Goal: Task Accomplishment & Management: Manage account settings

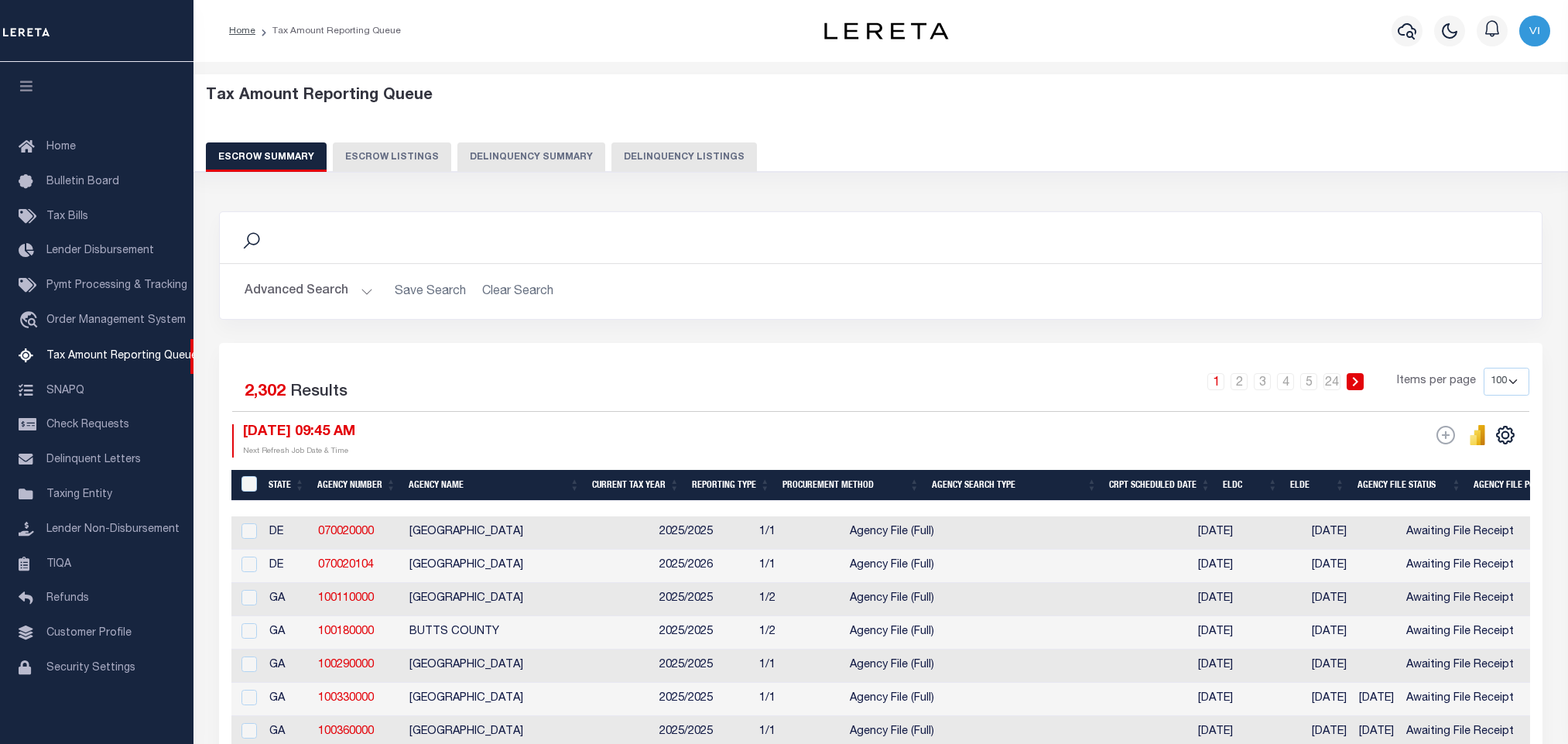
select select "100"
click at [92, 358] on span "Tax Amount Reporting Queue" at bounding box center [122, 356] width 151 height 11
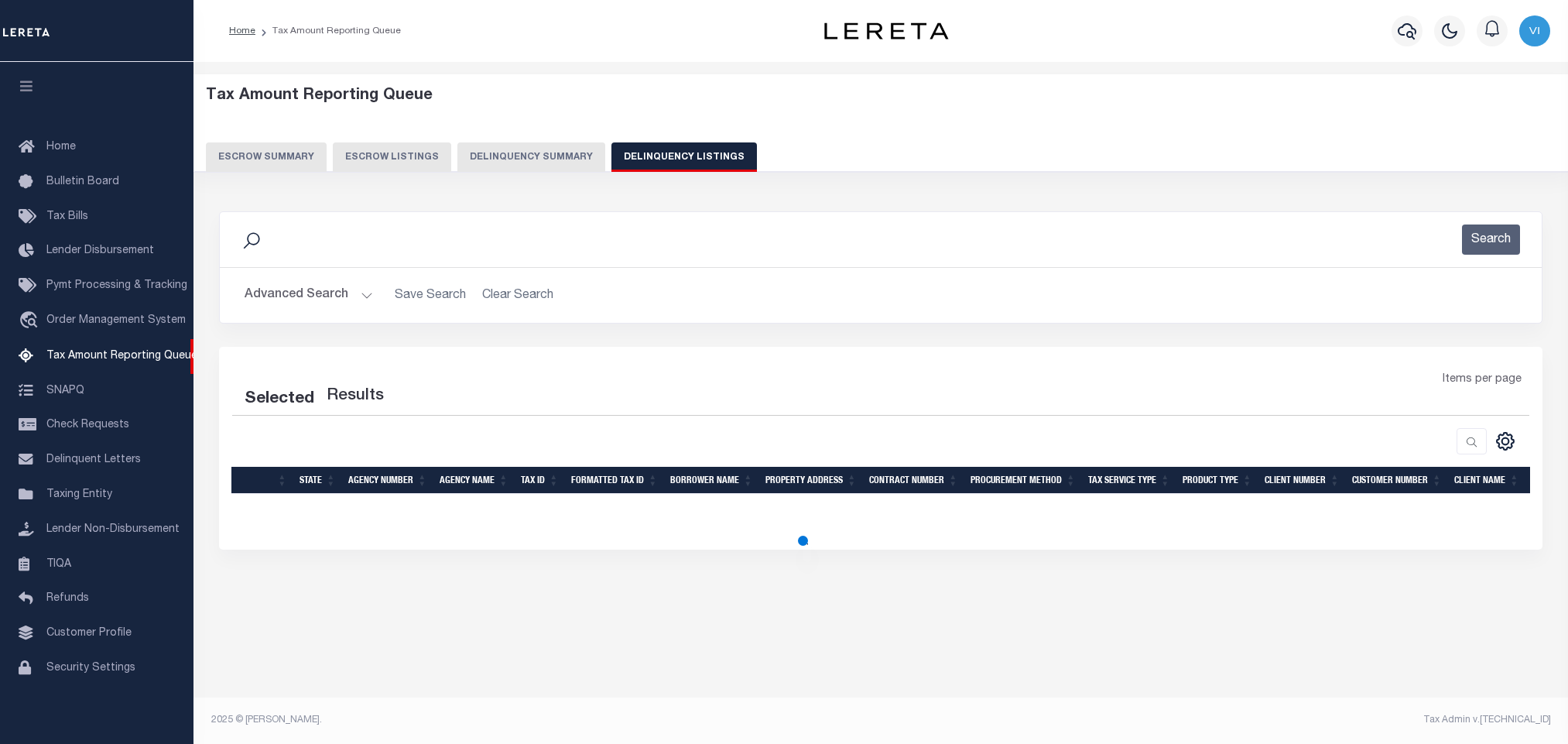
select select
select select "100"
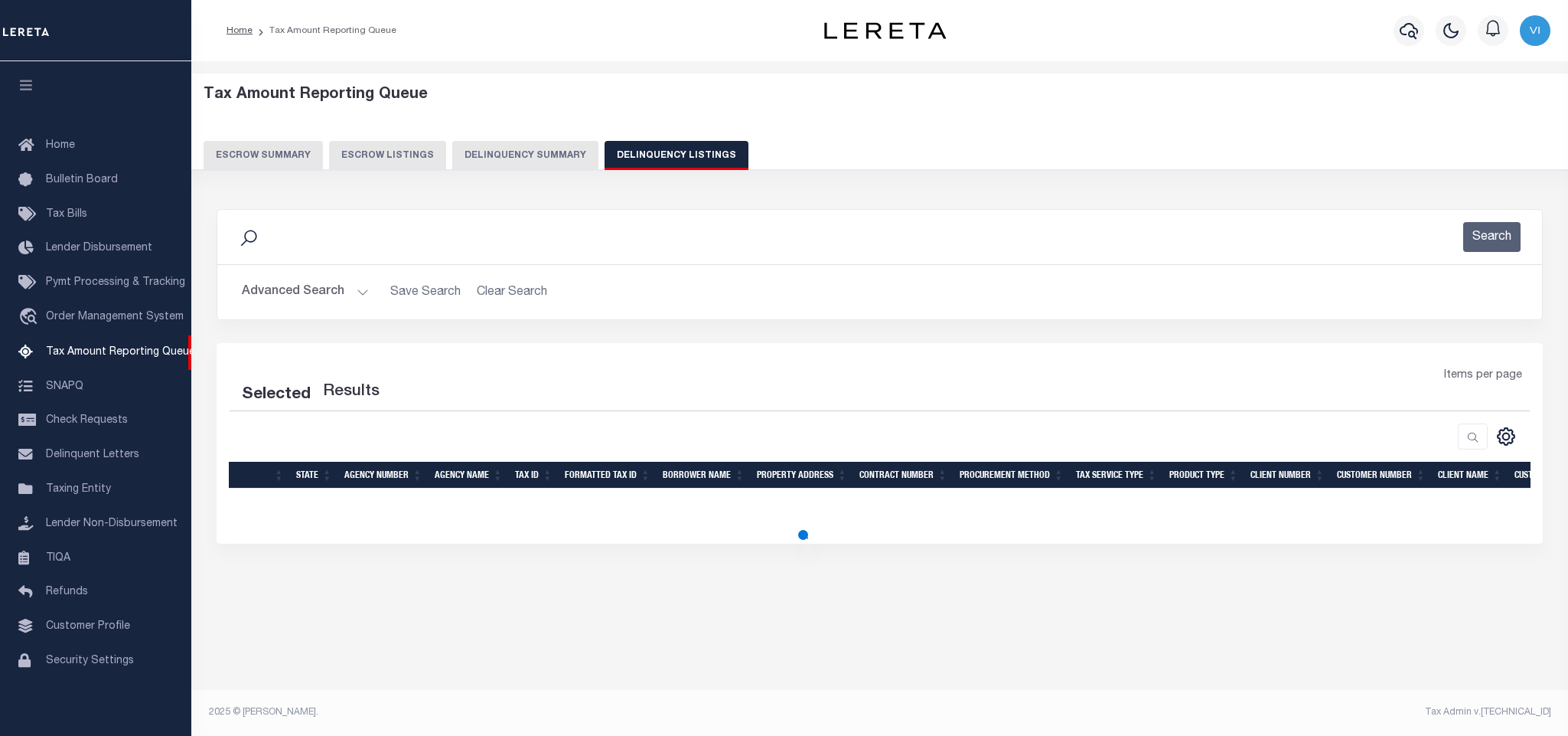
click at [312, 292] on button "Advanced Search" at bounding box center [306, 292] width 127 height 30
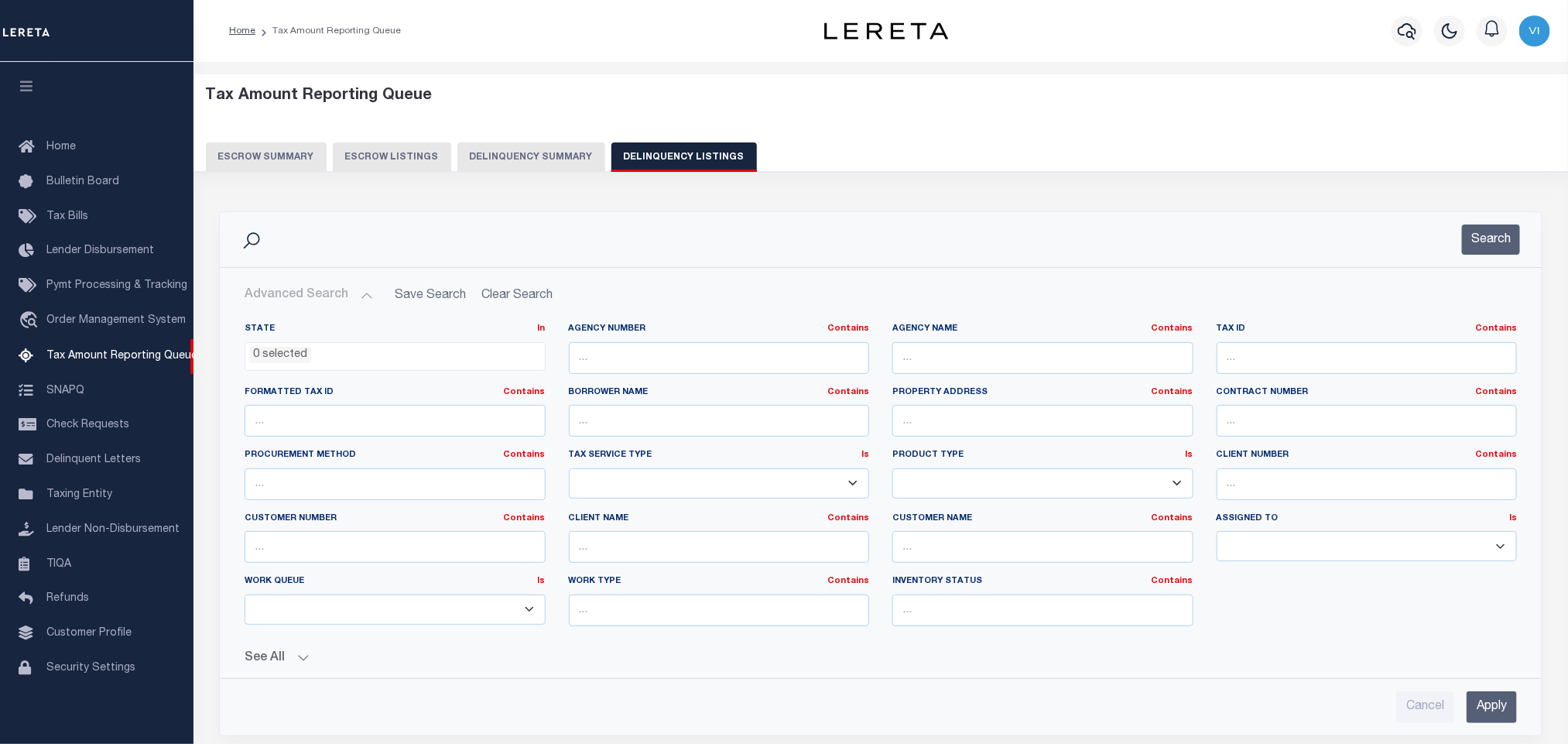
click at [278, 362] on li "0 selected" at bounding box center [280, 355] width 62 height 17
select select "100"
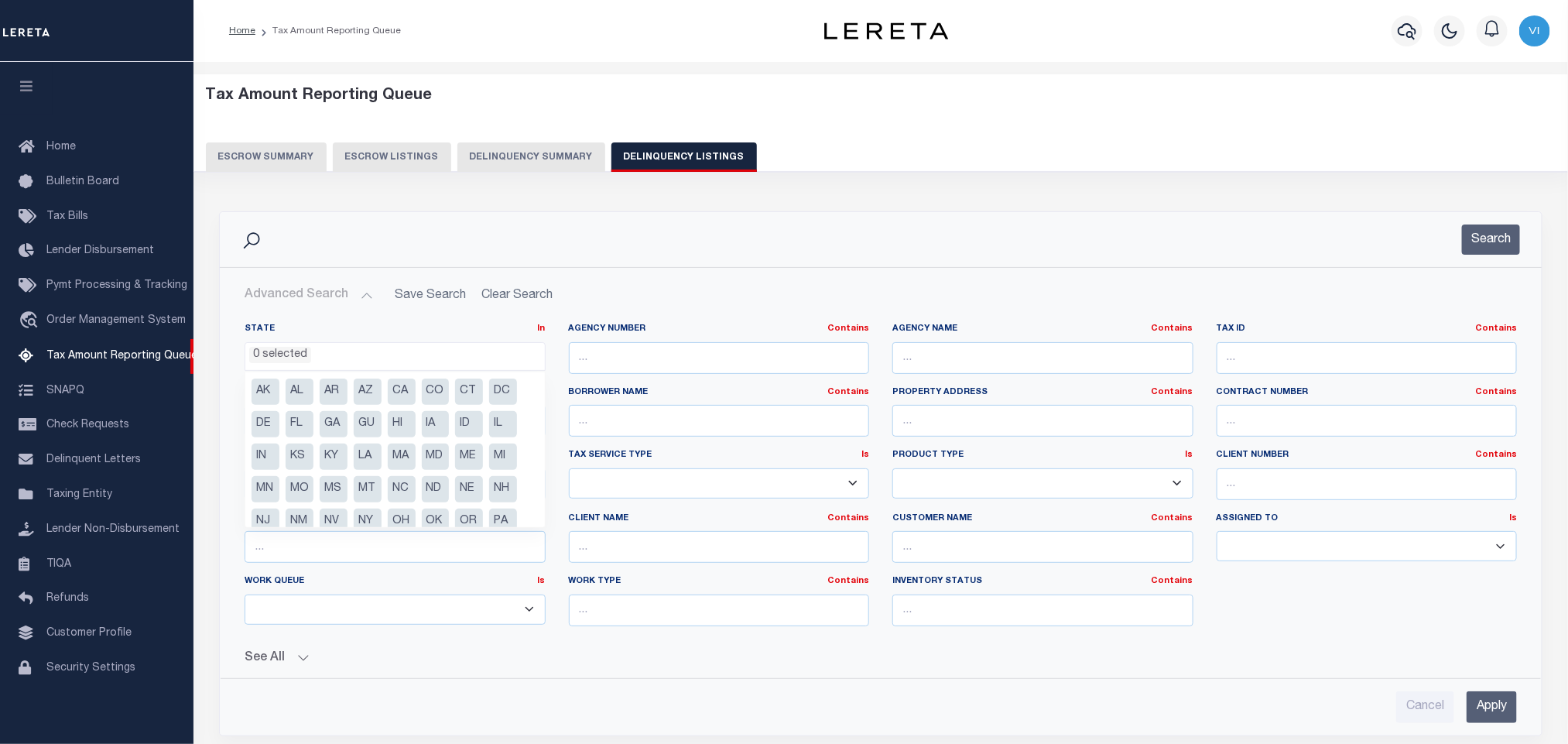
scroll to position [79, 0]
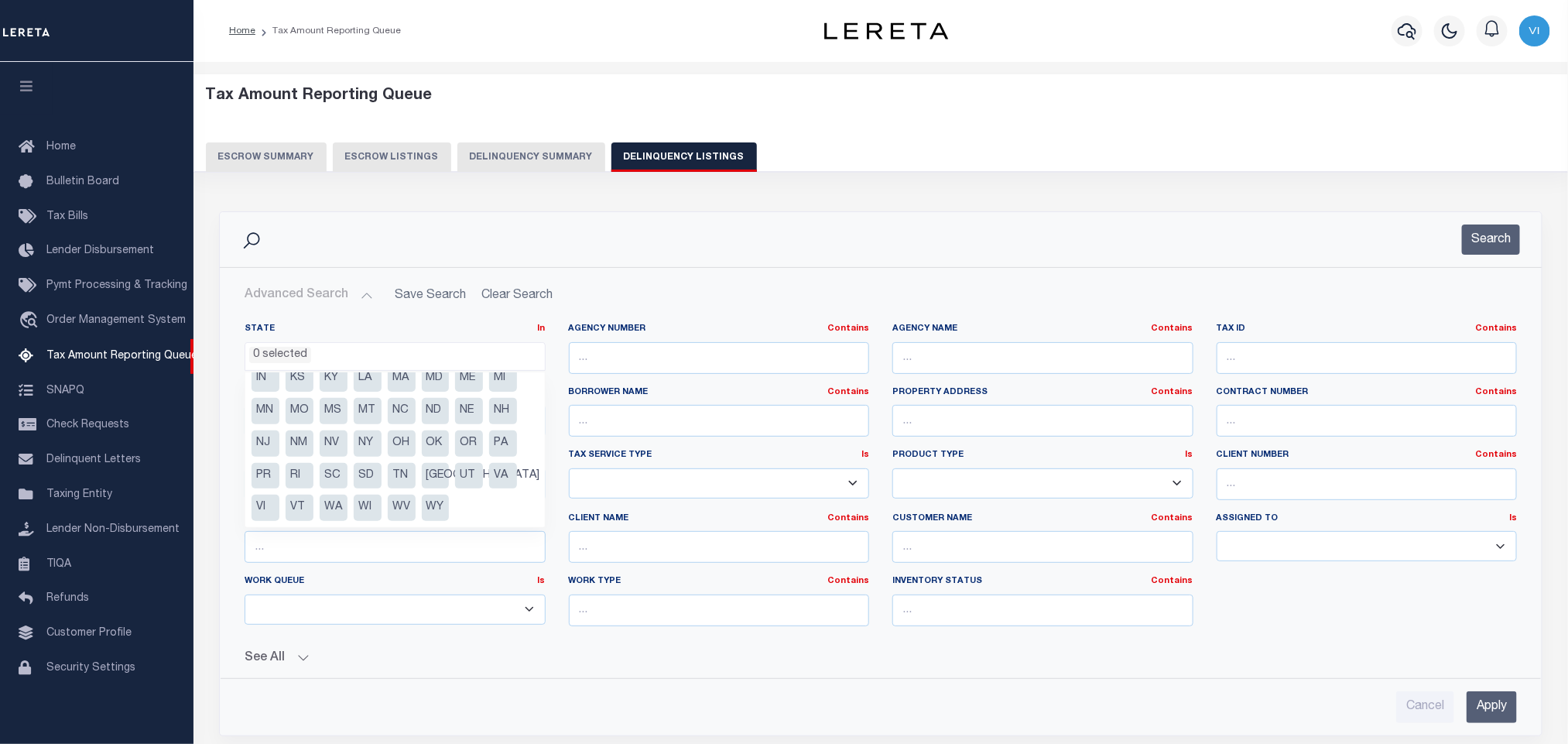
click at [509, 476] on li "VA" at bounding box center [502, 476] width 27 height 27
select select "VA"
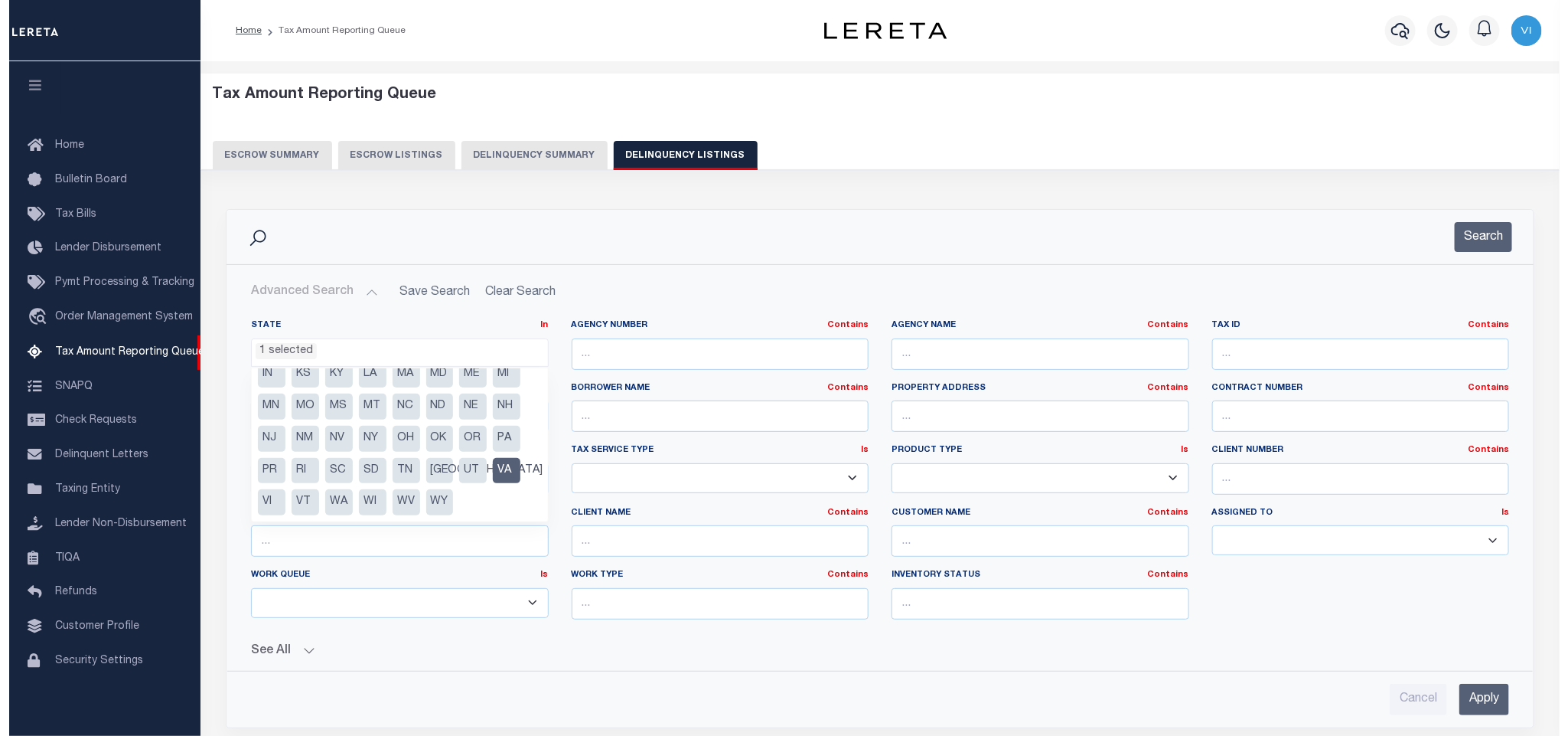
scroll to position [631, 0]
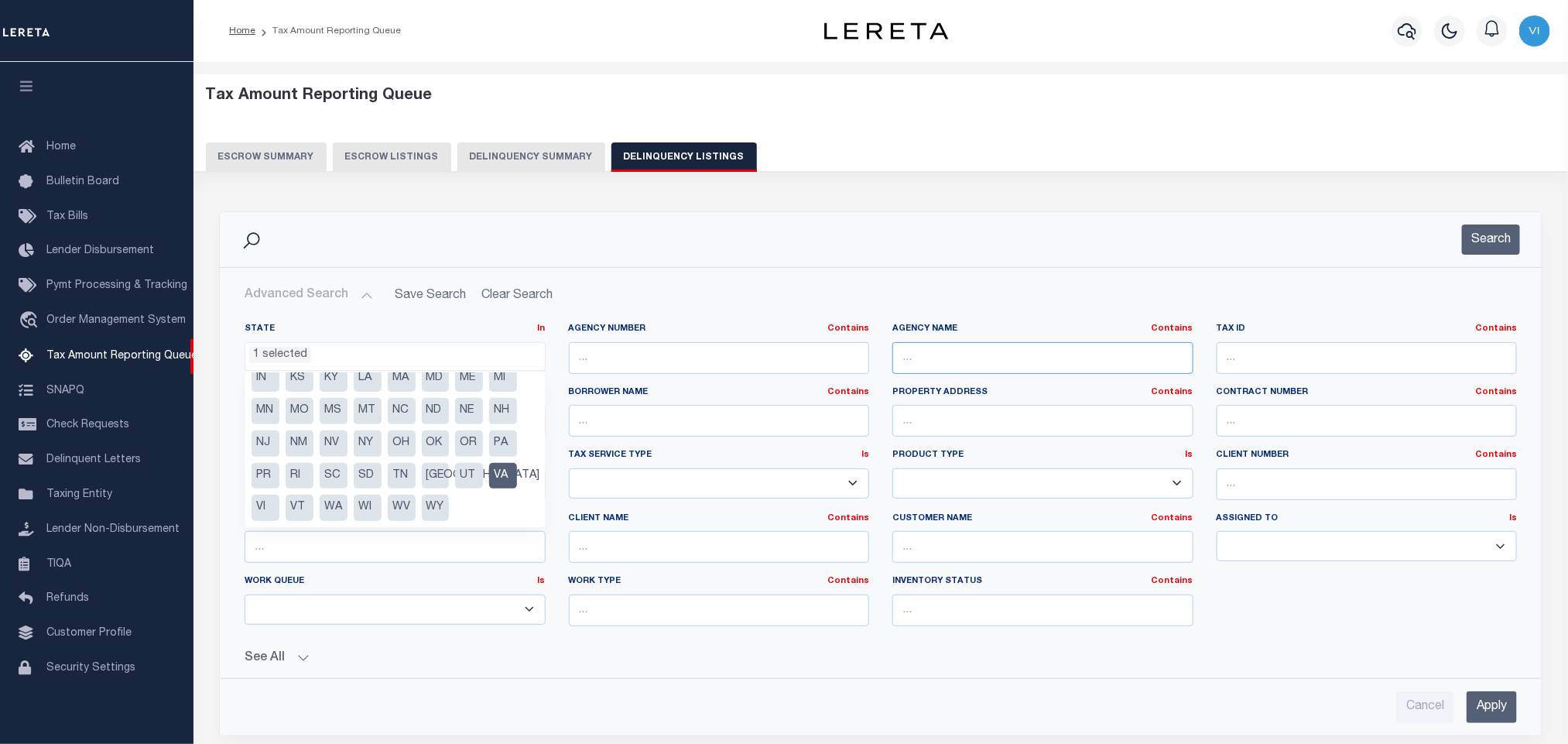
click at [1001, 363] on input "text" at bounding box center [1042, 358] width 301 height 32
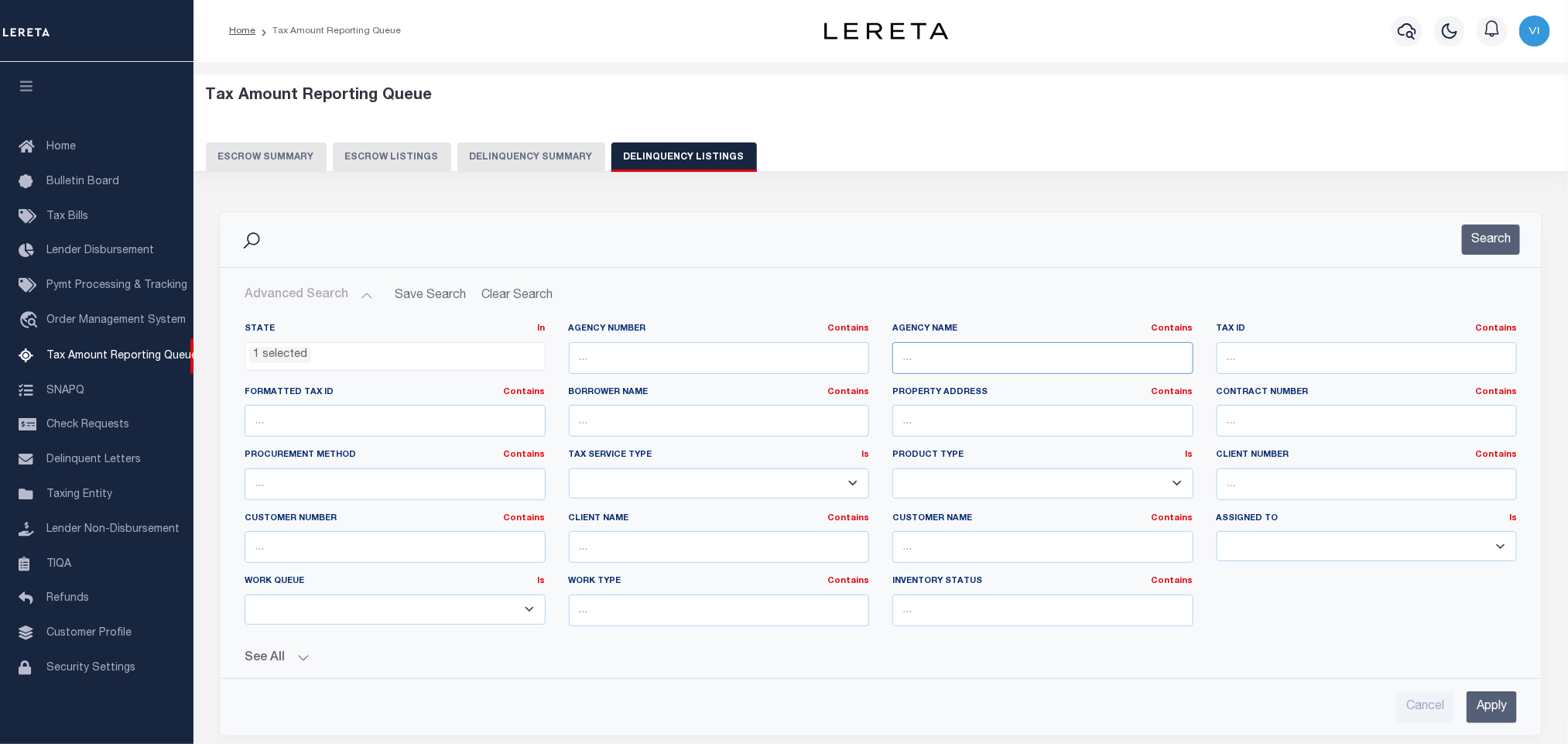
paste input "RICHMOND CITY"
type input "RICHMOND CITY"
click at [1291, 357] on input "text" at bounding box center [1366, 358] width 301 height 32
paste input "C008-0986/014"
type input "C008-0986/014"
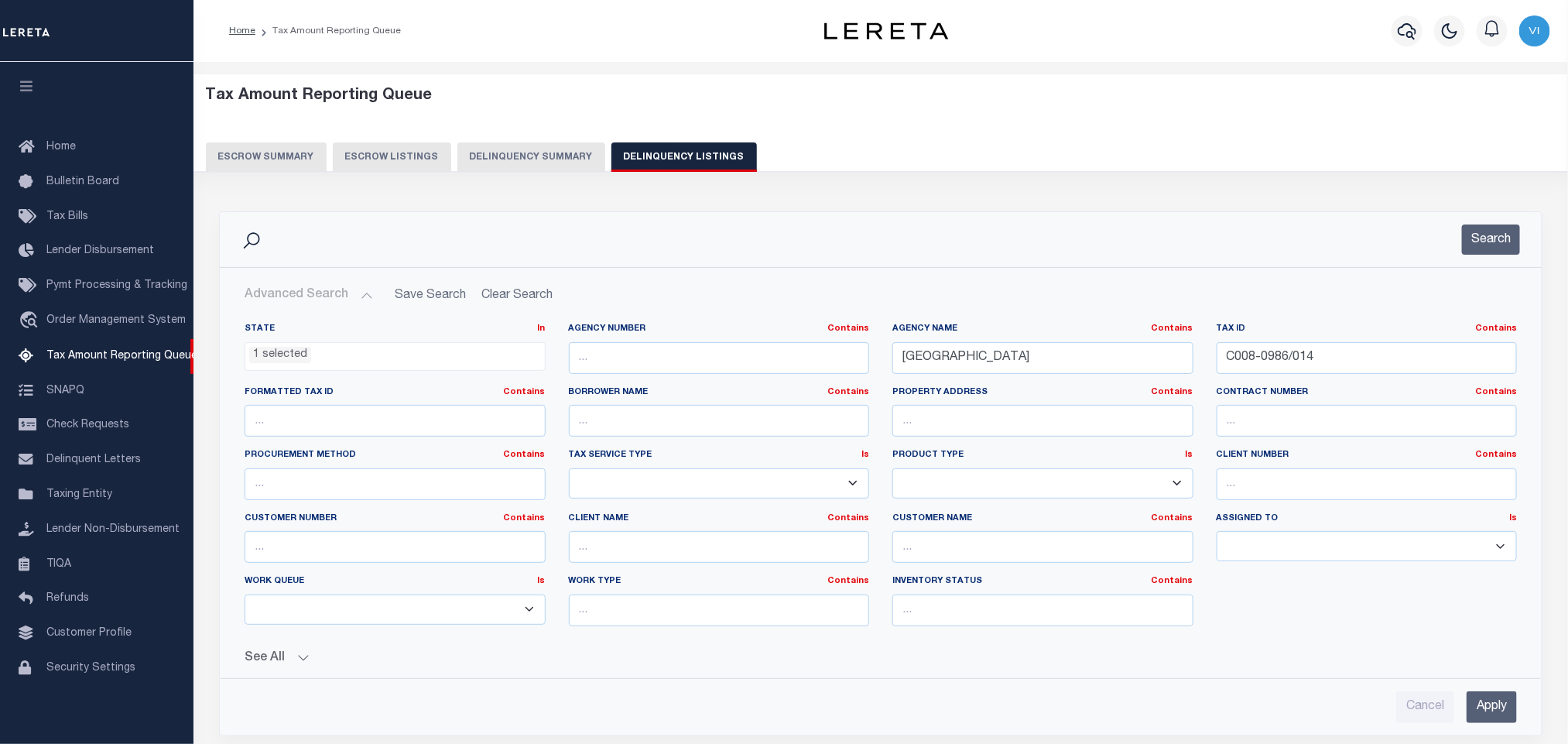
click at [1502, 716] on input "Apply" at bounding box center [1491, 707] width 50 height 32
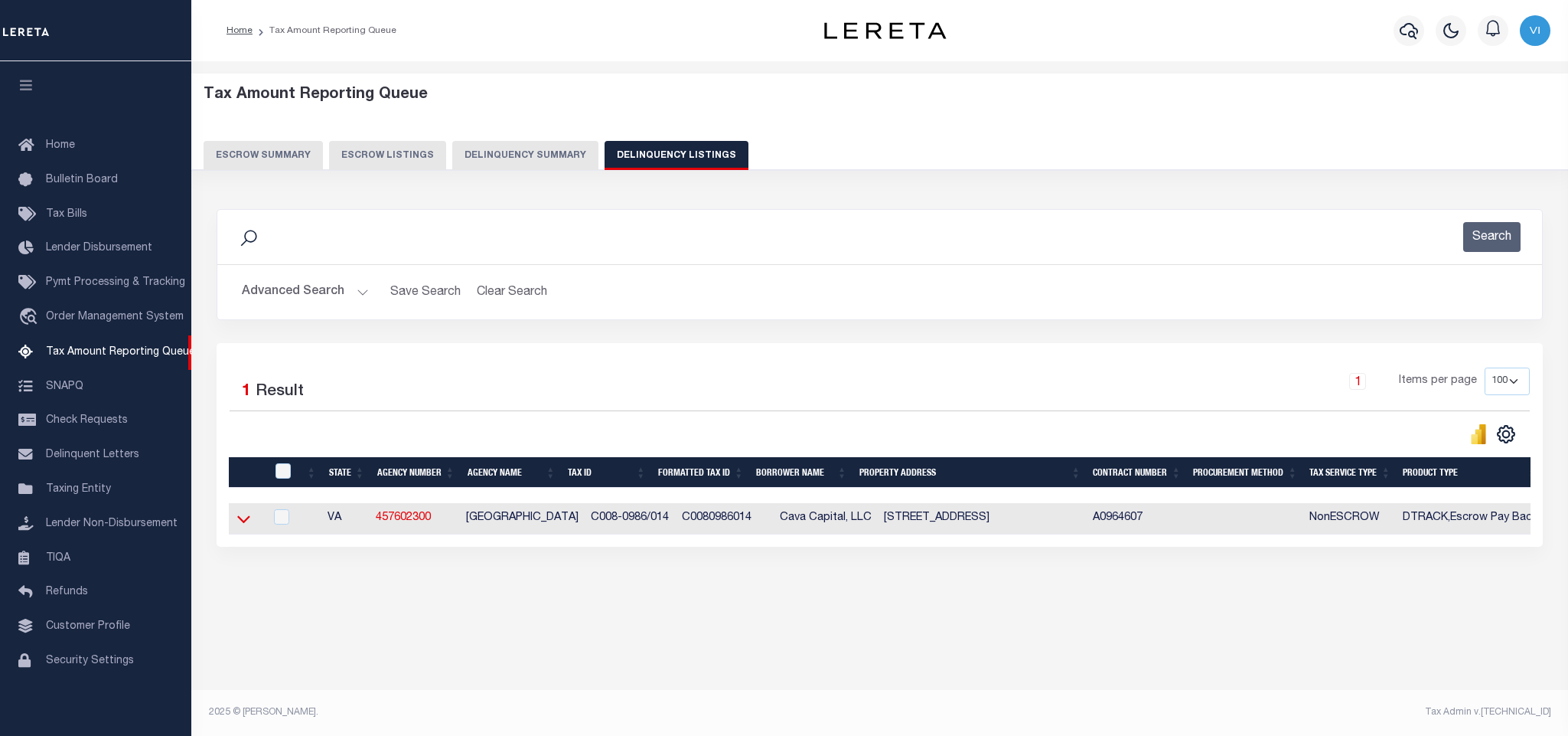
click at [246, 523] on icon at bounding box center [244, 519] width 13 height 7
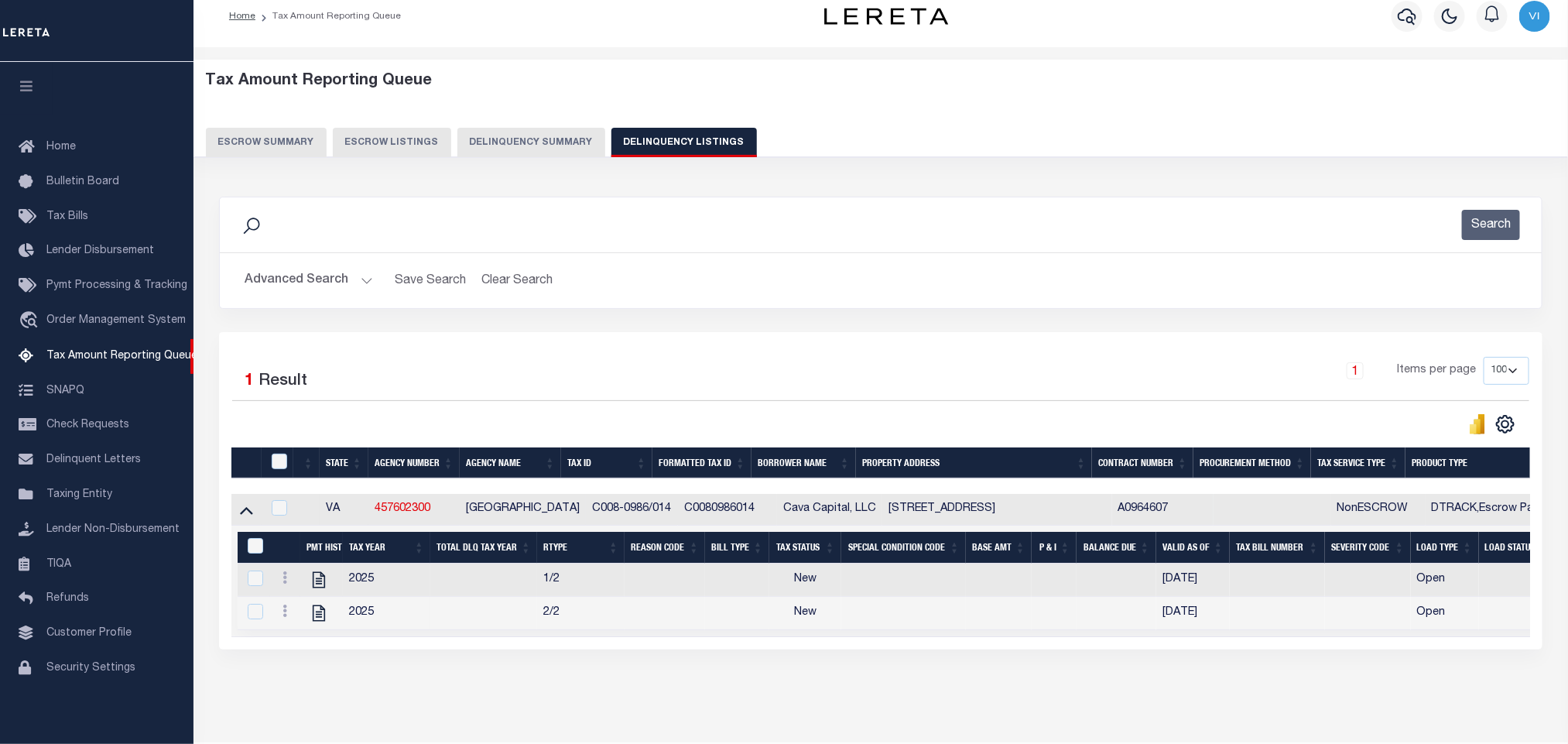
scroll to position [77, 0]
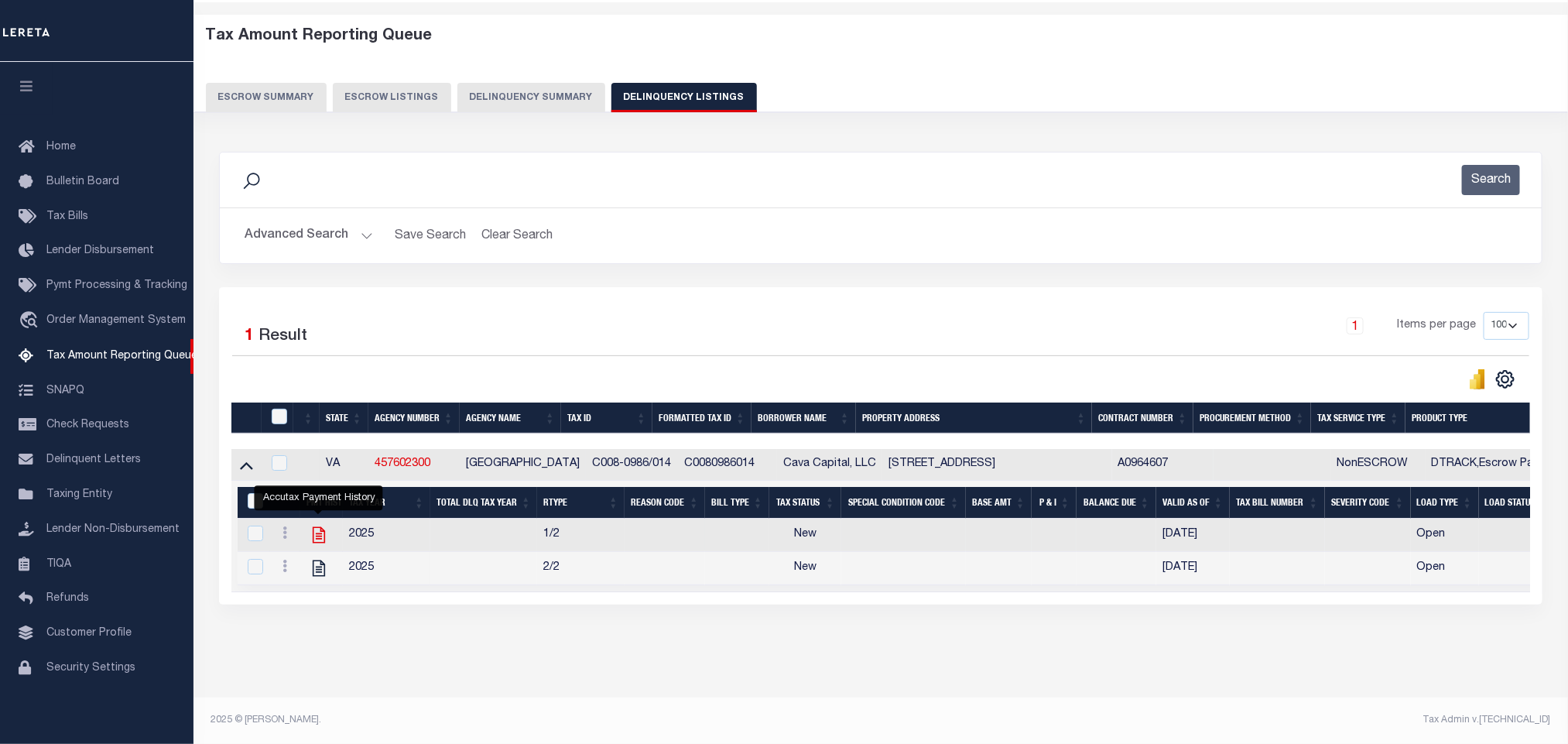
click at [319, 527] on icon "" at bounding box center [319, 535] width 20 height 20
checkbox input "true"
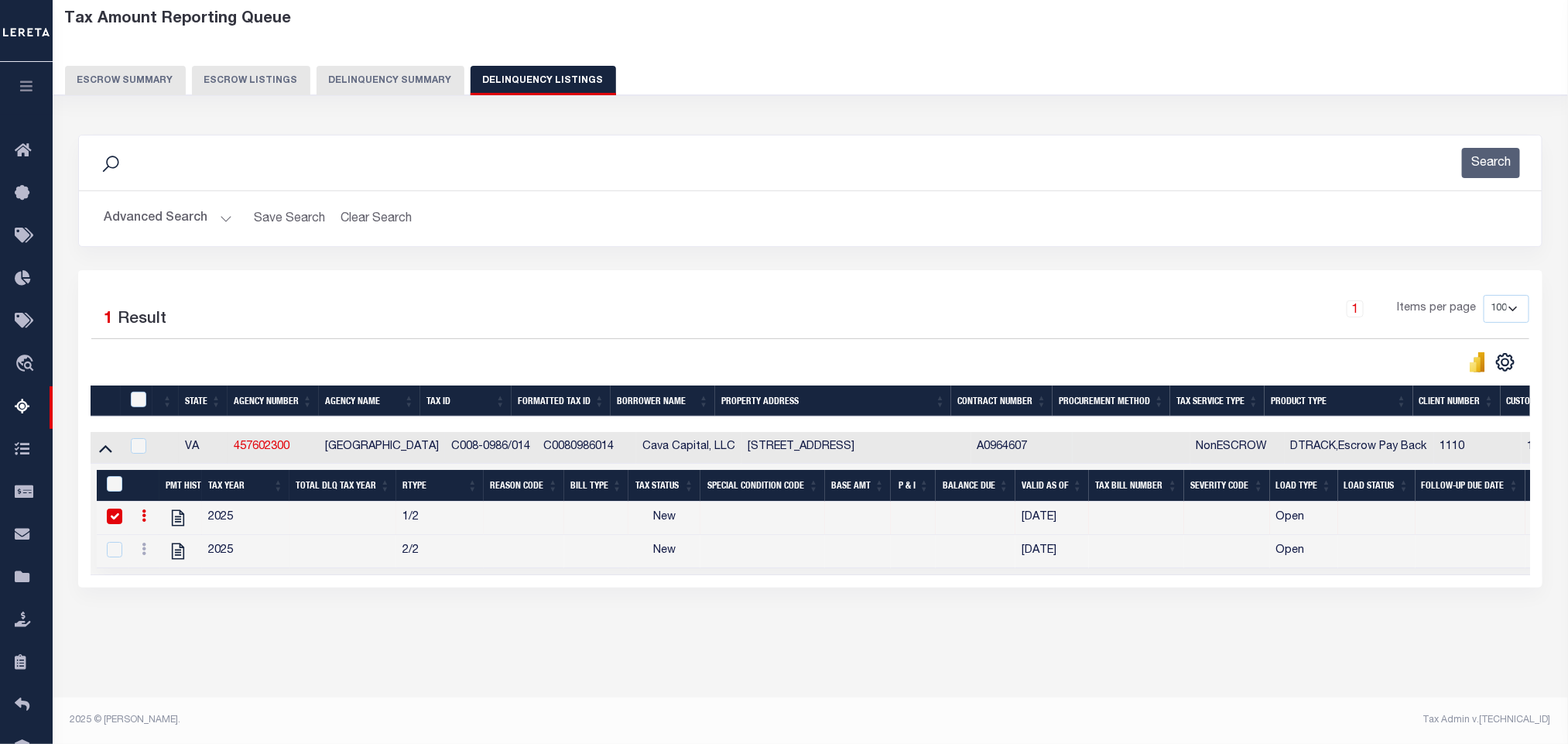
click at [172, 225] on button "Advanced Search" at bounding box center [167, 218] width 128 height 30
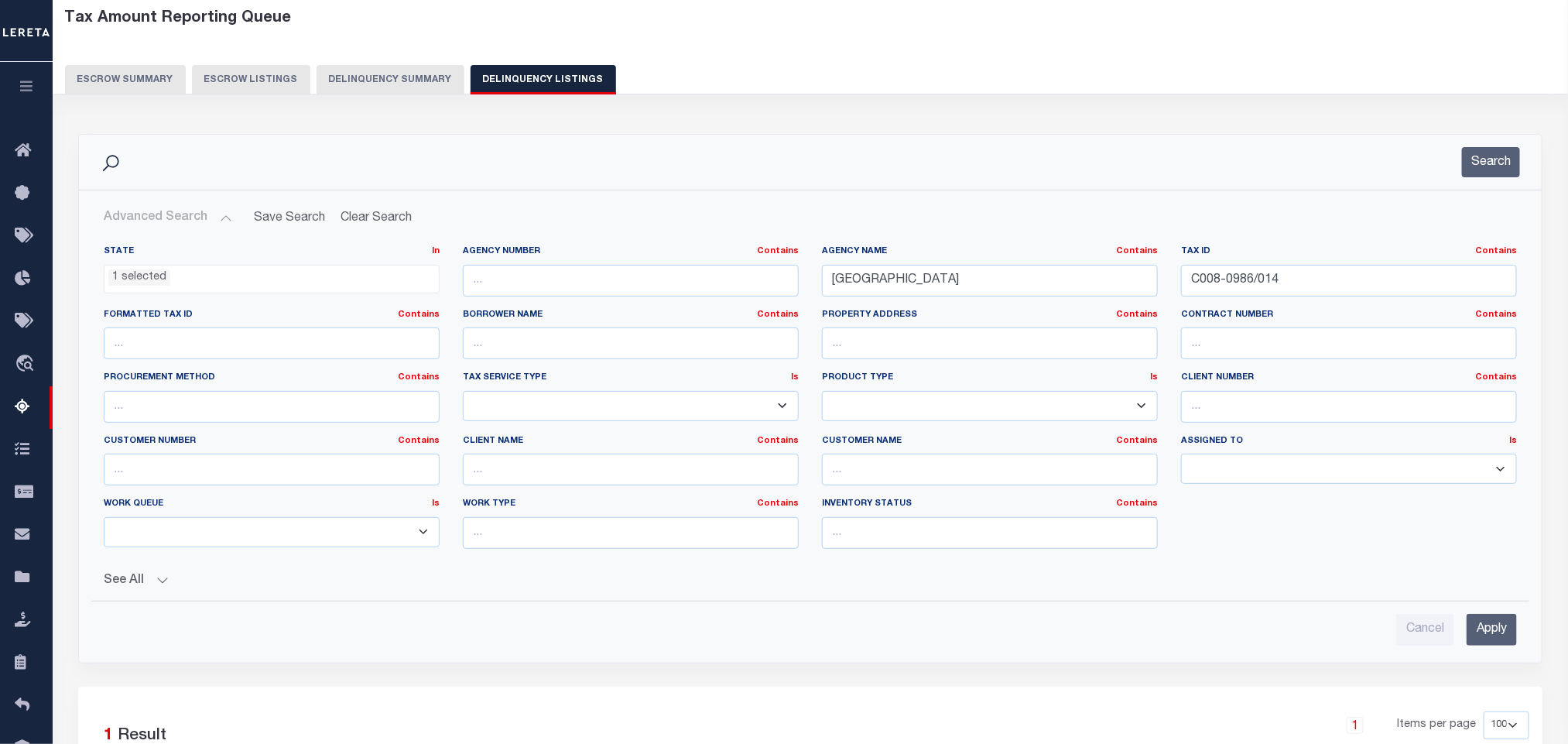
click at [191, 277] on ul "1 selected" at bounding box center [271, 276] width 334 height 21
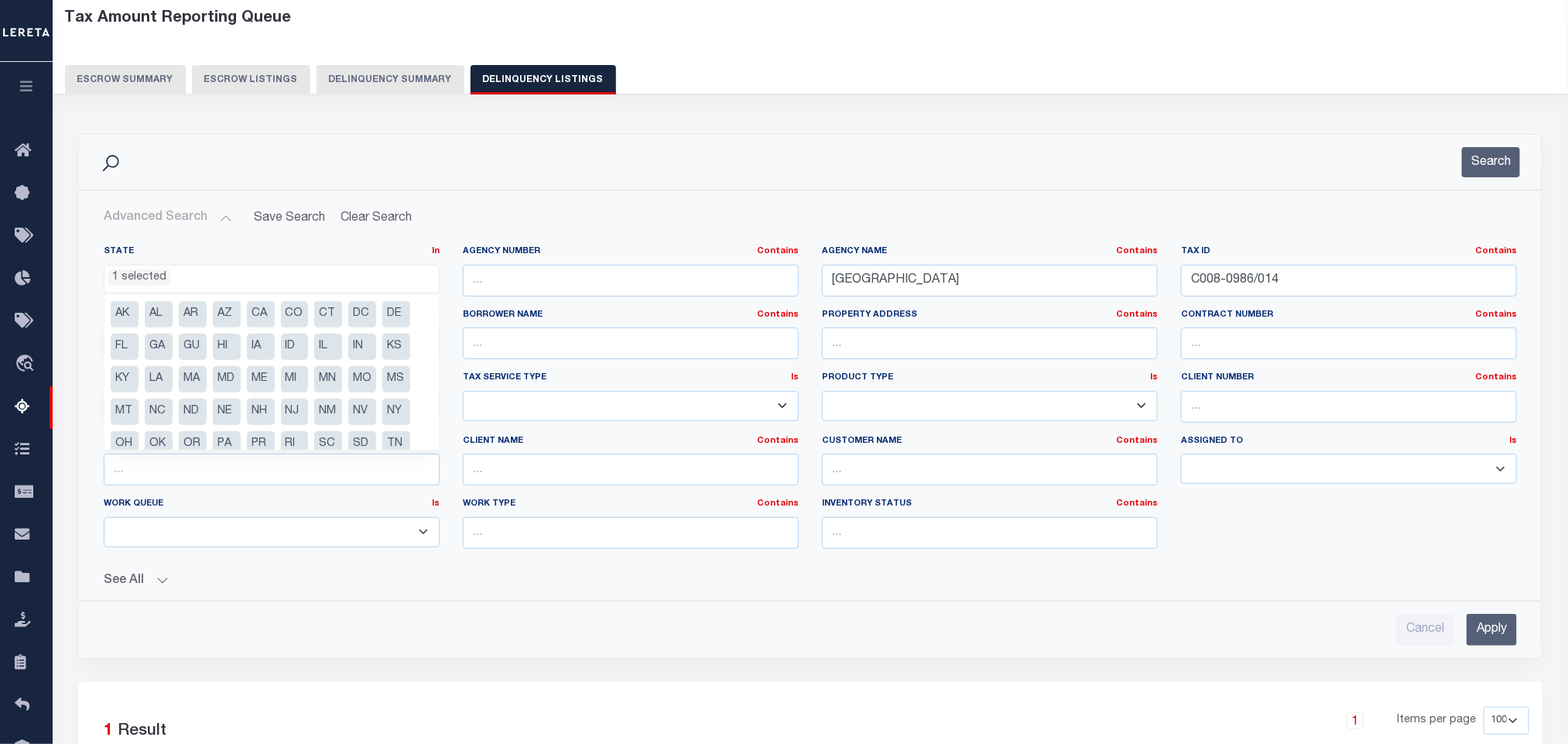
scroll to position [47, 0]
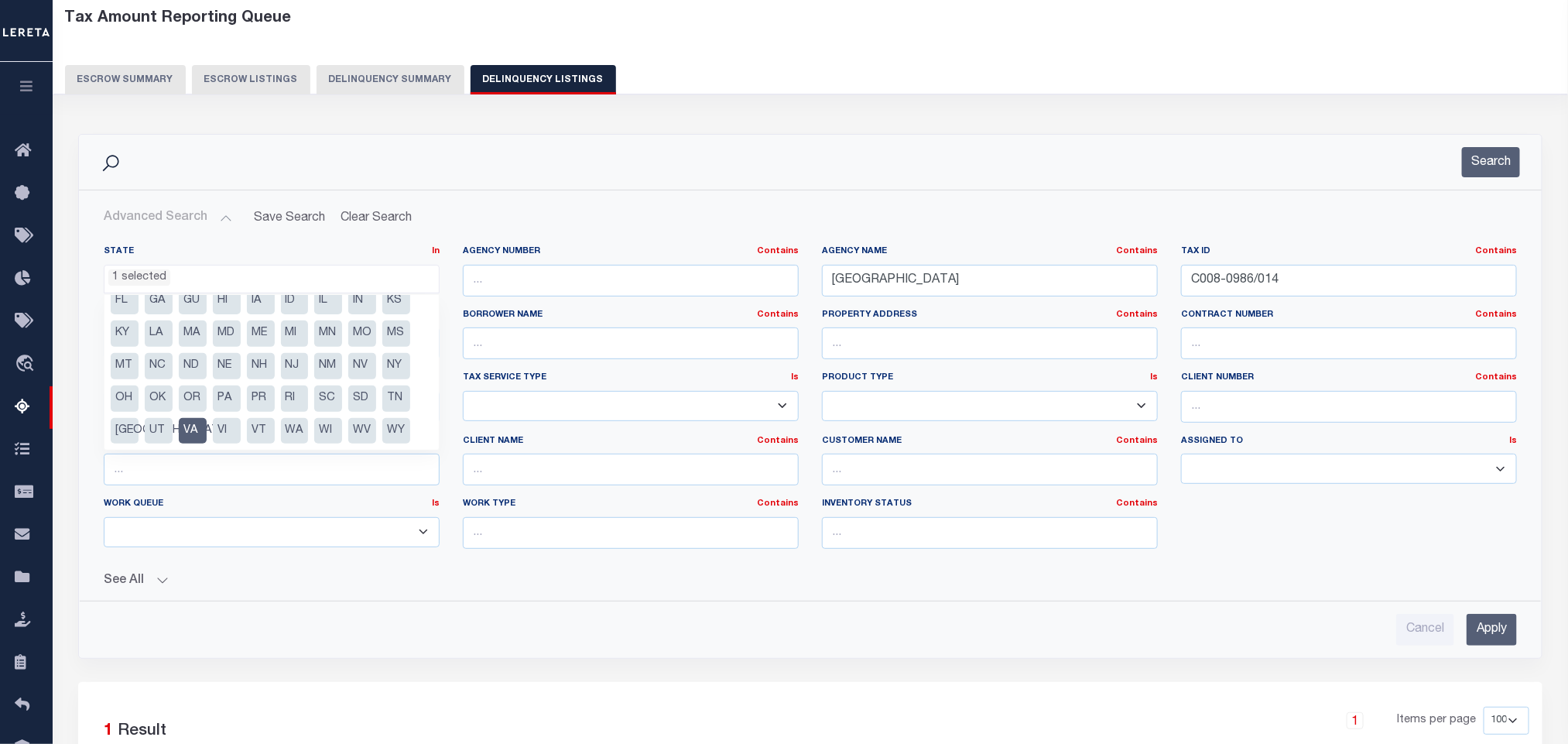
click at [192, 418] on li "VA" at bounding box center [192, 432] width 27 height 27
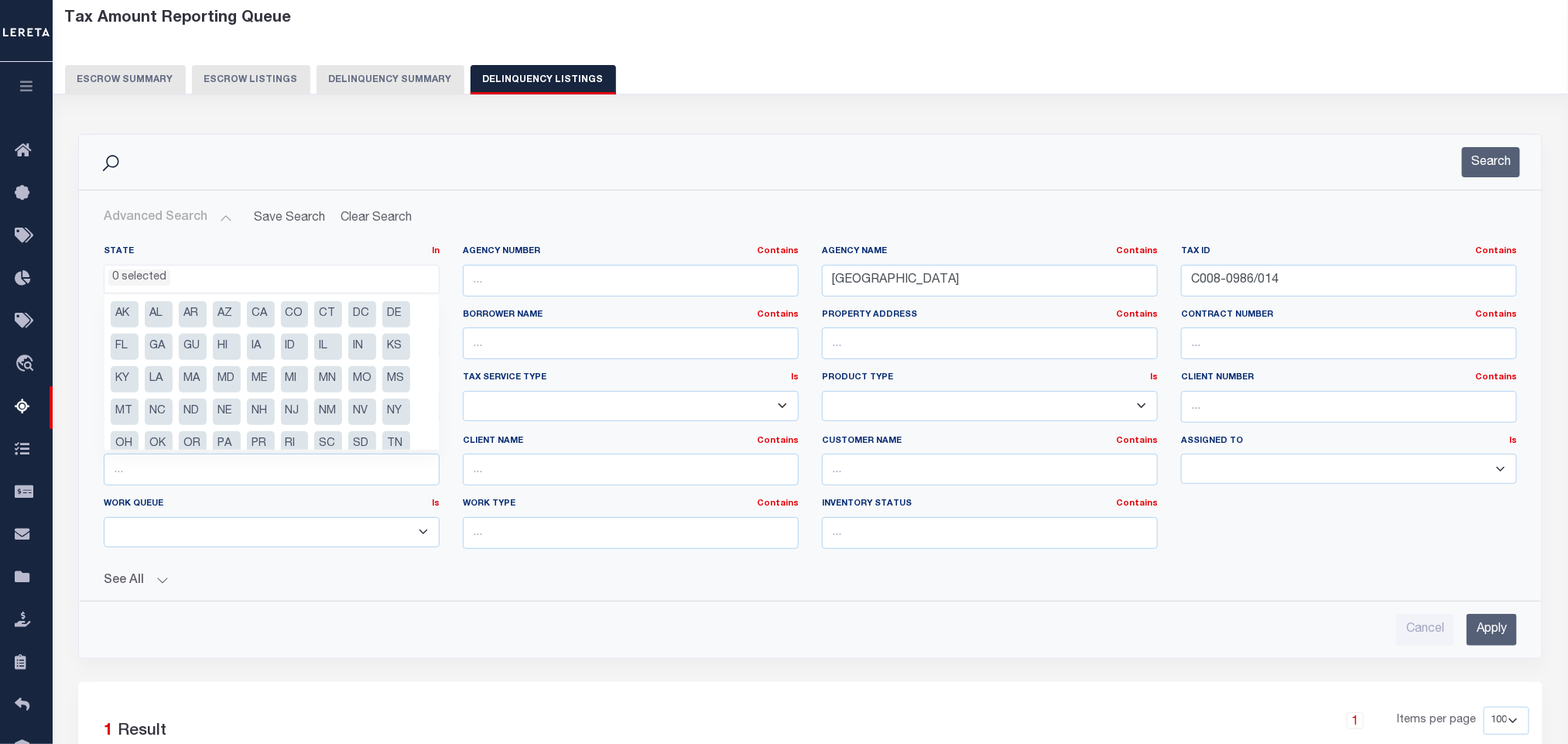
click at [123, 346] on li "FL" at bounding box center [124, 347] width 27 height 27
select select "FL"
click at [746, 597] on div "State In In AK AL AR AZ CA CO CT DC DE FL GA GU HI IA ID IL IN KS KY LA MA MD M…" at bounding box center [811, 439] width 1438 height 412
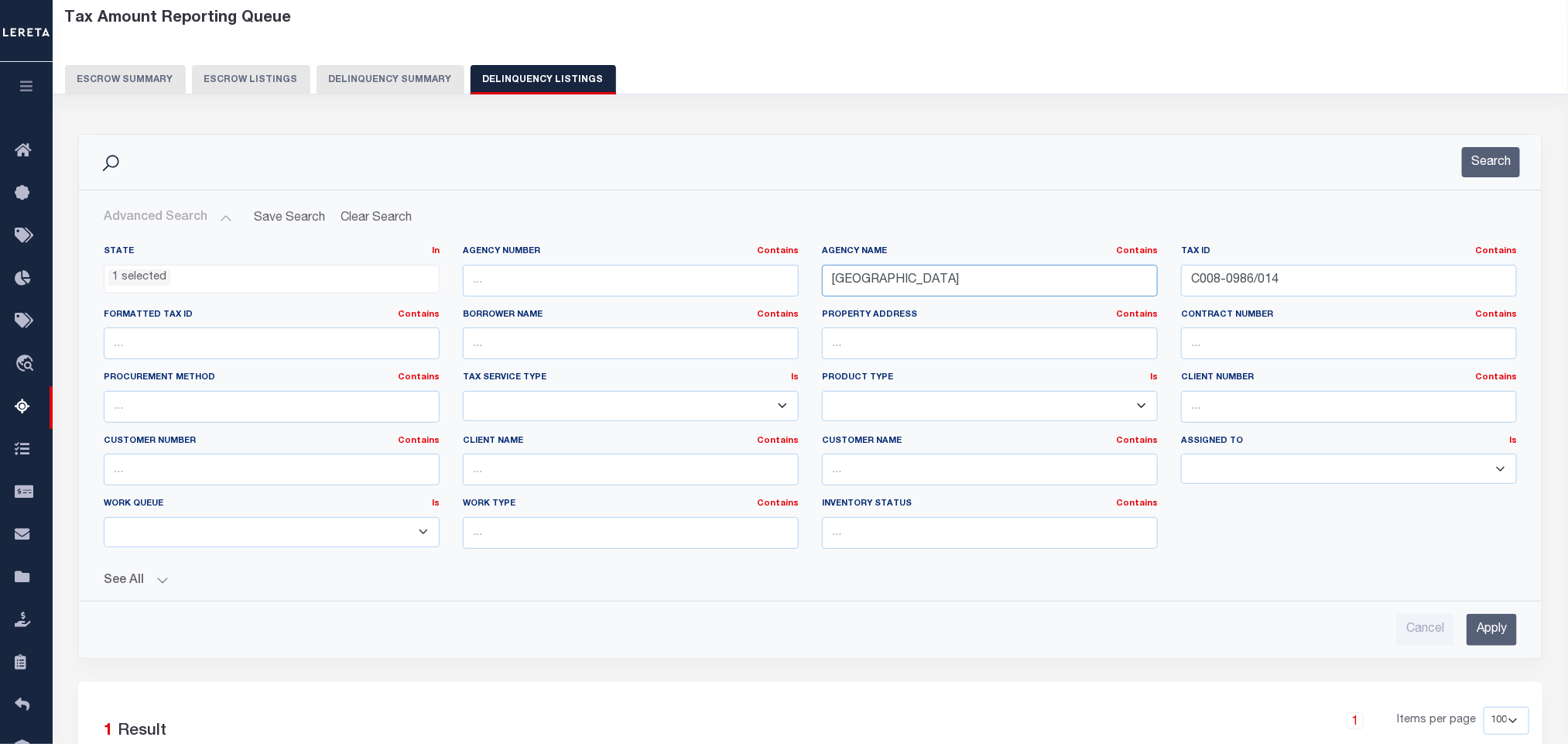
click at [943, 286] on input "RICHMOND CITY" at bounding box center [990, 281] width 336 height 32
paste input "DALE COUN"
type input "DALE COUNTY"
click at [1351, 292] on input "C008-0986/014" at bounding box center [1349, 281] width 336 height 32
paste input "1304194000002003"
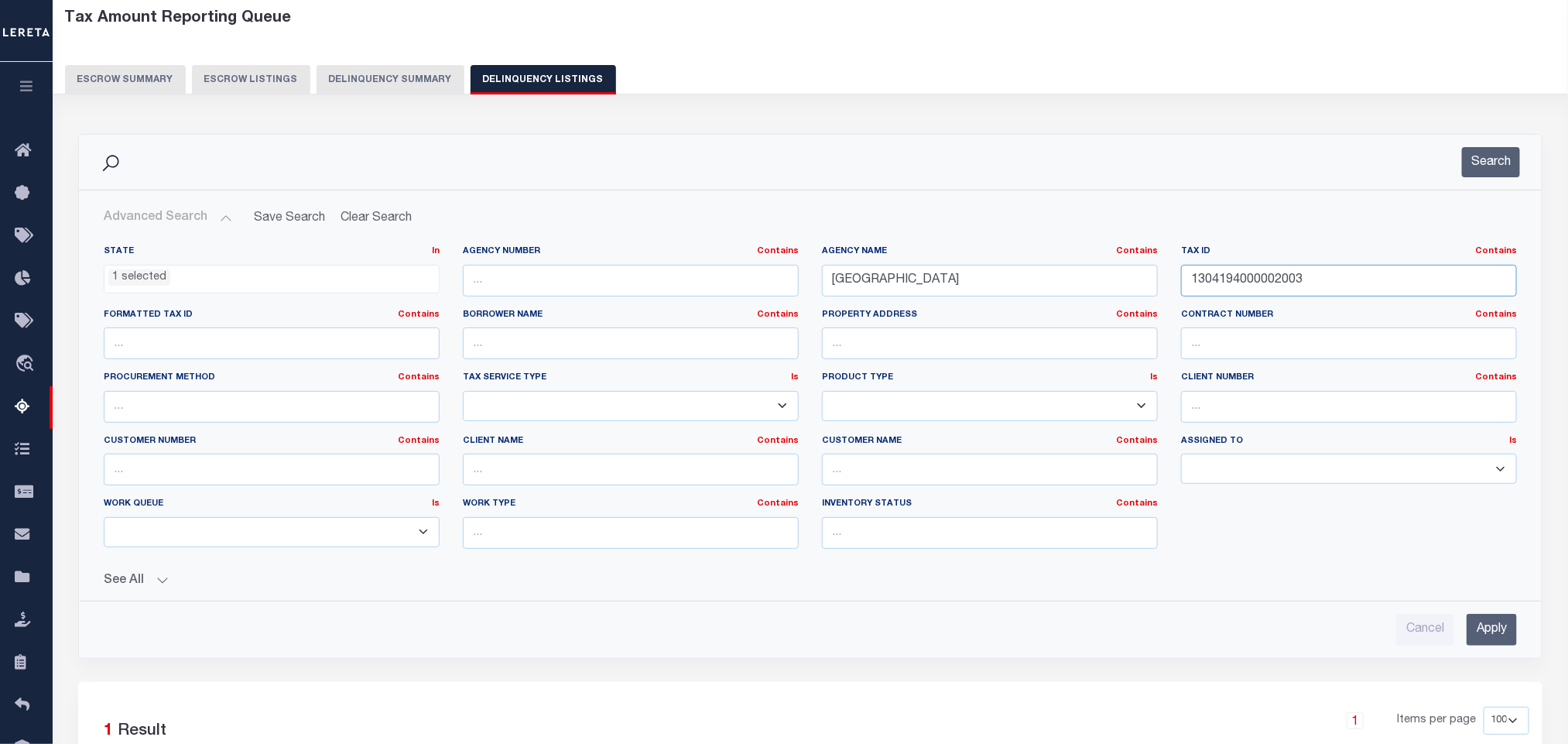
type input "1304194000002003"
click at [1498, 643] on input "Apply" at bounding box center [1491, 630] width 50 height 32
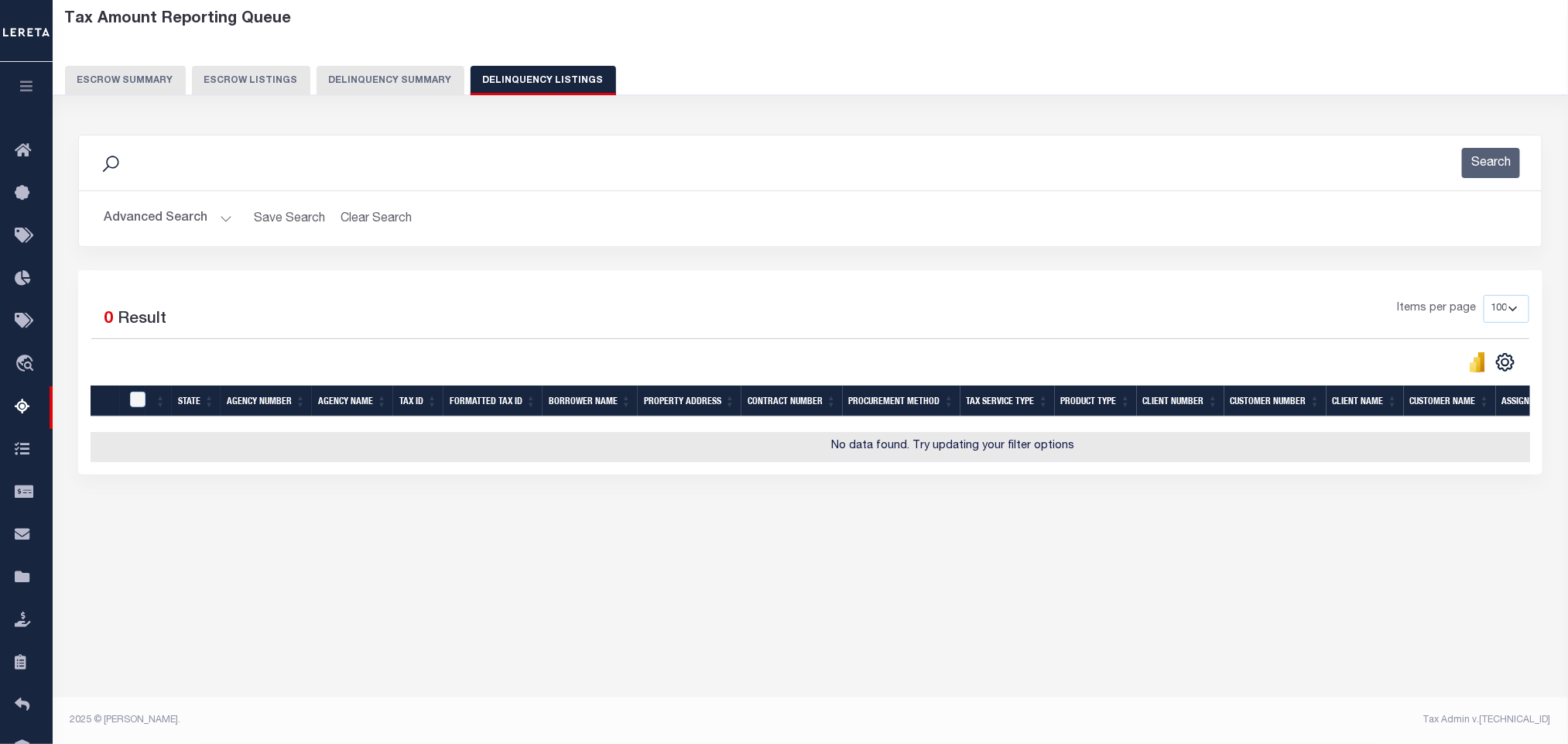
scroll to position [77, 0]
click at [128, 218] on button "Advanced Search" at bounding box center [167, 218] width 128 height 30
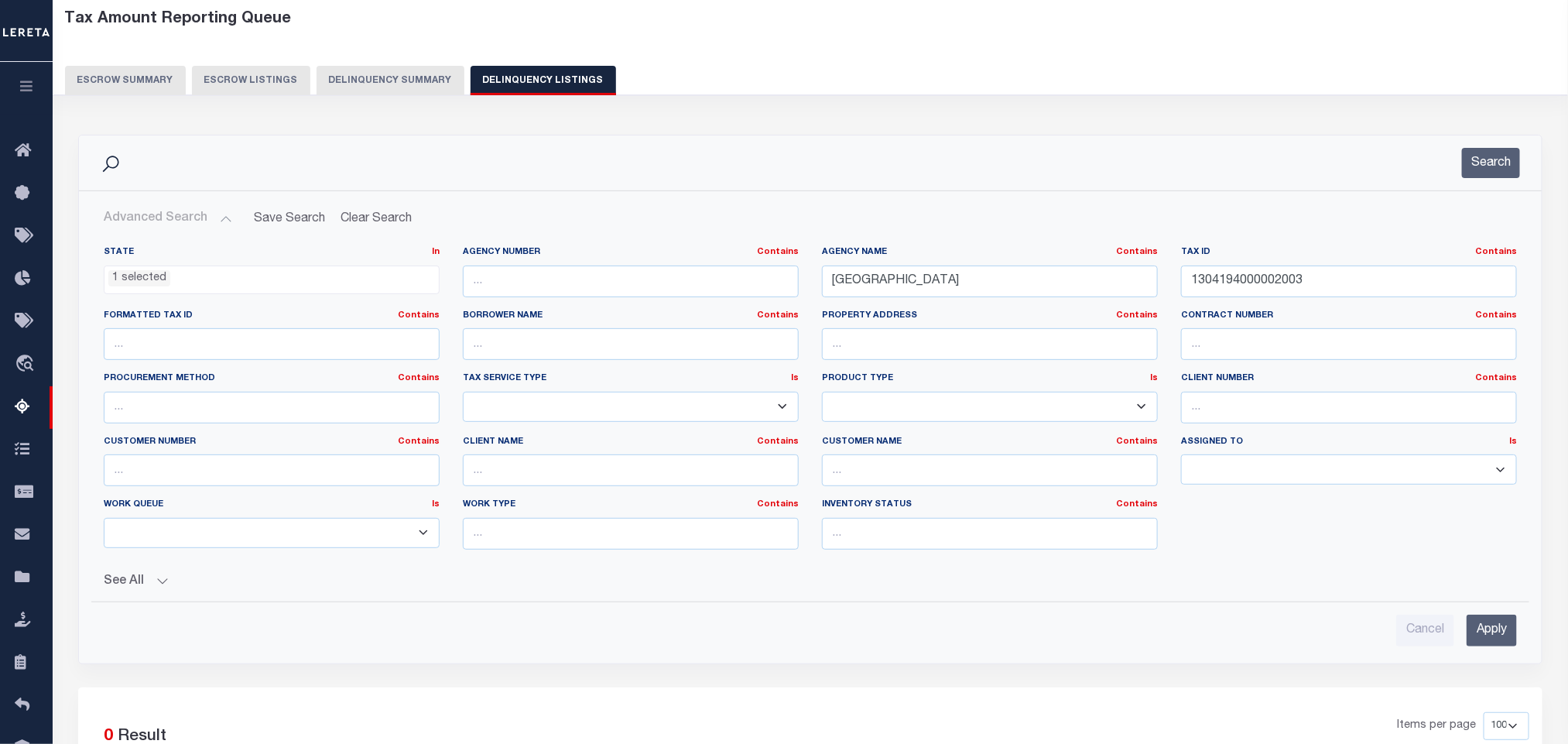
click at [179, 272] on ul "1 selected" at bounding box center [271, 277] width 334 height 21
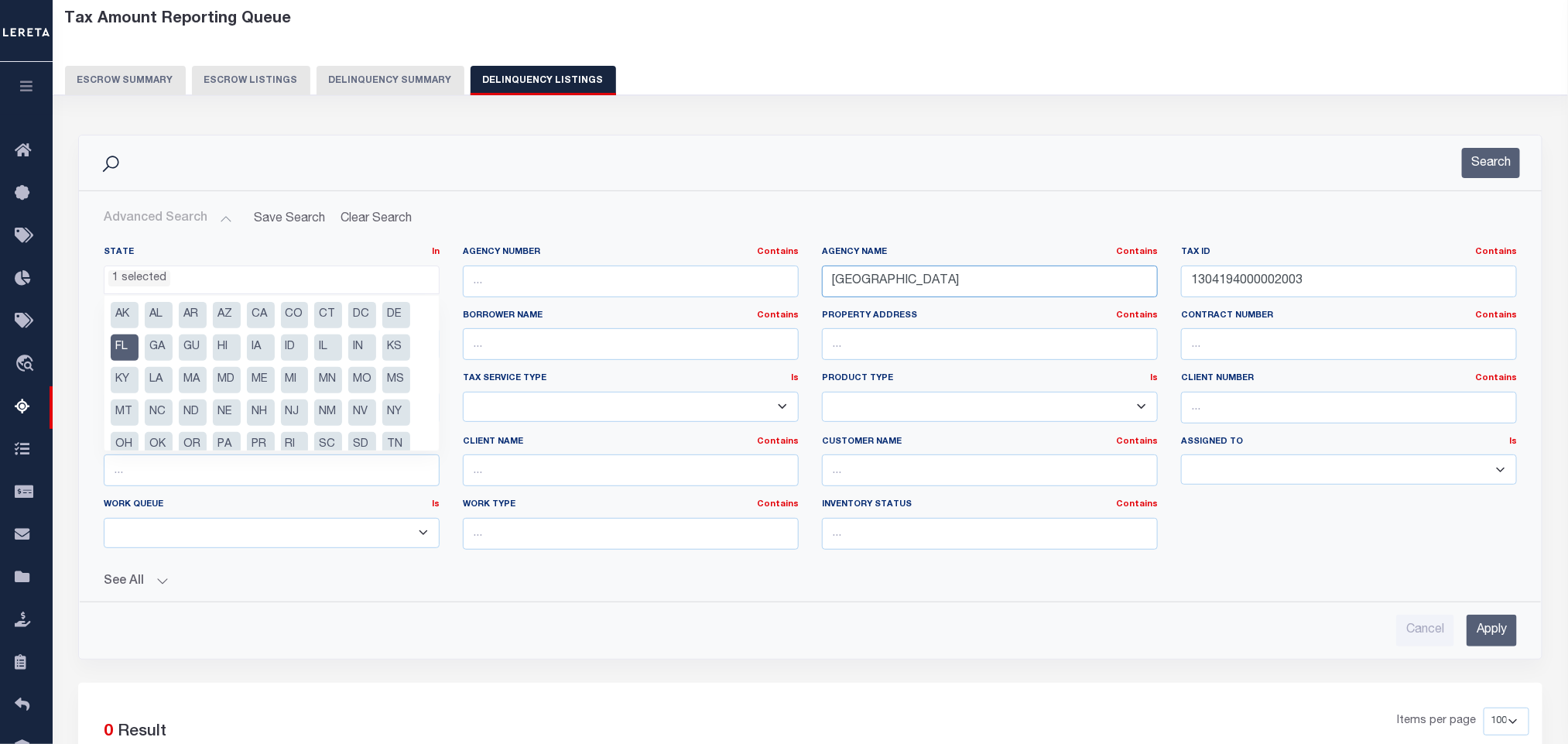
click at [959, 277] on input "DALE COUNTY" at bounding box center [990, 282] width 336 height 32
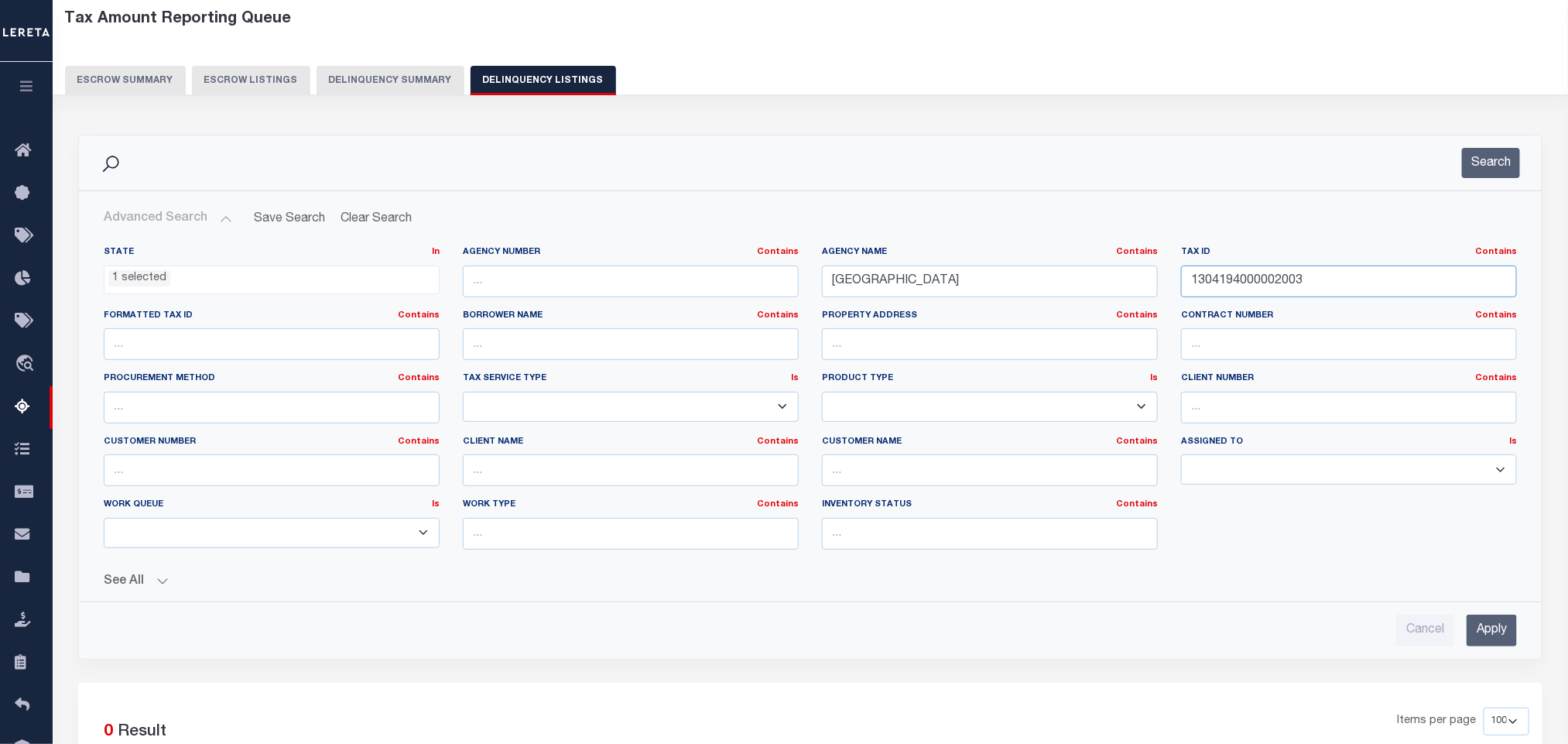
click at [1333, 290] on input "1304194000002003" at bounding box center [1349, 282] width 336 height 32
click at [1336, 287] on input "1304194000002003" at bounding box center [1349, 282] width 336 height 32
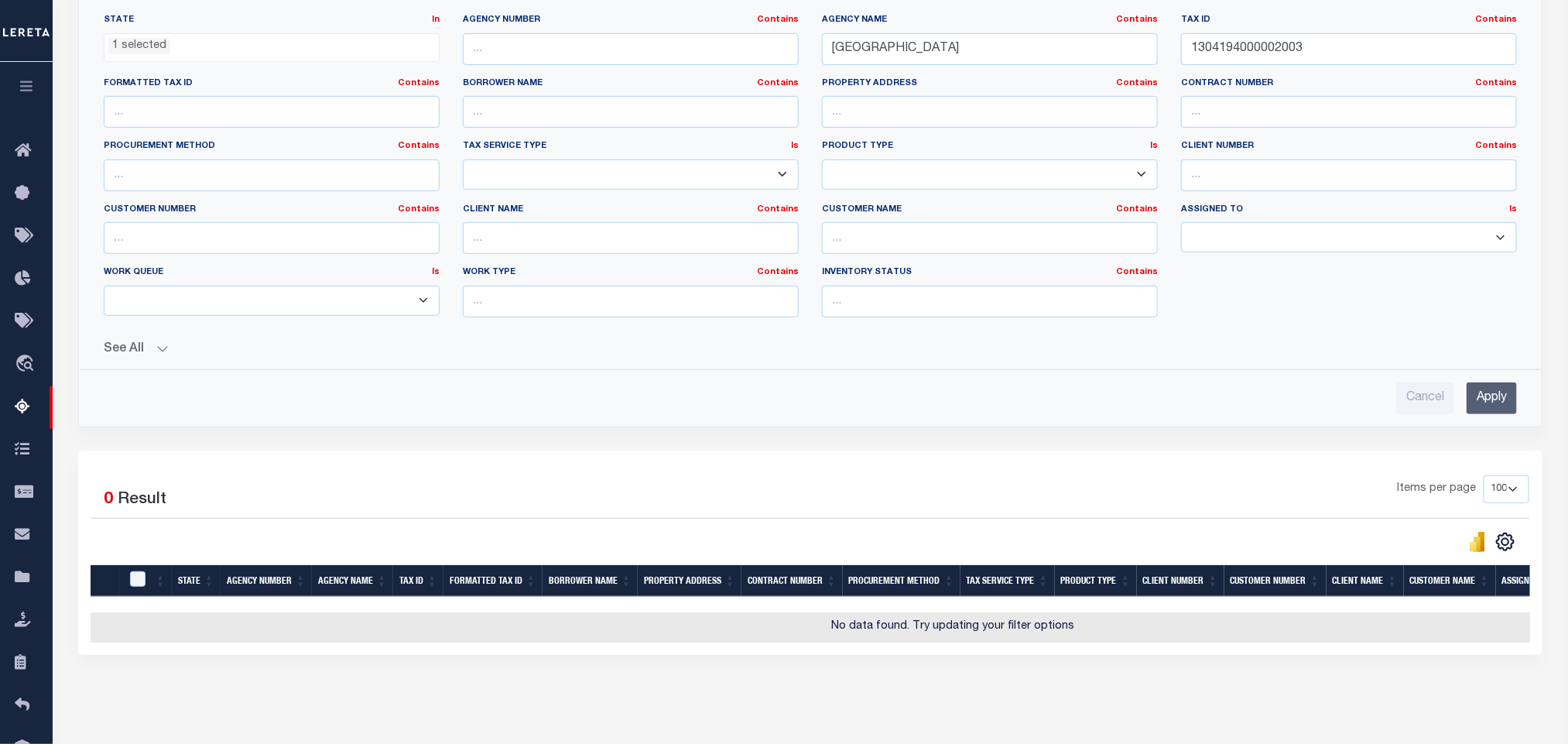
click at [1486, 408] on input "Apply" at bounding box center [1491, 398] width 50 height 32
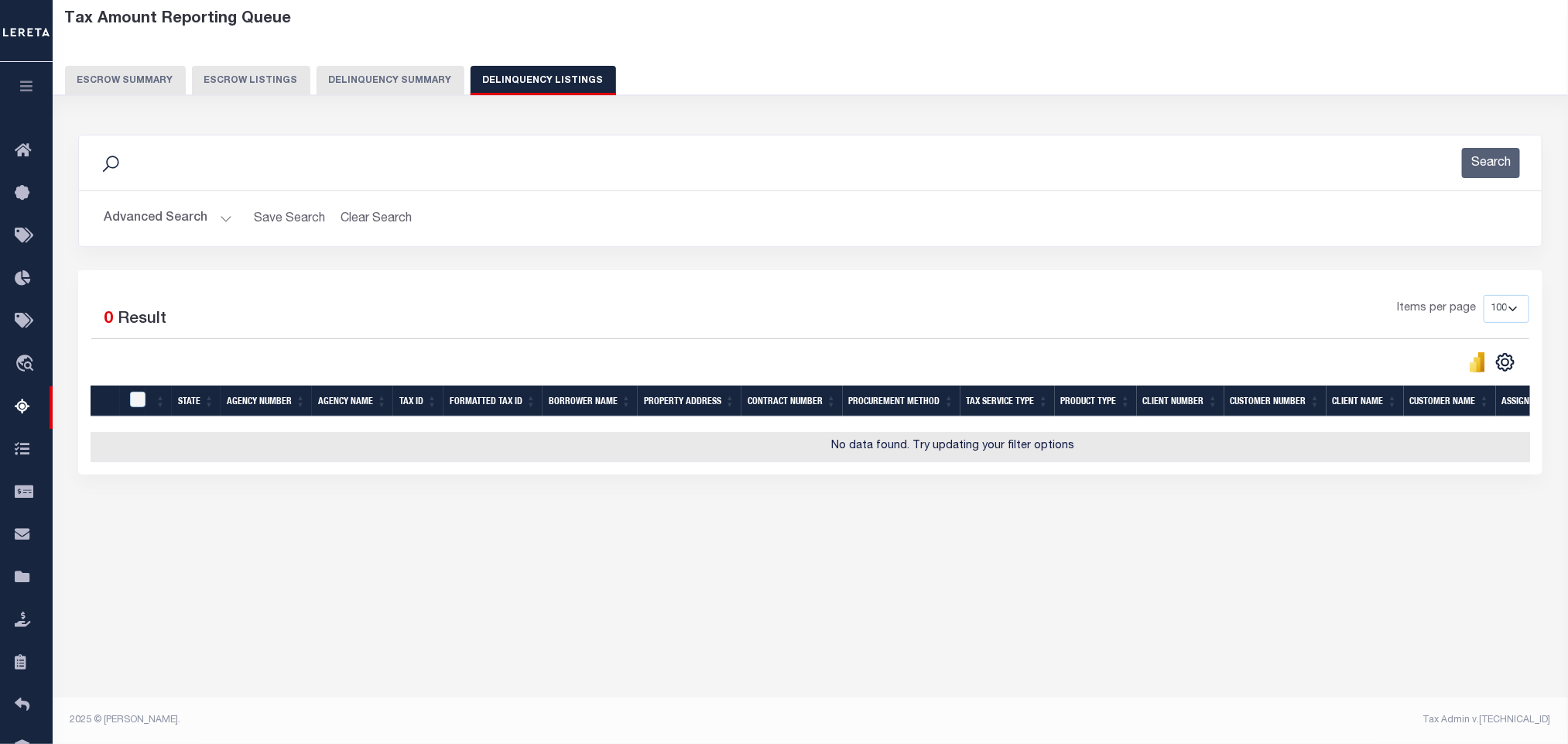
click at [152, 225] on button "Advanced Search" at bounding box center [167, 218] width 128 height 30
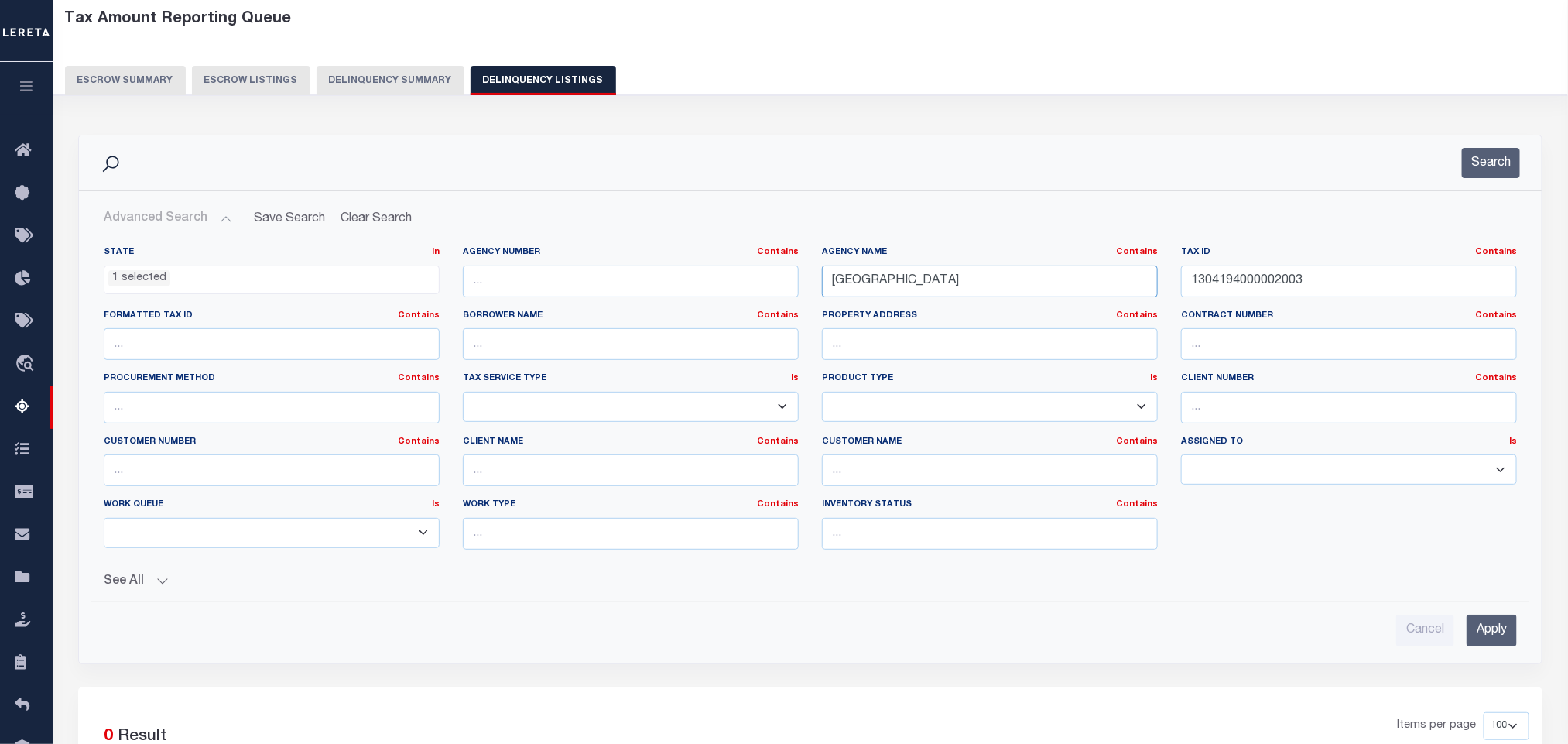
drag, startPoint x: 951, startPoint y: 278, endPoint x: 746, endPoint y: 292, distance: 205.5
click at [746, 292] on div "State In In AK AL AR AZ CA CO CT DC DE FL GA GU HI IA ID IL IN KS KY LA MA MD M…" at bounding box center [811, 403] width 1436 height 316
click at [1496, 639] on input "Apply" at bounding box center [1491, 631] width 50 height 32
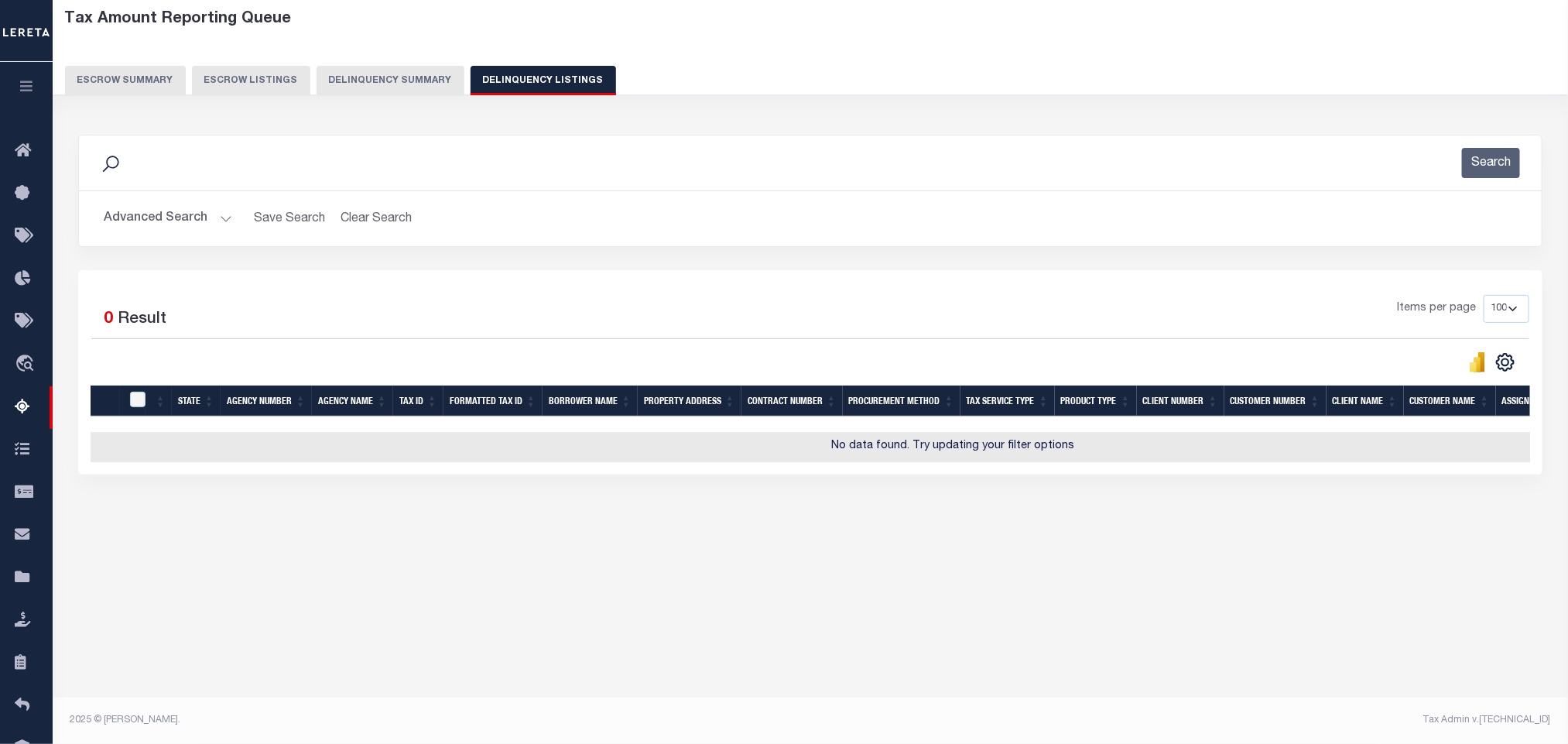
scroll to position [0, 0]
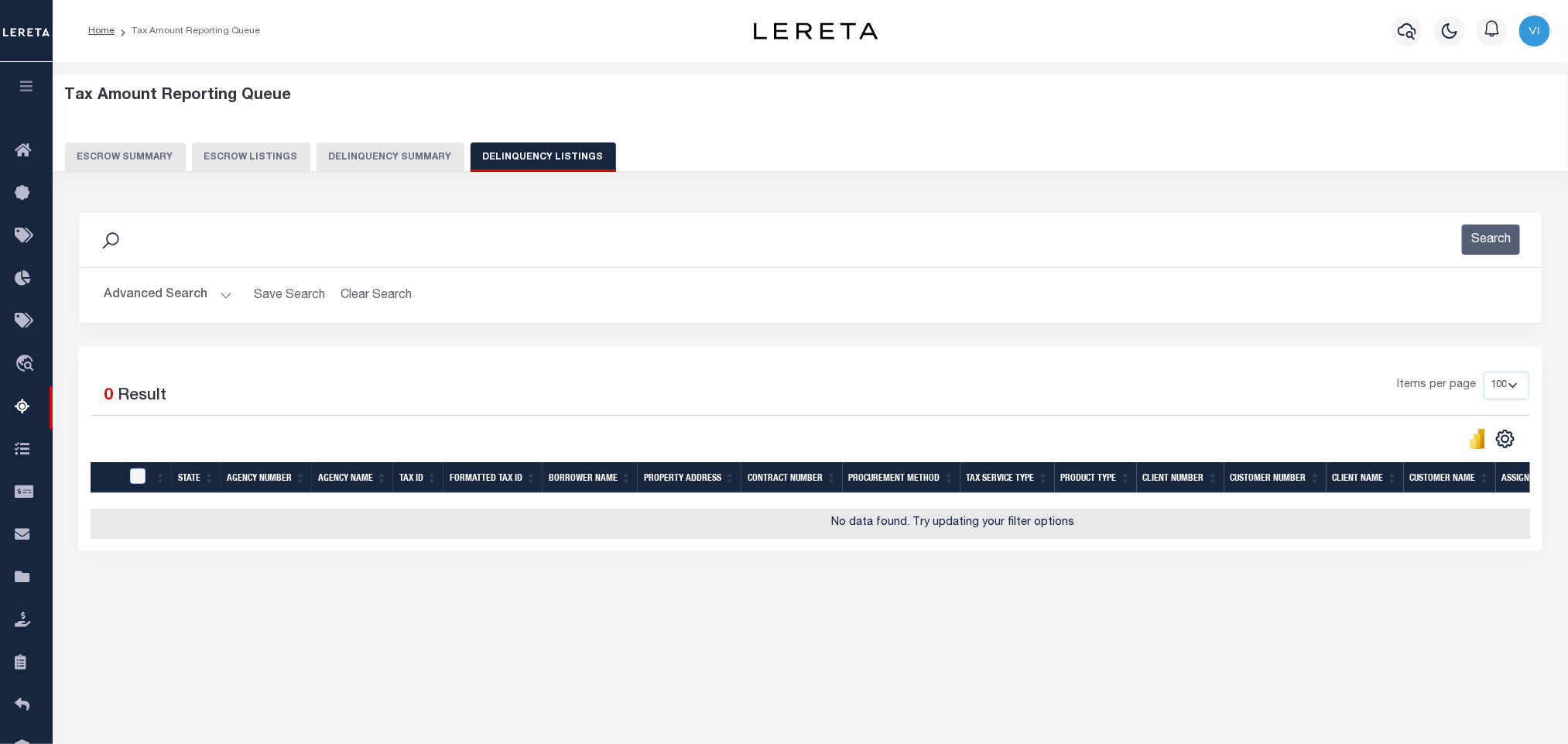
click at [130, 284] on button "Advanced Search" at bounding box center [167, 295] width 128 height 30
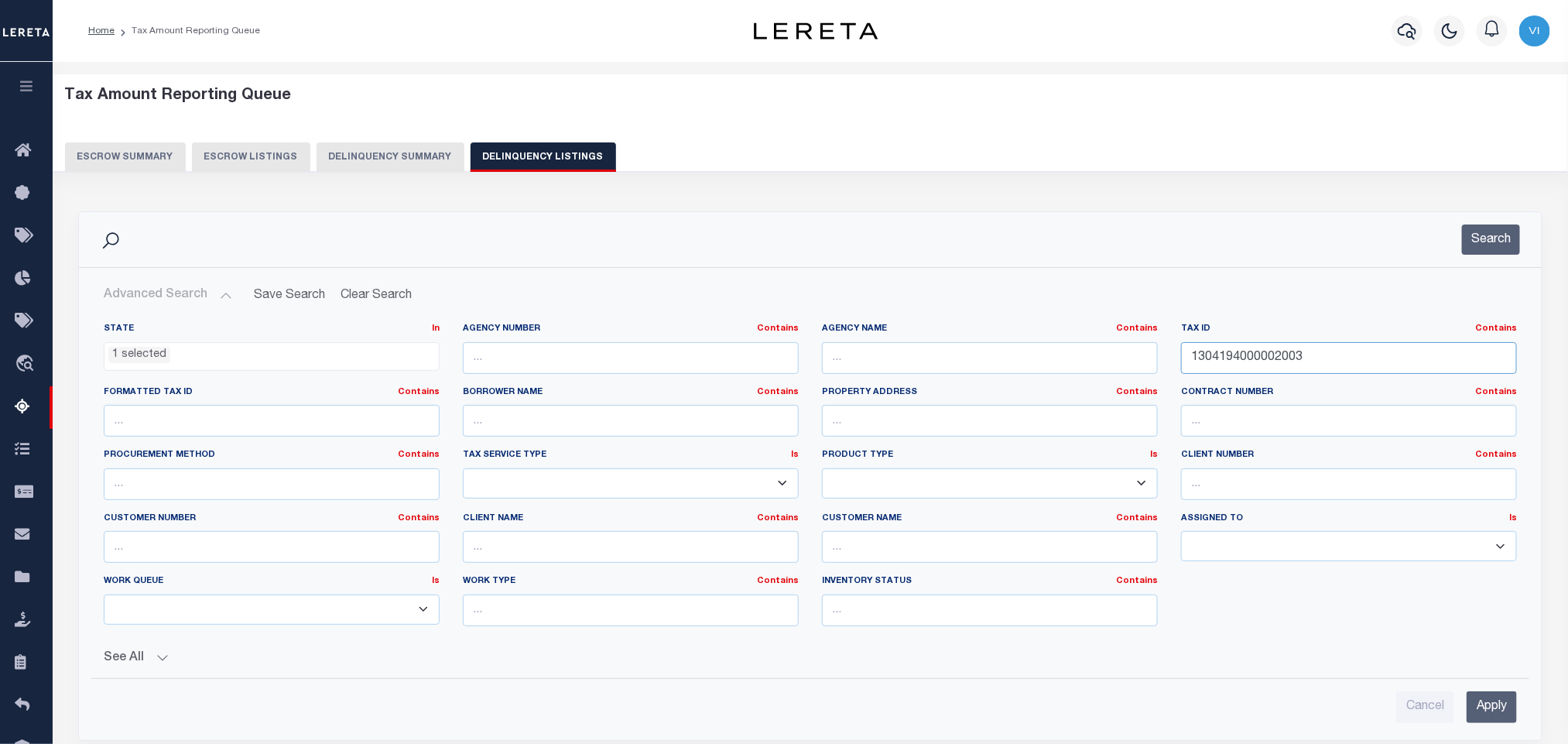
click at [1370, 361] on input "1304194000002003" at bounding box center [1349, 358] width 336 height 32
paste input "2.537240346E121"
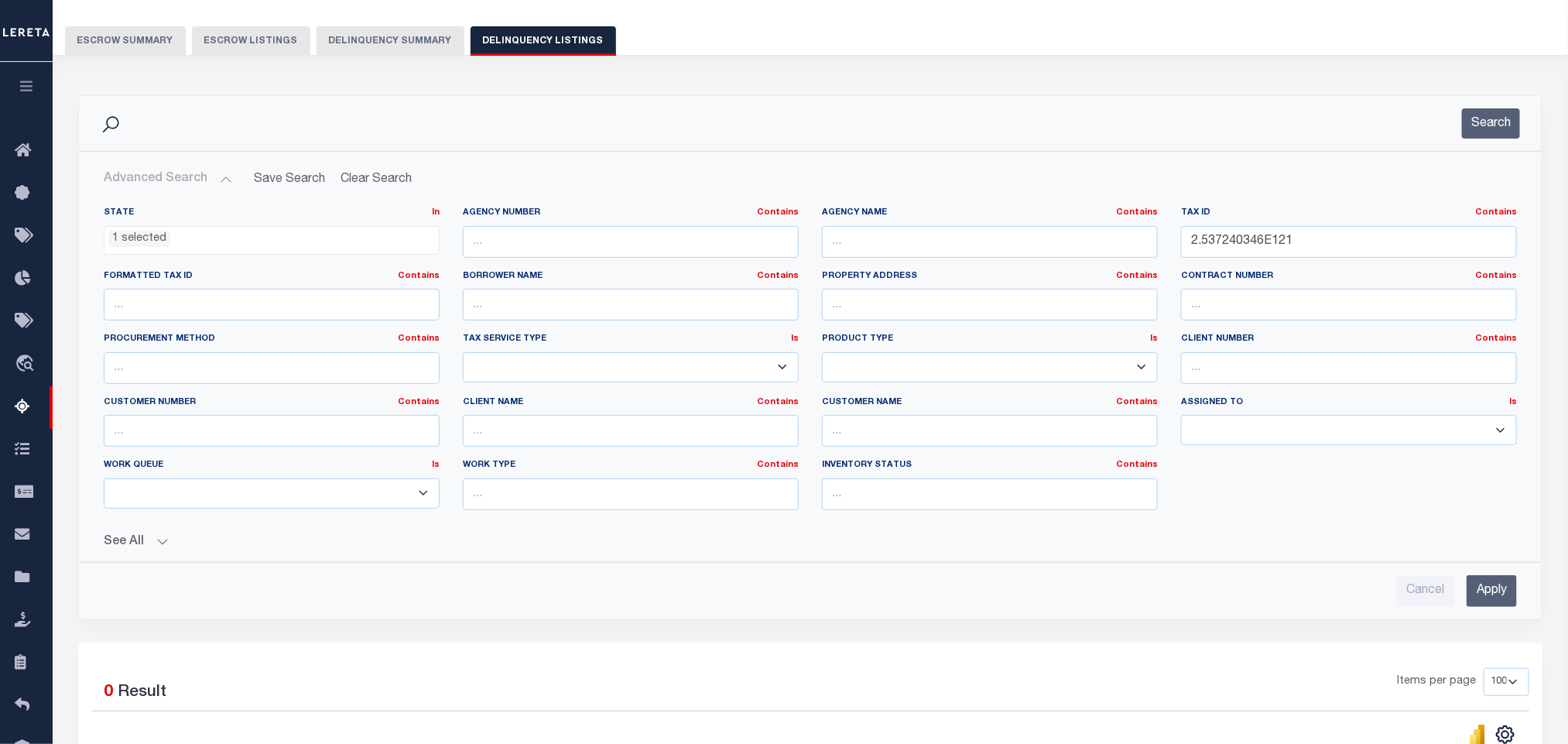
click at [1491, 588] on input "Apply" at bounding box center [1491, 591] width 50 height 32
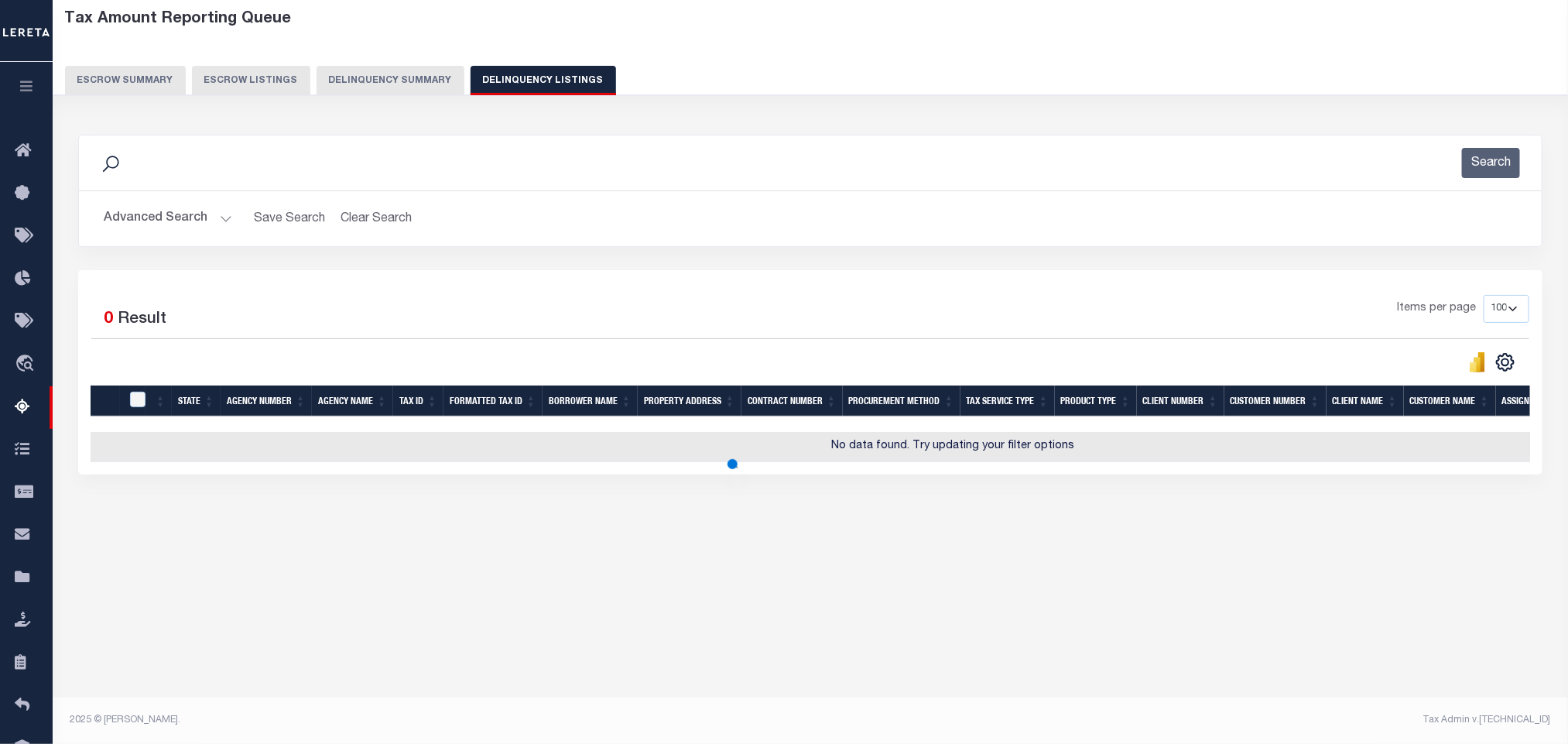
scroll to position [77, 0]
click at [162, 217] on button "Advanced Search" at bounding box center [167, 218] width 128 height 30
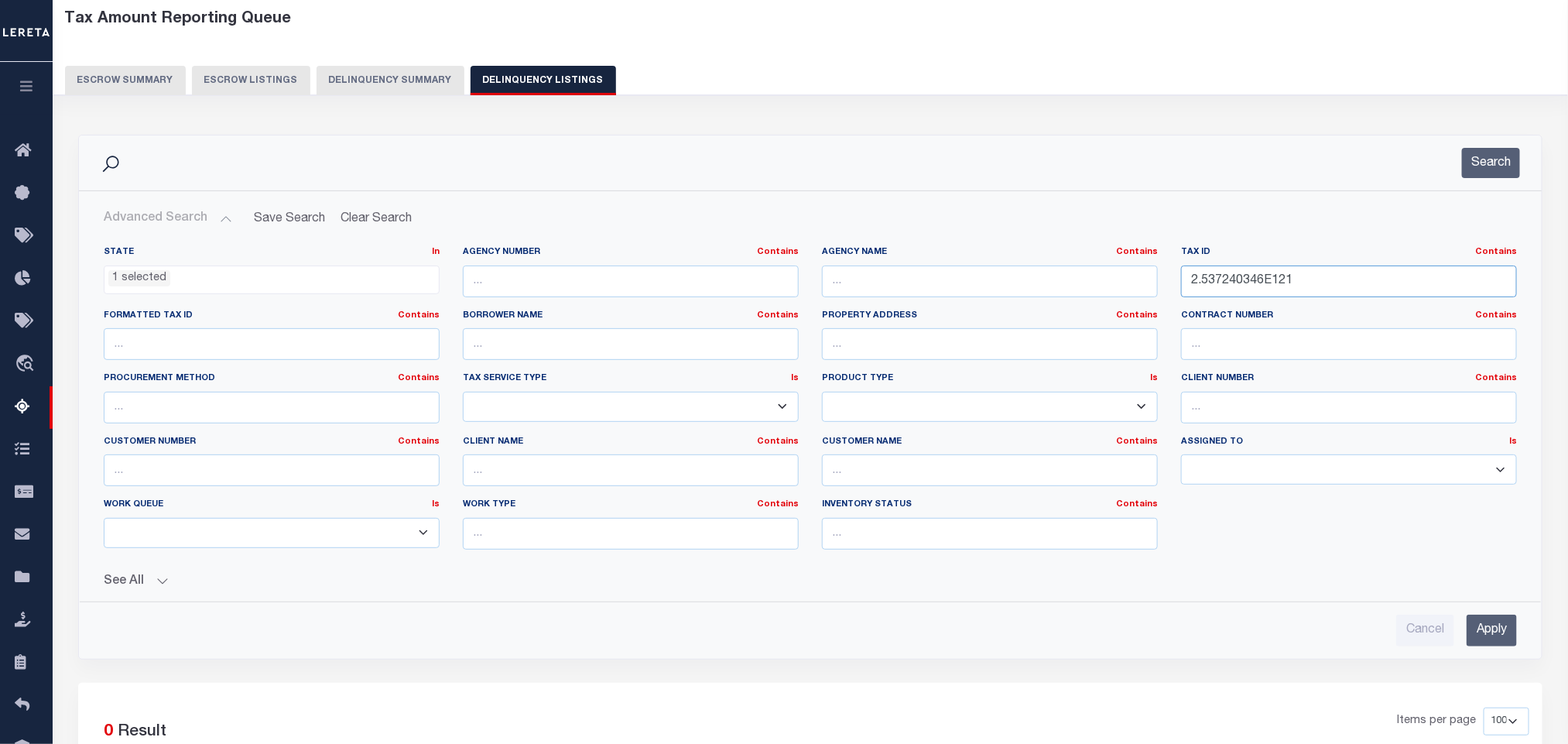
click at [1199, 281] on input "2.537240346E121" at bounding box center [1349, 282] width 336 height 32
type input "2537240346E121"
click at [1498, 639] on input "Apply" at bounding box center [1491, 631] width 50 height 32
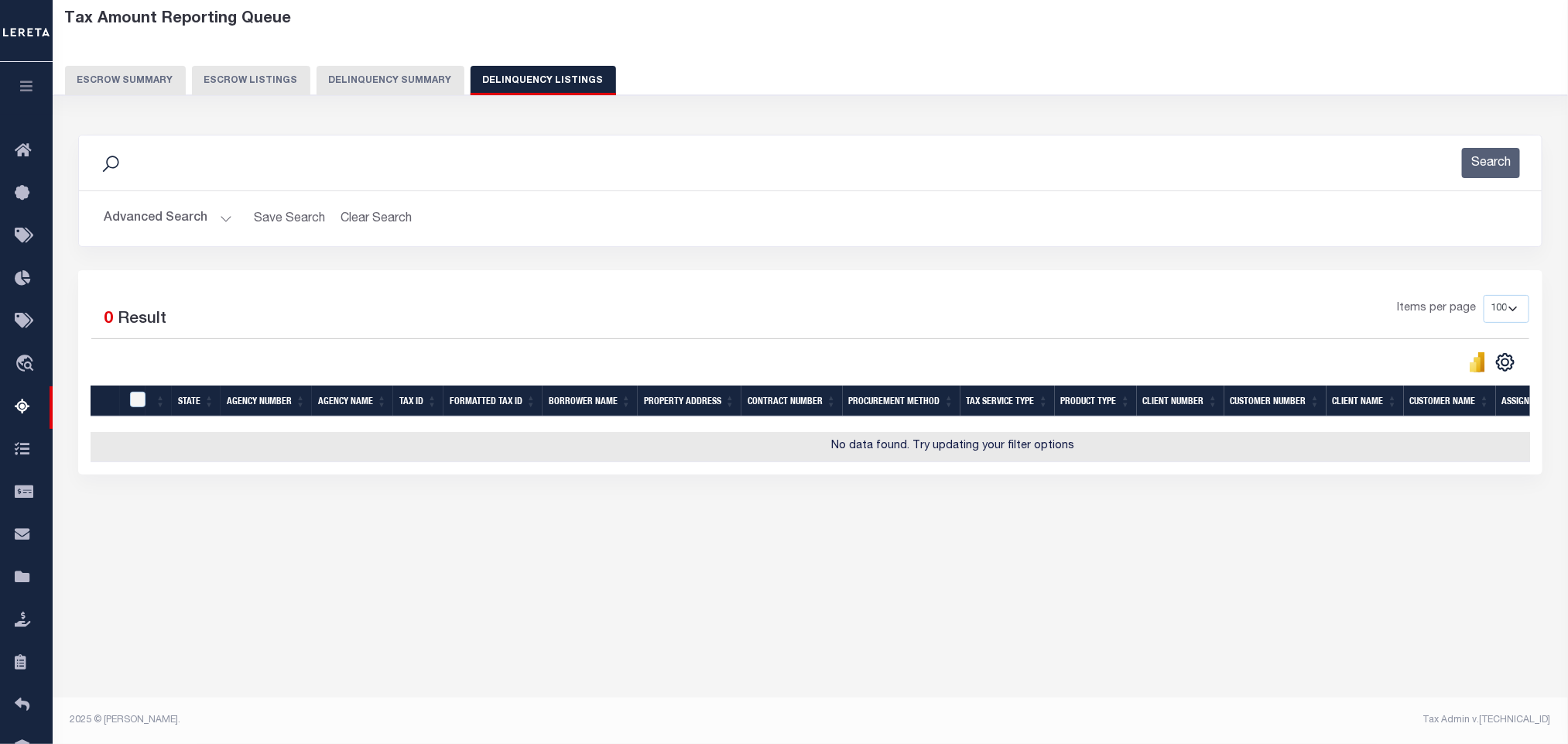
click at [191, 233] on button "Advanced Search" at bounding box center [167, 218] width 128 height 30
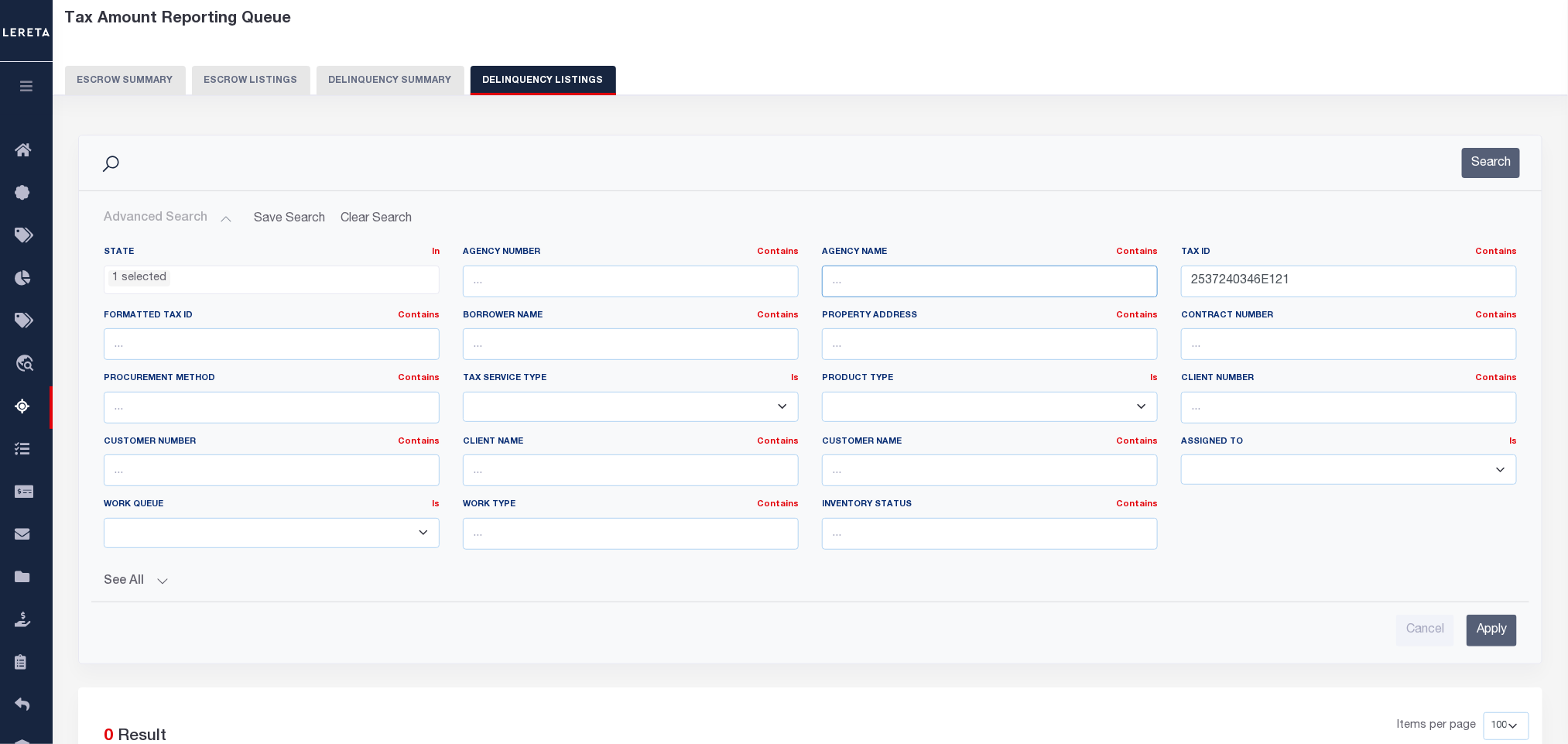
click at [906, 287] on input "text" at bounding box center [990, 282] width 336 height 32
paste input "OKALOOSA COUNTY"
type input "OKALOOSA COUNTY"
click at [1329, 292] on input "2537240346E121" at bounding box center [1349, 282] width 336 height 32
paste input "063N24100000000040"
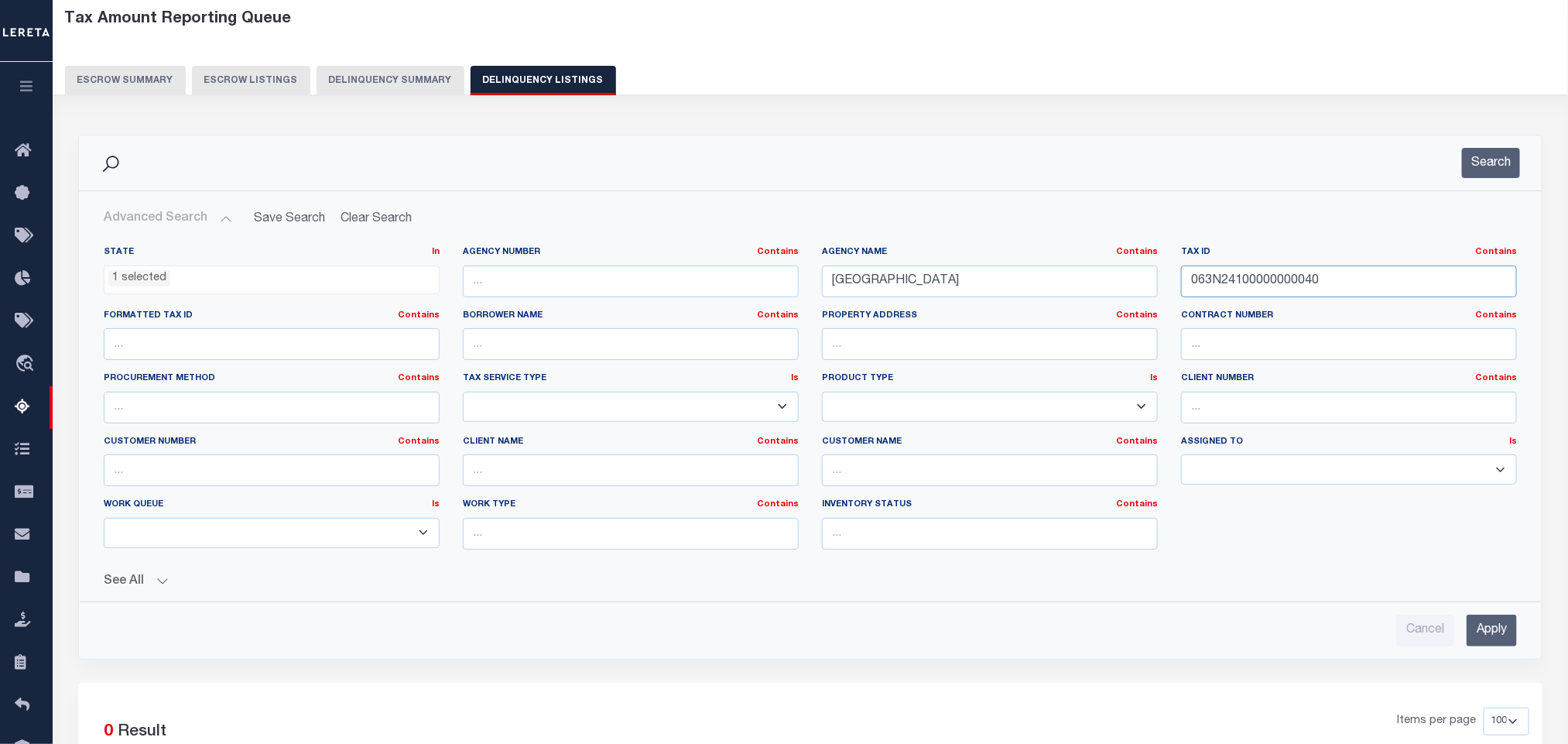
type input "063N24100000000040"
click at [1493, 647] on input "Apply" at bounding box center [1491, 631] width 50 height 32
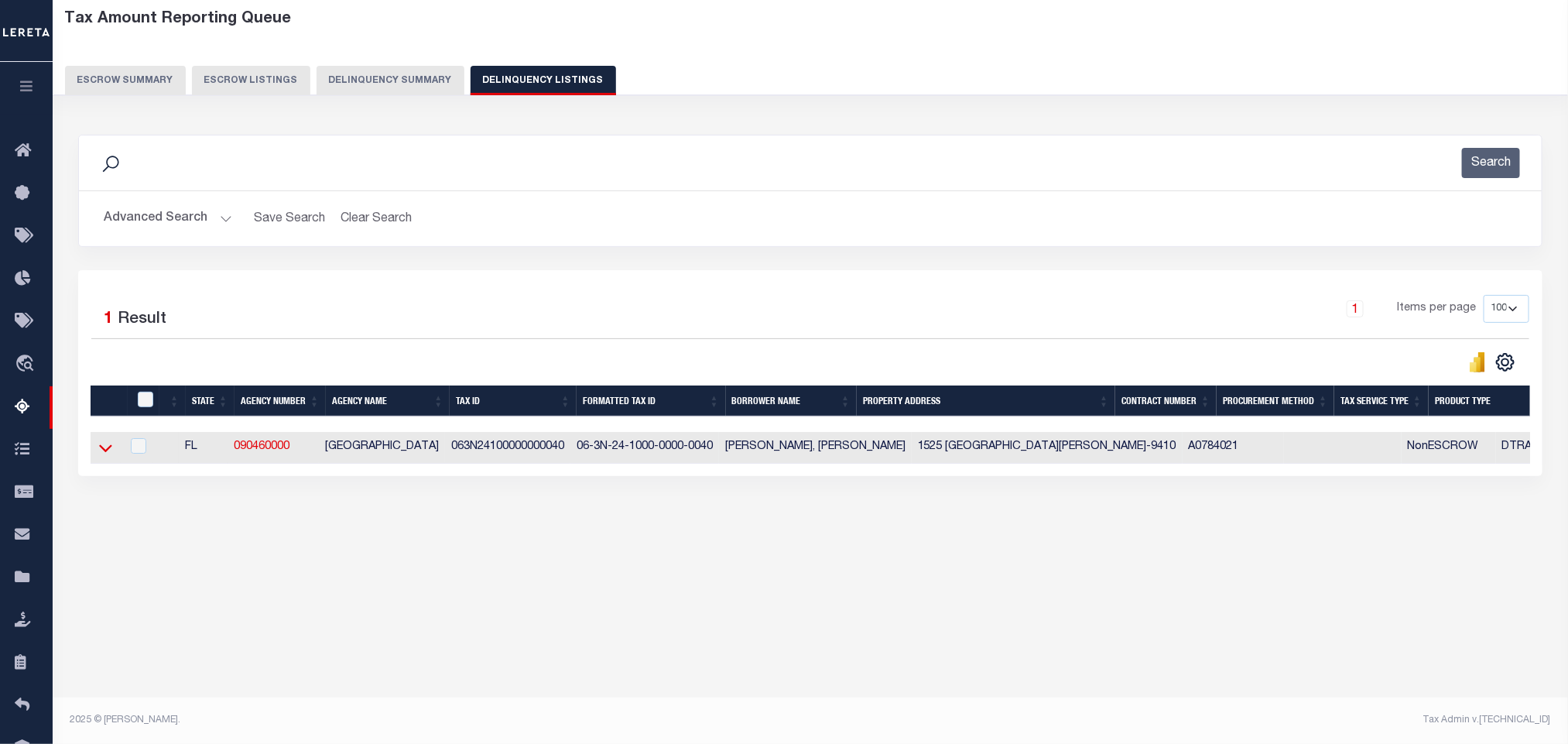
click at [107, 455] on icon at bounding box center [106, 448] width 13 height 17
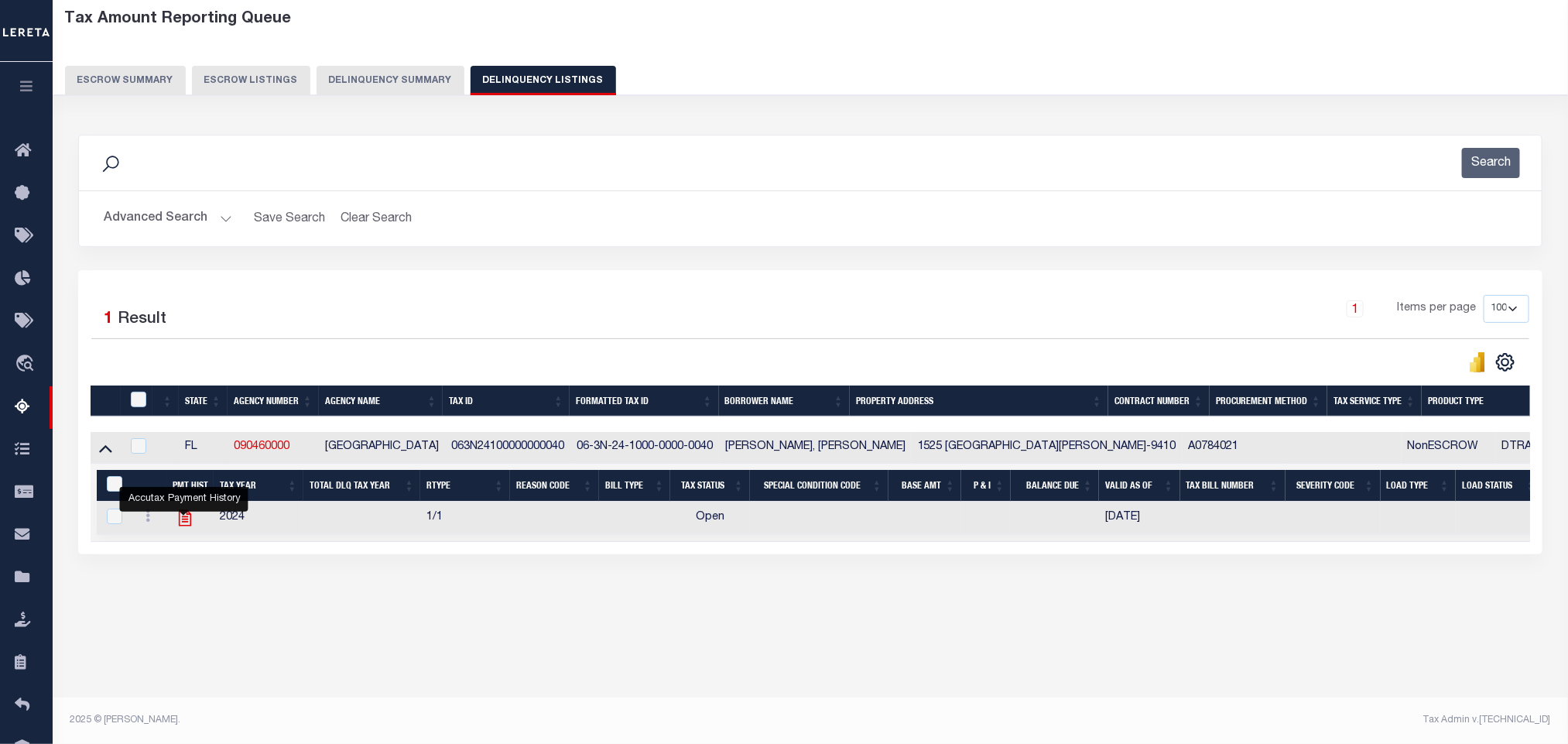
click at [187, 527] on icon "" at bounding box center [185, 518] width 12 height 17
checkbox input "true"
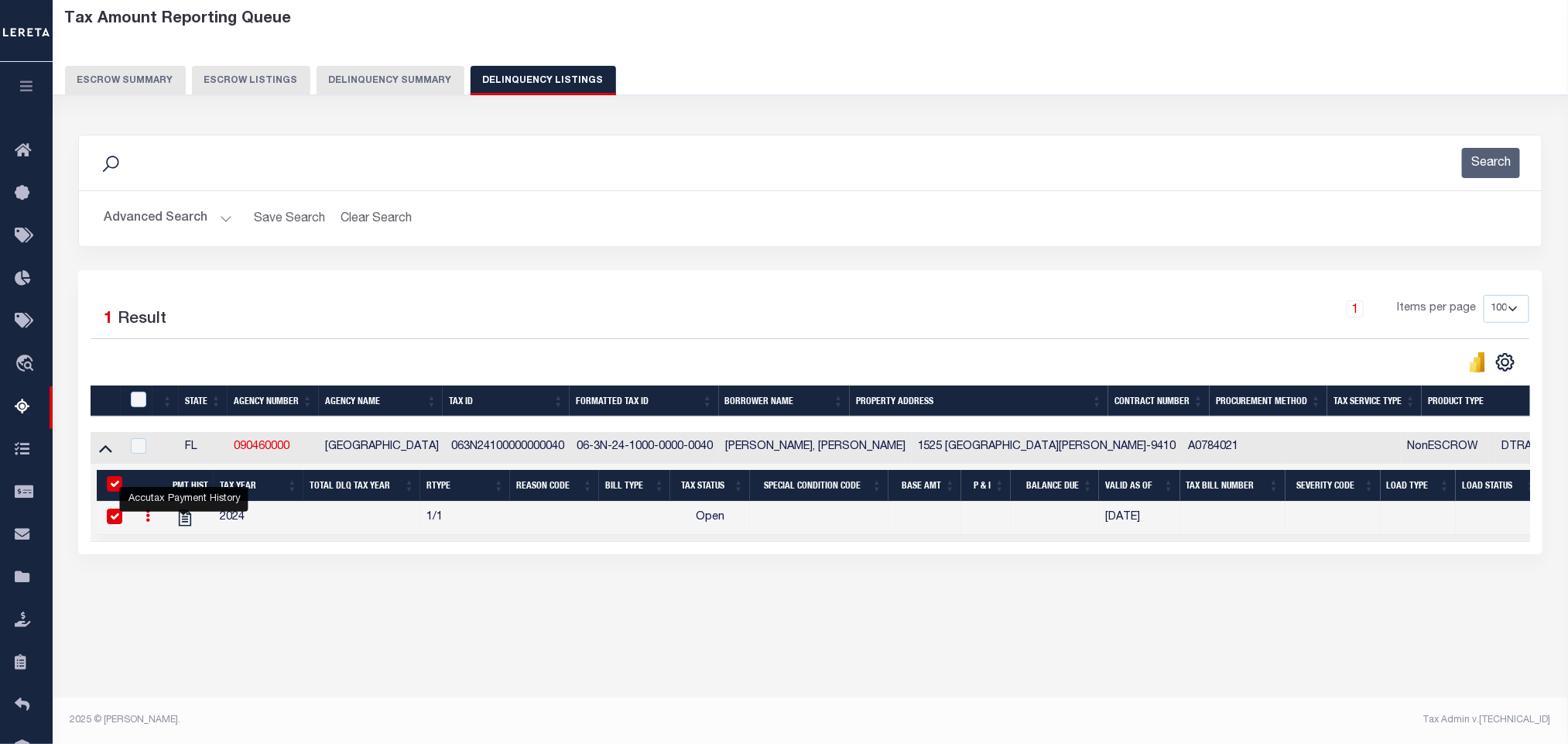
click at [133, 212] on button "Advanced Search" at bounding box center [167, 218] width 128 height 30
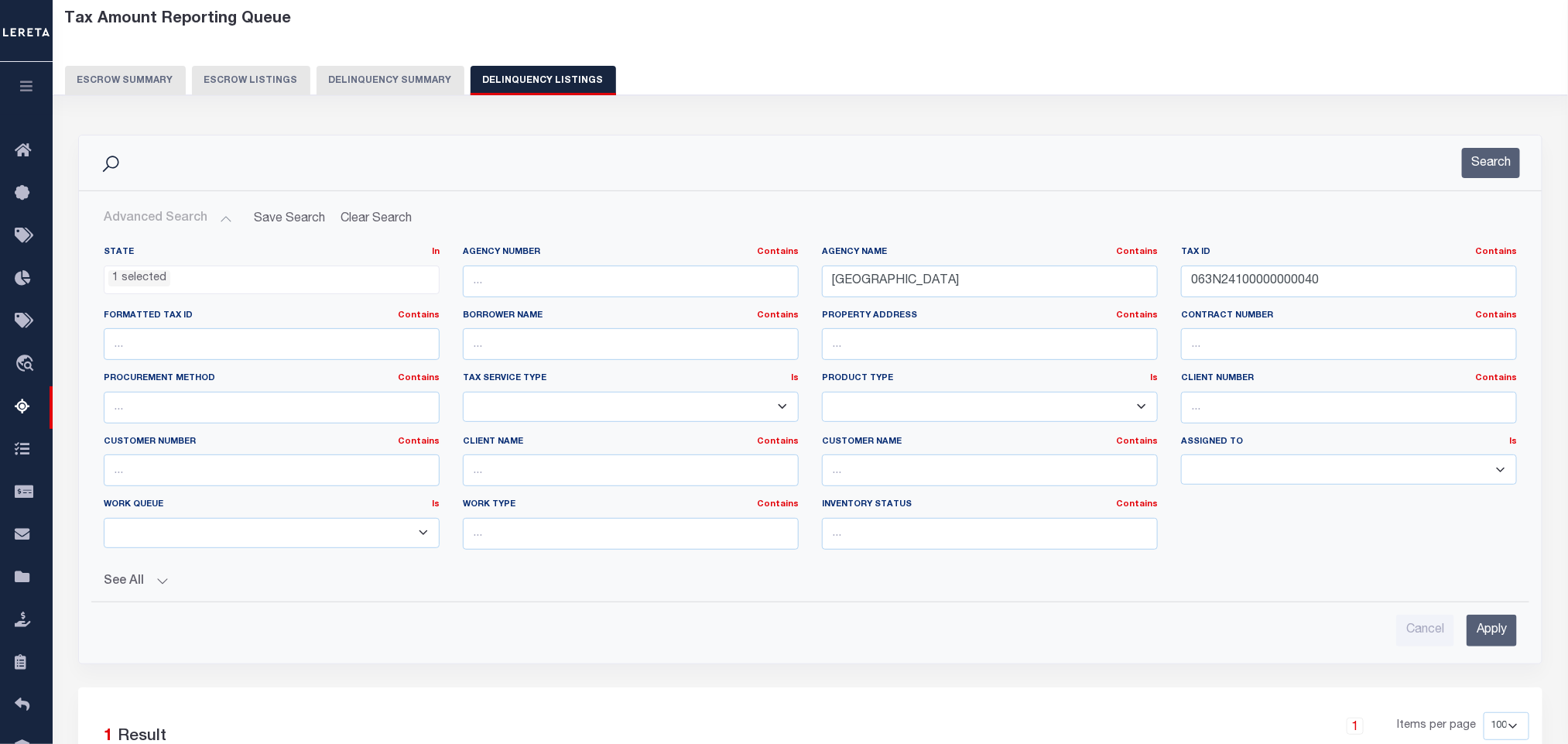
click at [145, 286] on li "1 selected" at bounding box center [139, 278] width 62 height 17
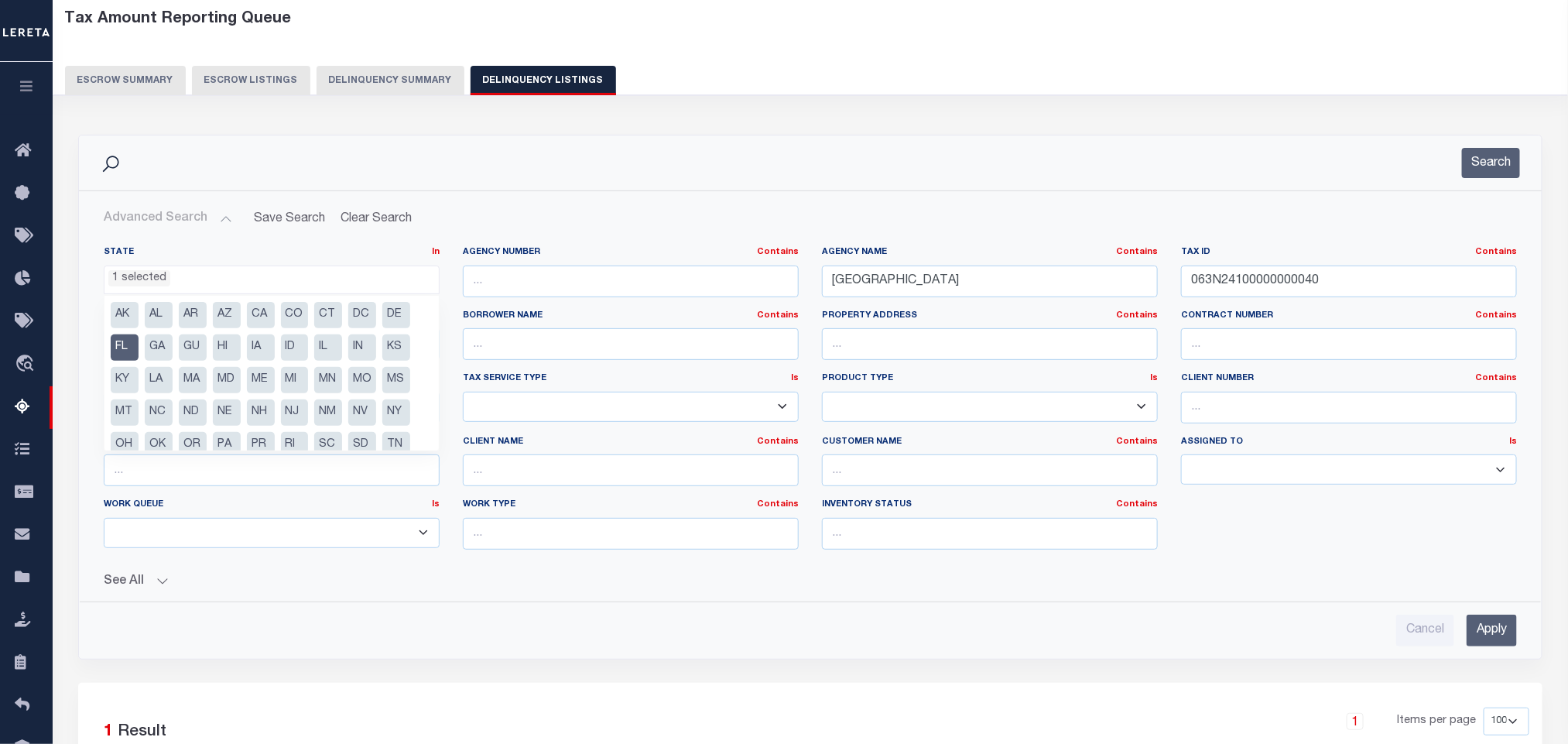
click at [121, 355] on li "FL" at bounding box center [124, 347] width 27 height 27
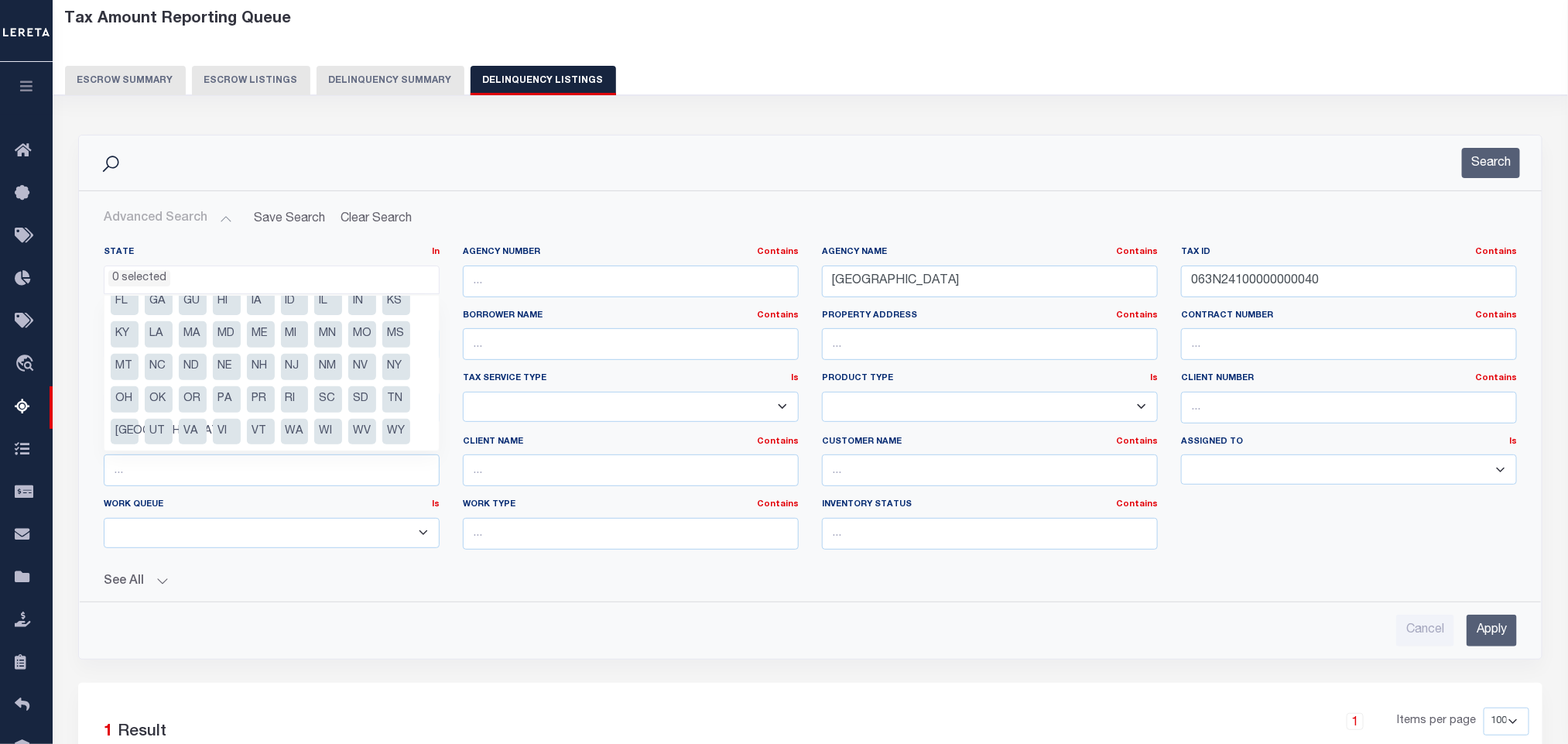
click at [393, 337] on li "MS" at bounding box center [396, 335] width 27 height 27
select select "MS"
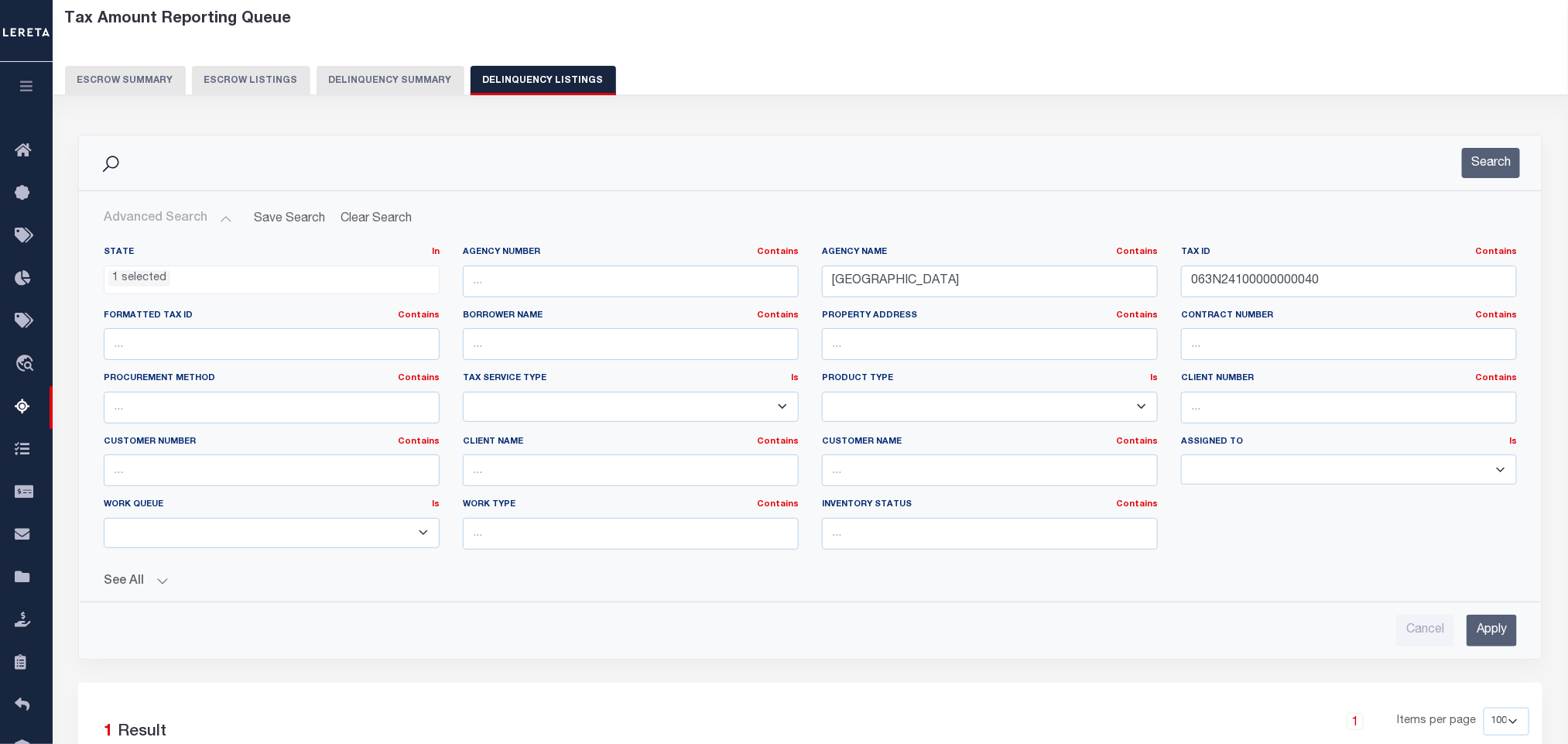
click at [581, 579] on button "See All" at bounding box center [810, 582] width 1413 height 15
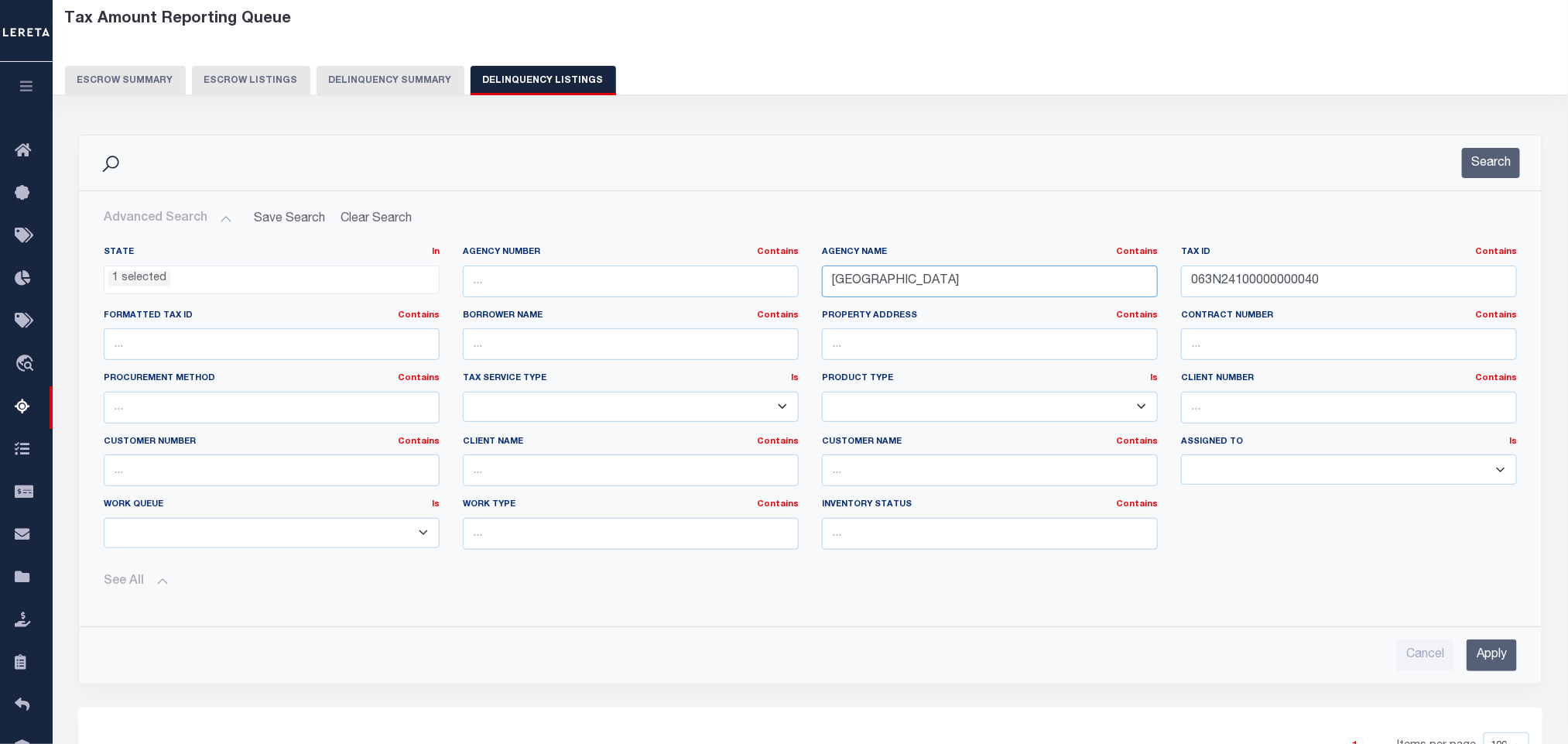
click at [964, 284] on input "[GEOGRAPHIC_DATA]" at bounding box center [990, 282] width 336 height 32
paste input "[GEOGRAPHIC_DATA]/DISTRICT 1"
type input "[GEOGRAPHIC_DATA]/DISTRICT 1"
click at [1375, 277] on input "063N24100000000040" at bounding box center [1349, 282] width 336 height 32
paste input "1403 05 00009.08"
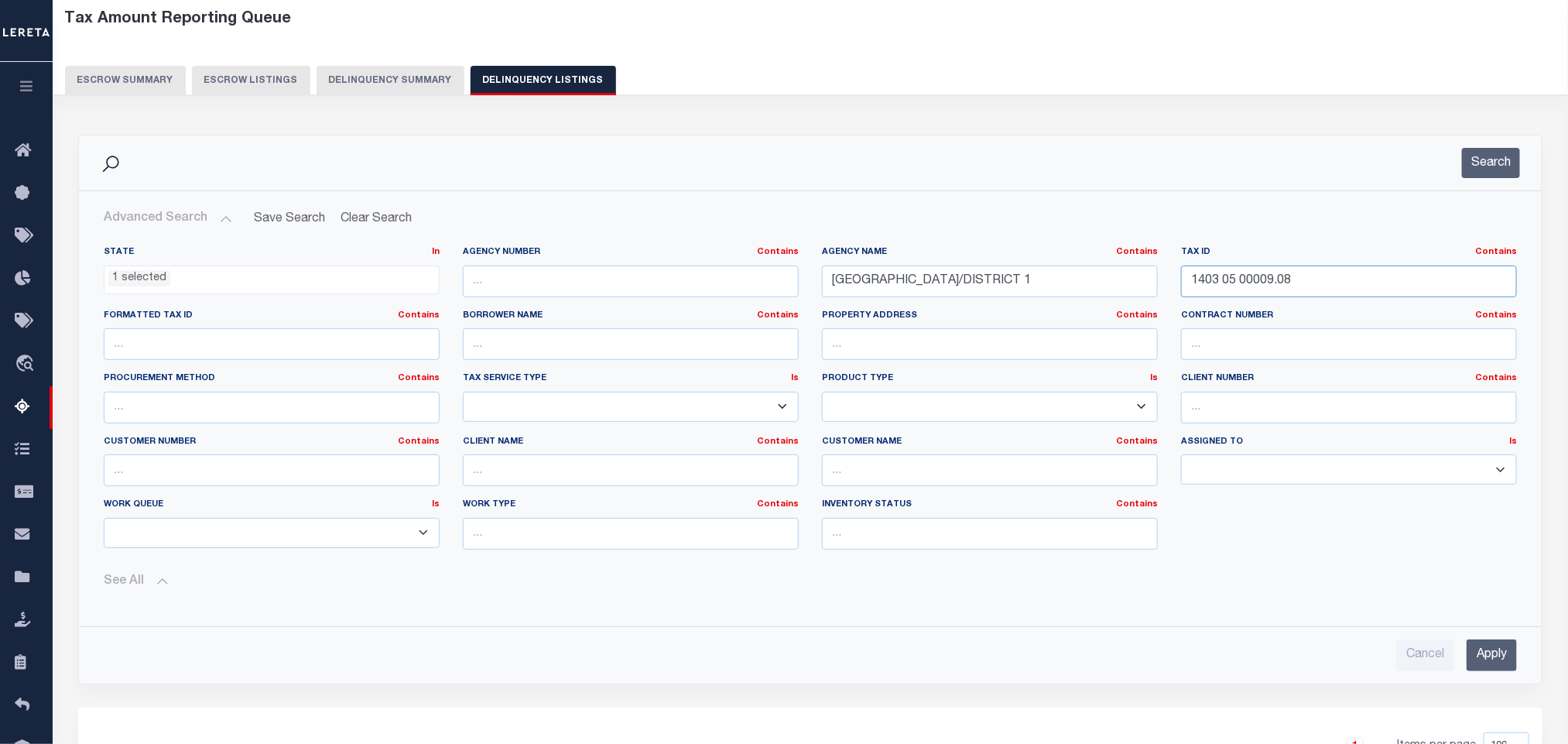
type input "1403 05 00009.08"
click at [1498, 664] on input "Apply" at bounding box center [1491, 655] width 50 height 32
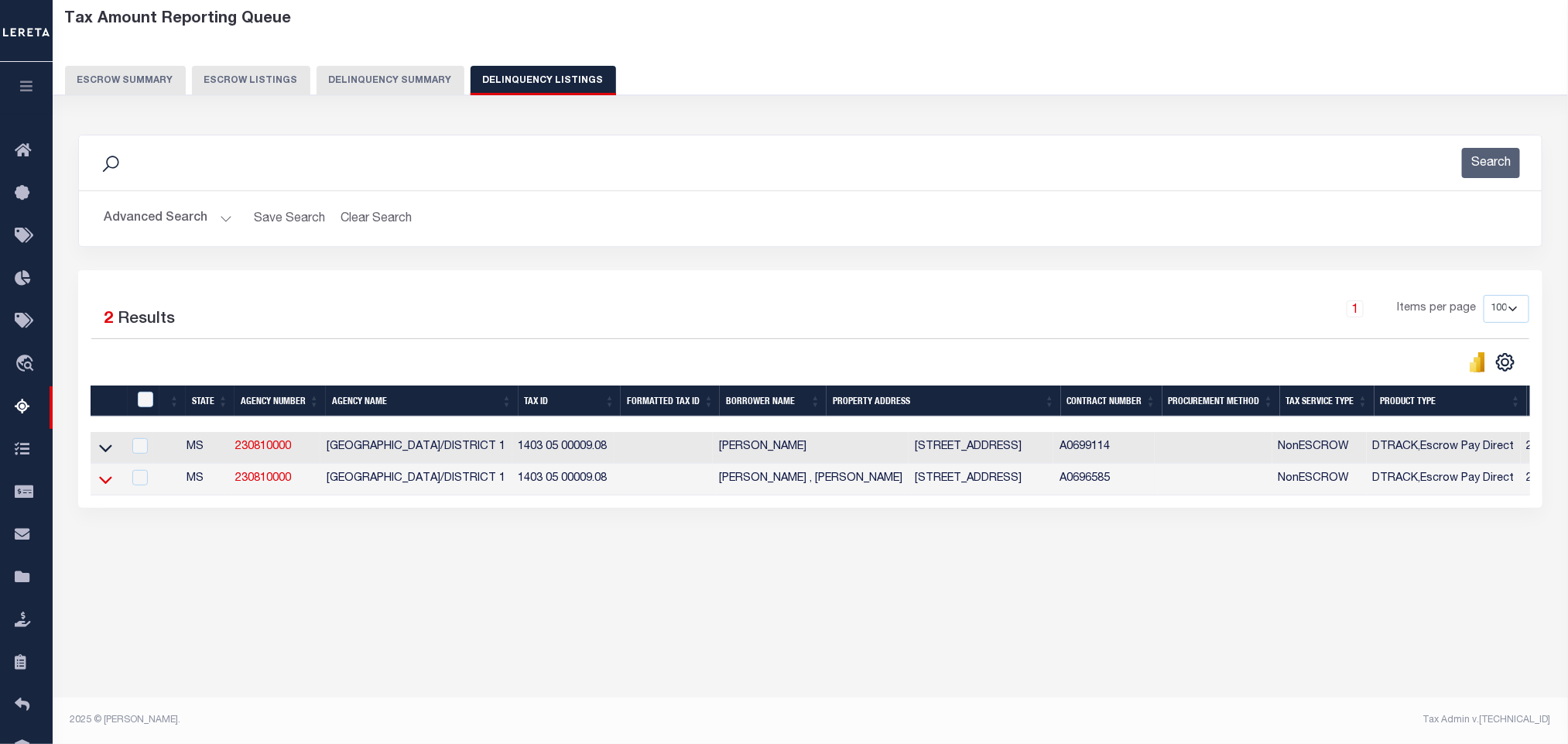
click at [102, 487] on icon at bounding box center [106, 480] width 13 height 17
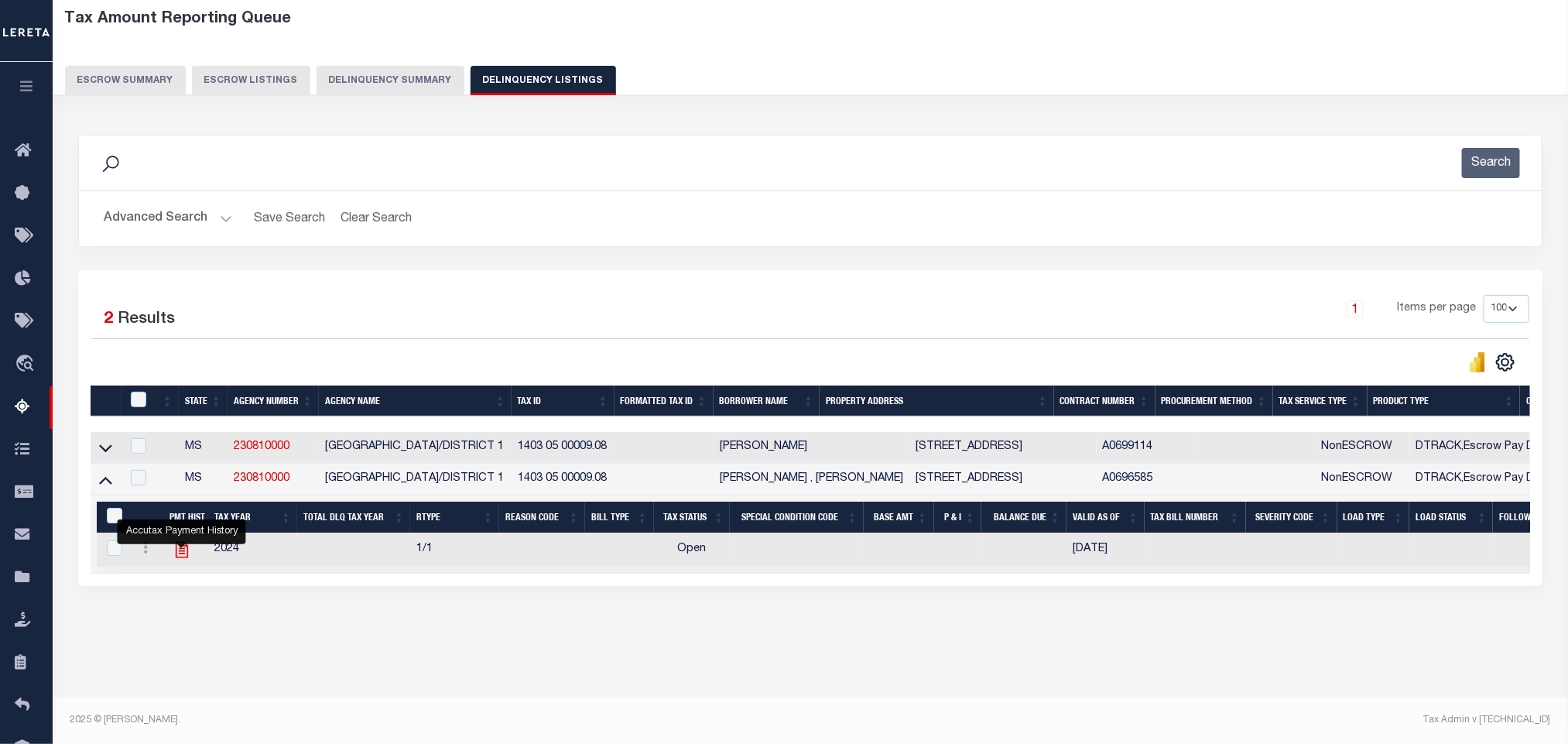
click at [181, 558] on icon "" at bounding box center [182, 550] width 12 height 17
checkbox input "true"
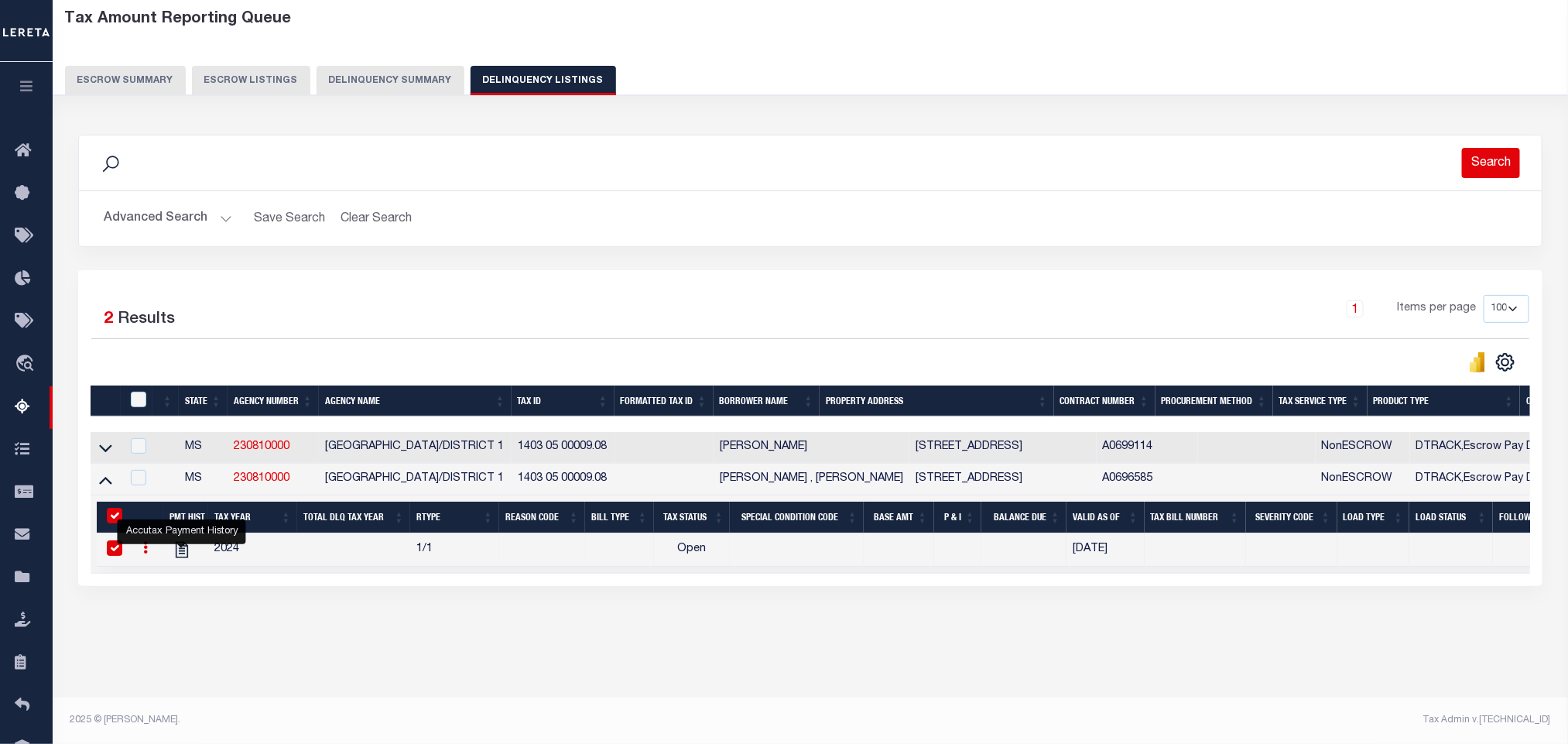
click at [1505, 174] on button "Search" at bounding box center [1491, 162] width 58 height 30
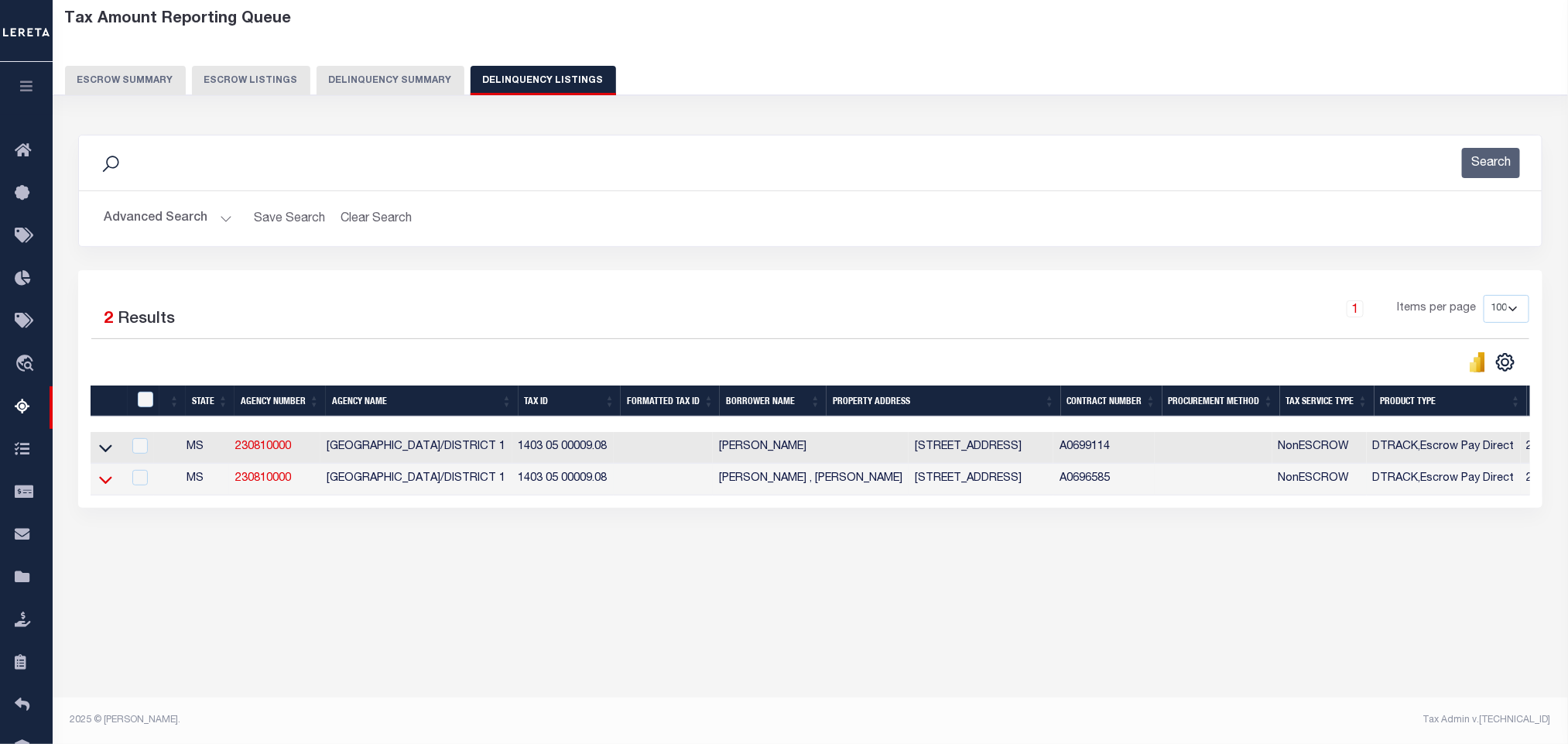
click at [104, 487] on icon at bounding box center [106, 480] width 13 height 17
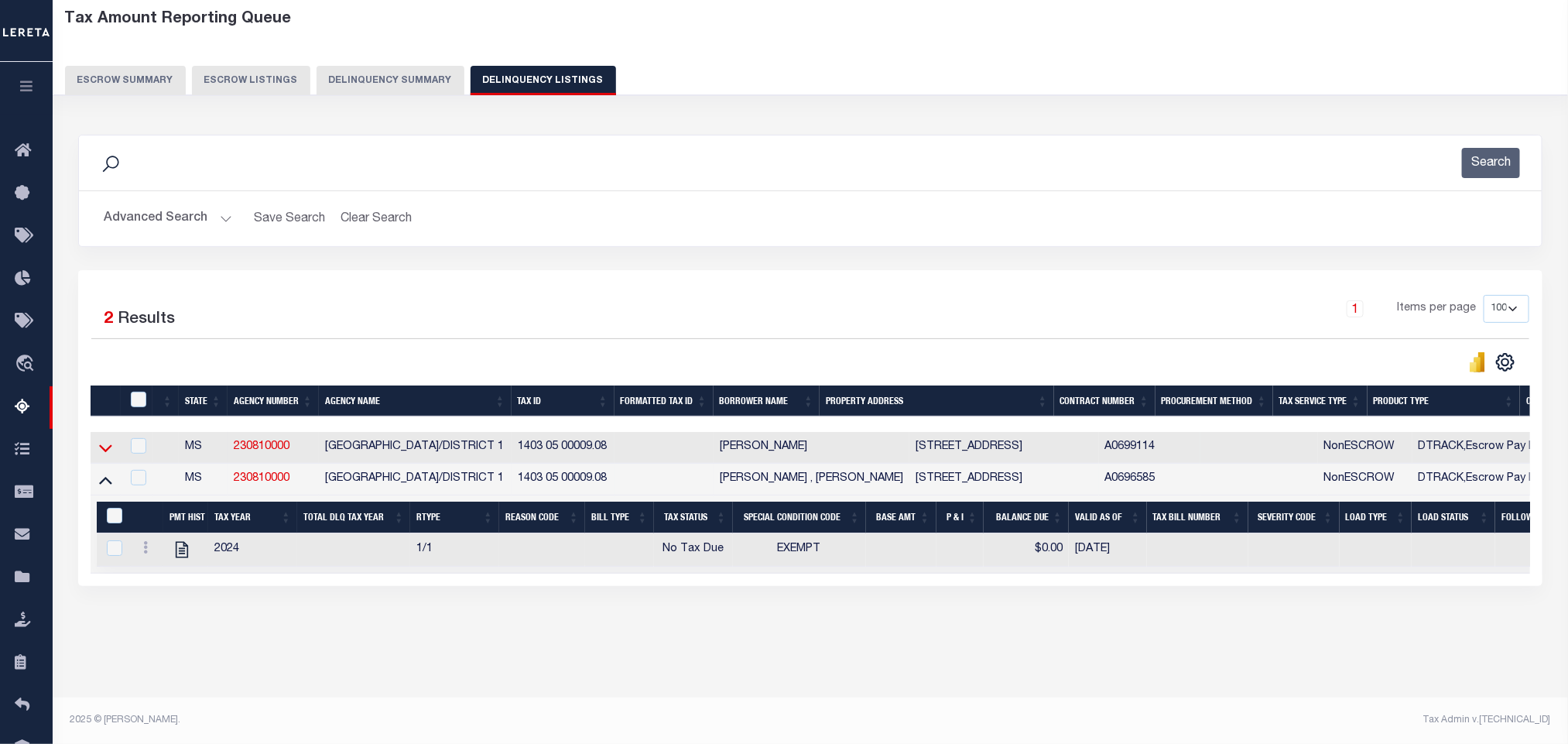
click at [103, 448] on icon at bounding box center [106, 448] width 13 height 17
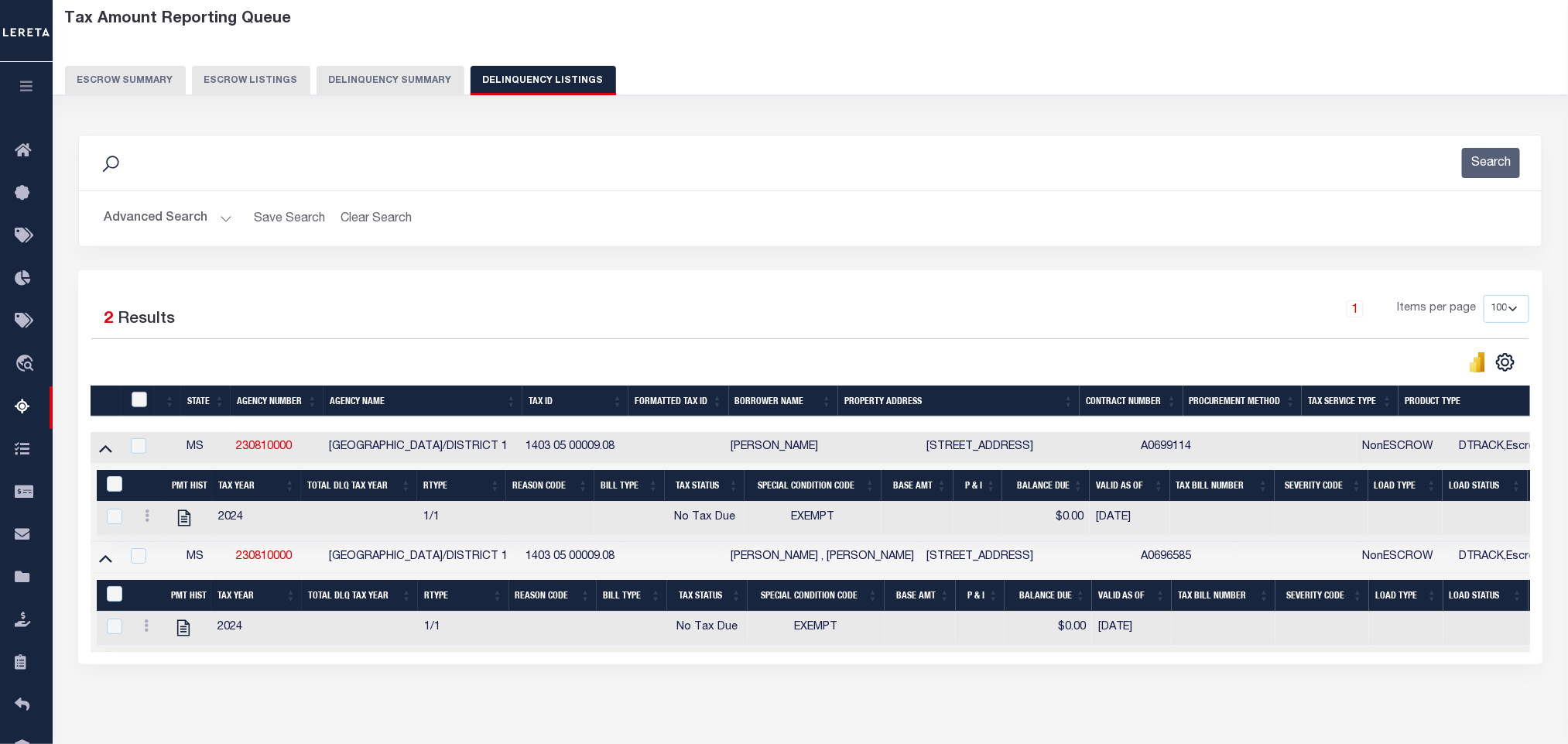
click at [139, 404] on input "checkbox" at bounding box center [139, 399] width 16 height 16
checkbox input "true"
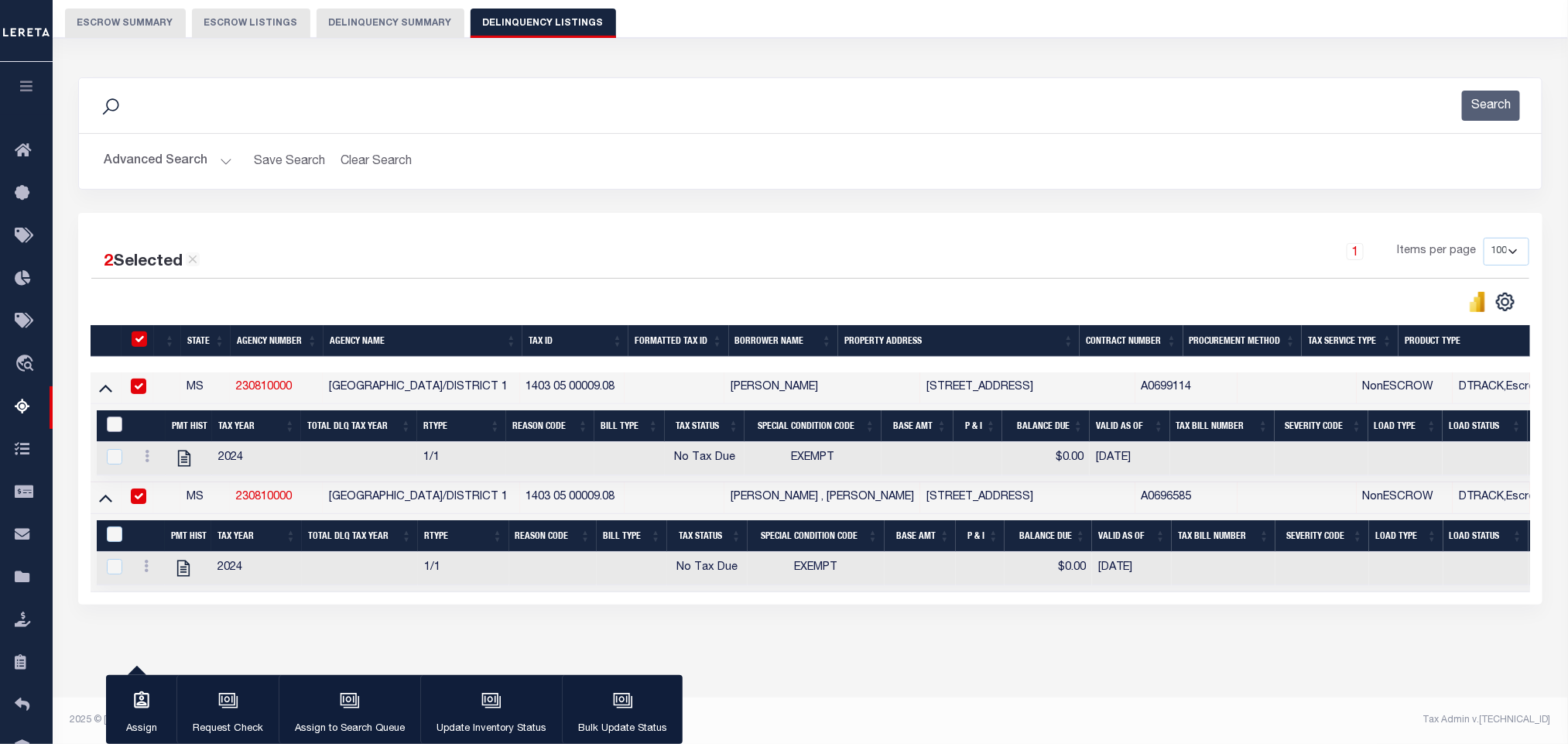
scroll to position [151, 0]
click at [114, 527] on input "&nbsp;" at bounding box center [114, 534] width 16 height 16
checkbox input "true"
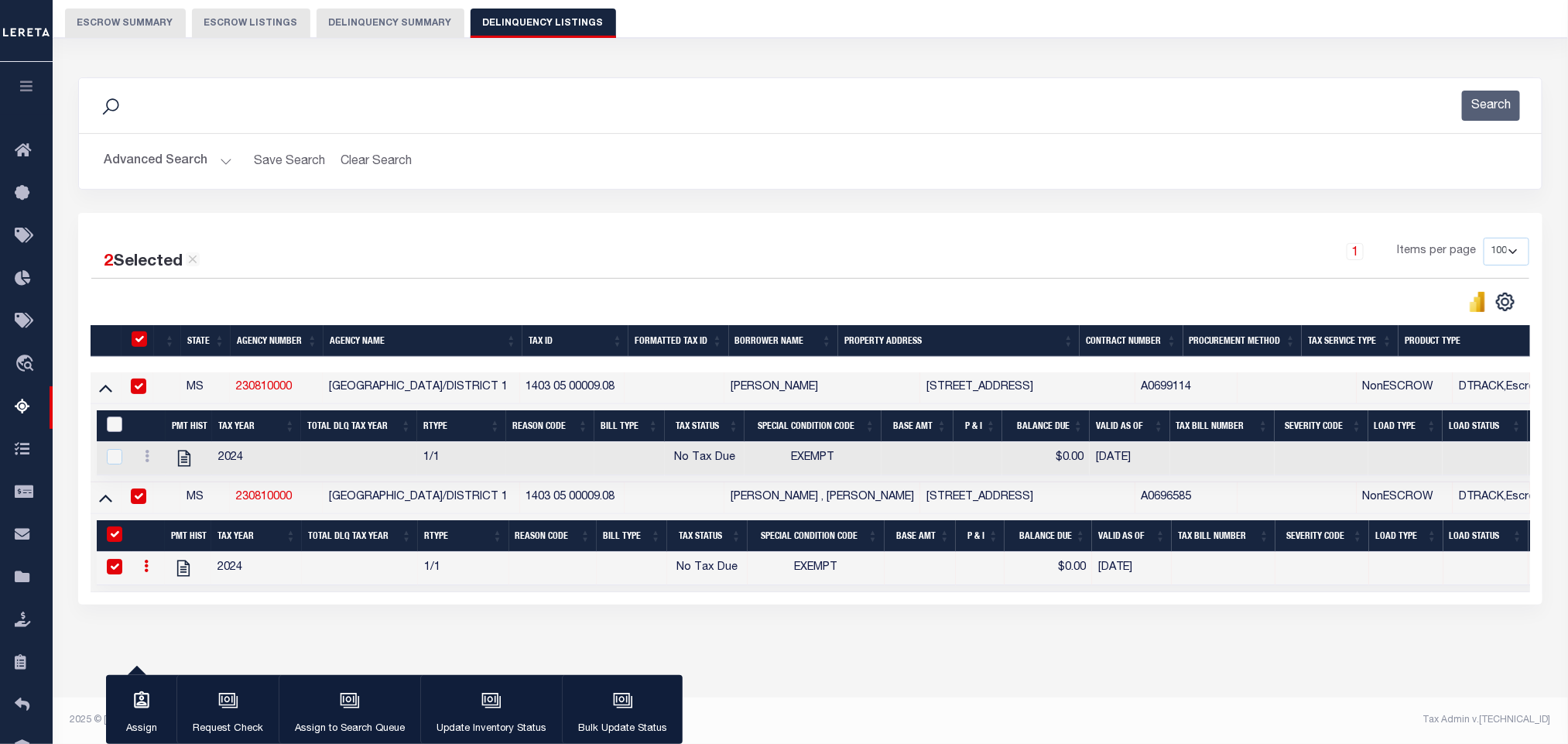
click at [112, 417] on input "&nbsp;" at bounding box center [114, 424] width 16 height 16
checkbox input "true"
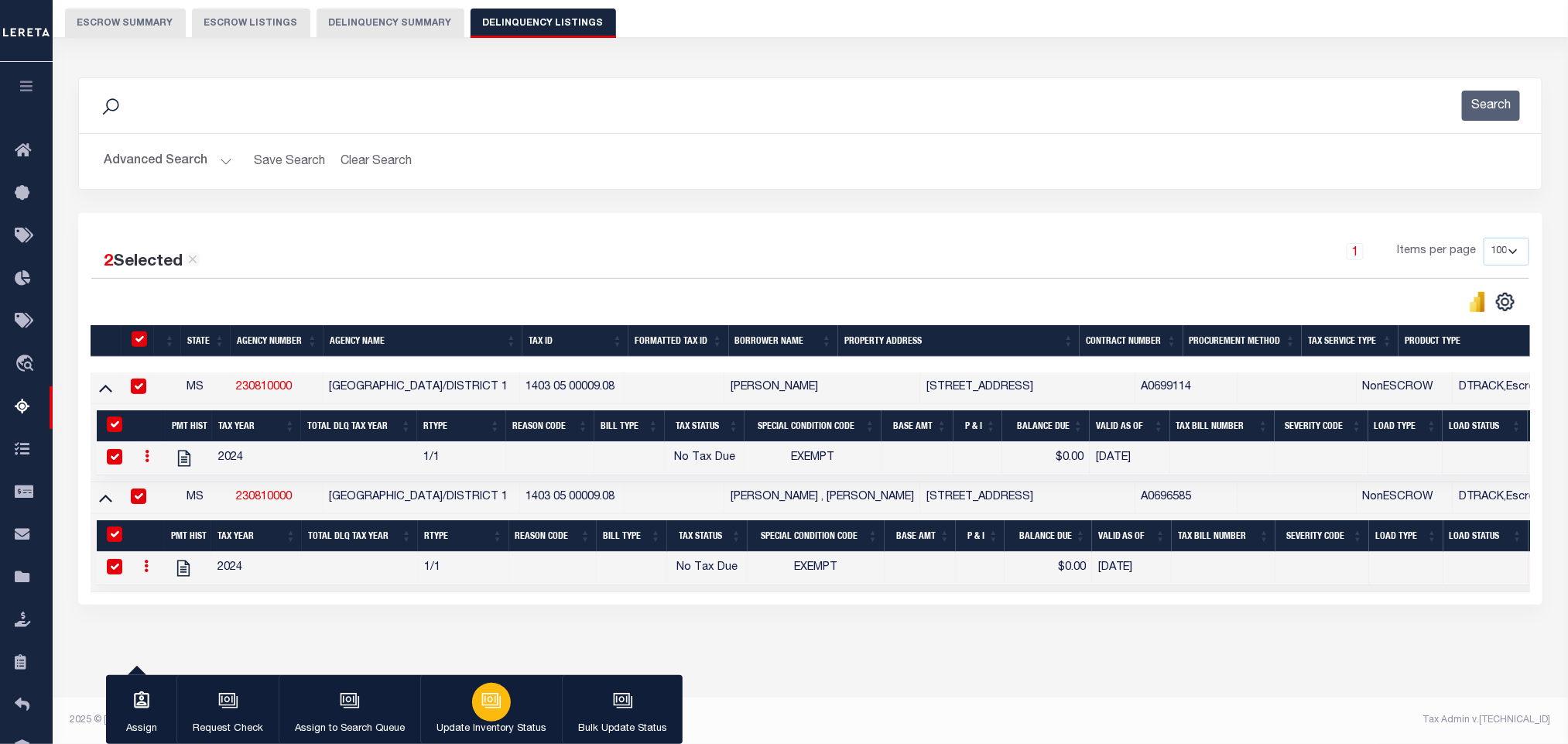
click at [490, 699] on icon "button" at bounding box center [491, 699] width 12 height 7
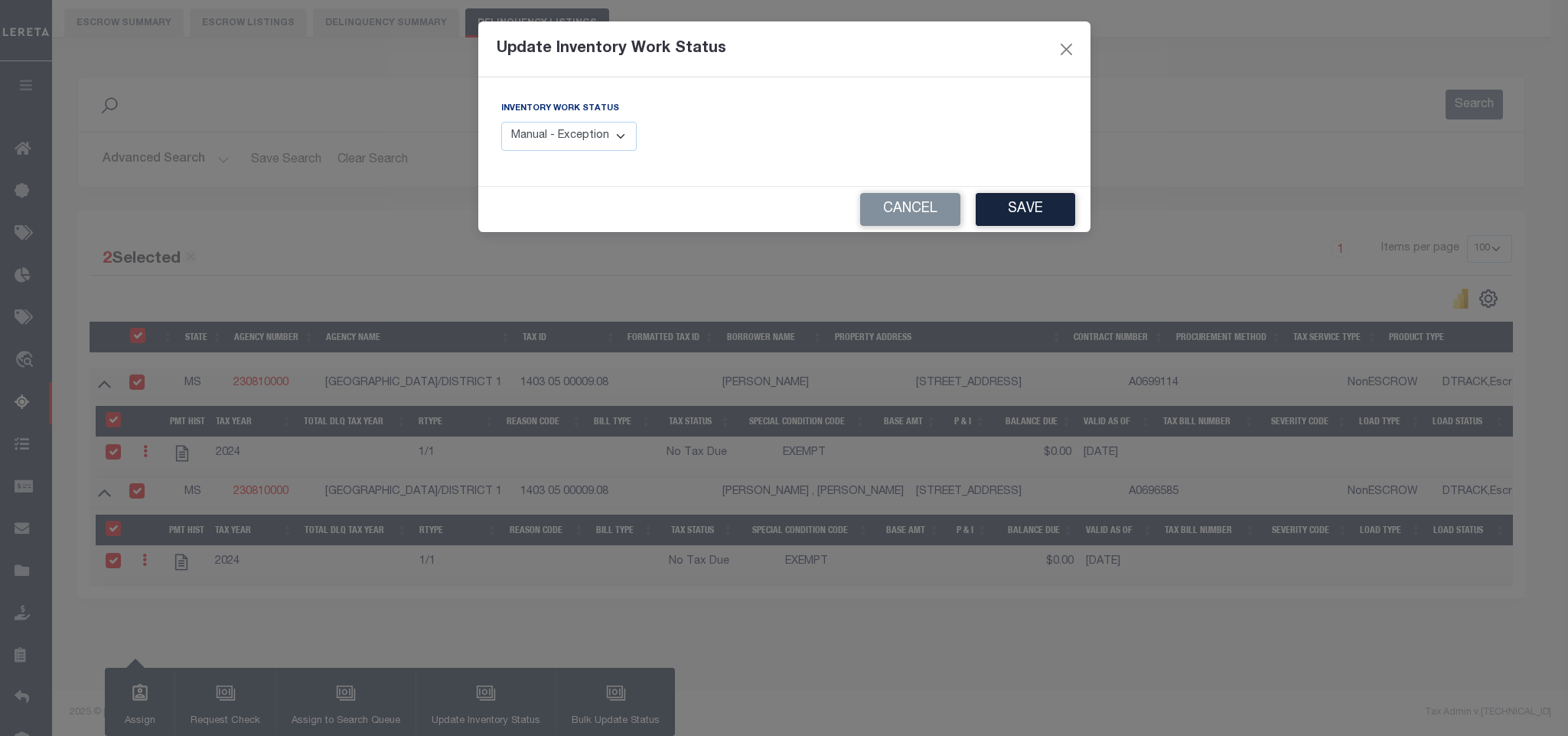
click at [581, 129] on select "Manual - Exception Pended - Awaiting Search Late Add Exception Completed" at bounding box center [569, 137] width 136 height 30
select select "4"
click at [501, 123] on select "Manual - Exception Pended - Awaiting Search Late Add Exception Completed" at bounding box center [569, 137] width 136 height 30
click at [1060, 223] on button "Save" at bounding box center [1025, 209] width 100 height 33
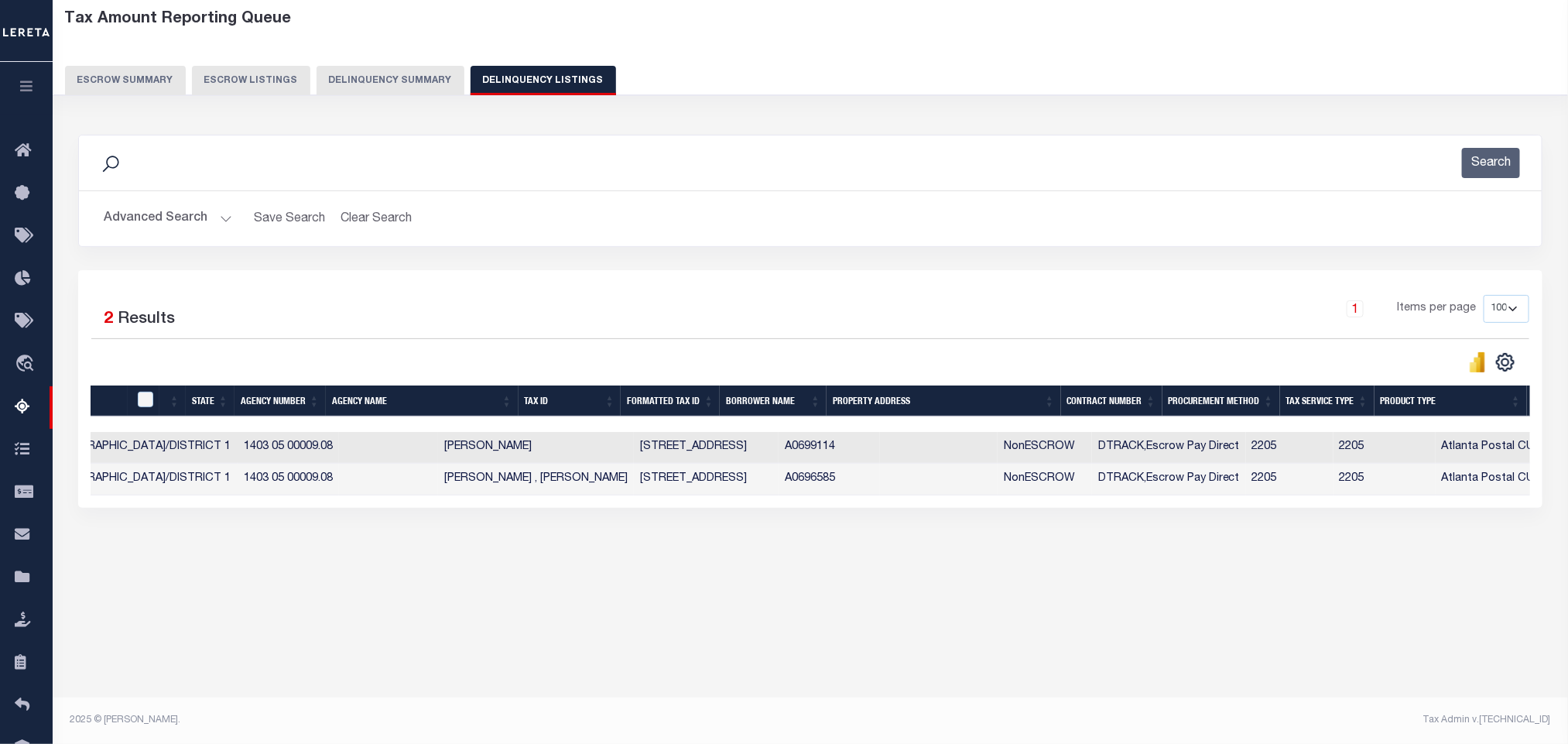
scroll to position [0, 0]
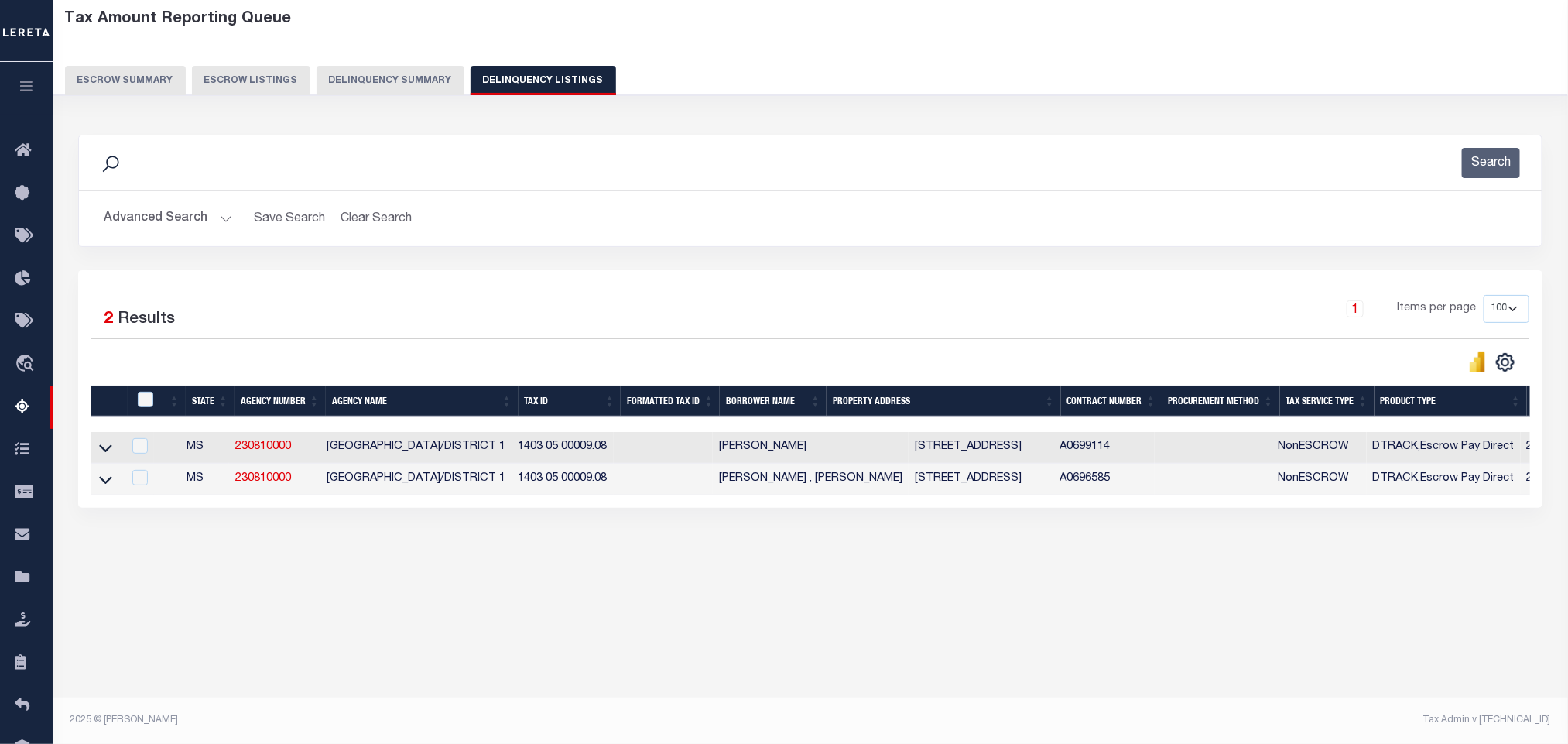
click at [130, 212] on button "Advanced Search" at bounding box center [167, 218] width 128 height 30
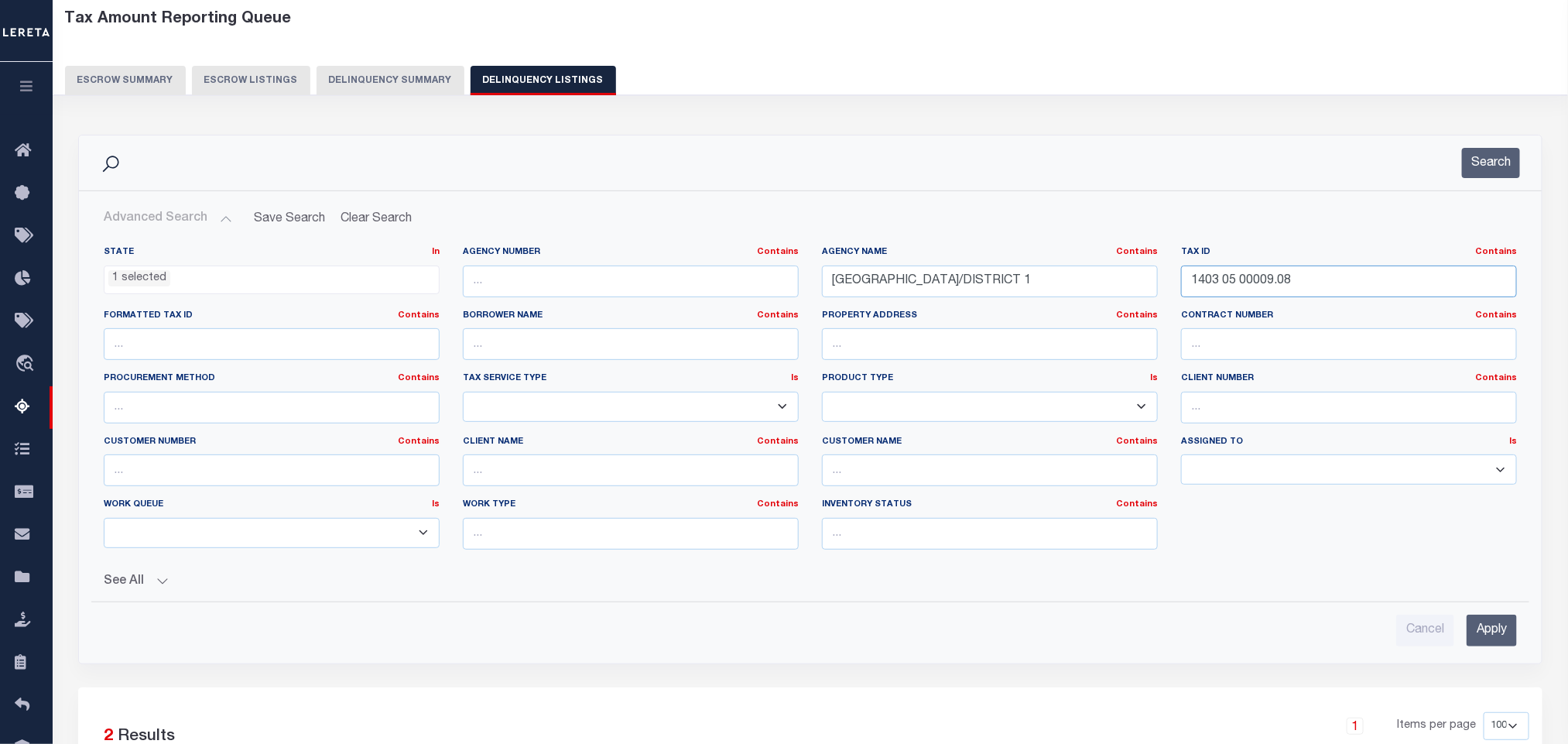
click at [1375, 283] on input "1403 05 00009.08" at bounding box center [1349, 282] width 336 height 32
paste input "0503C05 00120.00"
type input "0503C05 00120.00"
click at [1481, 630] on input "Apply" at bounding box center [1491, 631] width 50 height 32
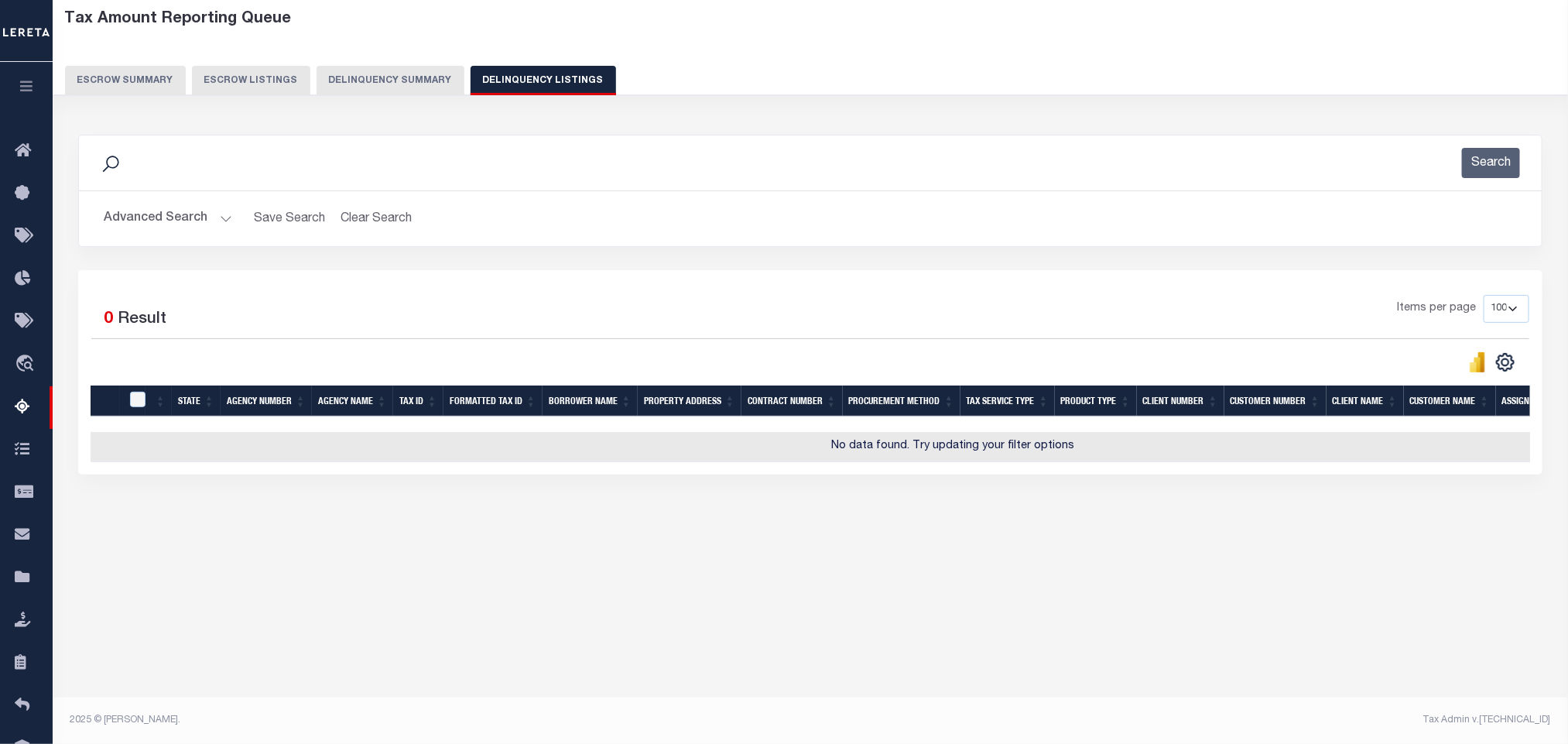
click at [170, 217] on button "Advanced Search" at bounding box center [167, 218] width 128 height 30
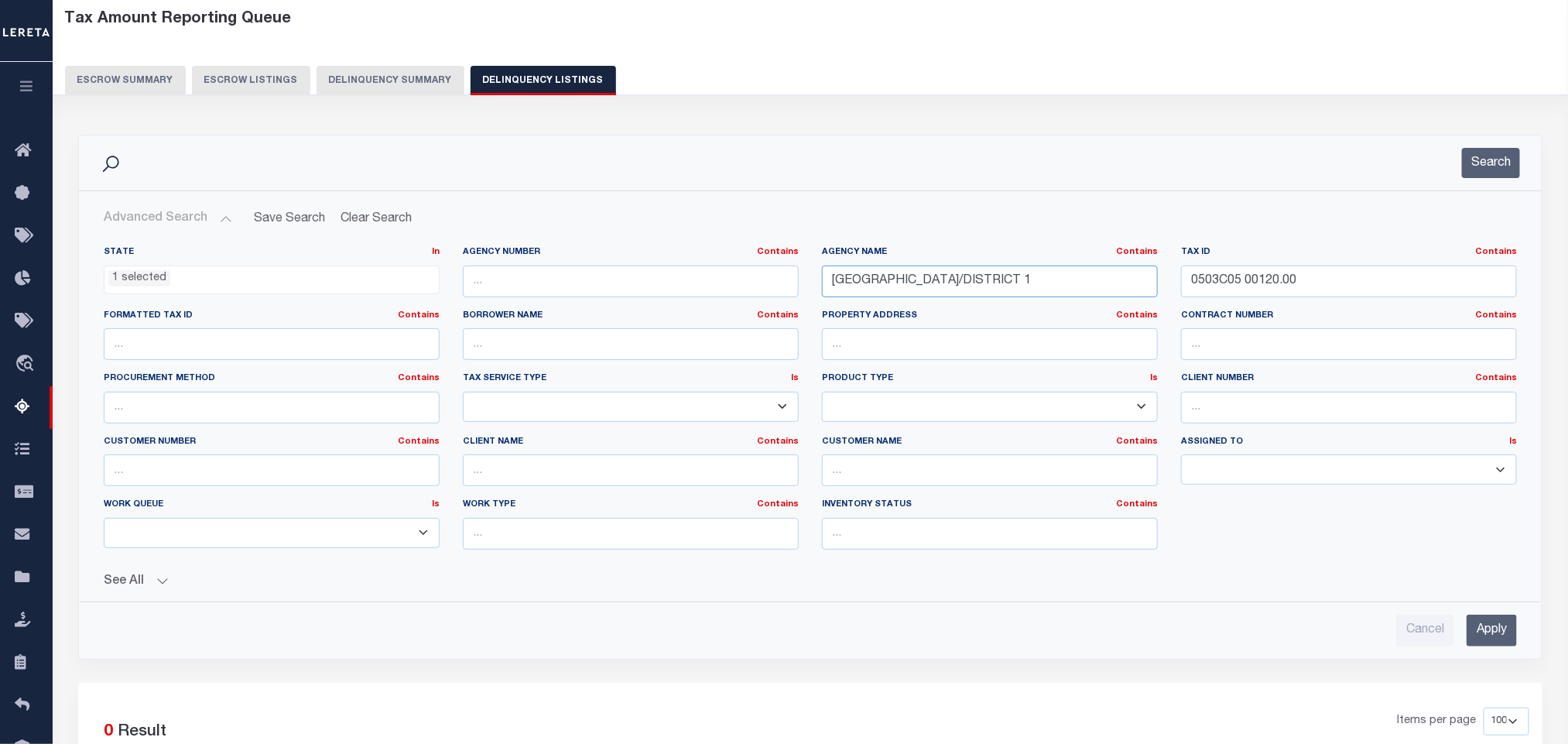
drag, startPoint x: 887, startPoint y: 288, endPoint x: 769, endPoint y: 291, distance: 118.0
click at [769, 291] on div "State In In AK AL AR AZ CA CO CT DC DE FL GA GU HI IA ID IL IN KS KY LA MA MD M…" at bounding box center [811, 403] width 1436 height 316
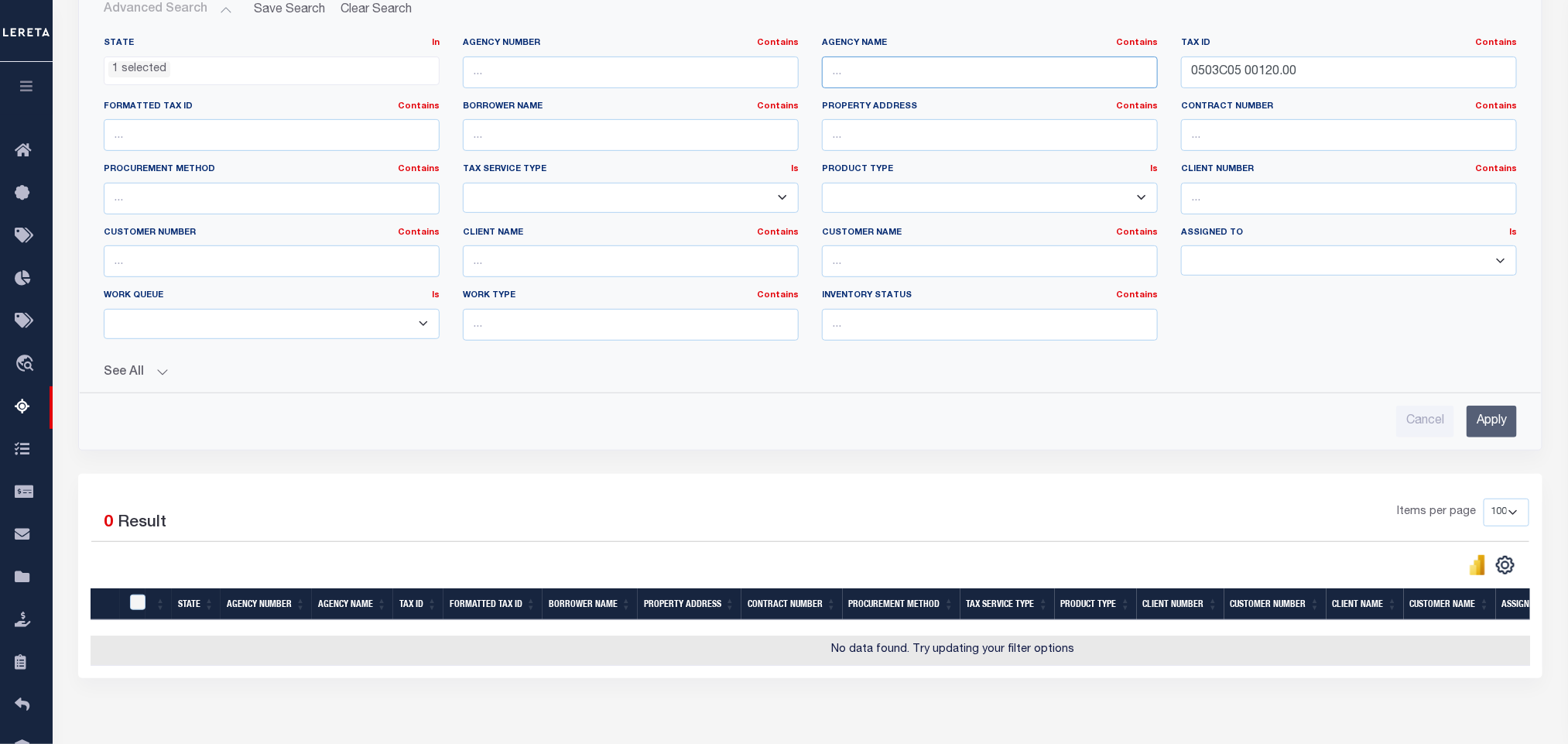
scroll to position [309, 0]
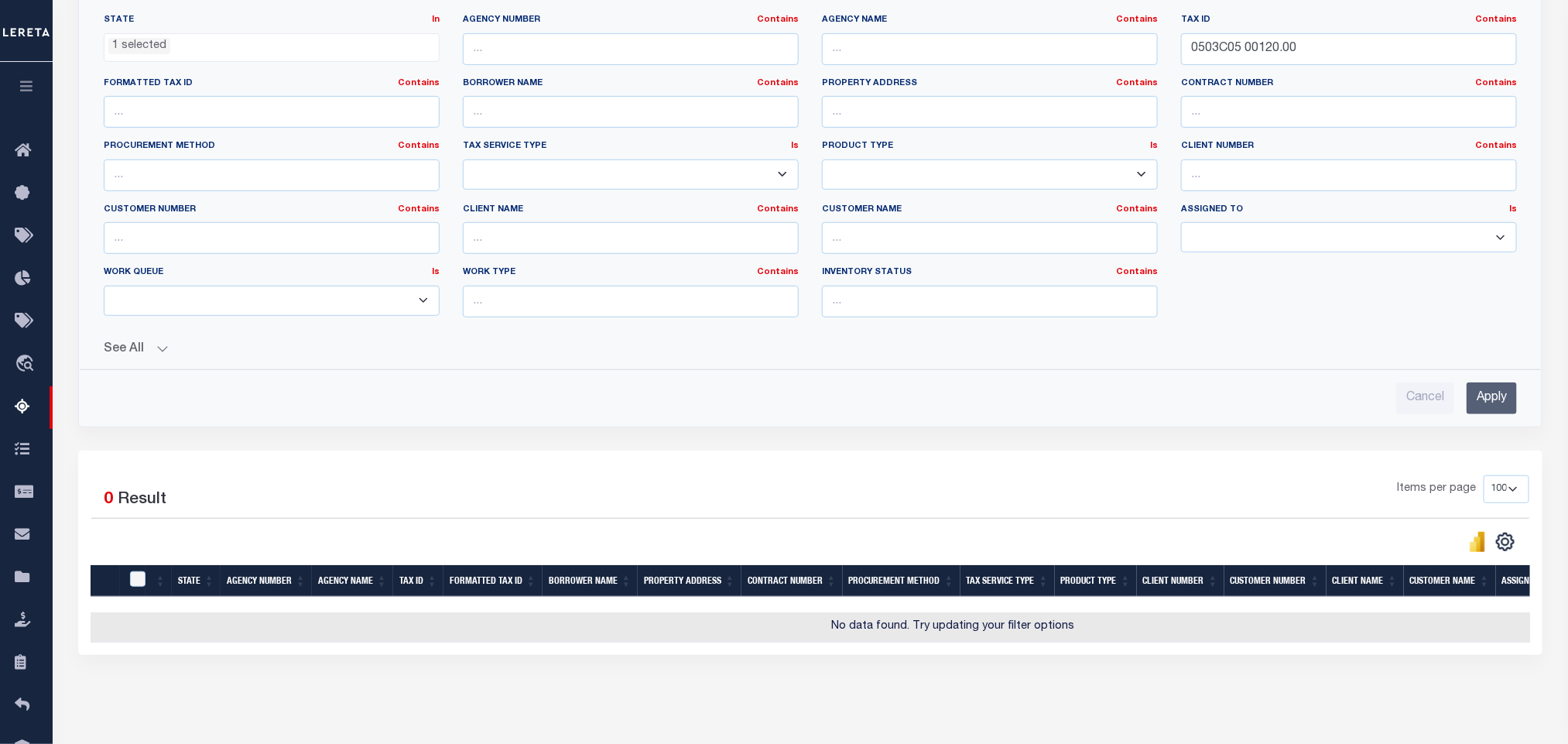
click at [1456, 404] on div "Cancel Apply" at bounding box center [810, 398] width 1413 height 32
click at [1484, 399] on input "Apply" at bounding box center [1491, 398] width 50 height 32
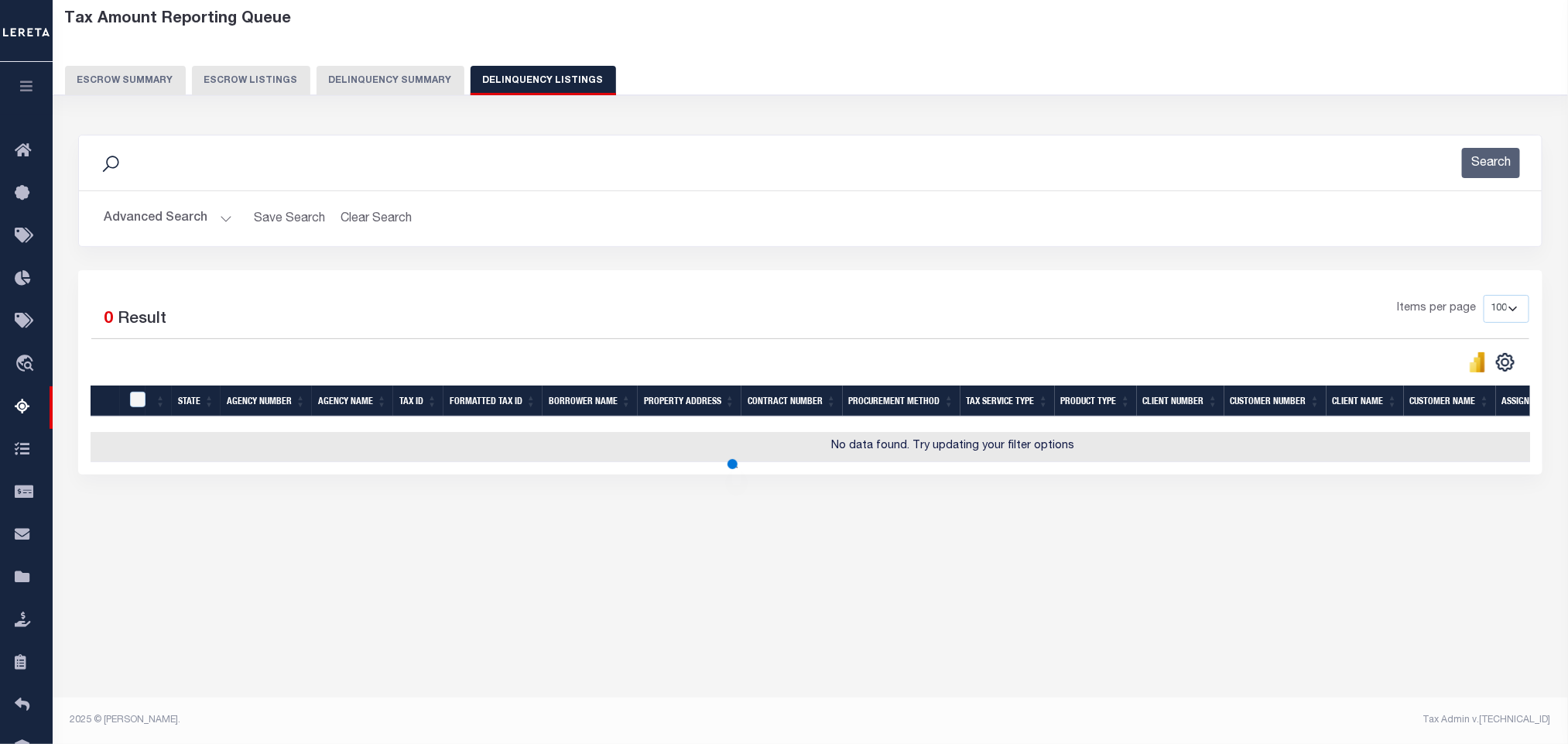
scroll to position [77, 0]
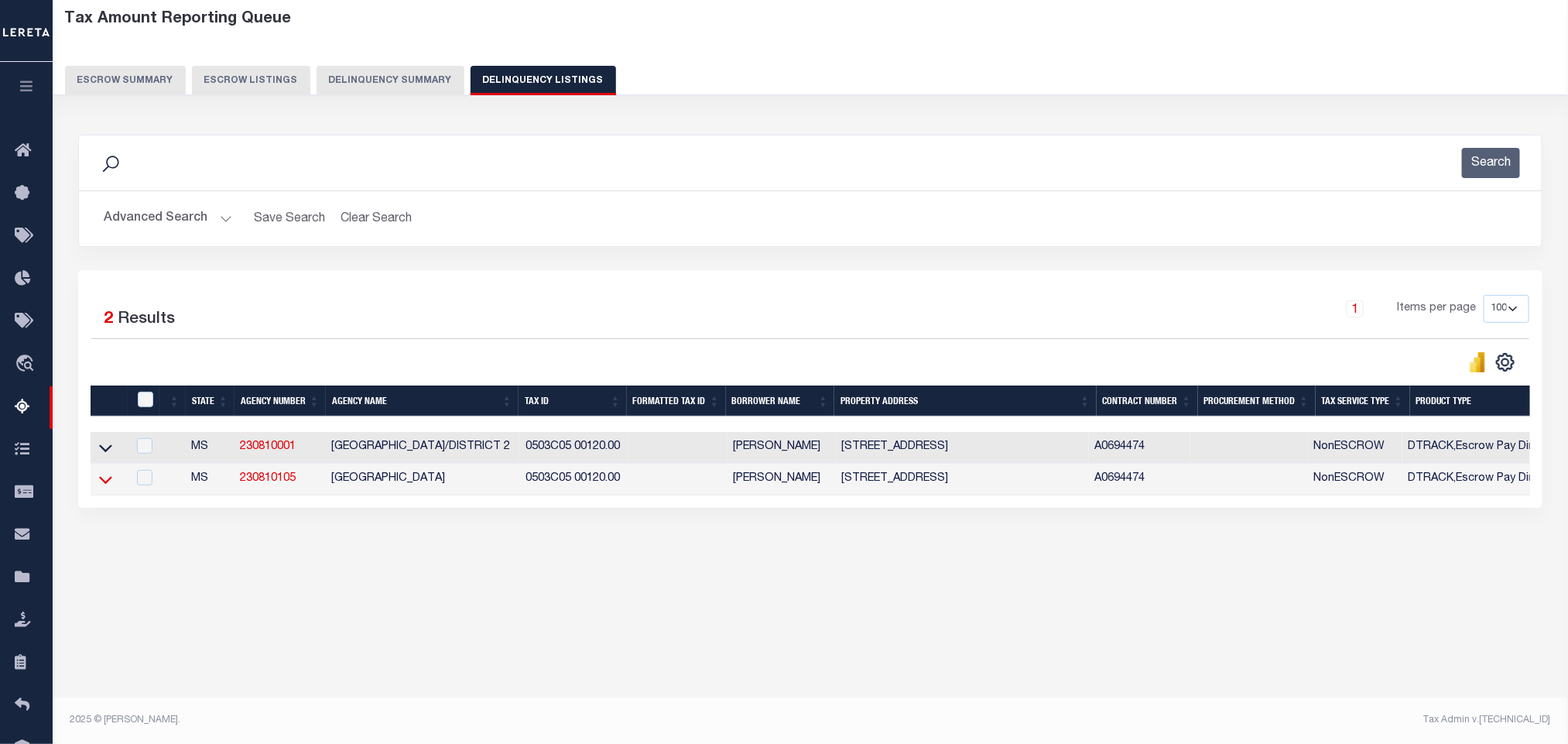
click at [103, 487] on icon at bounding box center [106, 480] width 13 height 17
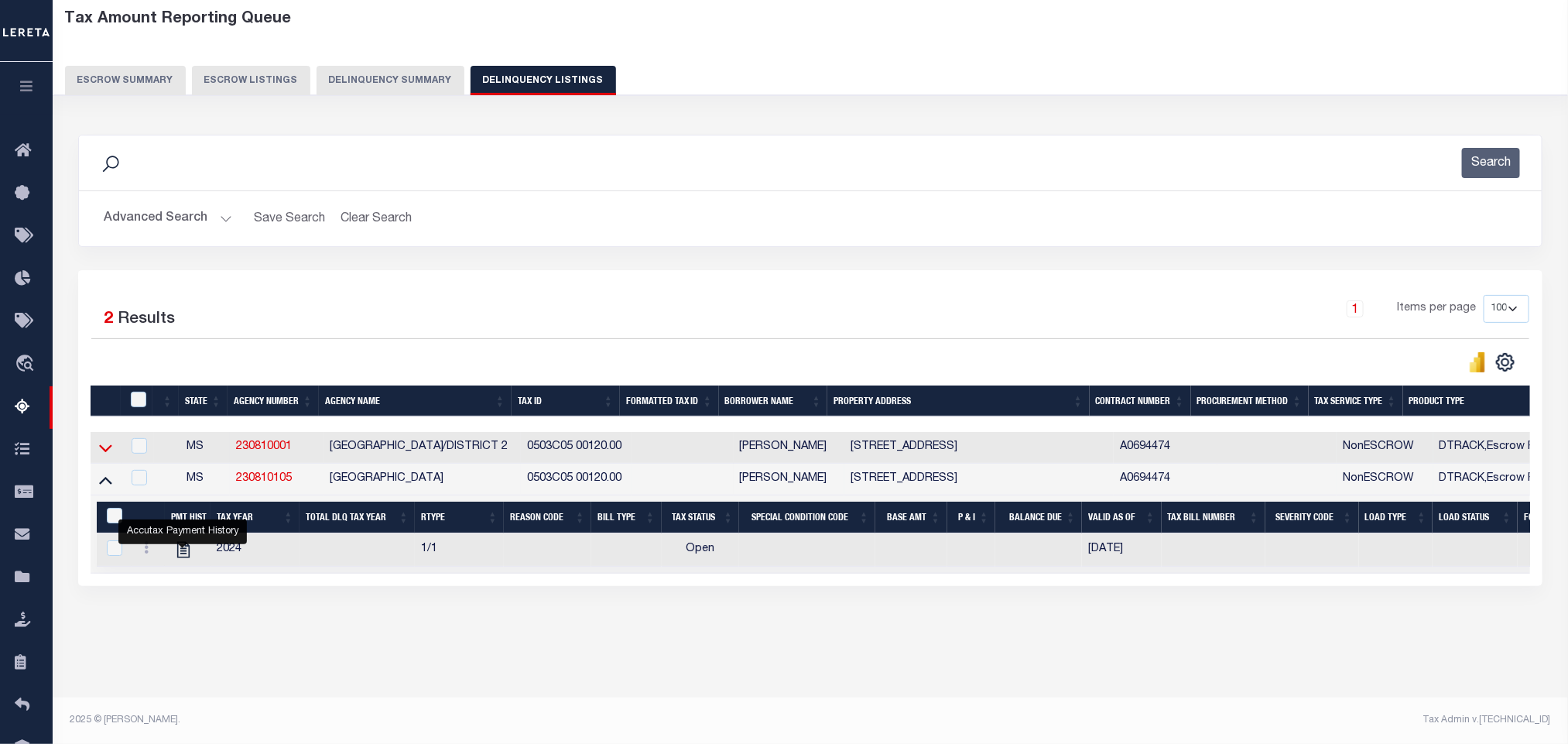
click at [107, 452] on icon at bounding box center [106, 448] width 13 height 7
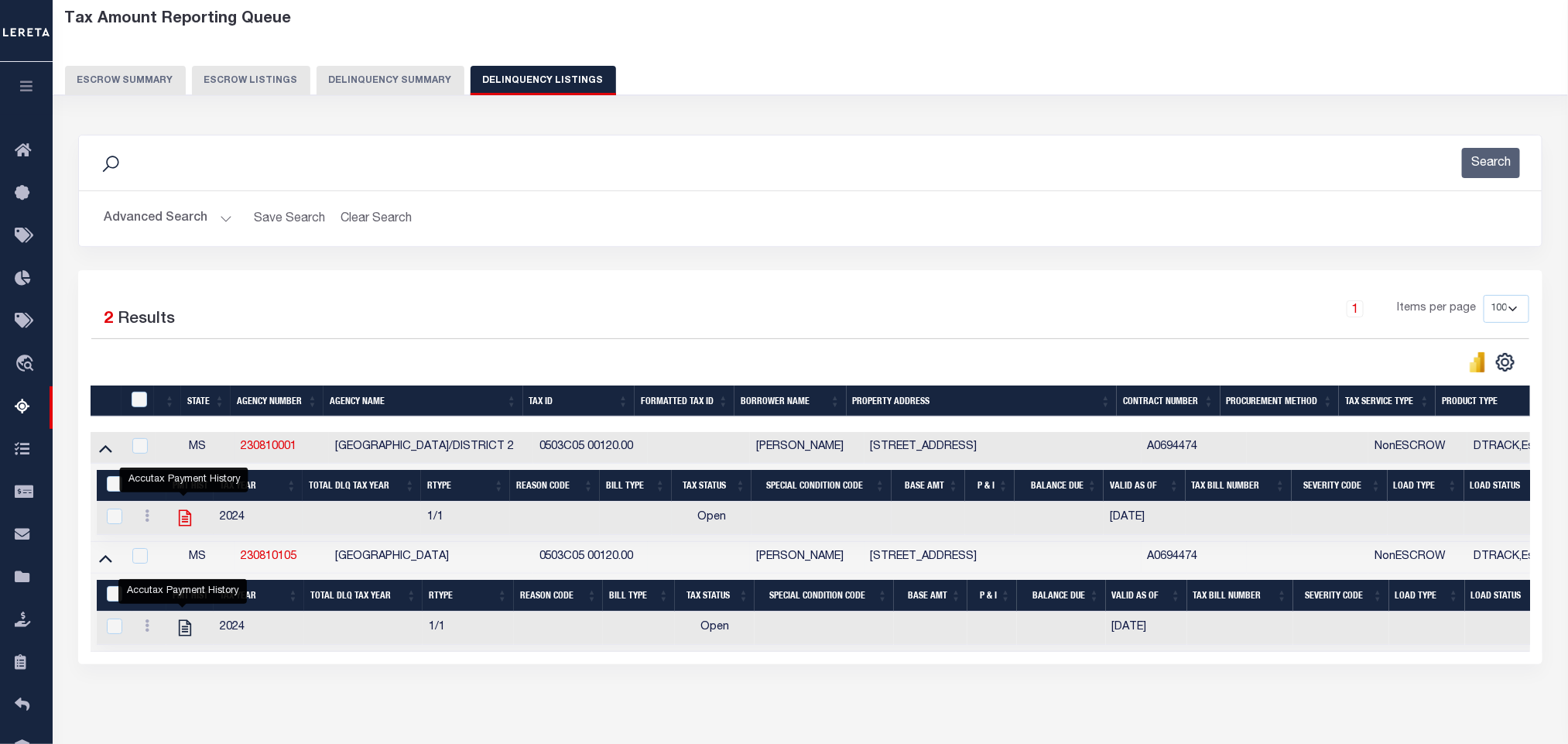
click at [187, 526] on icon "" at bounding box center [185, 517] width 20 height 20
checkbox input "true"
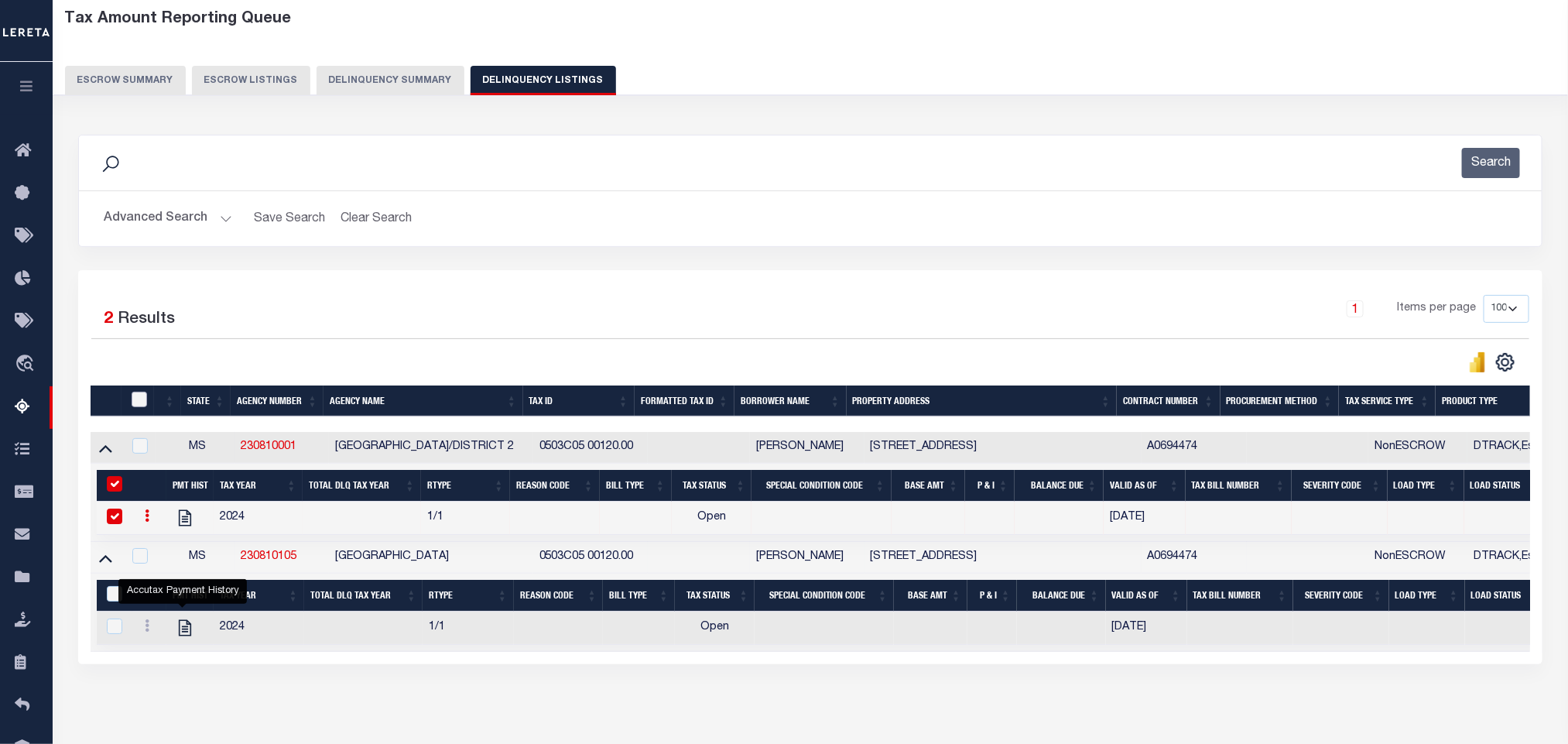
click at [136, 407] on input "checkbox" at bounding box center [139, 399] width 16 height 16
checkbox input "true"
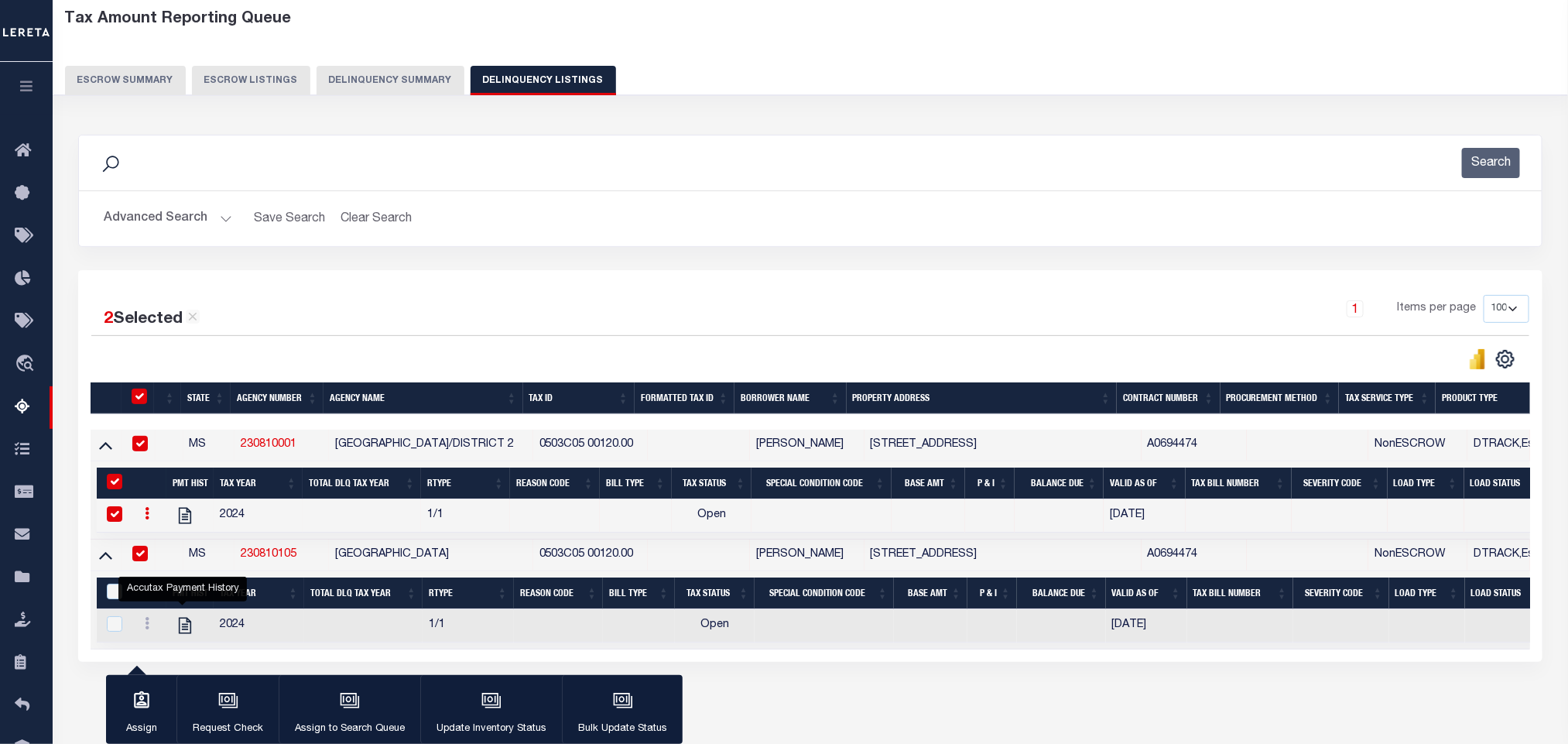
click at [144, 560] on input "checkbox" at bounding box center [140, 553] width 16 height 16
checkbox input "false"
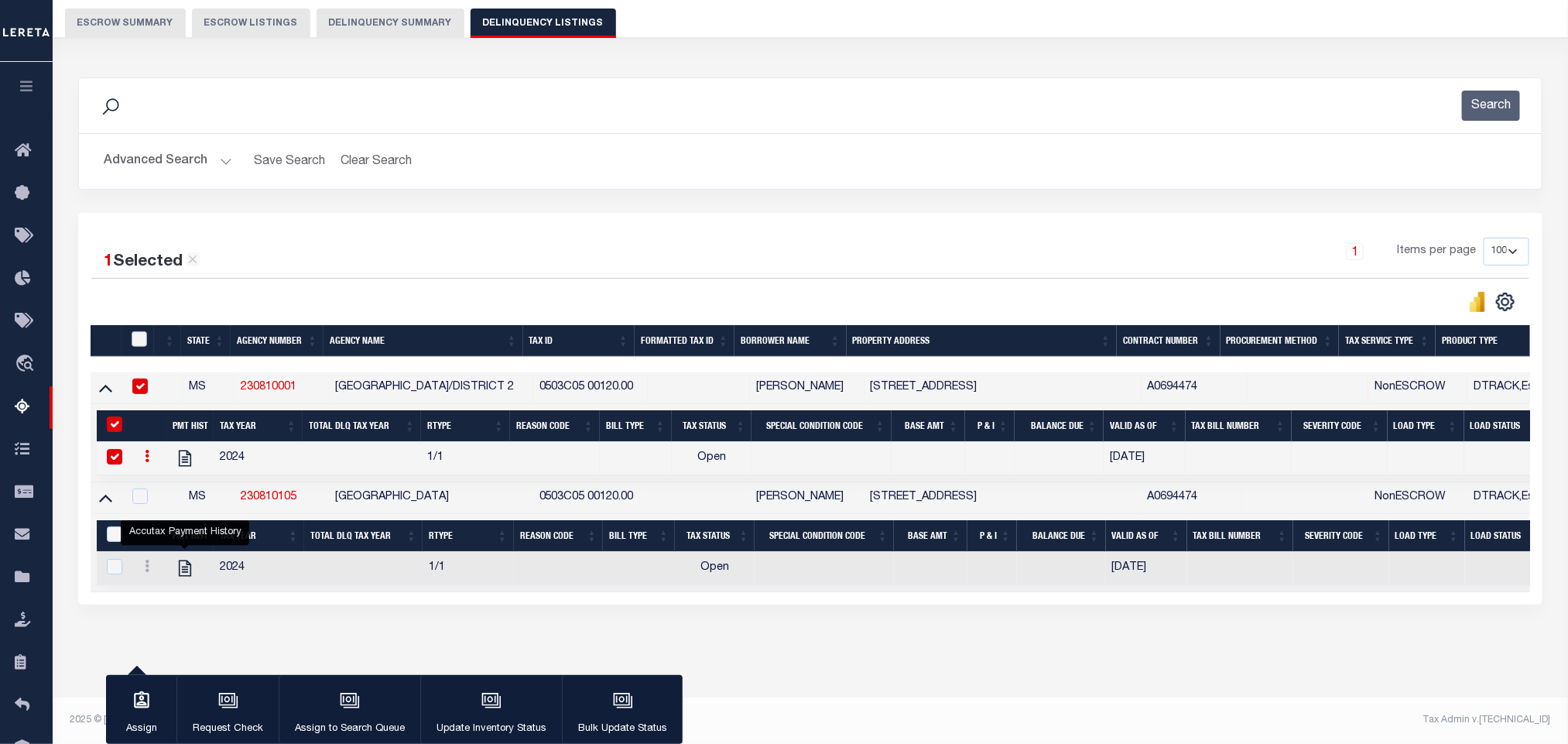
click at [140, 332] on input "checkbox" at bounding box center [139, 339] width 16 height 16
checkbox input "true"
click at [139, 332] on input "checkbox" at bounding box center [139, 339] width 16 height 16
checkbox input "false"
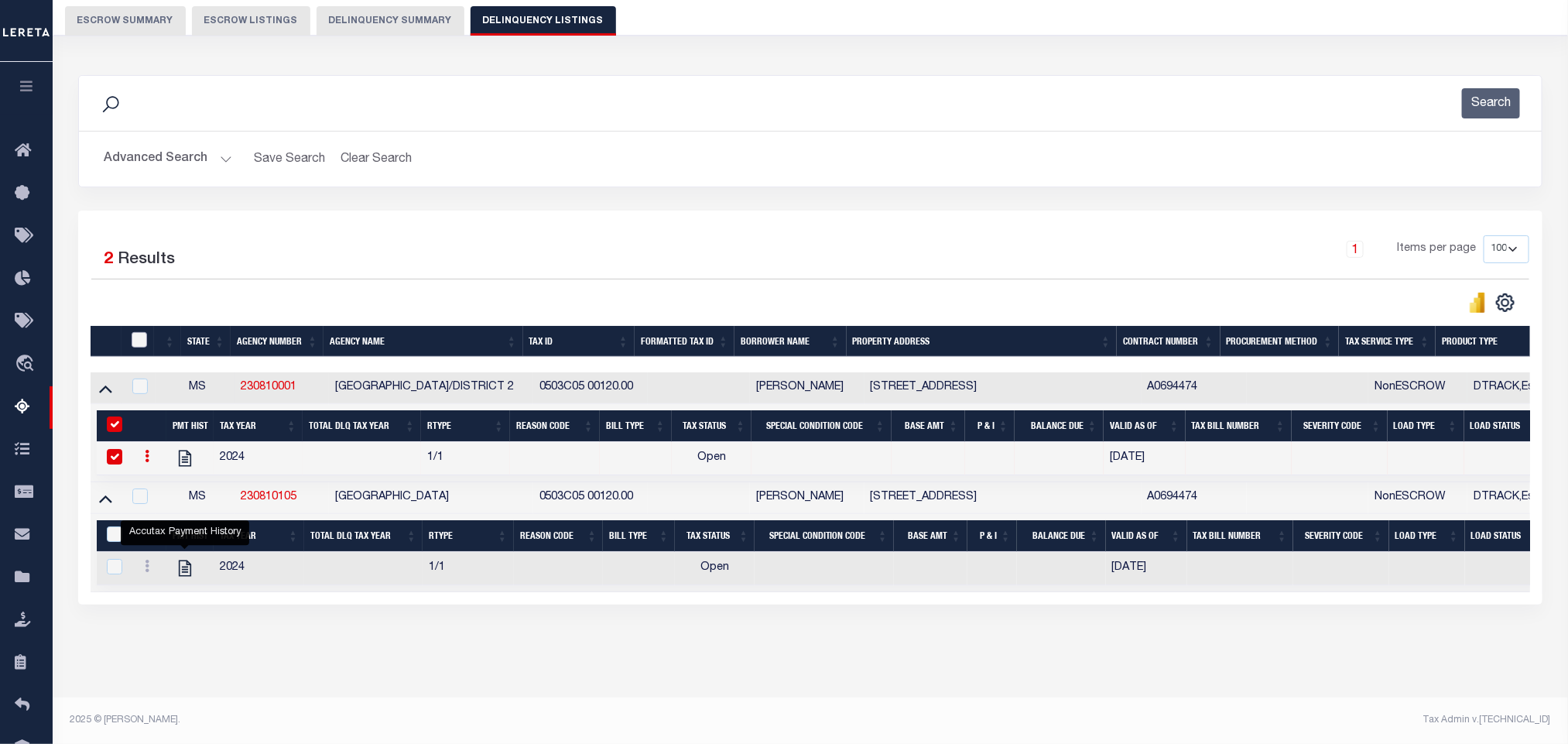
checkbox input "false"
click at [139, 381] on input "checkbox" at bounding box center [140, 386] width 16 height 16
checkbox input "true"
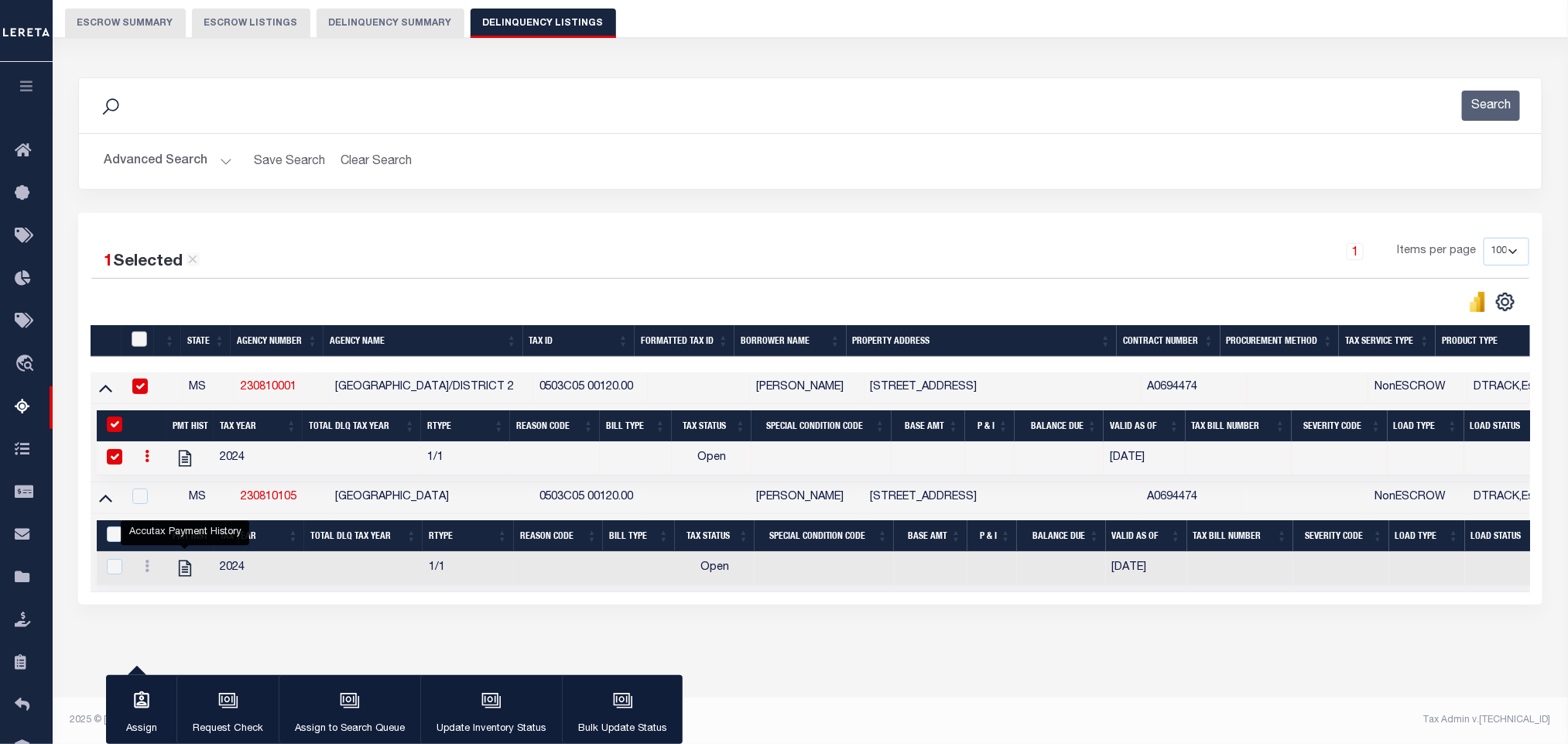
click at [137, 332] on input "checkbox" at bounding box center [139, 339] width 16 height 16
checkbox input "true"
click at [139, 488] on input "checkbox" at bounding box center [140, 496] width 16 height 16
checkbox input "false"
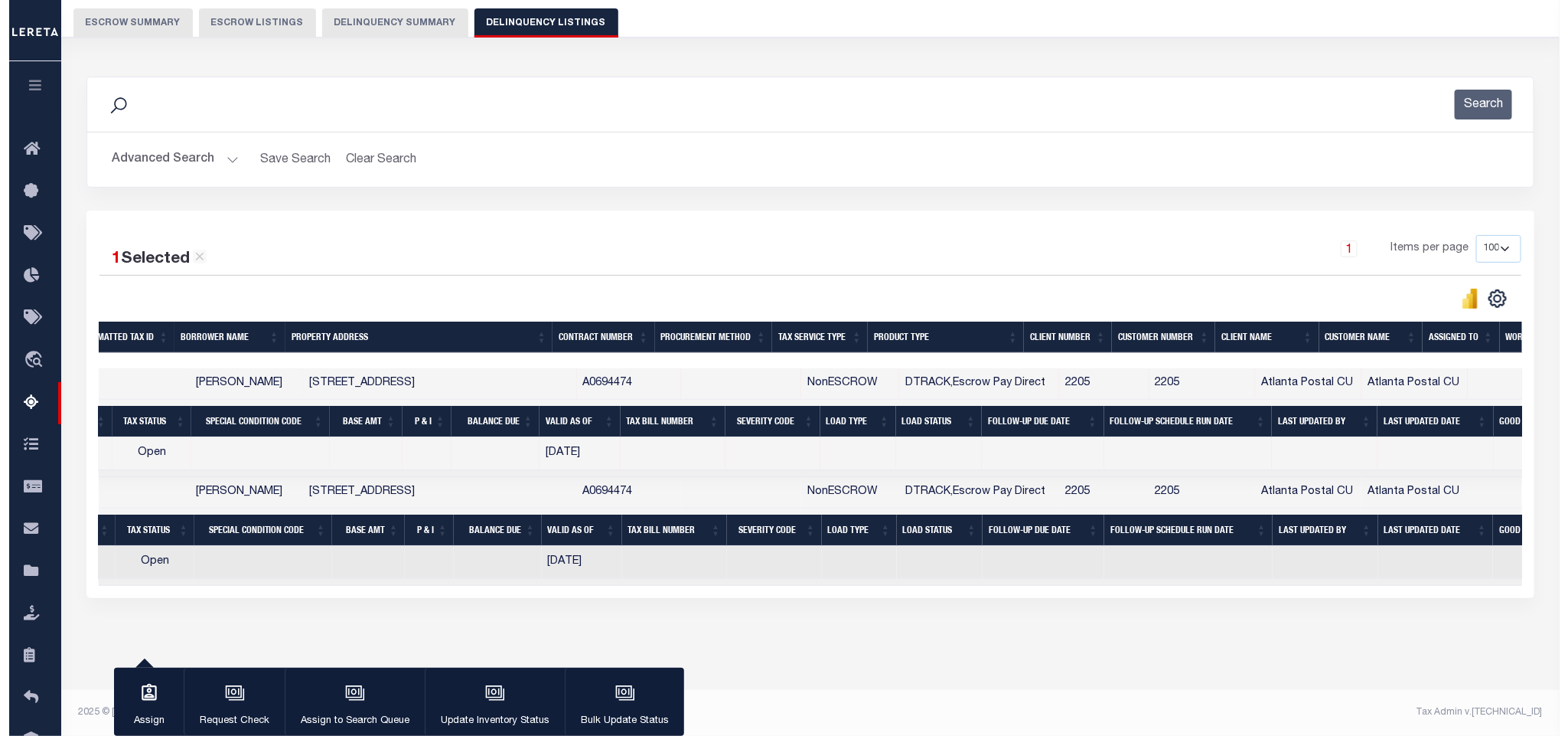
scroll to position [0, 838]
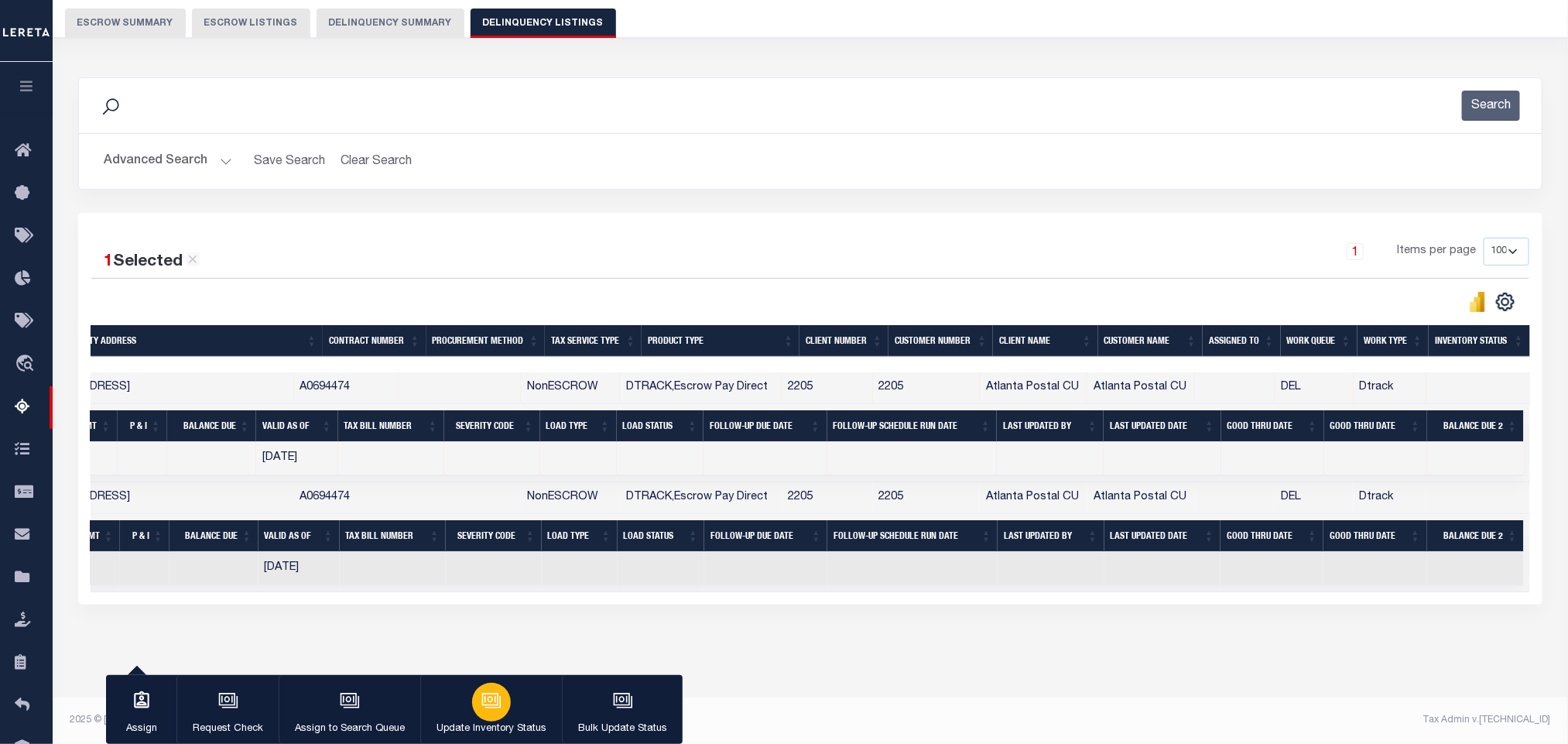
click at [493, 717] on div "button" at bounding box center [492, 702] width 38 height 38
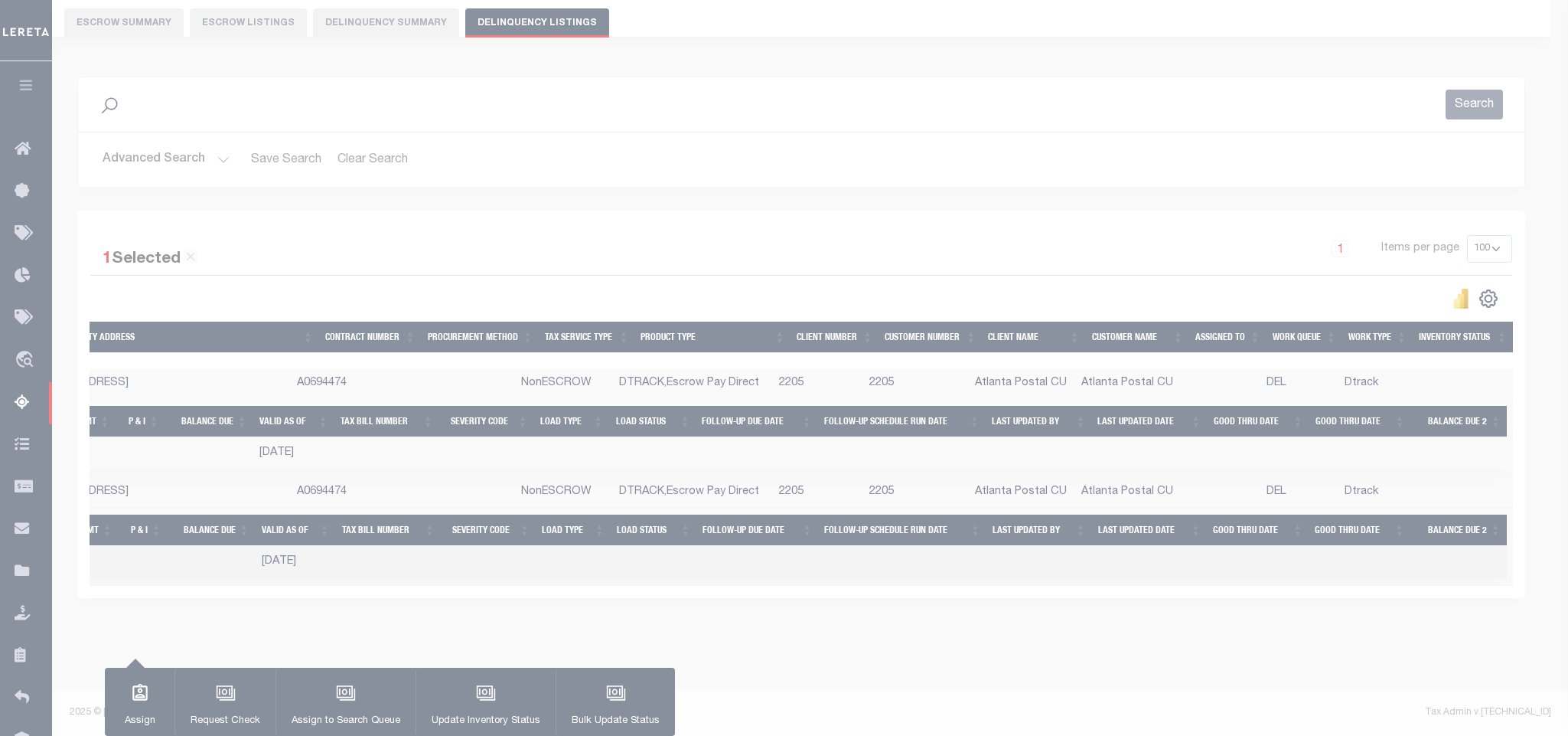
scroll to position [0, 821]
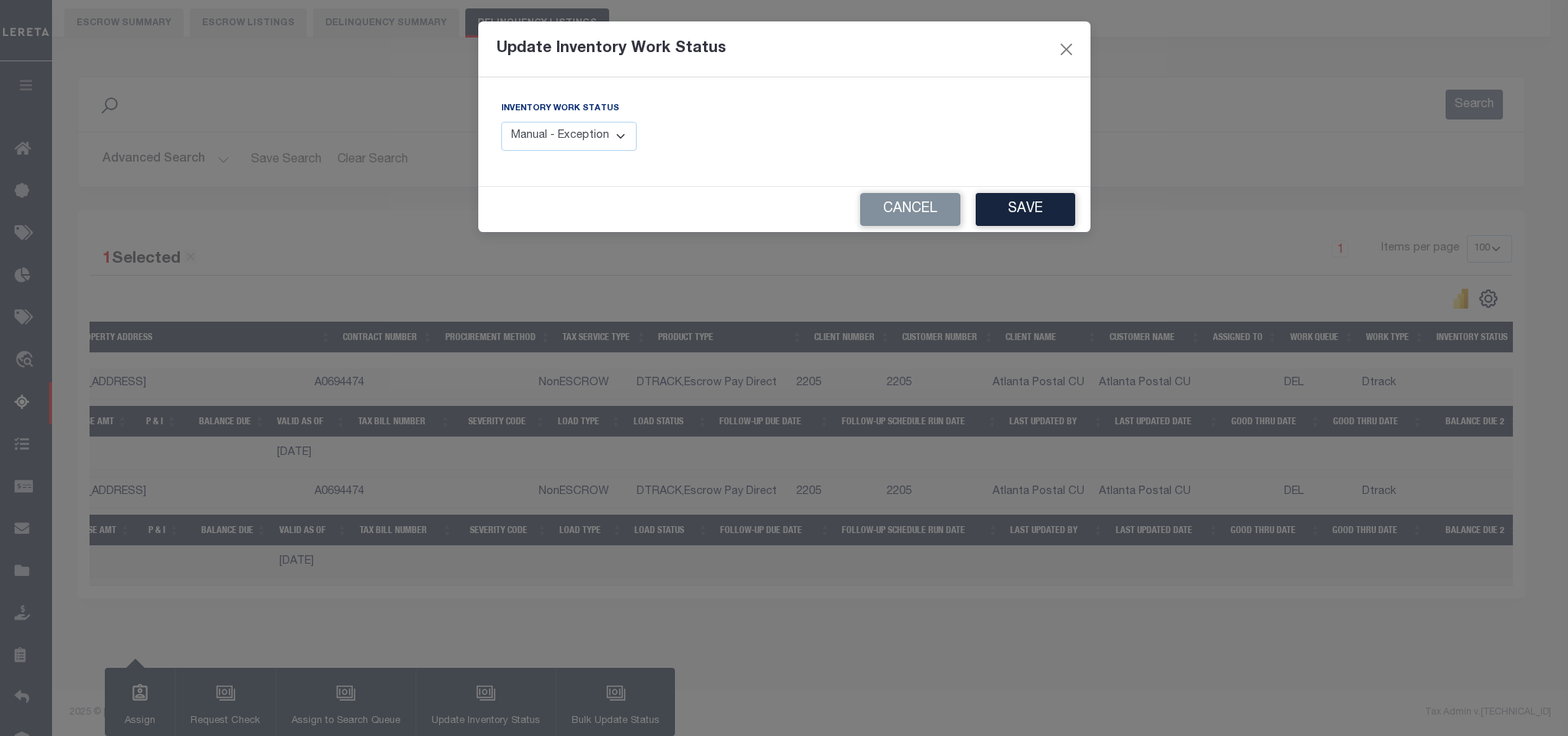
click at [554, 145] on select "Manual - Exception Pended - Awaiting Search Late Add Exception Completed" at bounding box center [569, 137] width 136 height 30
select select "4"
click at [501, 123] on select "Manual - Exception Pended - Awaiting Search Late Add Exception Completed" at bounding box center [569, 137] width 136 height 30
click at [1029, 217] on button "Save" at bounding box center [1025, 209] width 100 height 33
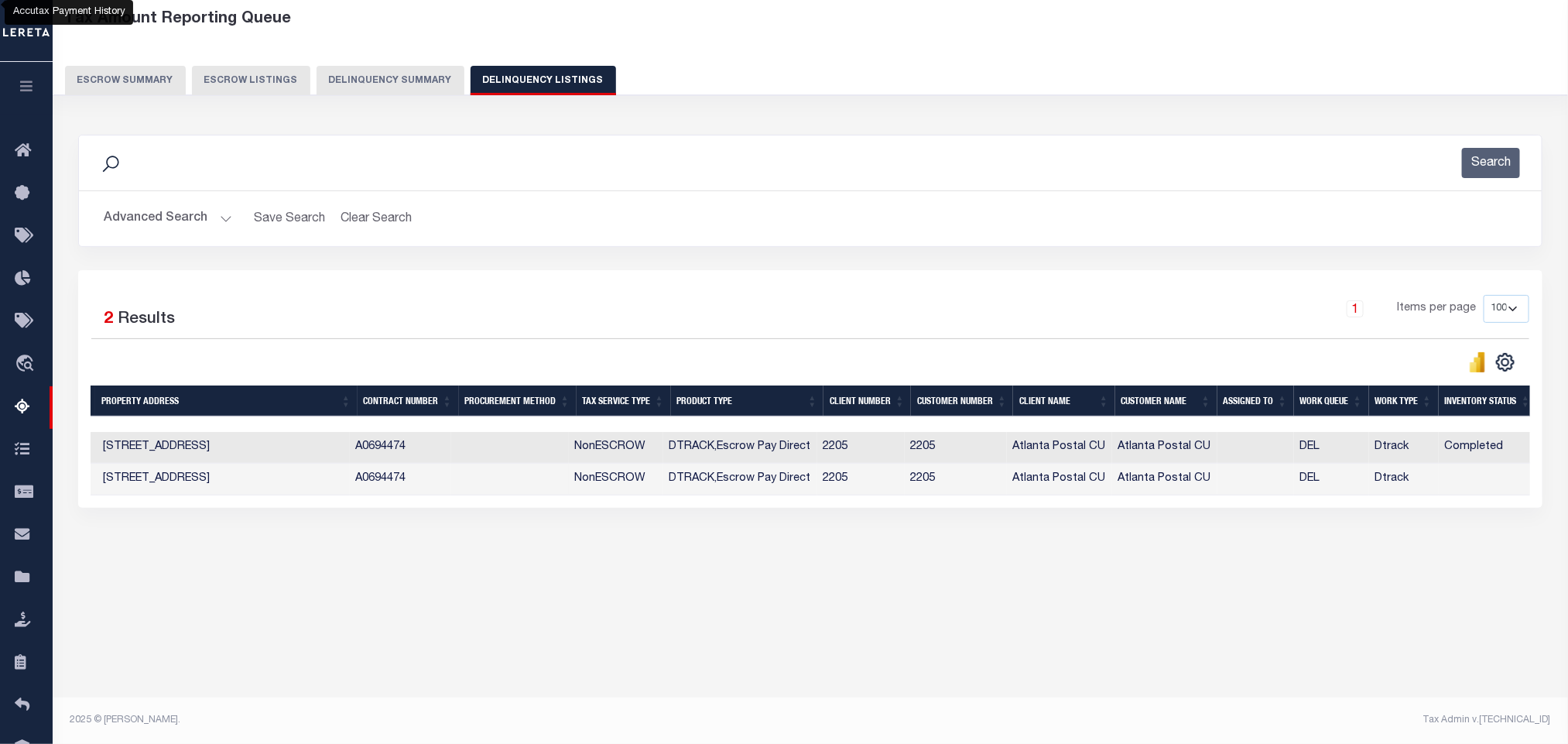
scroll to position [0, 746]
click at [137, 205] on button "Advanced Search" at bounding box center [167, 218] width 128 height 30
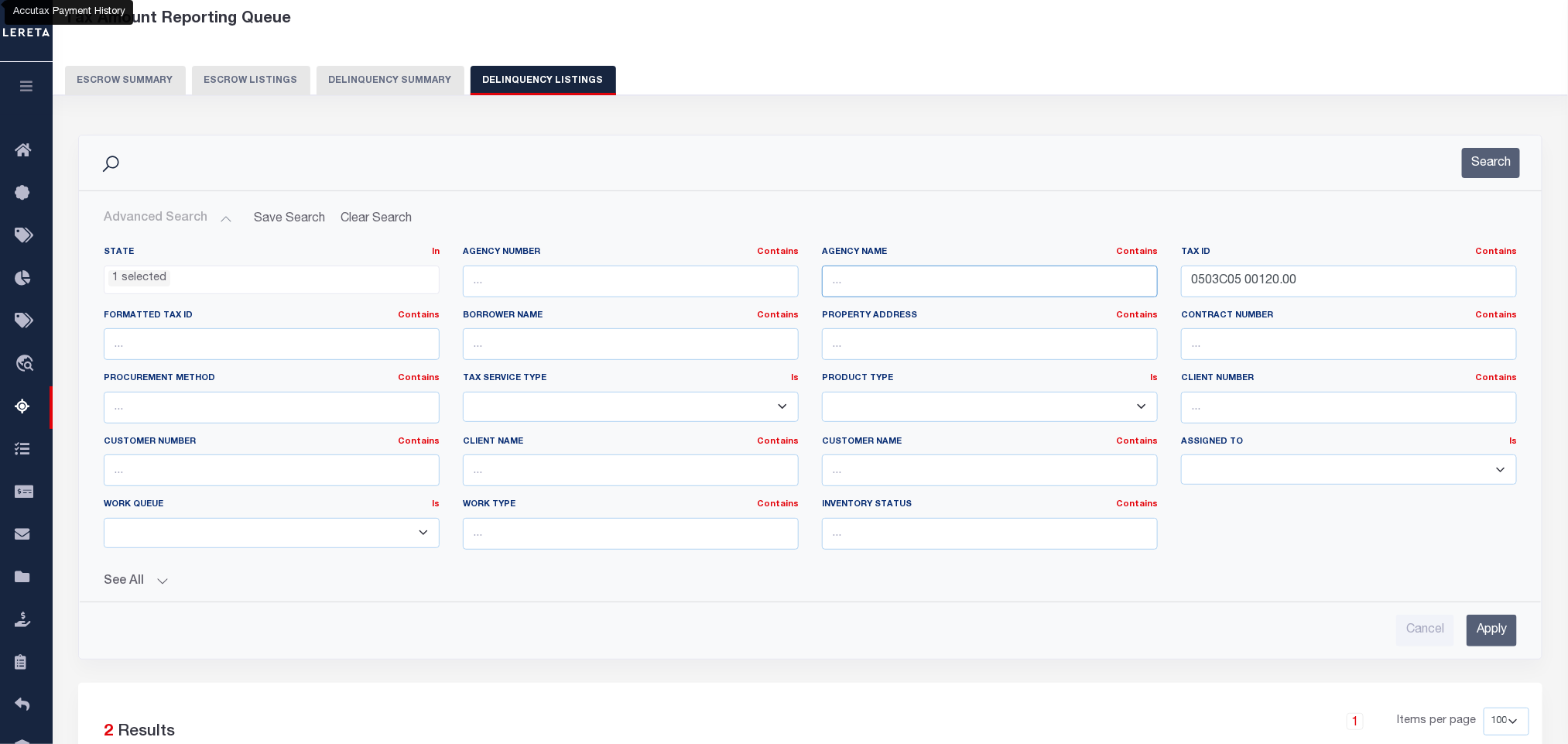
click at [895, 277] on input "text" at bounding box center [990, 282] width 336 height 32
paste input "YAZOO COUNTY"
type input "YAZOO COUNTY"
click at [1346, 284] on input "0503C05 00120.00" at bounding box center [1349, 282] width 336 height 32
paste input "195903278R34007"
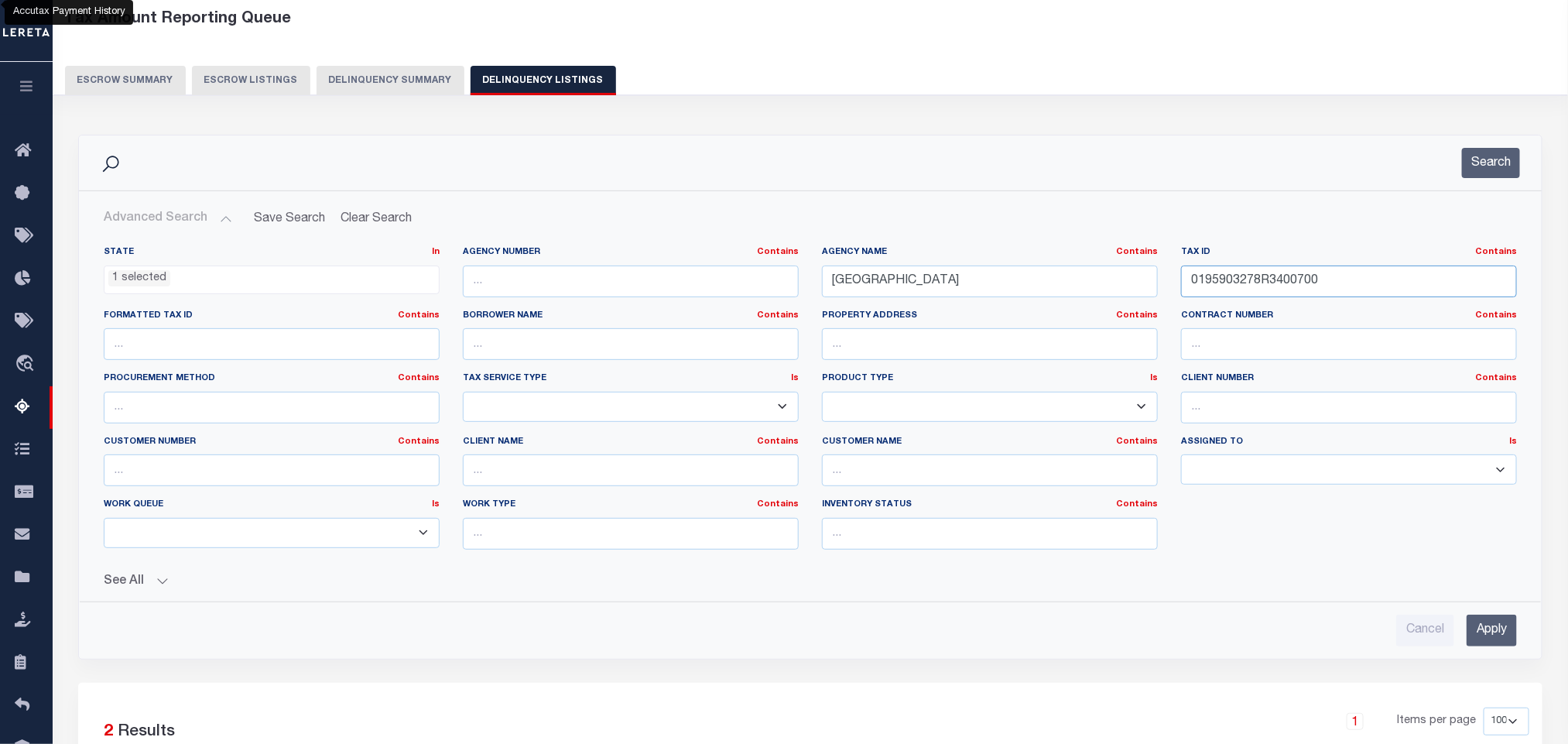
type input "0195903278R3400700"
click at [1485, 637] on input "Apply" at bounding box center [1491, 631] width 50 height 32
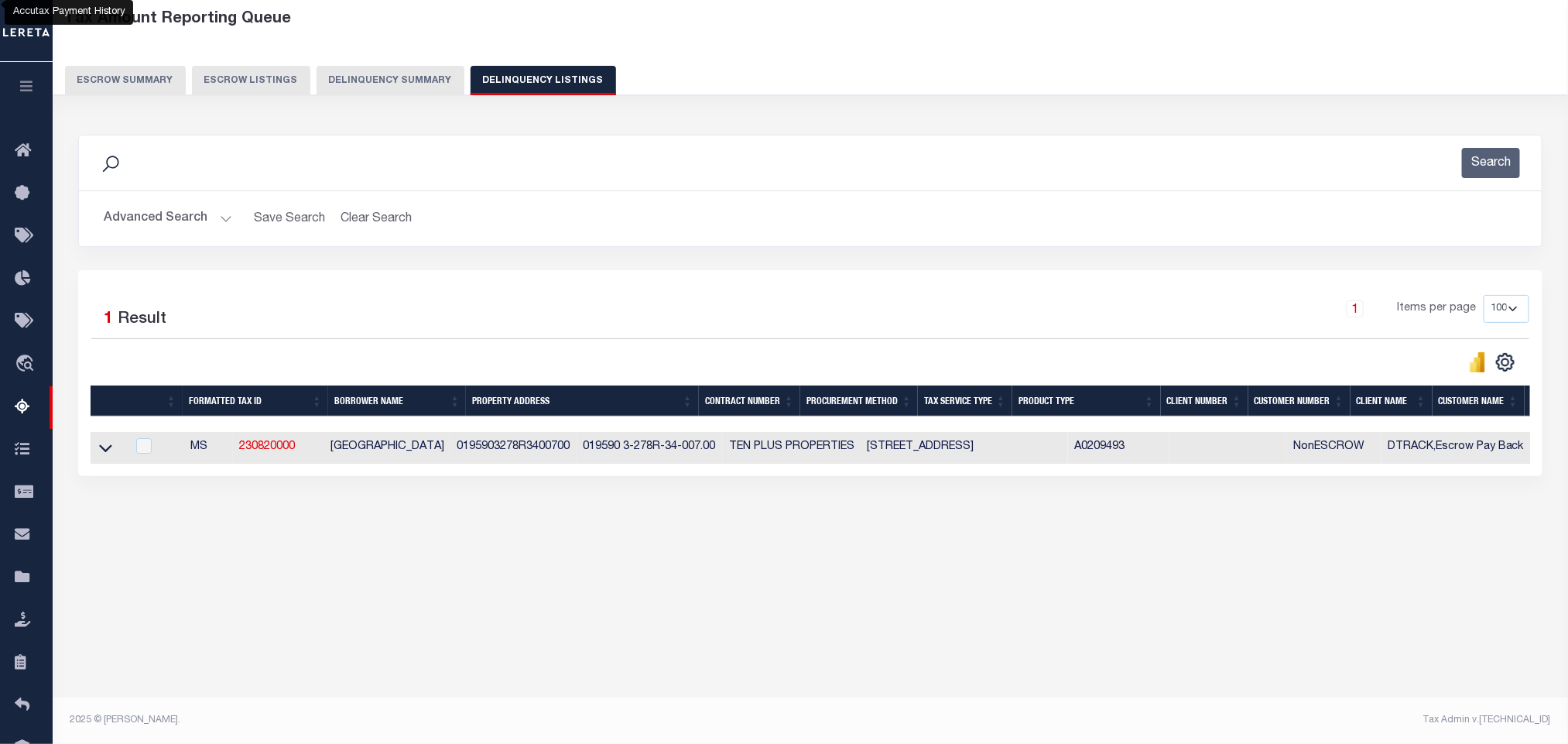
scroll to position [0, 0]
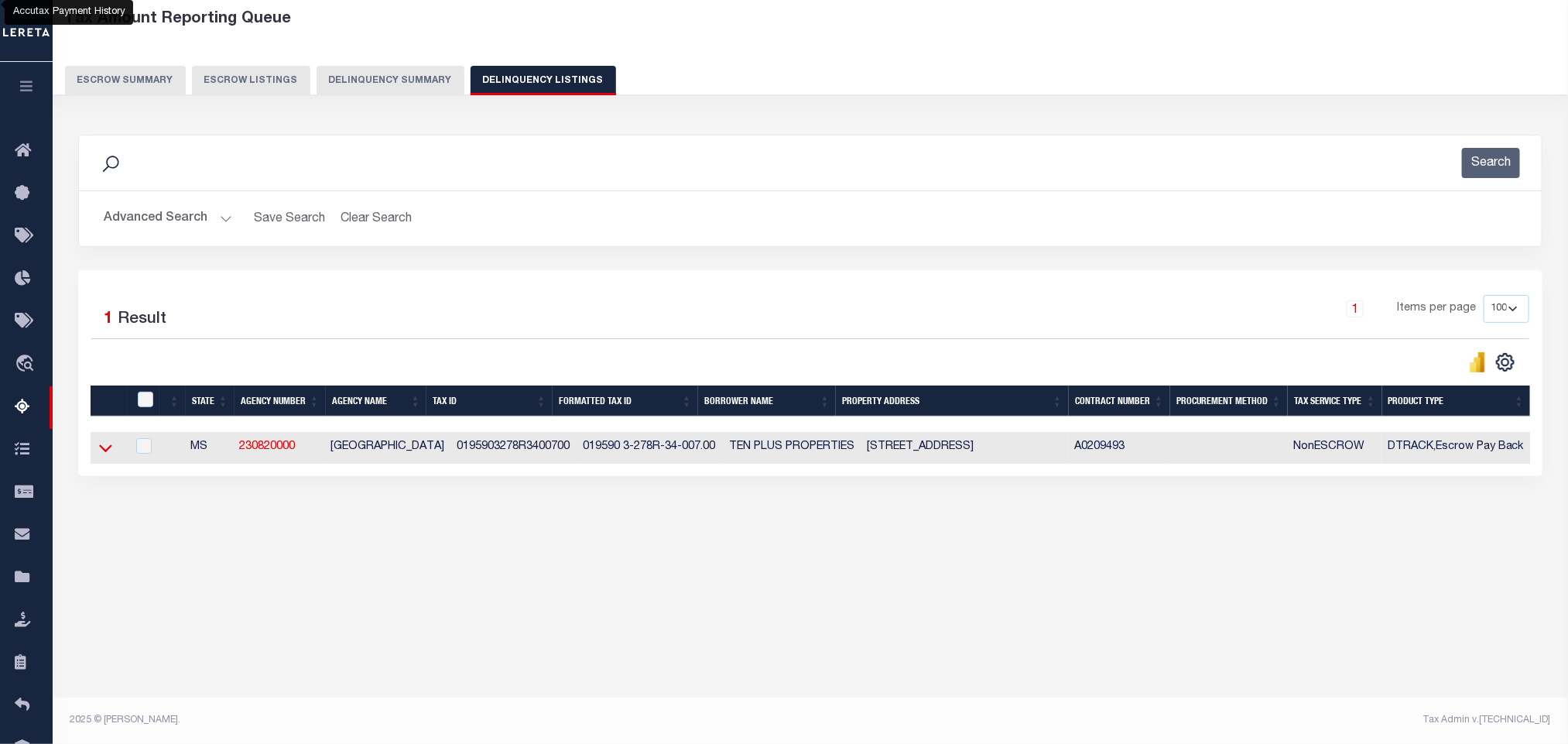
click at [105, 452] on icon at bounding box center [106, 448] width 13 height 7
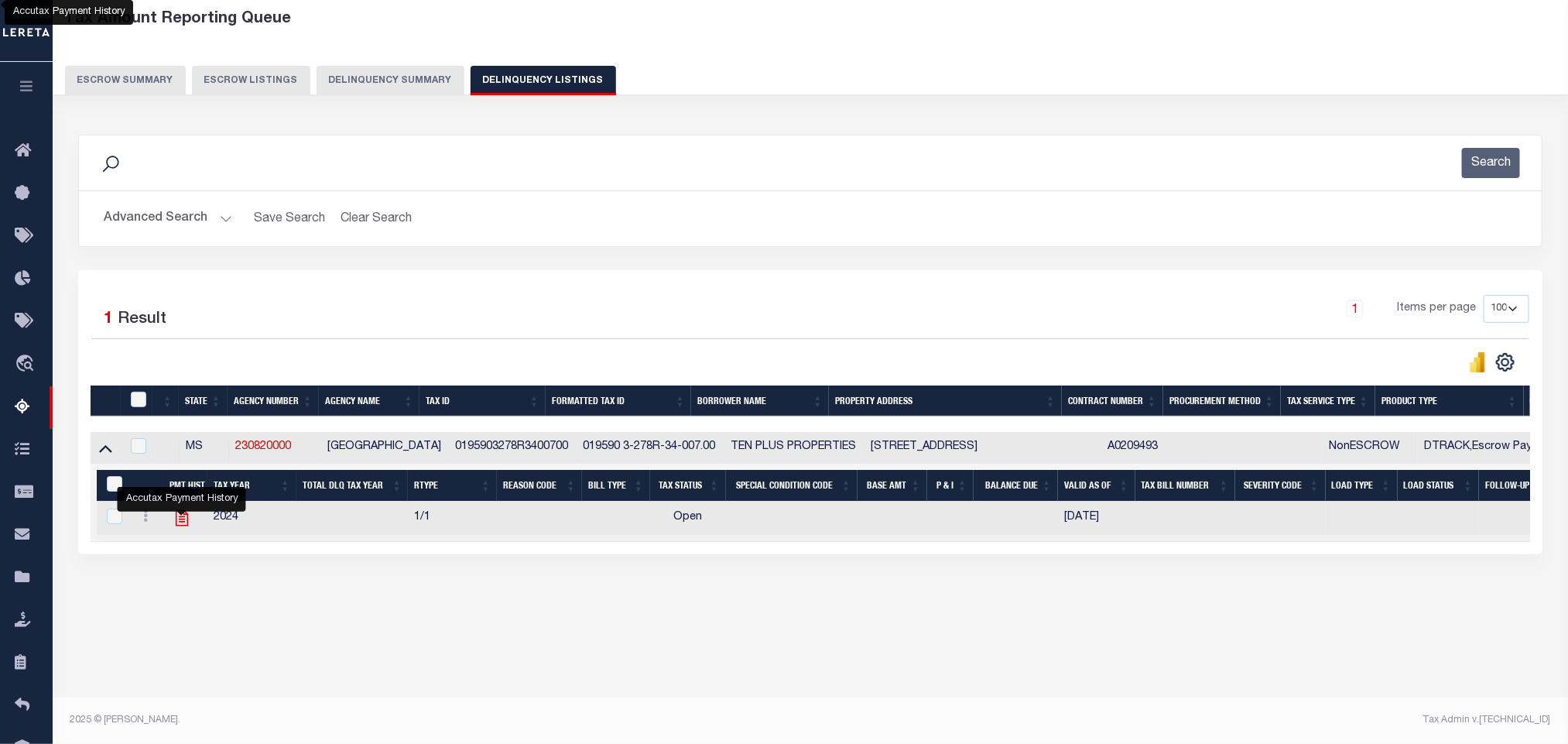
click at [187, 526] on icon "" at bounding box center [182, 518] width 12 height 17
checkbox input "true"
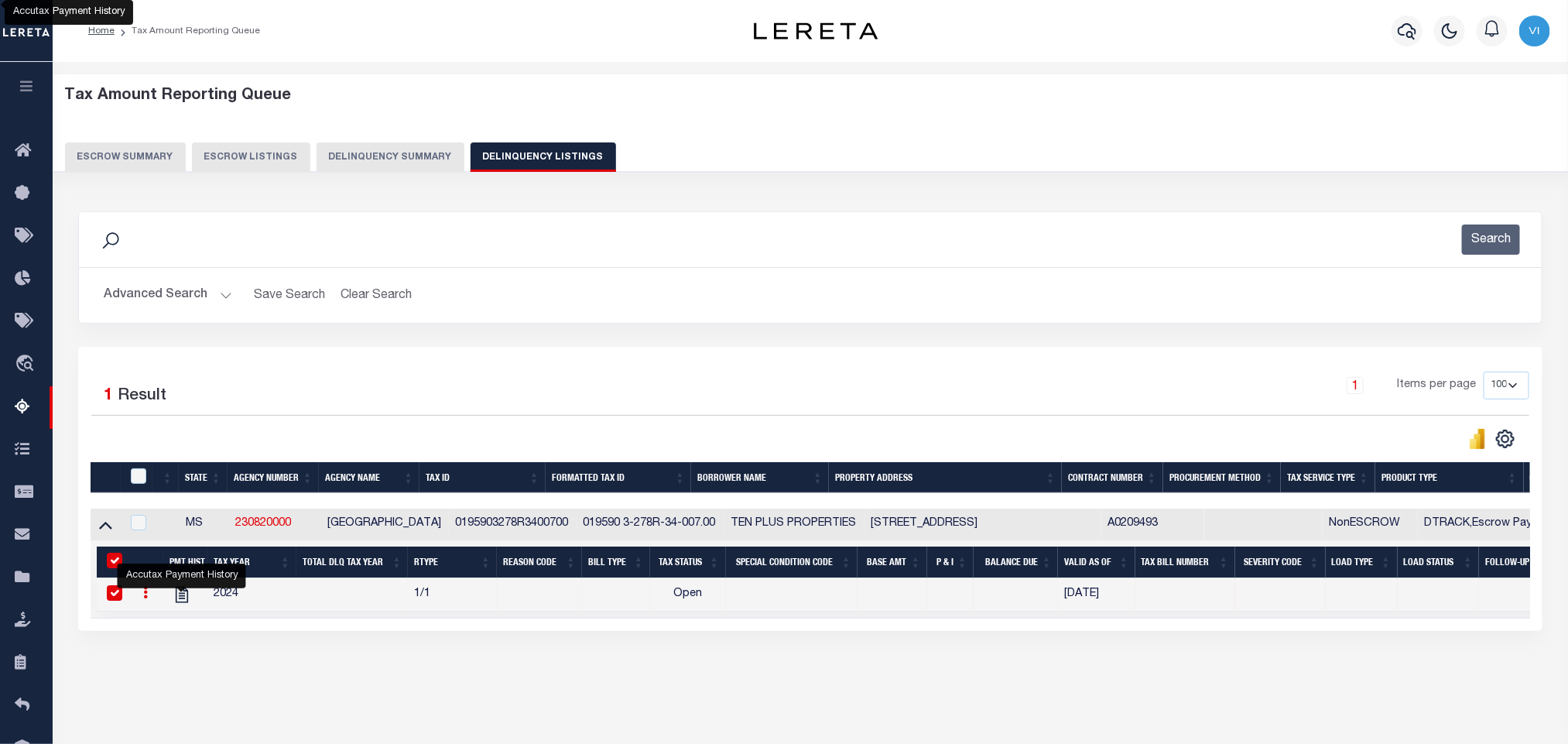
click at [154, 297] on button "Advanced Search" at bounding box center [167, 295] width 128 height 30
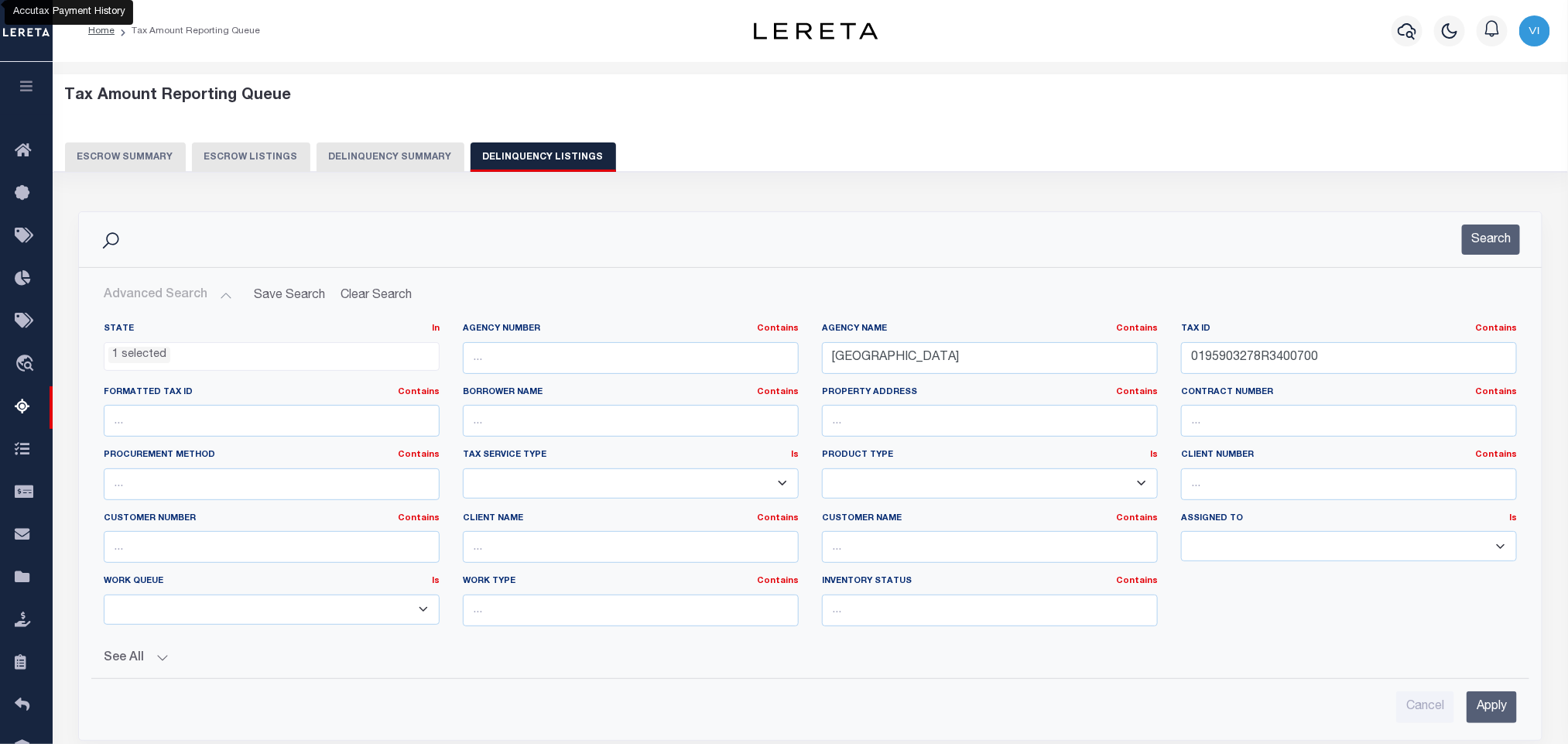
click at [147, 358] on li "1 selected" at bounding box center [139, 355] width 62 height 17
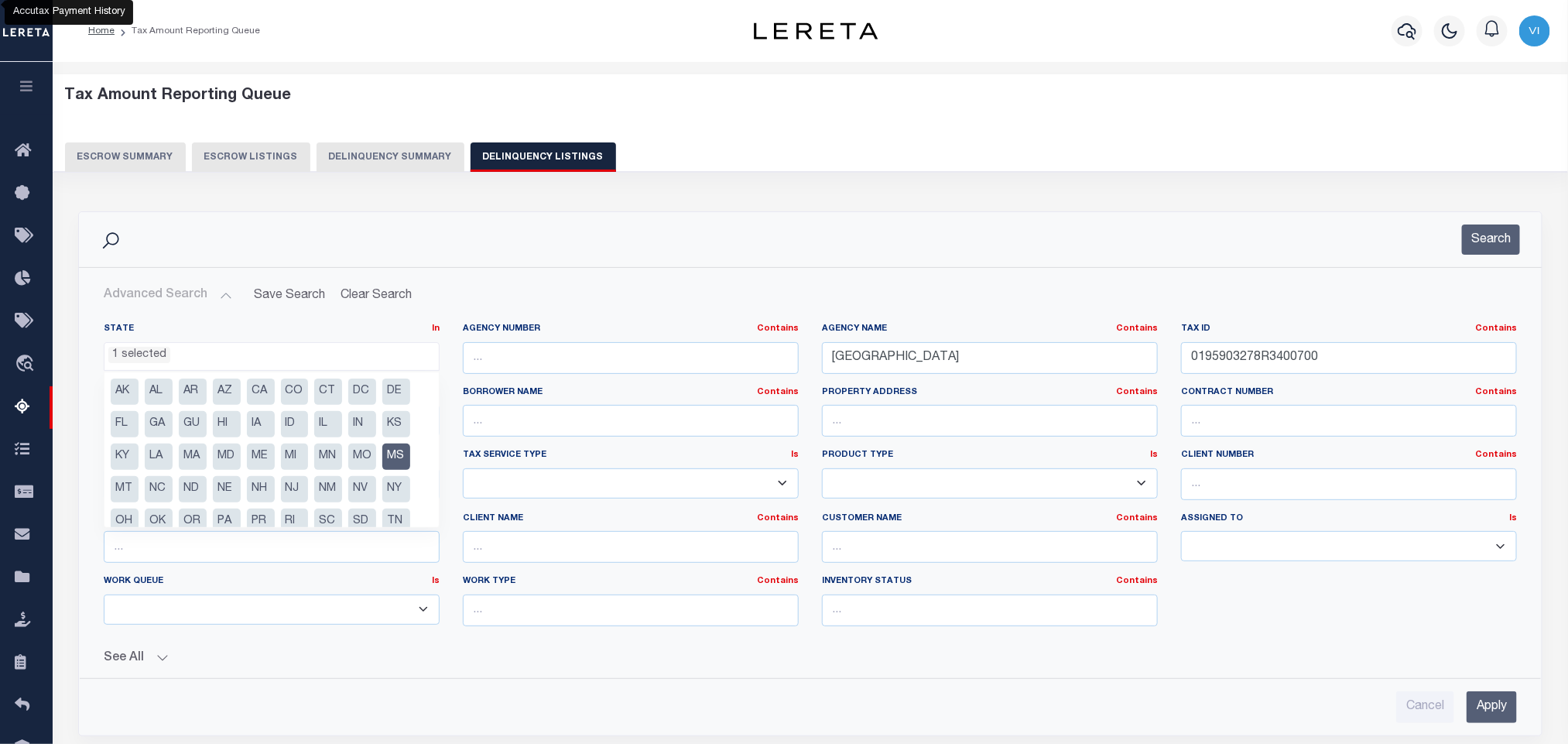
click at [397, 458] on li "MS" at bounding box center [396, 457] width 27 height 27
click at [420, 504] on ul "AK AL AR AZ CA CO CT DC DE FL GA GU HI IA ID IL IN KS KY LA MA MD ME MI MN MO M…" at bounding box center [271, 450] width 334 height 155
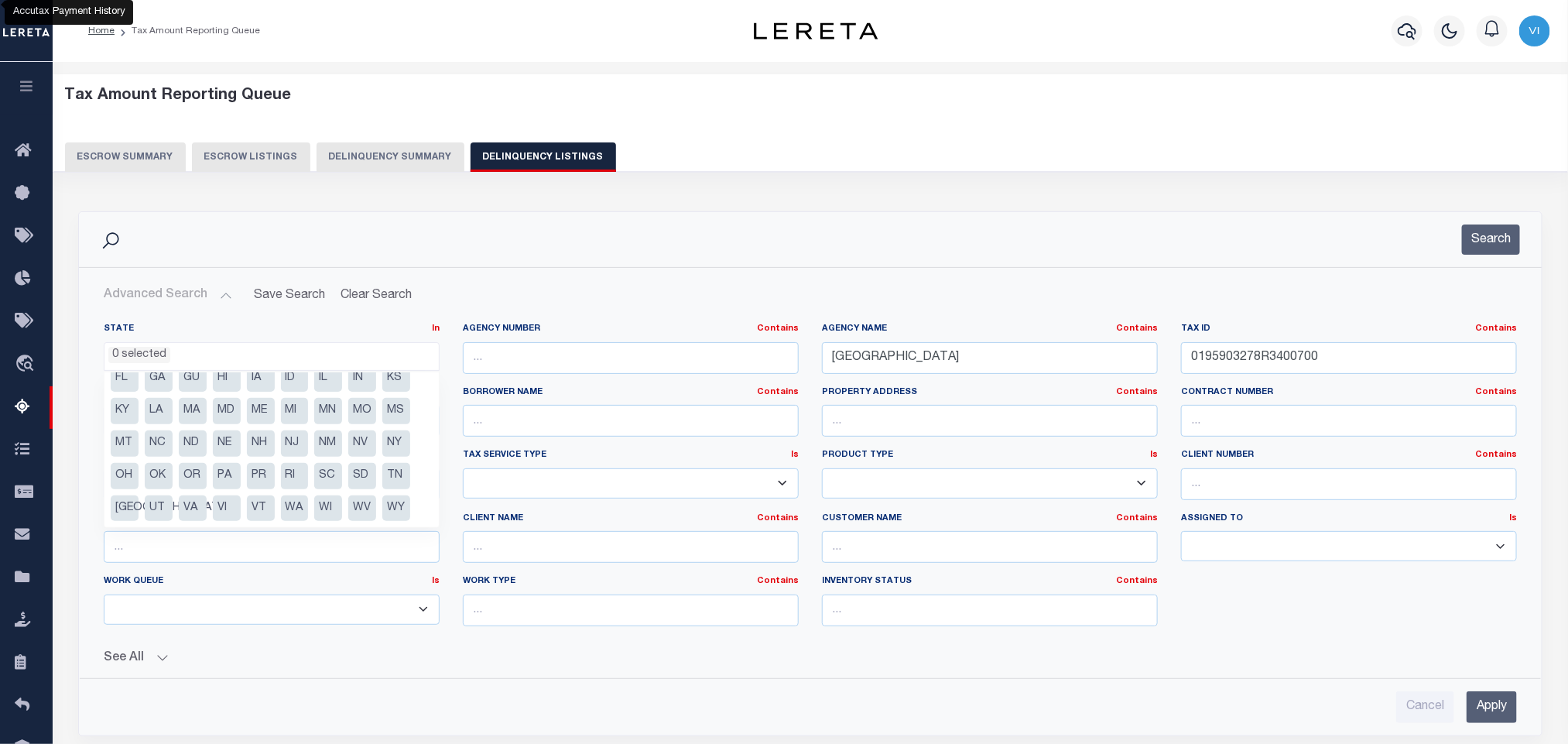
click at [168, 447] on li "NC" at bounding box center [158, 443] width 27 height 27
select select "NC"
click at [1021, 352] on input "YAZOO COUNTY" at bounding box center [990, 358] width 336 height 32
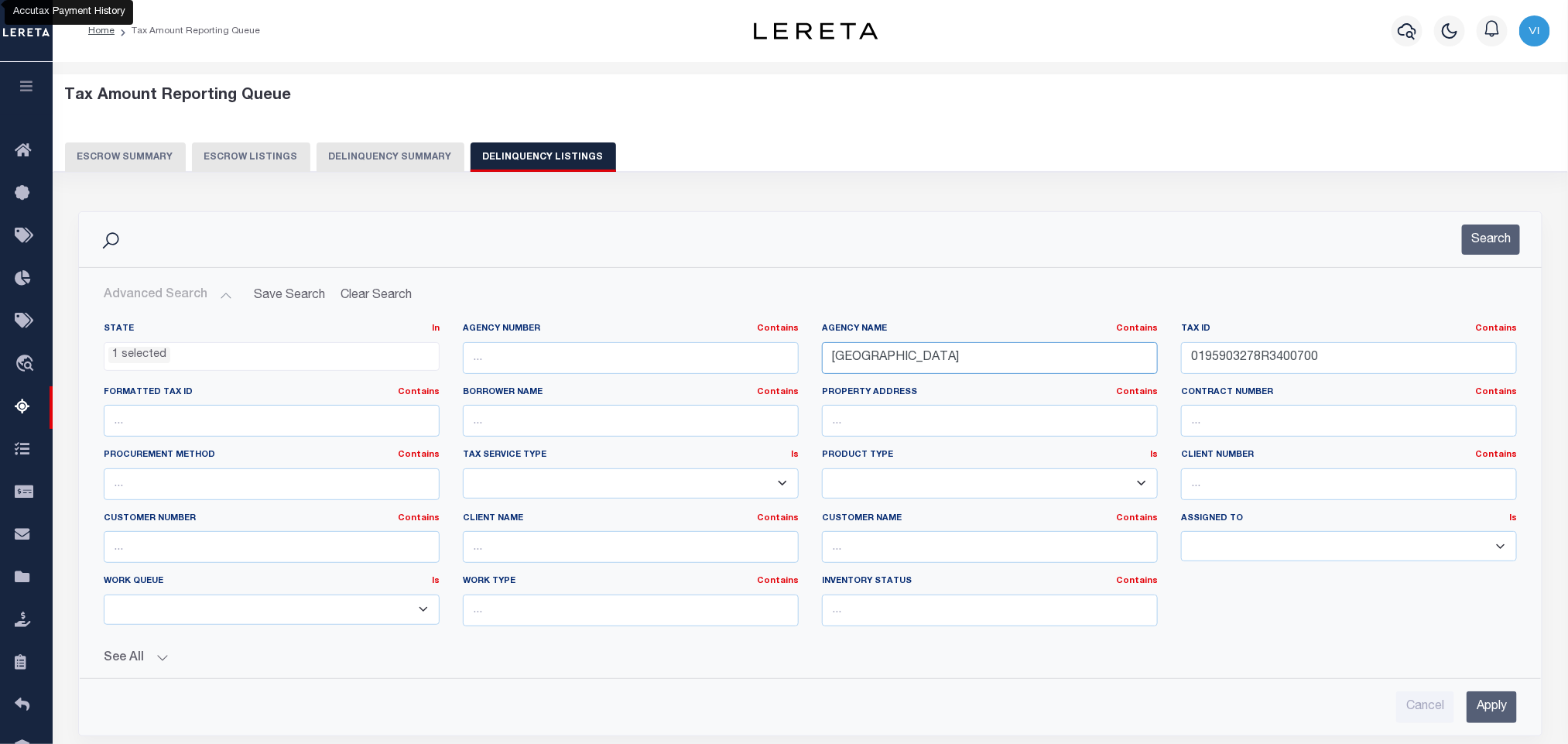
paste input "OUNGSVILLE TOWN"
type input "YOUNGSVILLE TOWN"
click at [1337, 340] on div "Tax ID Contains Contains Is 0195903278R3400700" at bounding box center [1349, 347] width 336 height 51
click at [1337, 360] on input "0195903278R3400700" at bounding box center [1349, 358] width 336 height 32
paste input "2944"
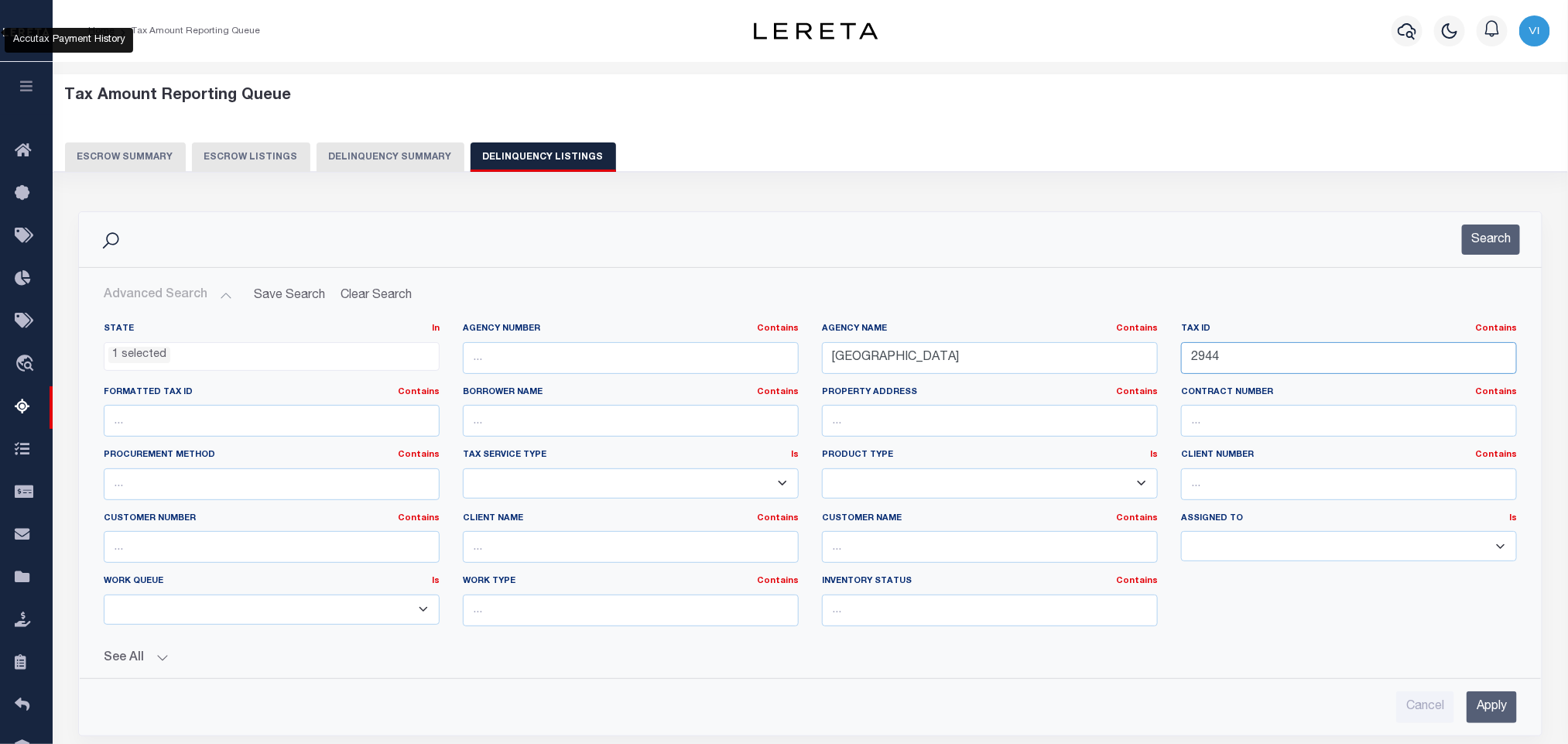
scroll to position [116, 0]
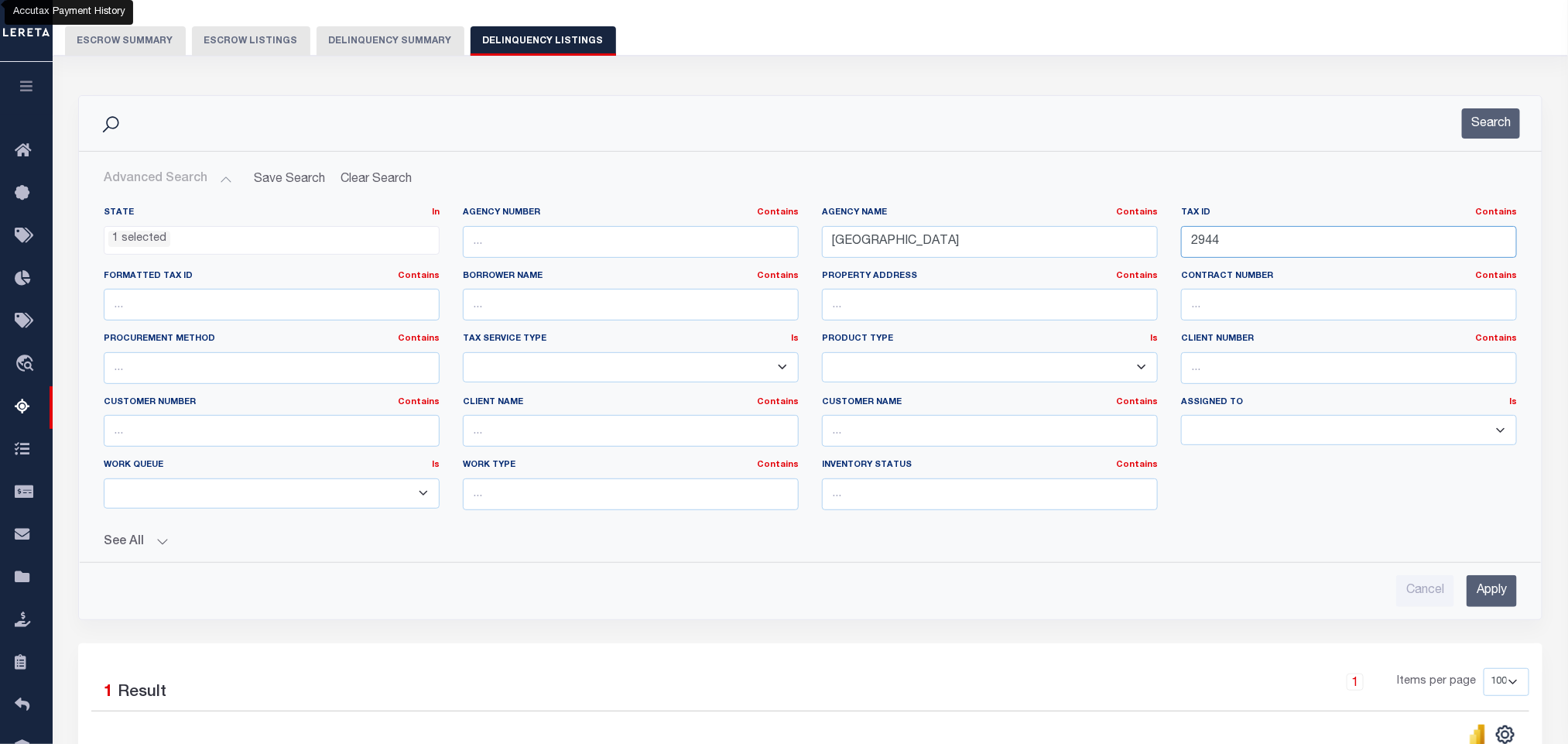
type input "2944"
click at [1494, 602] on input "Apply" at bounding box center [1491, 591] width 50 height 32
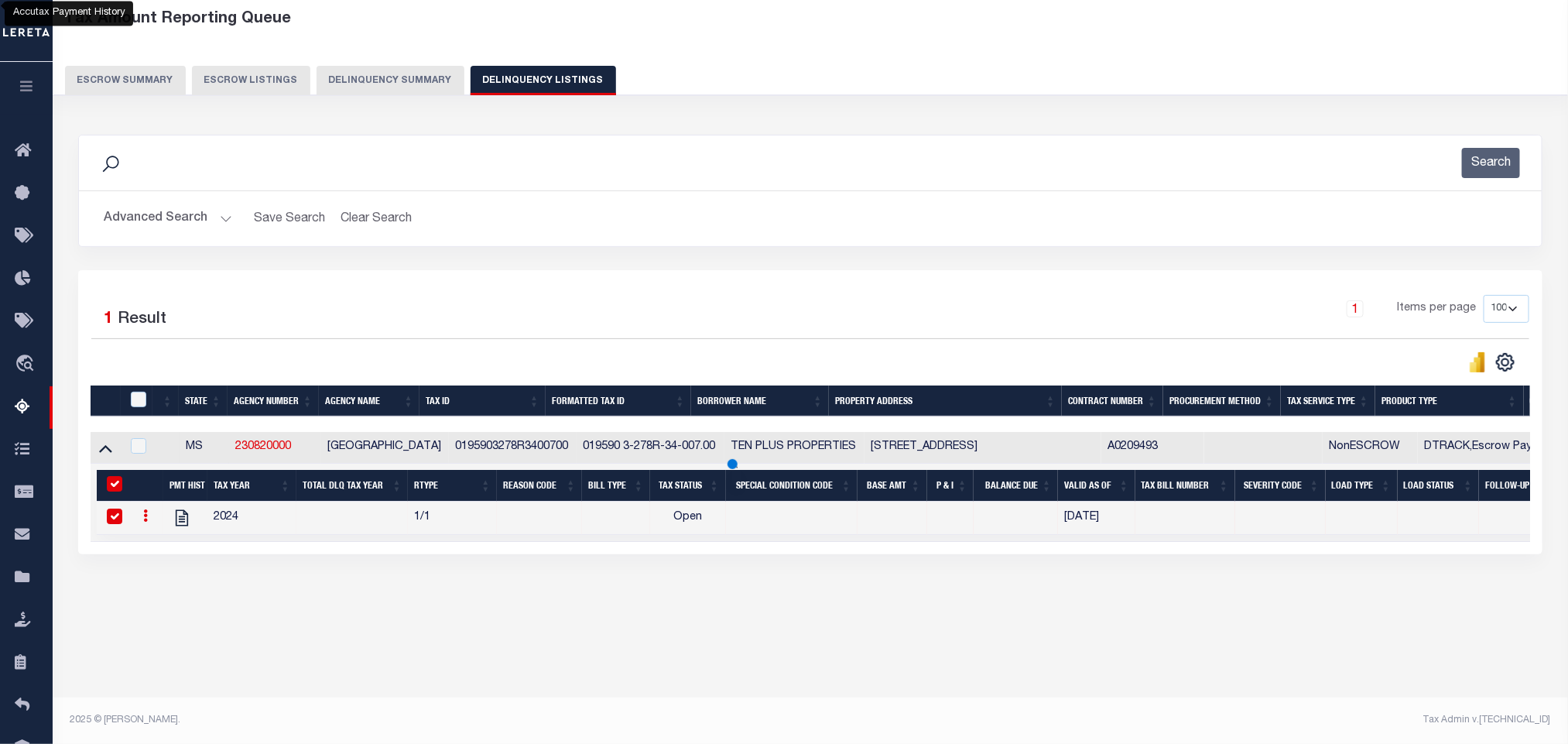
scroll to position [77, 0]
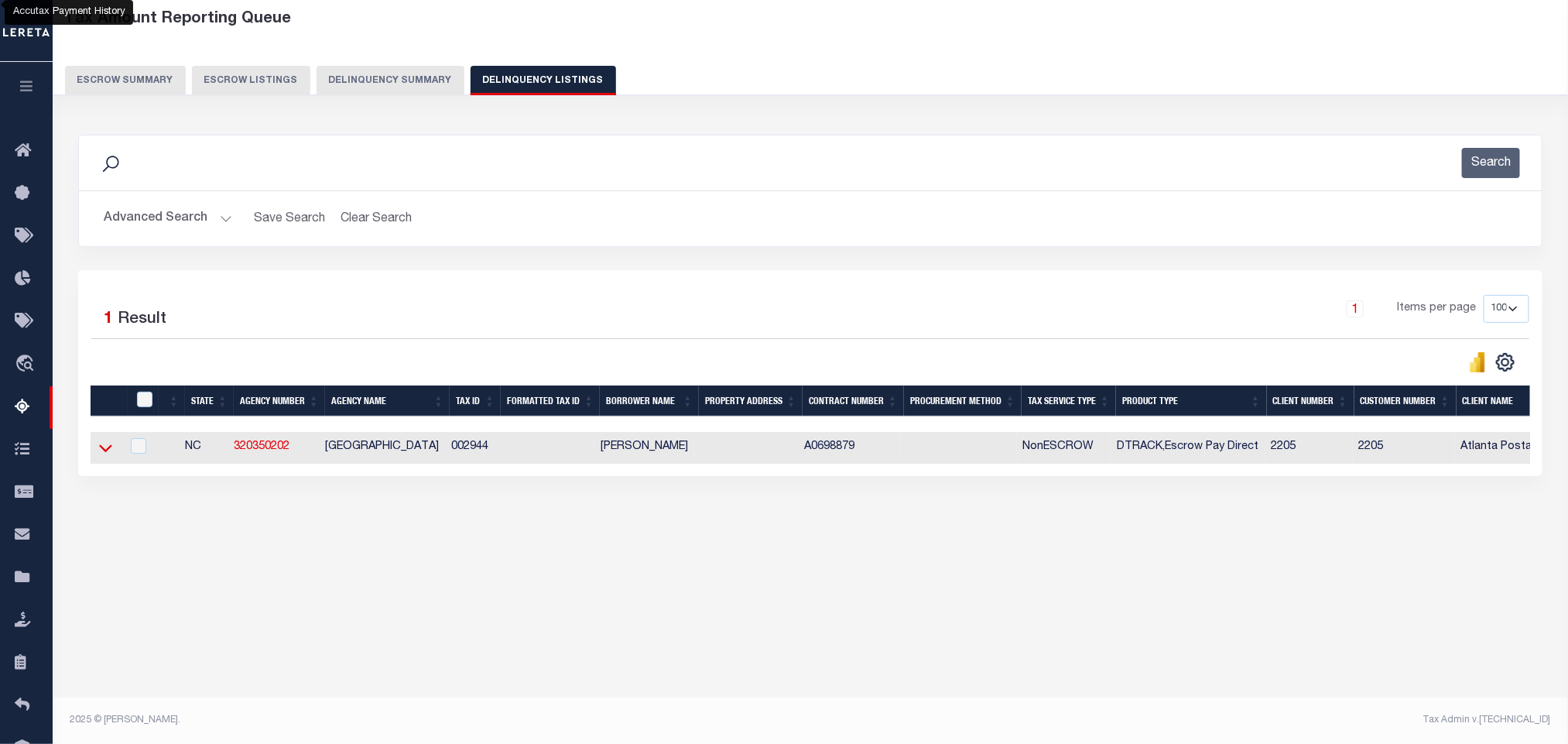
click at [107, 452] on icon at bounding box center [106, 448] width 13 height 7
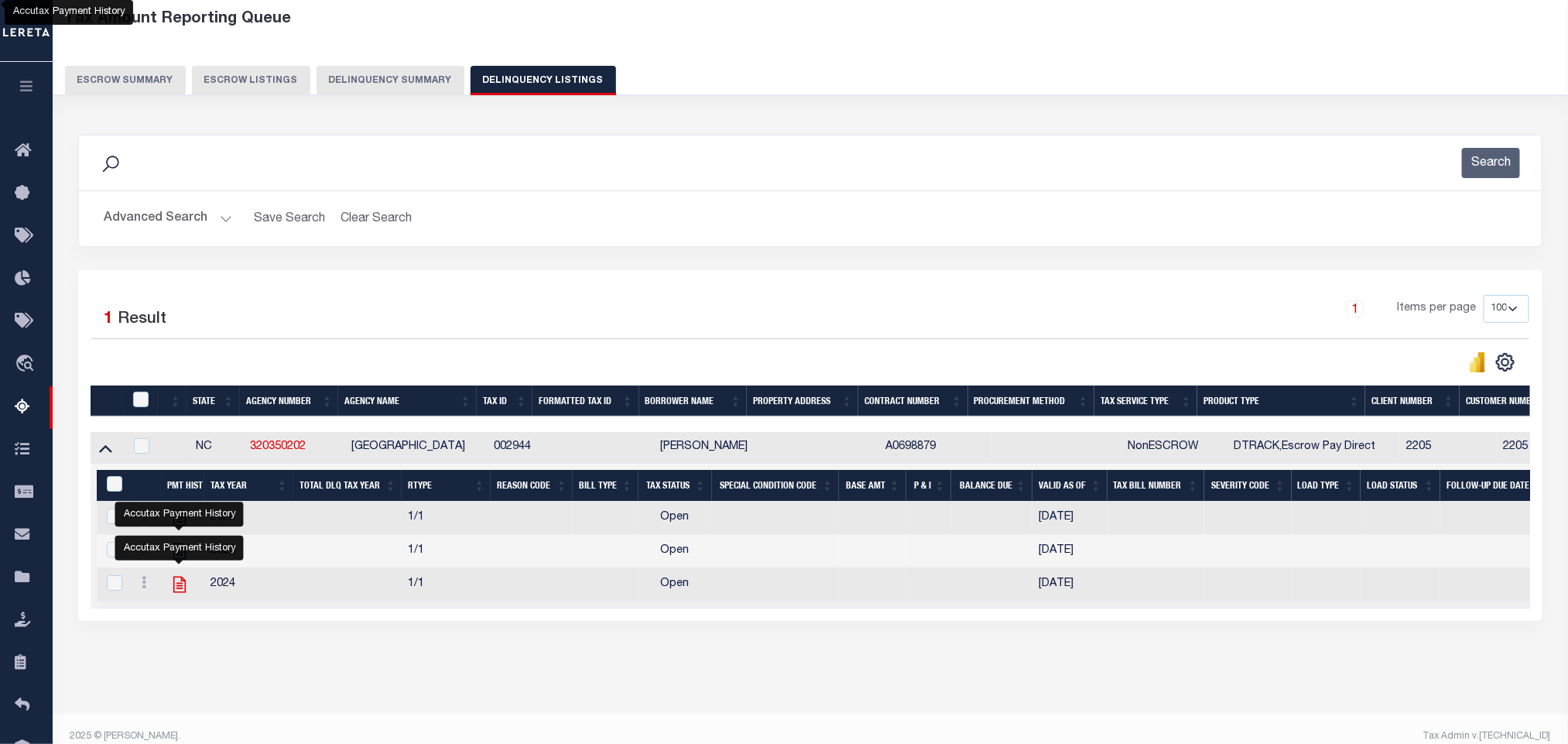
click at [181, 592] on icon "" at bounding box center [179, 585] width 12 height 17
checkbox input "false"
checkbox input "true"
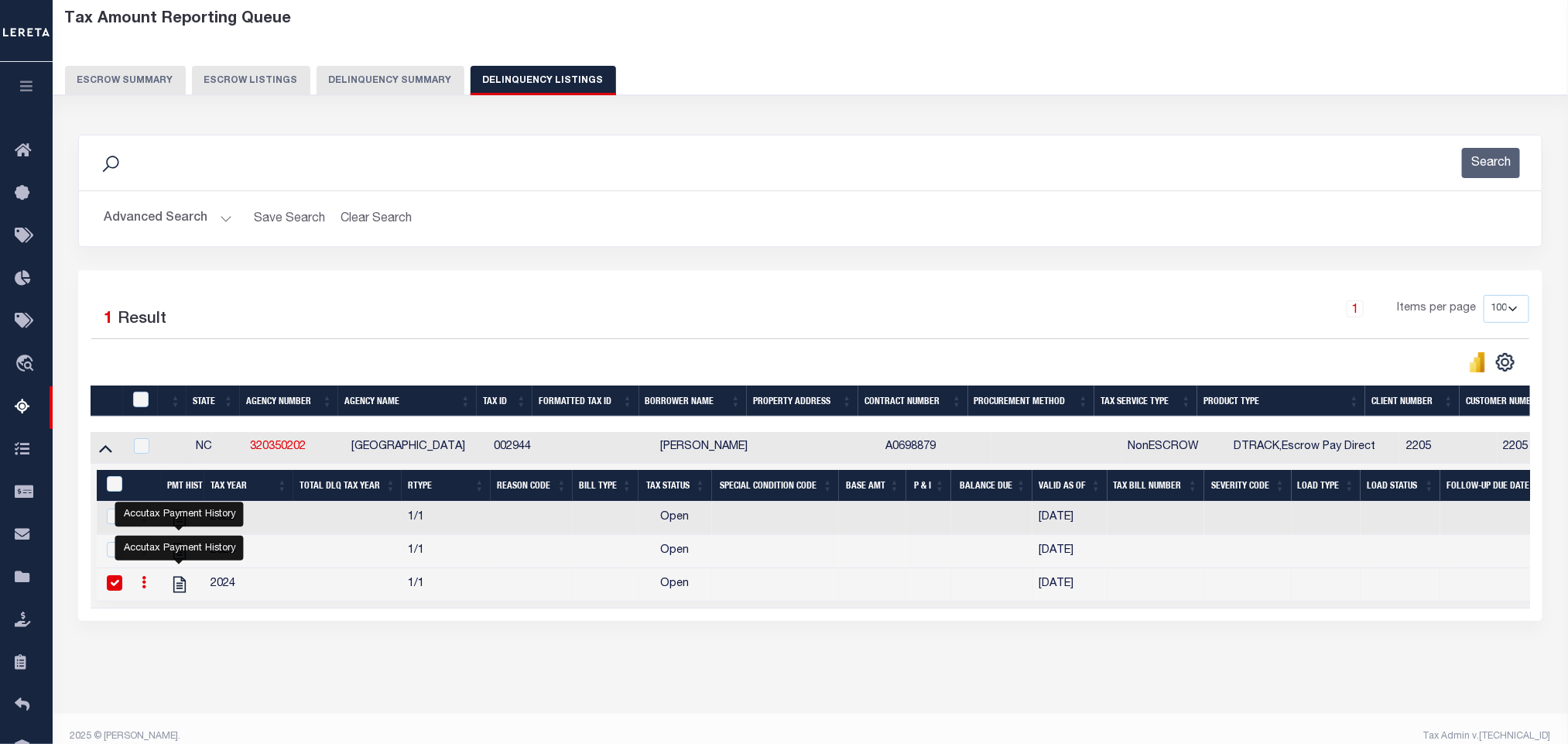
scroll to position [0, 0]
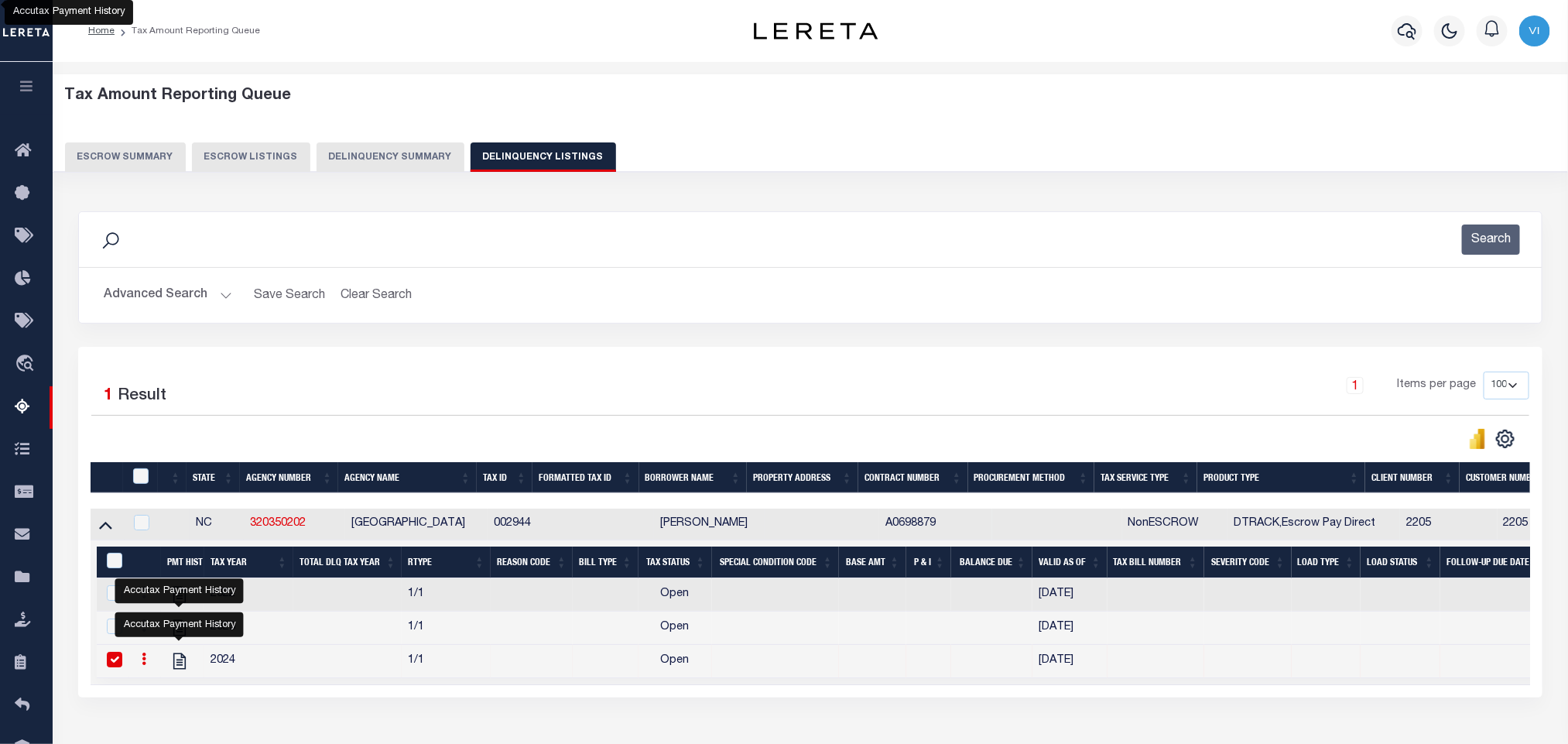
click at [163, 302] on button "Advanced Search" at bounding box center [167, 295] width 128 height 30
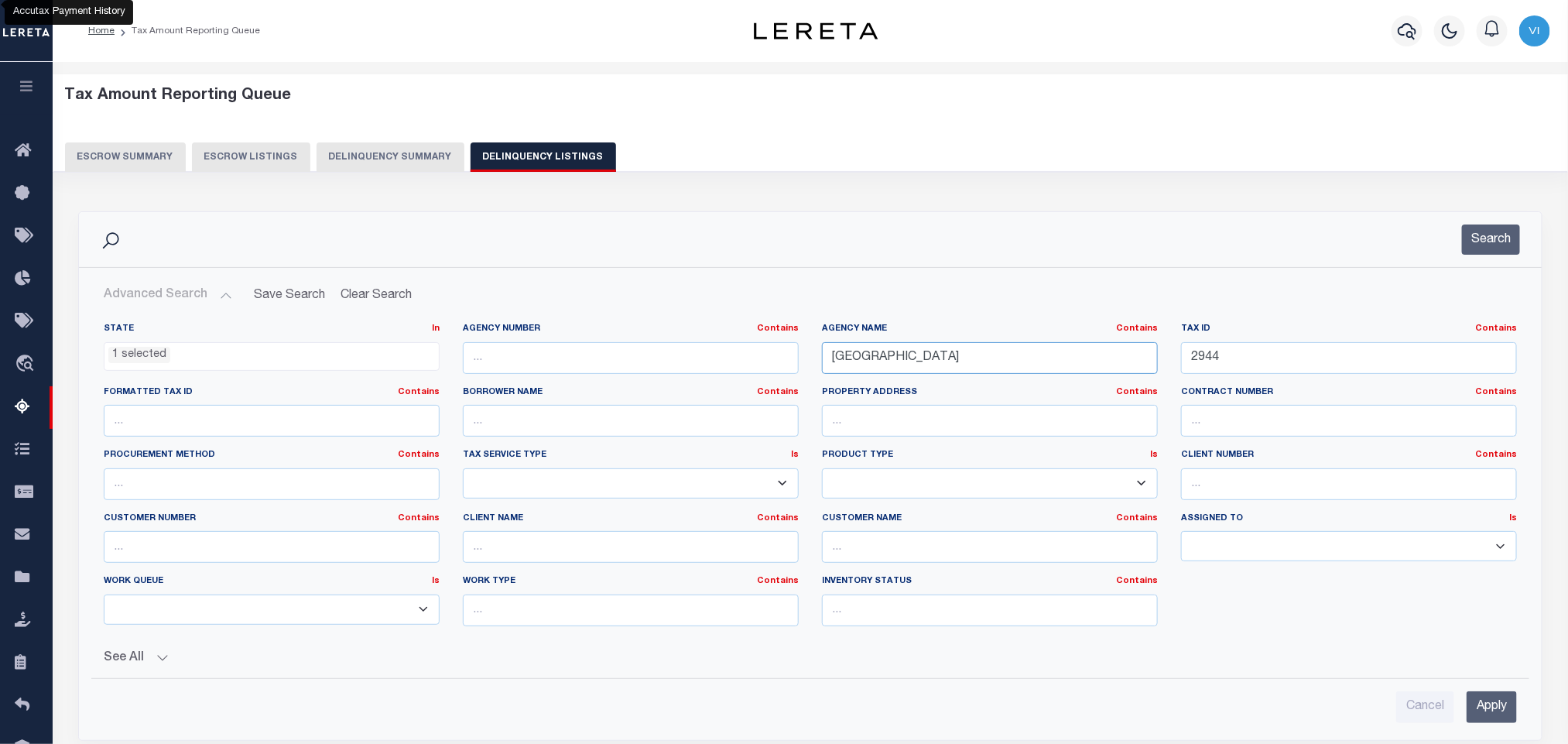
click at [1004, 352] on input "YOUNGSVILLE TOWN" at bounding box center [990, 358] width 336 height 32
paste input "PASQUOTANK COUNTY"
type input "PASQUOTANK COUNTY"
click at [1257, 339] on div "Tax ID Contains Contains Is 2944" at bounding box center [1349, 347] width 336 height 51
click at [1254, 360] on input "2944" at bounding box center [1349, 358] width 336 height 32
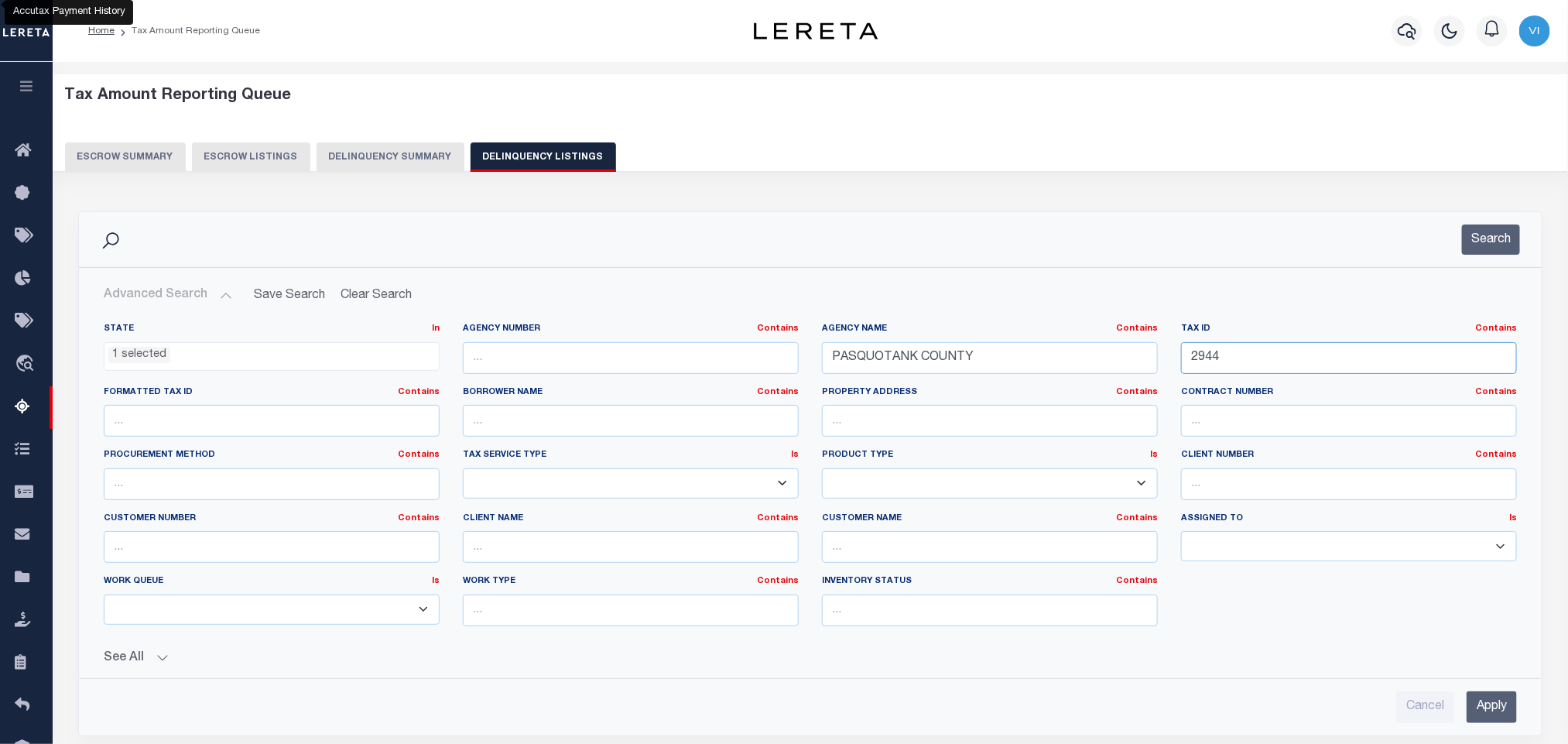
paste input "41-B-686-686A"
type input "41-B-686-686A"
click at [1491, 718] on input "Apply" at bounding box center [1491, 707] width 50 height 32
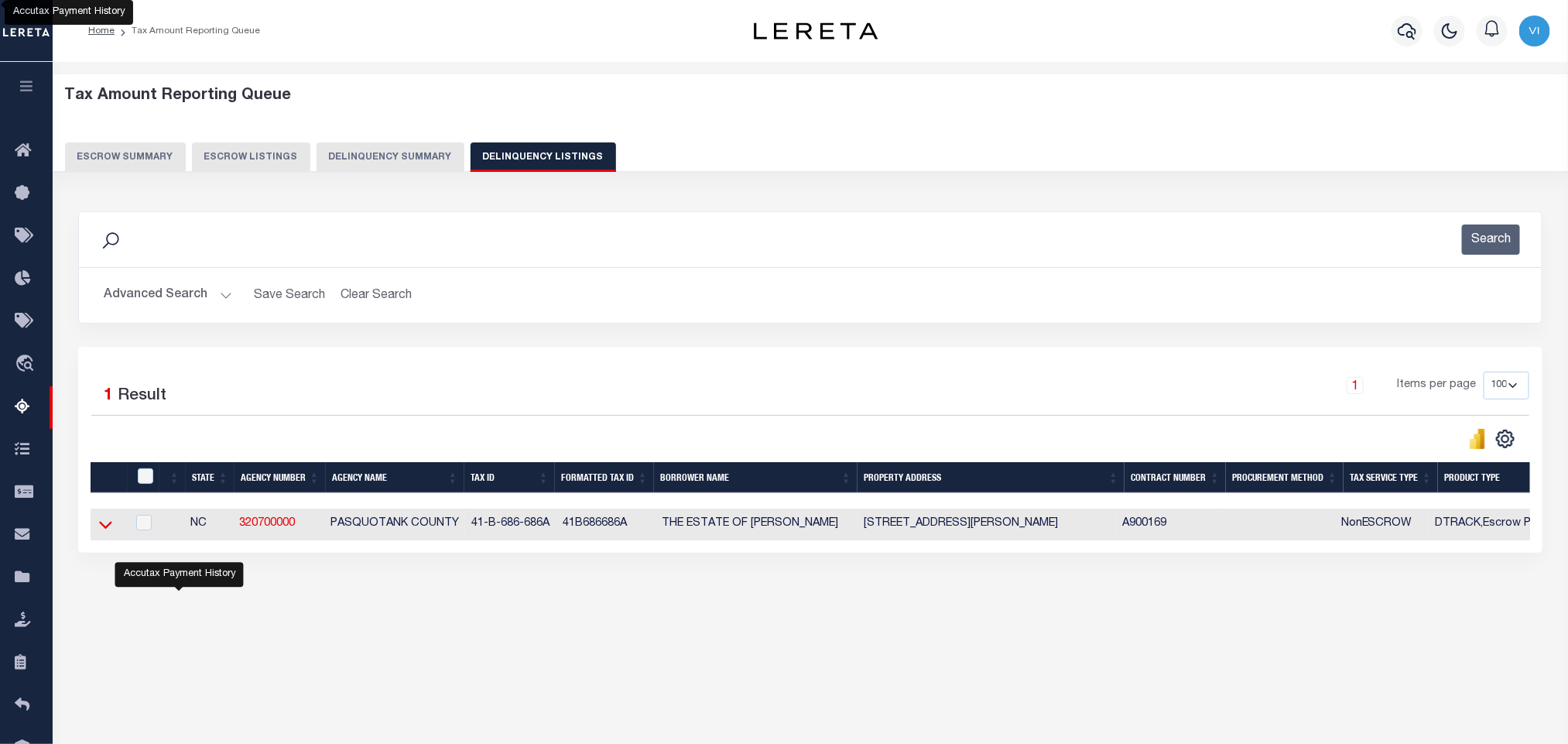
click at [110, 527] on icon at bounding box center [106, 525] width 13 height 17
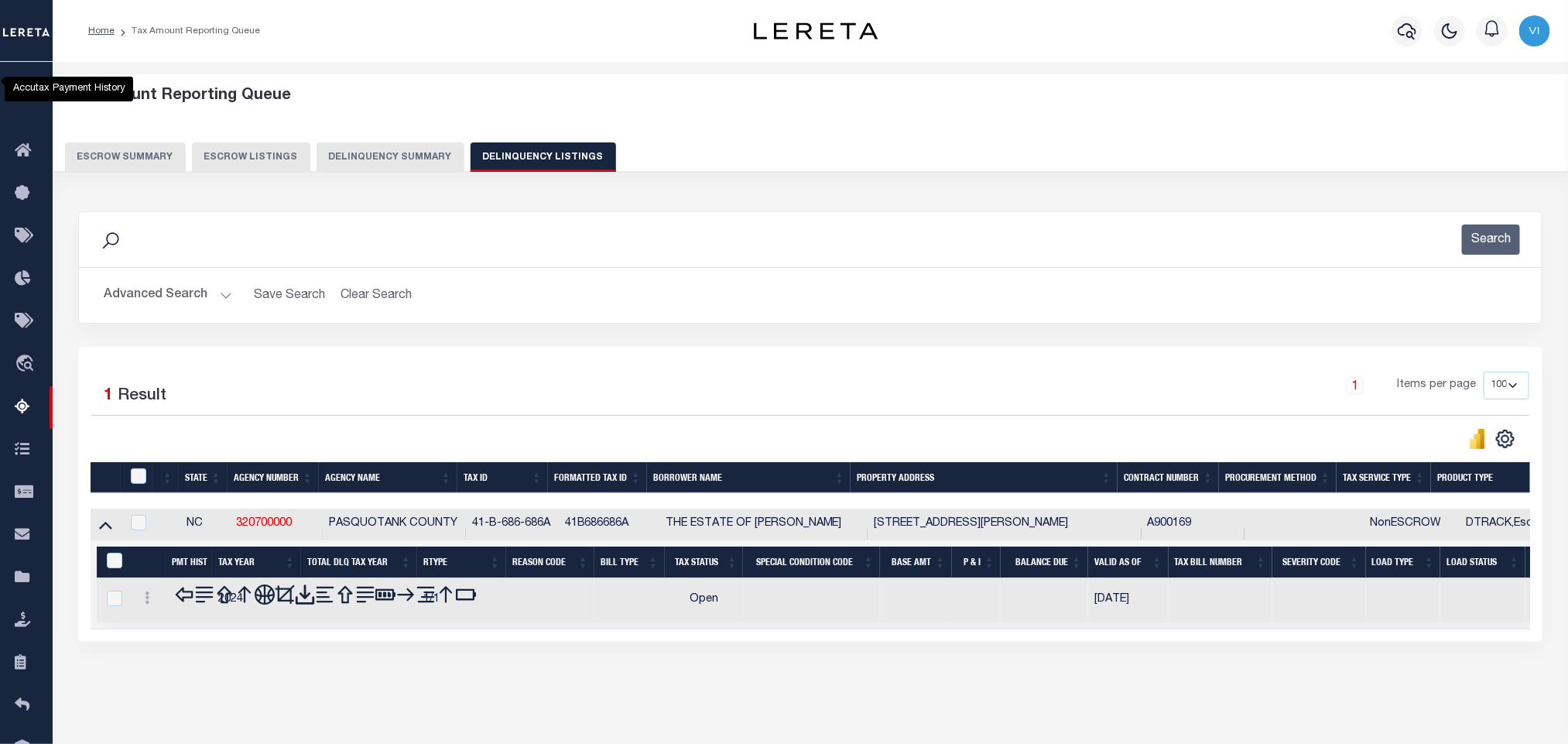
scroll to position [77, 0]
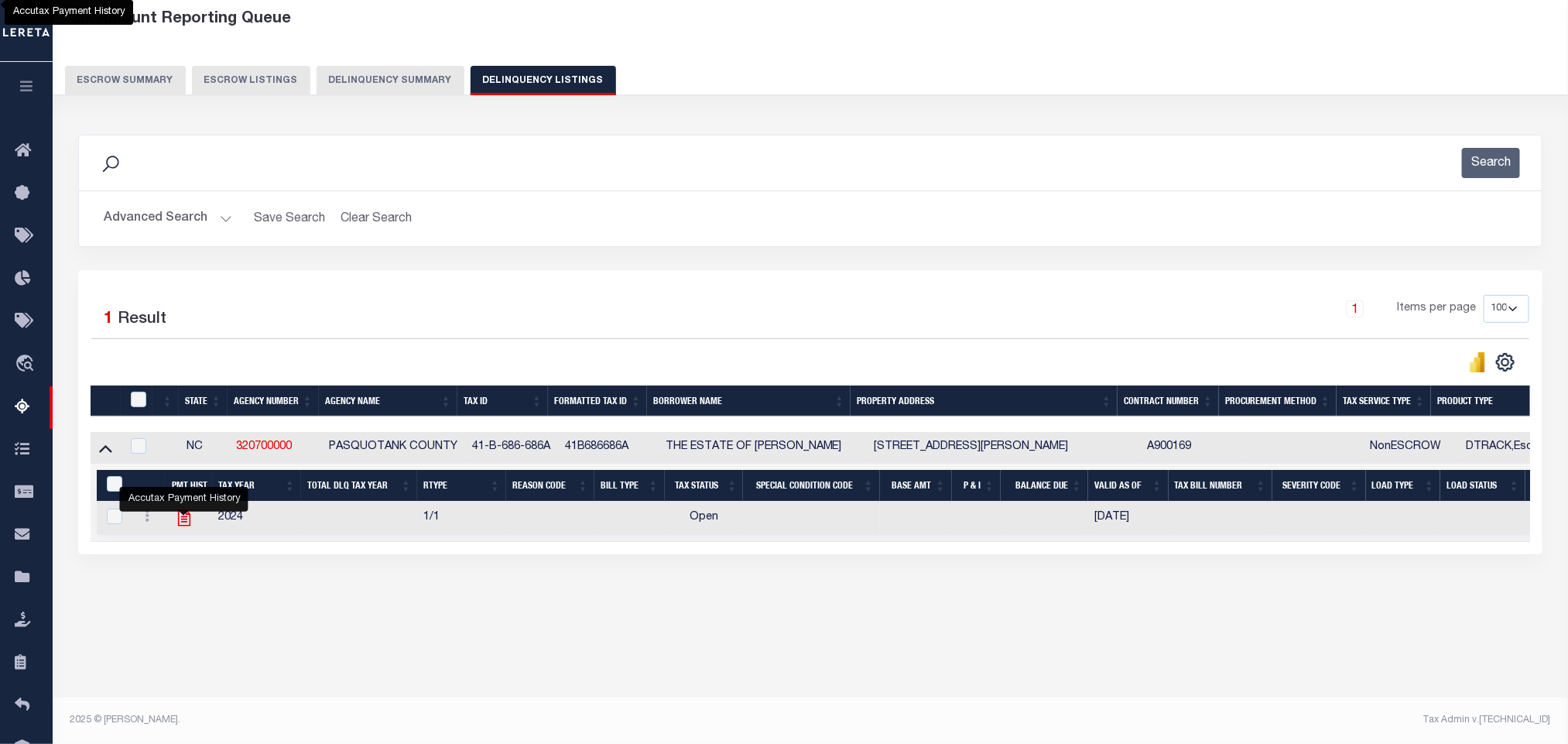
click at [184, 527] on icon "" at bounding box center [184, 518] width 12 height 17
checkbox input "true"
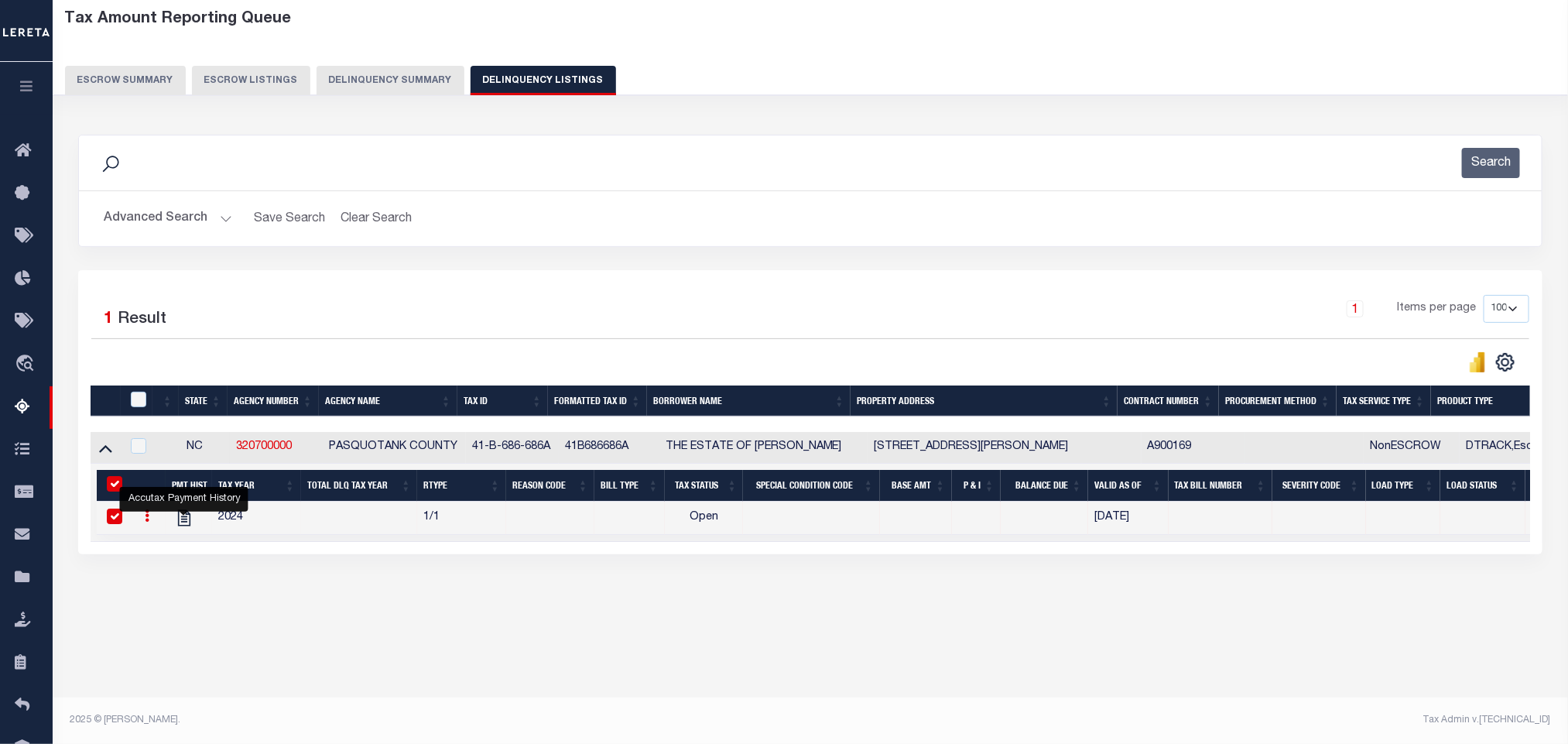
scroll to position [0, 0]
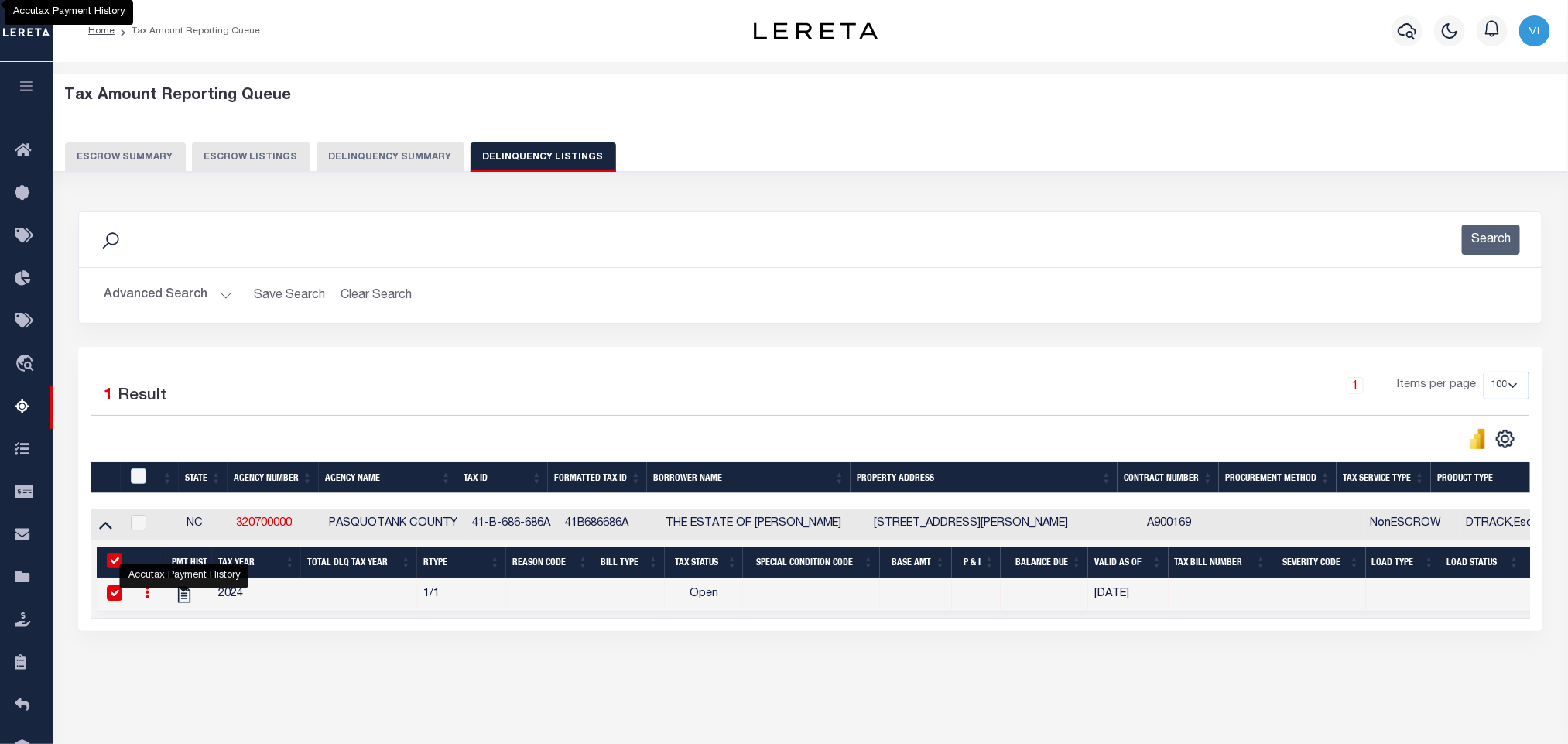
click at [169, 298] on button "Advanced Search" at bounding box center [167, 295] width 128 height 30
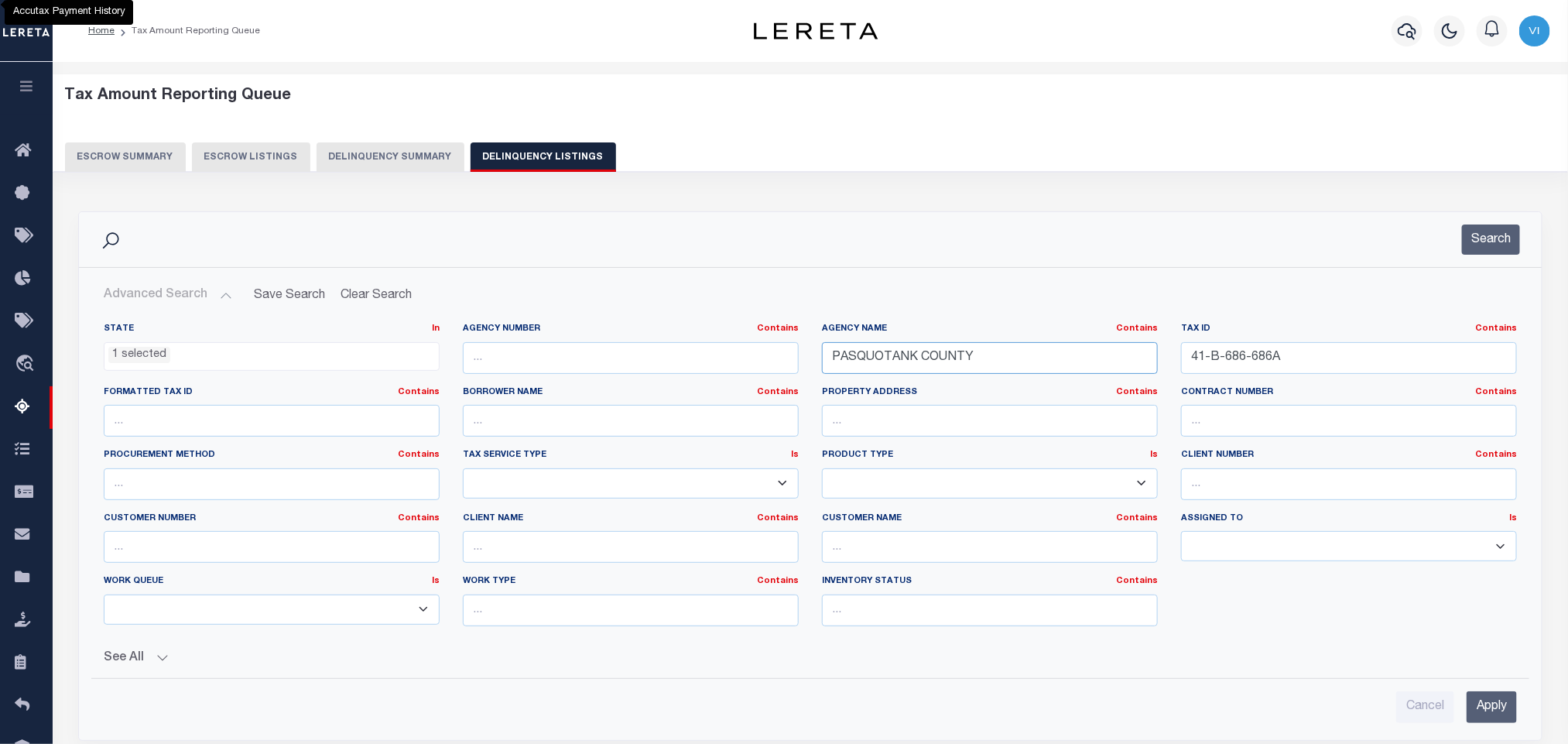
click at [1015, 363] on input "PASQUOTANK COUNTY" at bounding box center [990, 358] width 336 height 32
paste input "ERQUIMANS"
type input "PERQUIMANS COUNTY"
click at [1312, 362] on input "41-B-686-686A" at bounding box center [1349, 358] width 336 height 32
paste input "2D085H052SH"
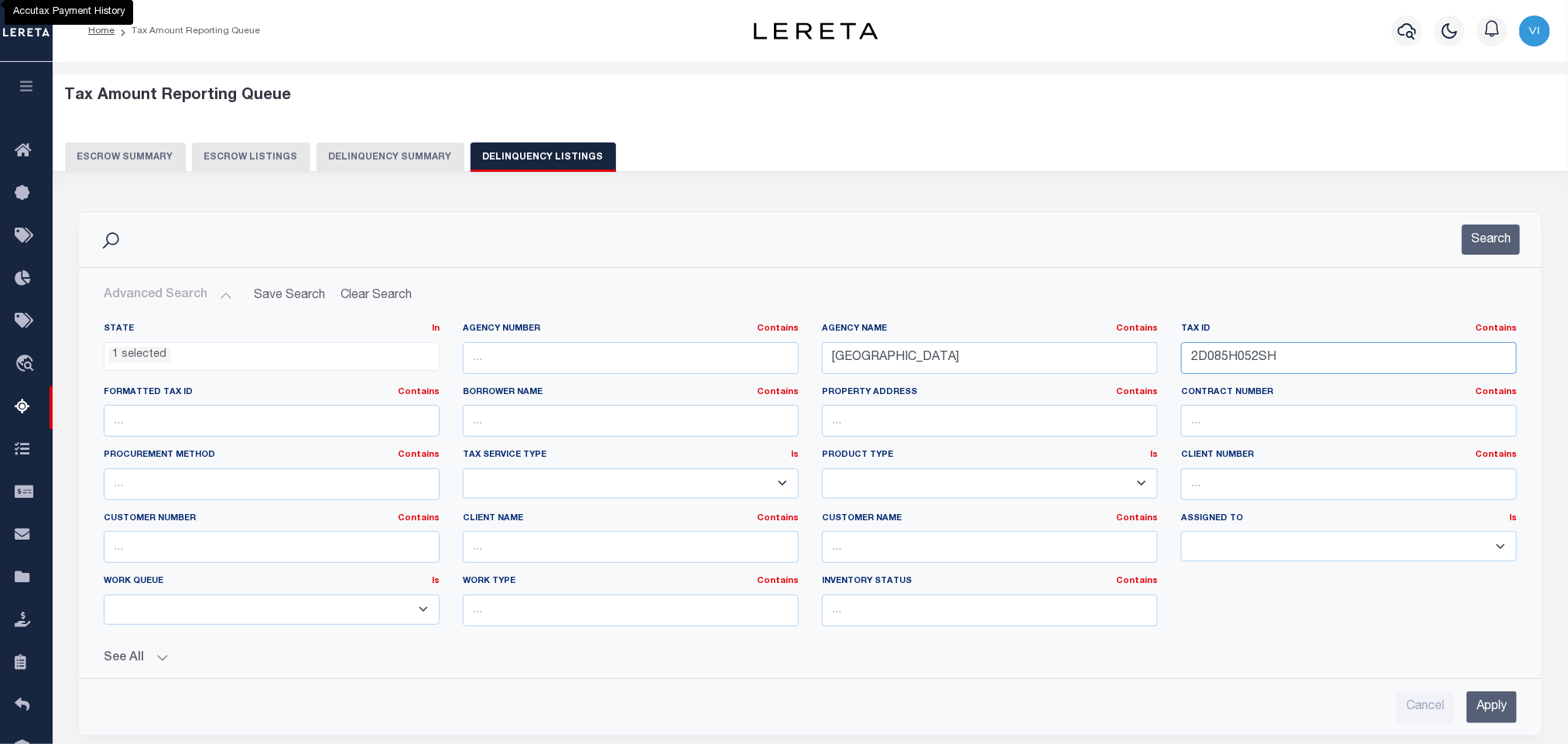
type input "2D085H052SH"
click at [1484, 711] on input "Apply" at bounding box center [1491, 707] width 50 height 32
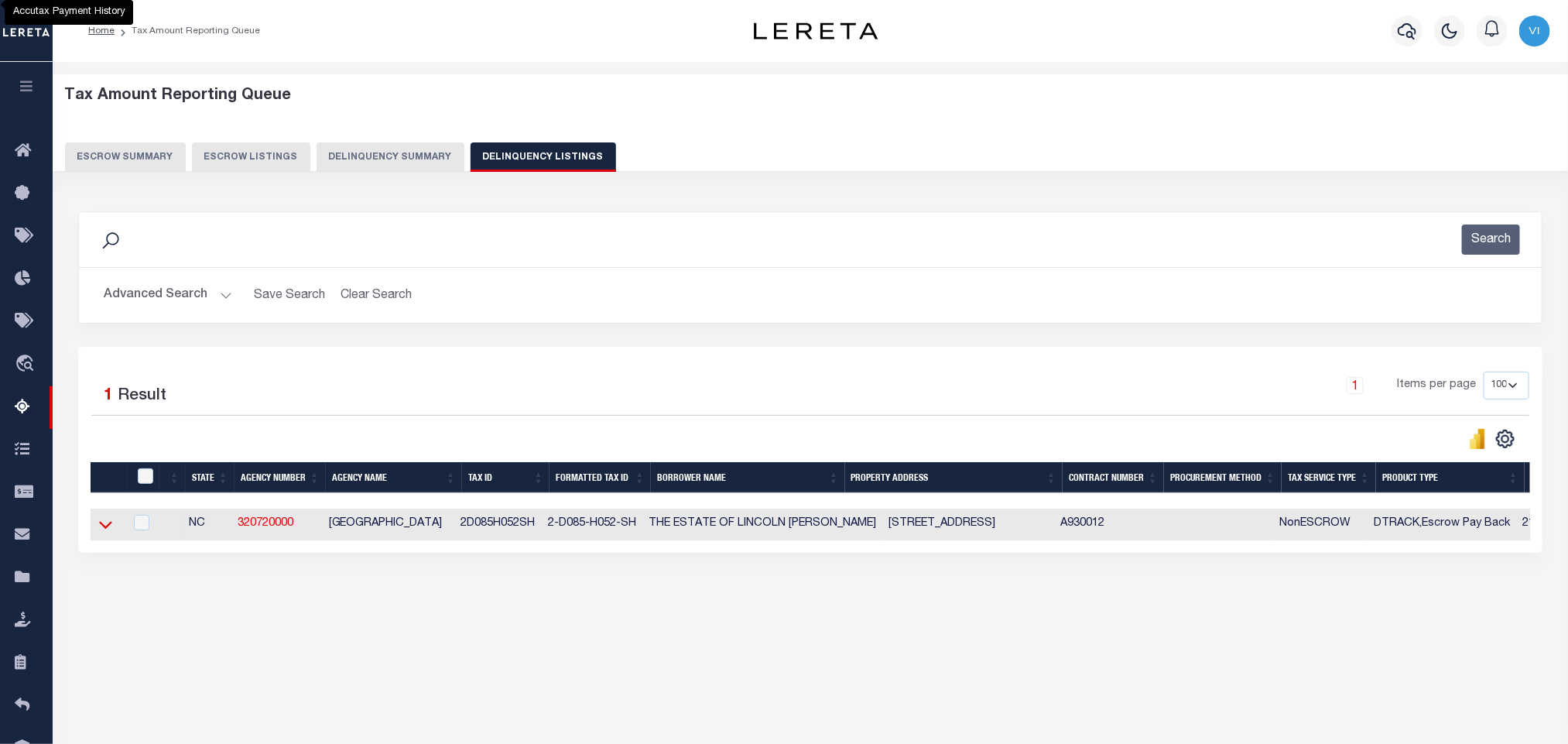
click at [107, 530] on icon at bounding box center [106, 525] width 13 height 17
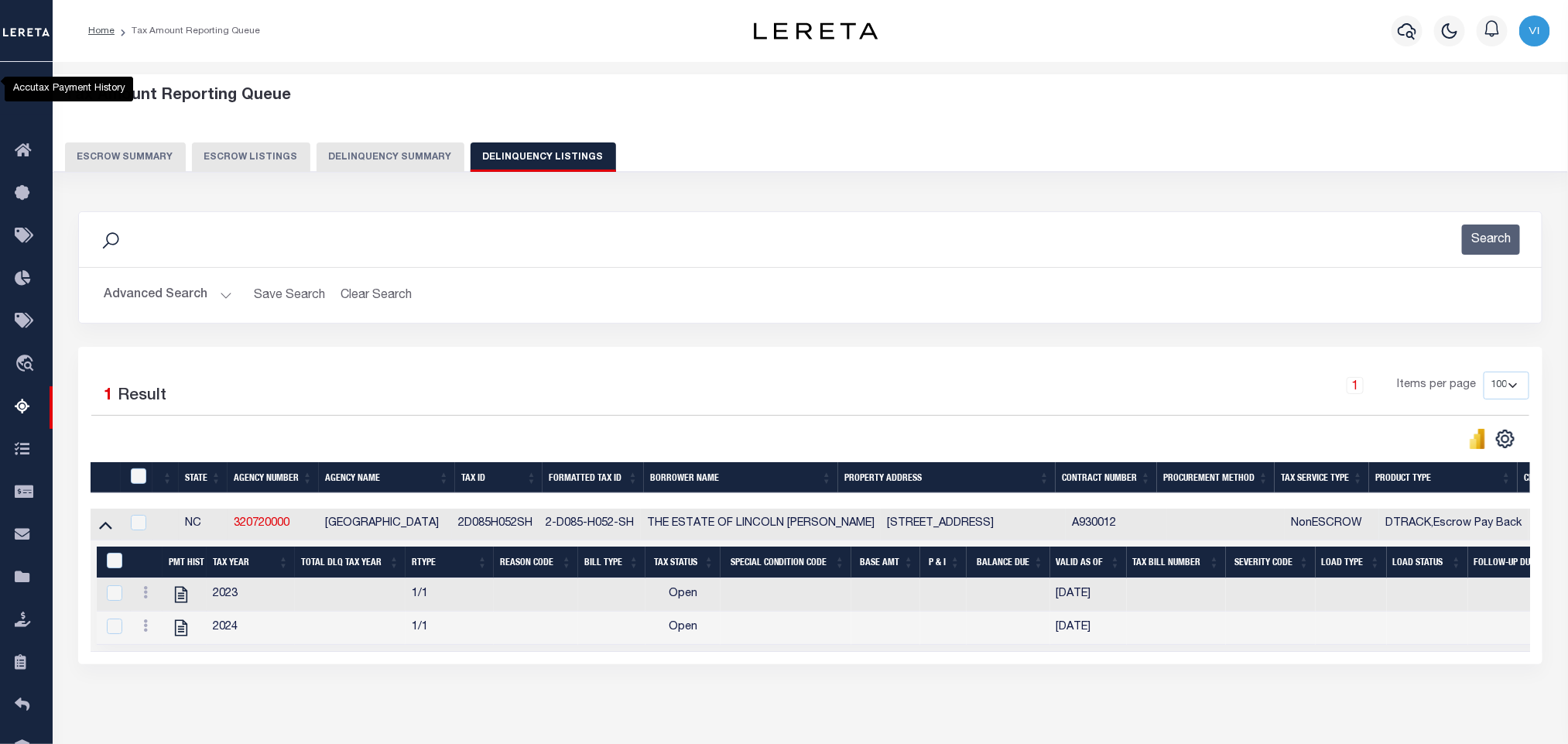
scroll to position [77, 0]
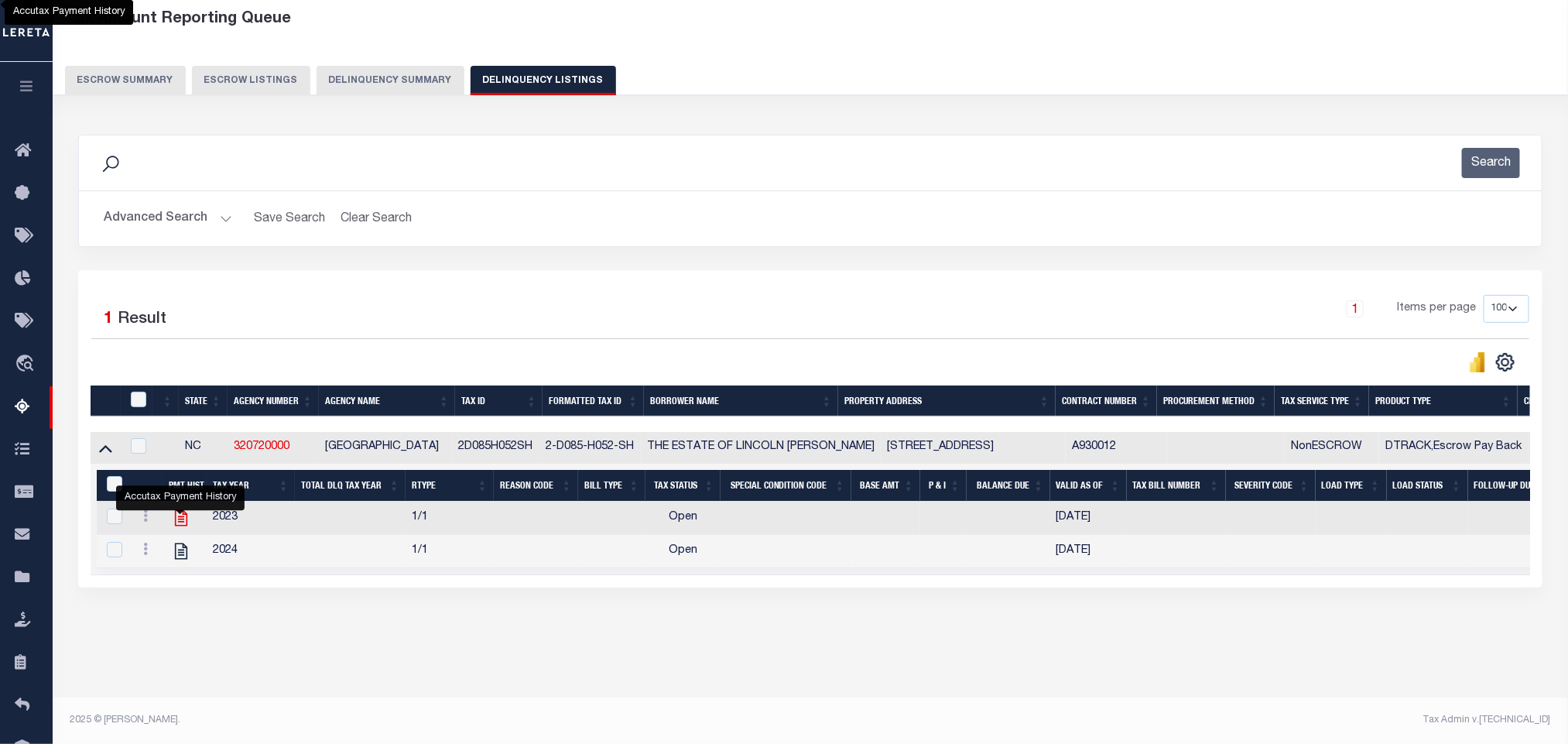
click at [182, 521] on icon "" at bounding box center [181, 517] width 20 height 20
checkbox input "false"
checkbox input "true"
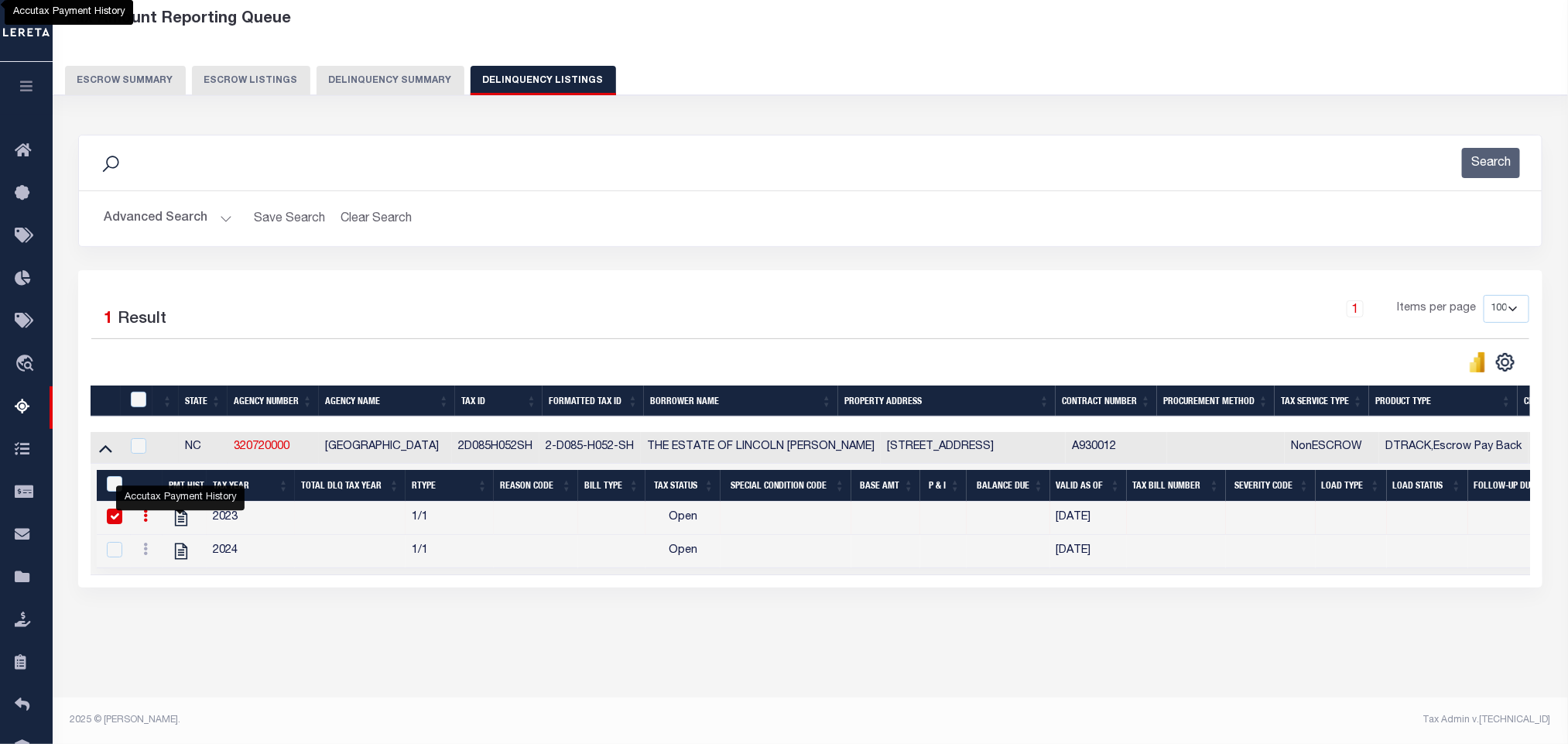
click at [156, 223] on button "Advanced Search" at bounding box center [167, 218] width 128 height 30
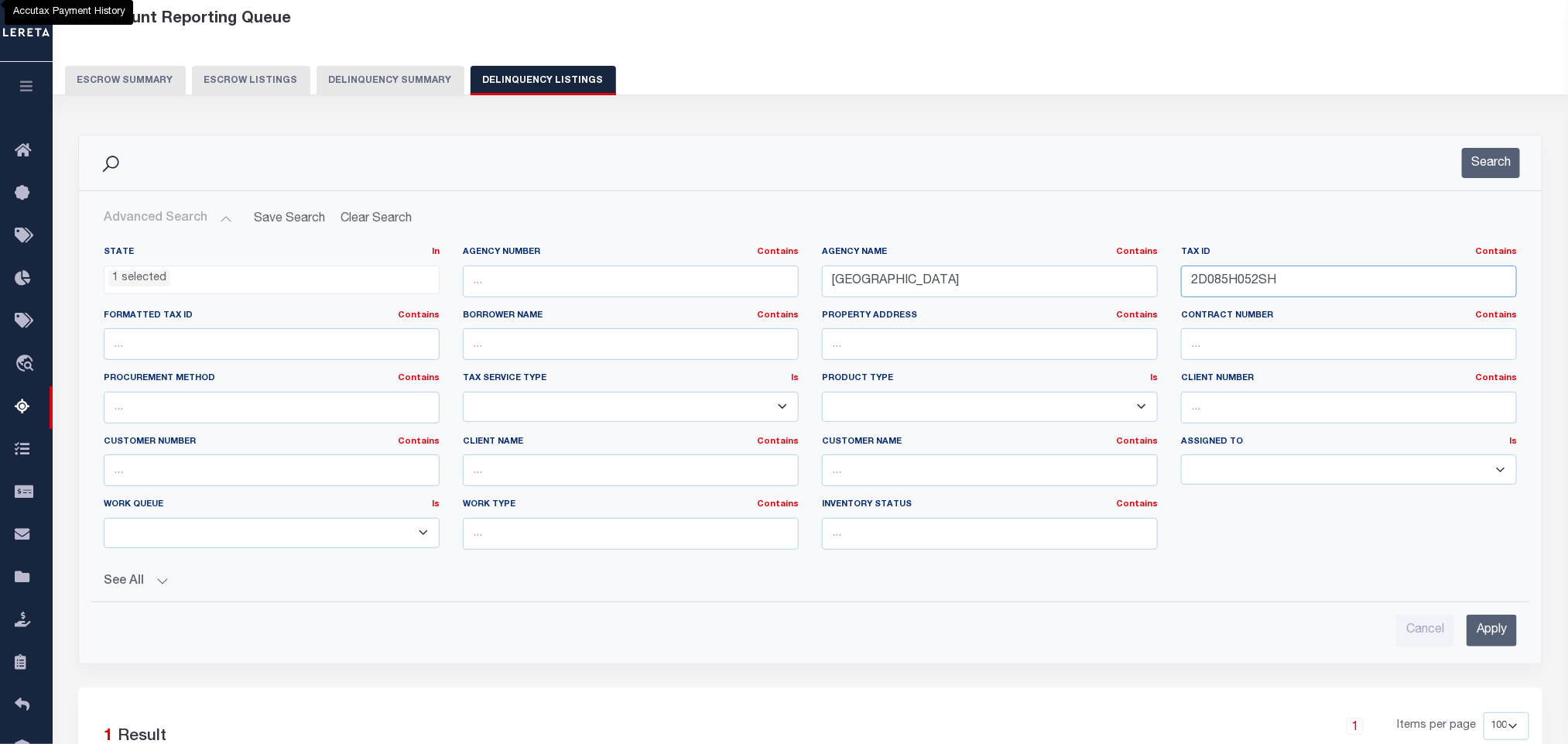
click at [1302, 287] on input "2D085H052SH" at bounding box center [1349, 282] width 336 height 32
paste input "30040CC307"
type input "30040CC307H"
click at [1473, 630] on input "Apply" at bounding box center [1491, 631] width 50 height 32
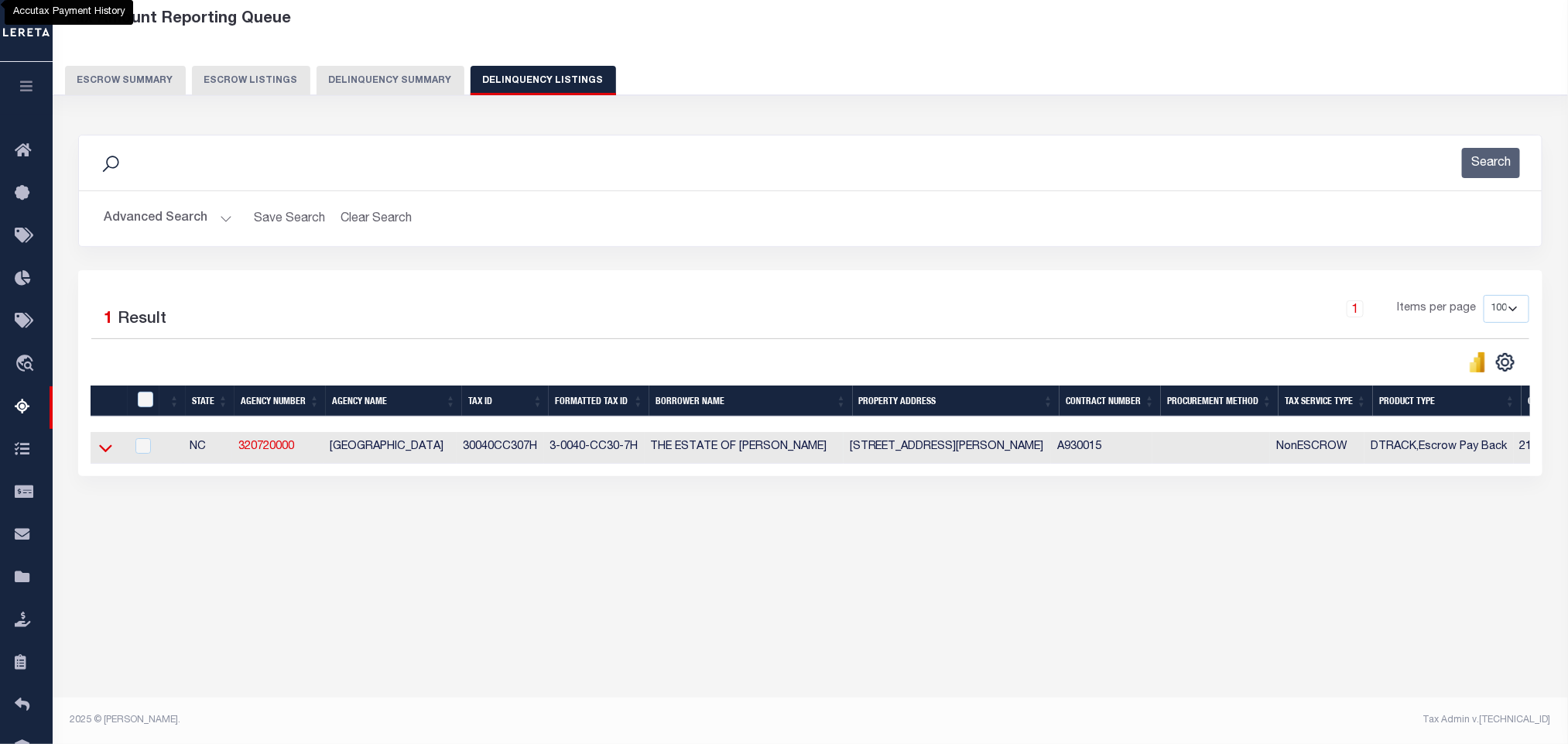
click at [110, 456] on icon at bounding box center [106, 448] width 13 height 17
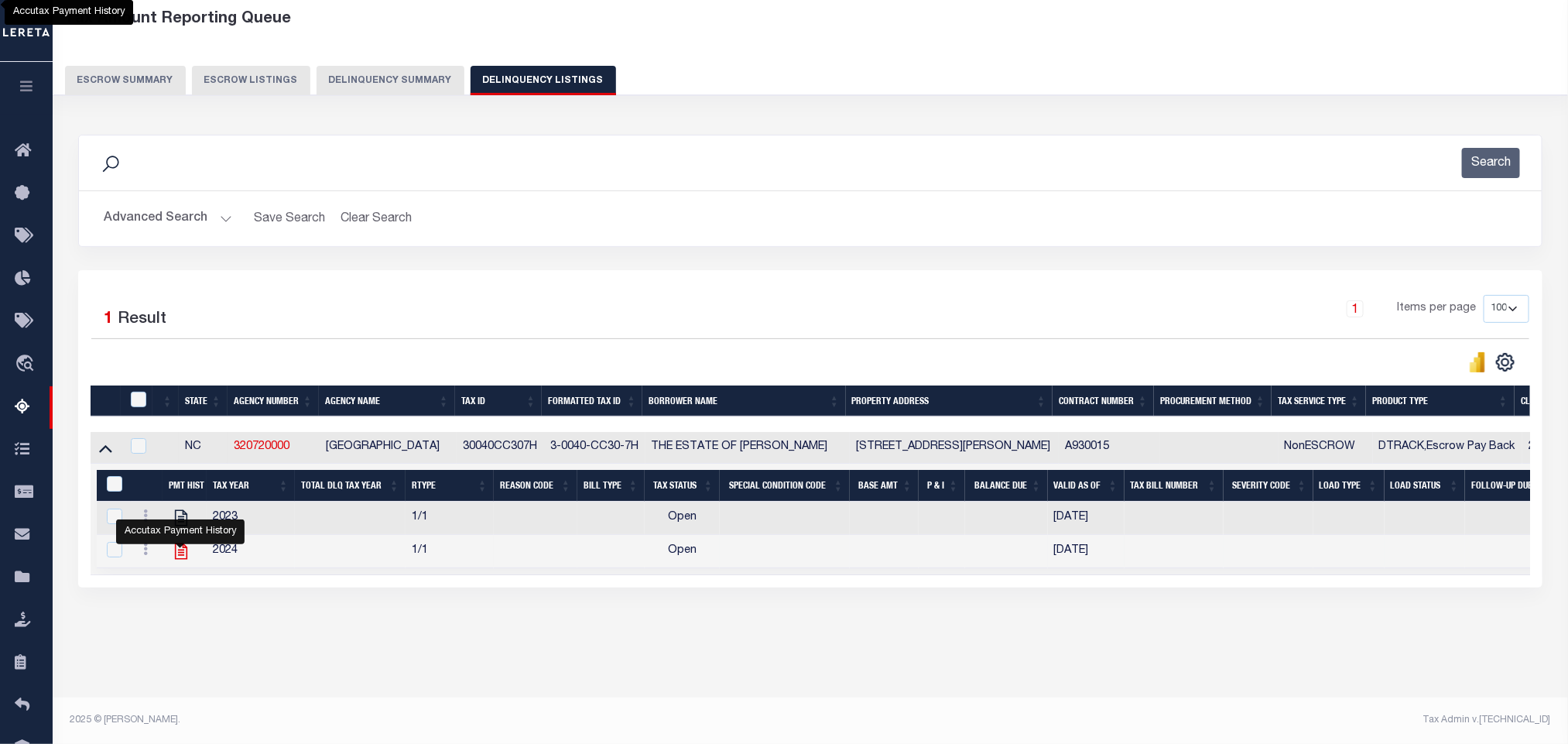
click at [182, 561] on icon "" at bounding box center [181, 551] width 20 height 20
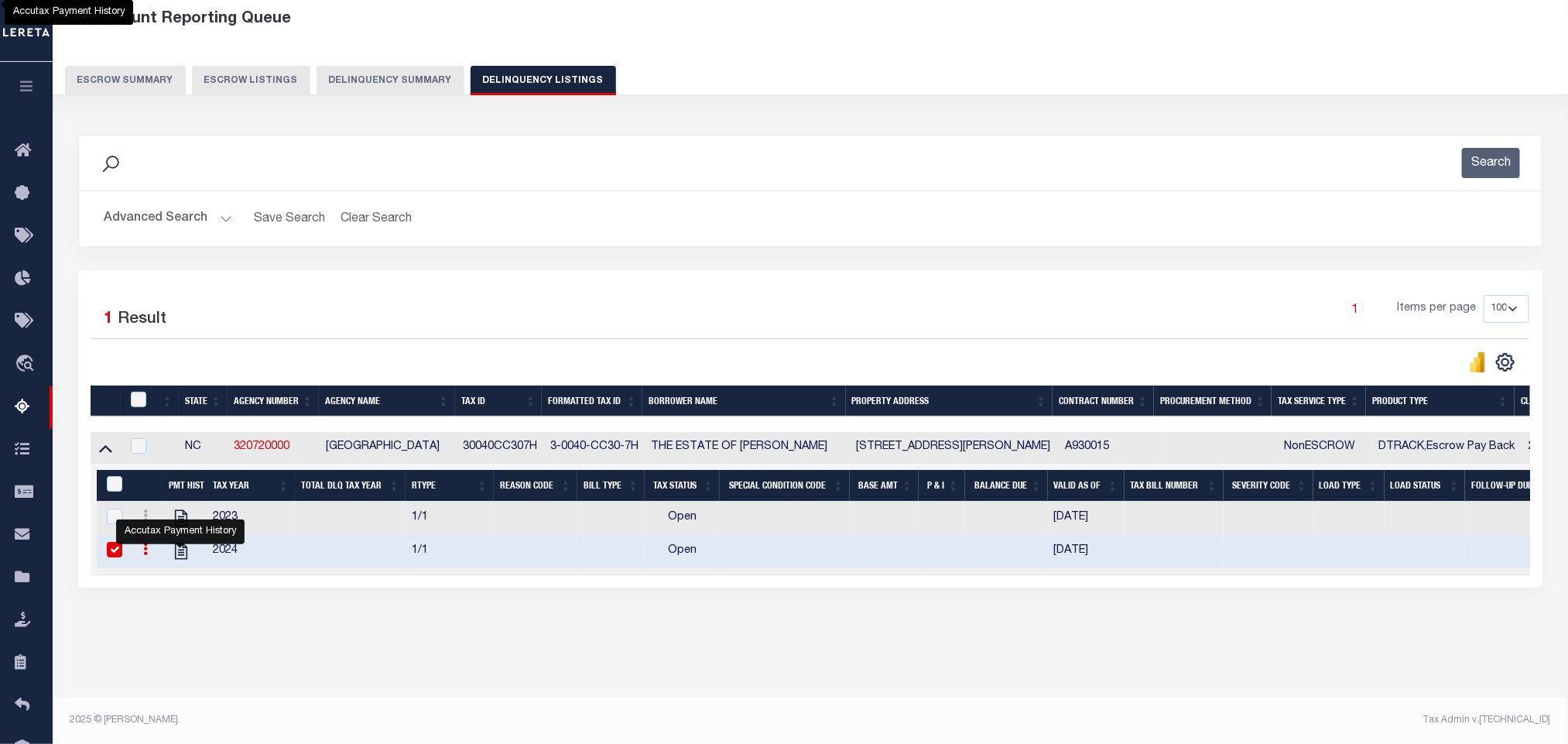
checkbox input "true"
click at [130, 217] on button "Advanced Search" at bounding box center [167, 218] width 128 height 30
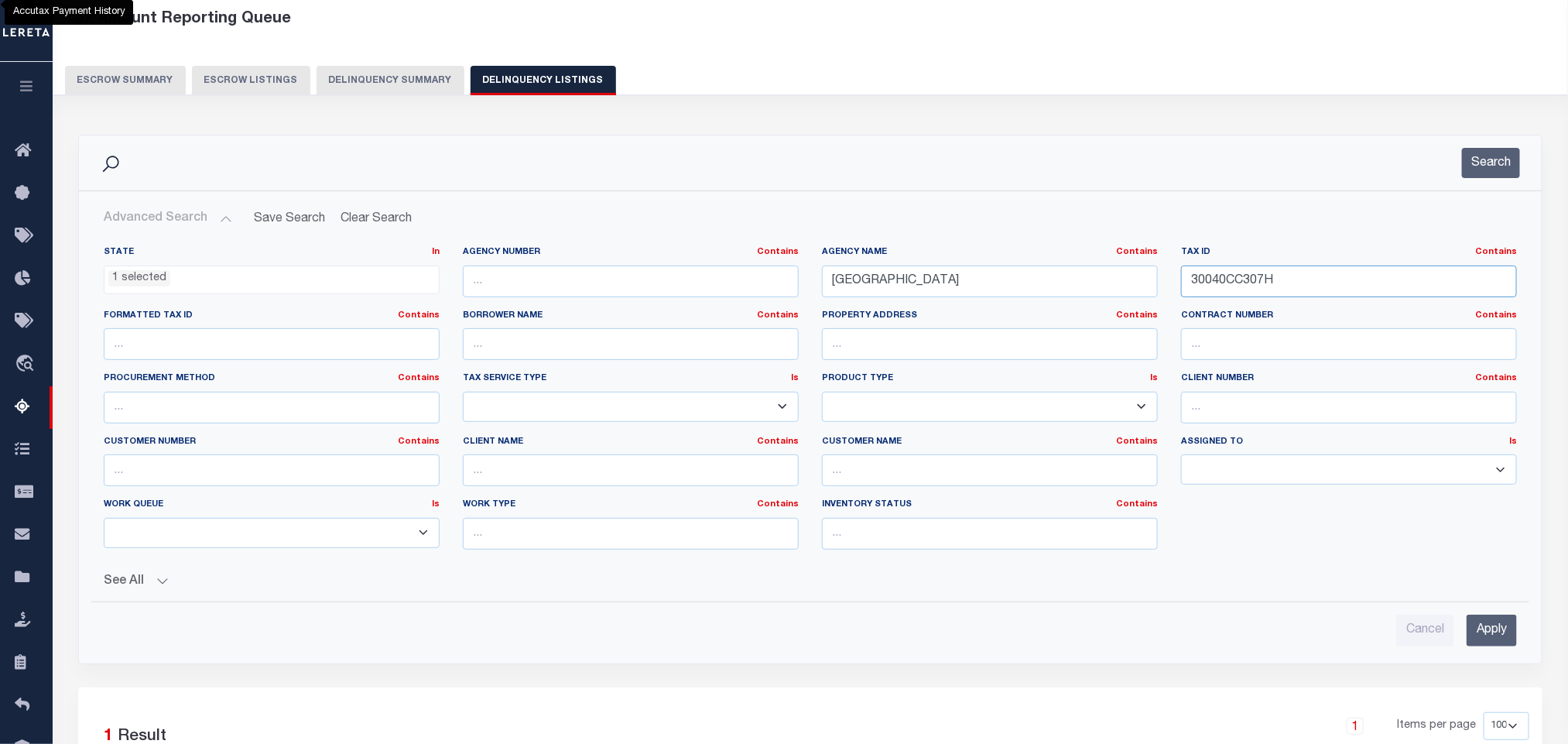
click at [1287, 291] on input "30040CC307H" at bounding box center [1349, 282] width 336 height 32
paste input "5D0320107W"
type input "5D0320107W"
click at [1481, 632] on input "Apply" at bounding box center [1491, 631] width 50 height 32
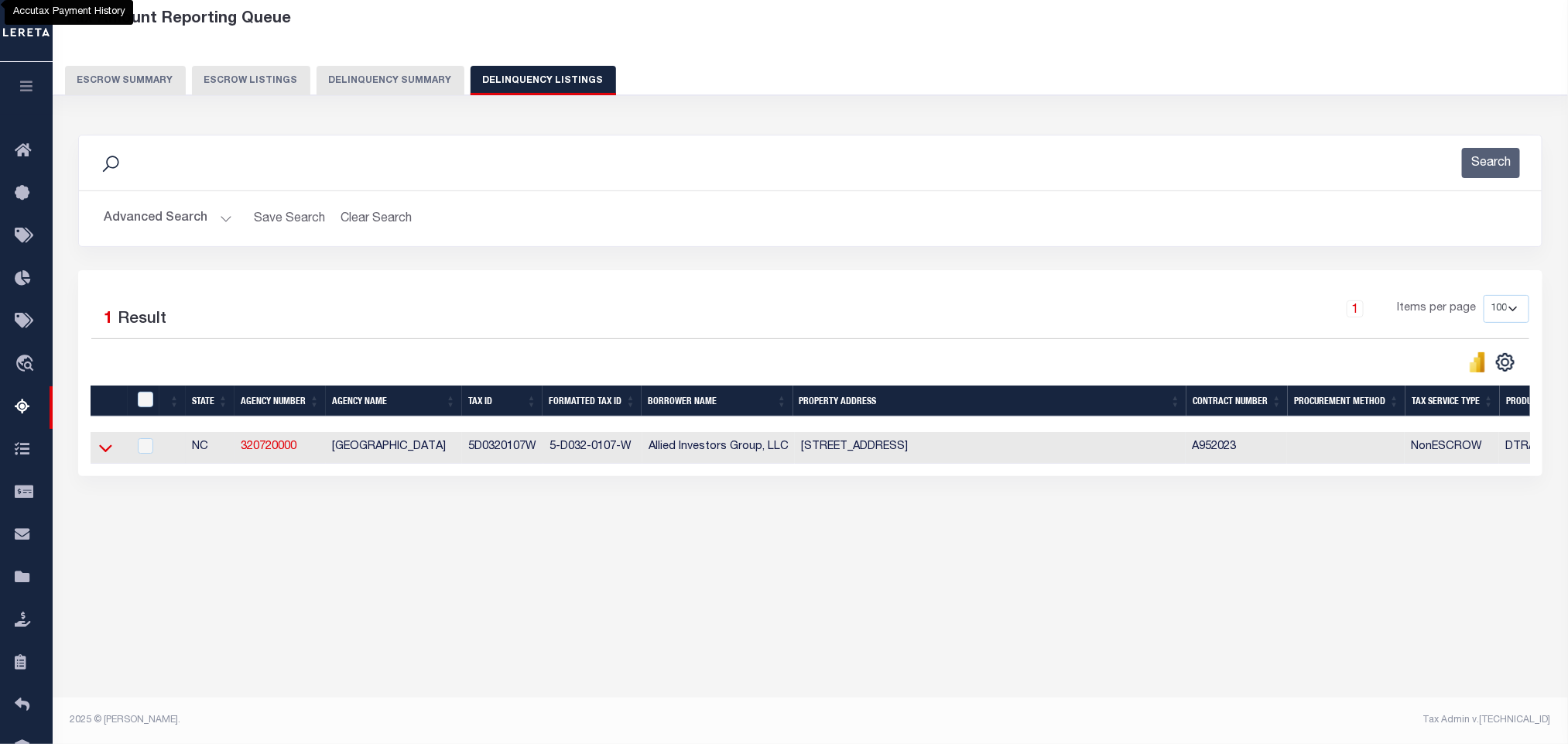
click at [105, 452] on icon at bounding box center [106, 448] width 13 height 7
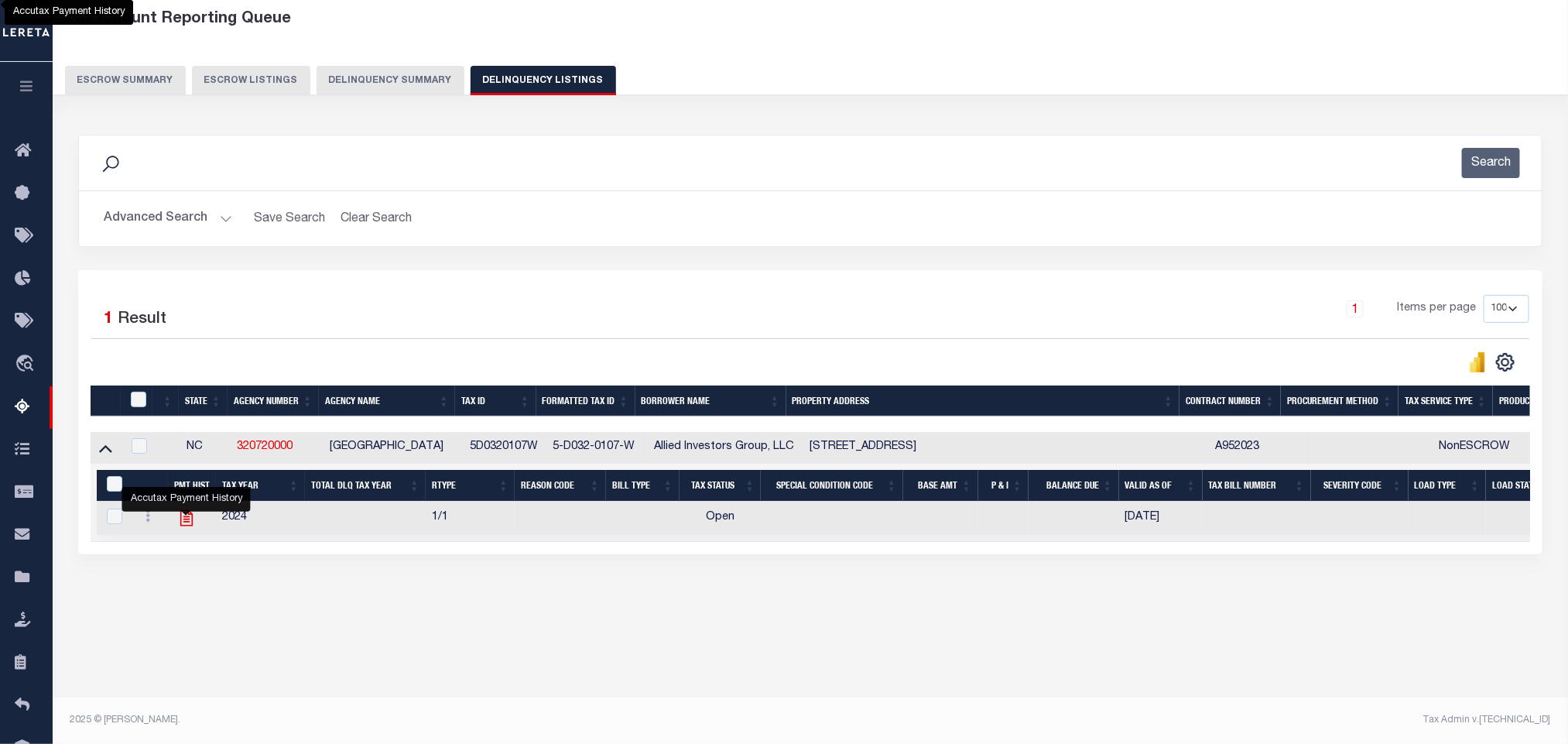
click at [183, 528] on icon "" at bounding box center [187, 517] width 20 height 20
checkbox input "true"
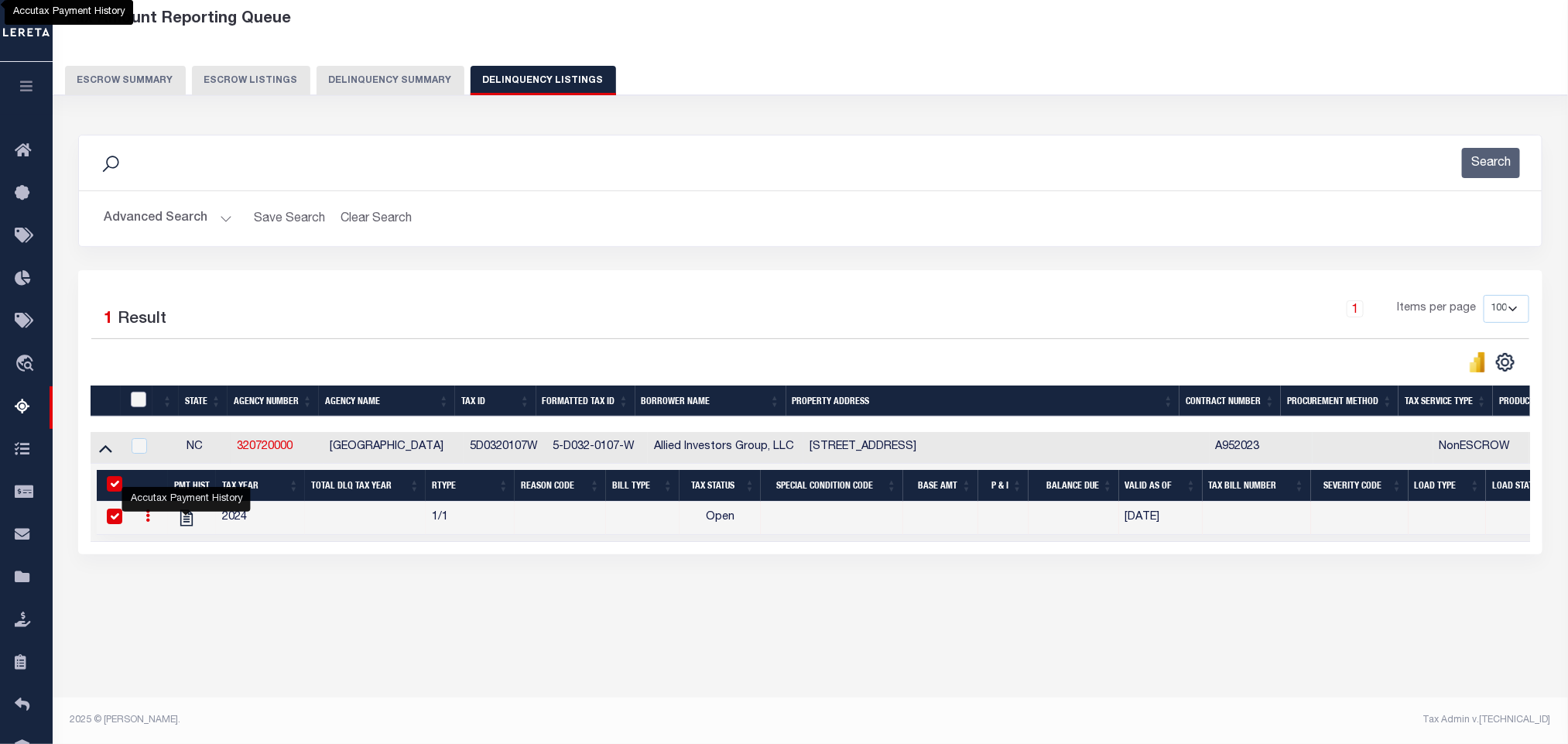
click at [144, 405] on input "checkbox" at bounding box center [138, 399] width 16 height 16
checkbox input "true"
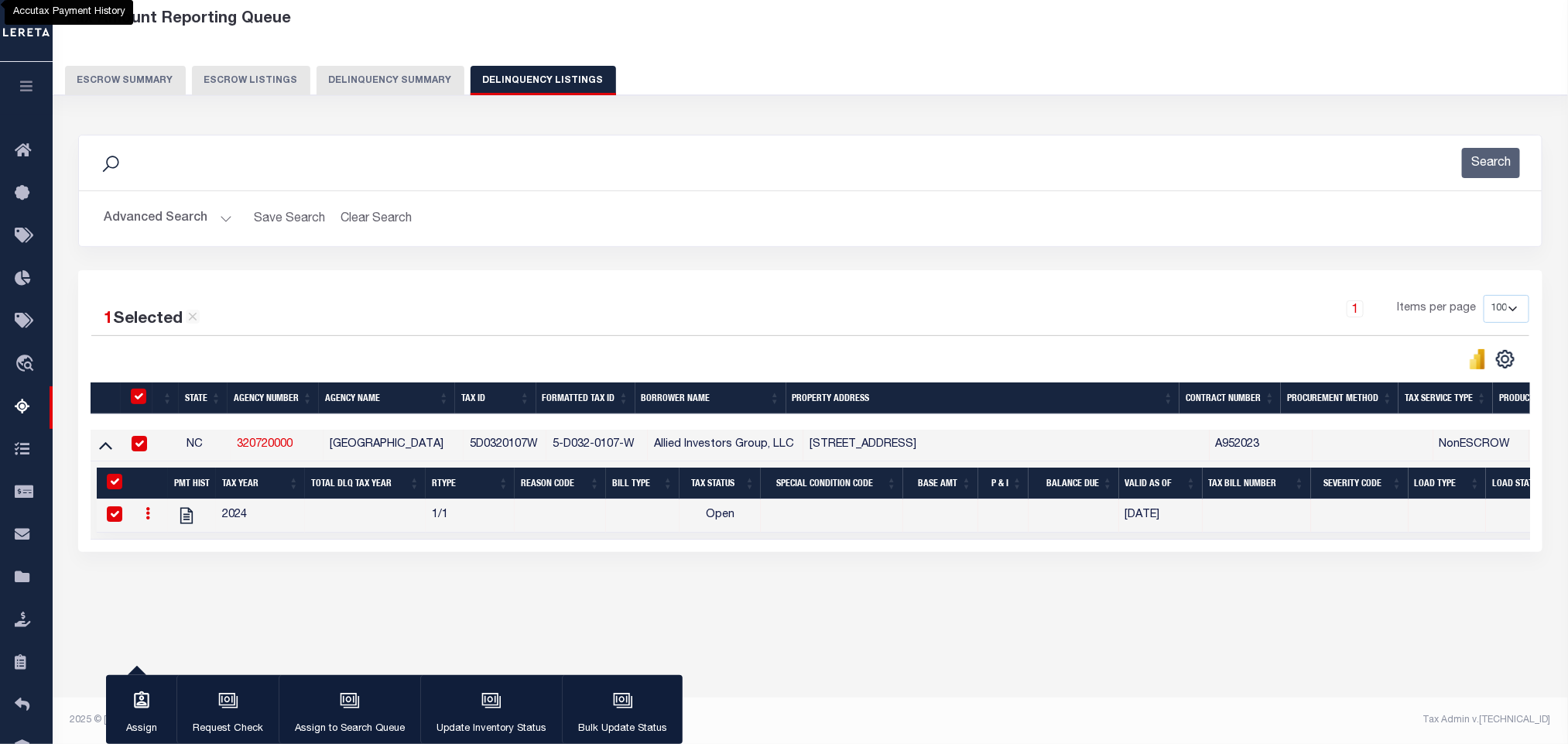
click at [1486, 172] on button "Search" at bounding box center [1491, 162] width 58 height 30
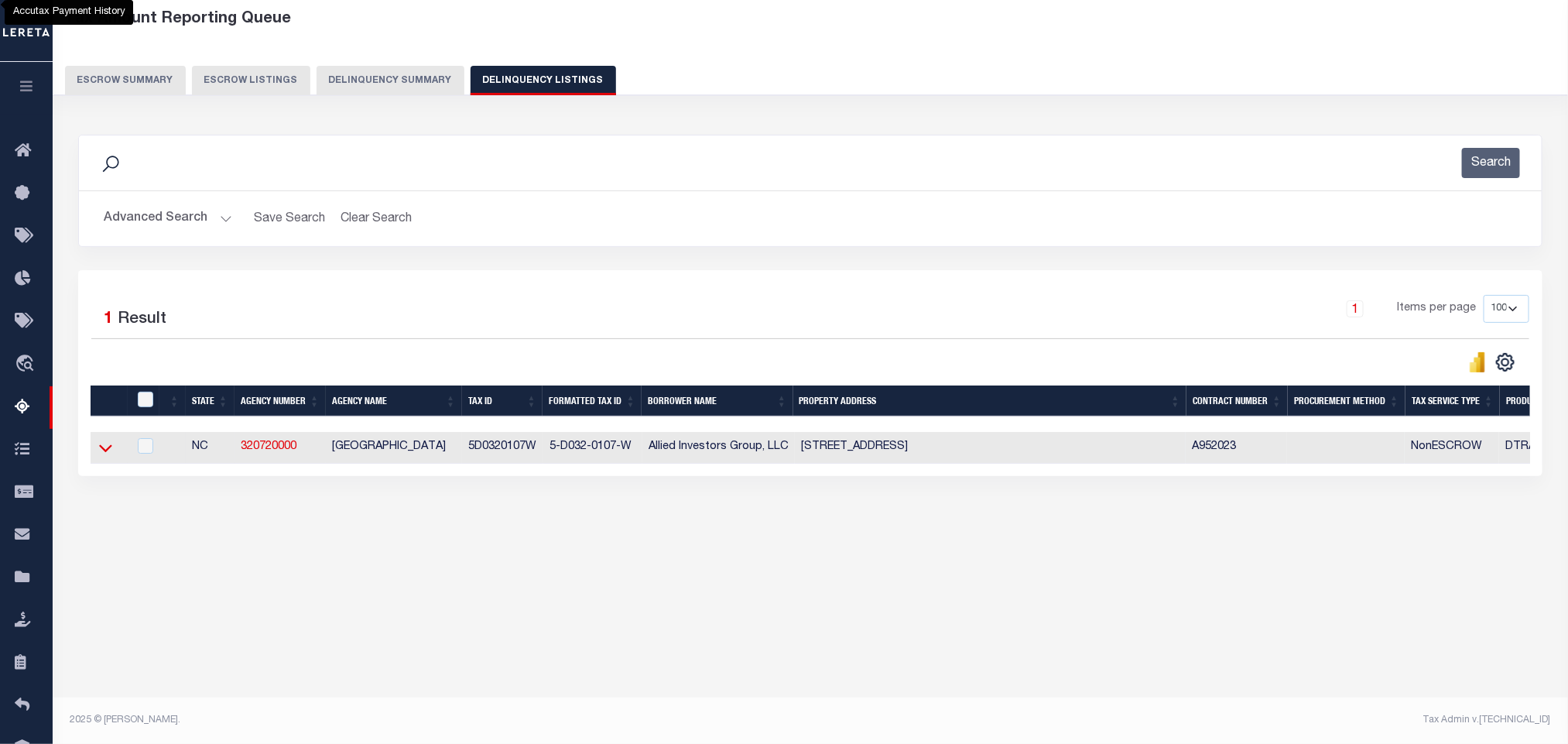
click at [99, 456] on icon at bounding box center [106, 448] width 13 height 17
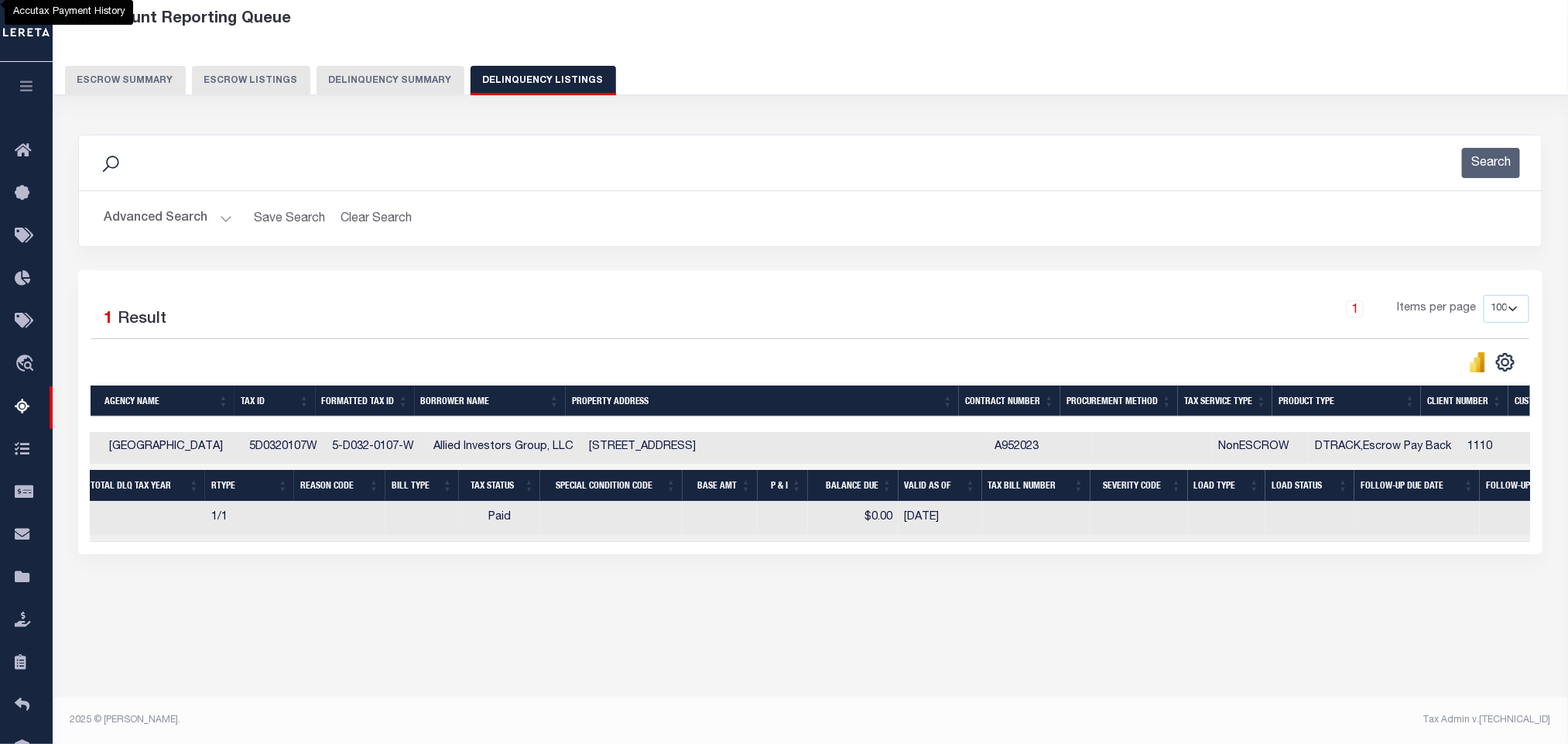
scroll to position [0, 0]
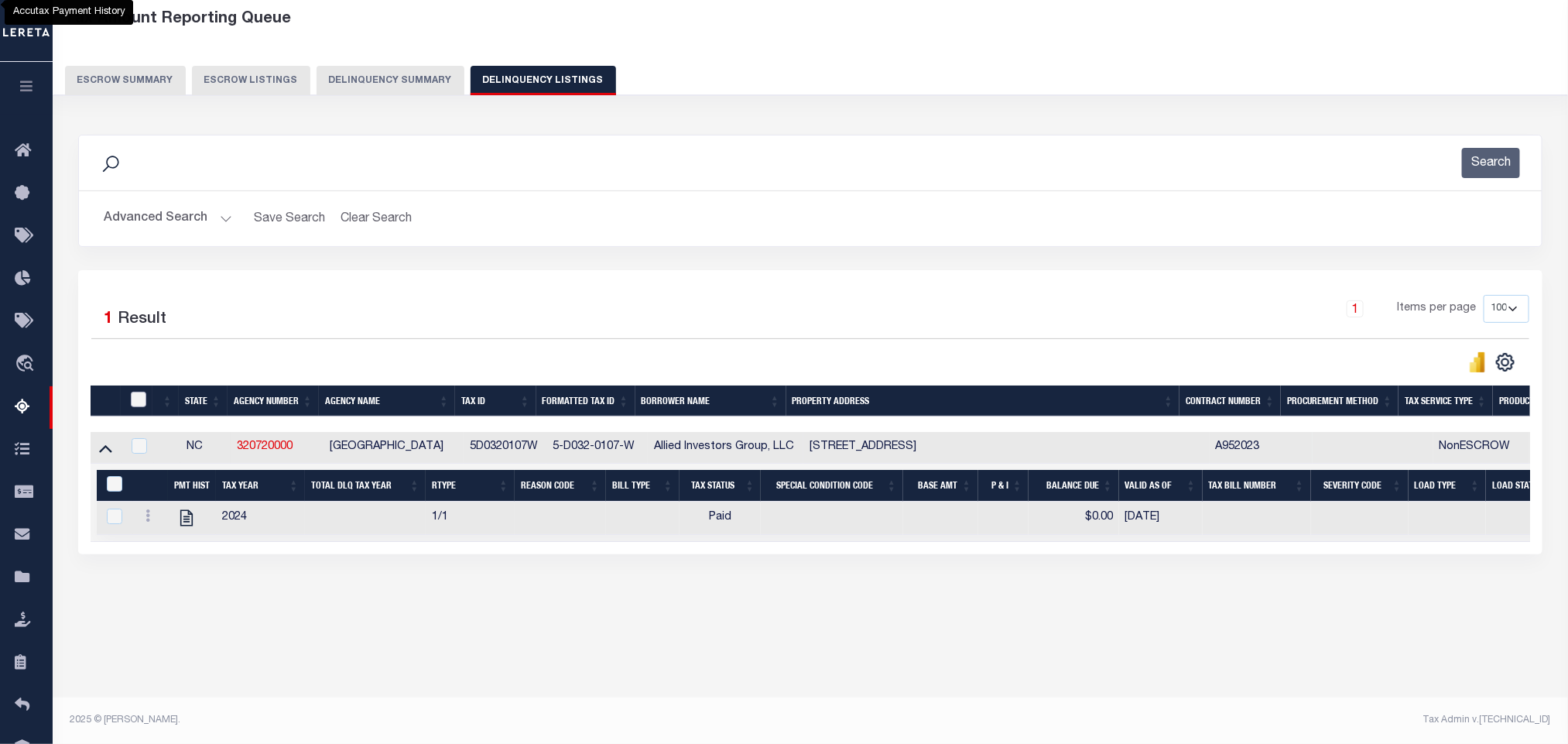
click at [131, 407] on input "checkbox" at bounding box center [138, 399] width 16 height 16
checkbox input "true"
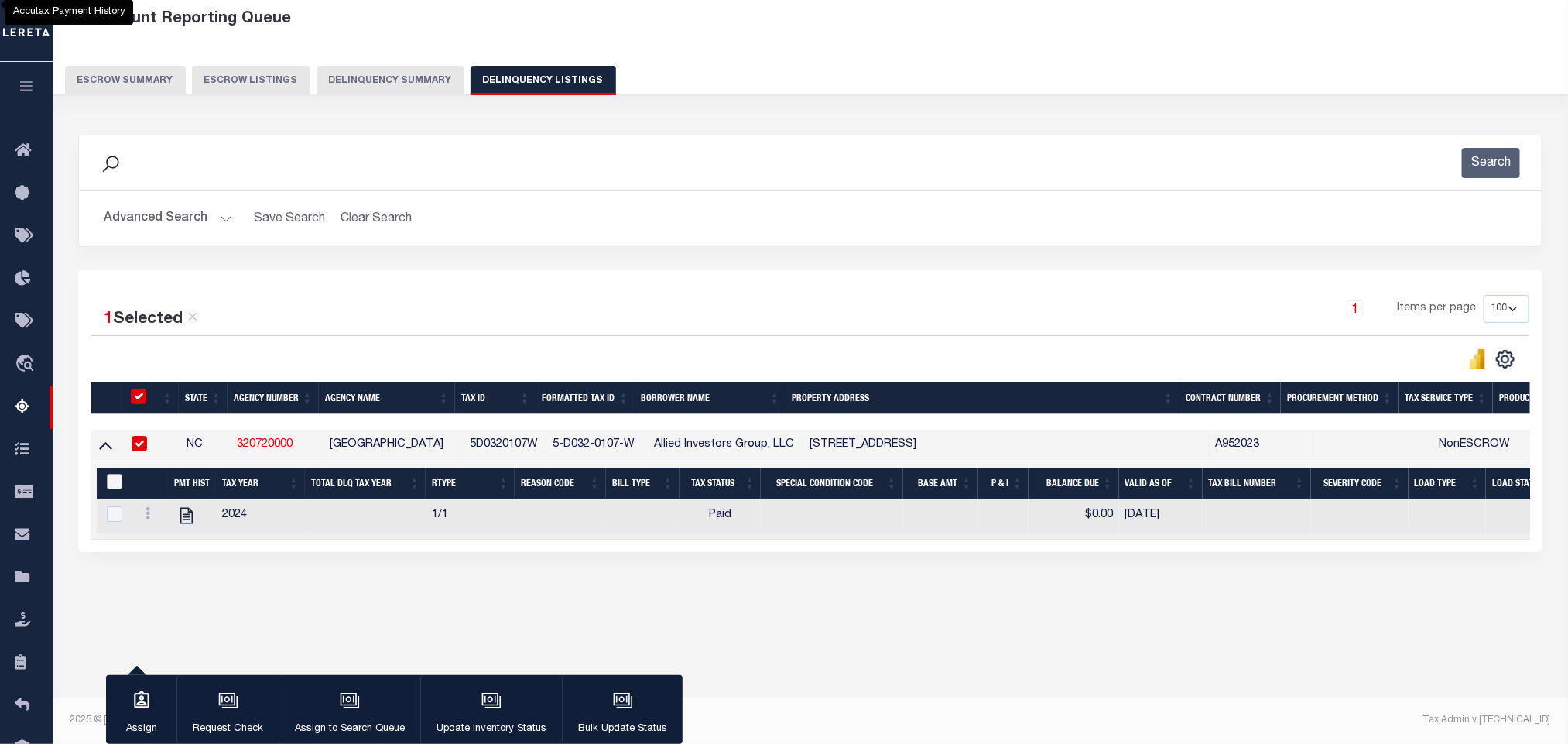
click at [117, 485] on input "&nbsp;" at bounding box center [114, 481] width 16 height 16
checkbox input "true"
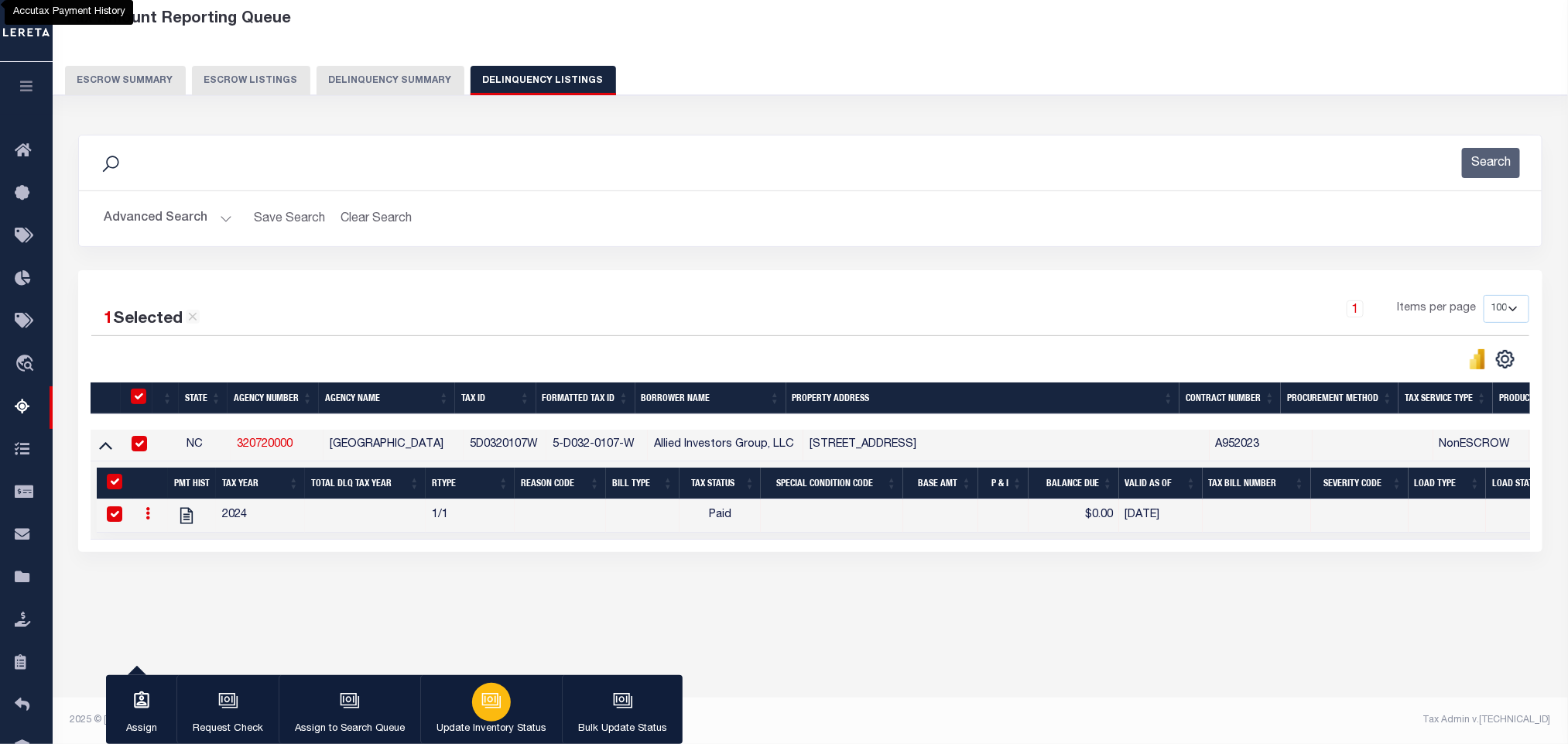
click at [487, 692] on icon "button" at bounding box center [492, 701] width 20 height 20
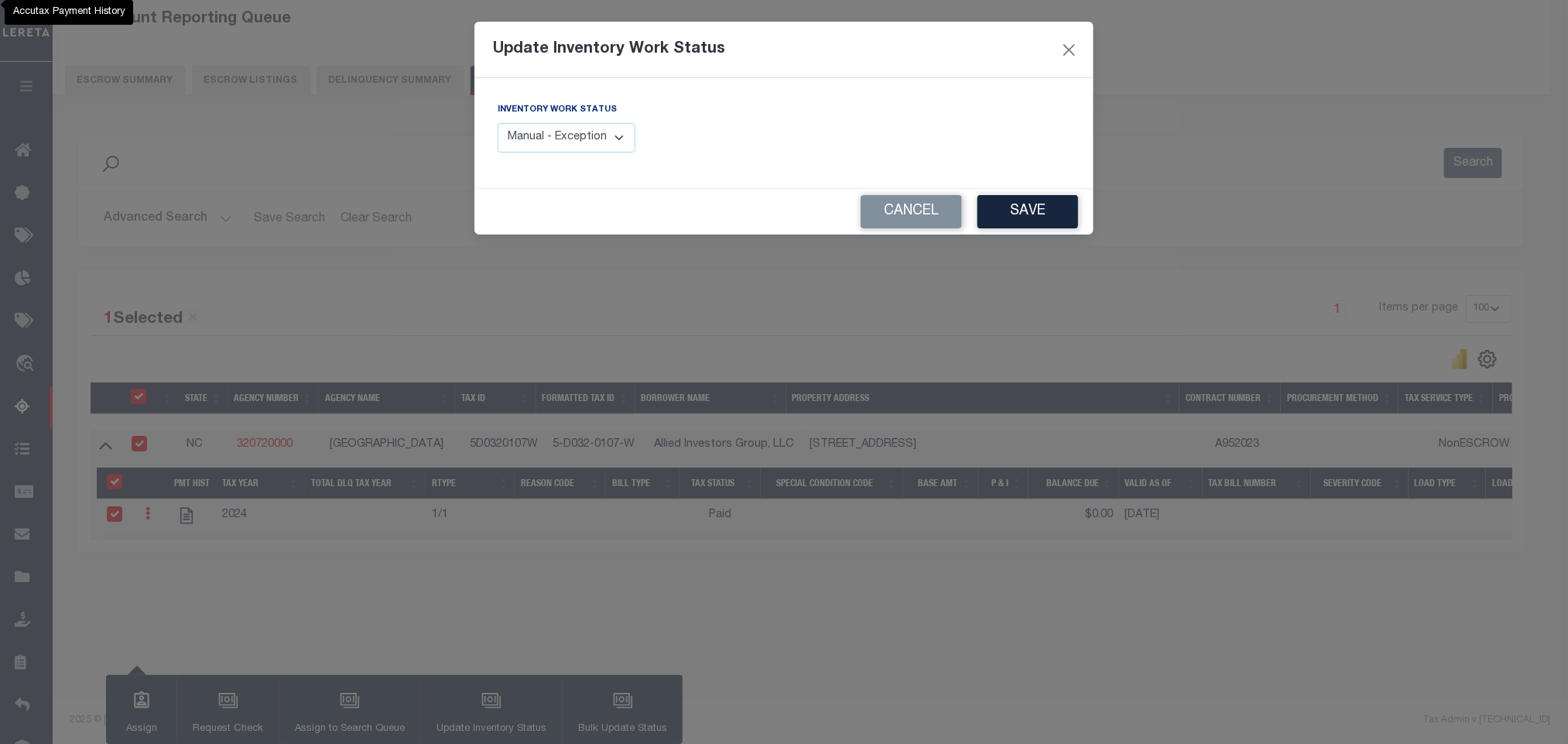
click at [602, 147] on select "Manual - Exception Pended - Awaiting Search Late Add Exception Completed" at bounding box center [566, 138] width 137 height 30
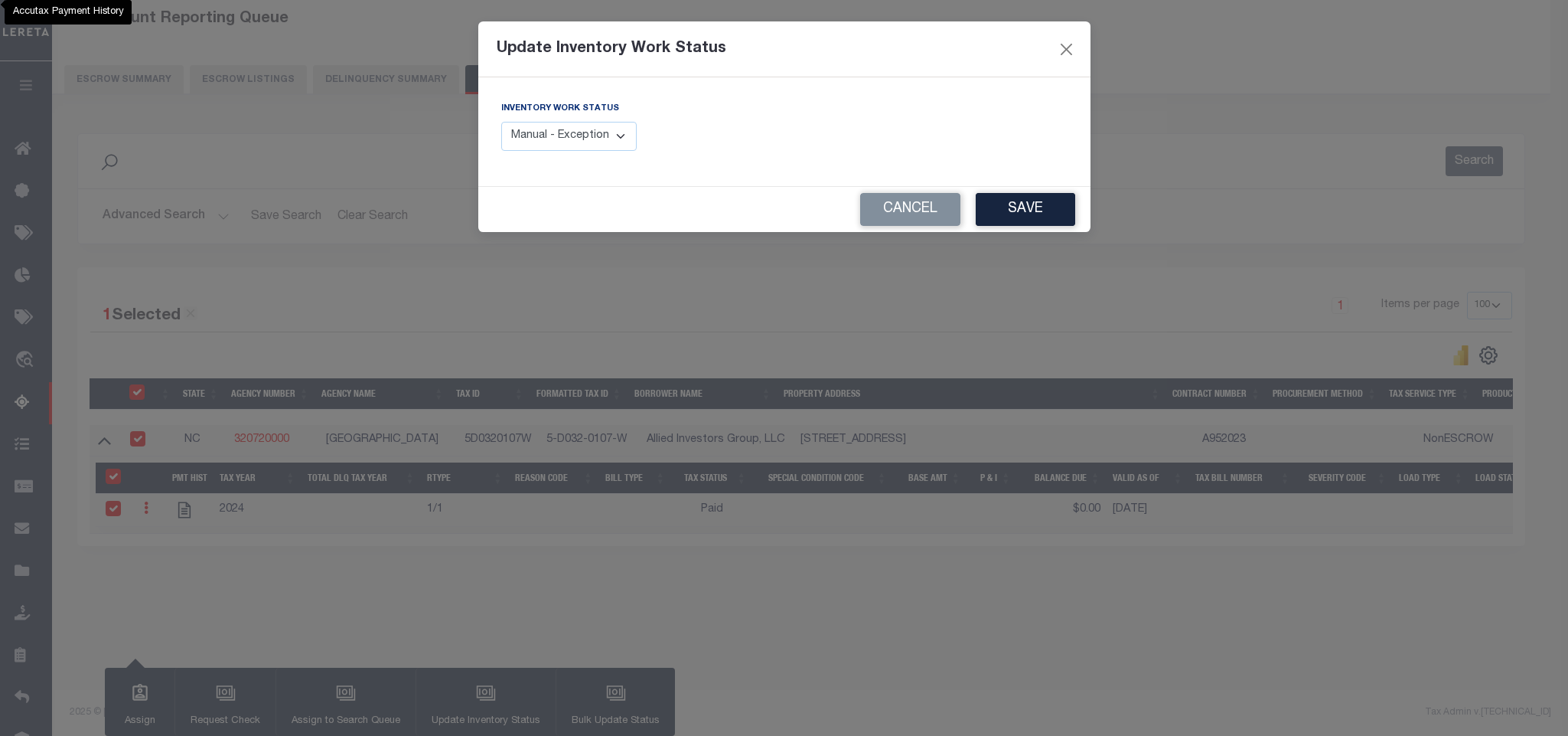
click at [622, 145] on select "Manual - Exception Pended - Awaiting Search Late Add Exception Completed" at bounding box center [569, 137] width 136 height 30
select select "4"
click at [501, 123] on select "Manual - Exception Pended - Awaiting Search Late Add Exception Completed" at bounding box center [569, 137] width 136 height 30
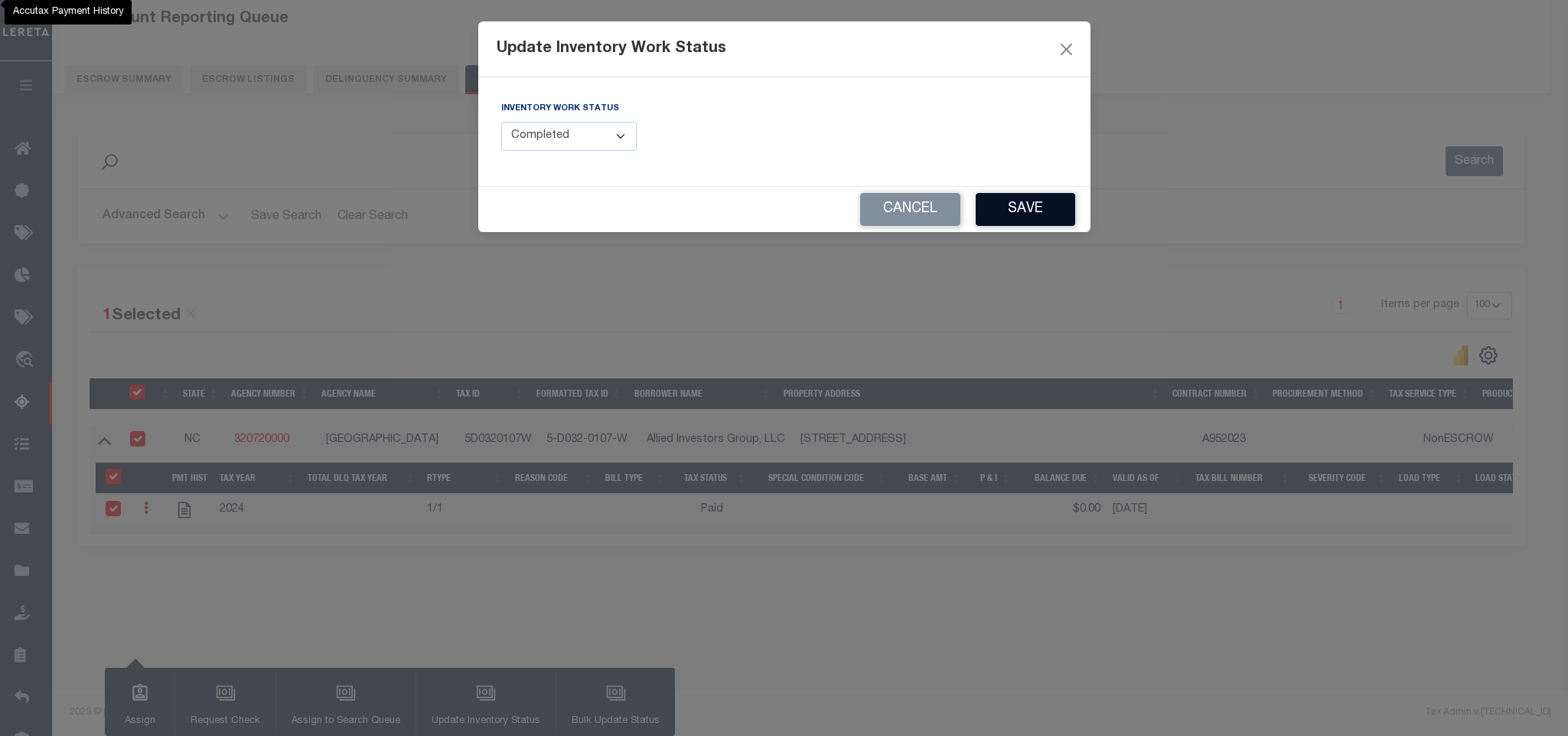
click at [999, 218] on button "Save" at bounding box center [1025, 209] width 100 height 33
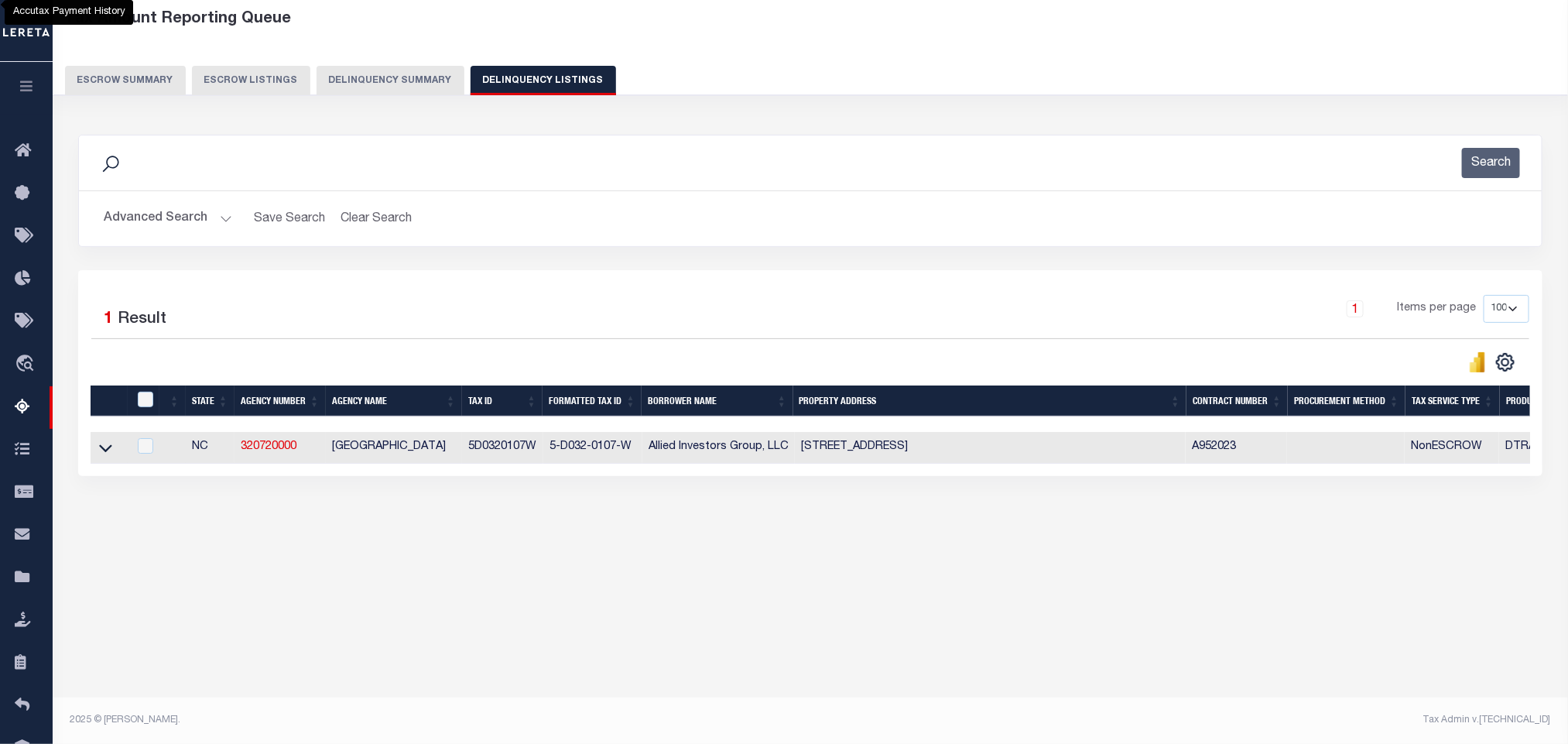
drag, startPoint x: 889, startPoint y: 472, endPoint x: 904, endPoint y: 474, distance: 15.1
click at [904, 463] on div "State Agency Number Agency Name Tax ID Formatted Tax ID Borrower Name Property …" at bounding box center [811, 447] width 1440 height 32
click at [132, 219] on button "Advanced Search" at bounding box center [167, 218] width 128 height 30
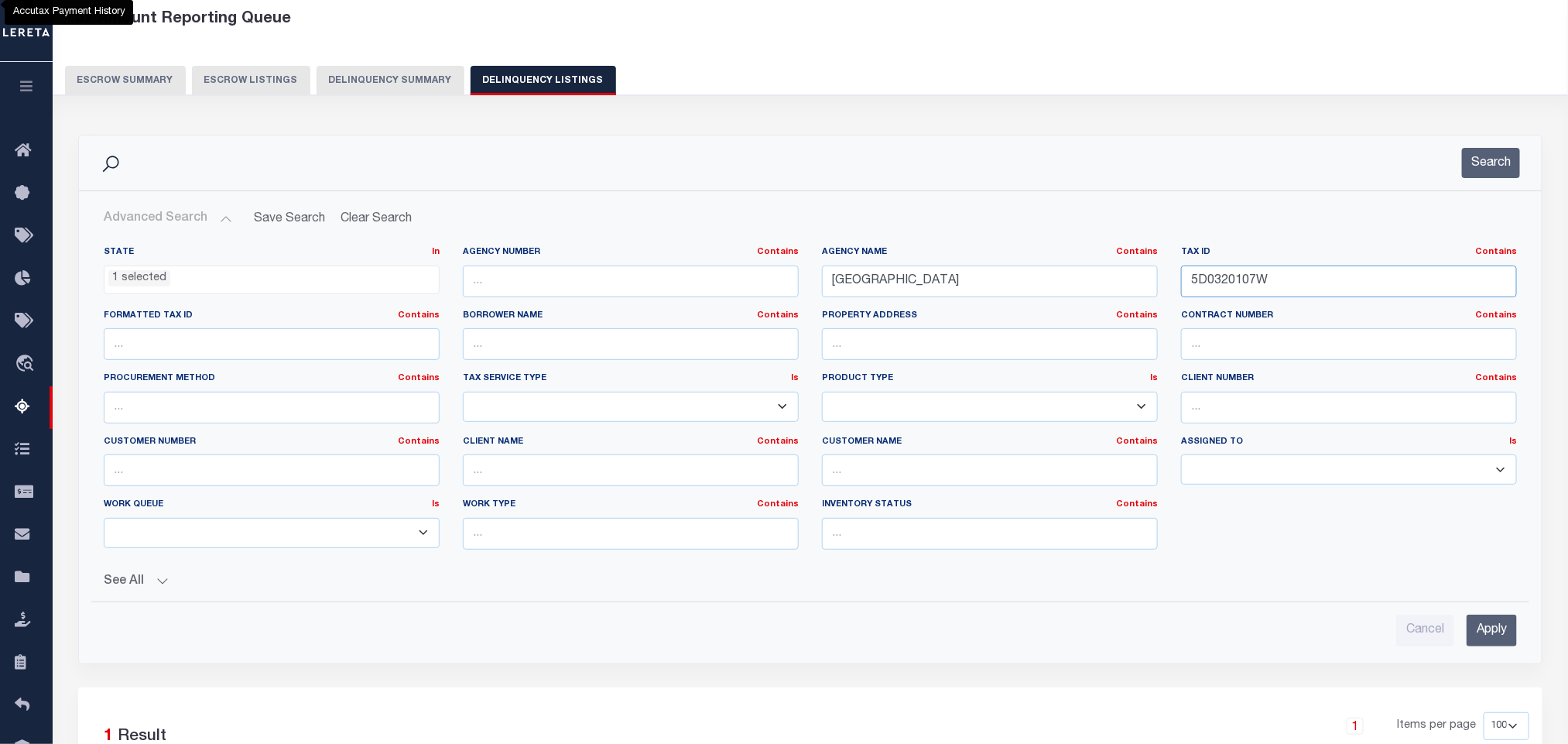
click at [1317, 288] on input "5D0320107W" at bounding box center [1349, 282] width 336 height 32
paste input "2D085H052SH"
type input "2D085H052SH"
click at [1485, 632] on input "Apply" at bounding box center [1491, 631] width 50 height 32
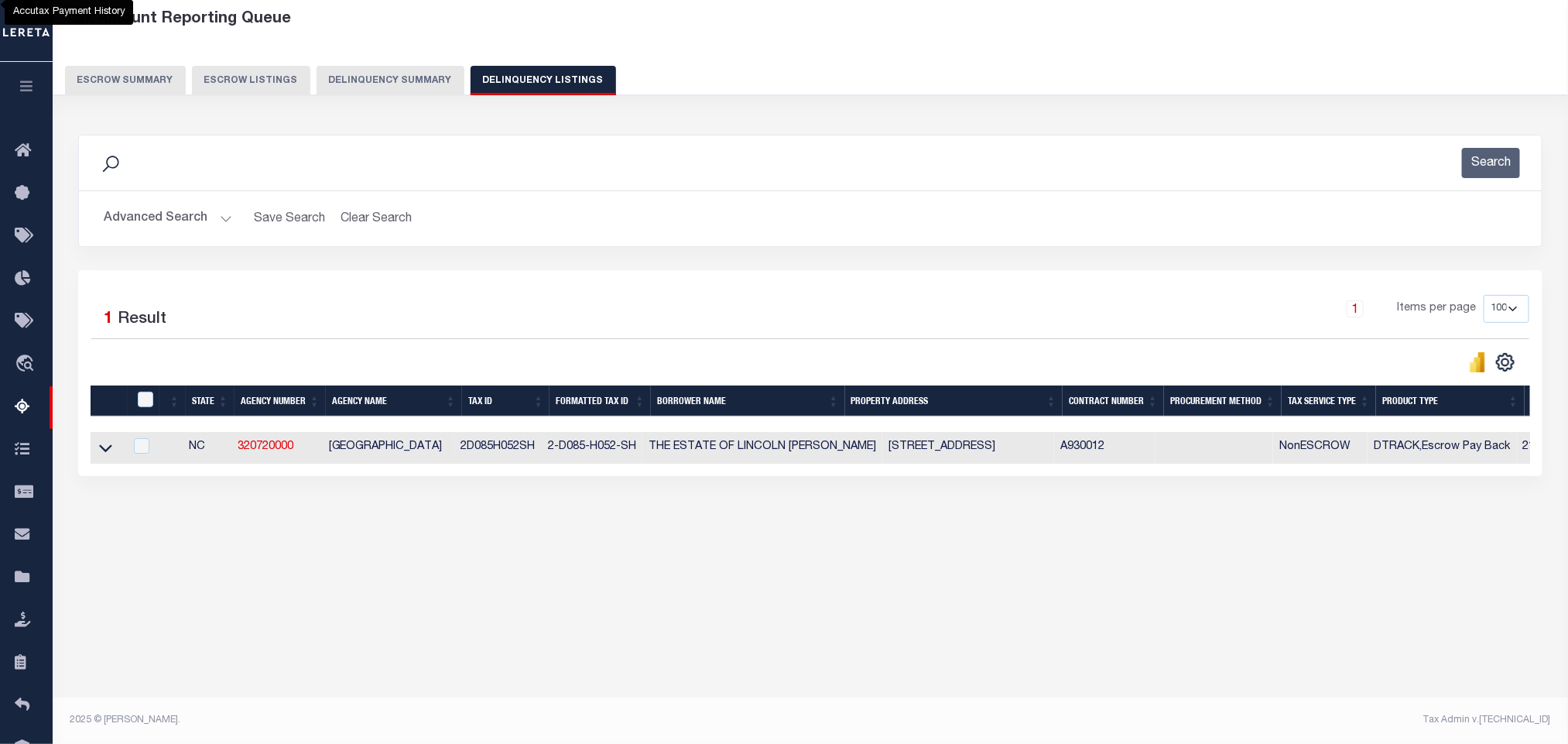
drag, startPoint x: 107, startPoint y: 455, endPoint x: 634, endPoint y: 399, distance: 530.0
click at [107, 456] on icon at bounding box center [106, 448] width 13 height 17
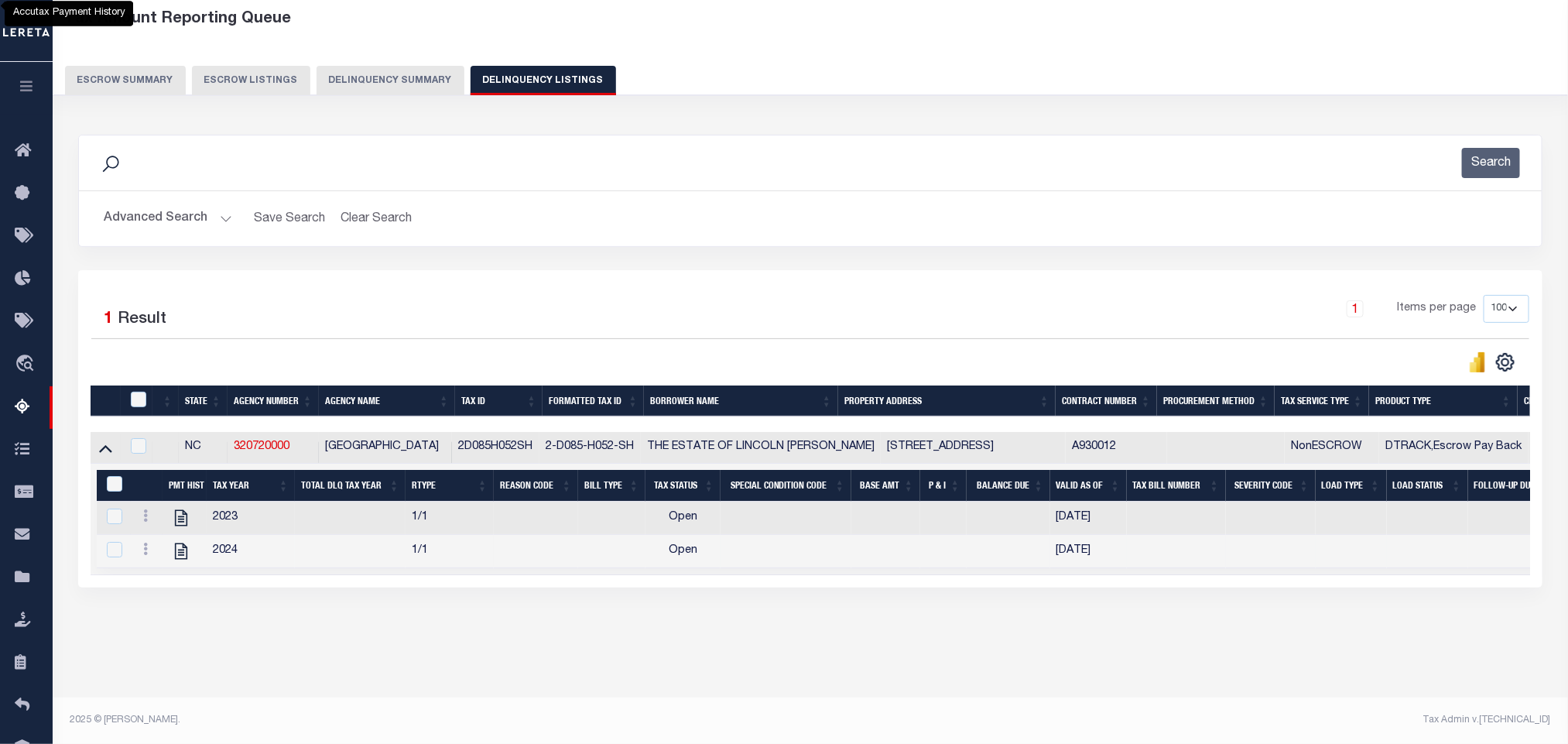
scroll to position [77, 0]
drag, startPoint x: 183, startPoint y: 526, endPoint x: 407, endPoint y: 370, distance: 273.0
click at [183, 527] on icon "" at bounding box center [181, 517] width 20 height 20
checkbox input "false"
checkbox input "true"
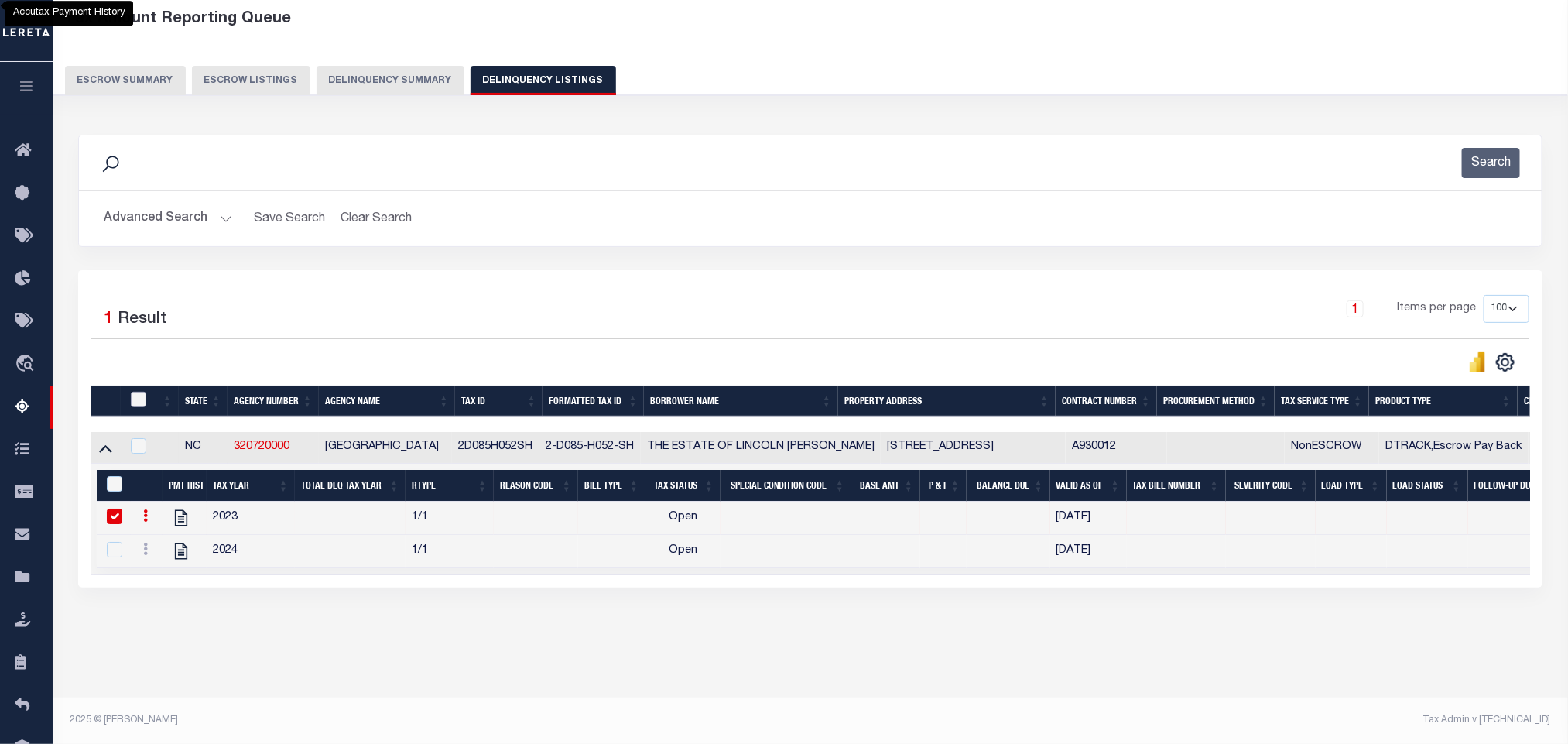
click at [140, 404] on input "checkbox" at bounding box center [138, 399] width 16 height 16
checkbox input "true"
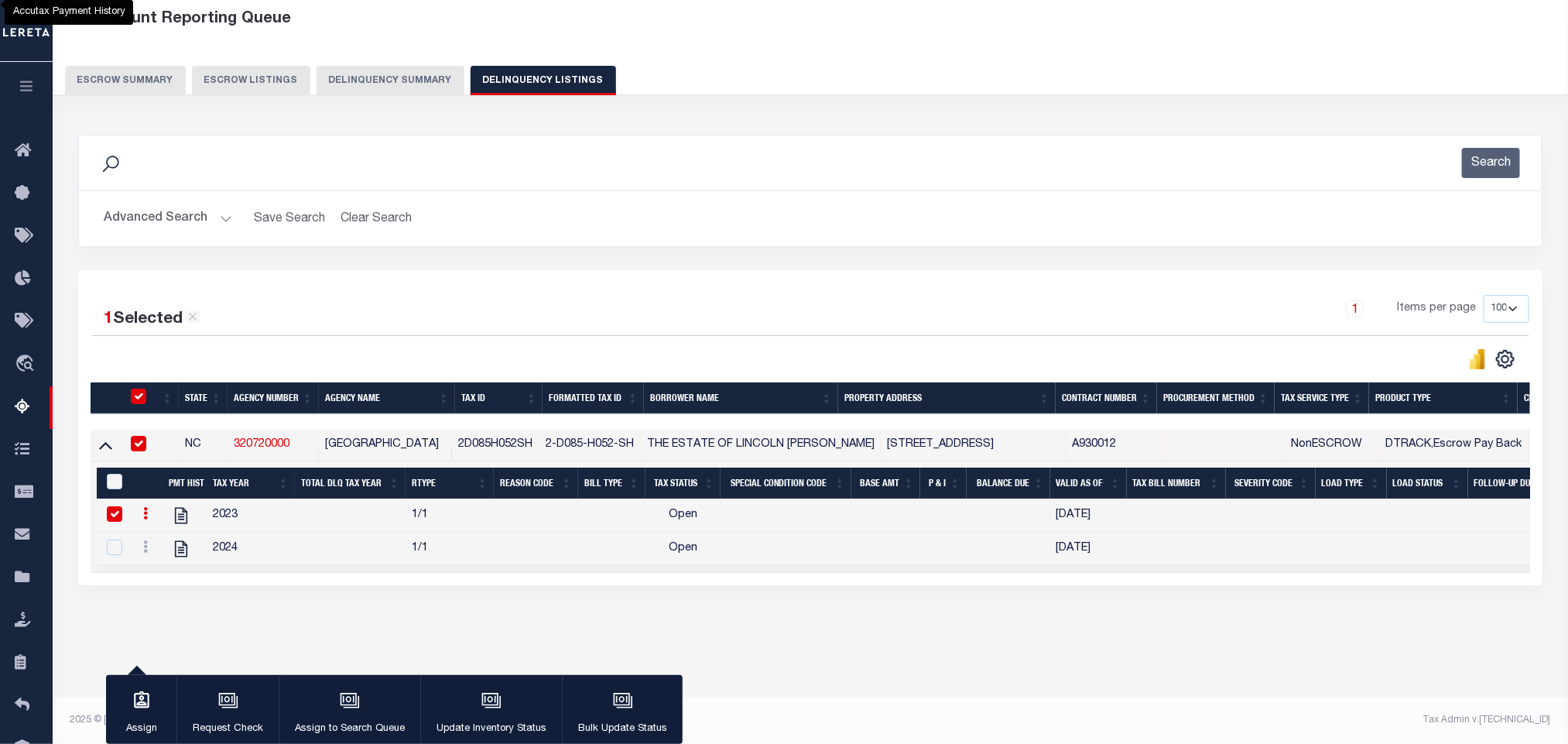
scroll to position [77, 0]
click at [112, 487] on input "&nbsp;" at bounding box center [114, 481] width 16 height 16
checkbox input "true"
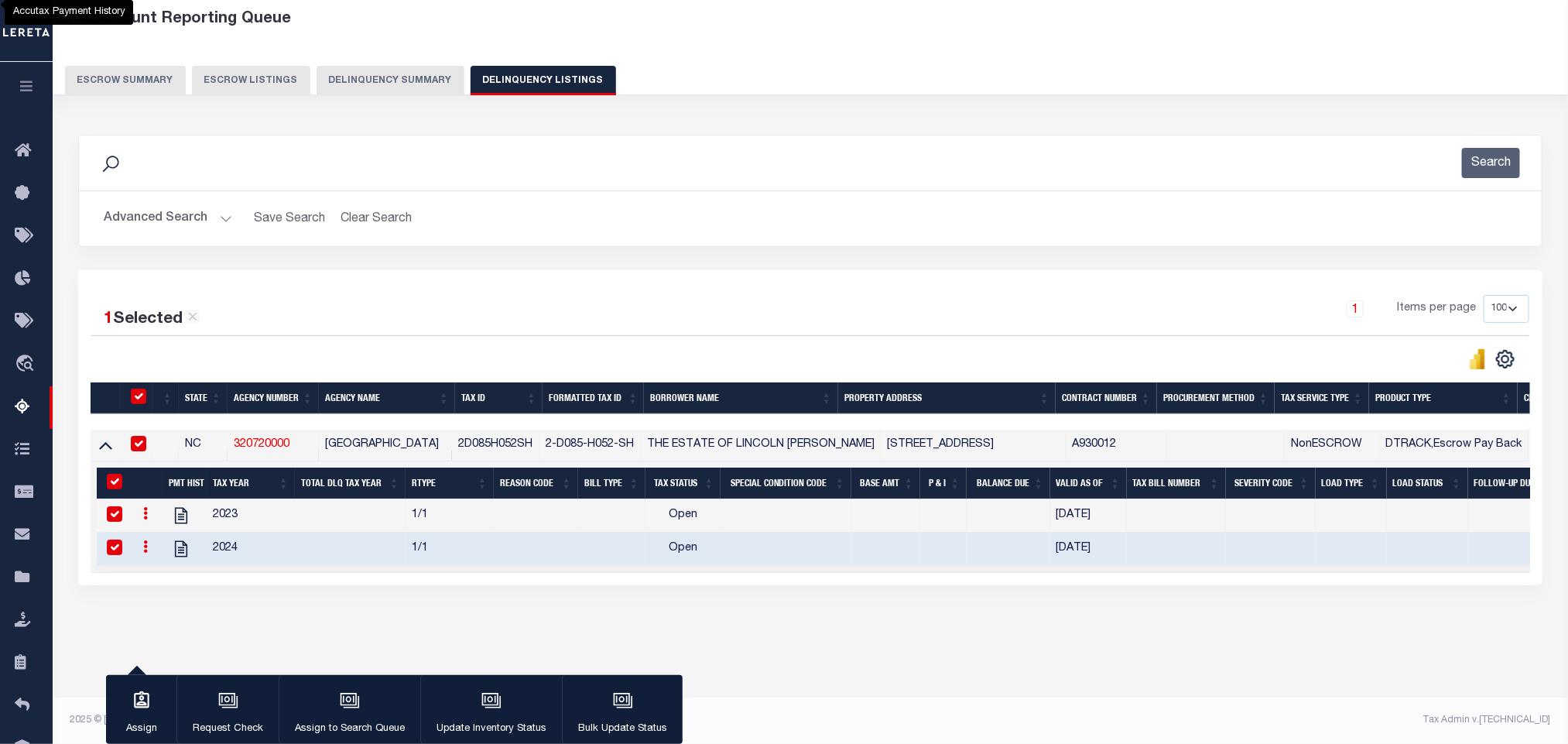
checkbox input "true"
click at [491, 697] on icon "button" at bounding box center [492, 701] width 20 height 20
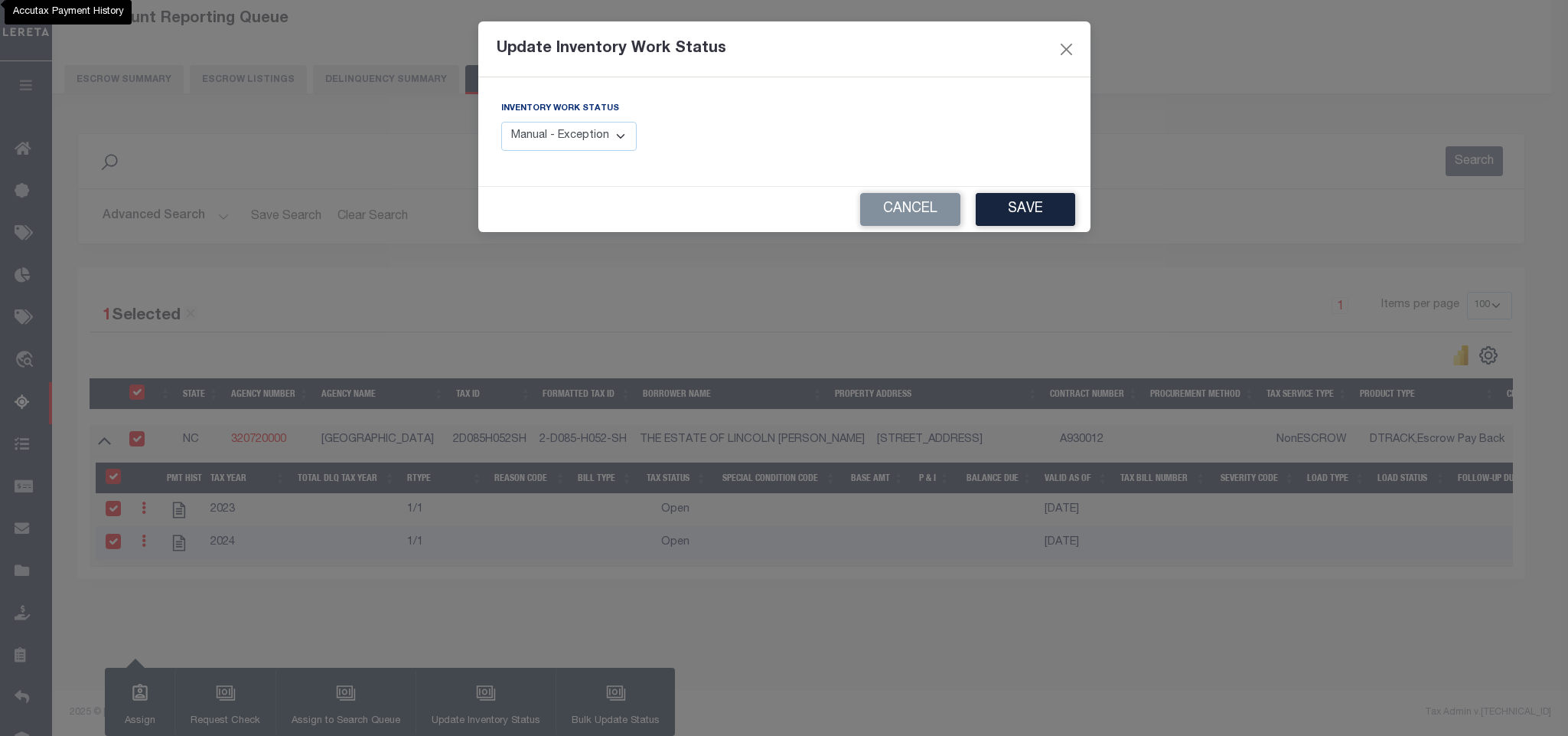
click at [620, 136] on select "Manual - Exception Pended - Awaiting Search Late Add Exception Completed" at bounding box center [569, 137] width 136 height 30
drag, startPoint x: 620, startPoint y: 136, endPoint x: 1070, endPoint y: 15, distance: 466.0
click at [620, 136] on select "Manual - Exception Pended - Awaiting Search Late Add Exception Completed" at bounding box center [569, 137] width 136 height 30
click at [578, 131] on select "Manual - Exception Pended - Awaiting Search Late Add Exception Completed" at bounding box center [569, 137] width 136 height 30
select select "4"
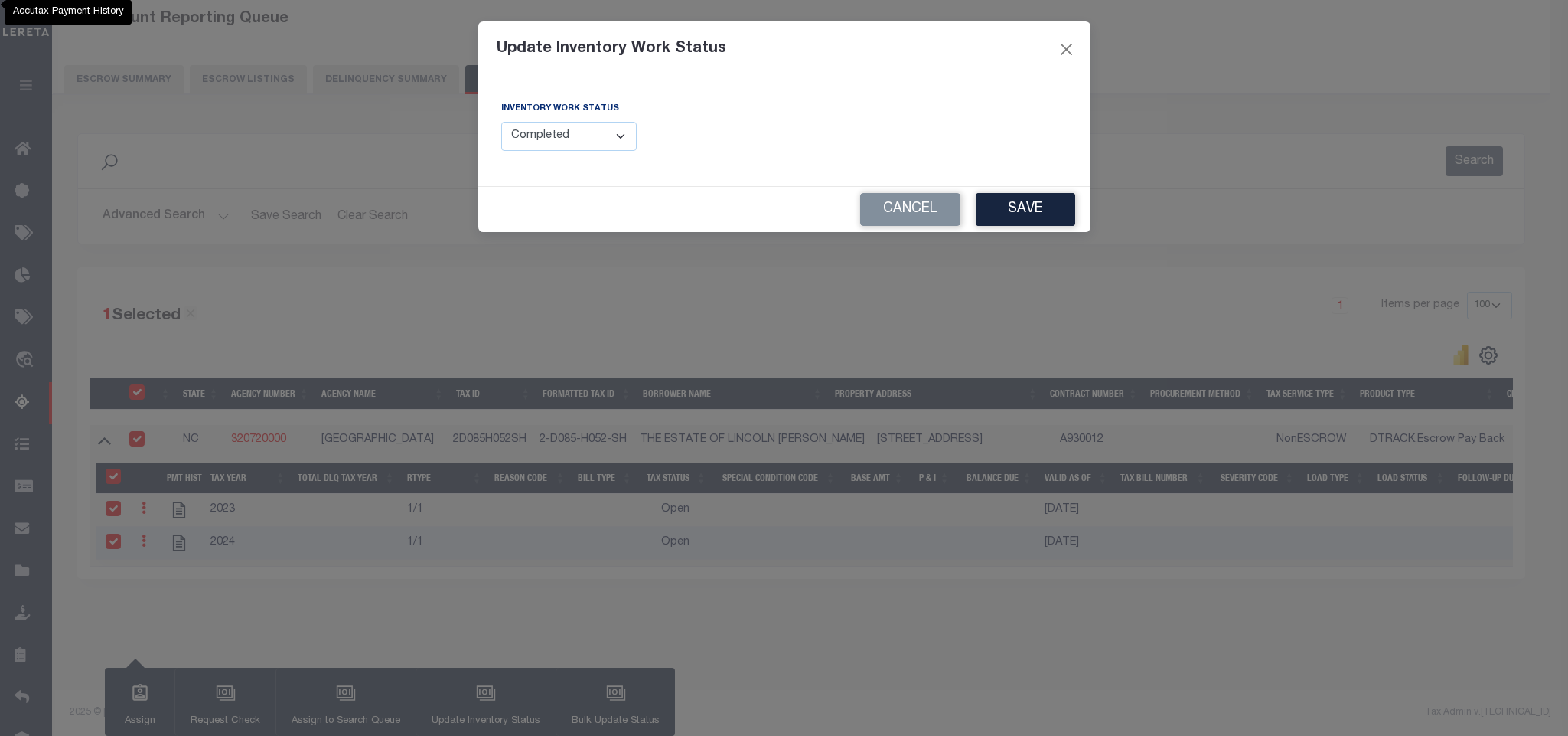
click at [501, 123] on select "Manual - Exception Pended - Awaiting Search Late Add Exception Completed" at bounding box center [569, 137] width 136 height 30
click at [1001, 205] on button "Save" at bounding box center [1025, 209] width 100 height 33
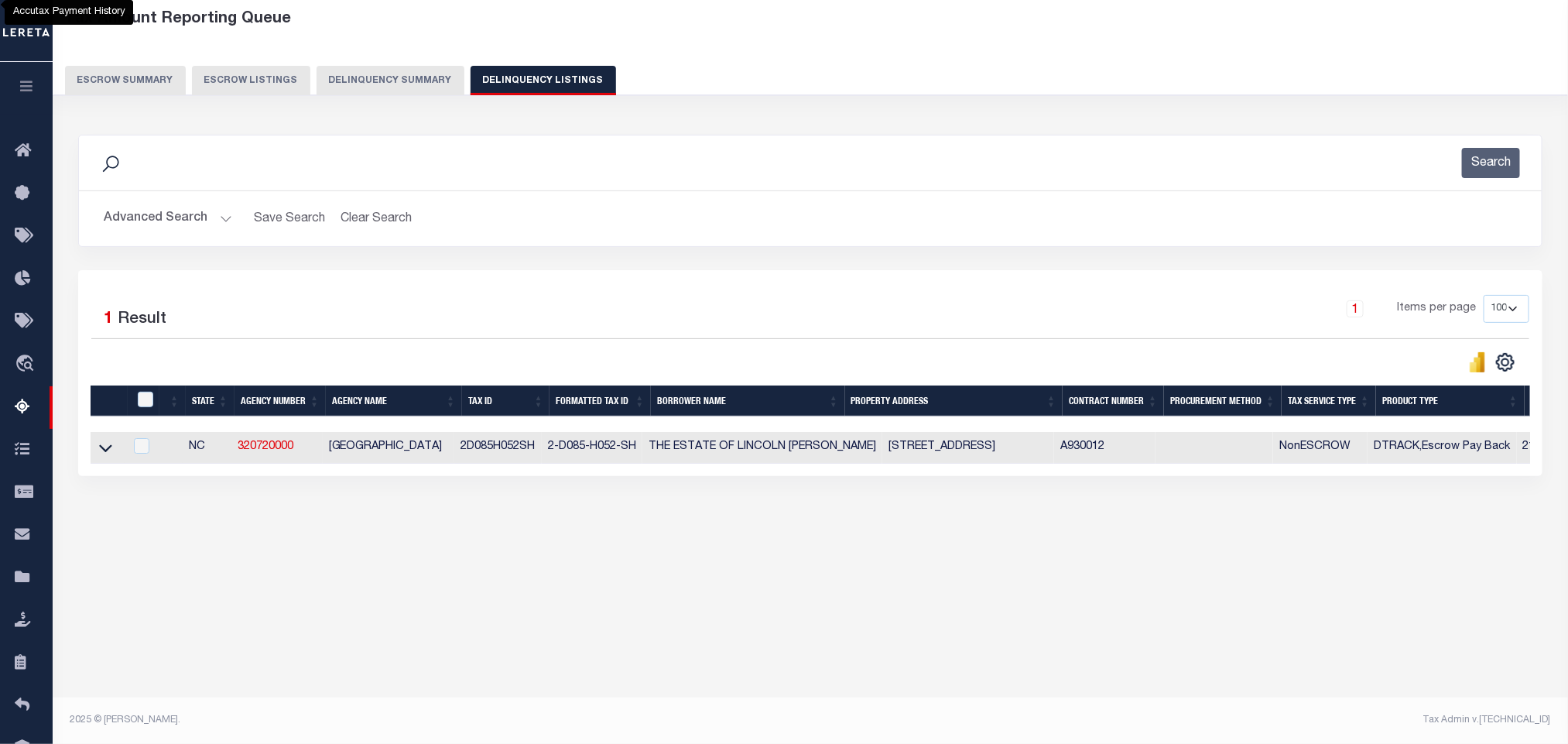
drag, startPoint x: 205, startPoint y: 481, endPoint x: 274, endPoint y: 481, distance: 69.0
click at [318, 476] on div "1 Selected 1 Result 1 Items per page 10 25 50 100 500" at bounding box center [811, 372] width 1465 height 206
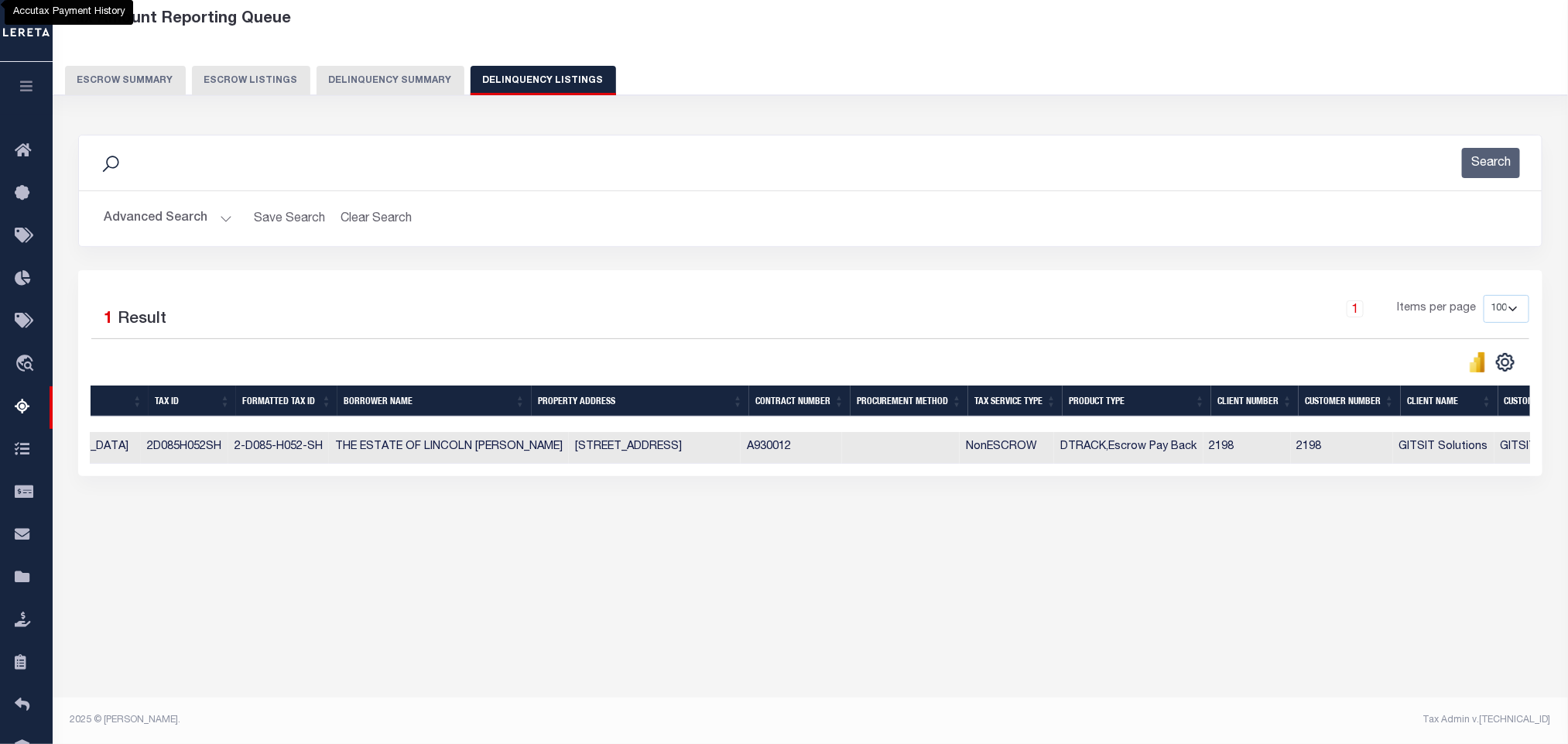
scroll to position [0, 0]
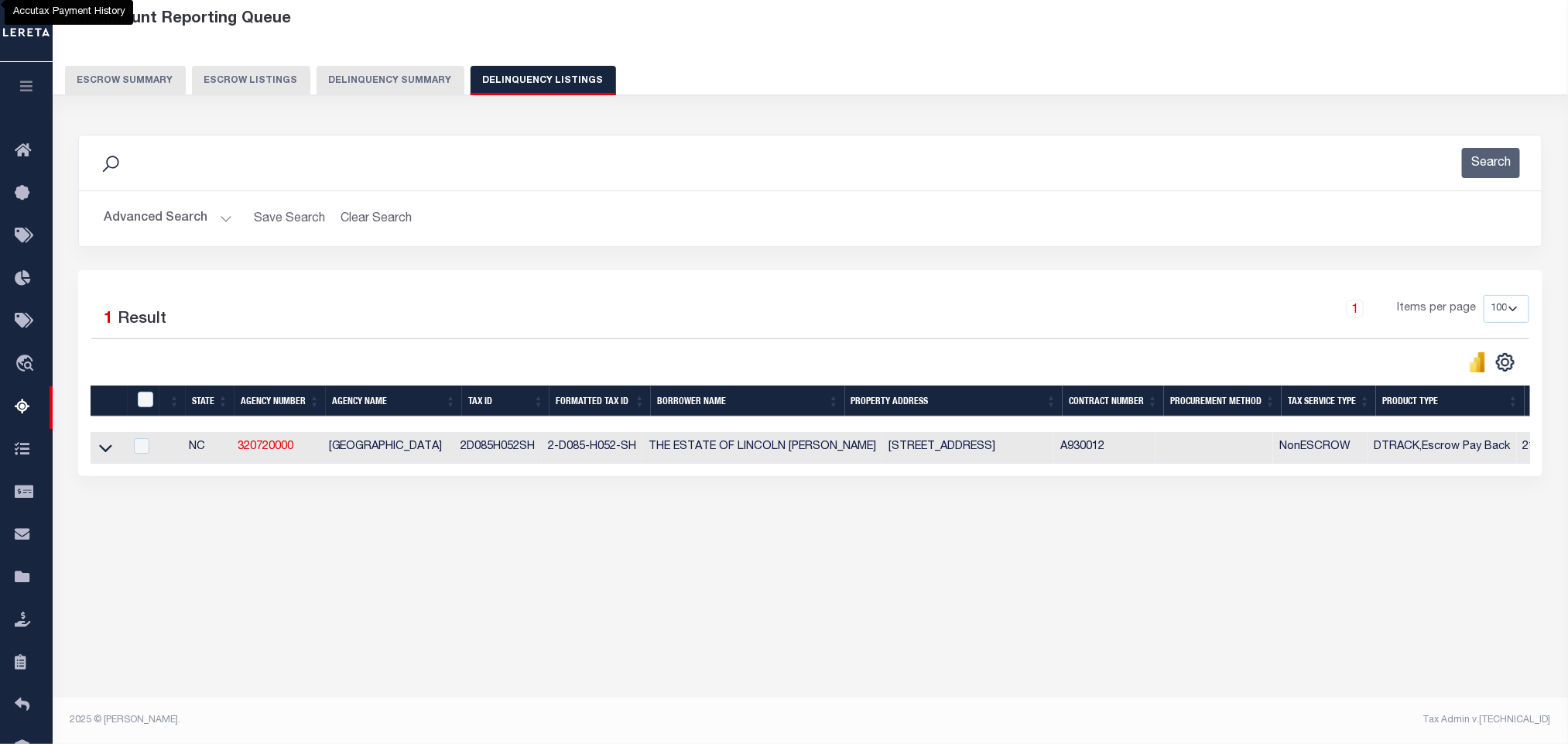
click at [132, 207] on button "Advanced Search" at bounding box center [167, 218] width 128 height 30
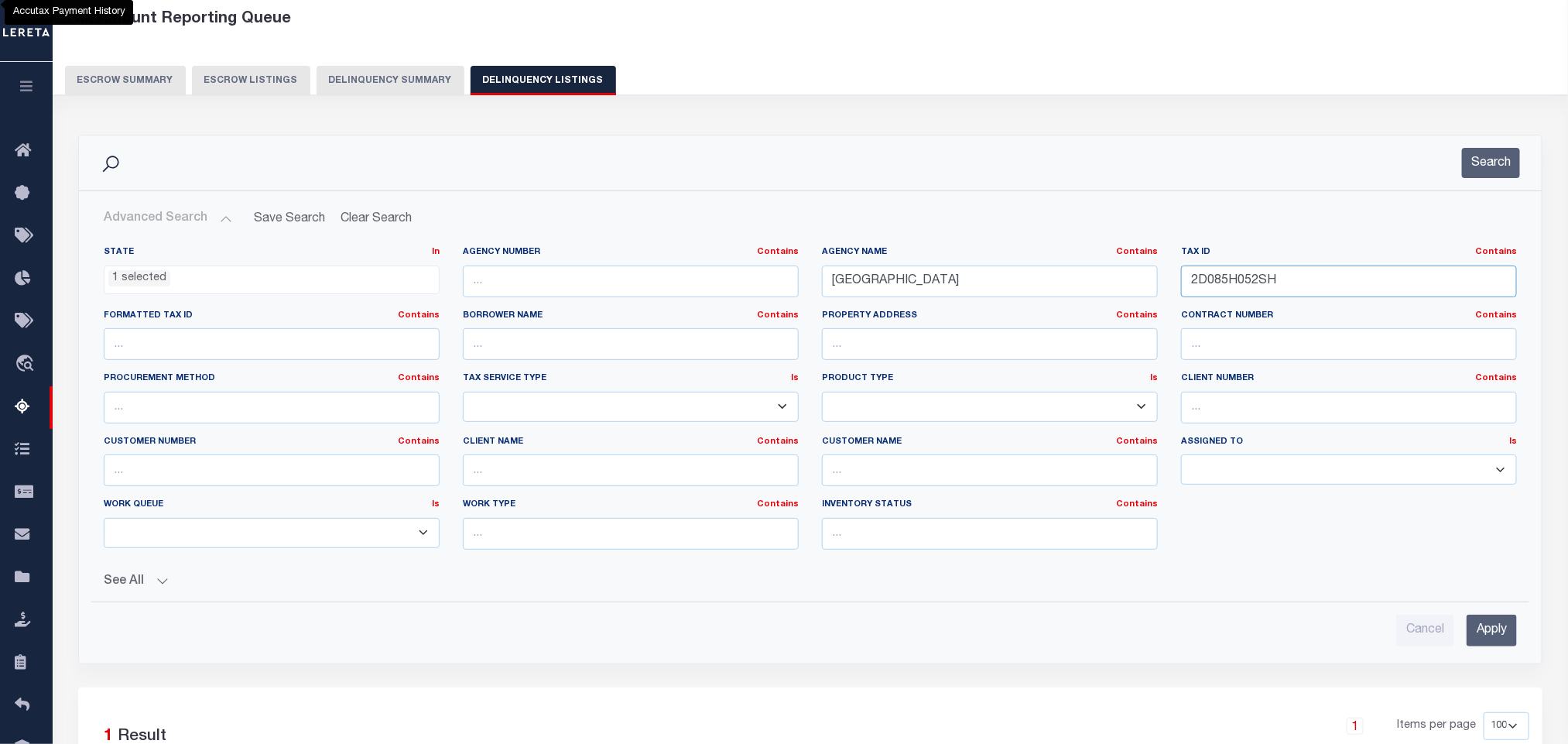
click at [1307, 277] on input "2D085H052SH" at bounding box center [1349, 282] width 336 height 32
paste input "3"
type input "2D085H053SH"
click at [1496, 644] on input "Apply" at bounding box center [1491, 631] width 50 height 32
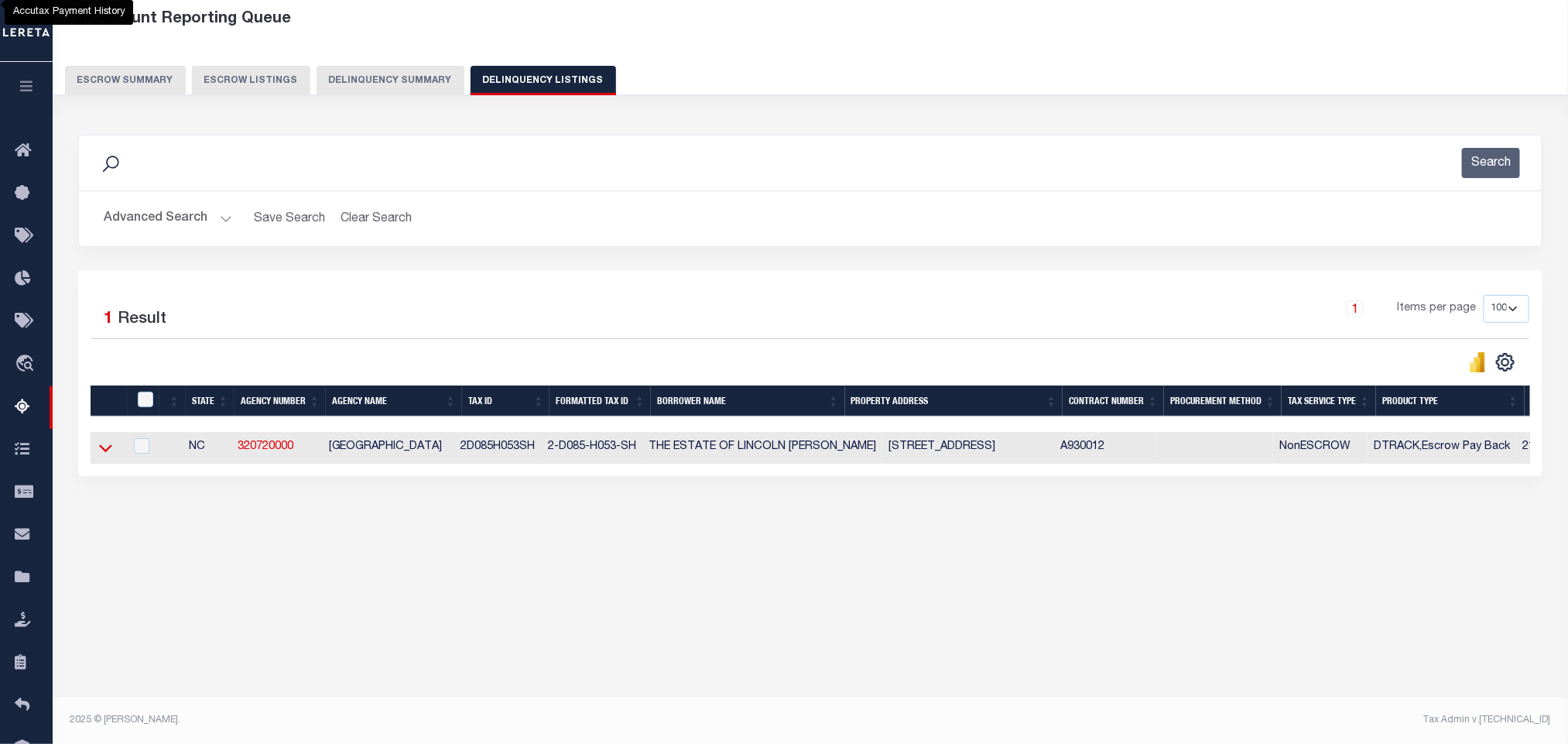
click at [104, 452] on icon at bounding box center [106, 448] width 13 height 7
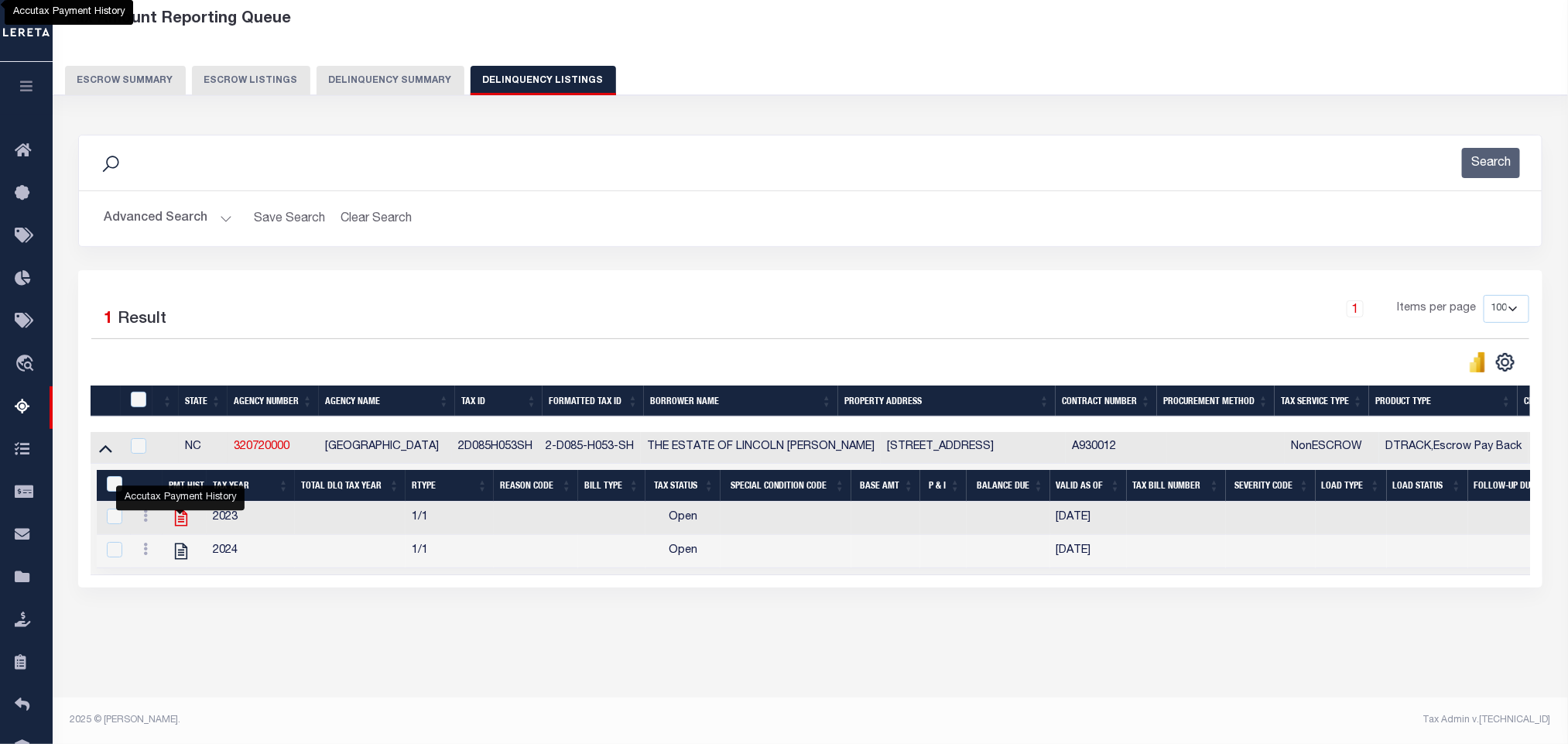
click at [186, 528] on icon "" at bounding box center [181, 517] width 20 height 20
checkbox input "false"
checkbox input "true"
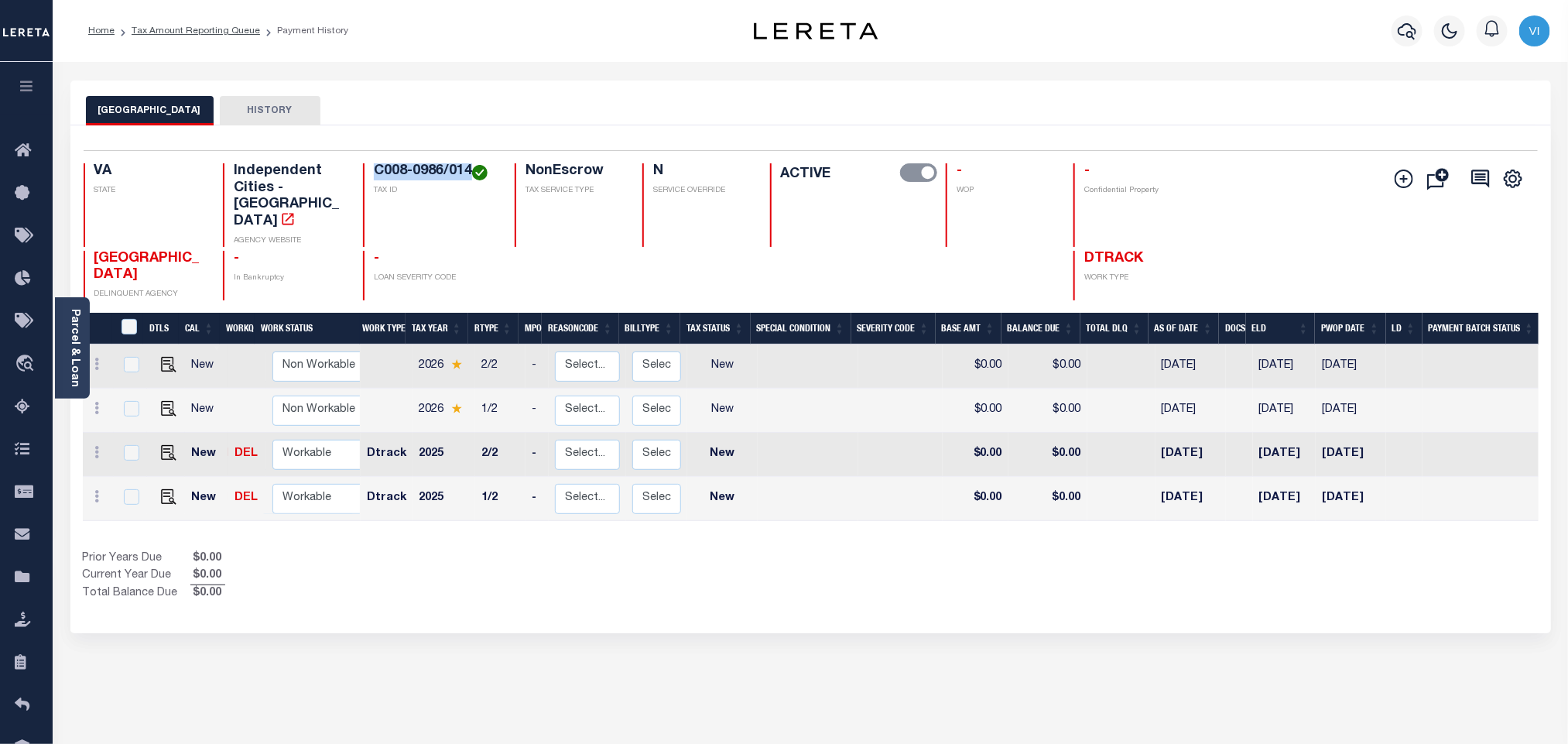
drag, startPoint x: 370, startPoint y: 170, endPoint x: 472, endPoint y: 177, distance: 102.2
click at [472, 177] on div "C008-0986/014 TAX ID" at bounding box center [430, 205] width 133 height 83
copy h4 "C008-0986/014"
click at [161, 489] on img "" at bounding box center [168, 497] width 16 height 16
checkbox input "true"
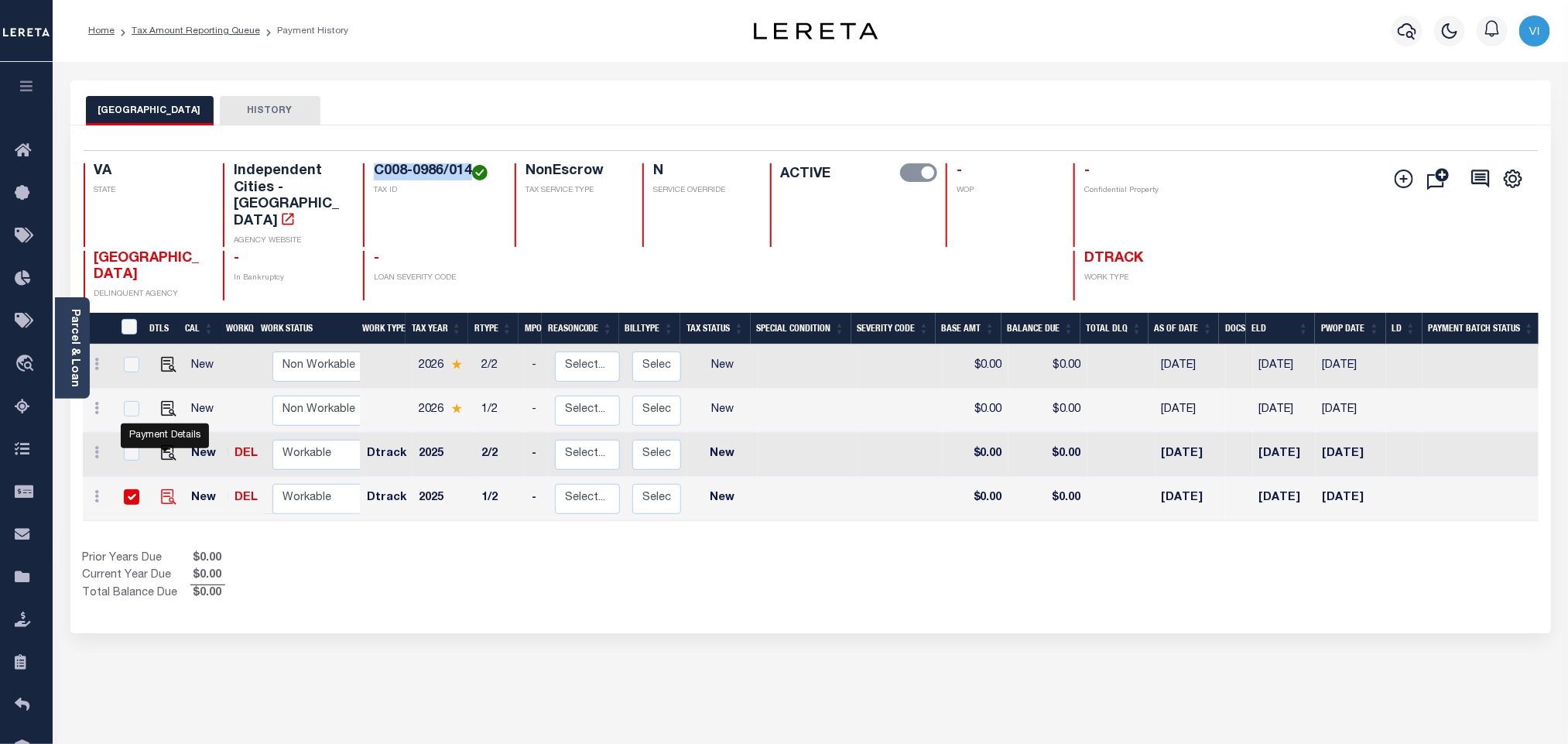
checkbox input "true"
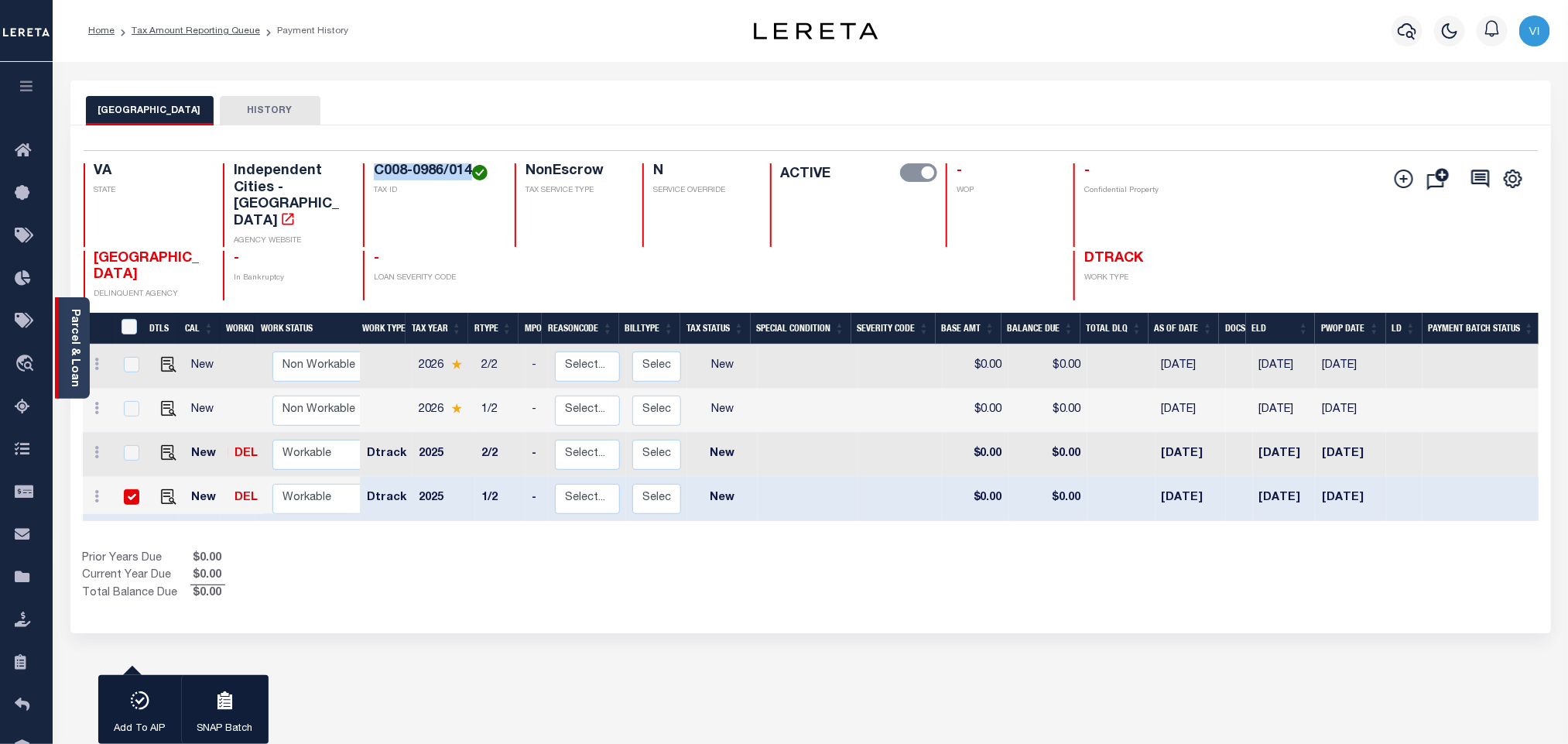
click at [79, 358] on link "Parcel & Loan" at bounding box center [74, 348] width 11 height 78
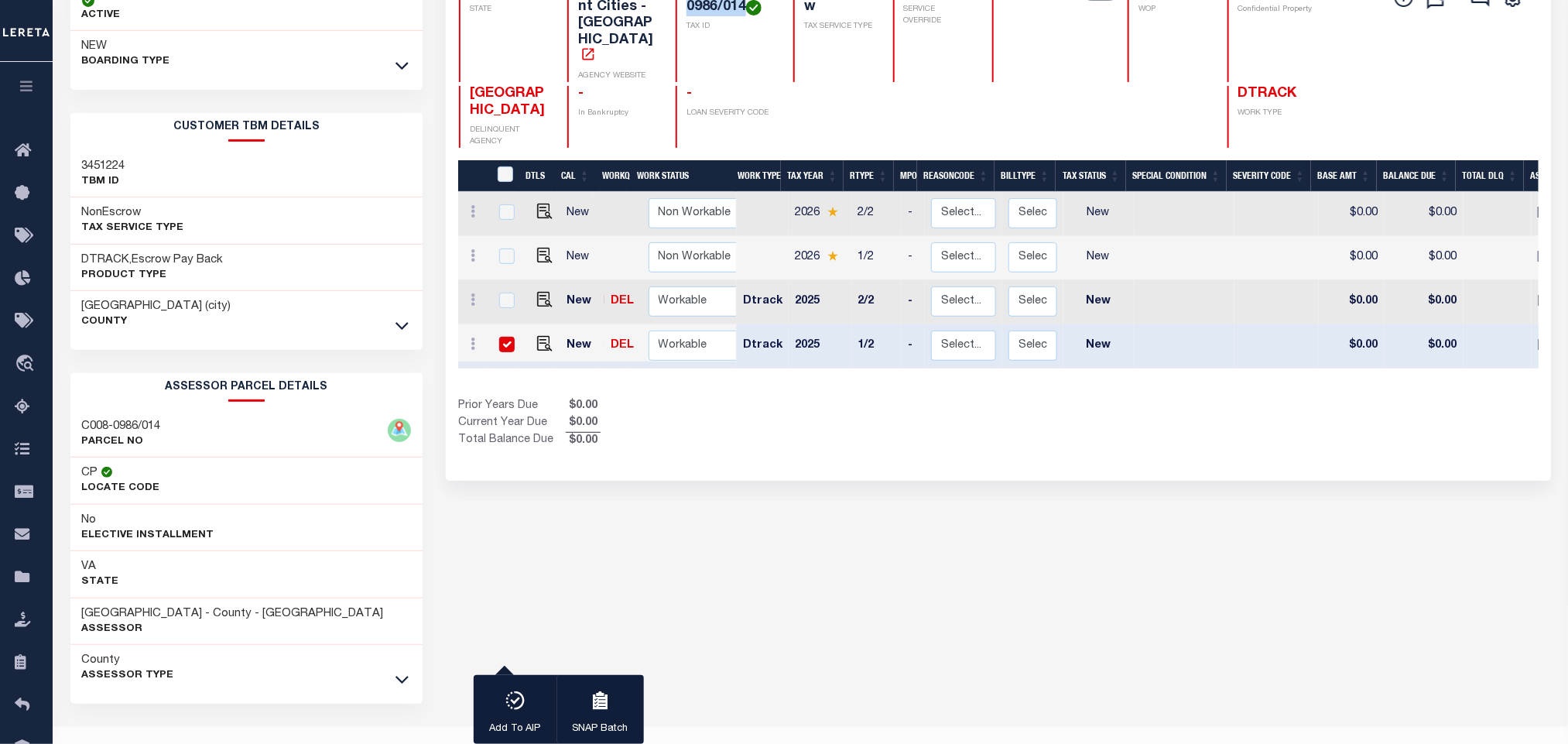
scroll to position [216, 0]
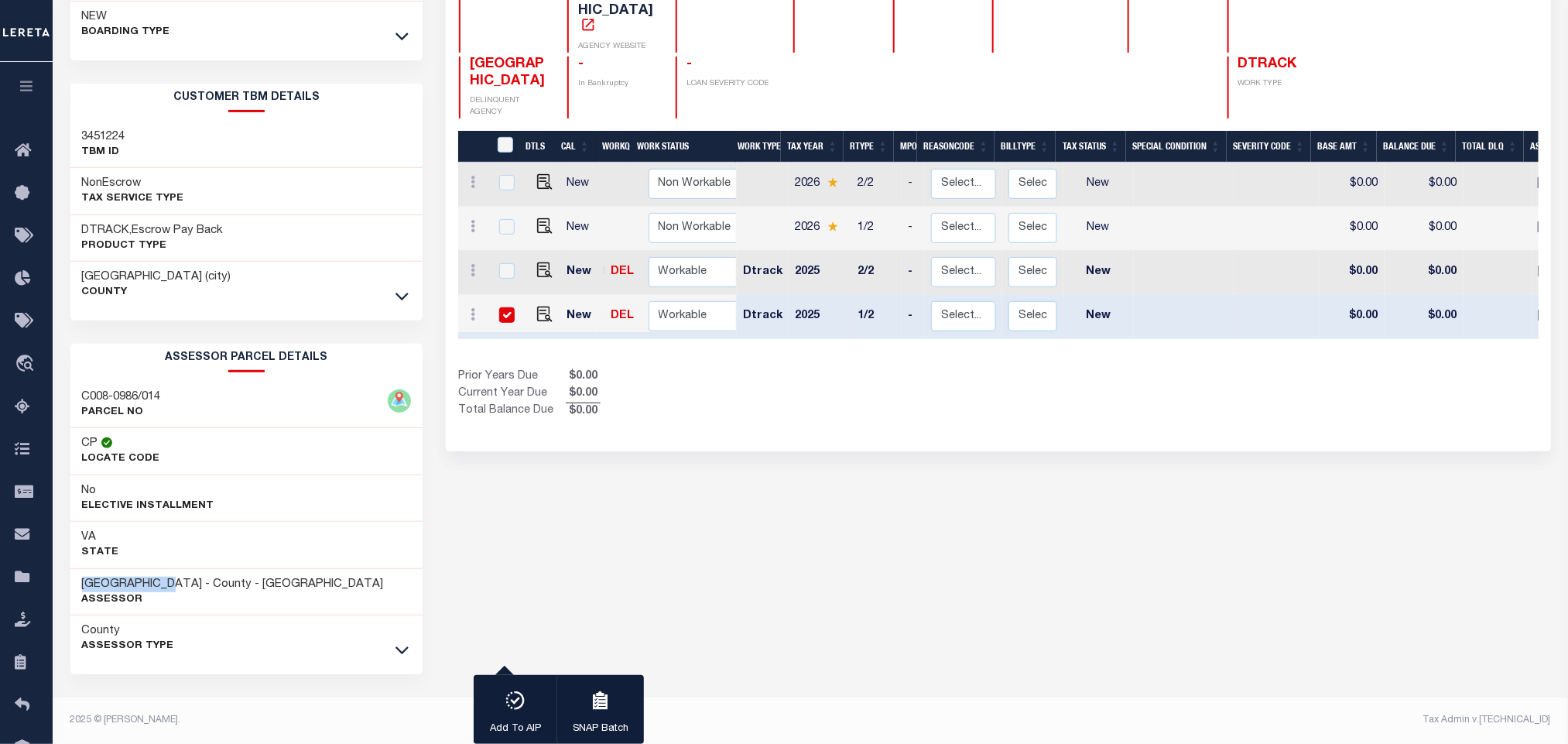
drag, startPoint x: 174, startPoint y: 577, endPoint x: 61, endPoint y: 569, distance: 113.3
click at [61, 569] on div "Loan Details 34860084 LOAN NO NEW" at bounding box center [247, 307] width 376 height 874
copy h3 "RICHMOND CITY"
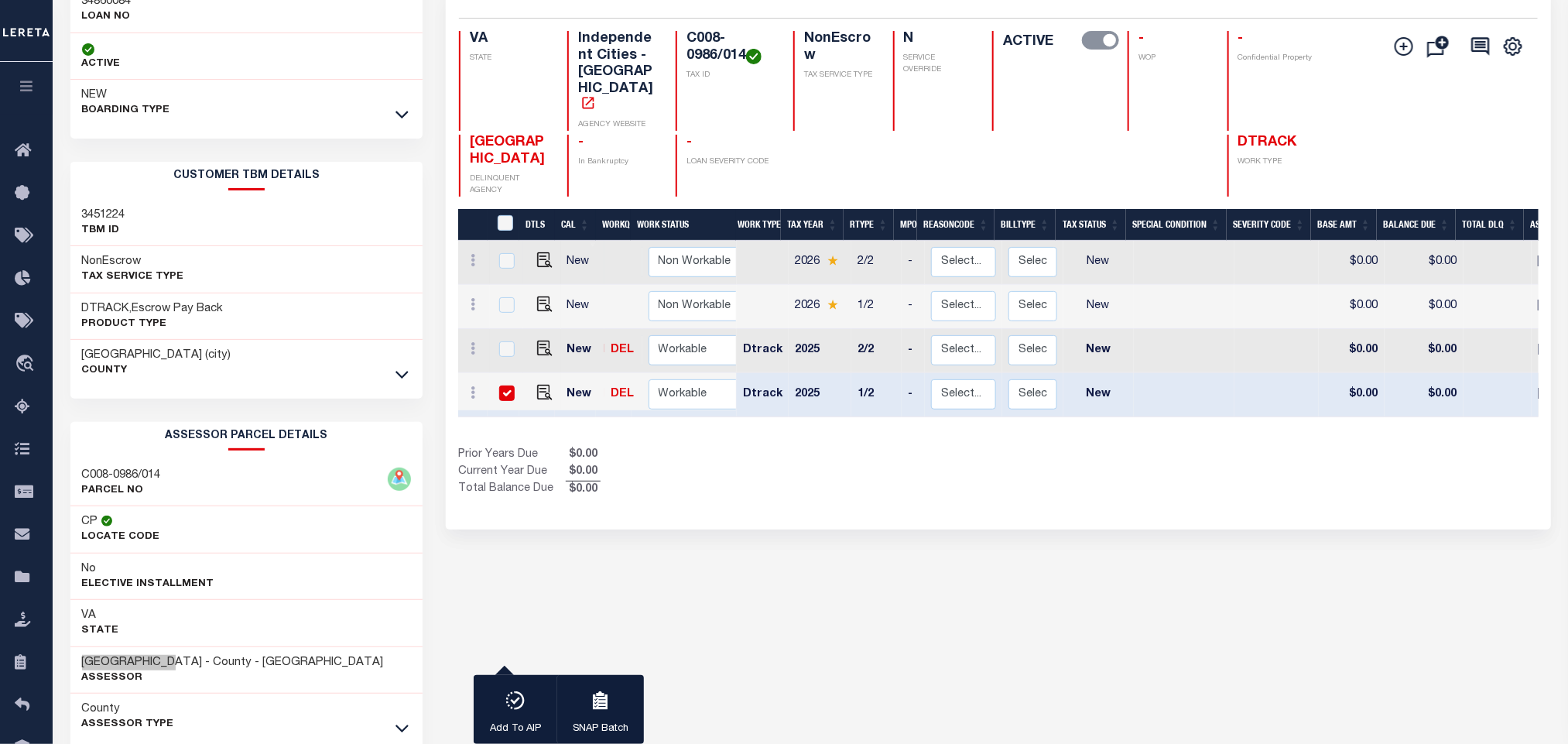
scroll to position [0, 0]
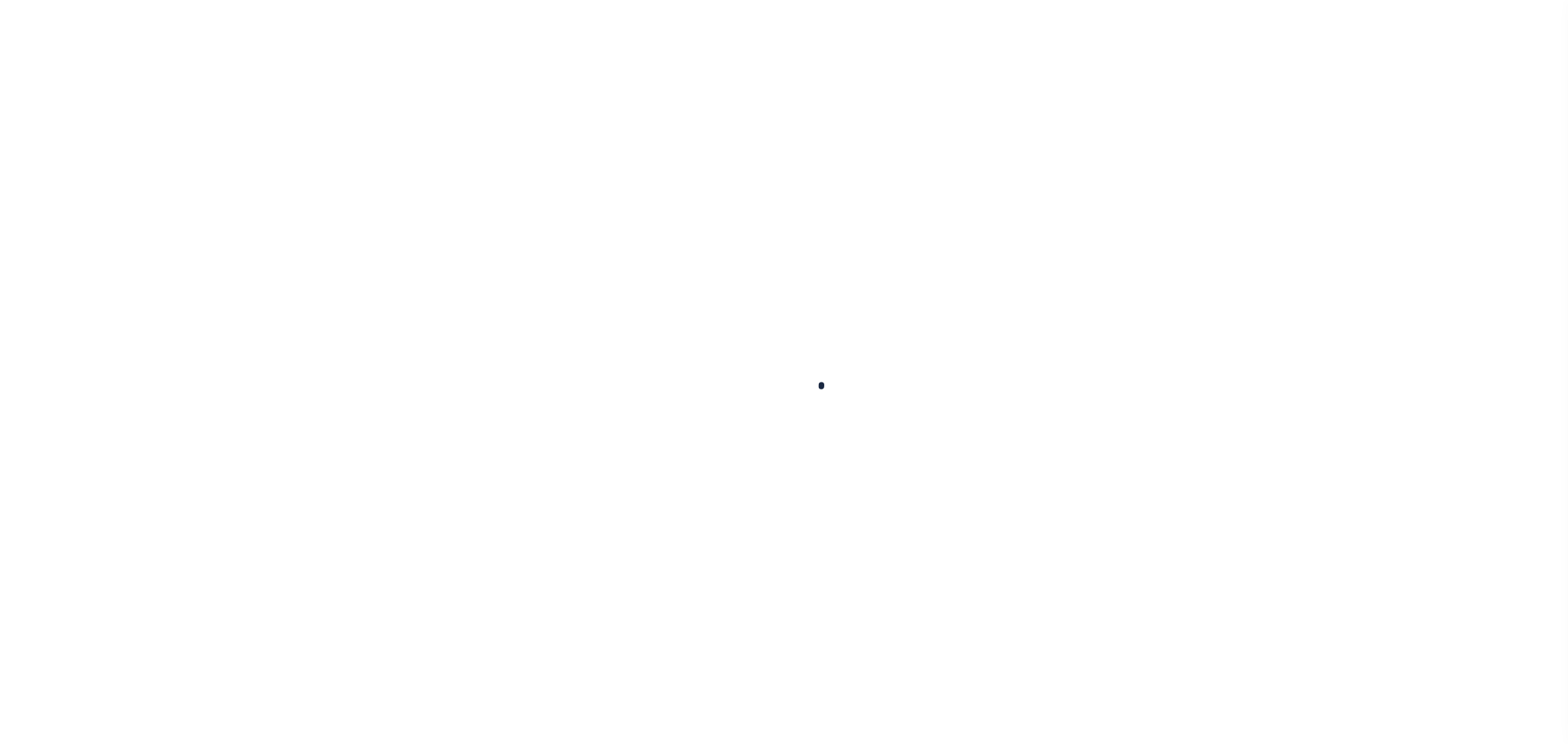
select select "NW2"
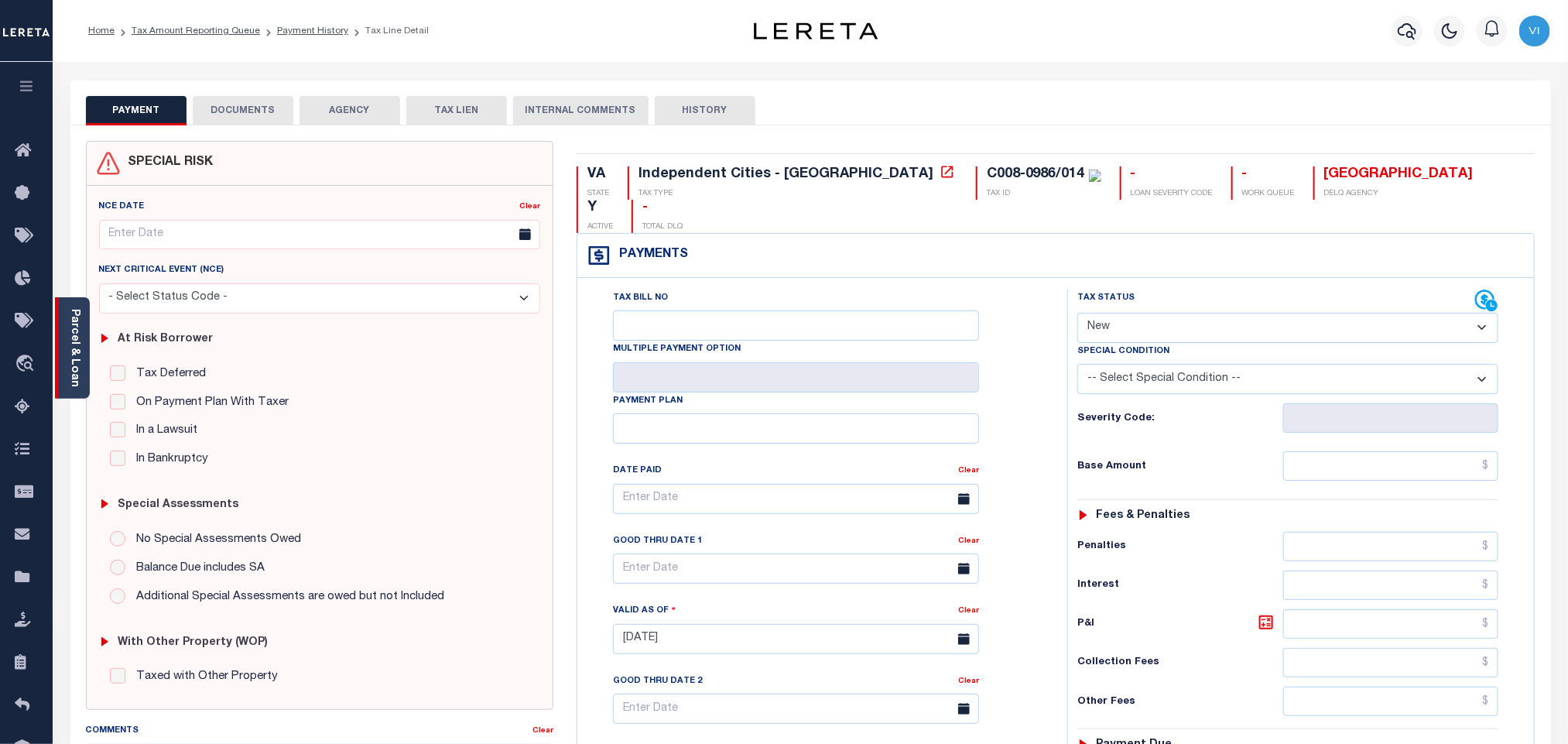
click at [72, 365] on link "Parcel & Loan" at bounding box center [74, 348] width 11 height 78
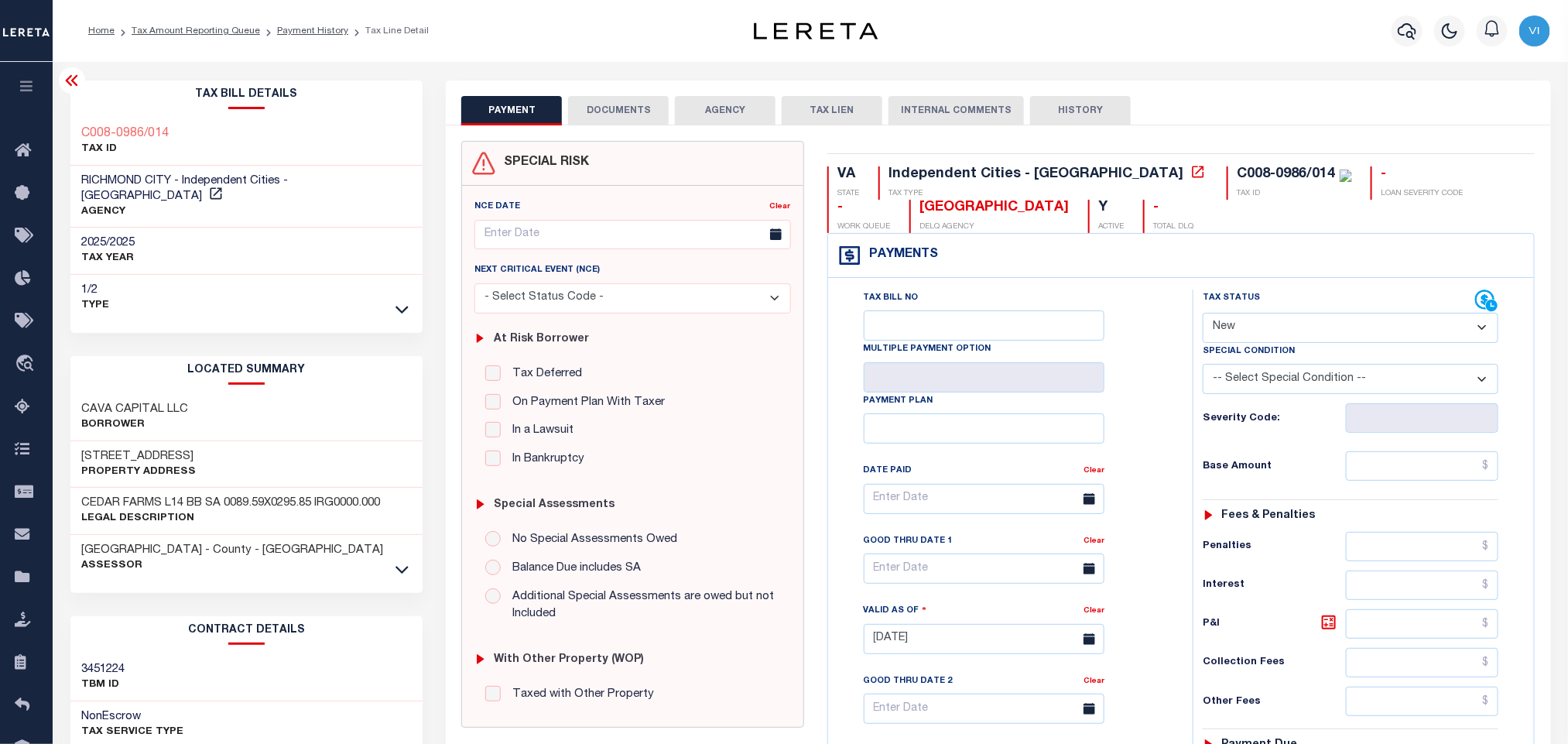
drag, startPoint x: 205, startPoint y: 440, endPoint x: 67, endPoint y: 437, distance: 138.0
click at [67, 437] on div "Tax Bill Details C008-0986/014 TAX ID" at bounding box center [247, 626] width 376 height 1090
copy h3 "[STREET_ADDRESS]"
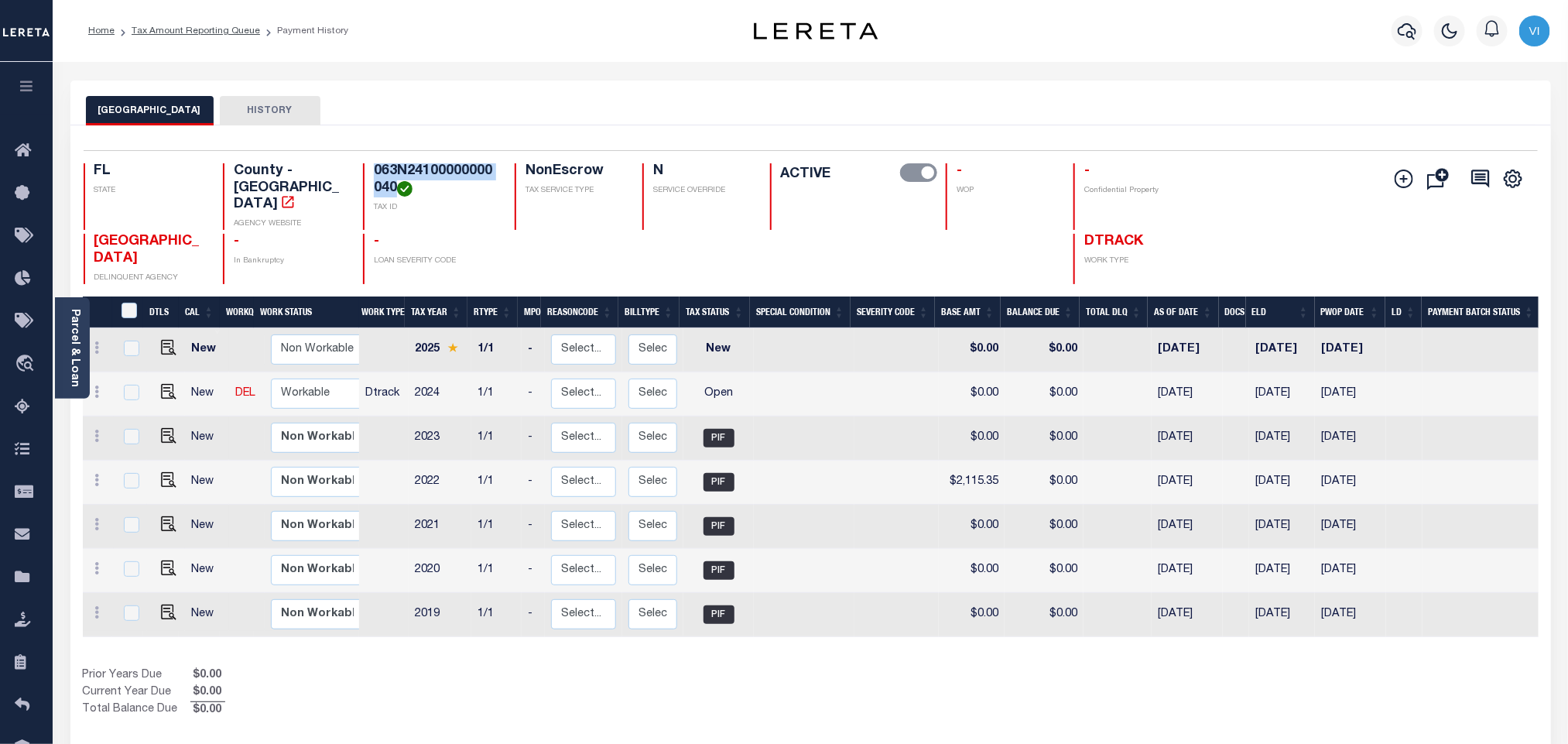
drag, startPoint x: 395, startPoint y: 189, endPoint x: 365, endPoint y: 170, distance: 35.5
click at [365, 170] on div "063N24100000000040 TAX ID" at bounding box center [430, 197] width 133 height 67
copy h4 "063N24100000000040"
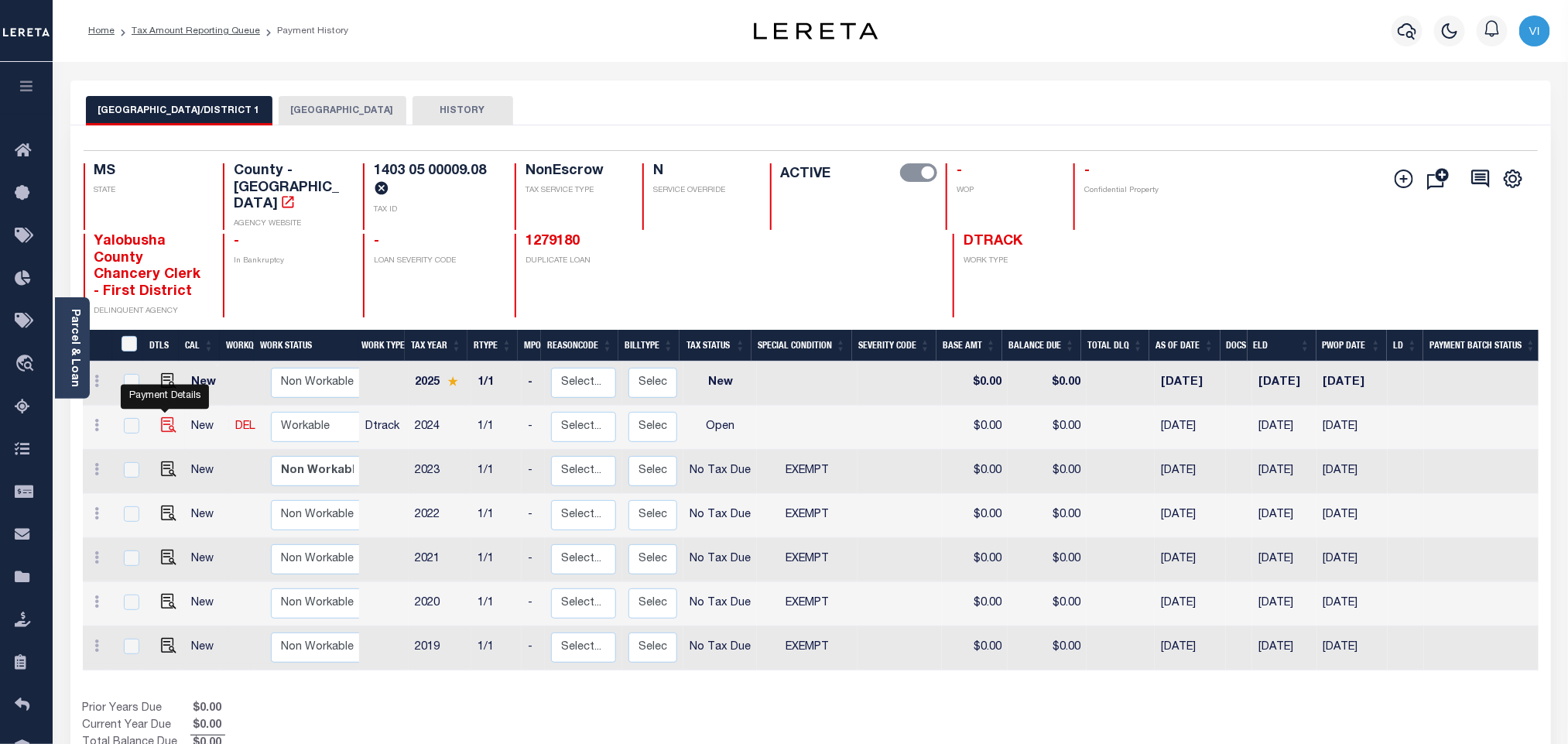
click at [165, 417] on img "" at bounding box center [168, 425] width 16 height 16
checkbox input "true"
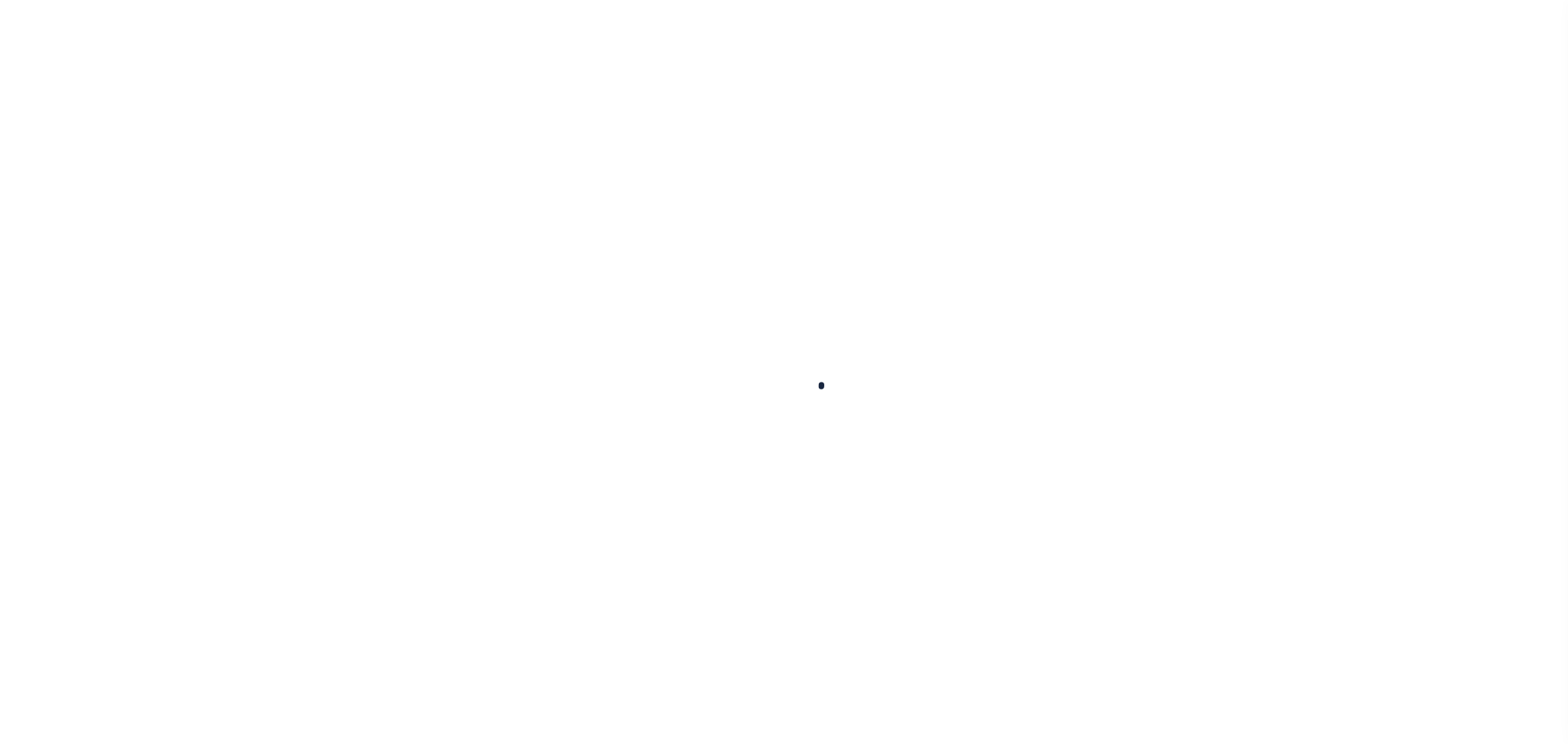
select select "OP2"
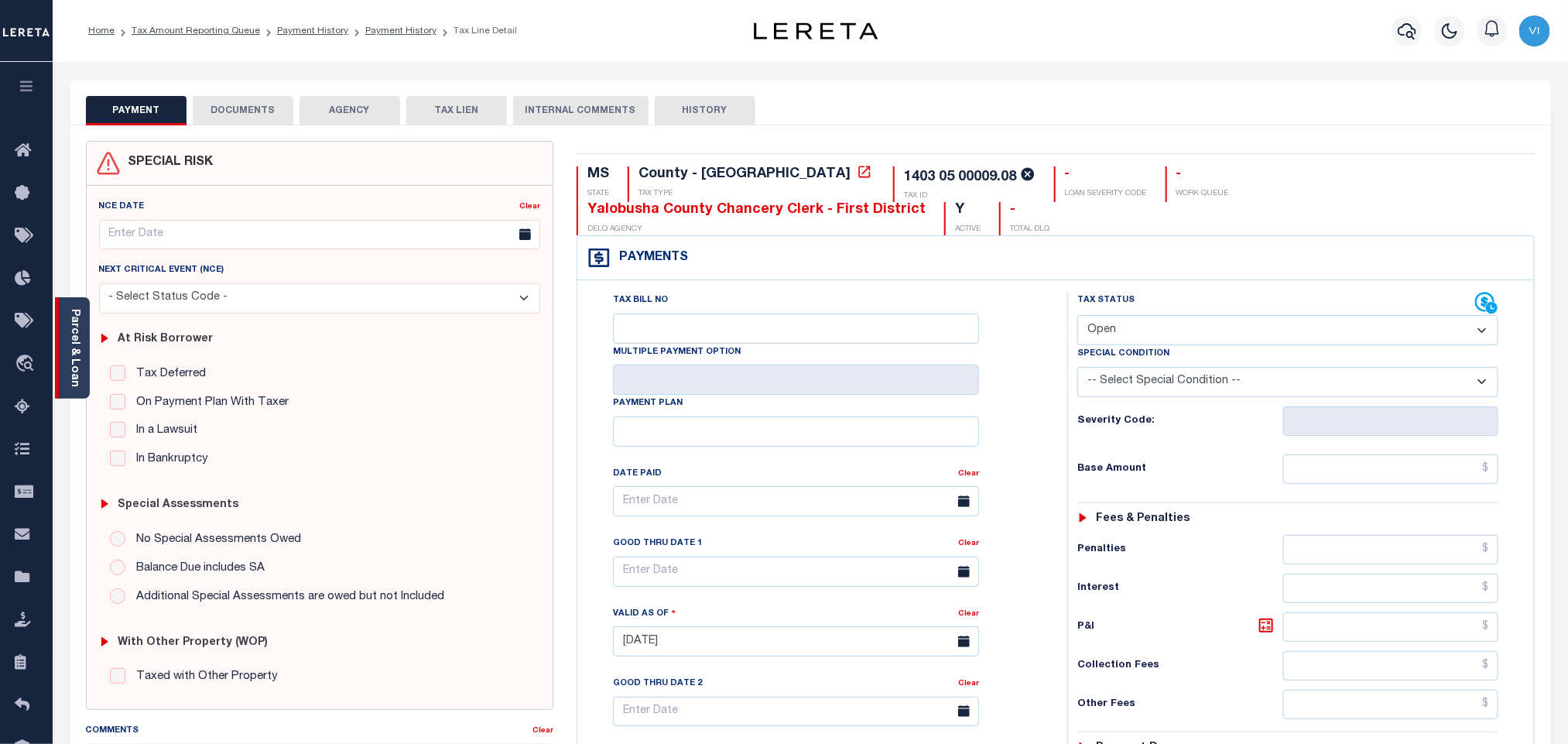
click at [83, 365] on div "Parcel & Loan" at bounding box center [72, 348] width 35 height 102
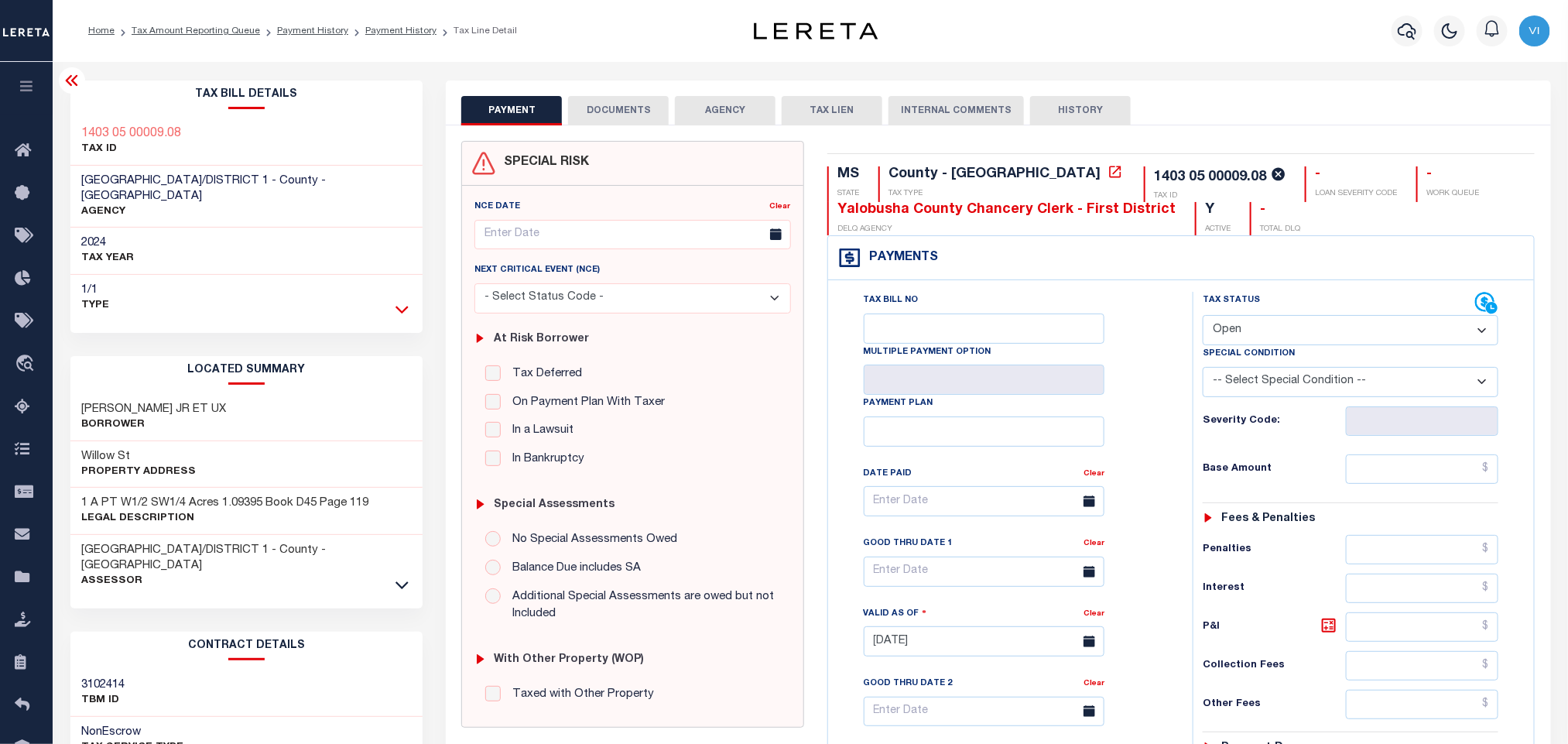
click at [397, 306] on icon at bounding box center [402, 309] width 13 height 7
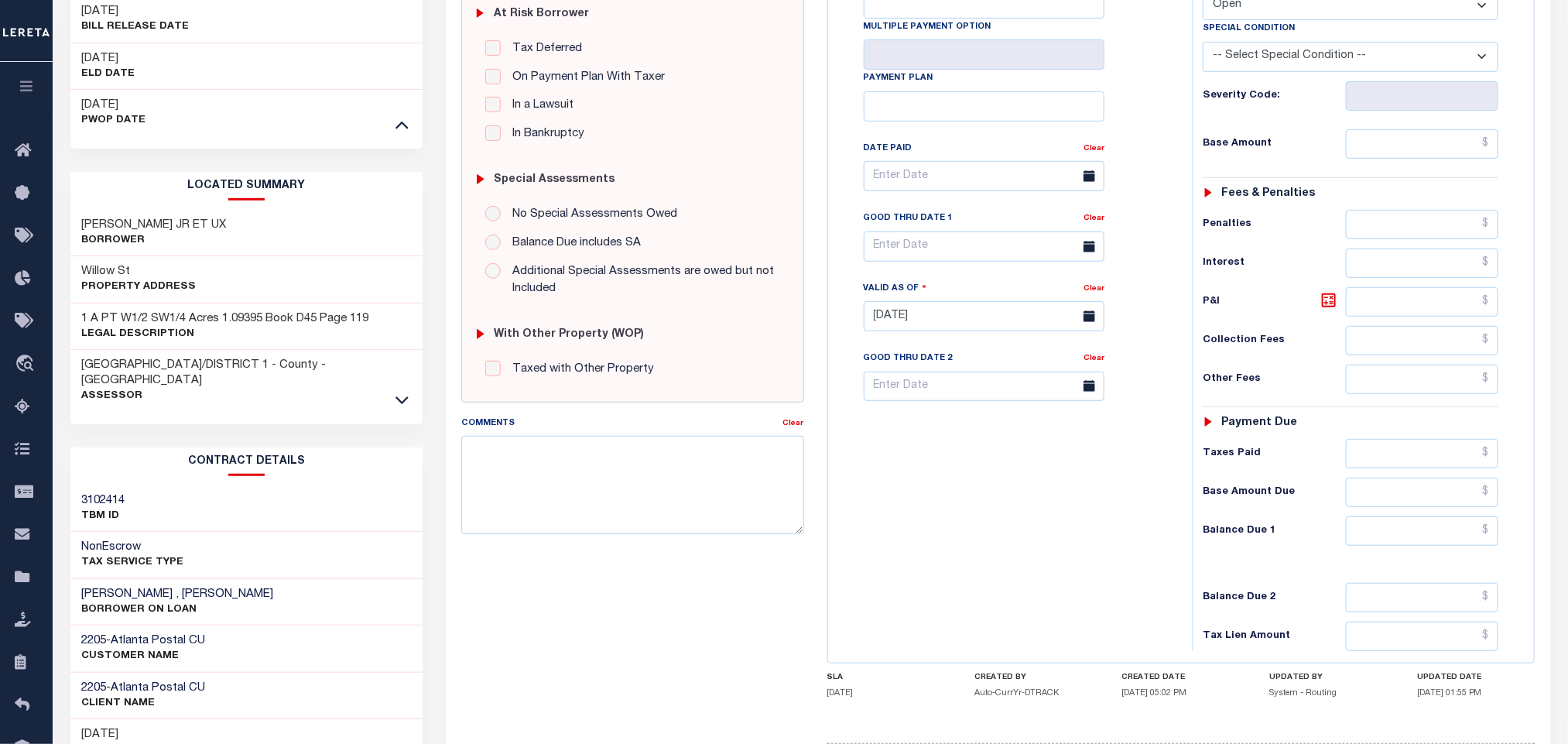
scroll to position [449, 0]
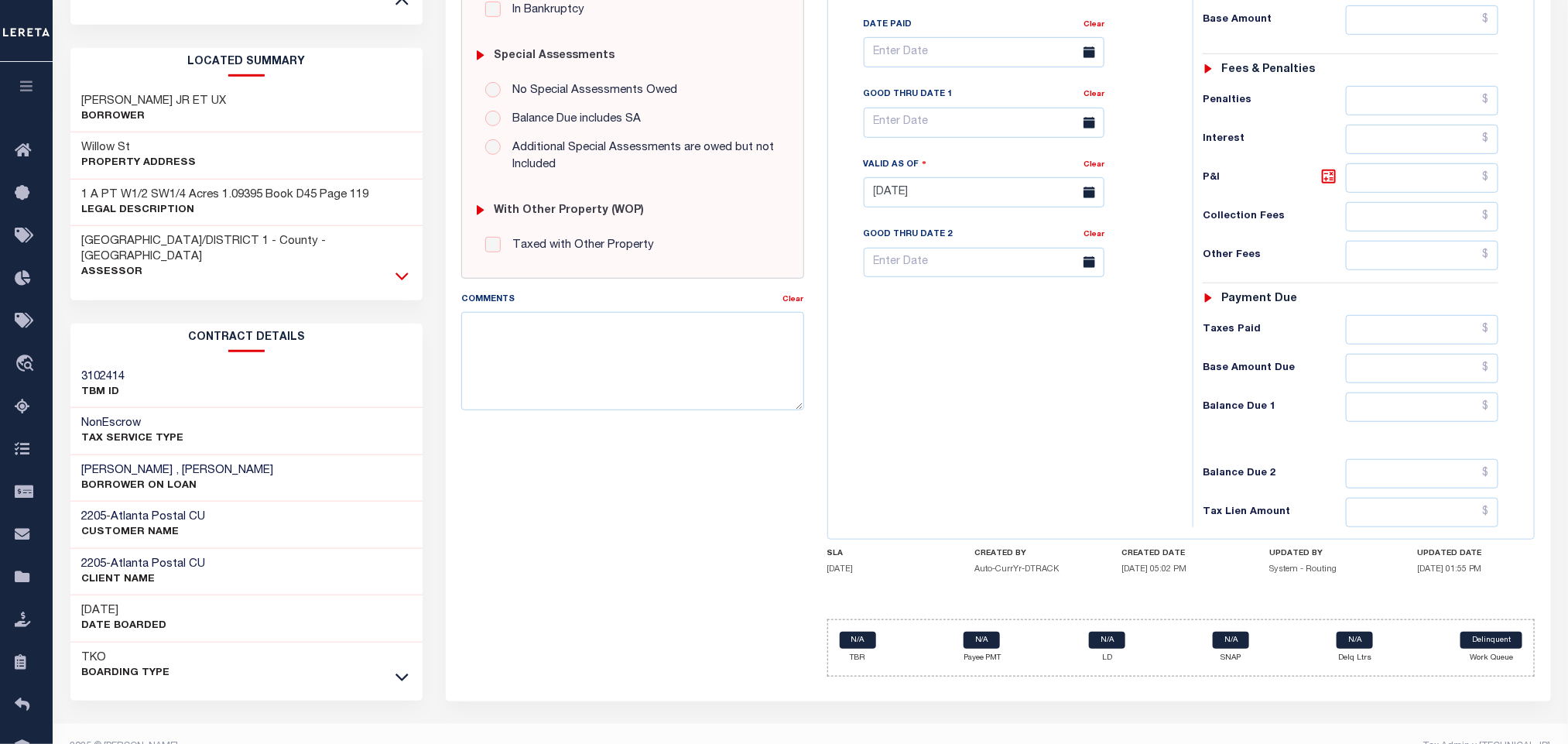
click at [402, 273] on icon at bounding box center [402, 277] width 13 height 7
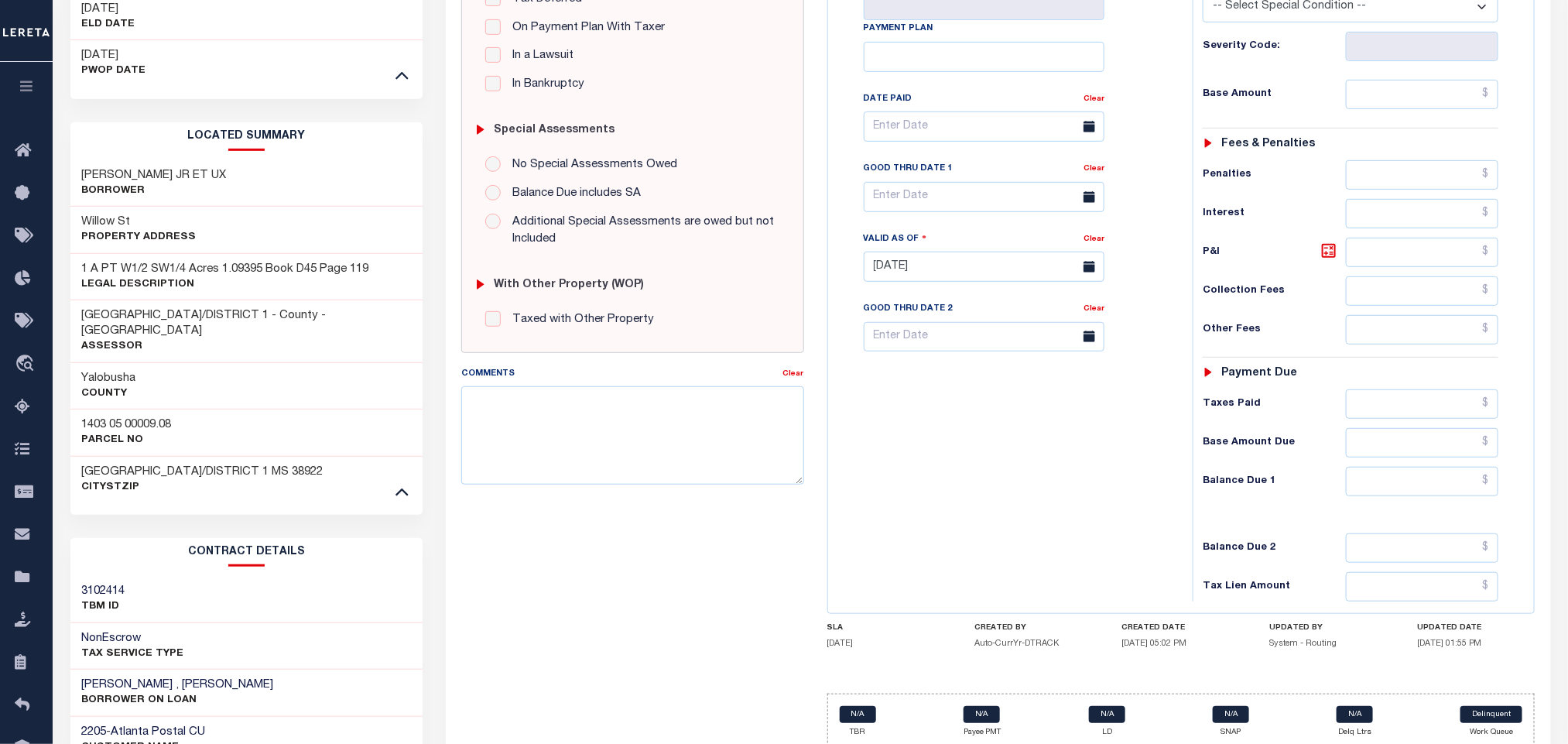
scroll to position [358, 0]
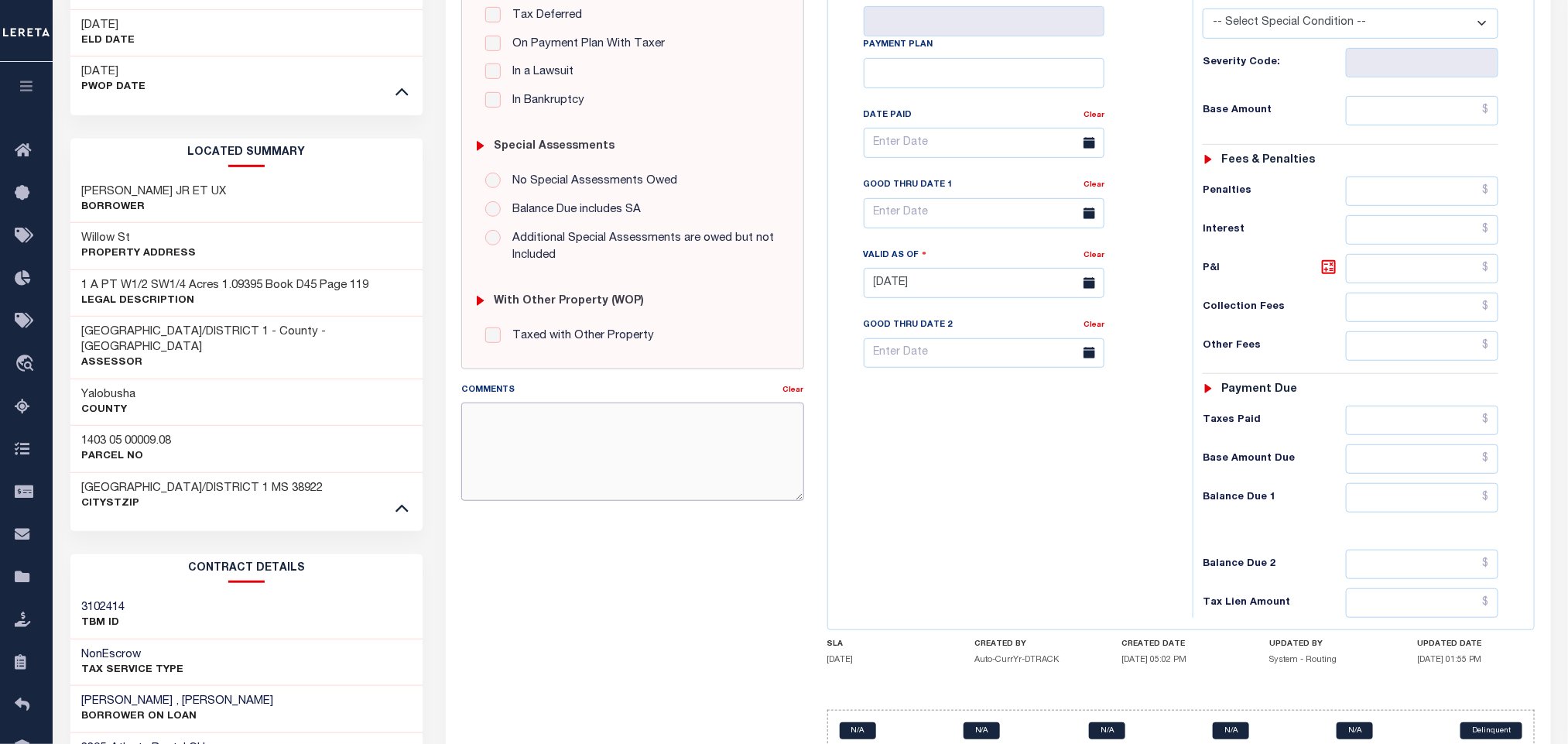
click at [691, 470] on textarea "Comments" at bounding box center [632, 451] width 342 height 97
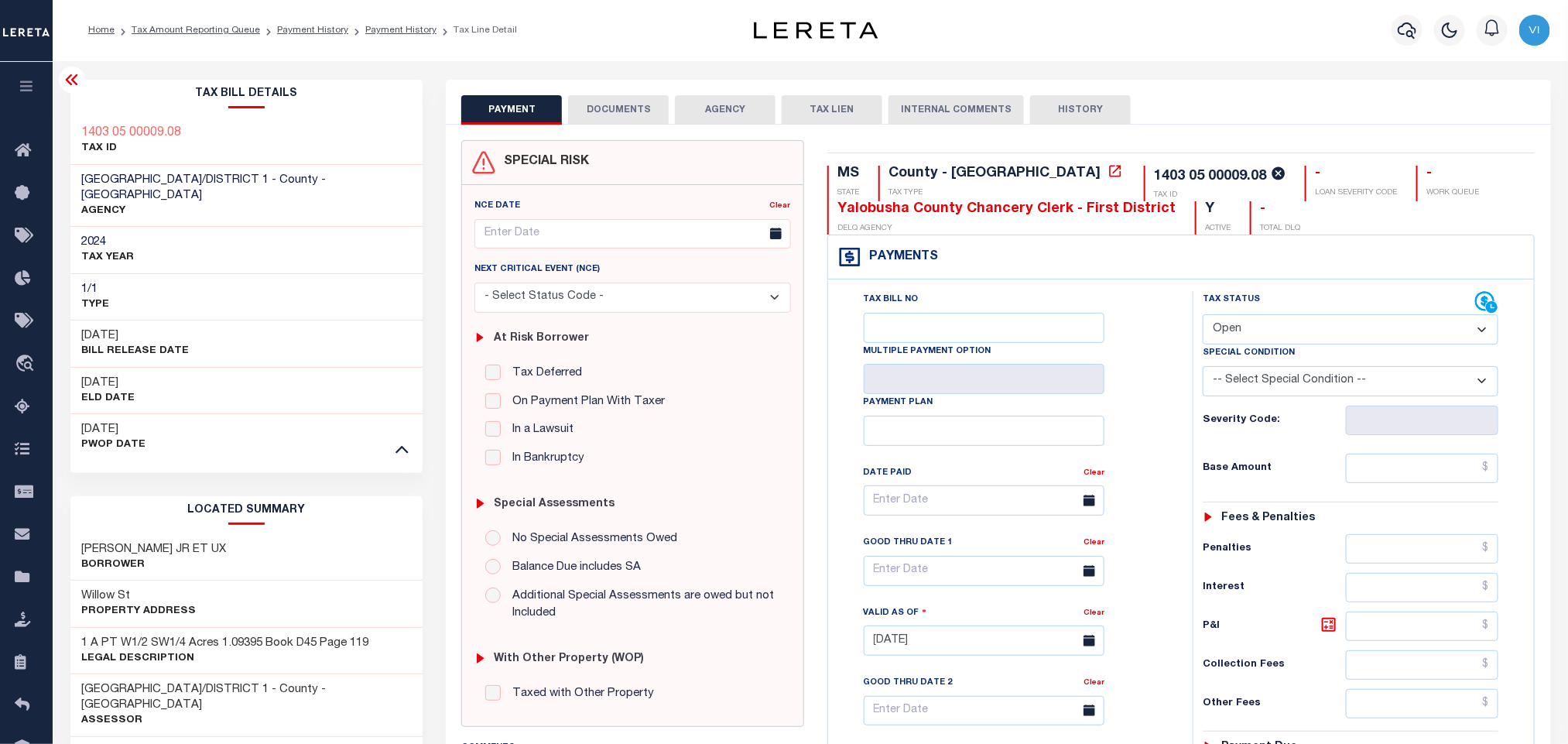
scroll to position [0, 0]
type textarea "Information taken verbally."
type input "[DATE]"
click at [1256, 340] on select "- Select Status Code - Open Due/Unpaid Paid Incomplete No Tax Due Internal Refu…" at bounding box center [1351, 330] width 296 height 30
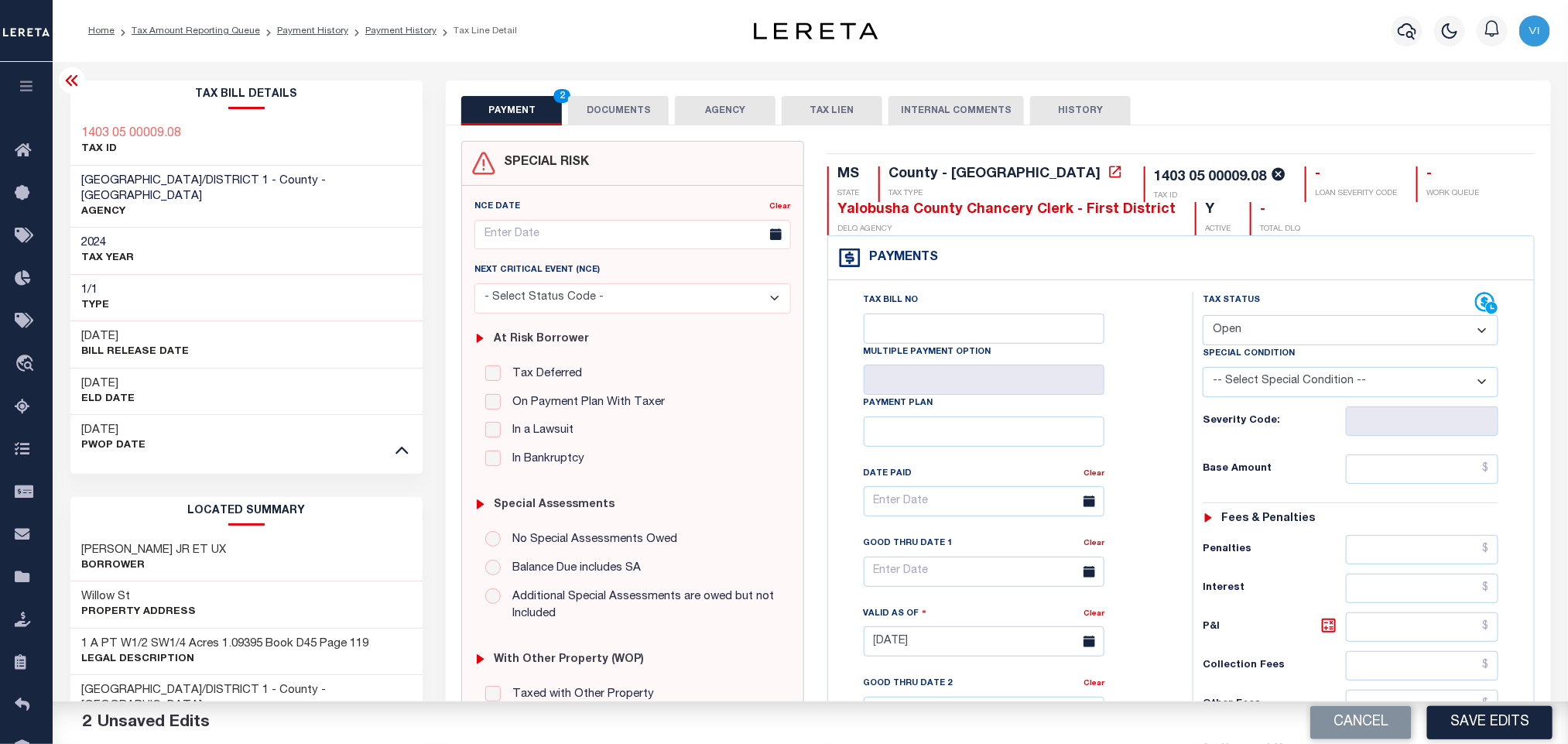
select select "NTX"
click at [1203, 315] on select "- Select Status Code - Open Due/Unpaid Paid Incomplete No Tax Due Internal Refu…" at bounding box center [1351, 330] width 296 height 30
click at [1255, 378] on select "-- Select Special Condition -- 3RD PARTY TAX LIEN AGENCY TAX LIEN (A.K.A Inside…" at bounding box center [1351, 382] width 296 height 30
select select "5"
click at [1203, 367] on select "-- Select Special Condition -- 3RD PARTY TAX LIEN AGENCY TAX LIEN (A.K.A Inside…" at bounding box center [1351, 382] width 296 height 30
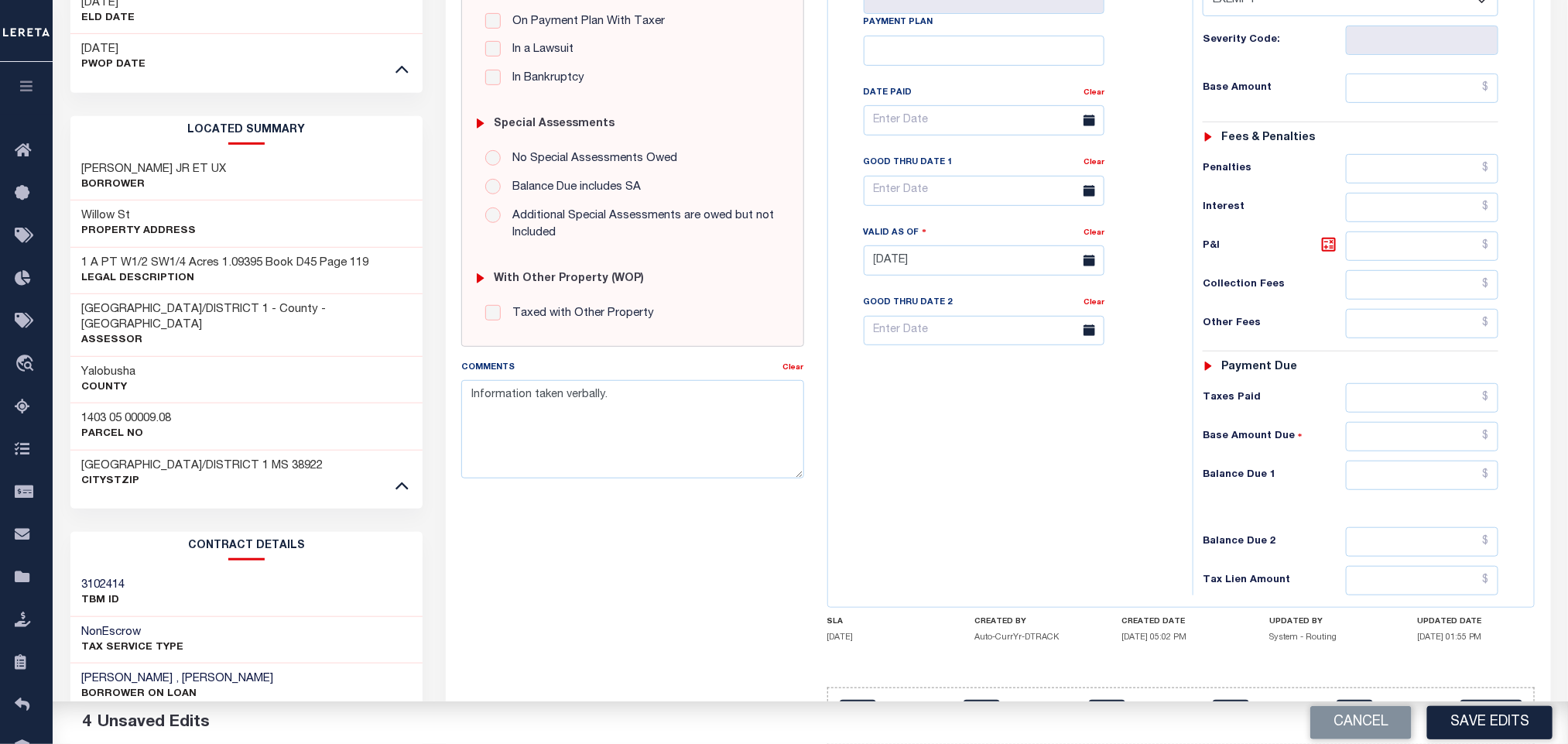
scroll to position [581, 0]
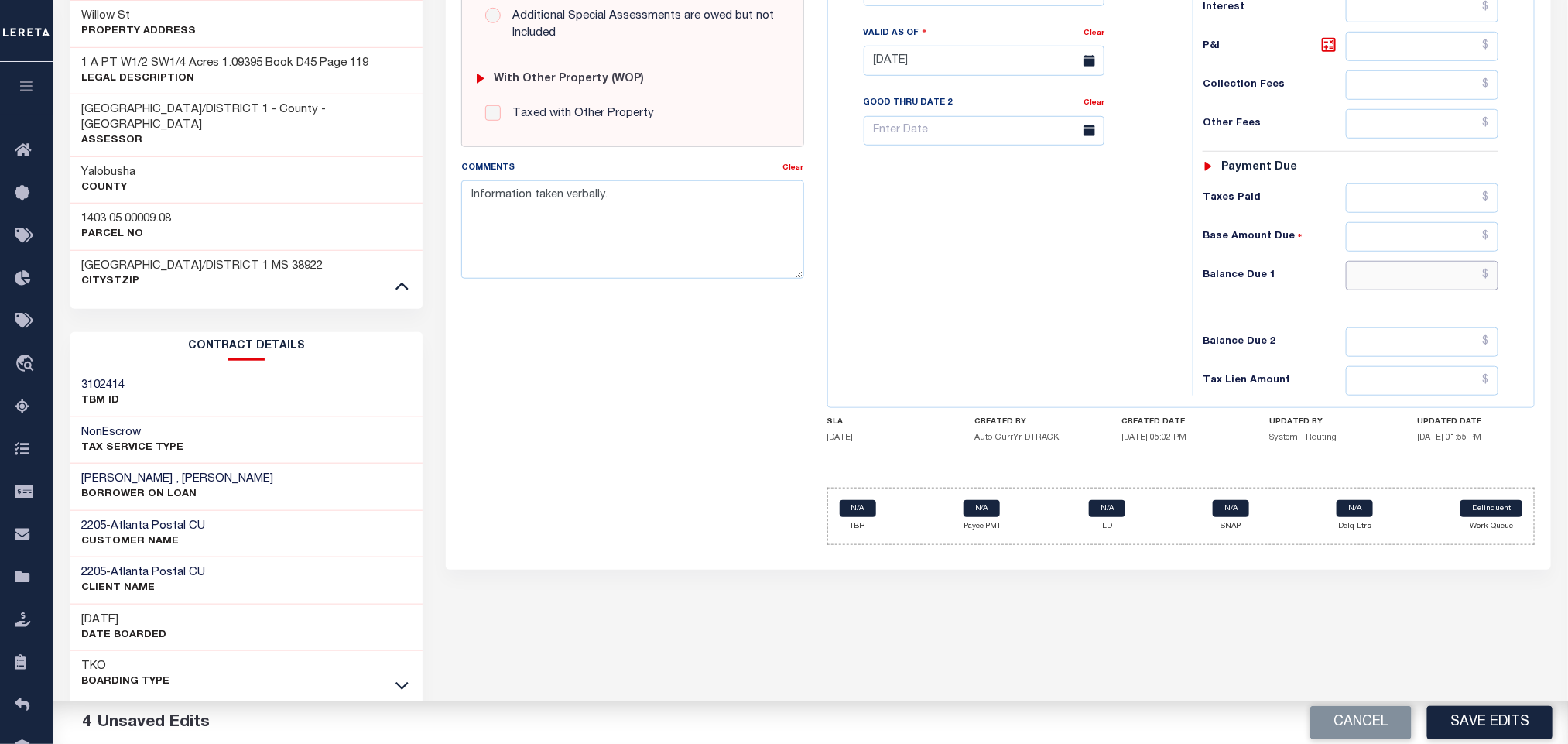
click at [1364, 290] on input "text" at bounding box center [1422, 275] width 153 height 29
type input "$0.00"
click at [1029, 340] on div "Tax Bill No Multiple Payment Option Payment Plan Clear" at bounding box center [1006, 53] width 349 height 683
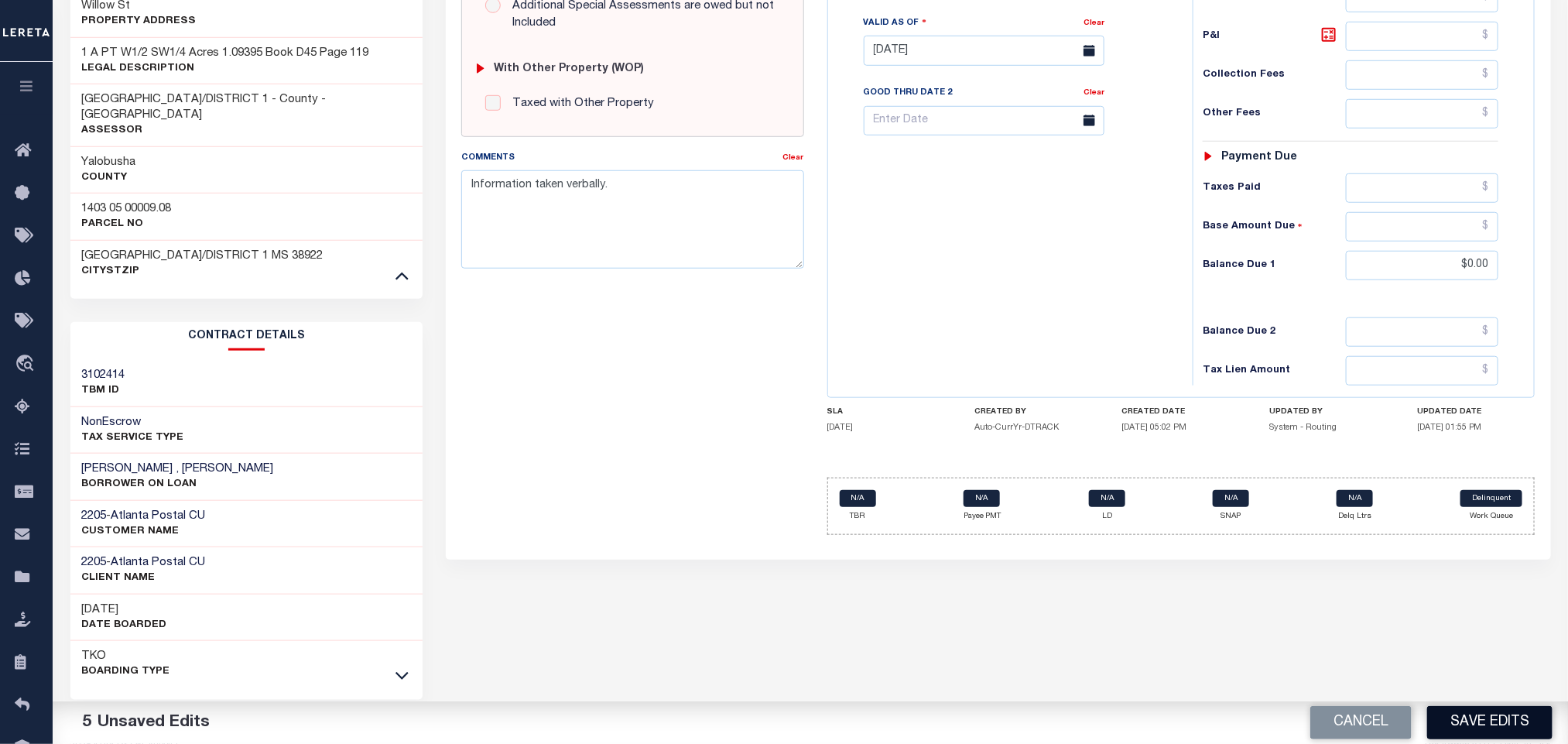
click at [1472, 715] on button "Save Edits" at bounding box center [1490, 722] width 125 height 33
checkbox input "false"
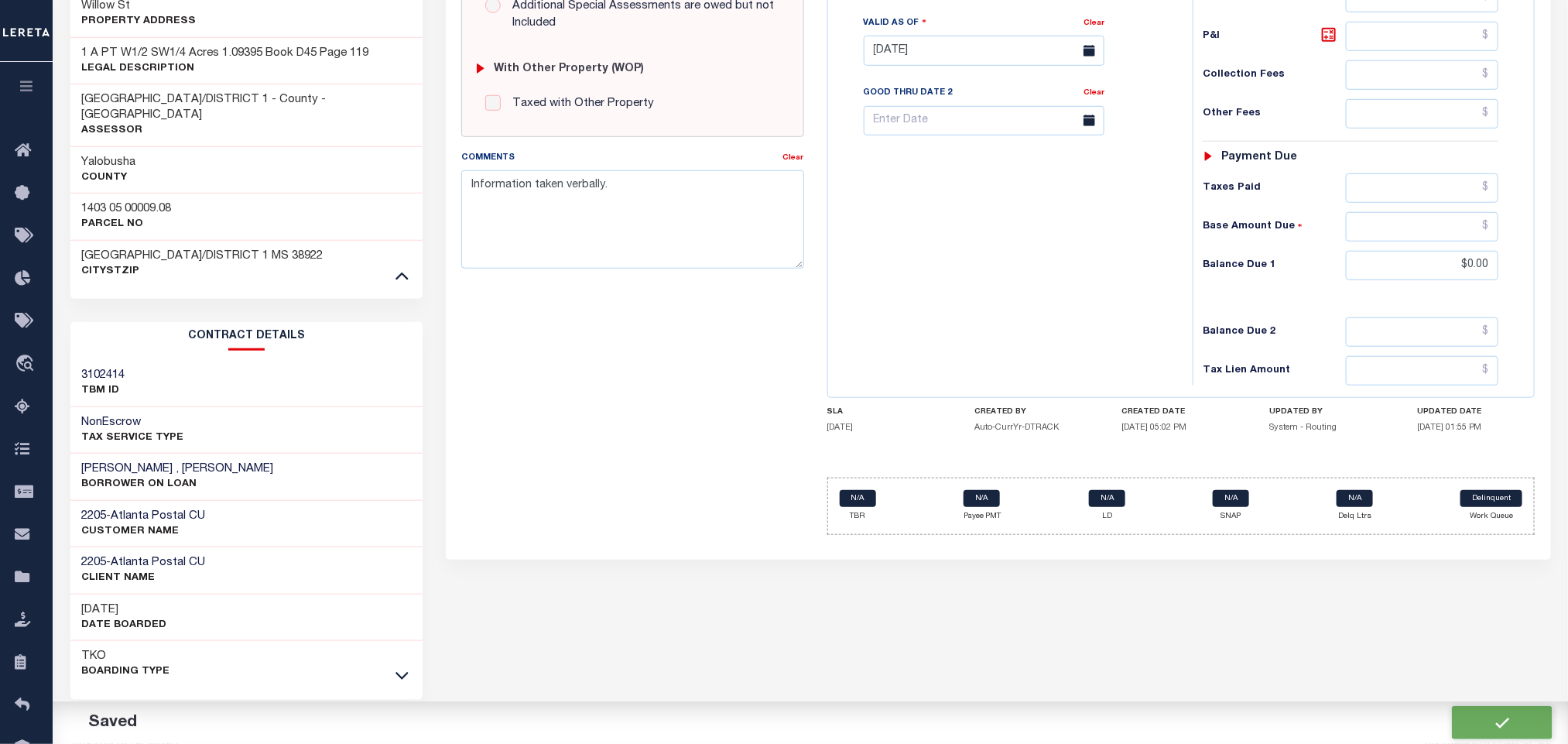
type input "$0"
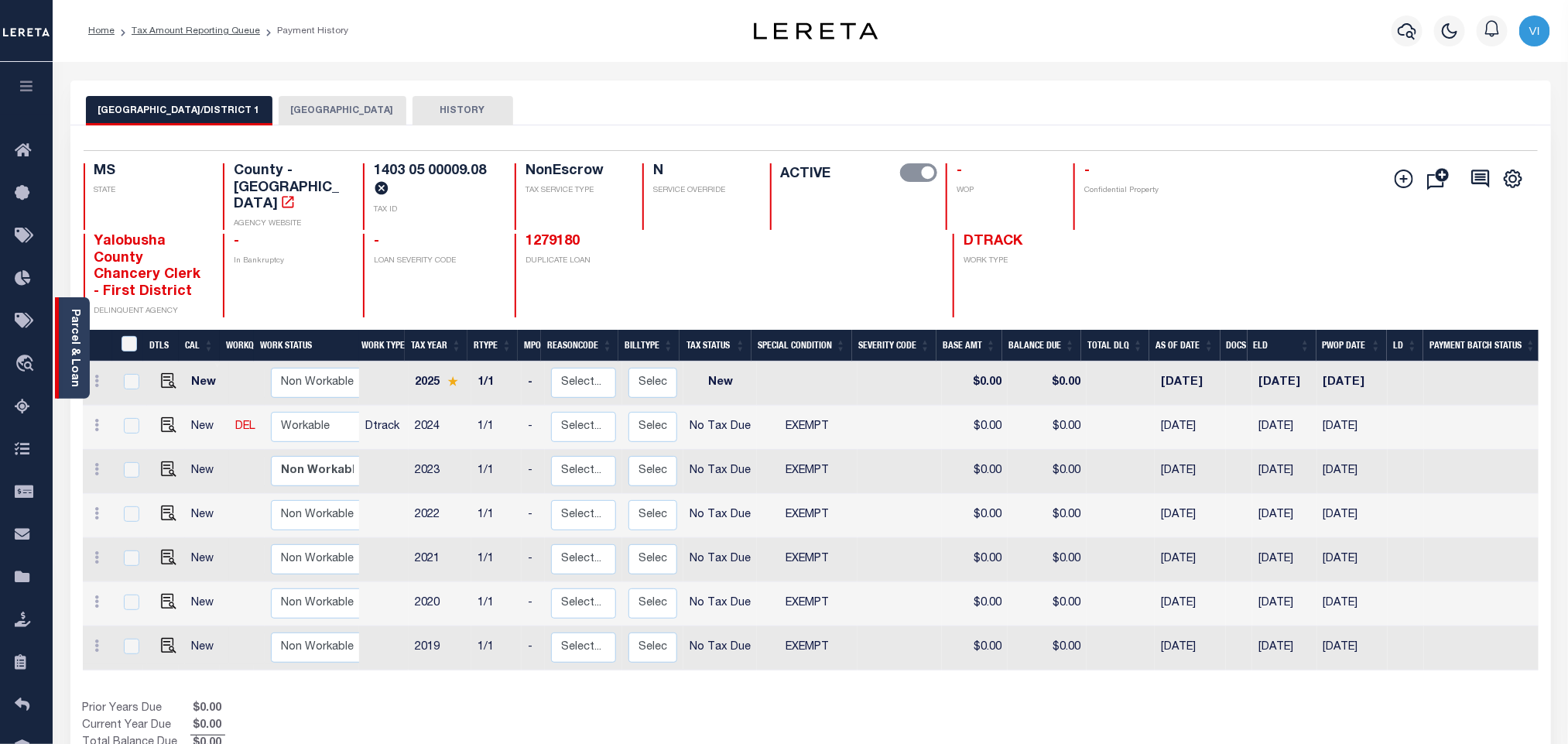
click at [74, 351] on link "Parcel & Loan" at bounding box center [74, 348] width 11 height 78
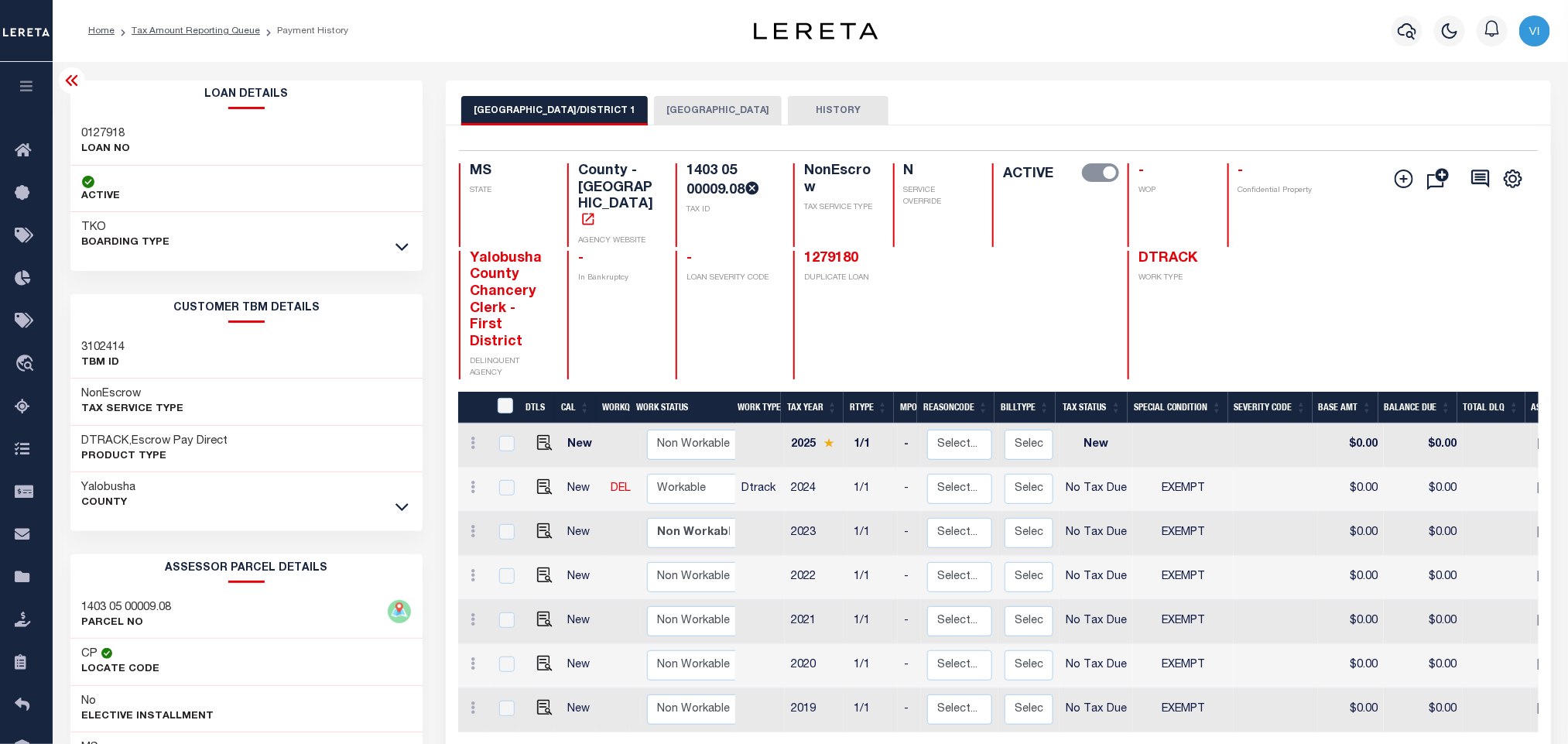
click at [77, 133] on div "0127918 LOAN NO" at bounding box center [247, 142] width 353 height 47
click at [77, 133] on div "0127918 LOAN NO" at bounding box center [247, 142] width 353 height 47
copy h3 "0127918"
drag, startPoint x: 737, startPoint y: 189, endPoint x: 679, endPoint y: 163, distance: 63.6
click at [679, 163] on div "1403 05 00009.08 TAX ID" at bounding box center [725, 205] width 99 height 83
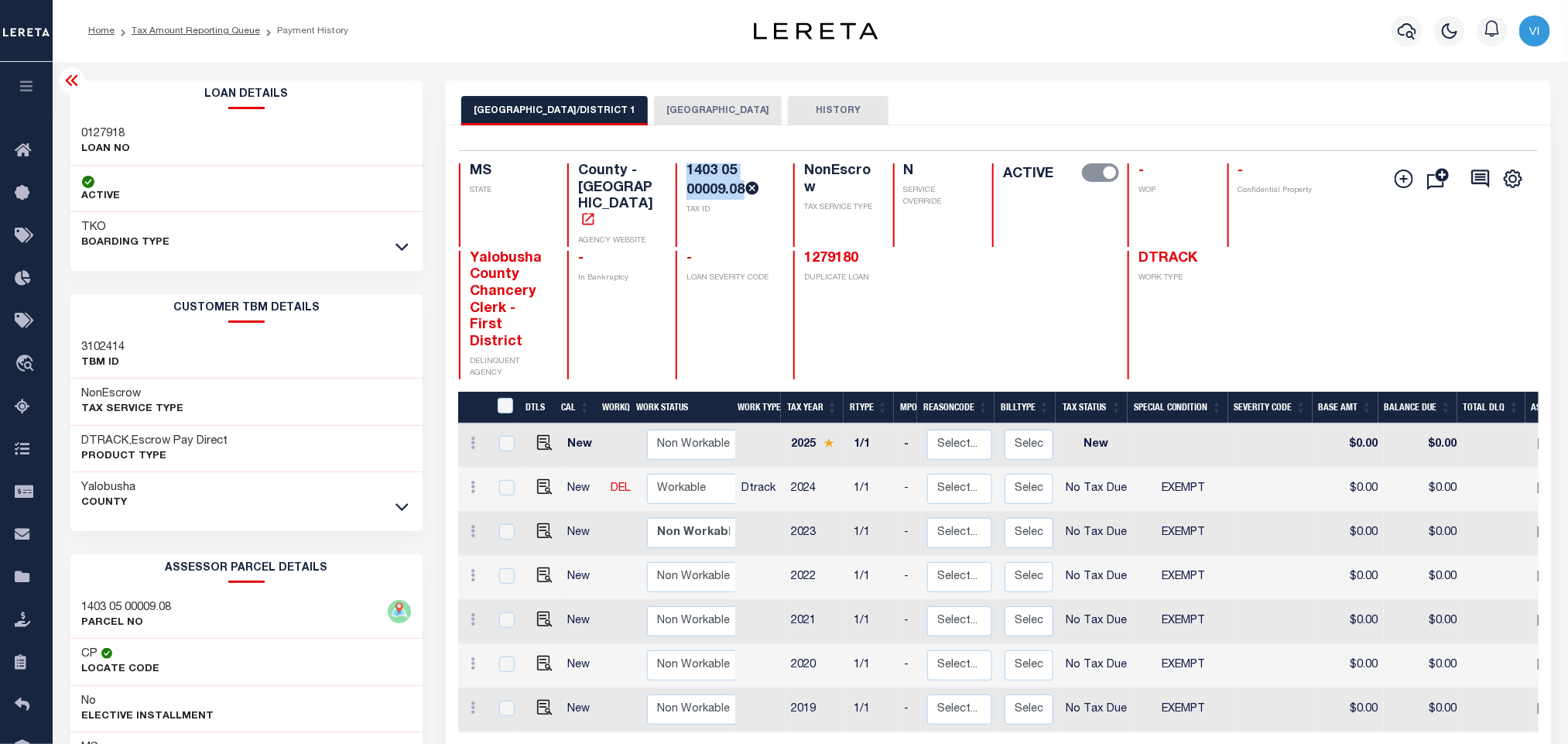
copy h4 "1403 05 00009.08"
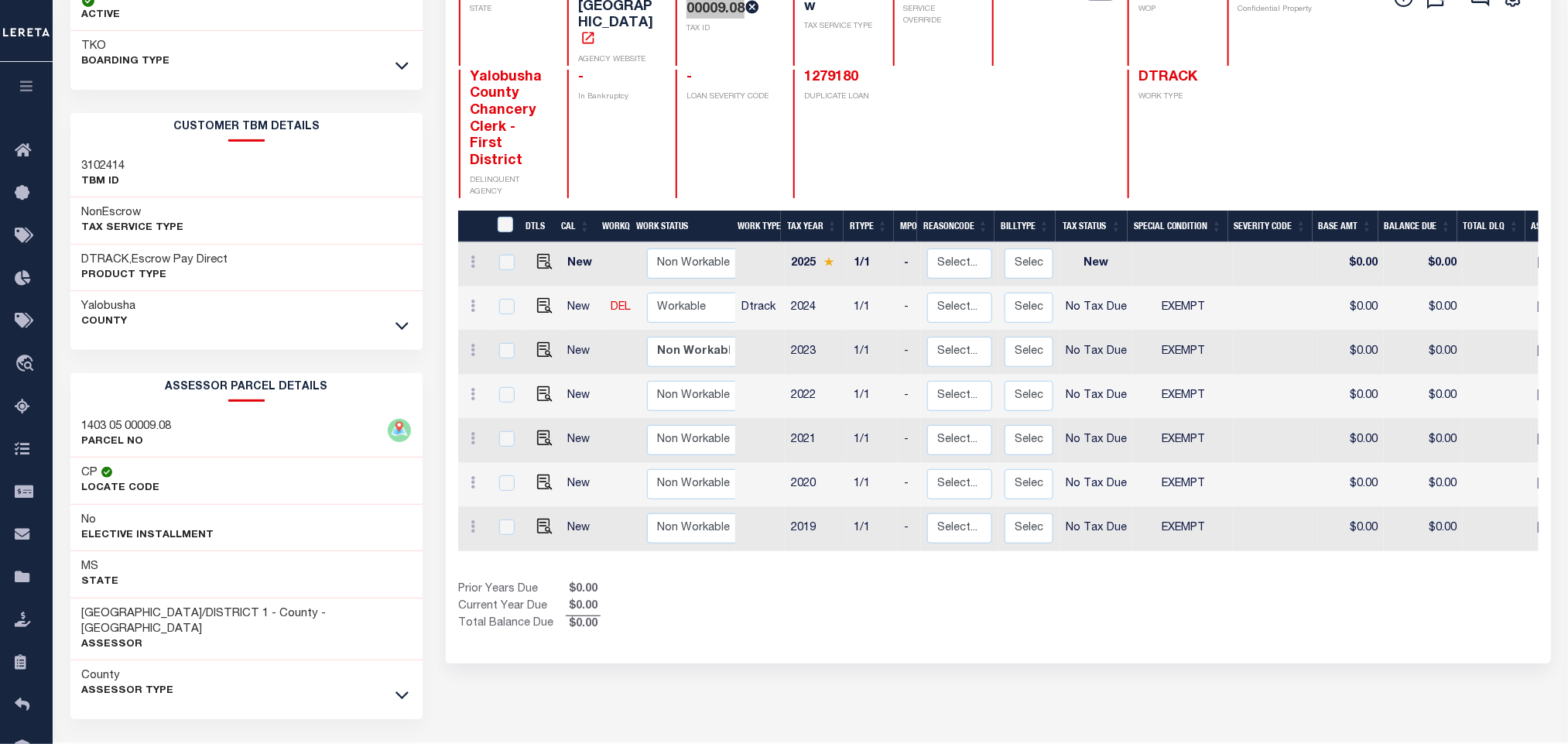
scroll to position [216, 0]
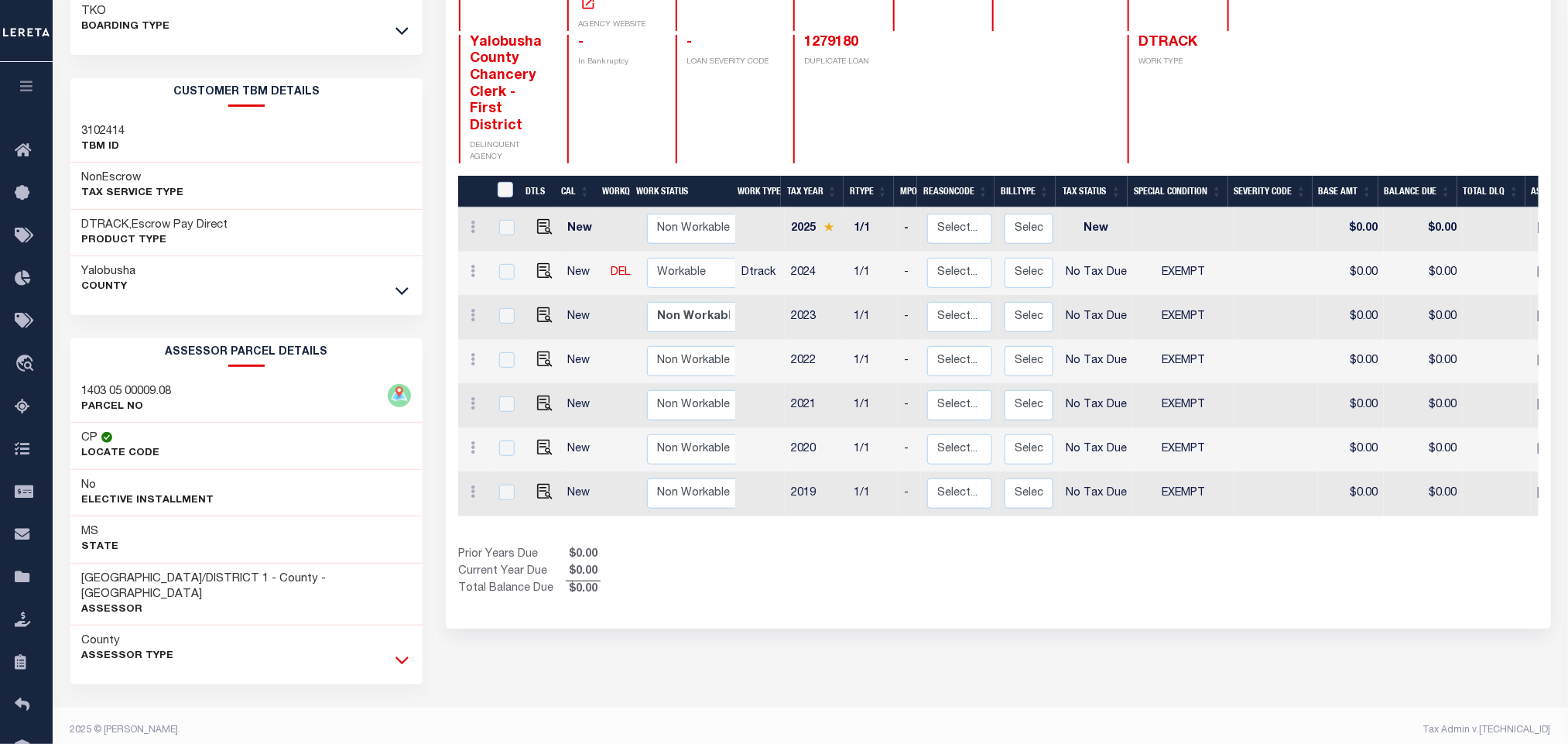
click at [399, 652] on icon at bounding box center [402, 660] width 13 height 17
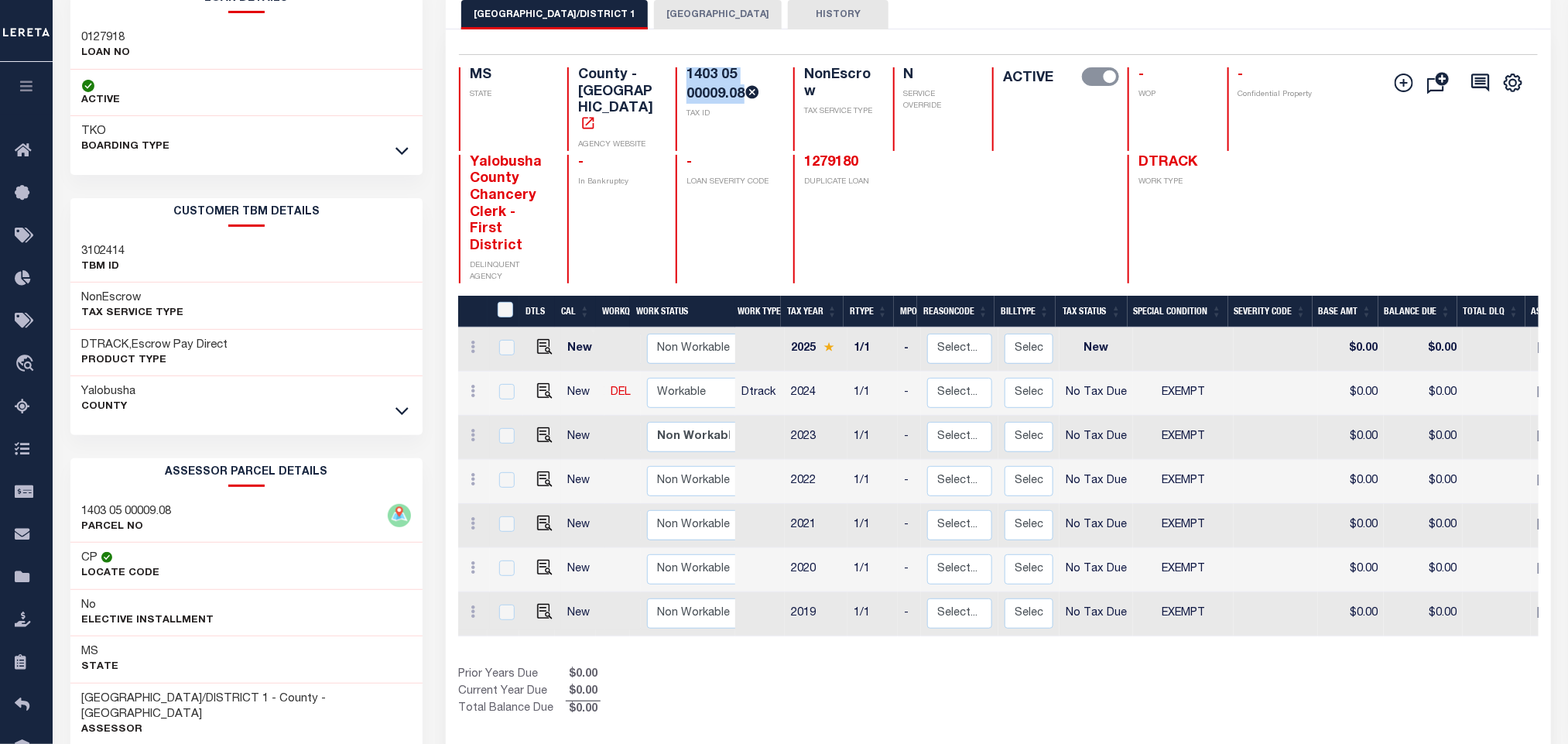
scroll to position [63, 0]
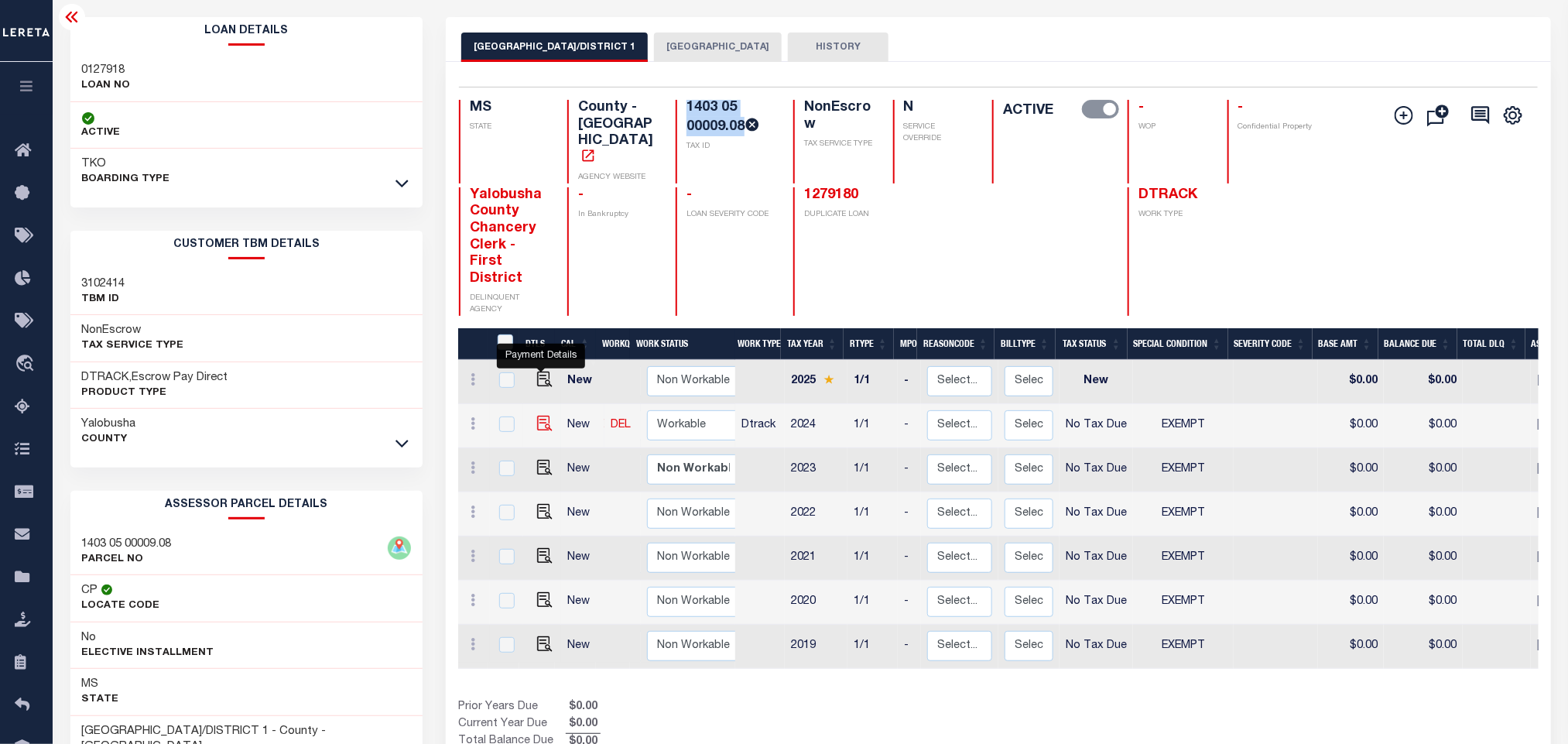
click at [542, 416] on img "" at bounding box center [545, 423] width 16 height 16
checkbox input "true"
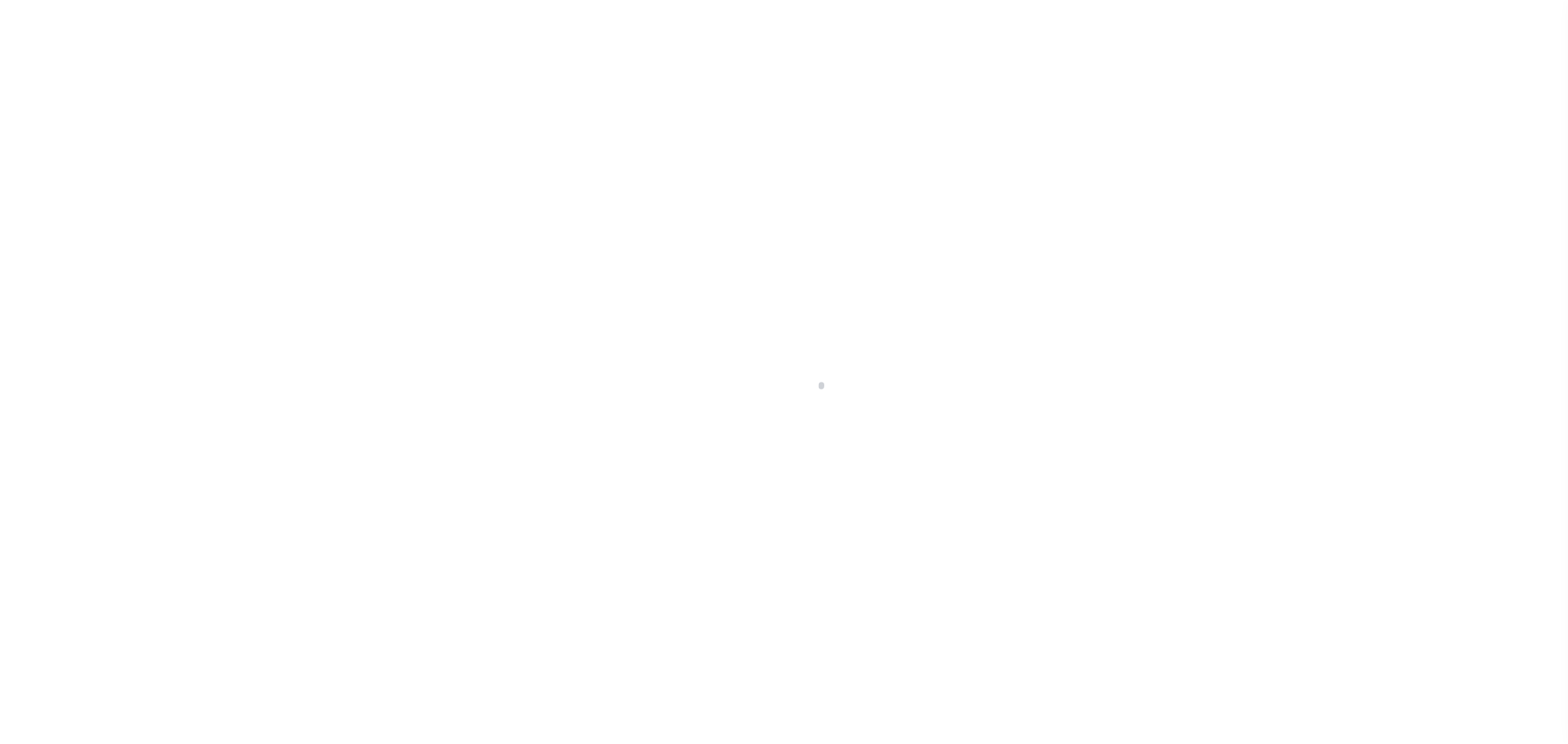
select select "NTX"
select select "5"
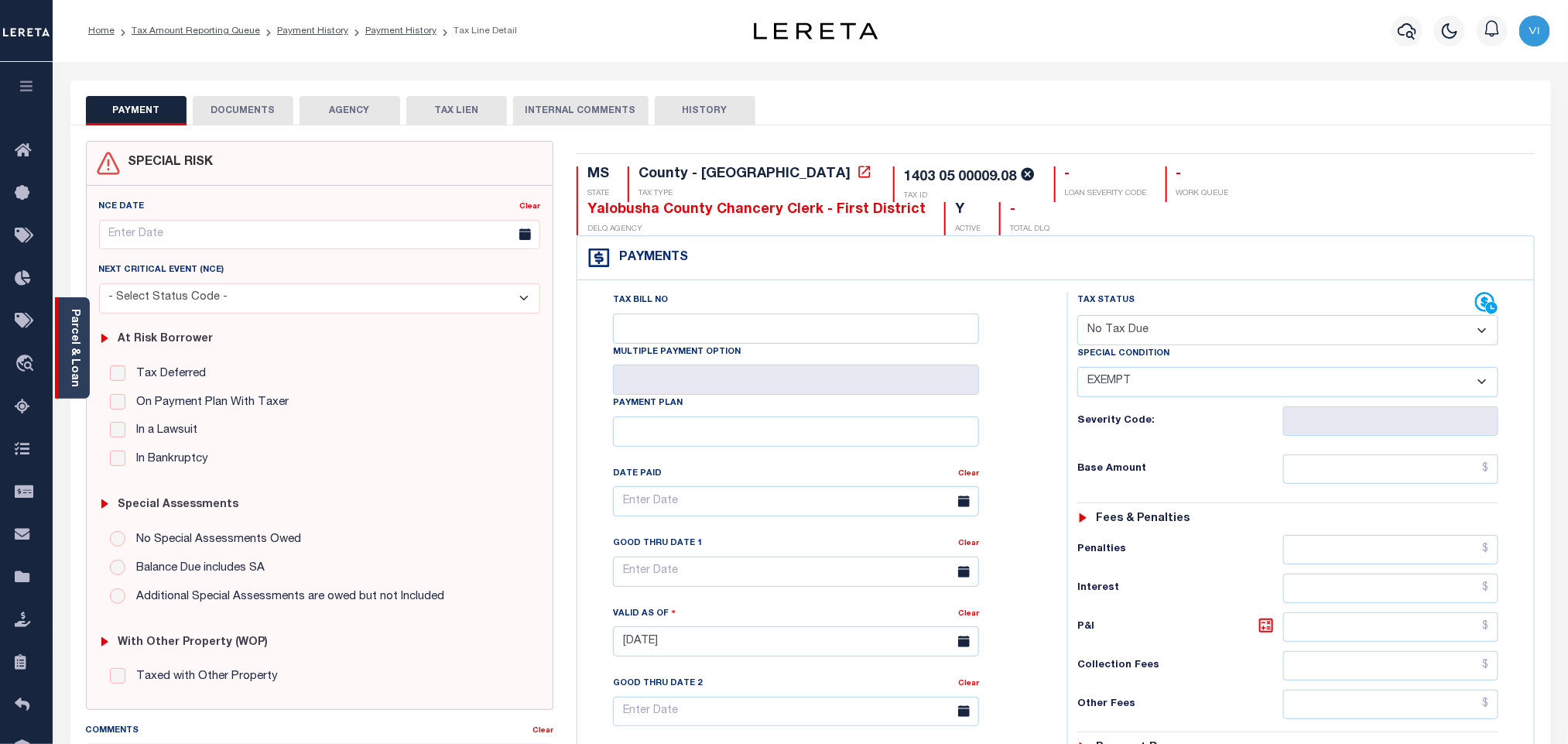
click at [79, 361] on link "Parcel & Loan" at bounding box center [74, 348] width 11 height 78
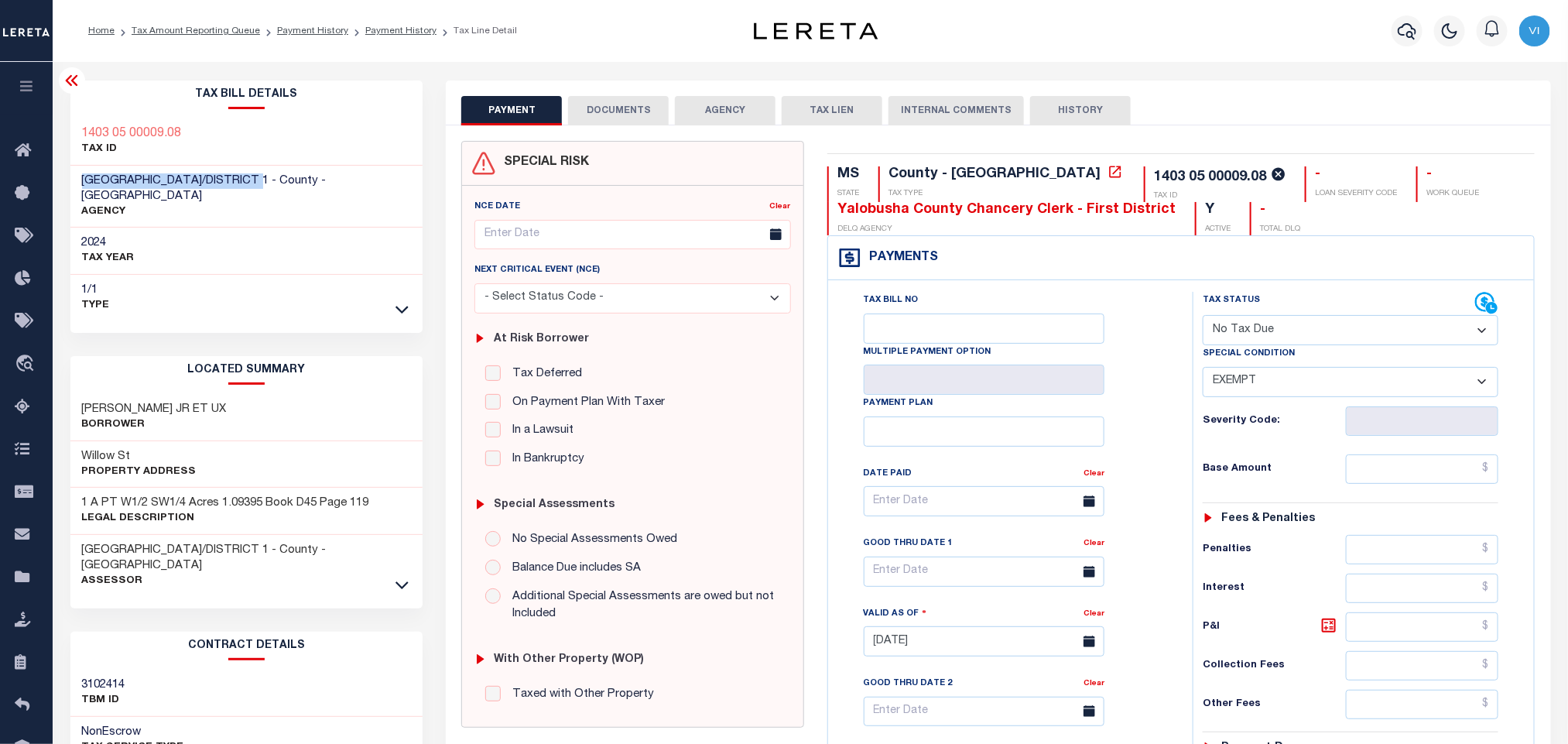
drag, startPoint x: 269, startPoint y: 180, endPoint x: 67, endPoint y: 177, distance: 202.0
click at [67, 177] on div "Tax Bill Details 1403 05 00009.08 TAX ID AGENCY 2024 TAX YEAR [DATE] 1/1 Type" at bounding box center [247, 627] width 376 height 1093
copy span "[GEOGRAPHIC_DATA]/DISTRICT 1"
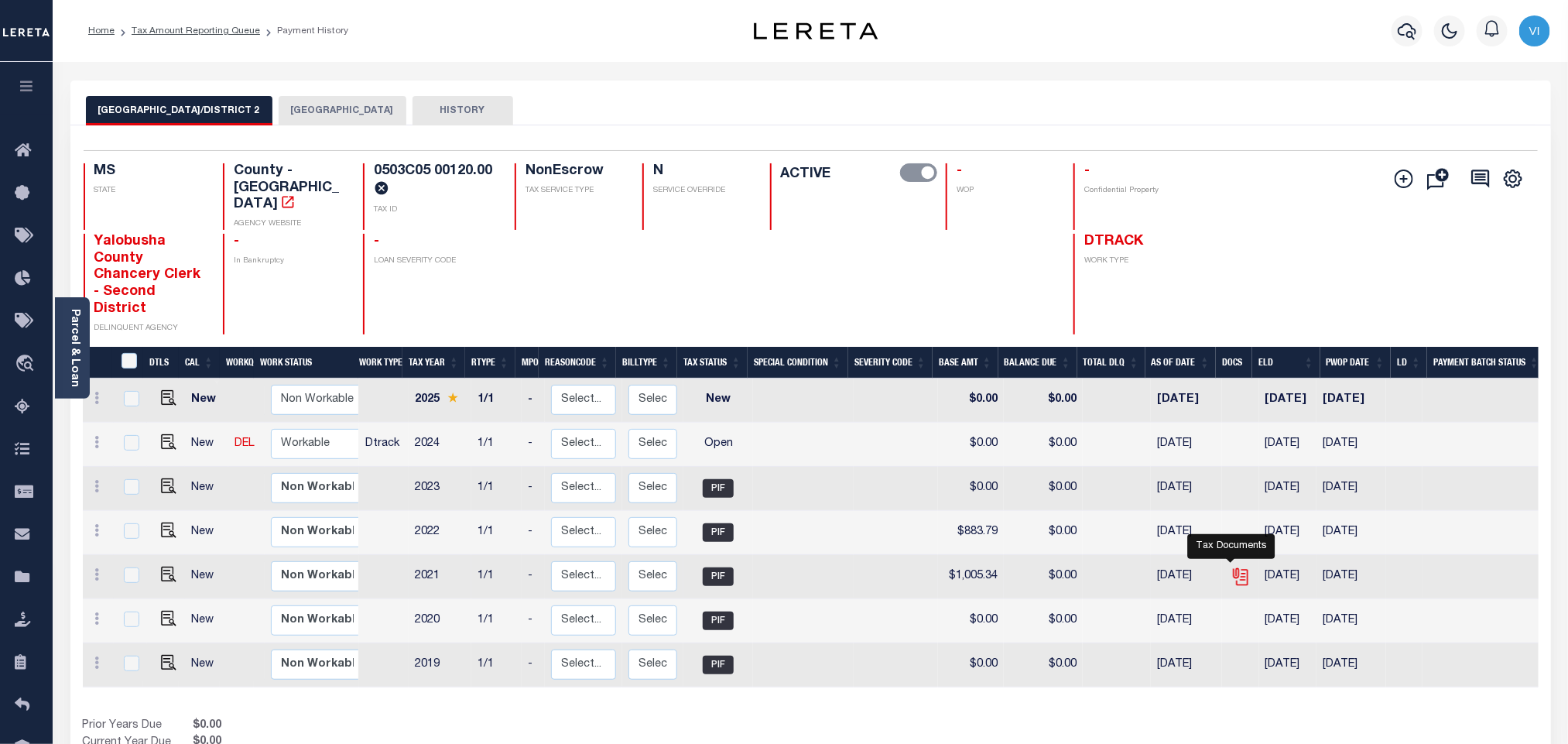
click at [1233, 567] on icon "" at bounding box center [1239, 573] width 12 height 12
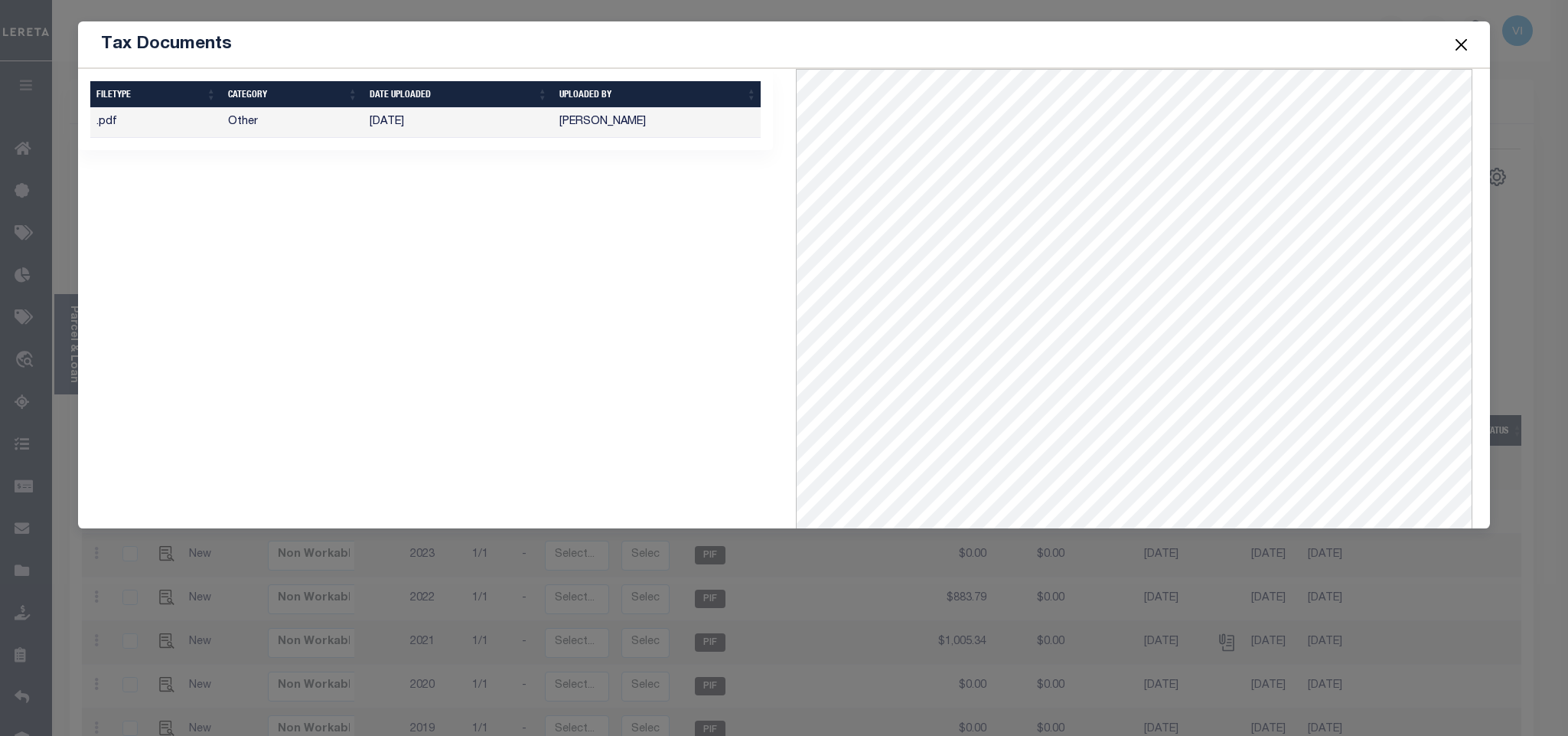
click at [1449, 41] on span at bounding box center [1461, 45] width 59 height 43
click at [1463, 46] on button "Close" at bounding box center [1461, 45] width 20 height 20
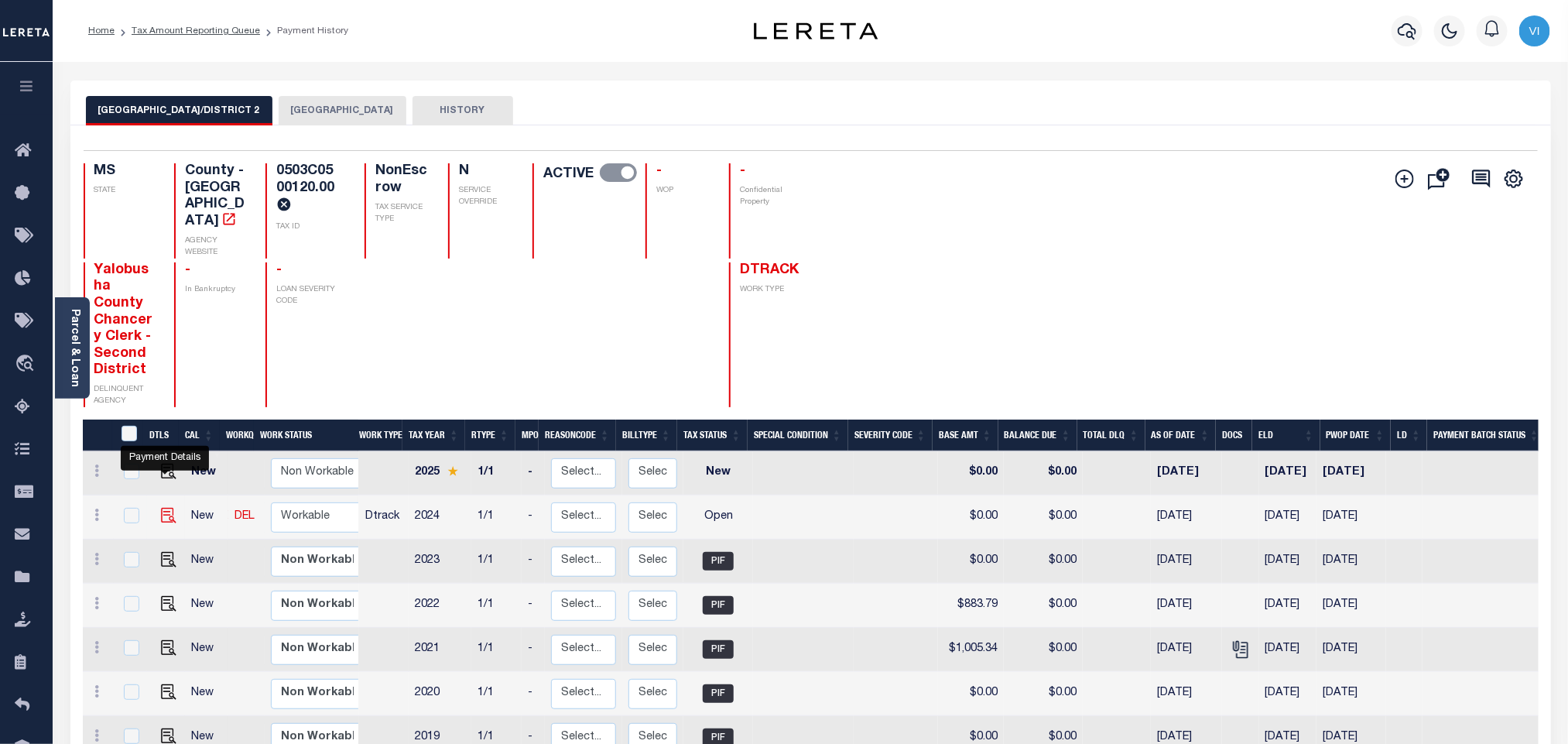
click at [162, 507] on img "" at bounding box center [168, 515] width 16 height 16
checkbox input "true"
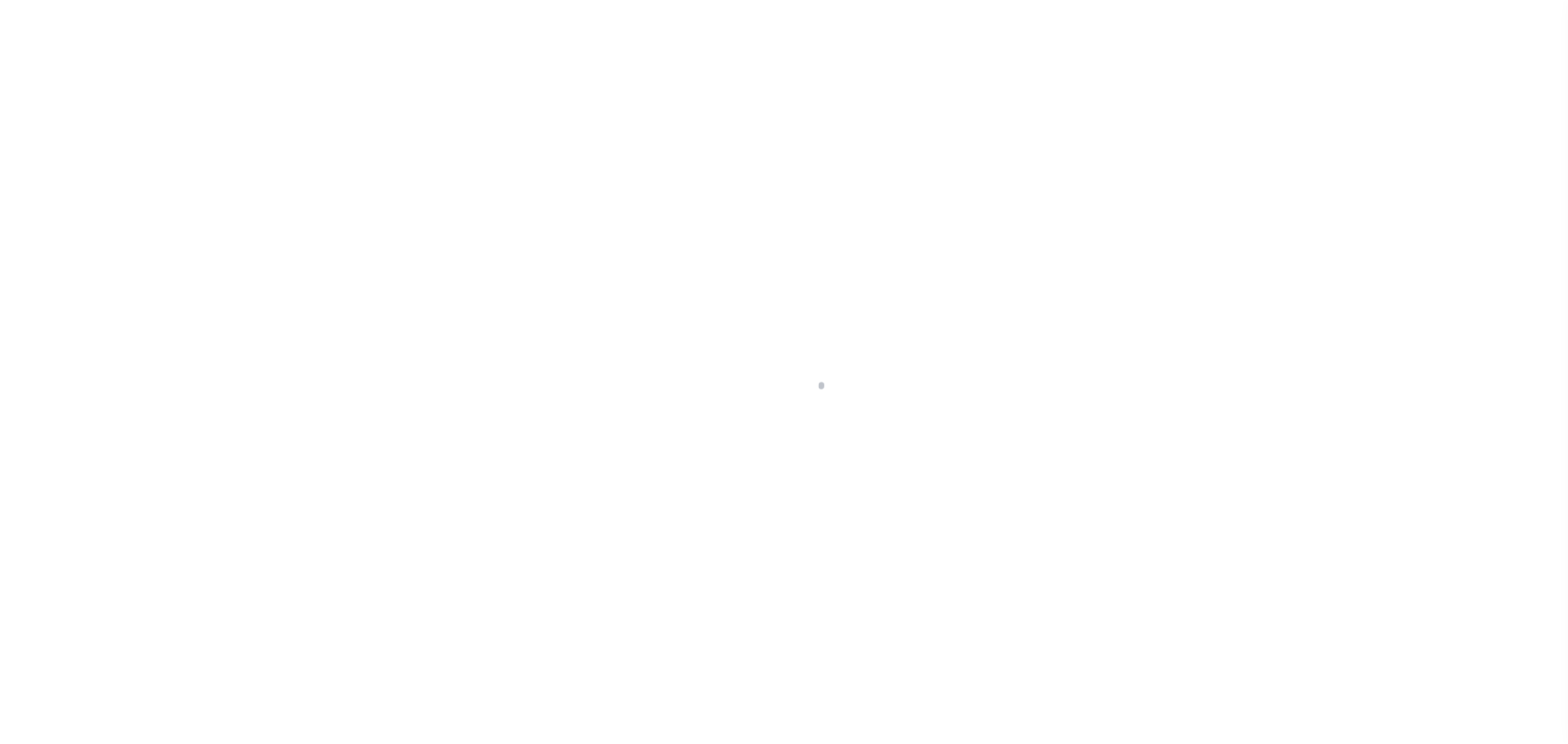
select select "OP2"
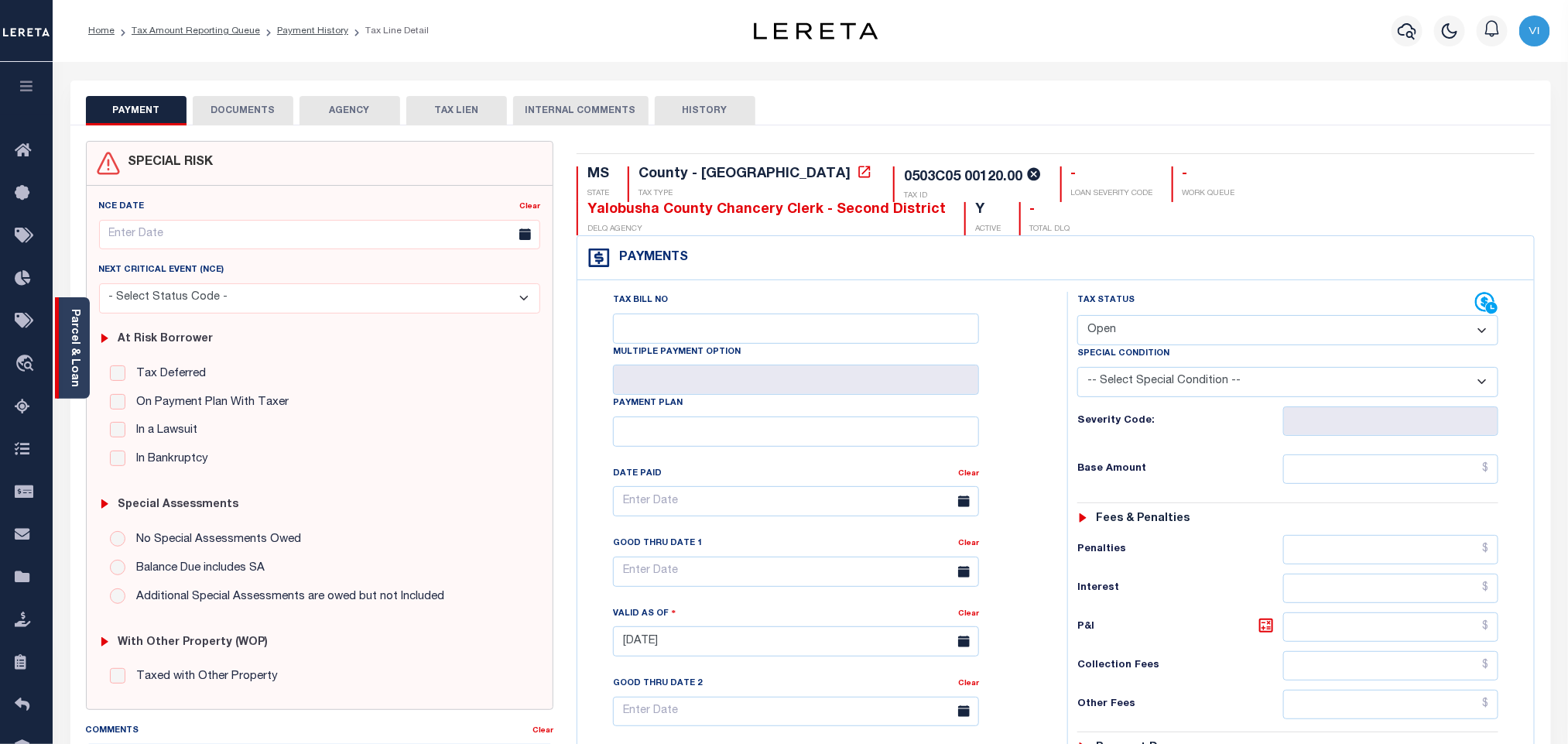
click at [77, 347] on link "Parcel & Loan" at bounding box center [74, 348] width 11 height 78
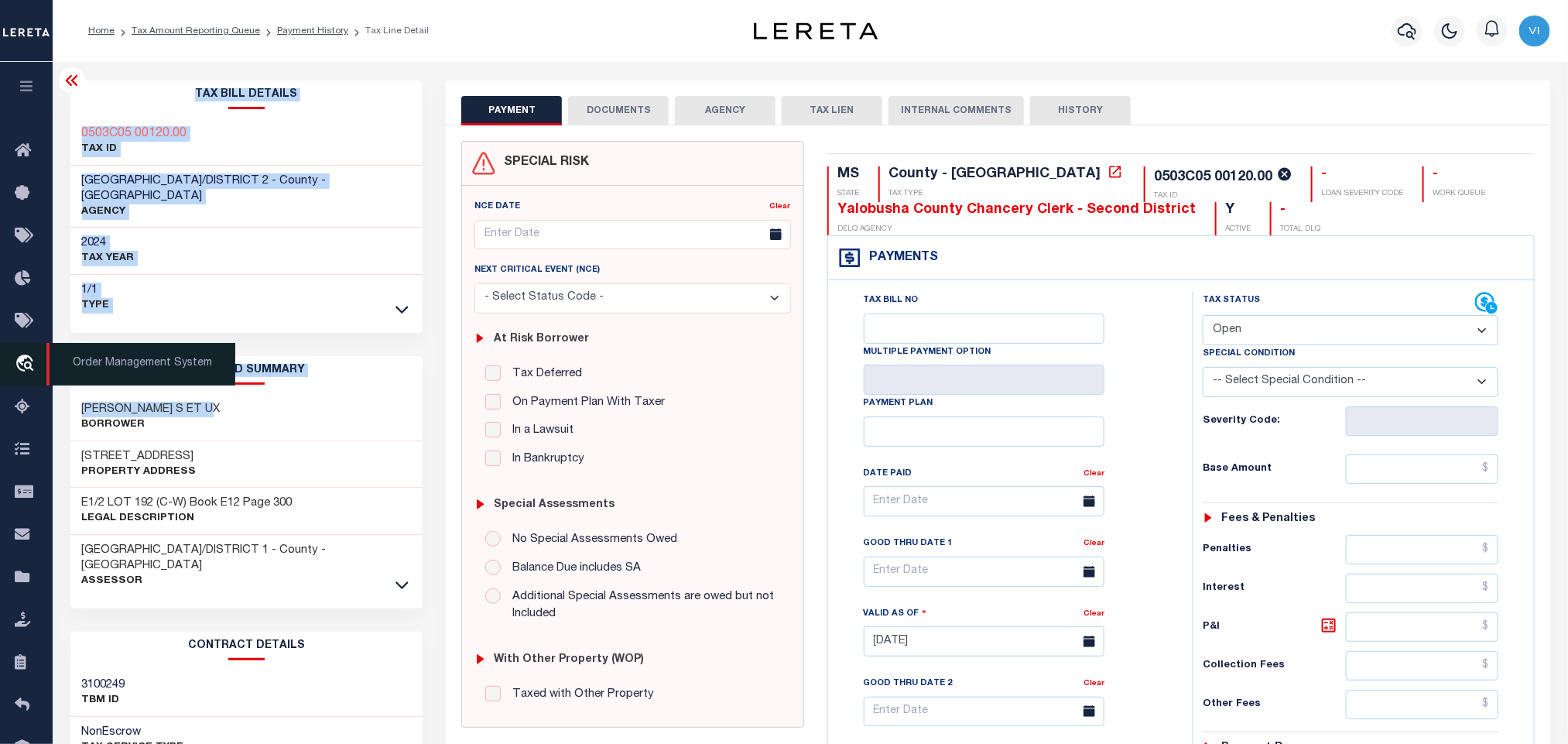
drag, startPoint x: 212, startPoint y: 392, endPoint x: 38, endPoint y: 387, distance: 174.1
click at [38, 387] on div "Home Tax Amount Reporting Queue Payment History Tax Line Detail Profile Sign out" at bounding box center [784, 587] width 1568 height 1173
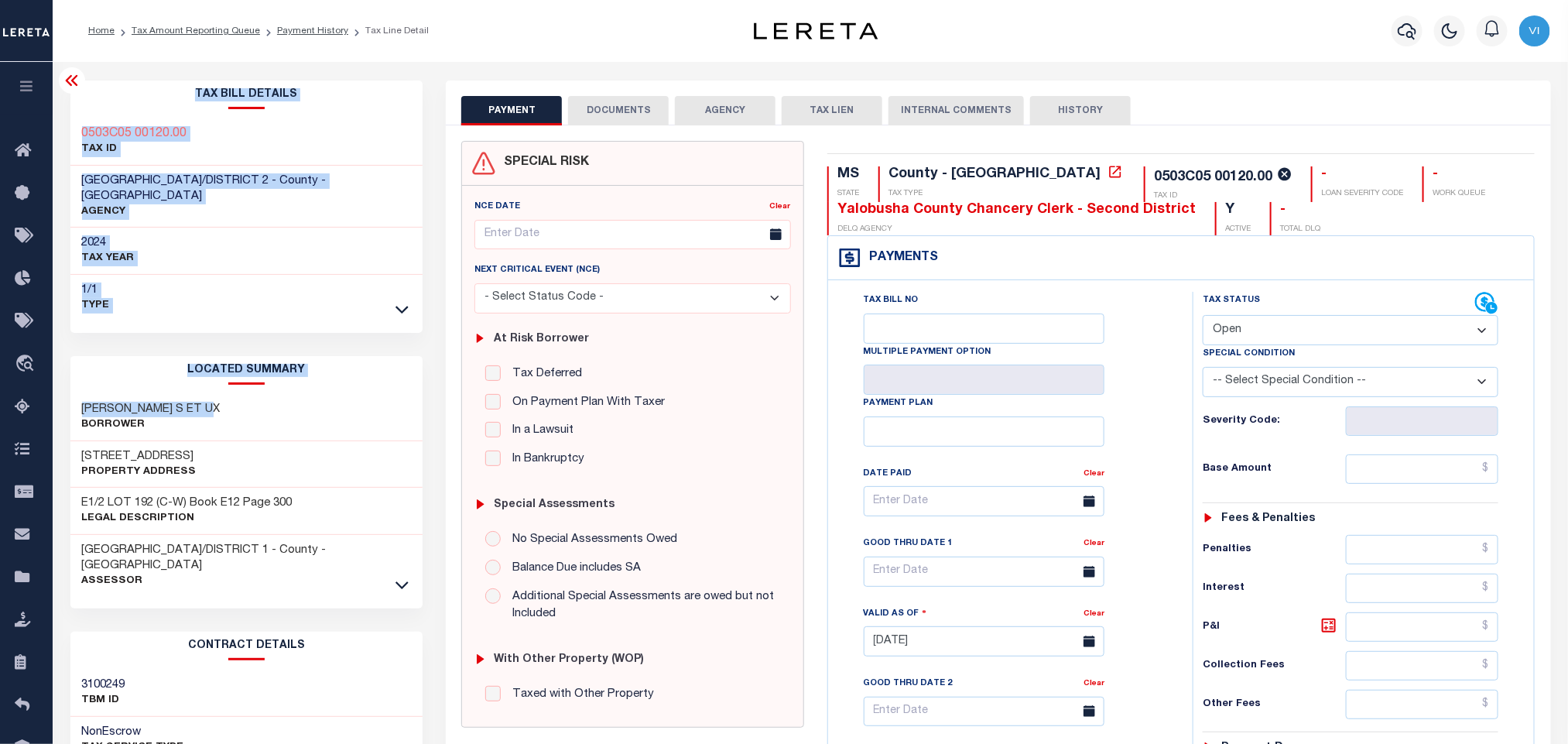
click at [313, 420] on div "[PERSON_NAME] S ET [PERSON_NAME]" at bounding box center [247, 417] width 353 height 47
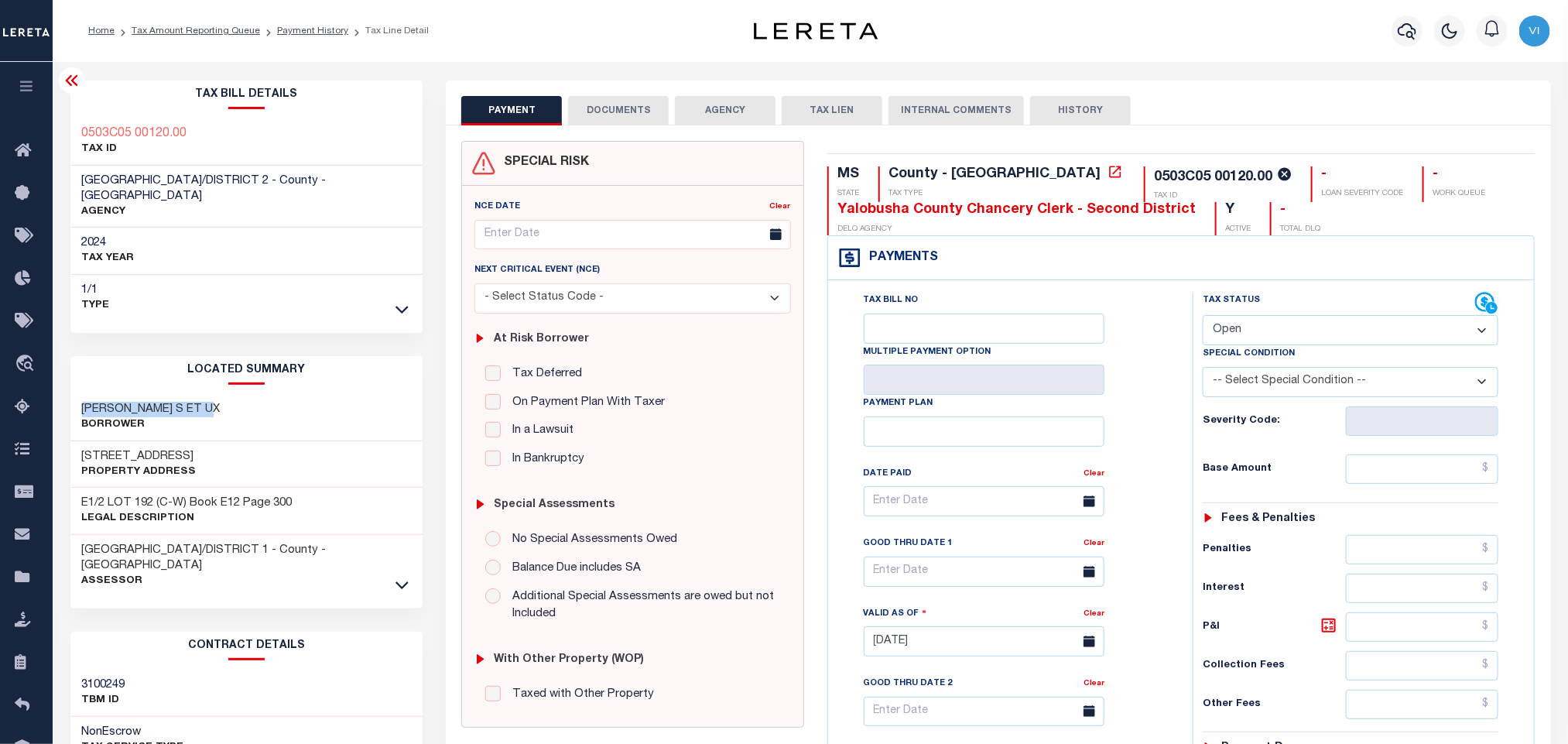
drag, startPoint x: 214, startPoint y: 392, endPoint x: 68, endPoint y: 387, distance: 146.1
click at [68, 387] on div "Tax Bill Details 0503C05 00120.00 TAX ID AGENCY 2024 TAX YEAR [DATE] 1/1 Type" at bounding box center [247, 627] width 376 height 1093
copy h3 "[PERSON_NAME] S ET UX"
click at [606, 114] on button "DOCUMENTS" at bounding box center [618, 110] width 101 height 29
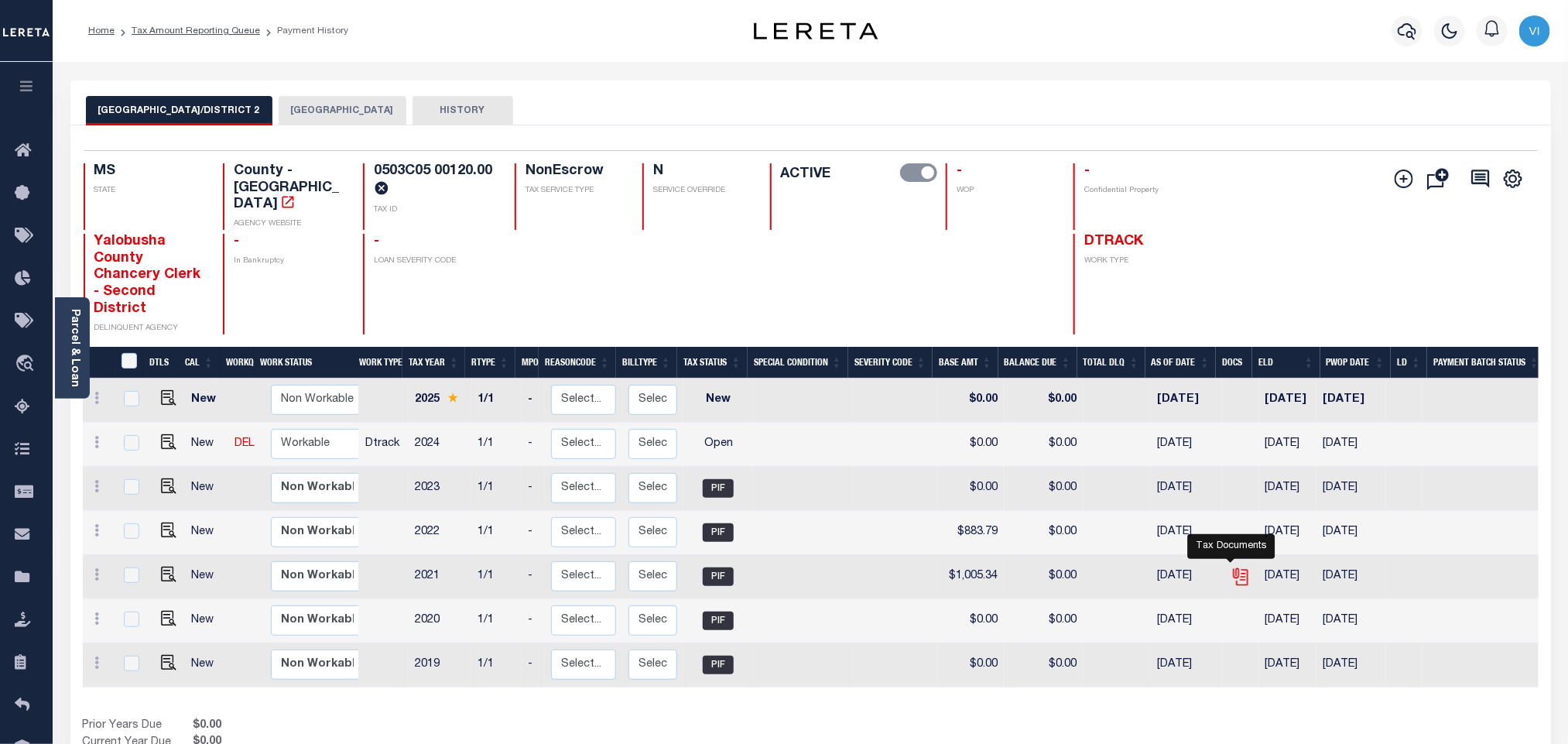
click at [1233, 567] on icon "" at bounding box center [1239, 573] width 12 height 12
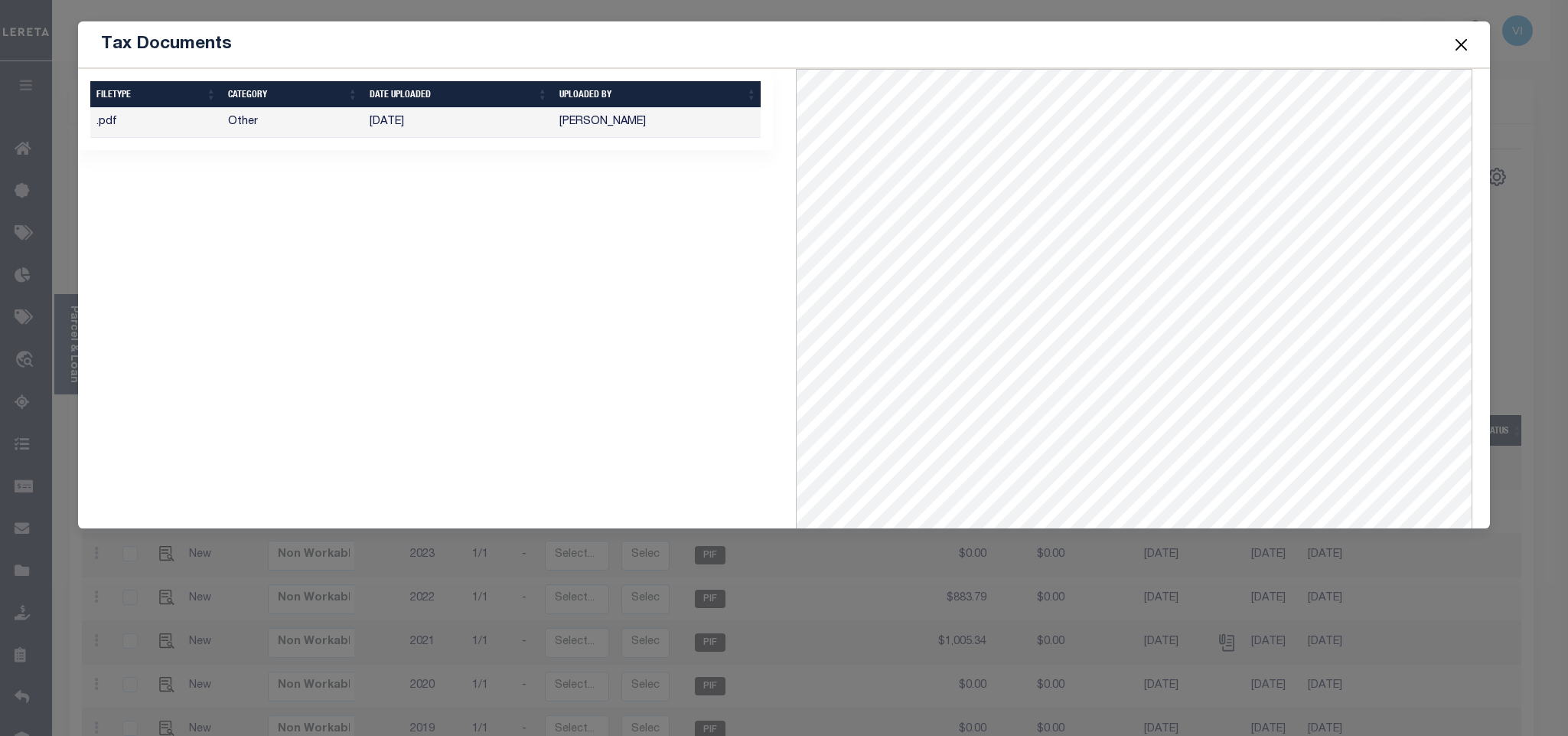
click at [1456, 47] on button "Close" at bounding box center [1461, 45] width 20 height 20
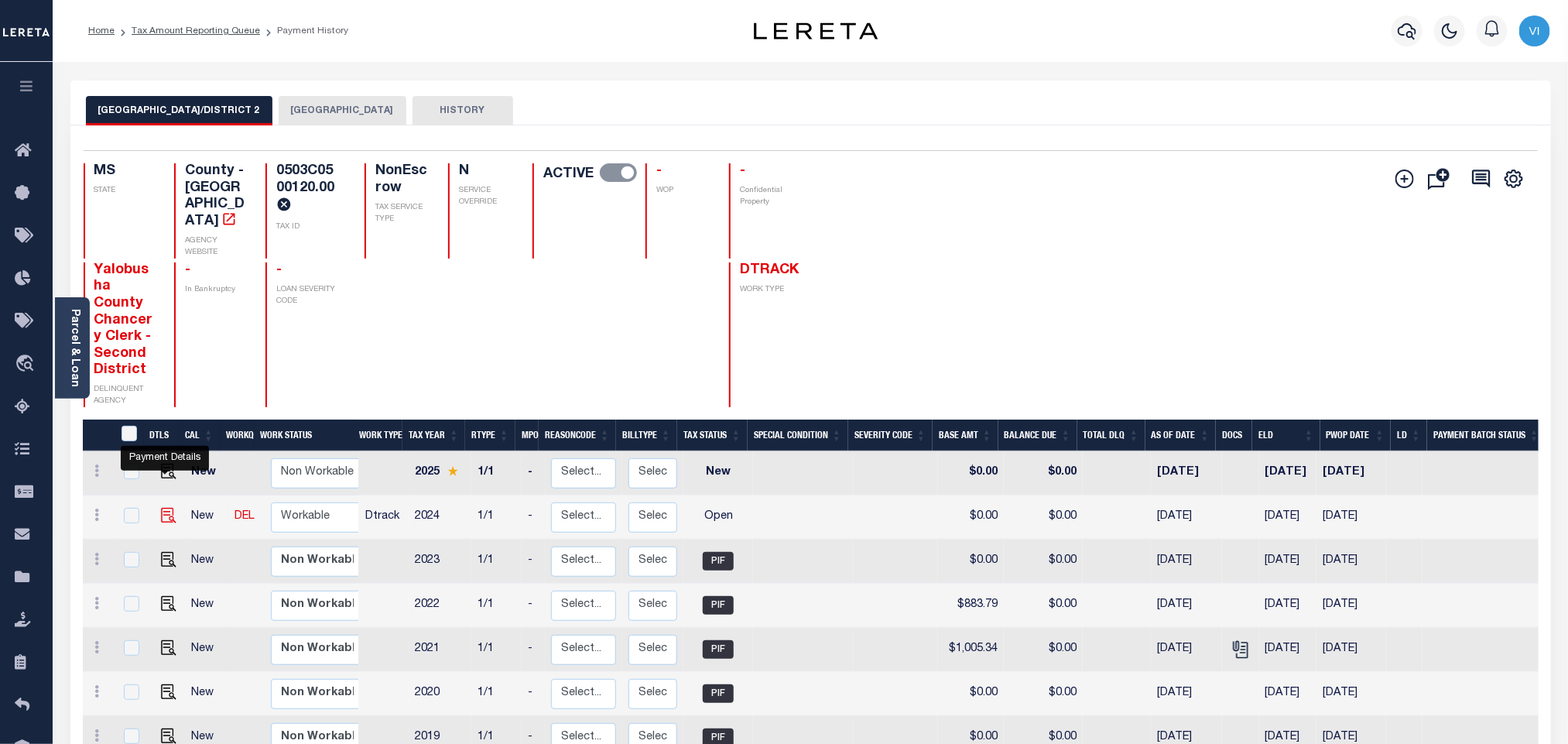
click at [166, 507] on img "" at bounding box center [168, 515] width 16 height 16
checkbox input "true"
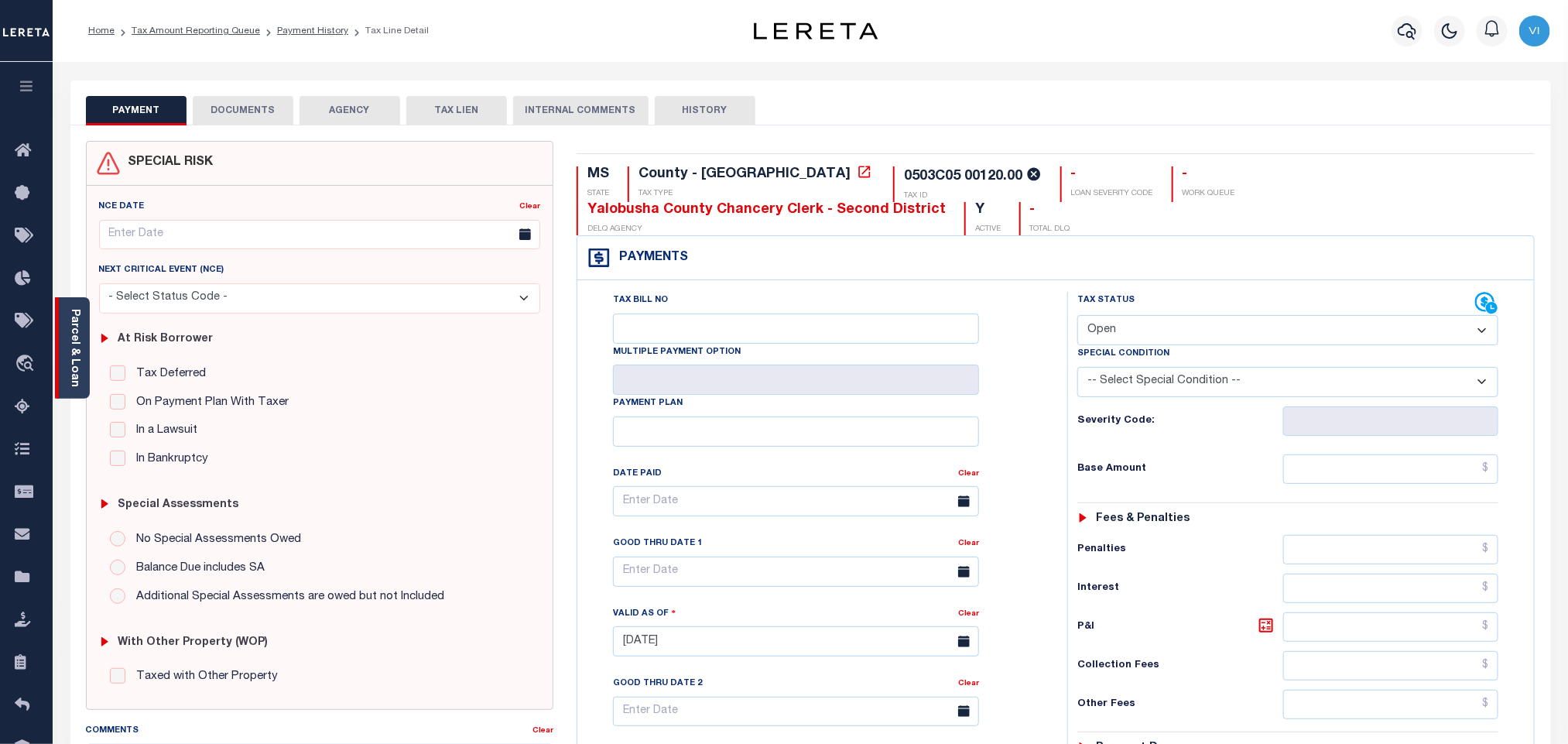
click at [72, 363] on link "Parcel & Loan" at bounding box center [74, 348] width 11 height 78
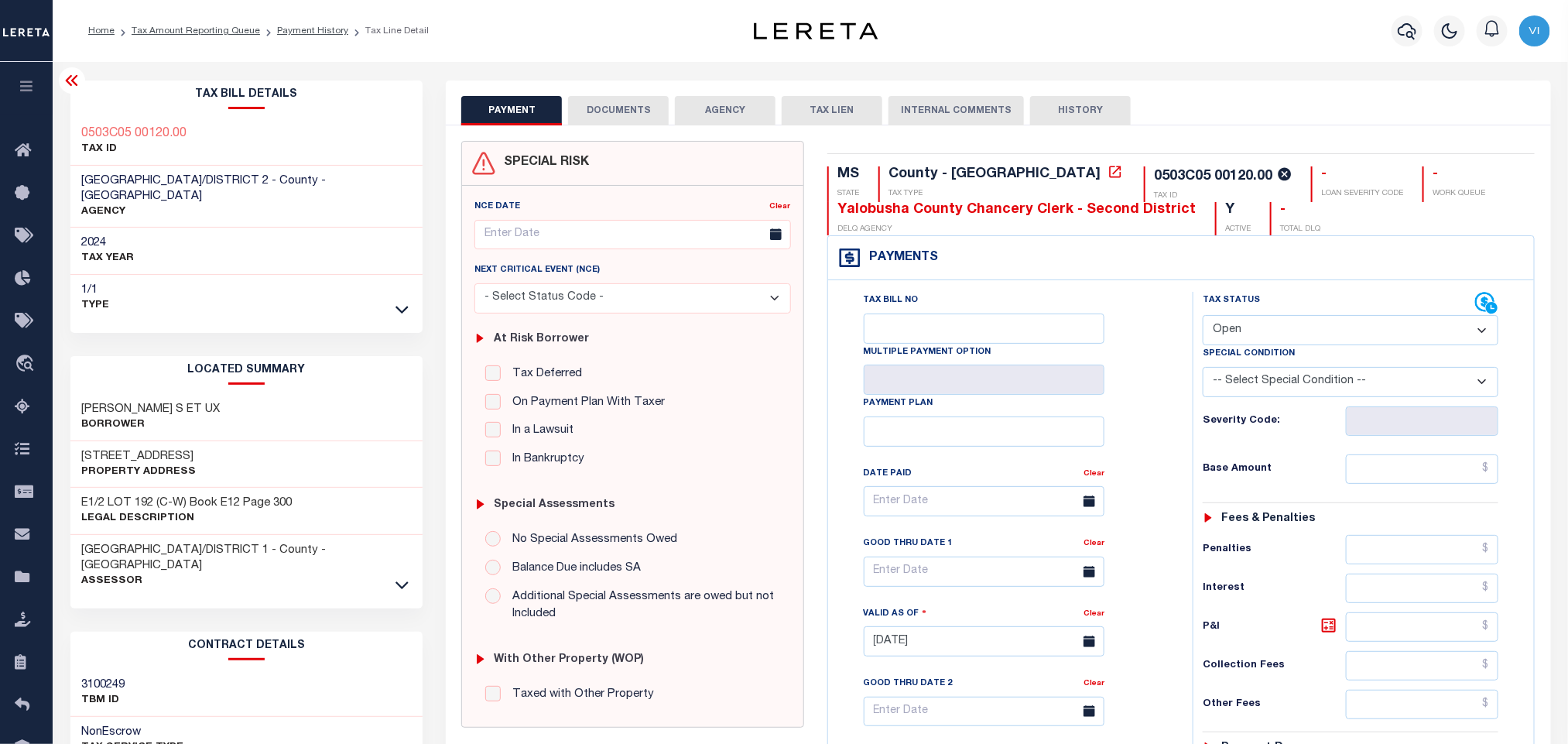
click at [1315, 327] on select "- Select Status Code - Open Due/Unpaid Paid Incomplete No Tax Due Internal Refu…" at bounding box center [1351, 330] width 296 height 30
select select "PYD"
click at [1203, 315] on select "- Select Status Code - Open Due/Unpaid Paid Incomplete No Tax Due Internal Refu…" at bounding box center [1351, 330] width 296 height 30
type input "[DATE]"
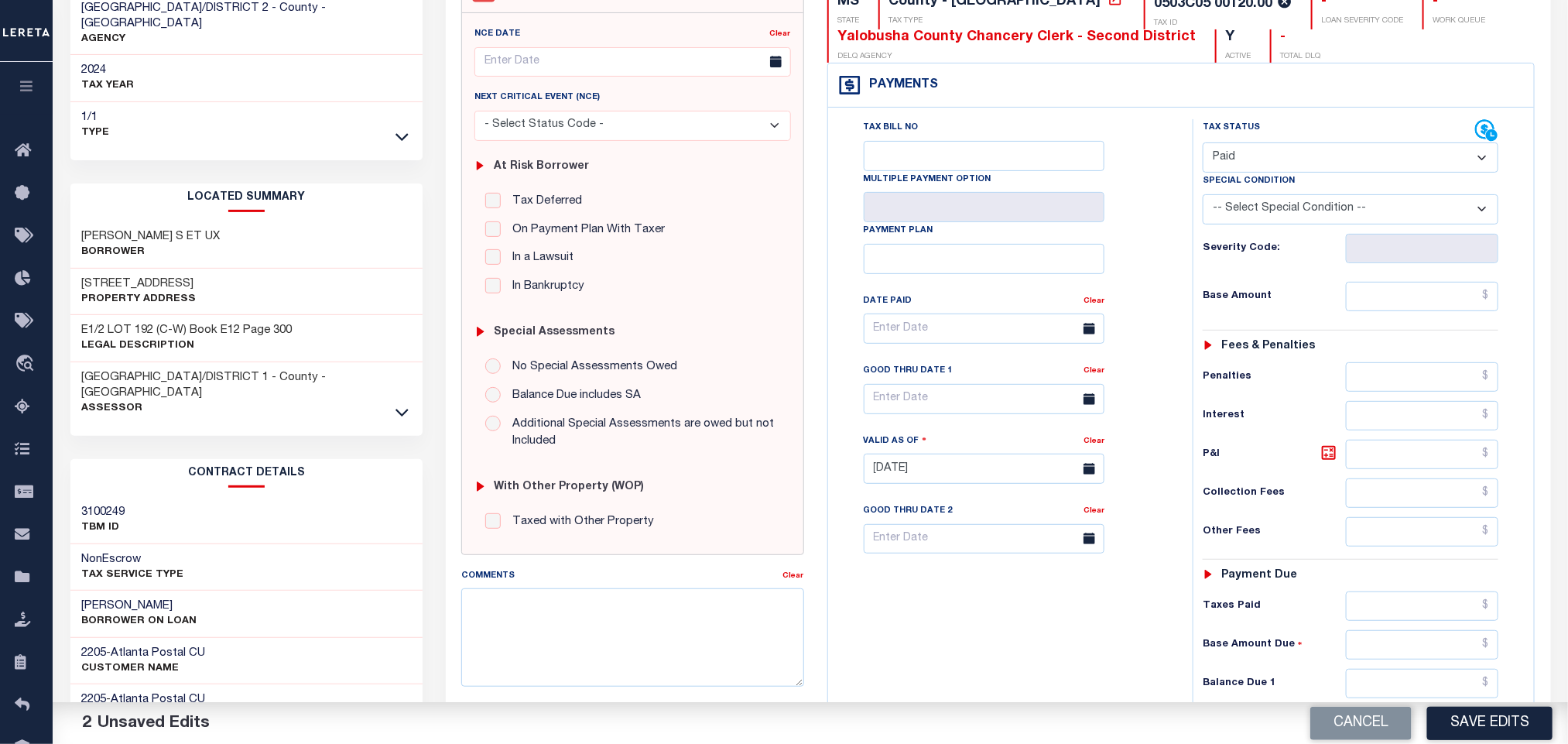
scroll to position [441, 0]
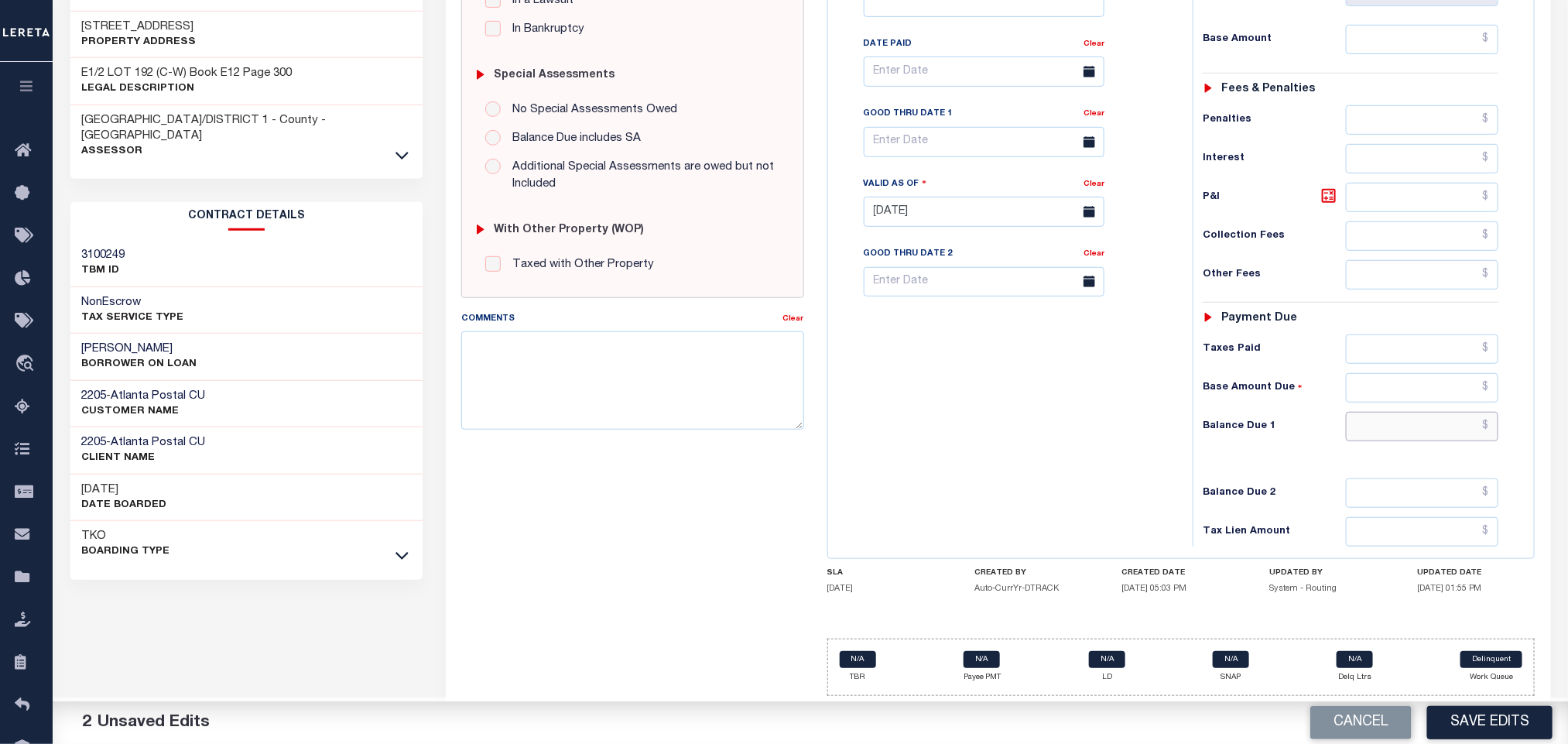
click at [1402, 423] on input "text" at bounding box center [1422, 426] width 153 height 29
type input "$0.00"
click at [743, 384] on textarea "Comments" at bounding box center [632, 380] width 342 height 97
type textarea "Information taken Verbally."
click at [929, 387] on div "Tax Bill No Multiple Payment Option Payment Plan Clear" at bounding box center [1006, 204] width 349 height 683
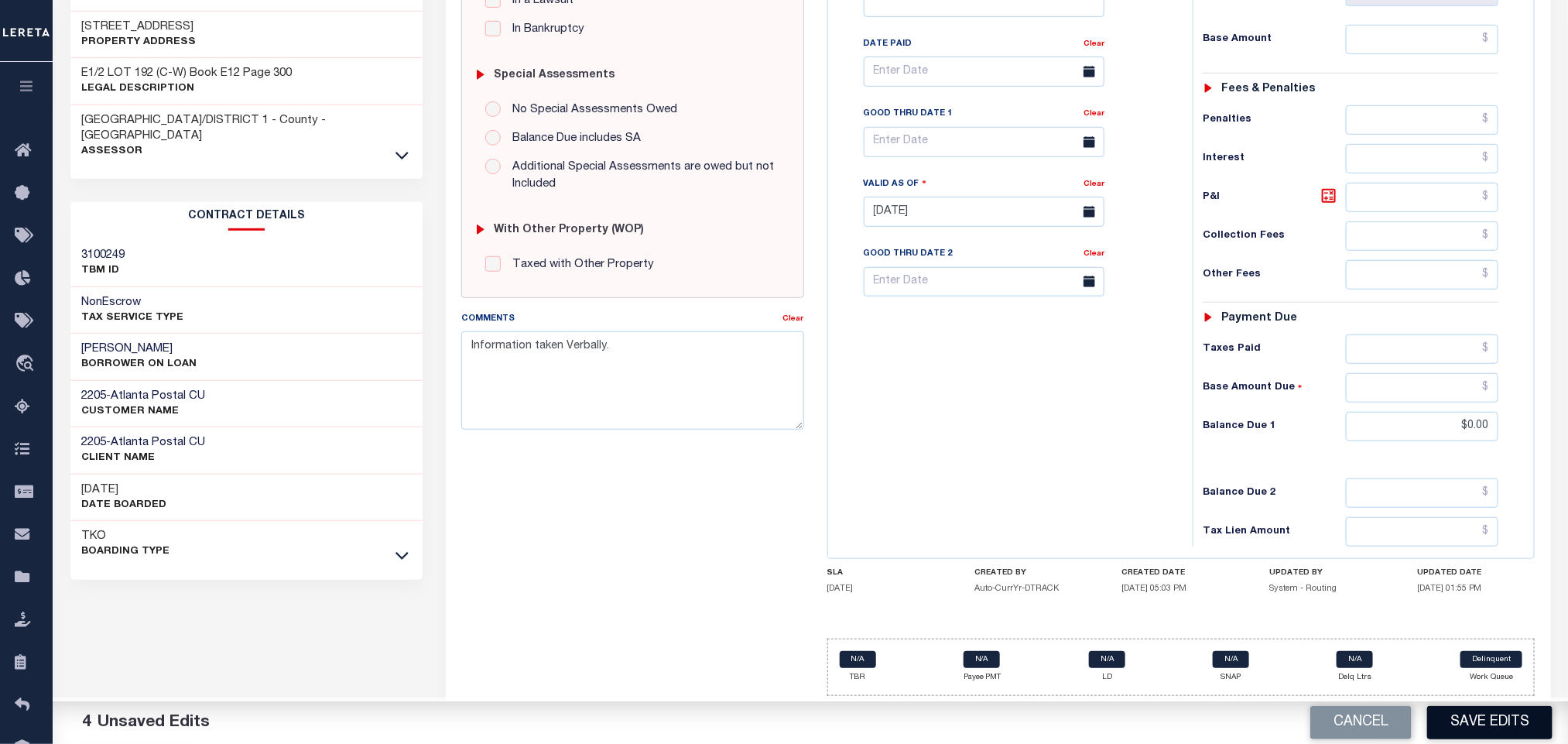
click at [1471, 734] on button "Save Edits" at bounding box center [1490, 722] width 125 height 33
checkbox input "false"
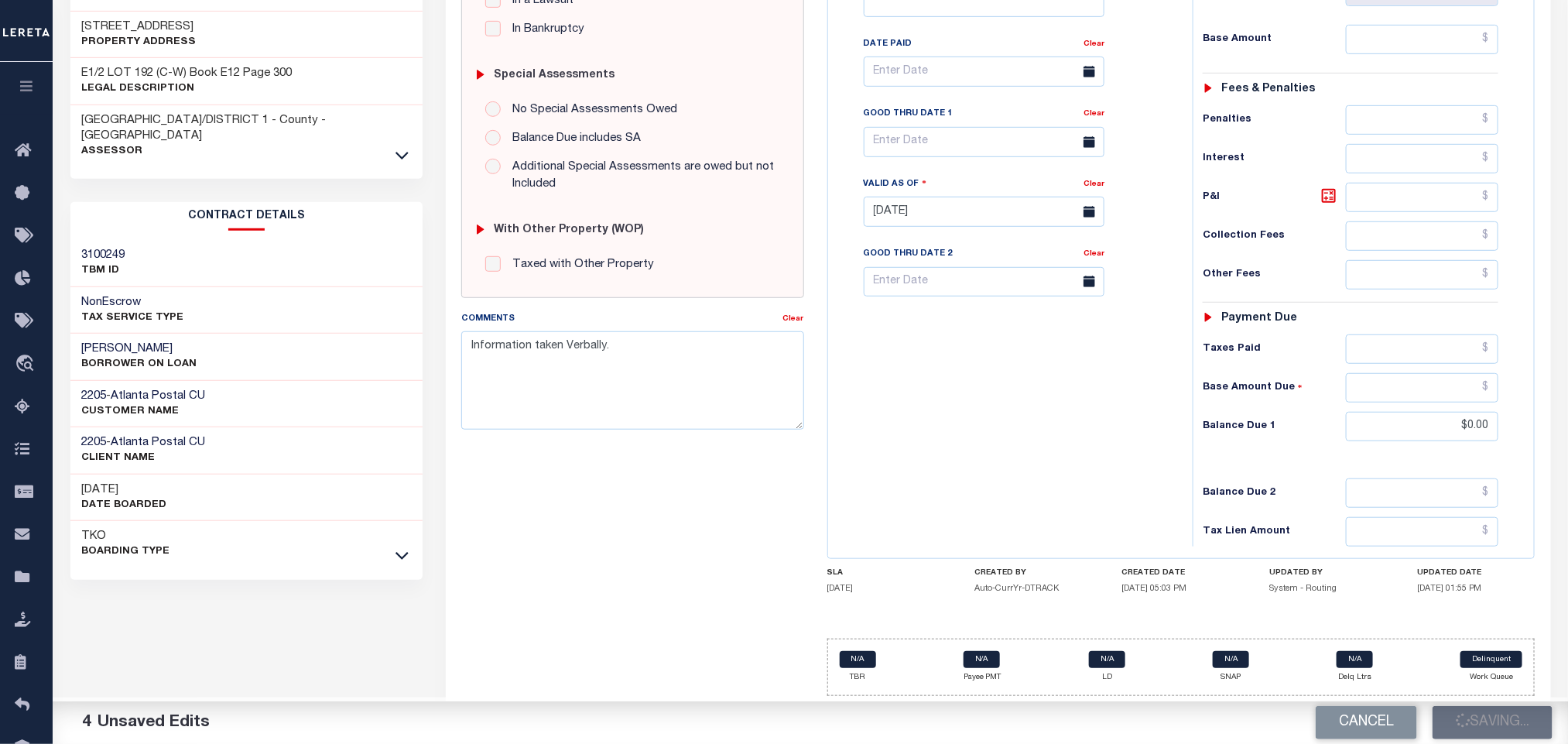
type input "$0"
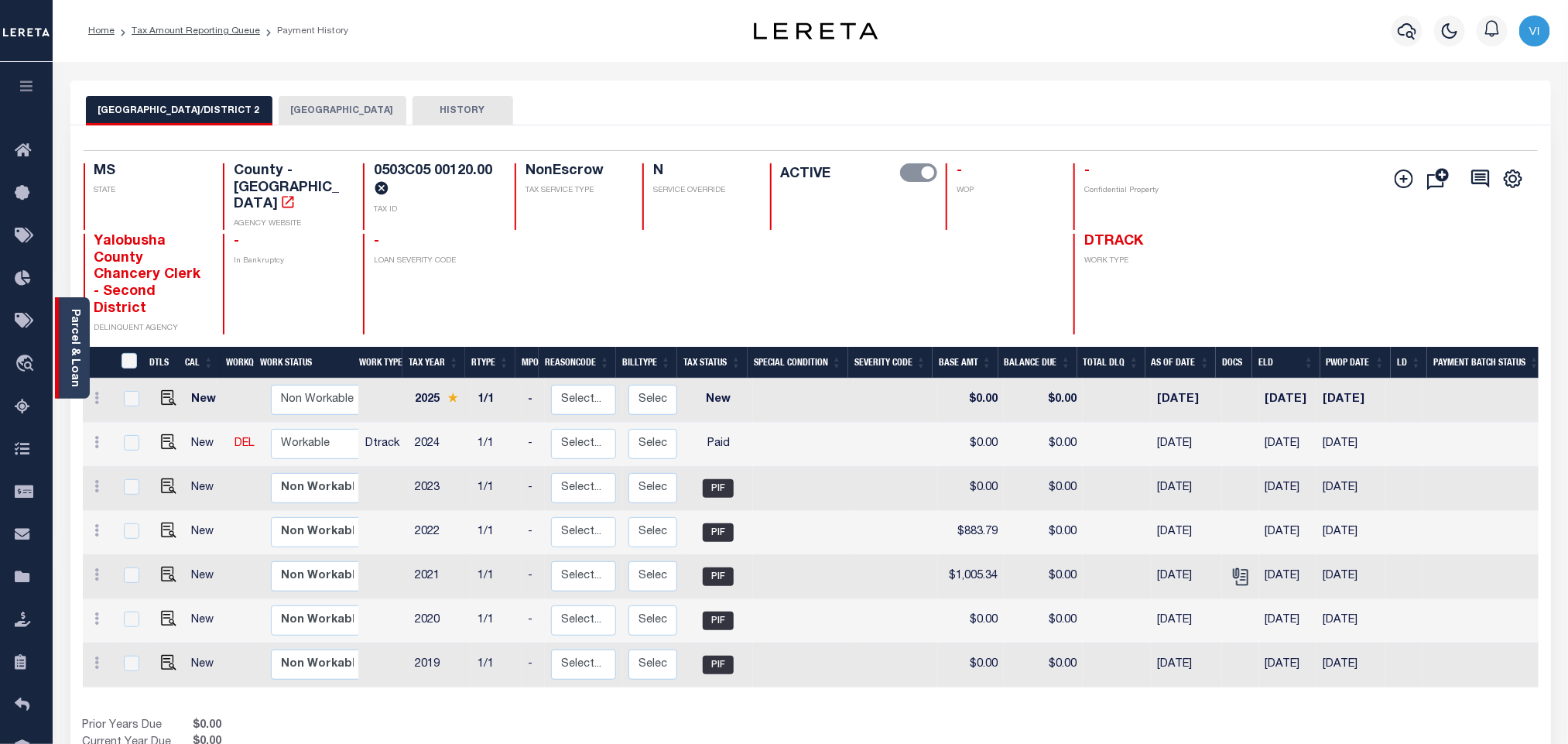
click at [70, 367] on link "Parcel & Loan" at bounding box center [74, 348] width 11 height 78
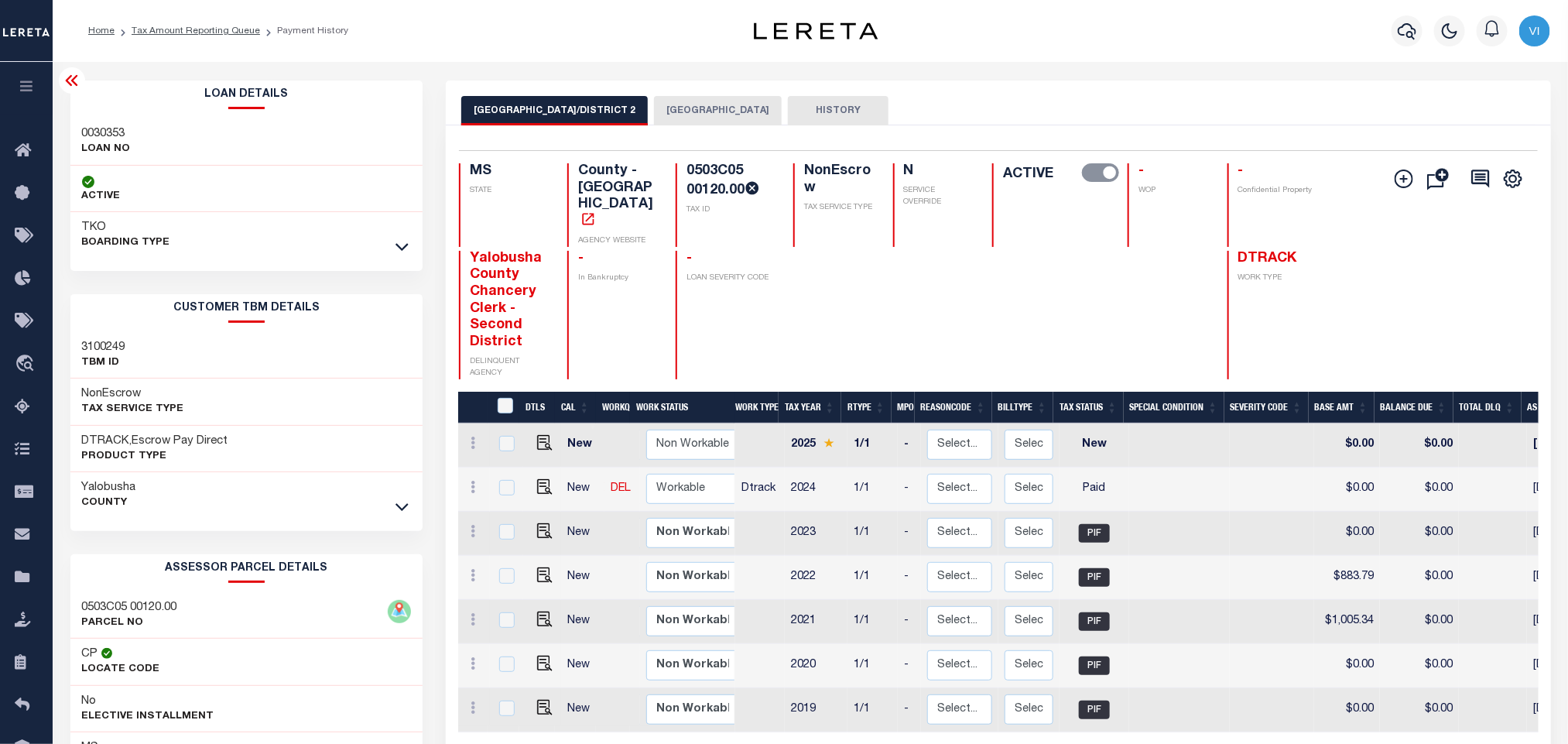
click at [82, 128] on h3 "0030353" at bounding box center [106, 133] width 49 height 16
copy h3 "0030353"
drag, startPoint x: 746, startPoint y: 191, endPoint x: 685, endPoint y: 162, distance: 67.5
click at [685, 162] on div "Selected 7 Results 1 Items per page 25 50 100 MS STATE County - MS AGENCY WEBSI…" at bounding box center [998, 264] width 1103 height 229
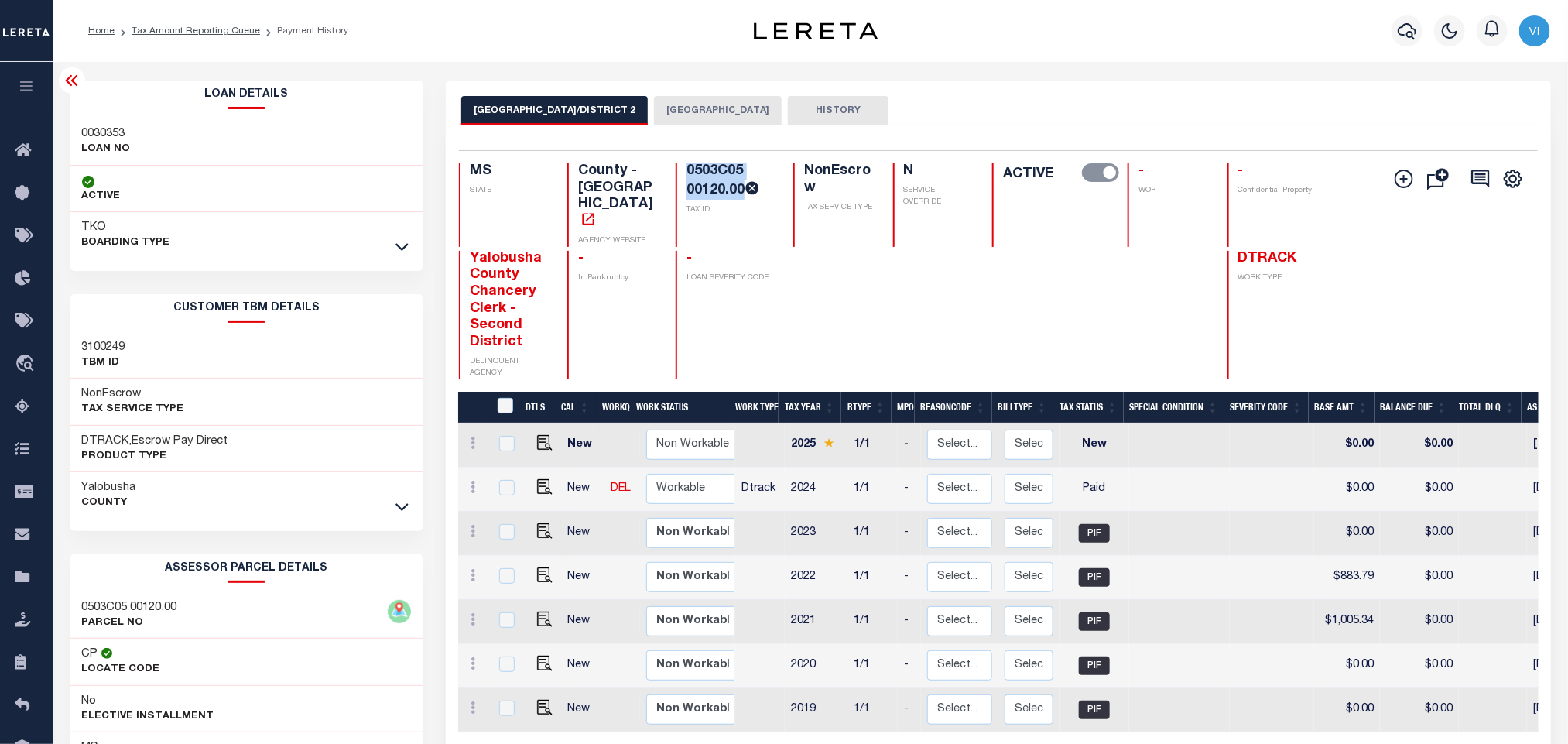
copy h4 "0503C05 00120.00"
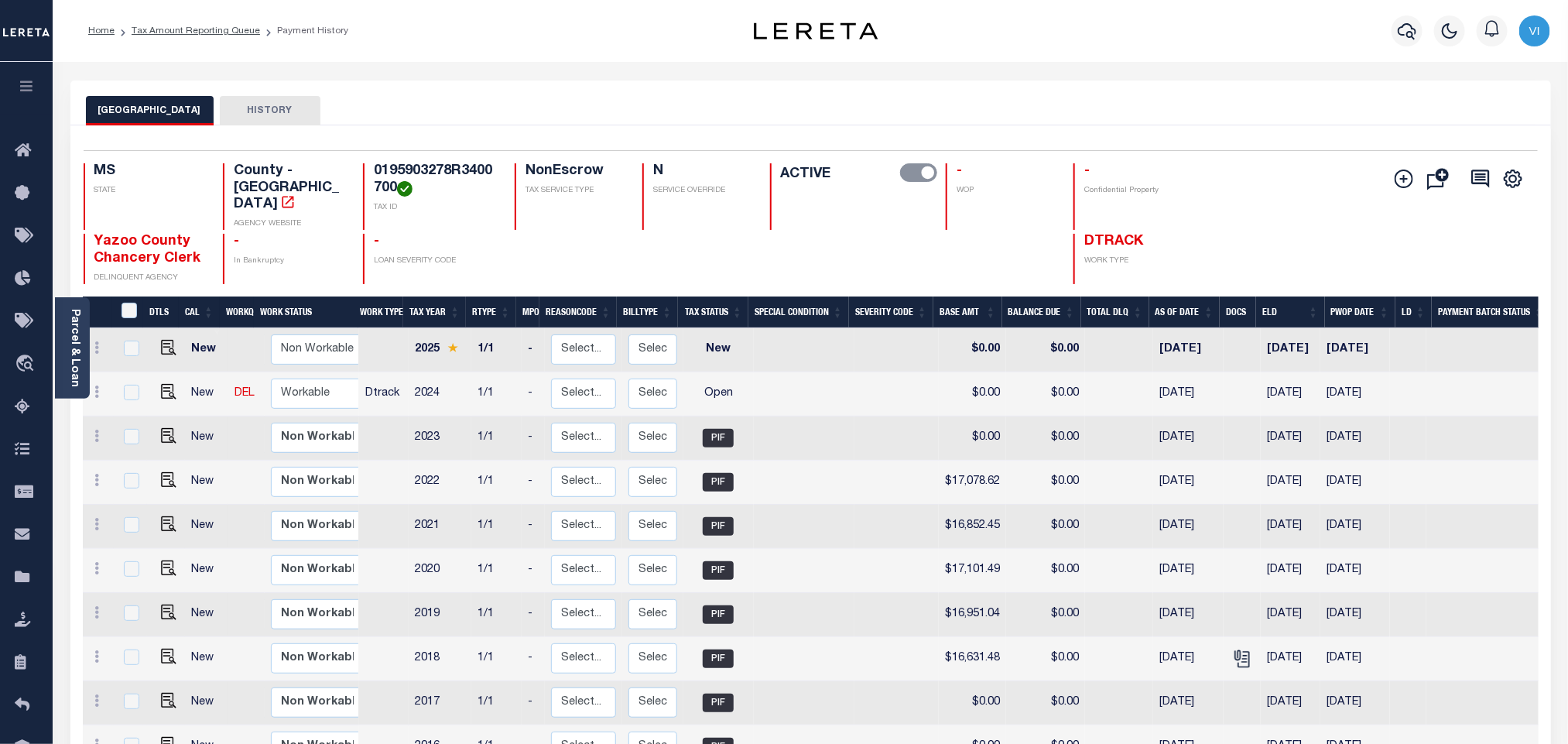
click at [392, 187] on h4 "0195903278R3400700" at bounding box center [435, 180] width 122 height 33
drag, startPoint x: 395, startPoint y: 189, endPoint x: 355, endPoint y: 172, distance: 43.5
click at [355, 172] on div "MS STATE County - MS AGENCY WEBSITE 0195903278R3400700 TAX ID NonEscrow TAX SER…" at bounding box center [689, 197] width 1212 height 67
copy h4 "0195903278R3400700"
click at [161, 384] on img "" at bounding box center [168, 392] width 16 height 16
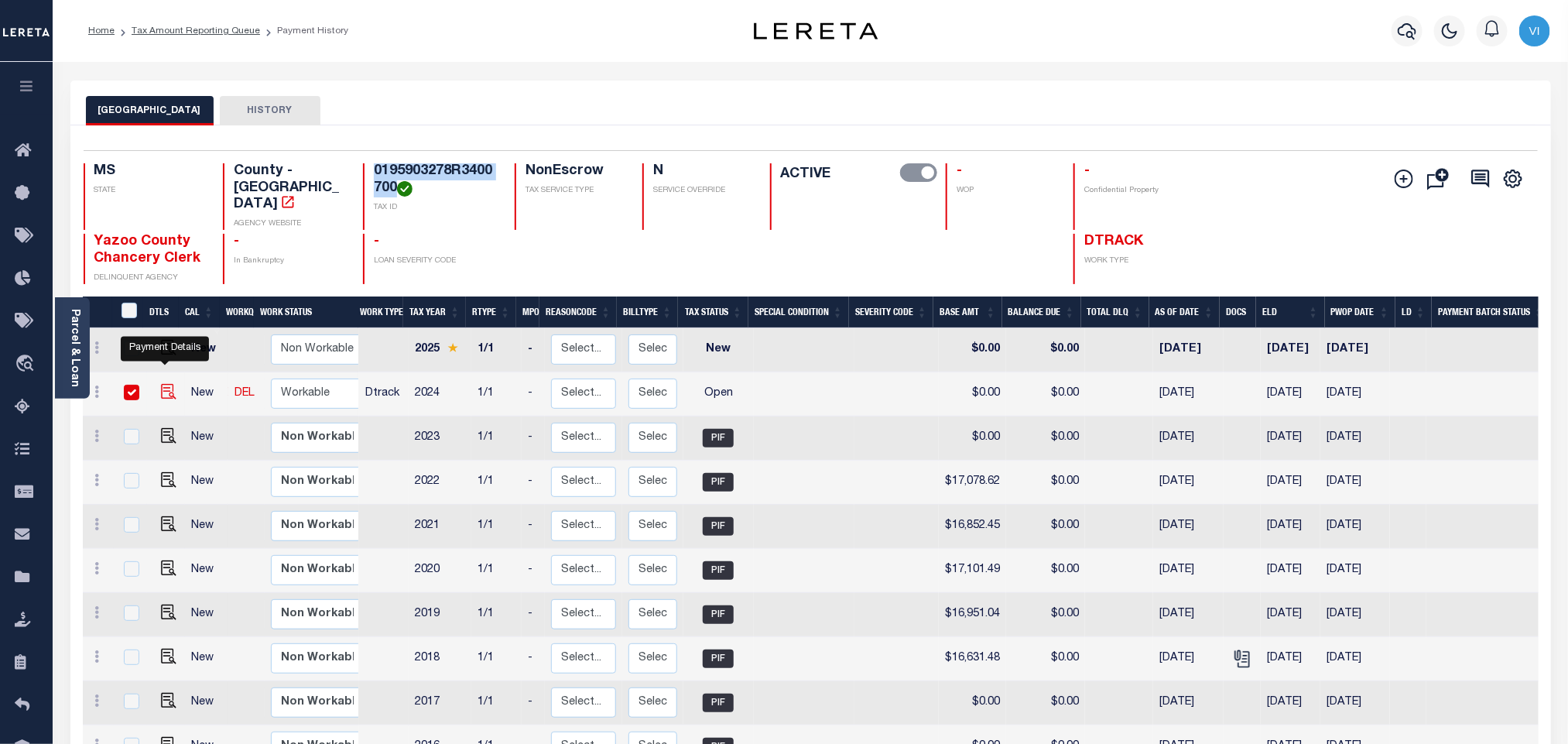
checkbox input "true"
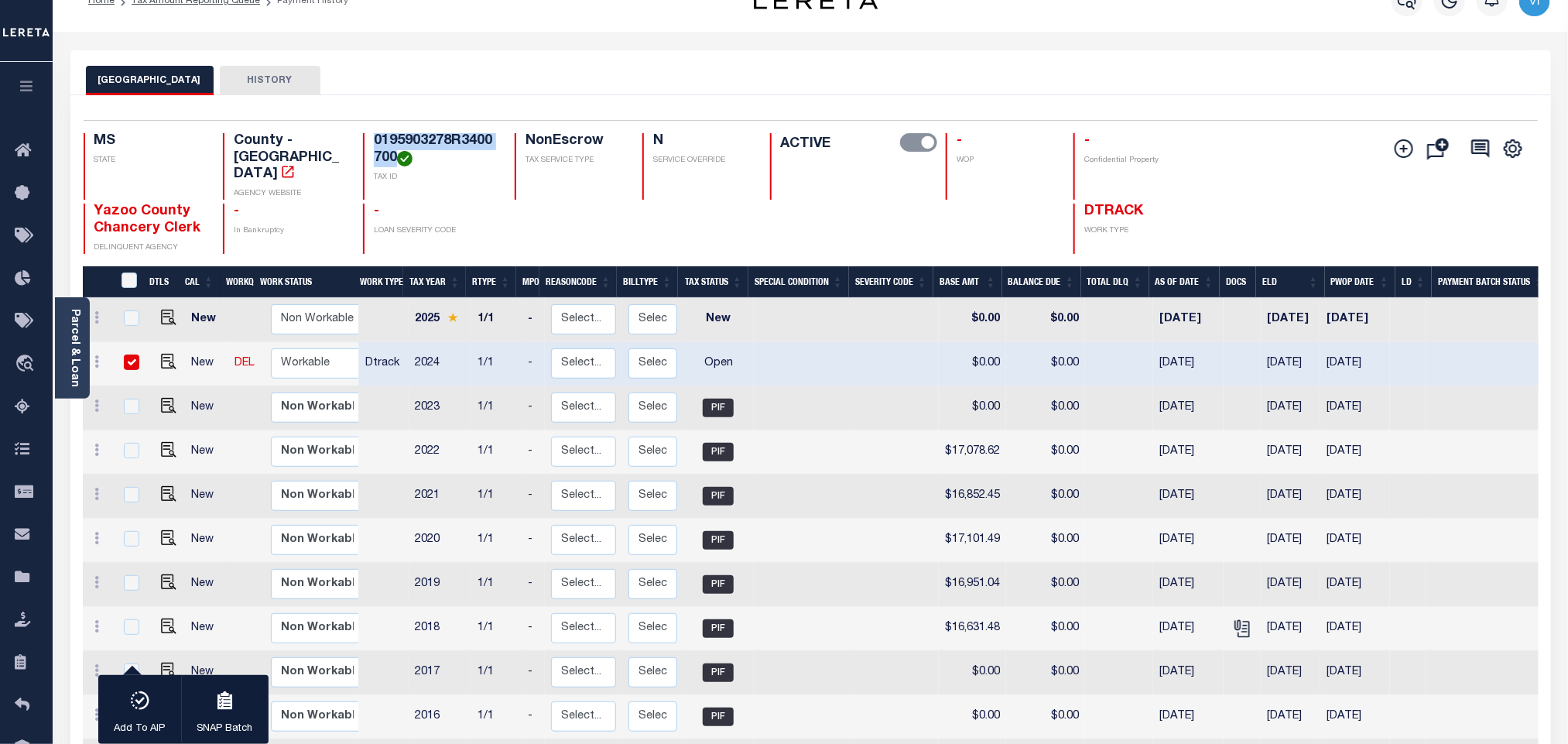
scroll to position [116, 0]
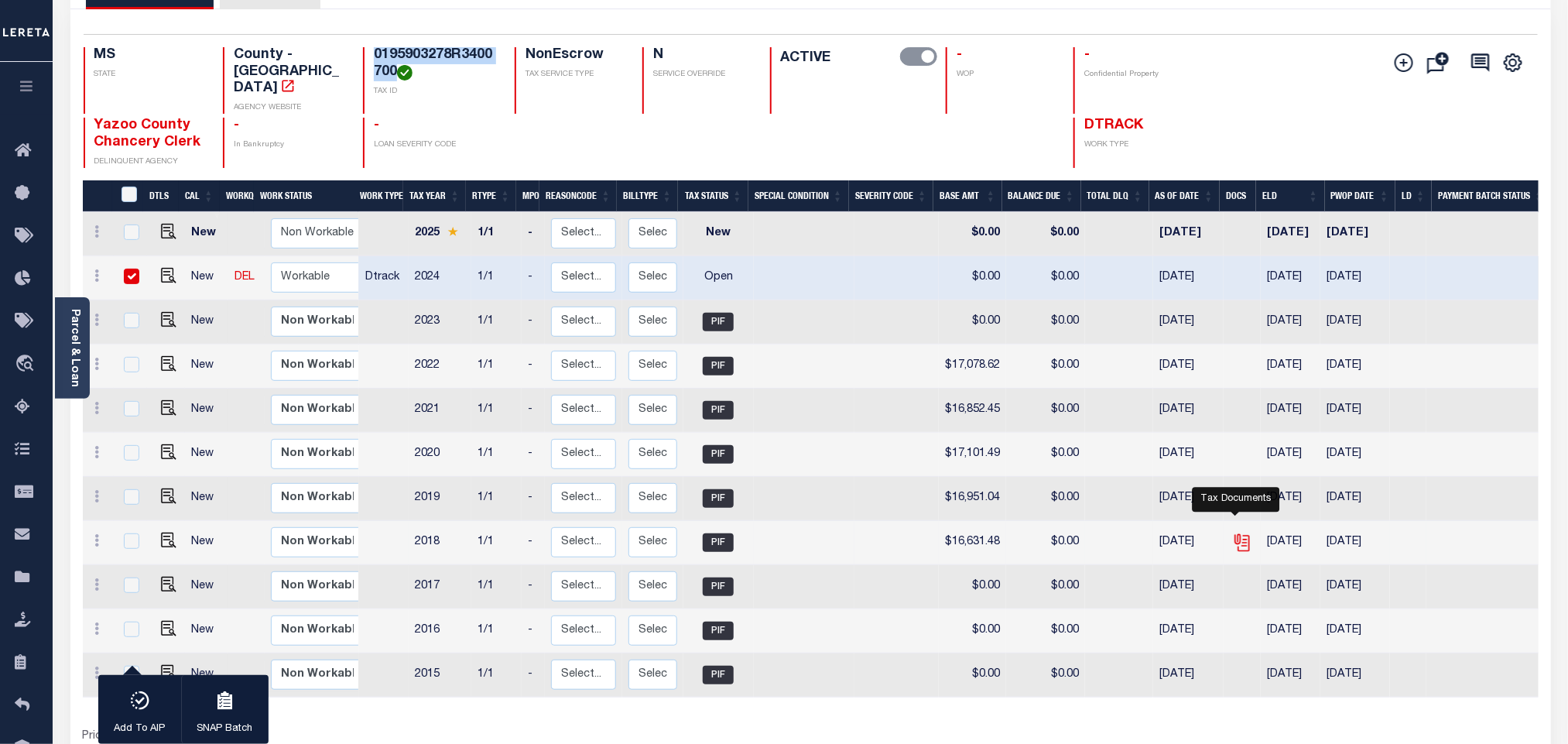
click at [1236, 533] on icon "" at bounding box center [1241, 539] width 12 height 12
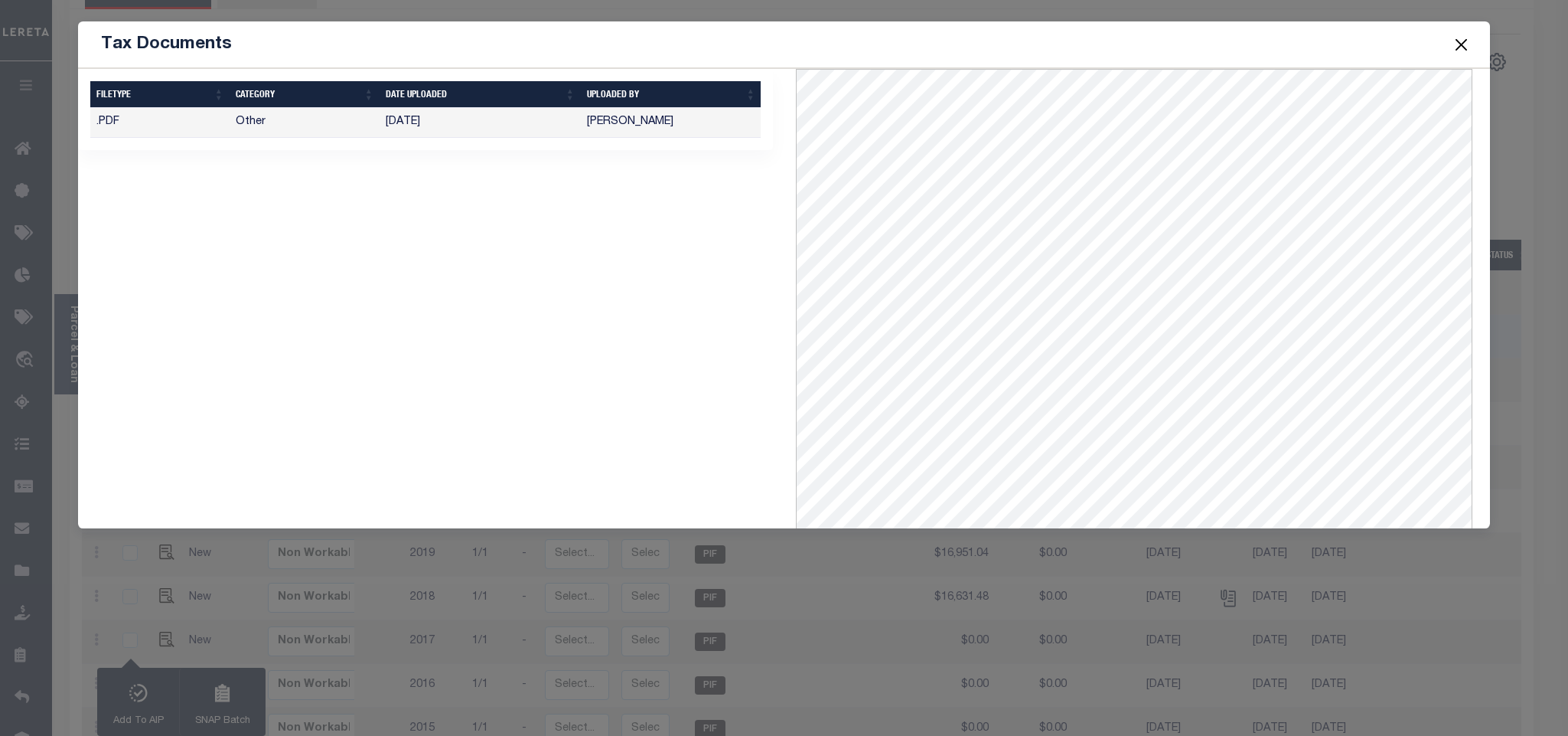
click at [1468, 41] on button "Close" at bounding box center [1461, 45] width 20 height 20
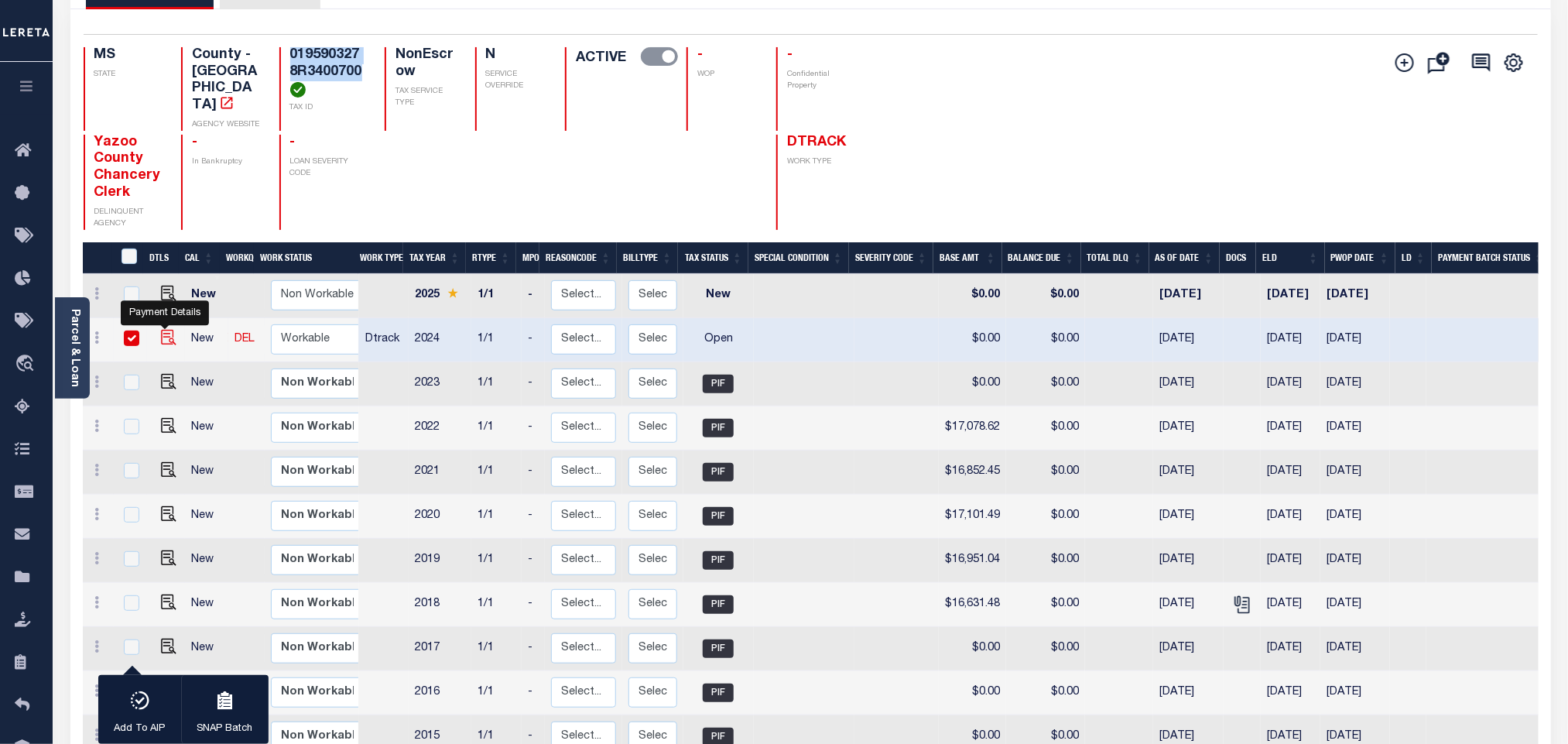
click at [169, 330] on img "" at bounding box center [168, 337] width 16 height 16
checkbox input "false"
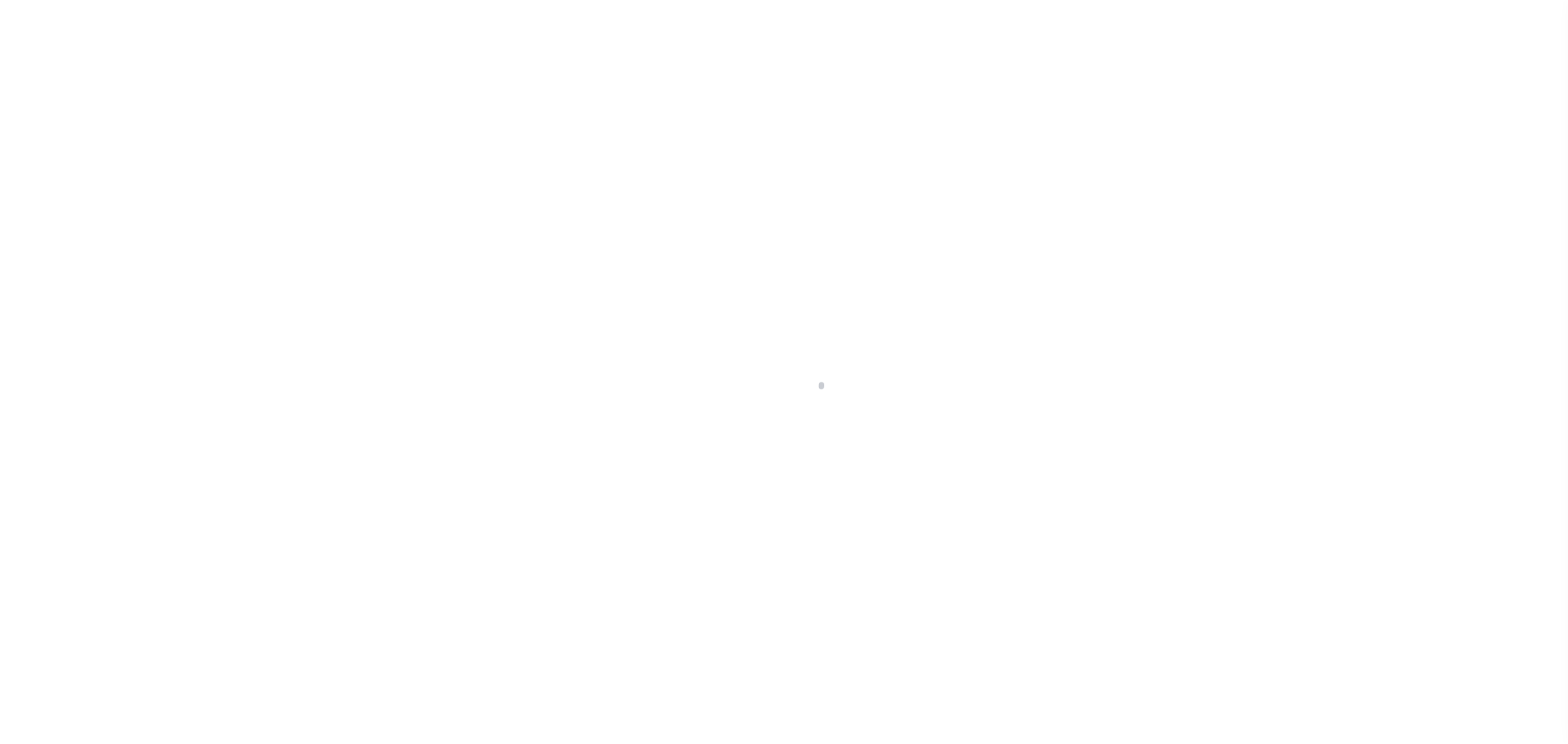
select select "OP2"
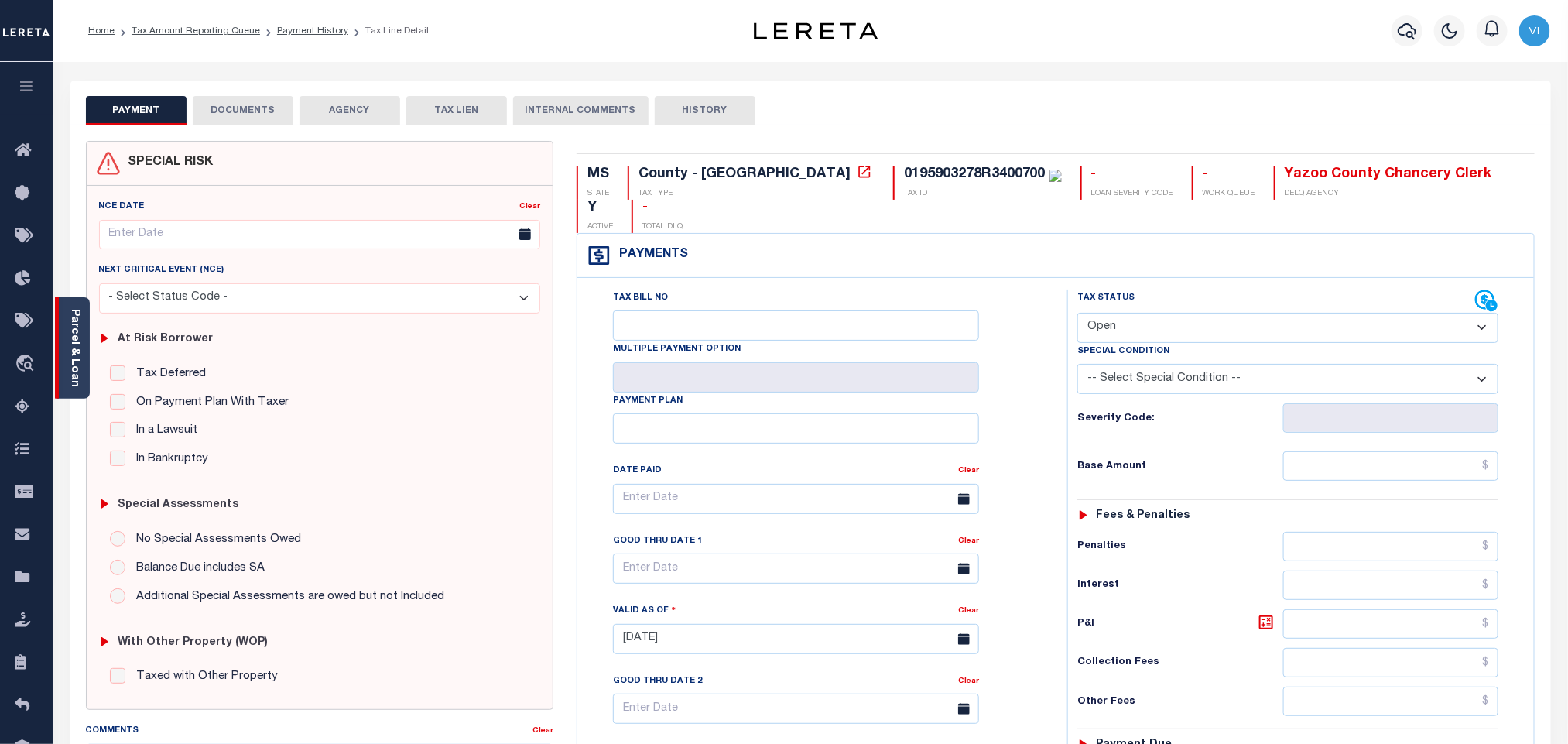
click at [72, 355] on link "Parcel & Loan" at bounding box center [74, 348] width 11 height 78
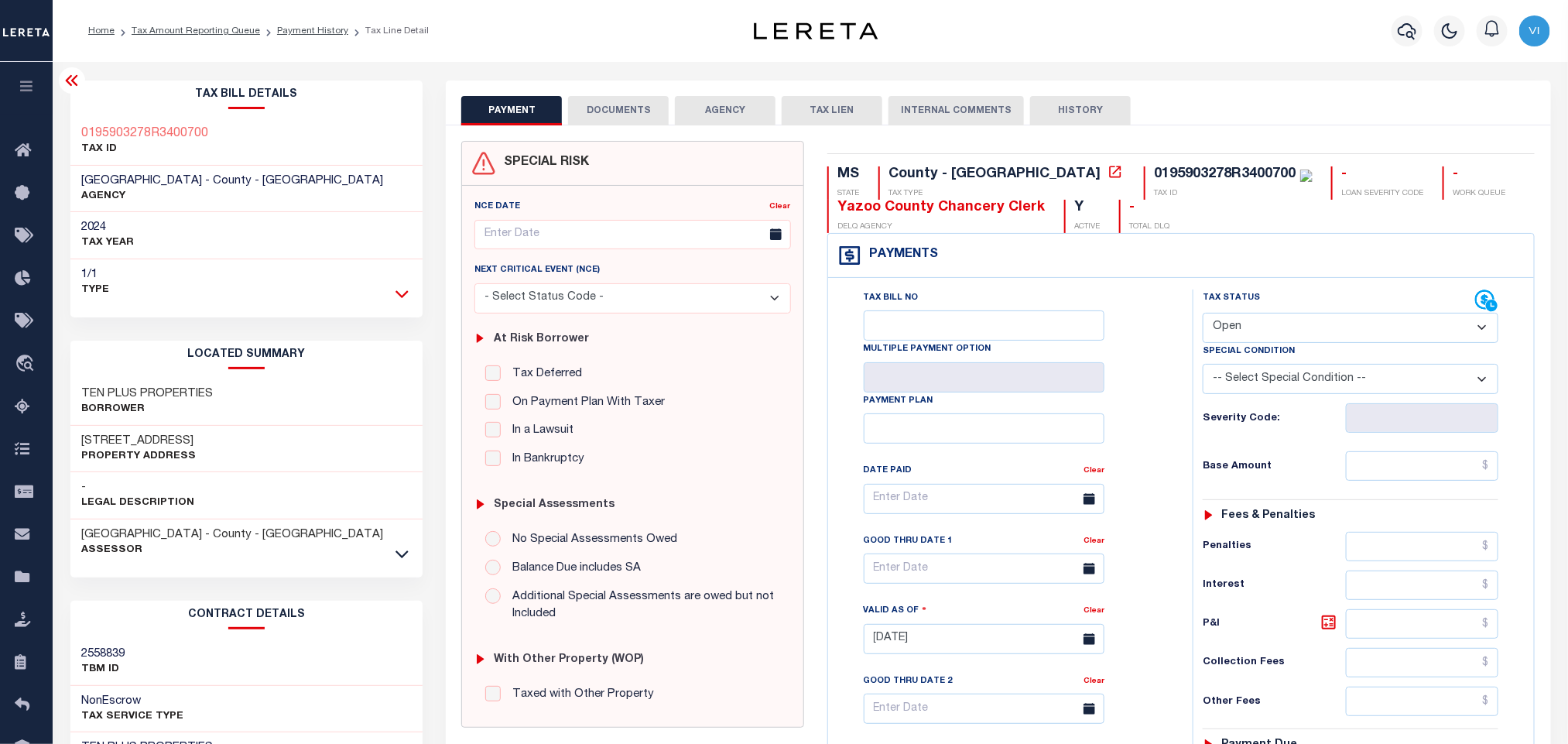
click at [399, 298] on icon at bounding box center [402, 294] width 13 height 17
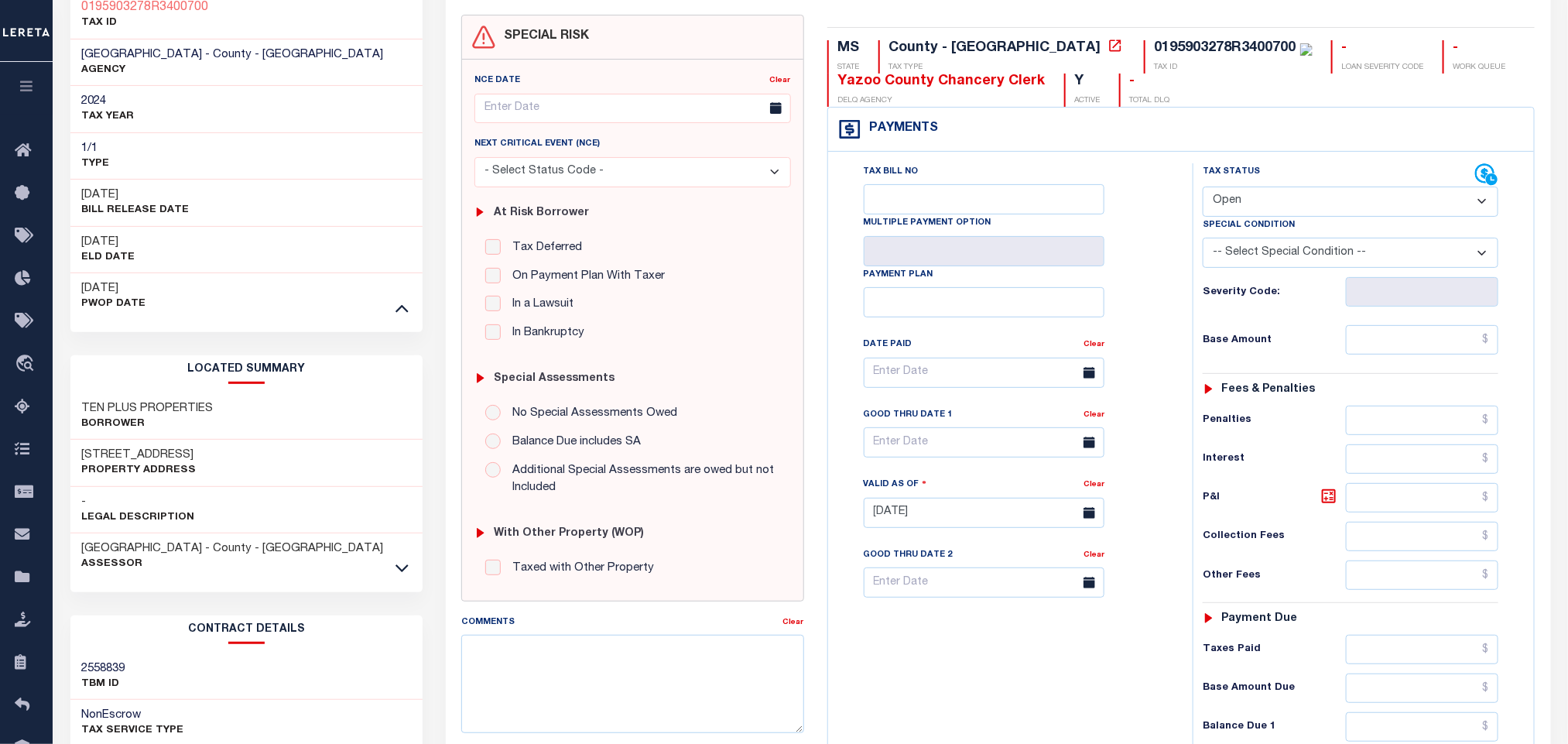
scroll to position [448, 0]
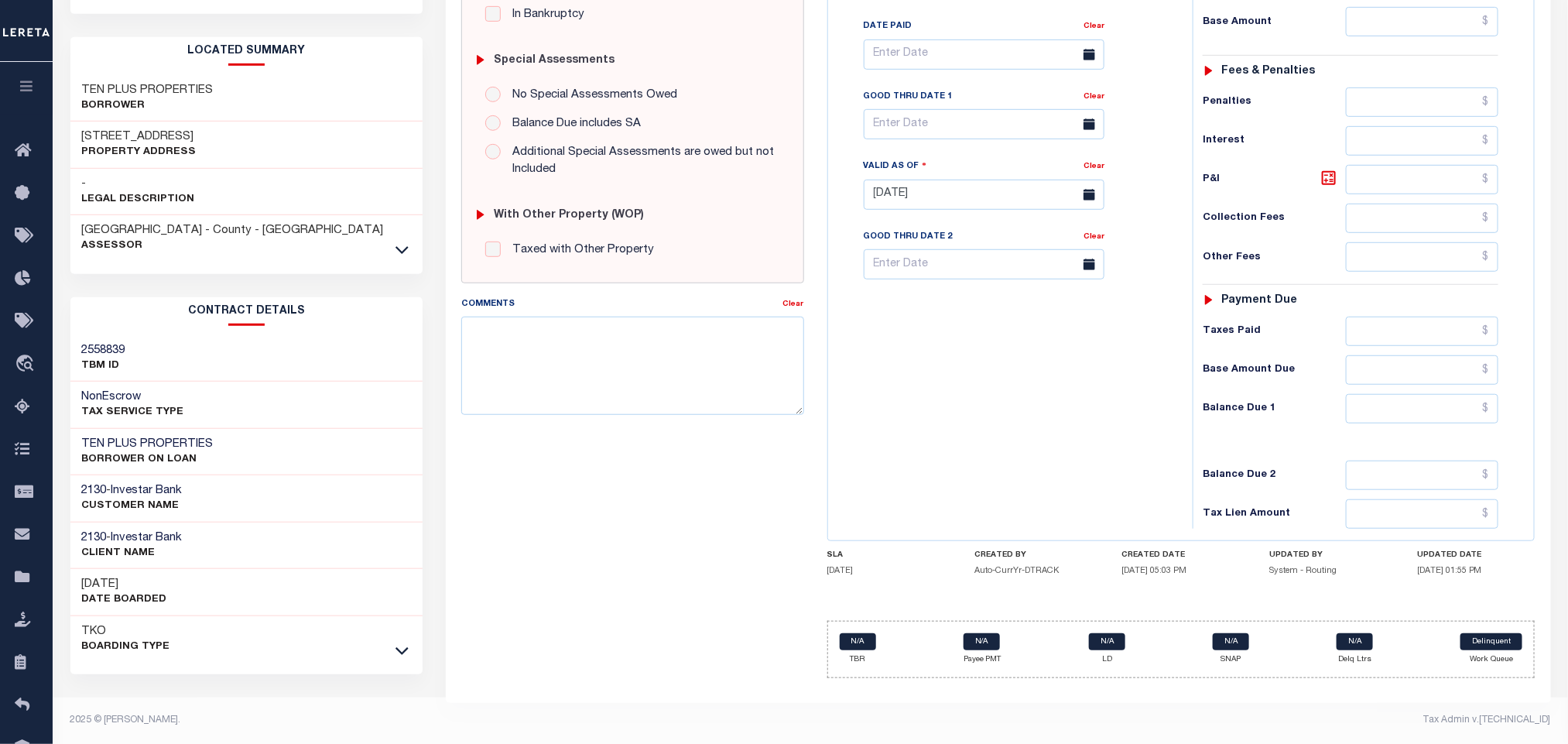
click at [402, 242] on div at bounding box center [402, 250] width 17 height 17
click at [396, 253] on icon at bounding box center [402, 250] width 13 height 17
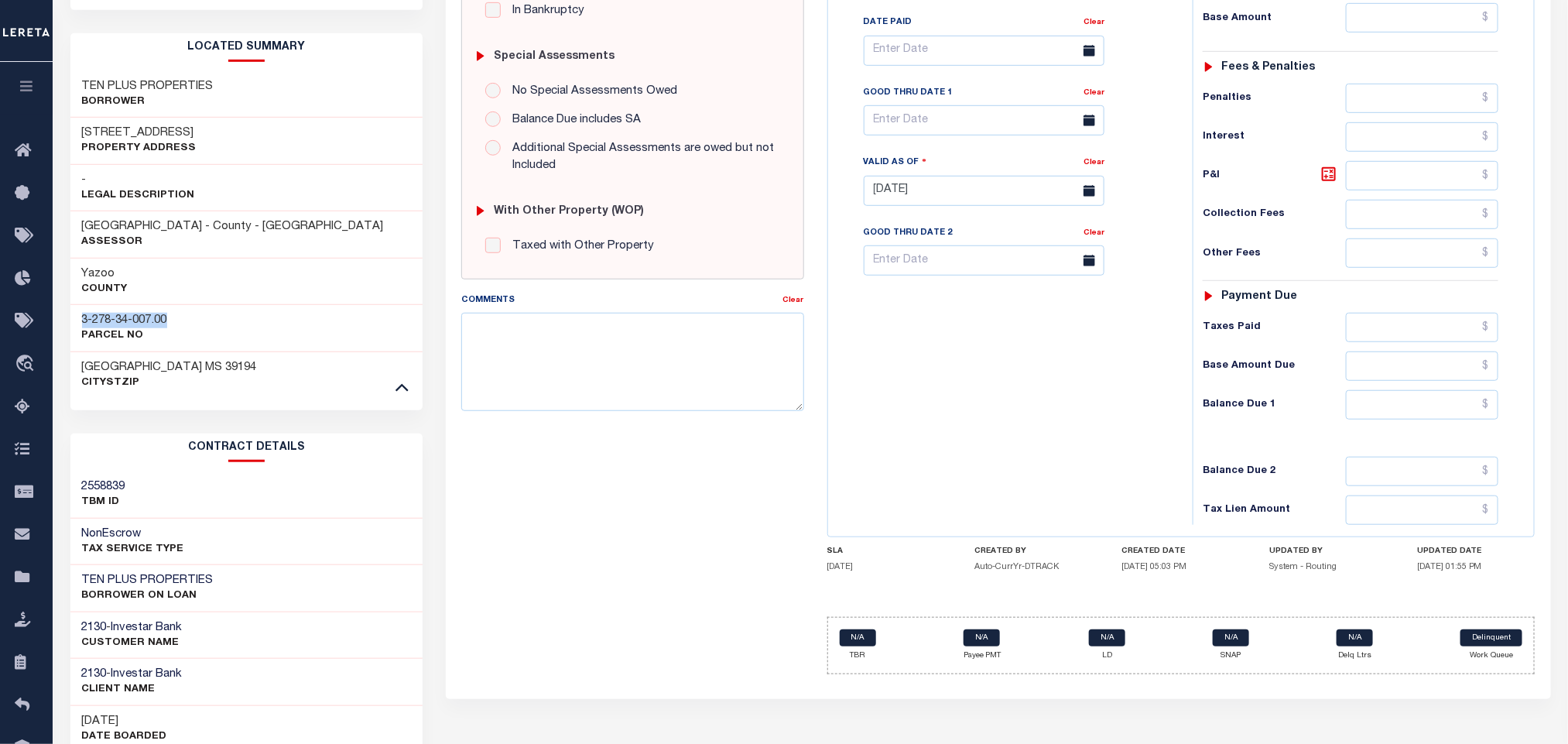
drag, startPoint x: 135, startPoint y: 322, endPoint x: 79, endPoint y: 322, distance: 56.0
click at [79, 322] on div "3-278-34-007.00 Parcel No" at bounding box center [247, 327] width 353 height 47
copy h3 "3-278-34-007.00"
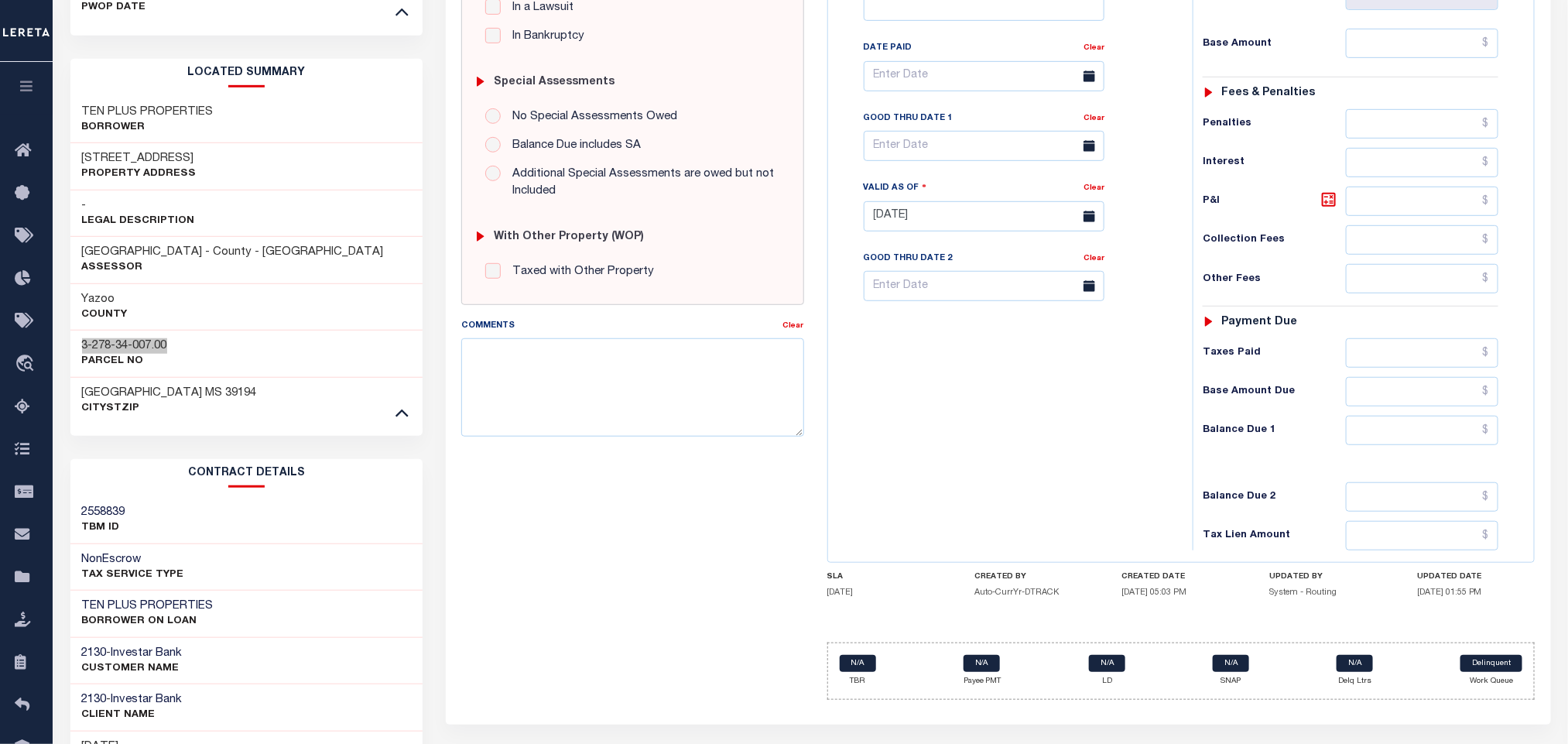
scroll to position [232, 0]
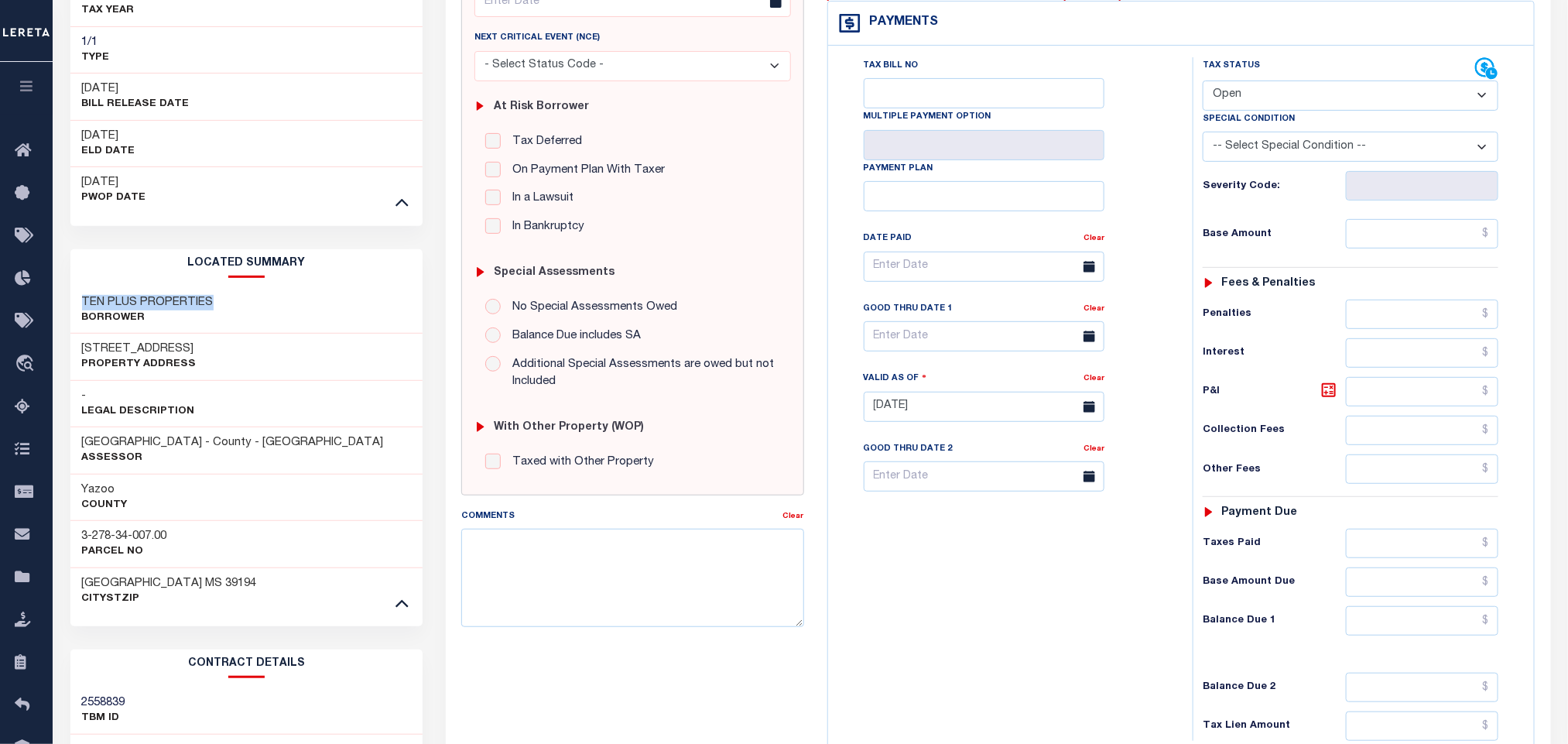
drag, startPoint x: 223, startPoint y: 309, endPoint x: 77, endPoint y: 298, distance: 146.4
click at [77, 298] on div "TEN PLUS PROPERTIES Borrower" at bounding box center [247, 311] width 353 height 47
copy h3 "TEN PLUS PROPERTIES"
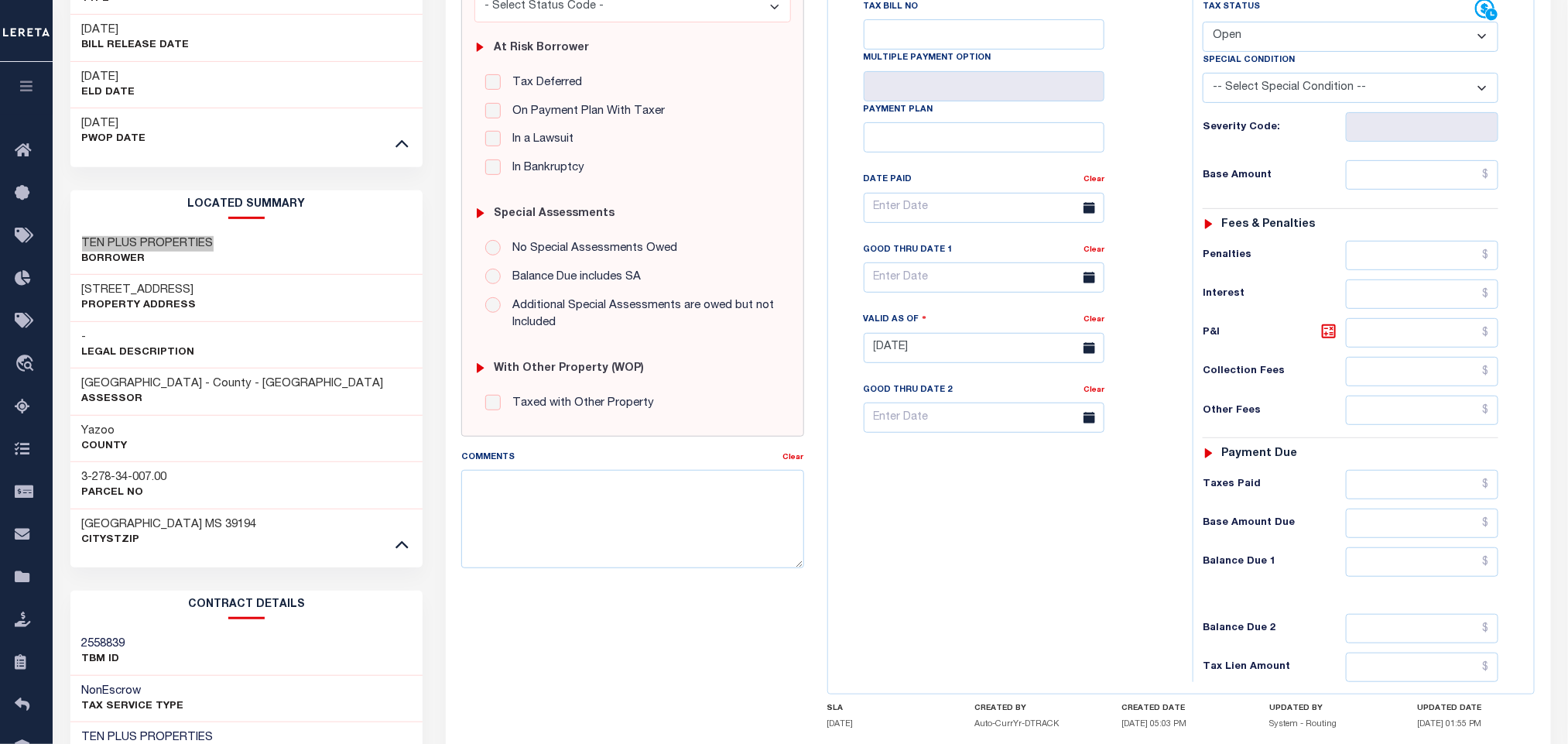
scroll to position [464, 0]
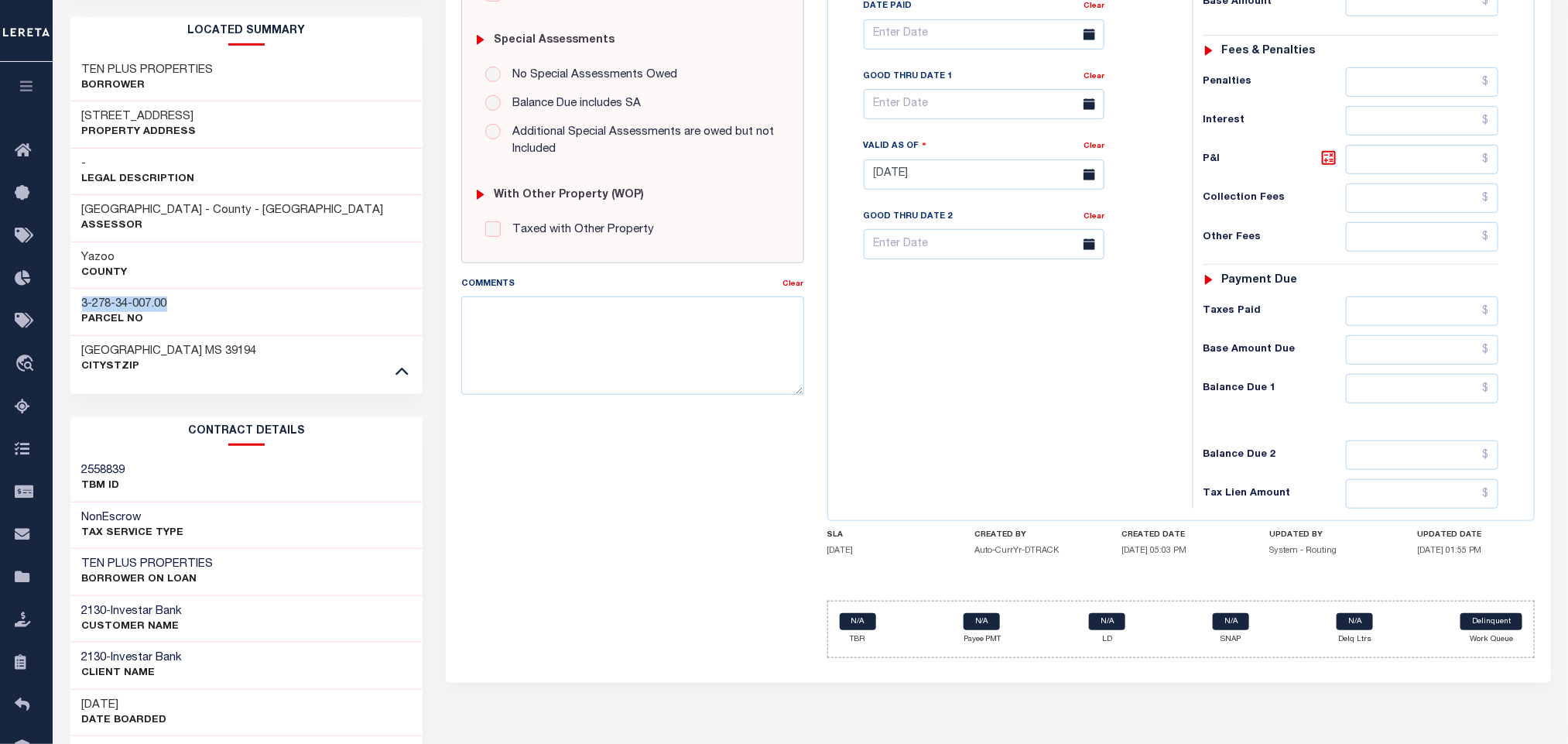
drag, startPoint x: 169, startPoint y: 307, endPoint x: 74, endPoint y: 302, distance: 95.1
click at [74, 302] on div "3-278-34-007.00 Parcel No" at bounding box center [247, 312] width 353 height 47
copy h3 "3-278-34-007.00"
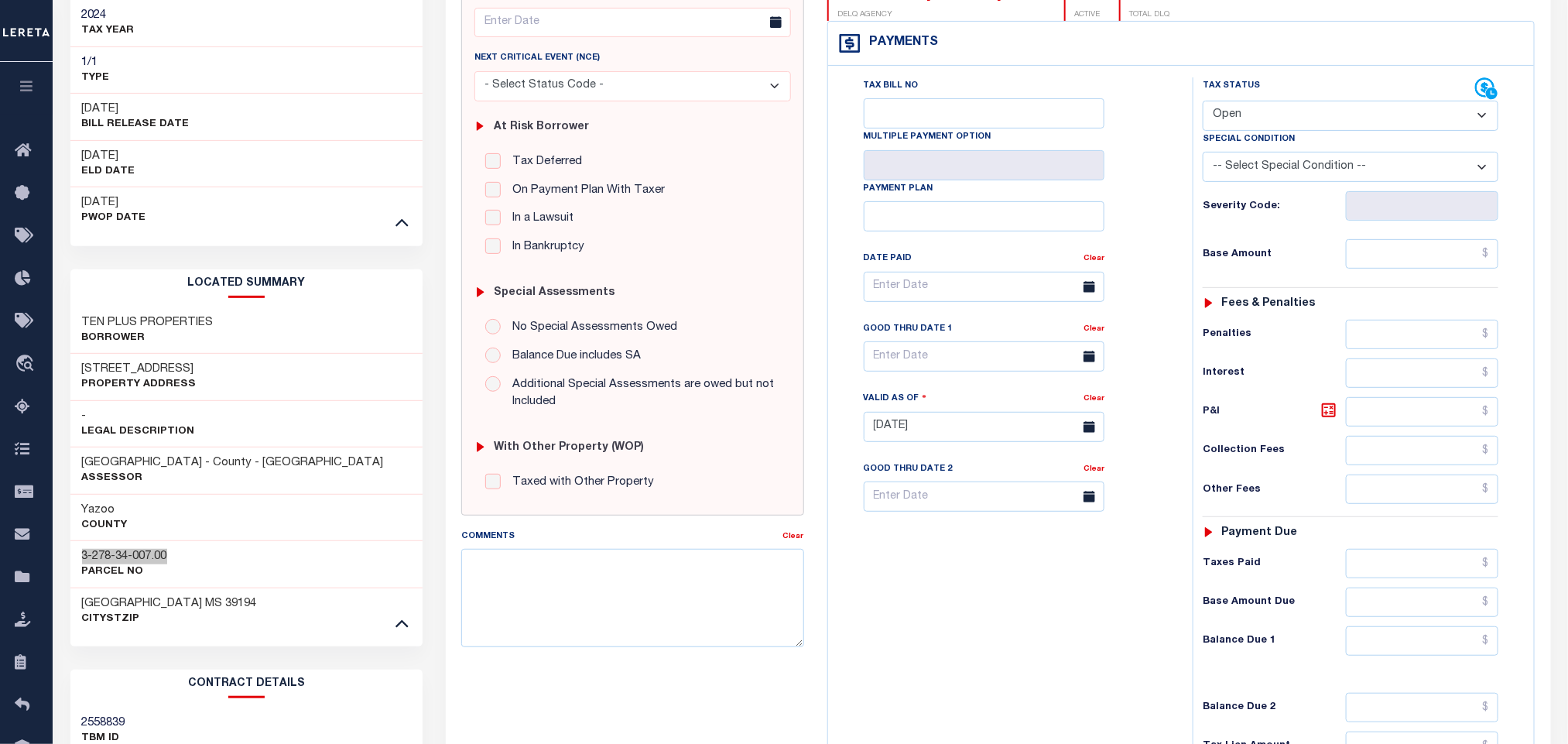
scroll to position [0, 0]
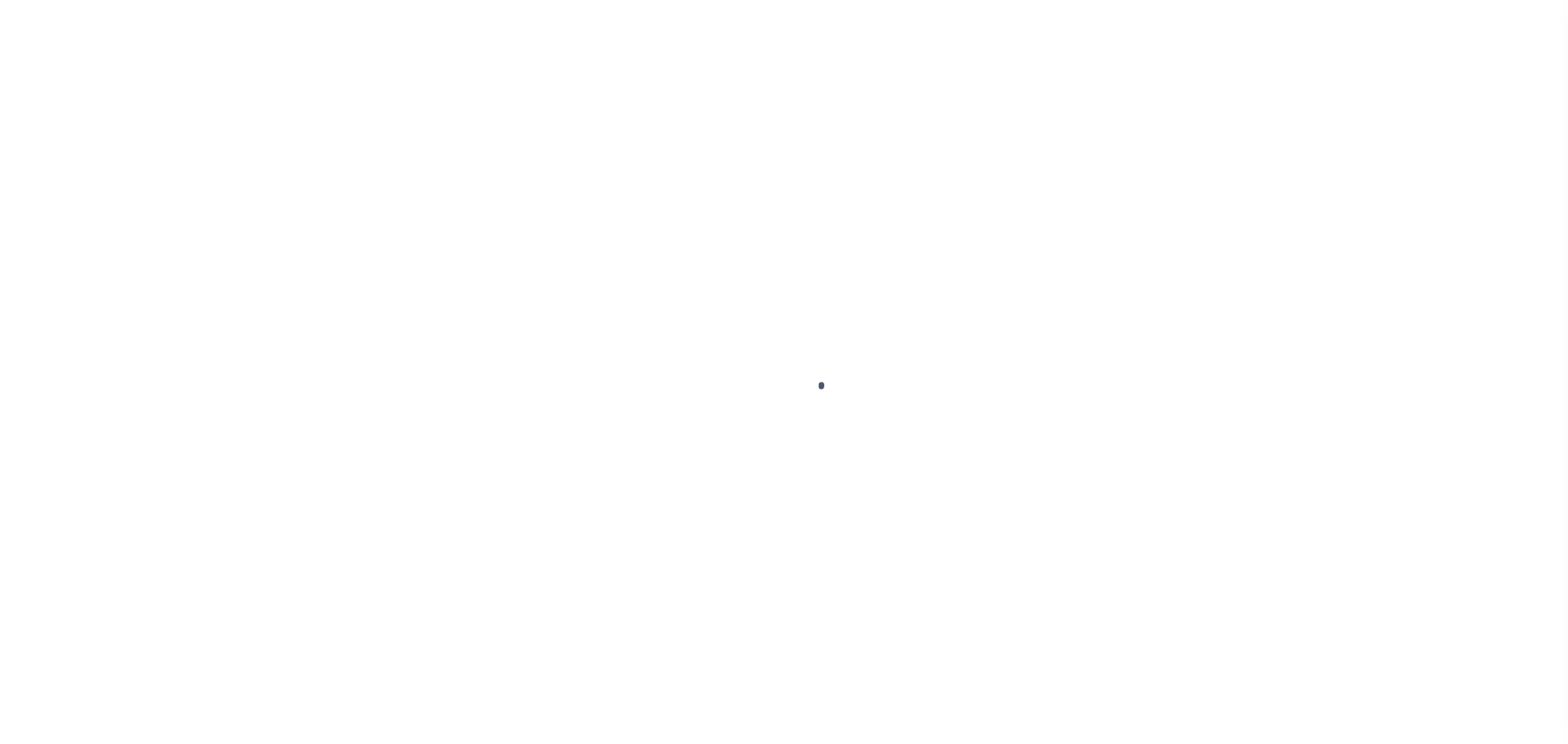
checkbox input "false"
type input "[DATE]"
select select "OP2"
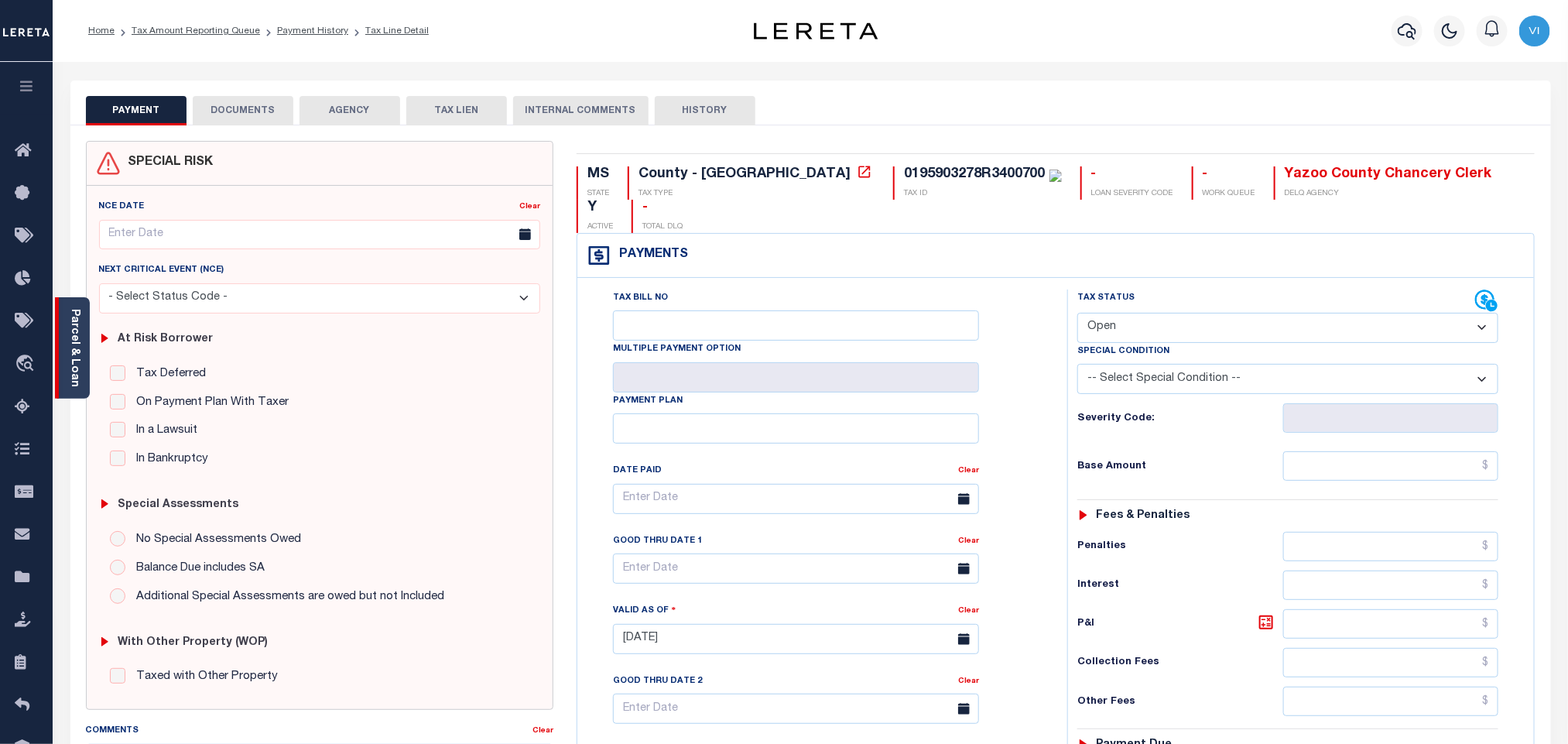
click at [80, 369] on link "Parcel & Loan" at bounding box center [74, 348] width 11 height 78
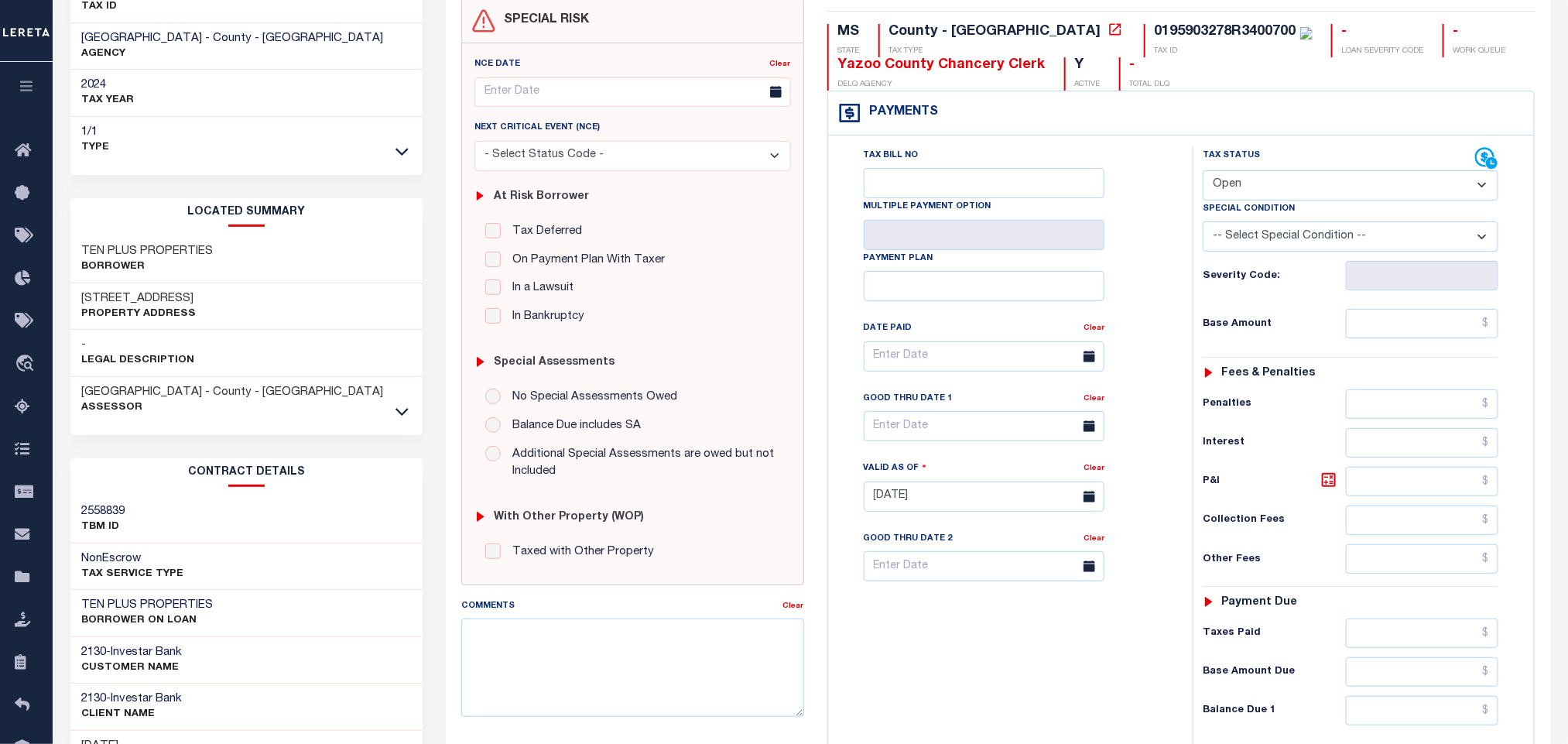
scroll to position [441, 0]
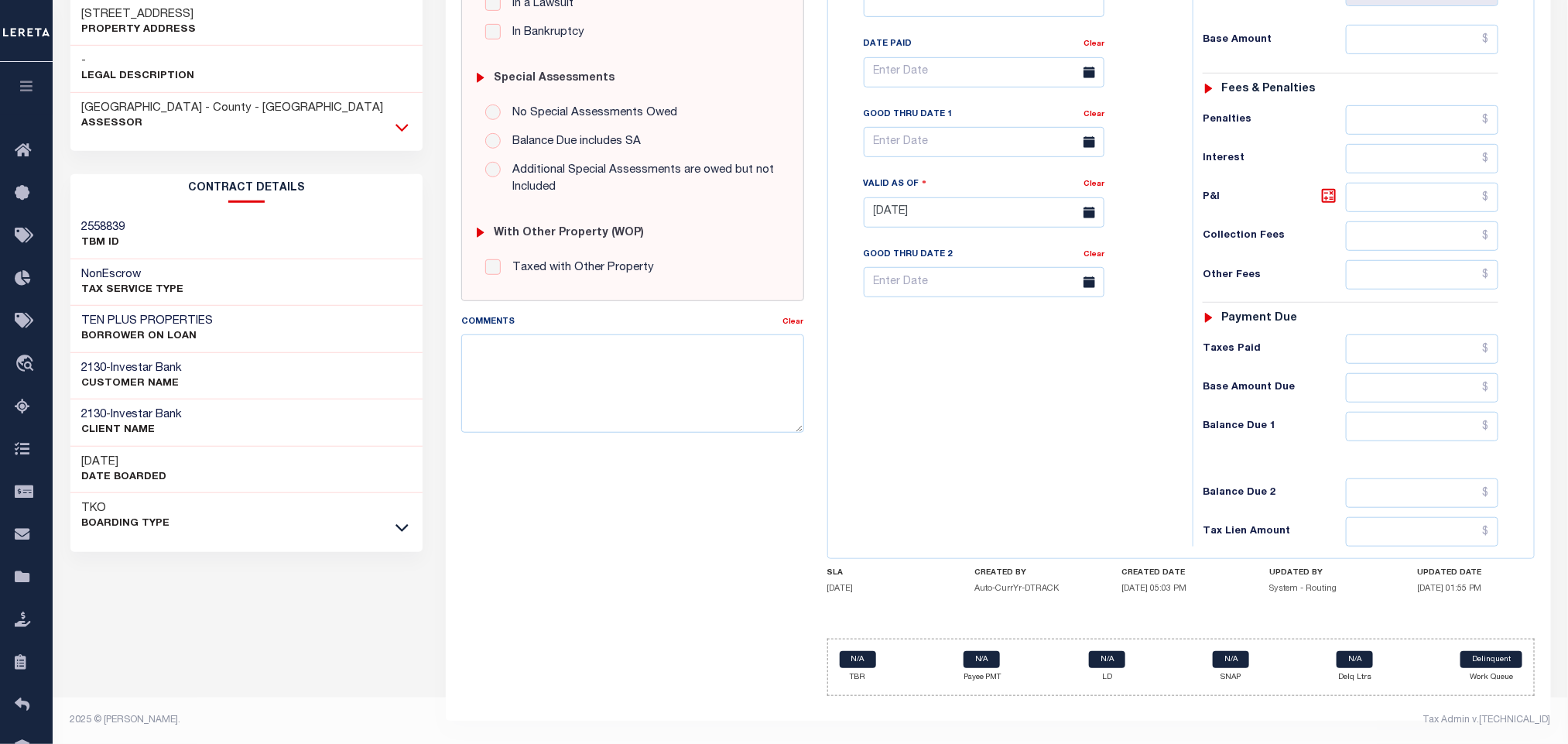
click at [400, 119] on icon at bounding box center [402, 127] width 13 height 17
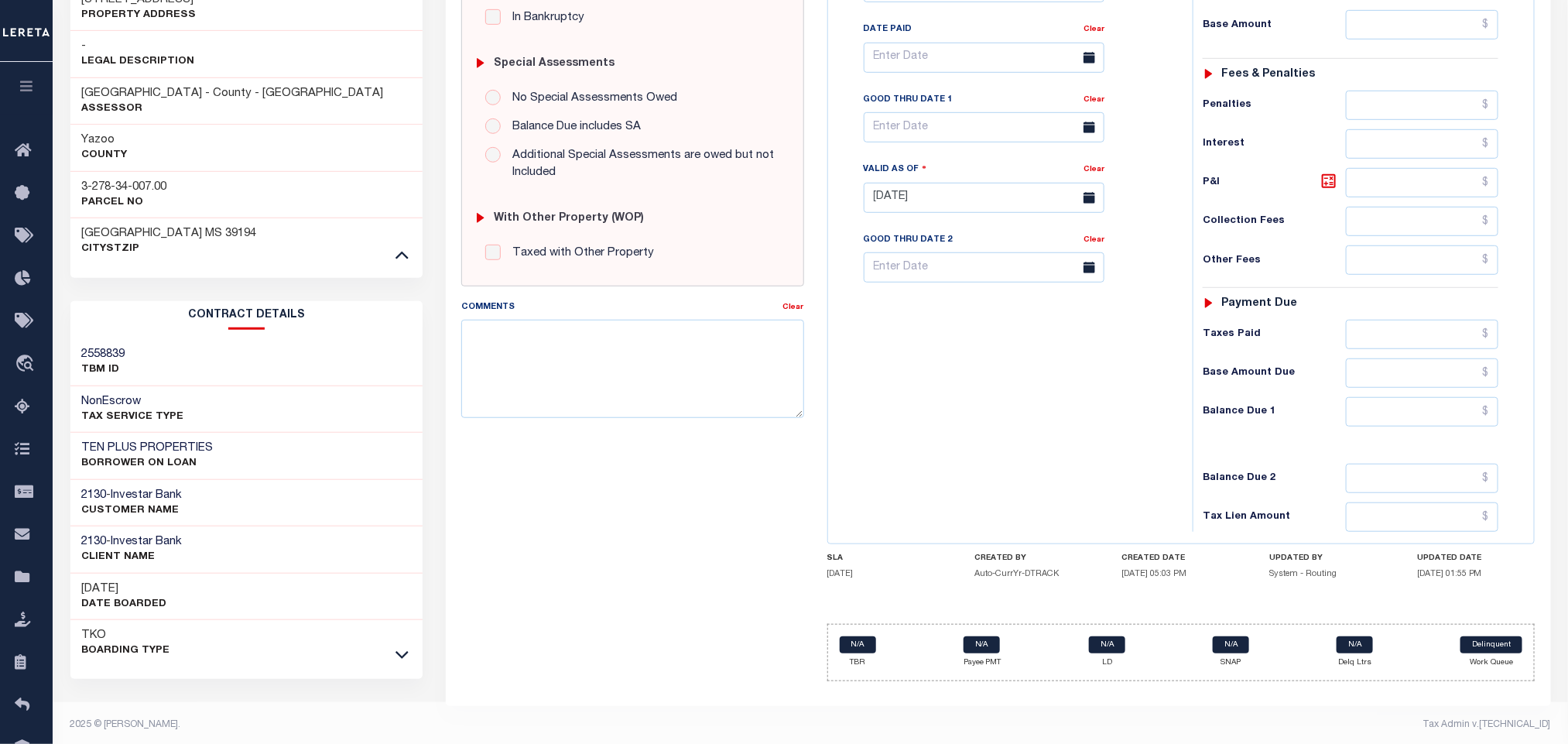
scroll to position [449, 0]
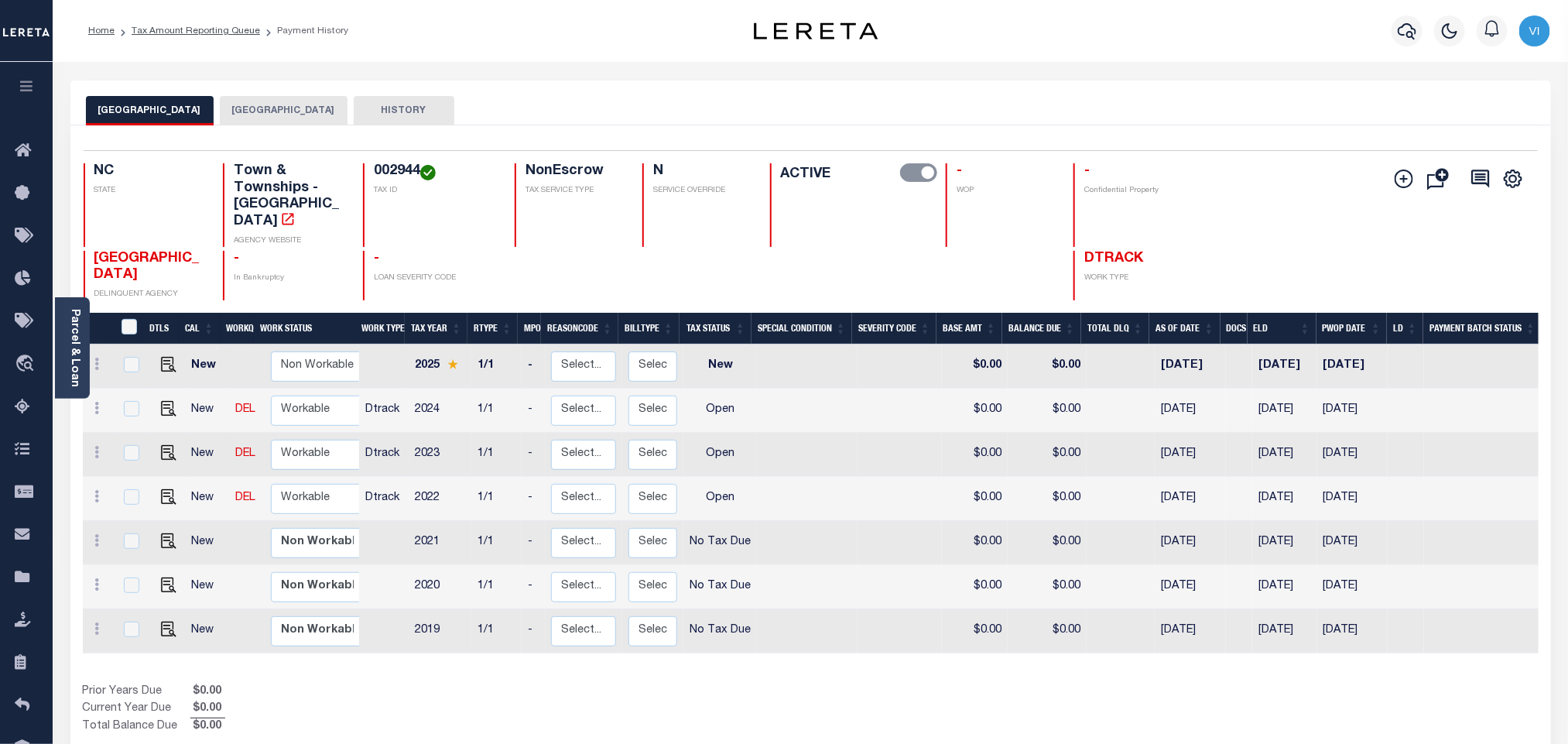
click at [372, 172] on div "002944 TAX ID" at bounding box center [430, 205] width 133 height 83
copy h4 "002944"
click at [166, 401] on img "" at bounding box center [168, 408] width 16 height 16
checkbox input "true"
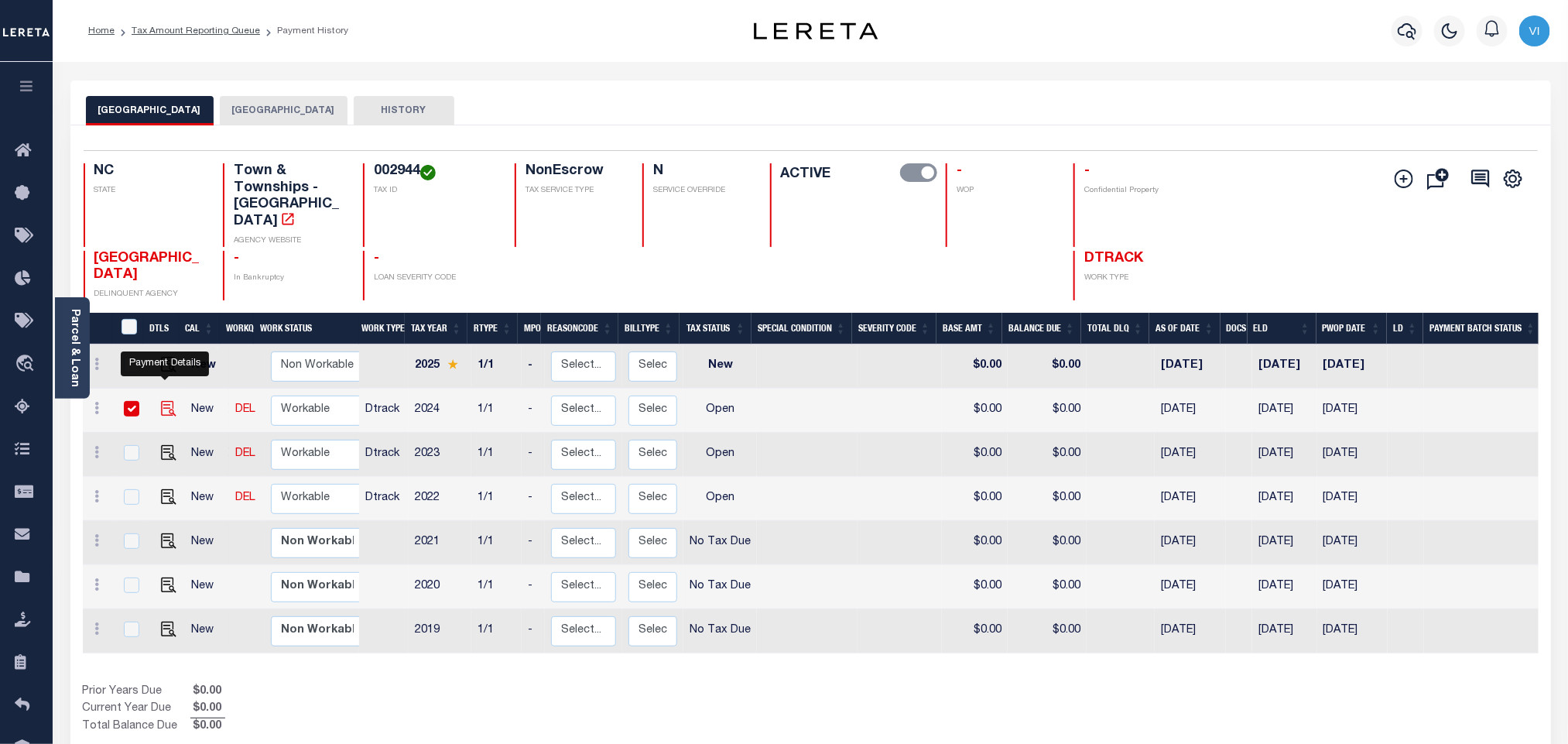
checkbox input "true"
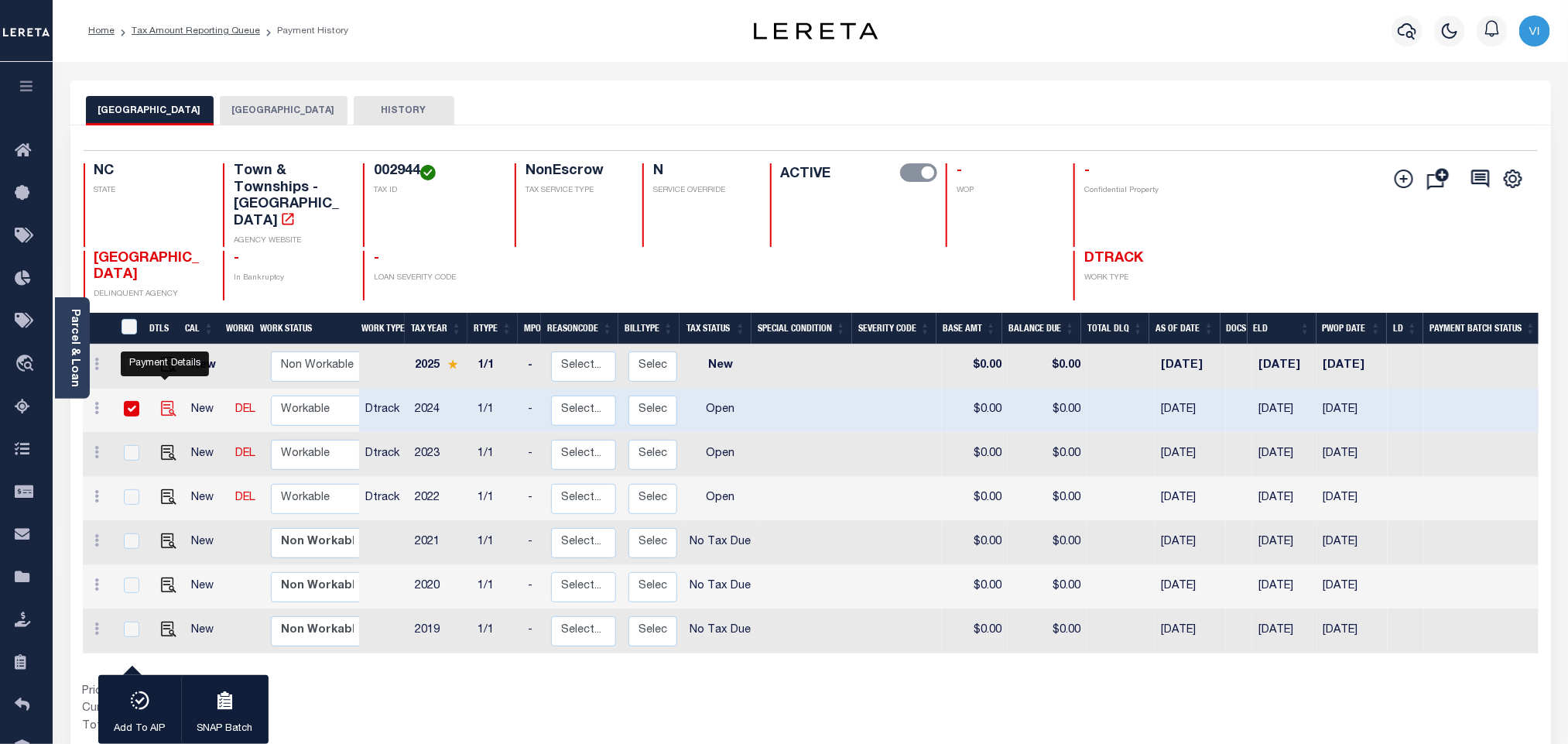
click at [167, 401] on img "" at bounding box center [168, 408] width 16 height 16
checkbox input "false"
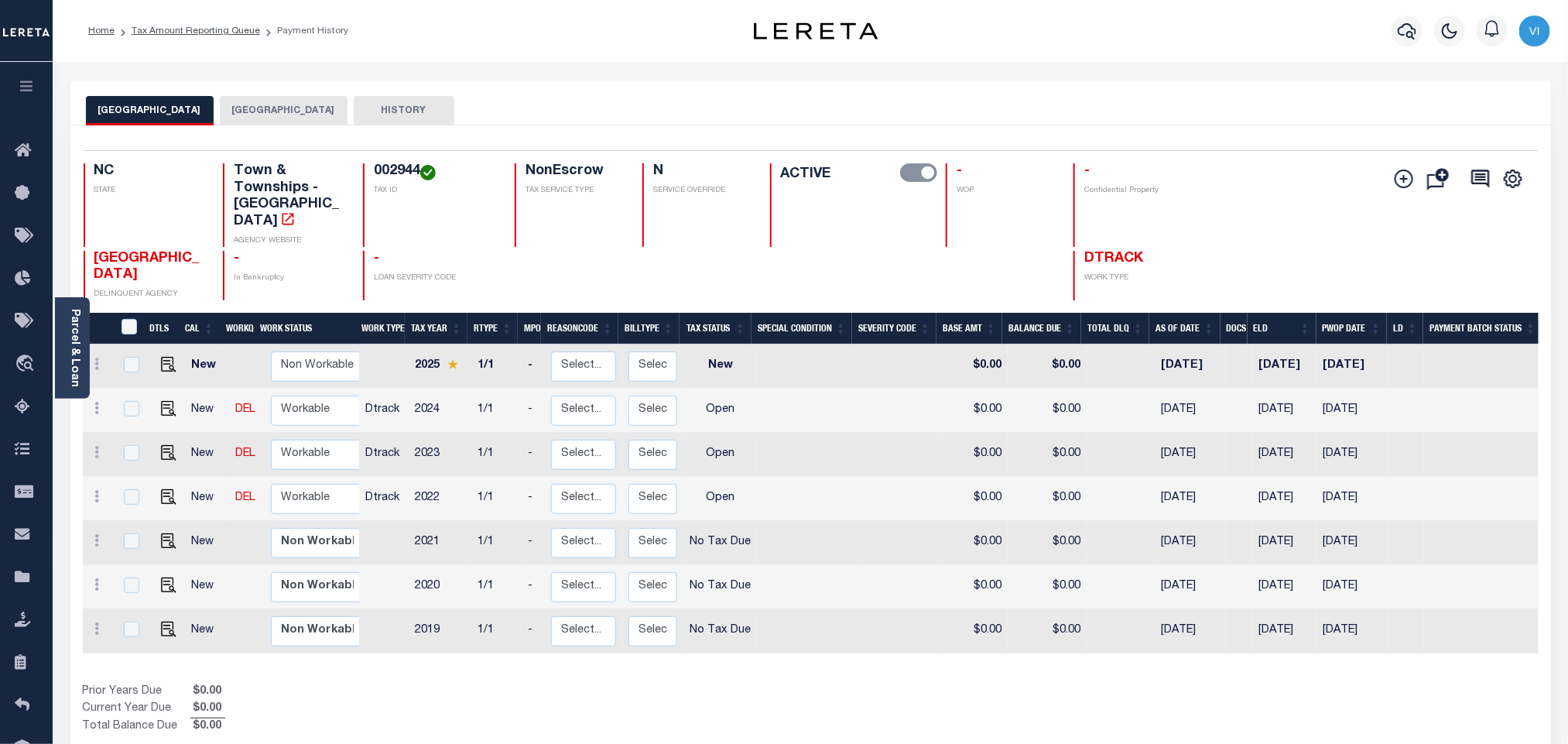
click at [284, 116] on button "[GEOGRAPHIC_DATA]" at bounding box center [283, 110] width 127 height 29
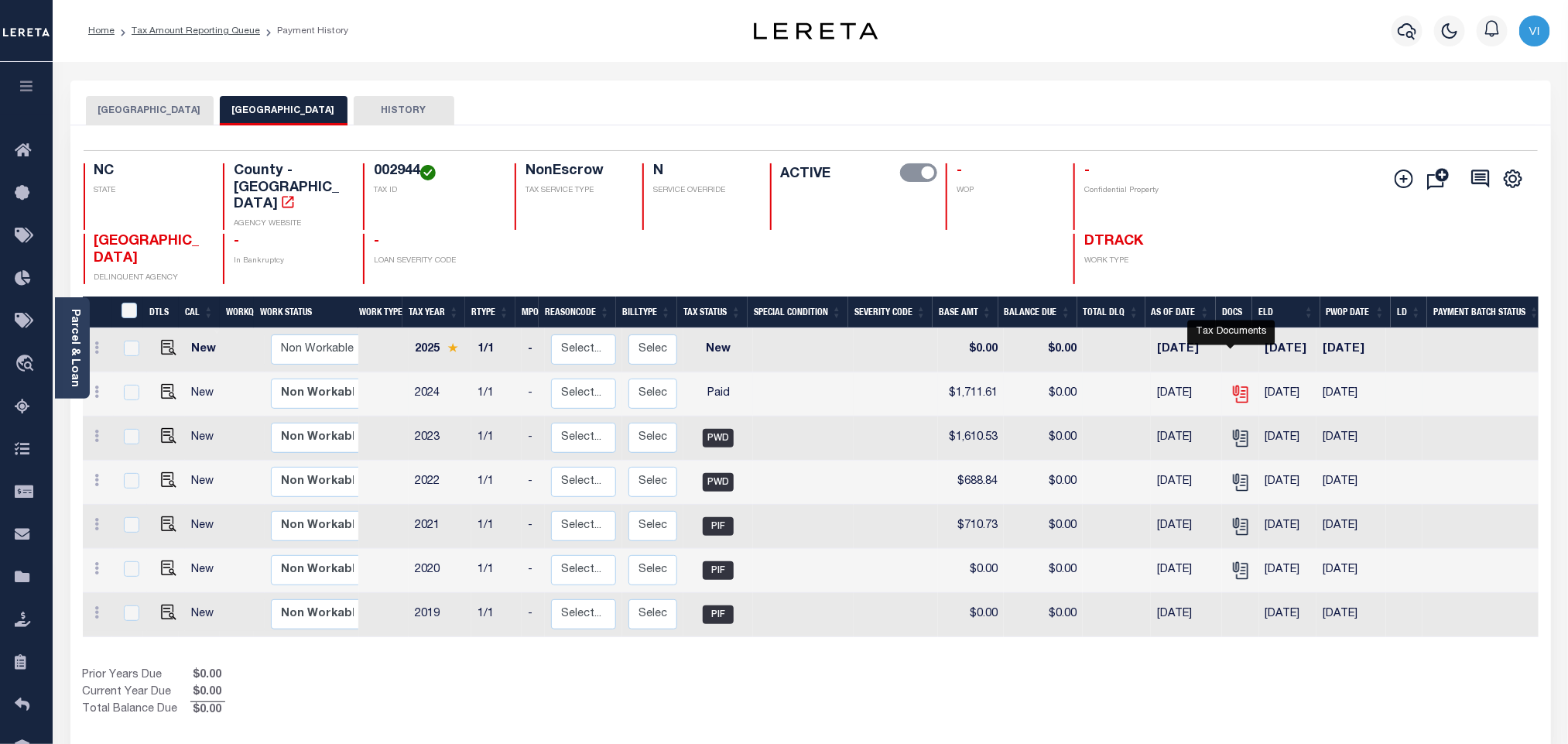
click at [1236, 384] on icon "" at bounding box center [1241, 394] width 20 height 20
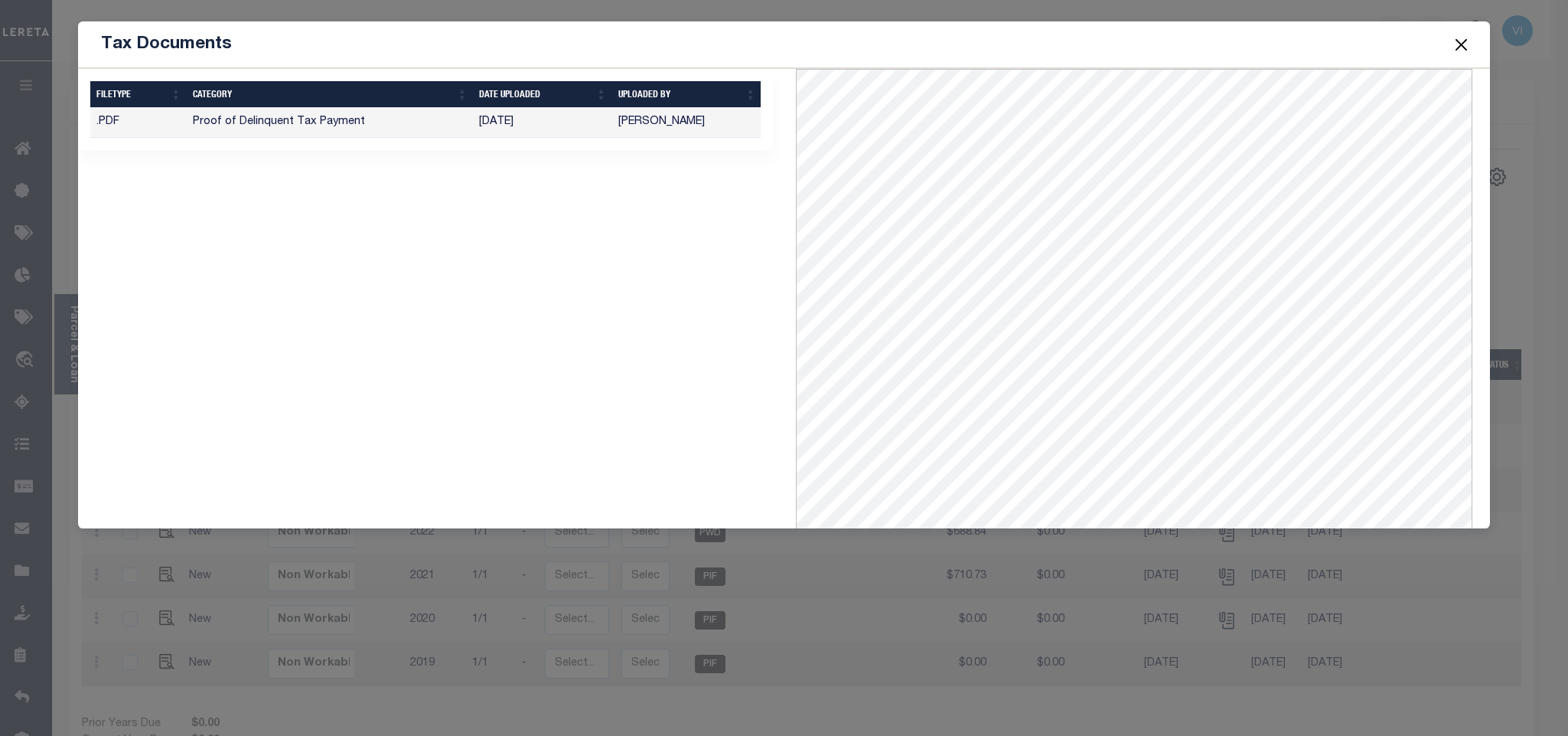
click at [1465, 45] on button "Close" at bounding box center [1461, 45] width 20 height 20
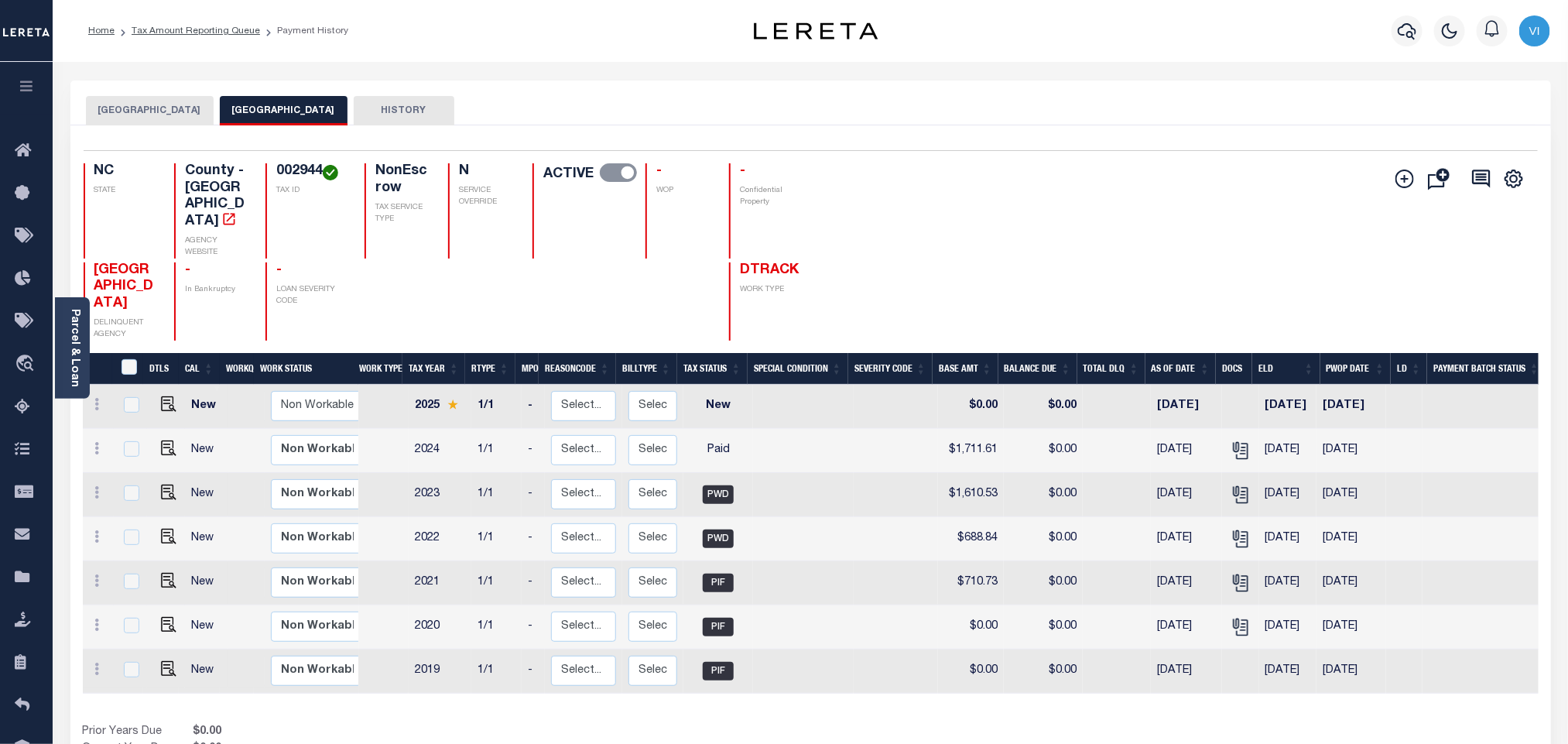
click at [133, 122] on button "[GEOGRAPHIC_DATA]" at bounding box center [149, 110] width 127 height 29
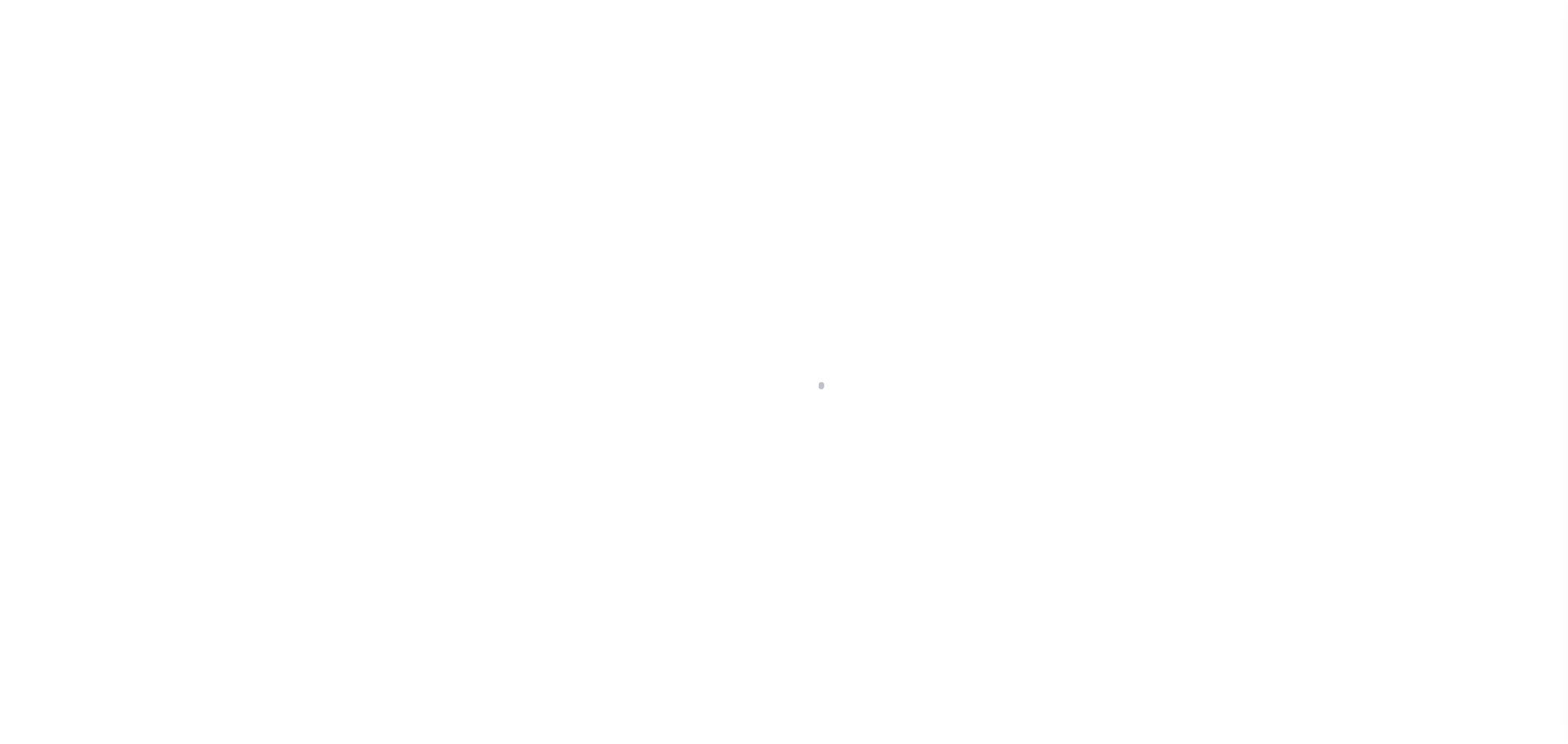
select select "OP2"
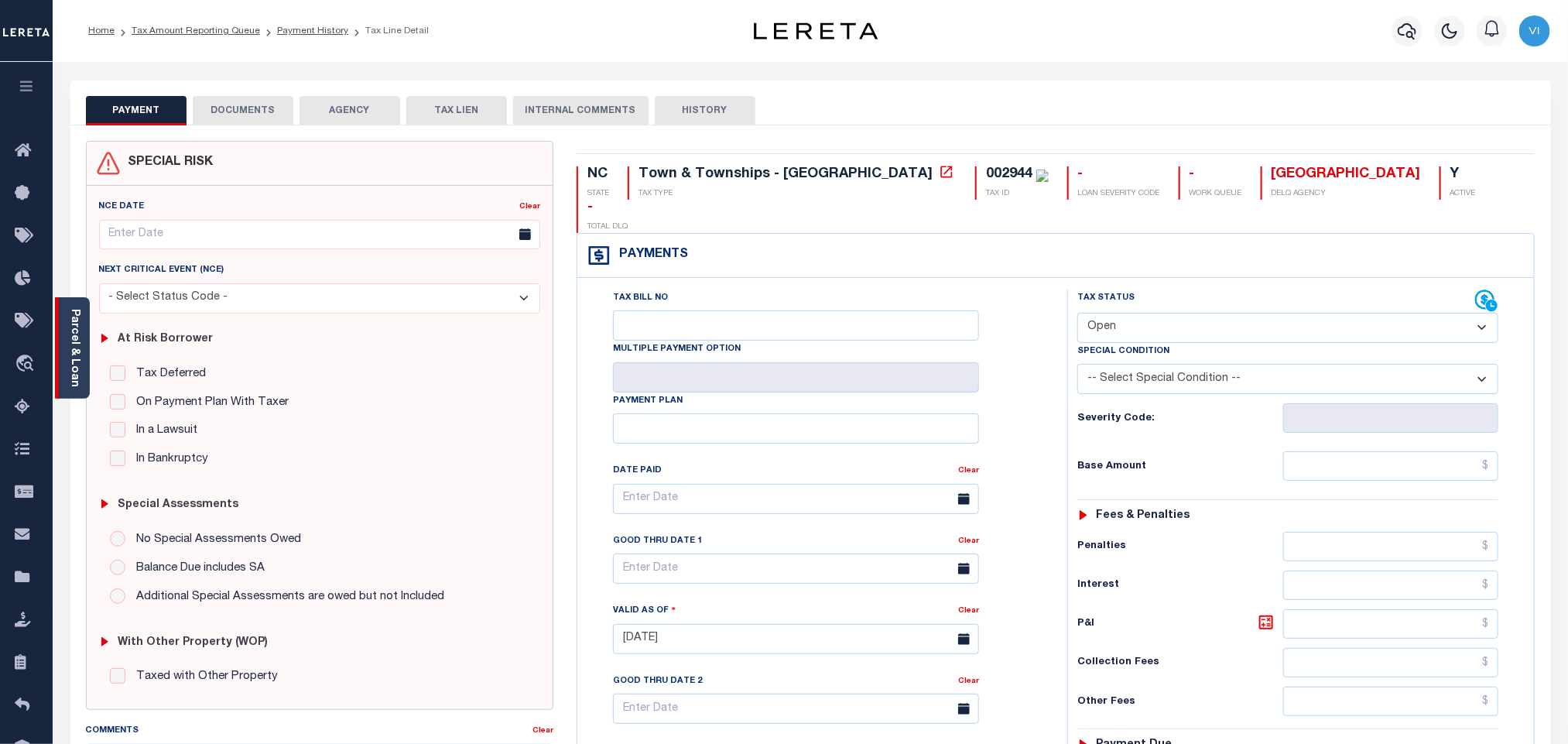
click at [77, 365] on link "Parcel & Loan" at bounding box center [74, 348] width 11 height 78
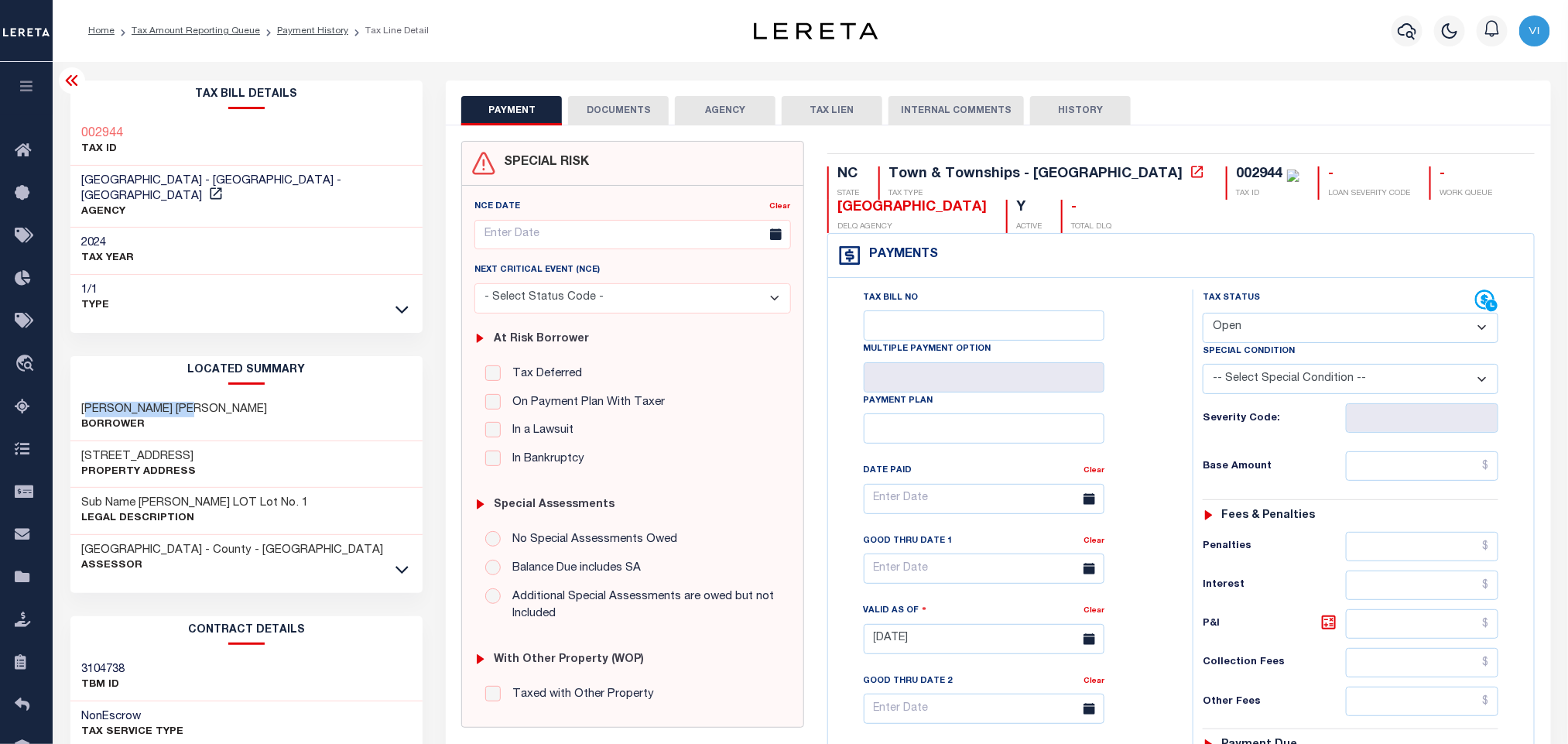
drag, startPoint x: 207, startPoint y: 392, endPoint x: 82, endPoint y: 384, distance: 125.3
click at [82, 394] on div "COOKE JAMES BRIAN Borrower" at bounding box center [247, 417] width 353 height 47
copy h3 "COOKE JAMES BRIAN"
click at [397, 306] on icon at bounding box center [402, 309] width 13 height 7
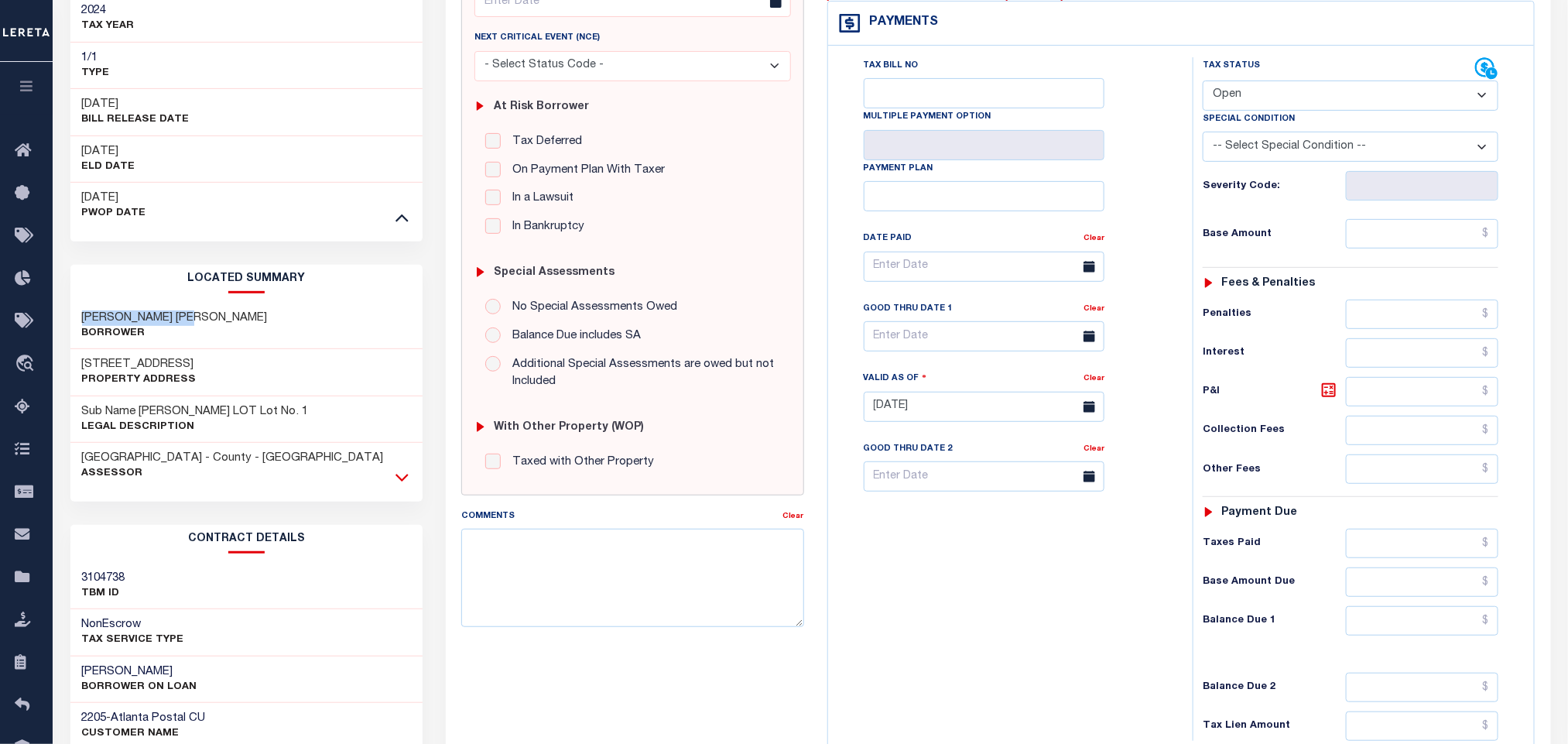
click at [400, 474] on icon at bounding box center [402, 477] width 13 height 7
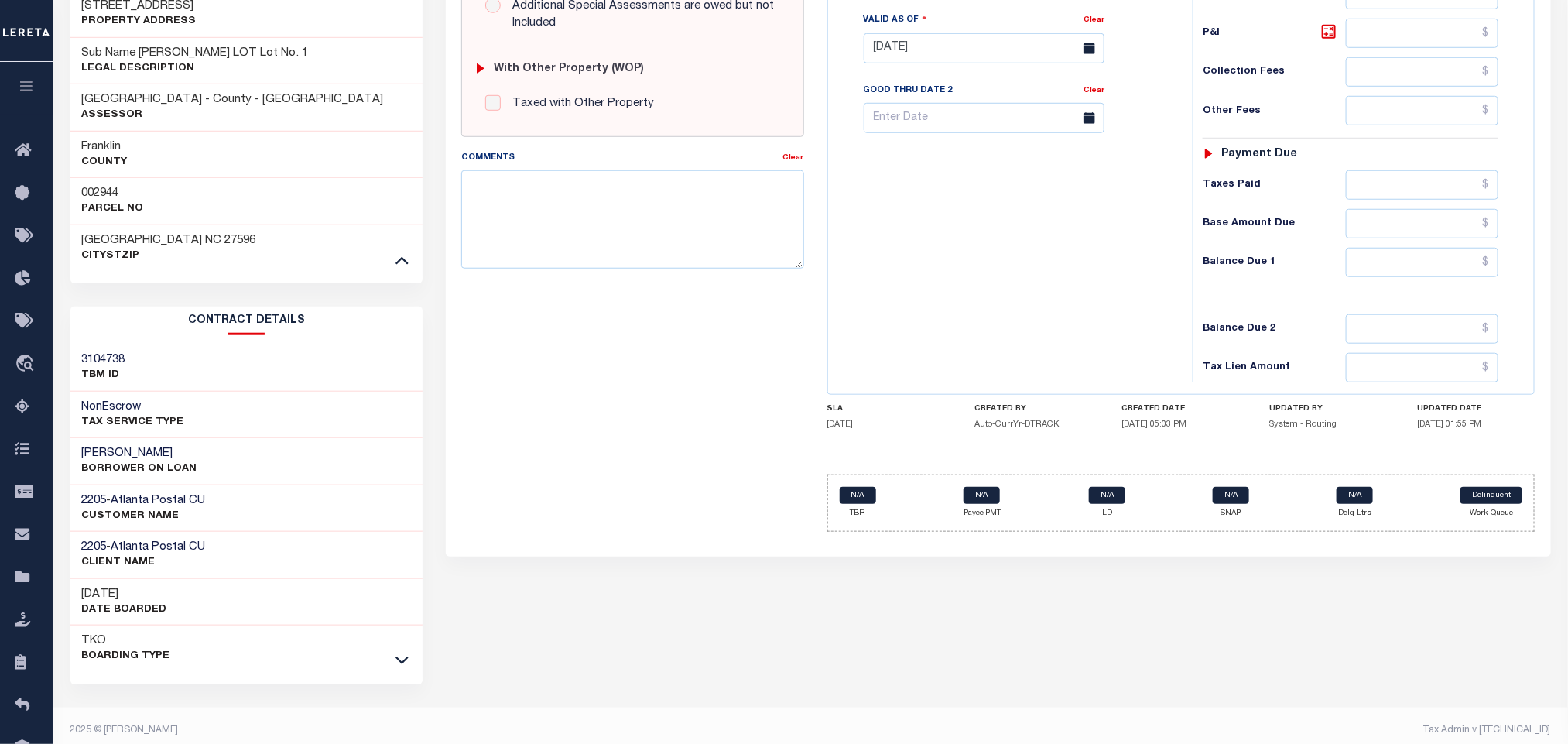
click at [393, 654] on link at bounding box center [402, 659] width 17 height 11
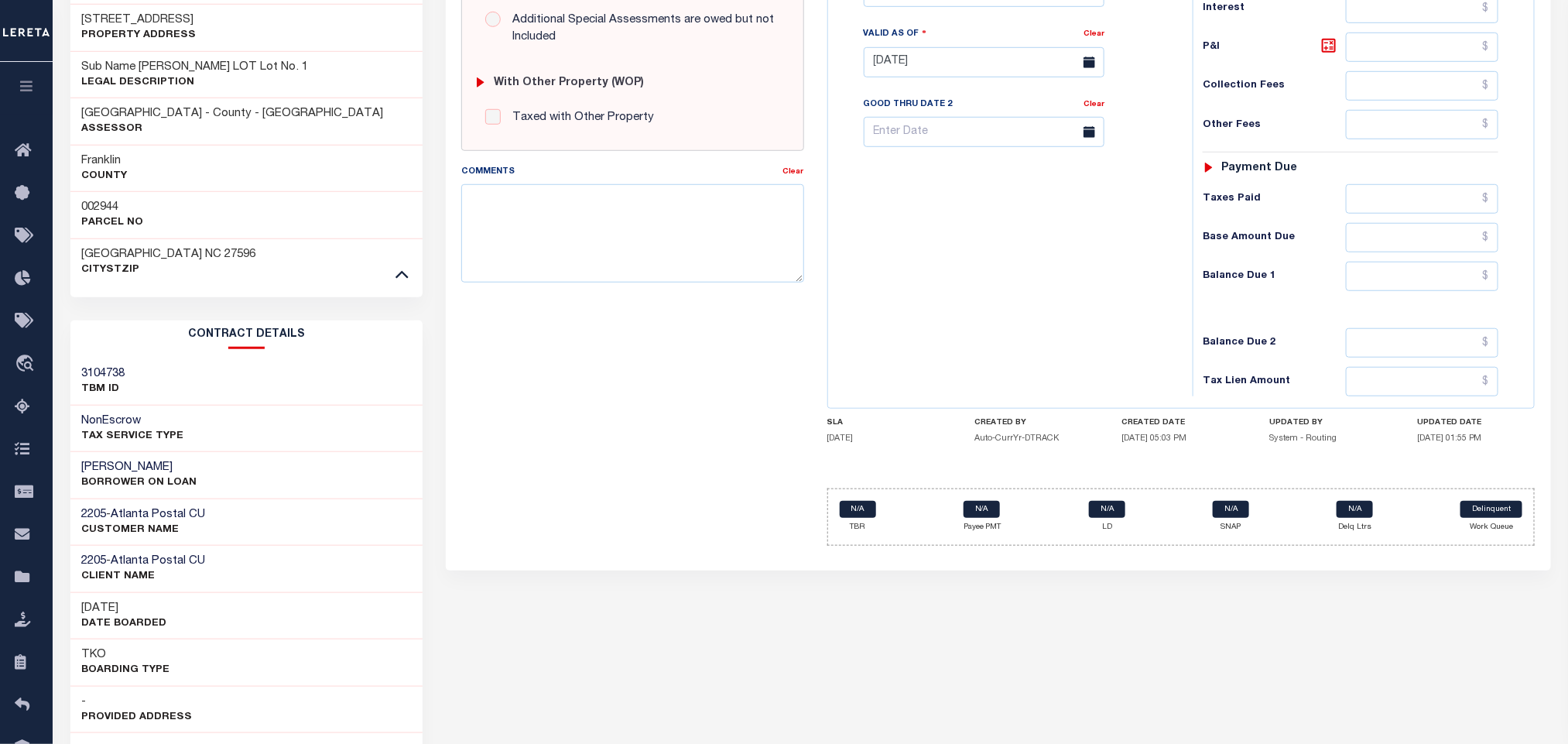
scroll to position [314, 0]
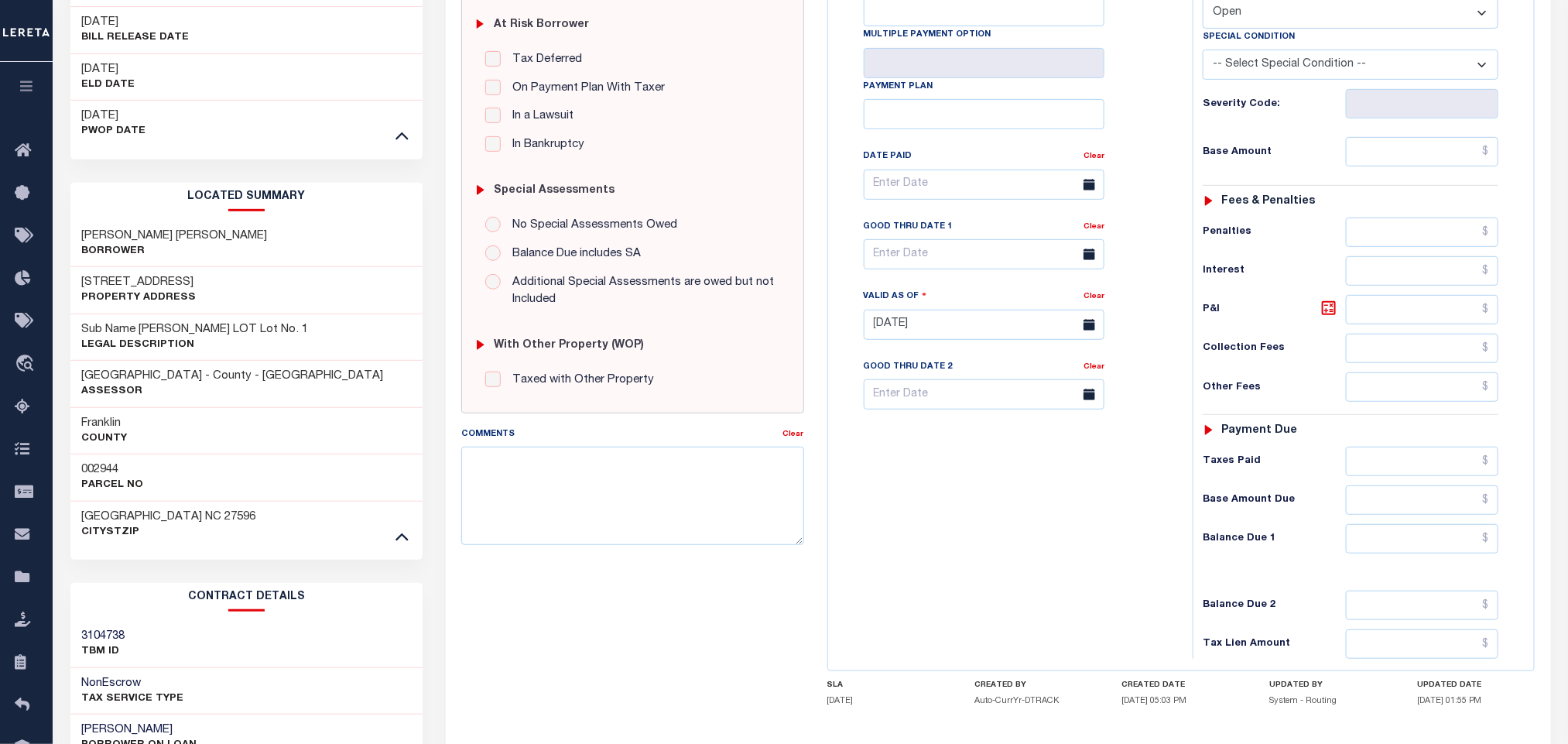
click at [253, 234] on div "COOKE JAMES BRIAN Borrower" at bounding box center [247, 244] width 353 height 47
drag, startPoint x: 188, startPoint y: 218, endPoint x: 72, endPoint y: 218, distance: 116.0
click at [72, 221] on div "COOKE JAMES BRIAN Borrower" at bounding box center [247, 244] width 353 height 47
copy h3 "COOKE JAMES BRIAN"
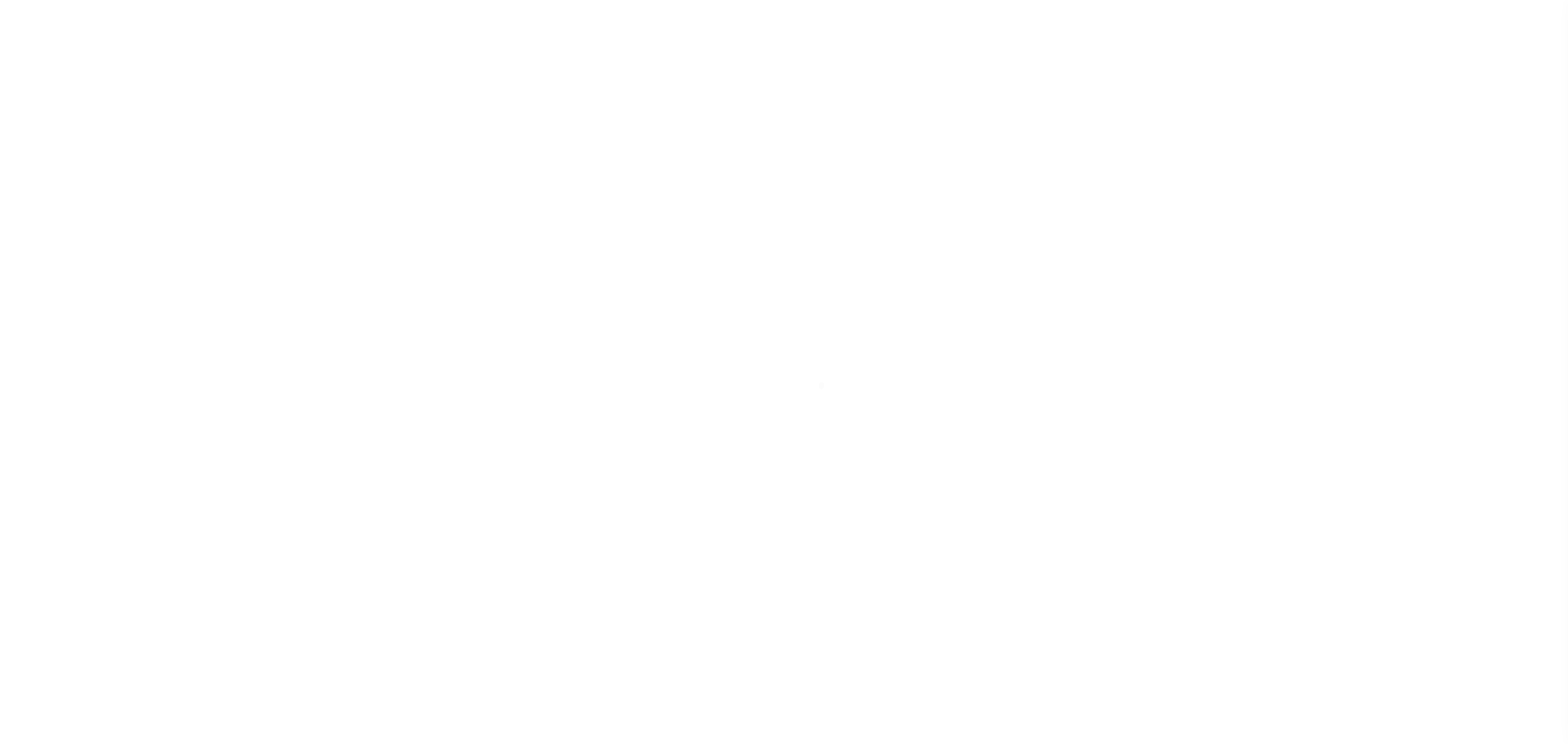
select select "OP2"
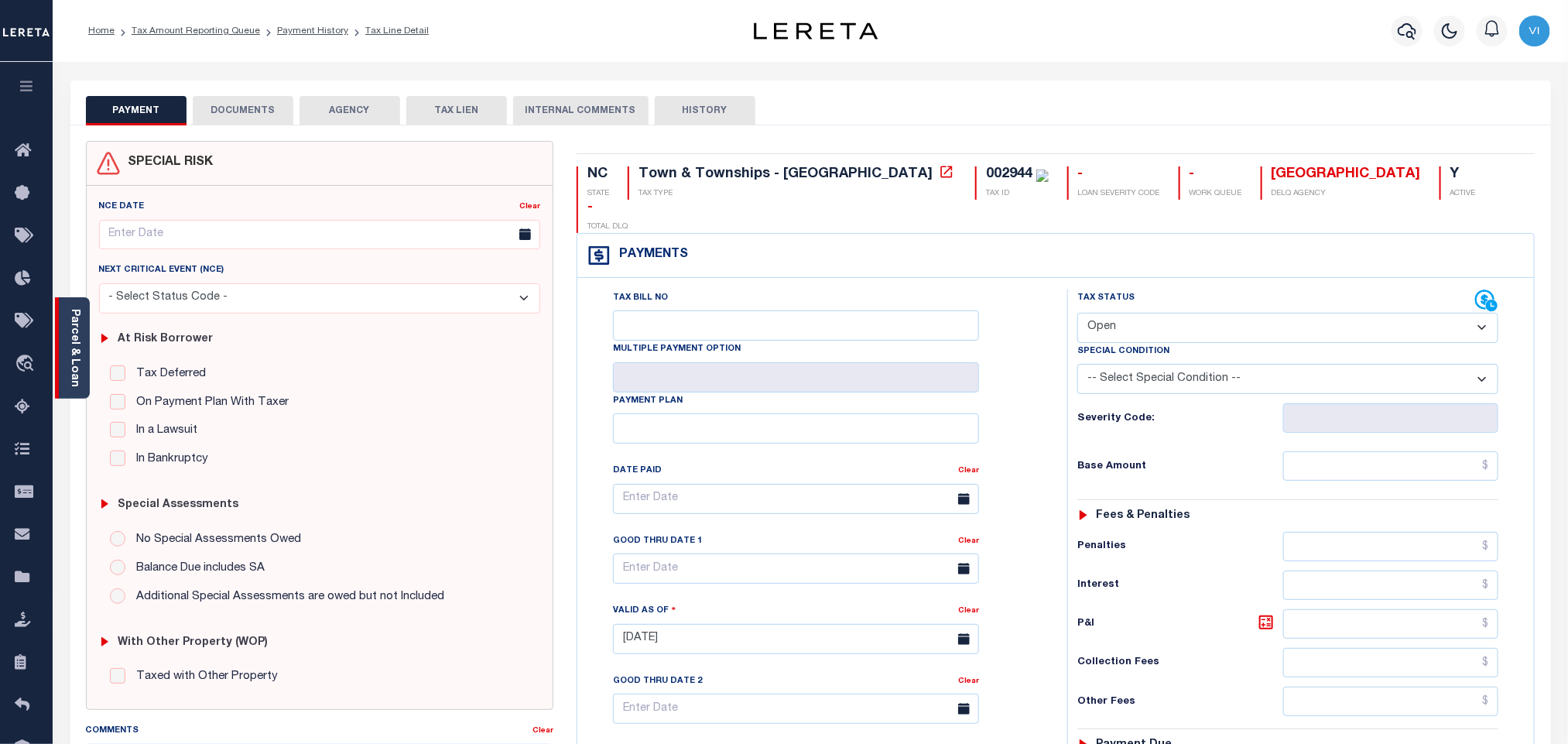
click at [72, 348] on link "Parcel & Loan" at bounding box center [74, 348] width 11 height 78
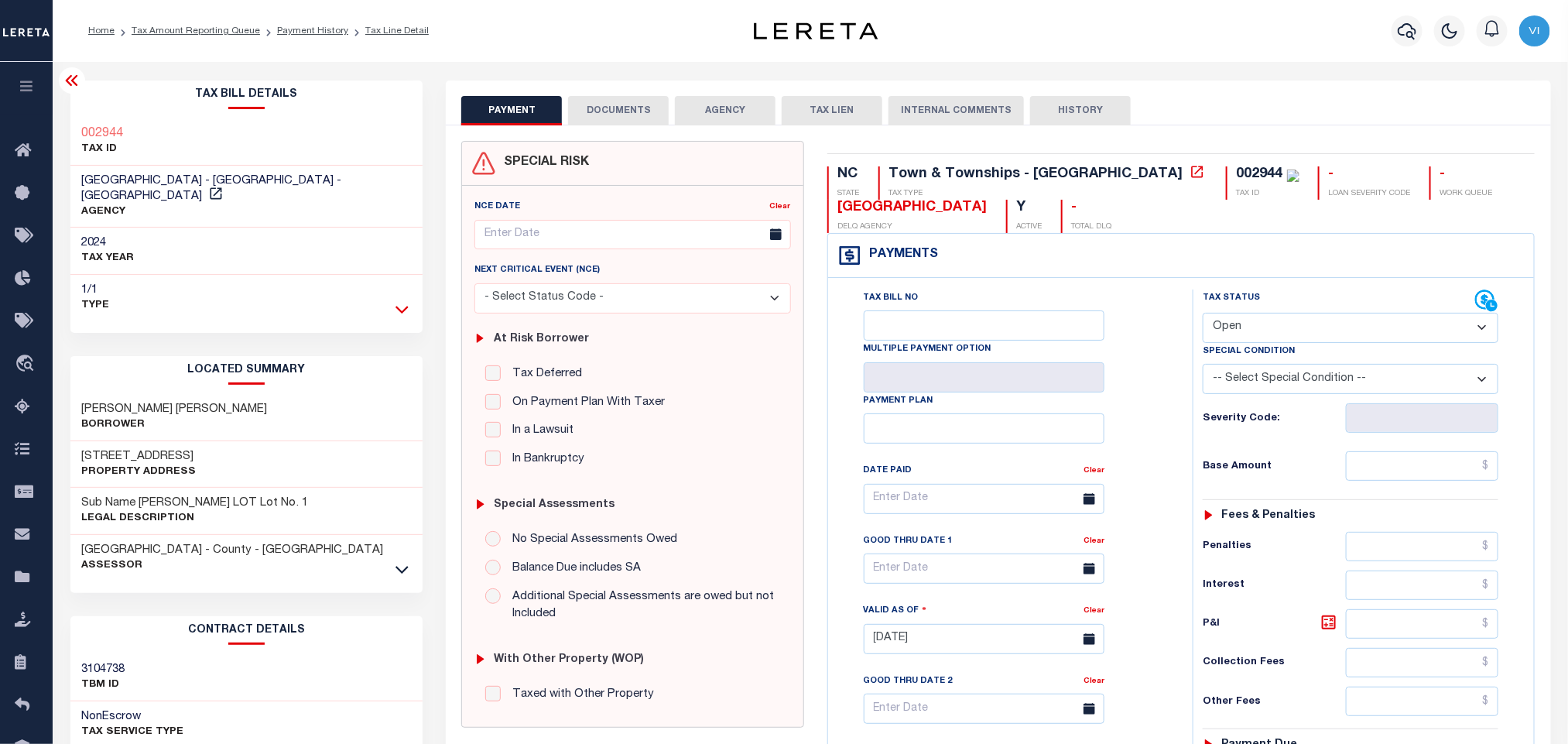
click at [402, 301] on icon at bounding box center [402, 309] width 13 height 17
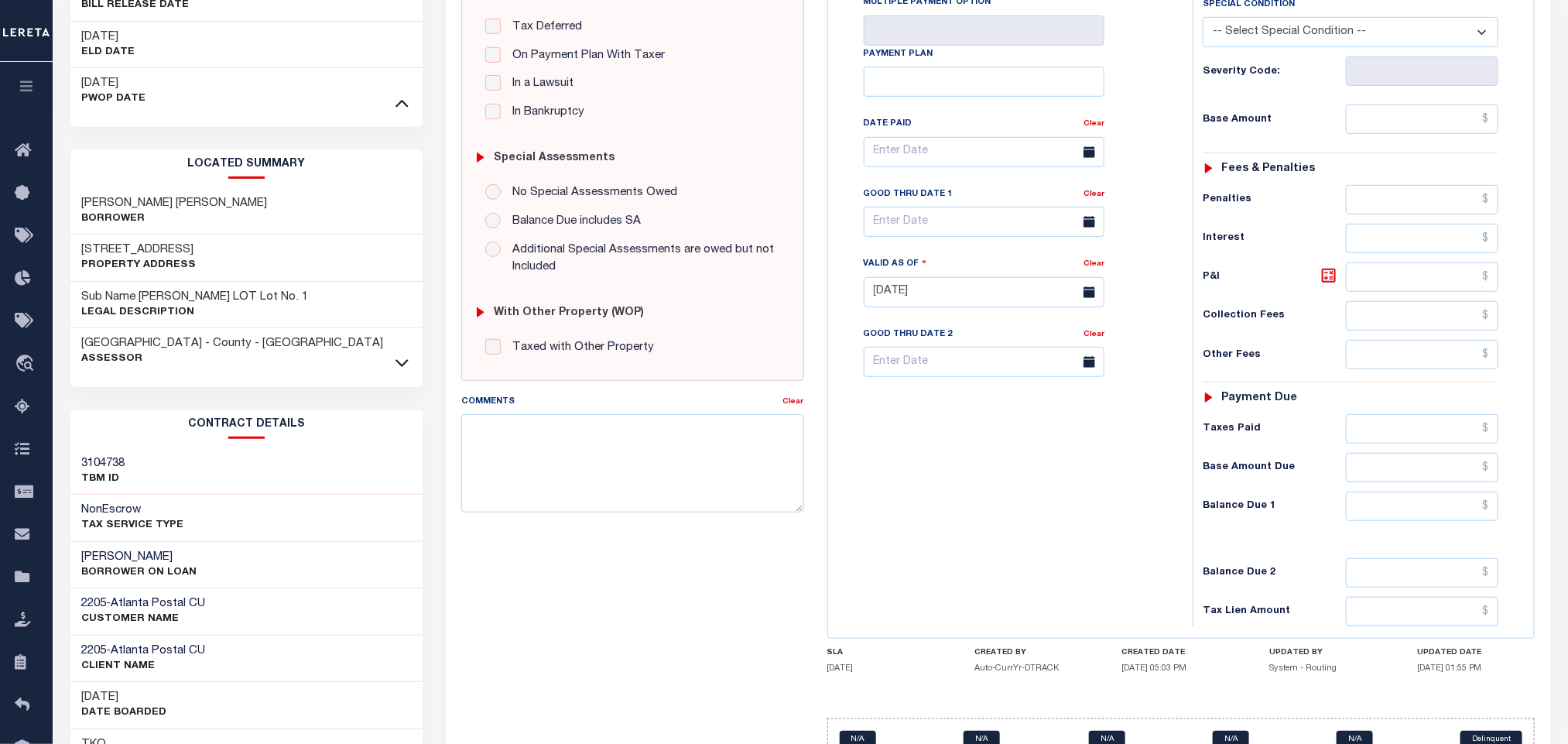
scroll to position [348, 0]
click at [404, 355] on icon at bounding box center [402, 362] width 13 height 17
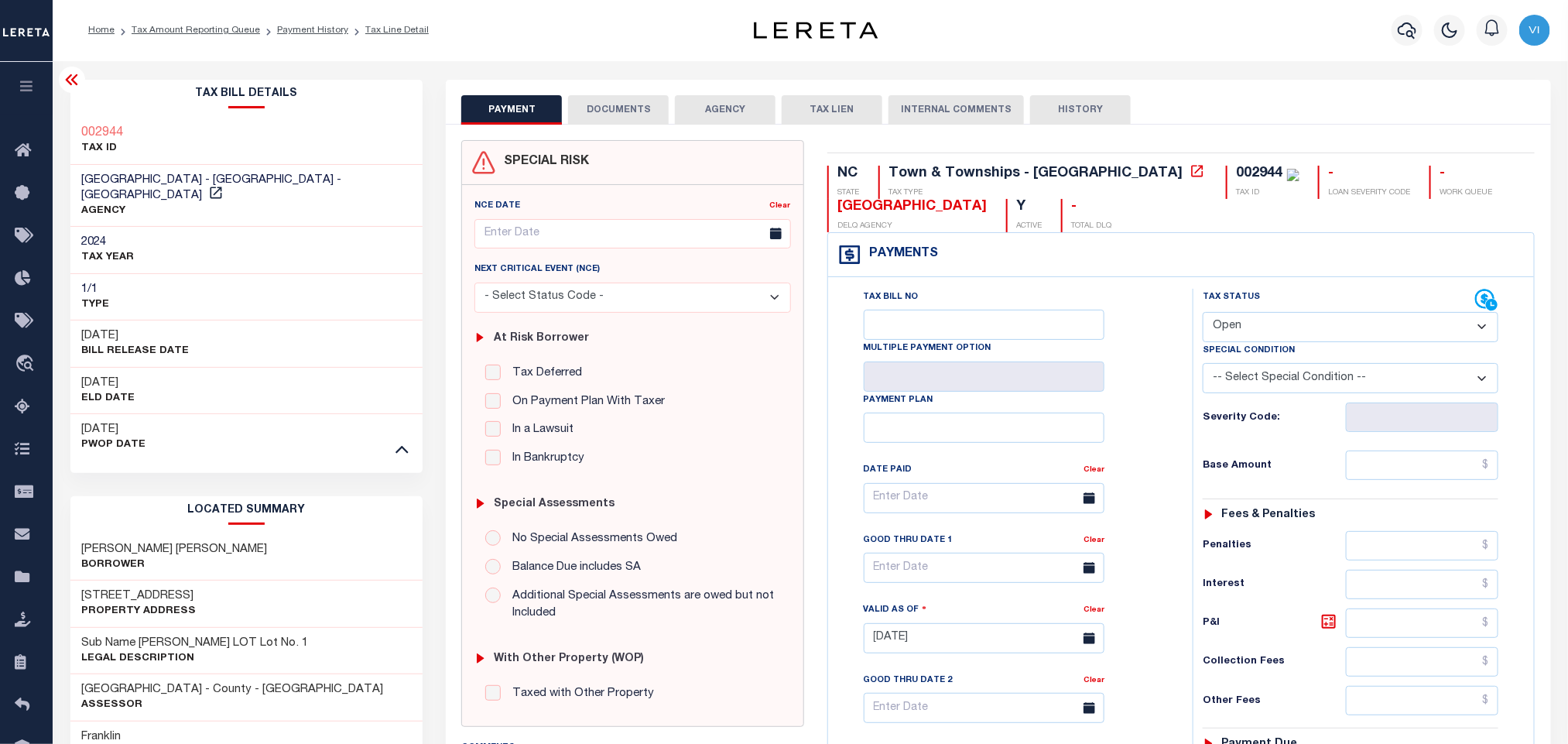
scroll to position [0, 0]
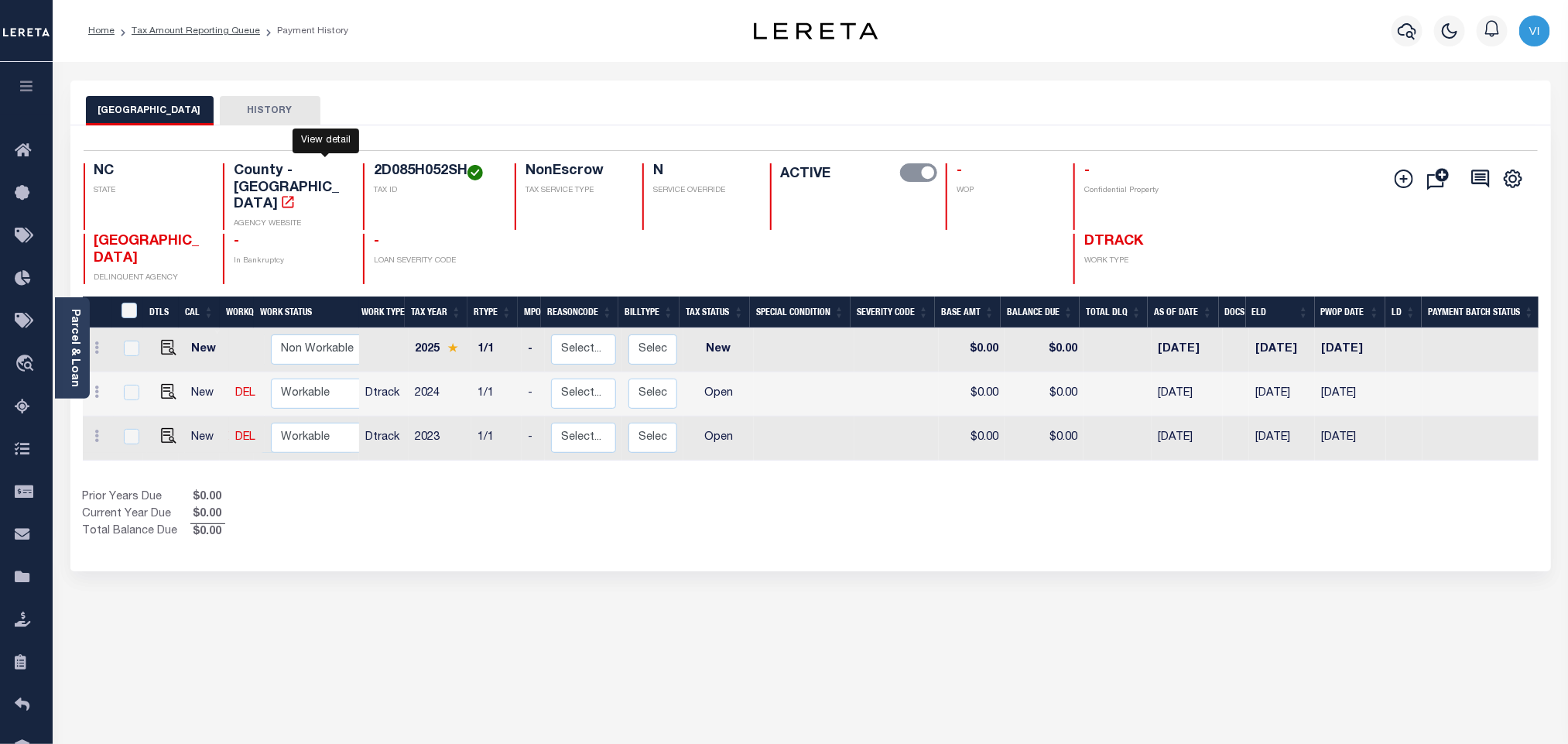
click at [375, 174] on h4 "2D085H052SH" at bounding box center [435, 172] width 122 height 17
copy h4 "2D085H052SH"
drag, startPoint x: 167, startPoint y: 412, endPoint x: 200, endPoint y: 411, distance: 33.0
click at [167, 428] on img "" at bounding box center [168, 436] width 16 height 16
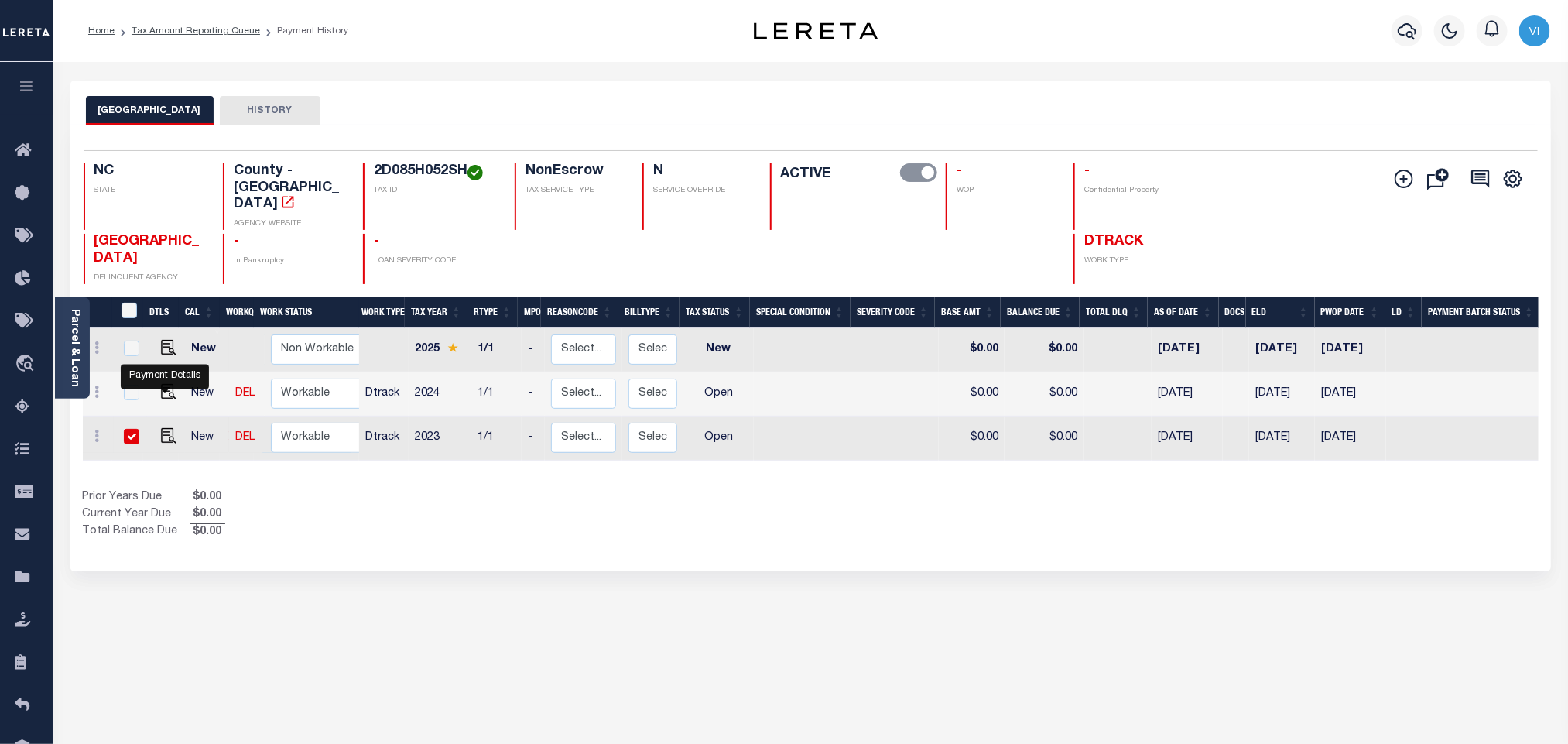
checkbox input "true"
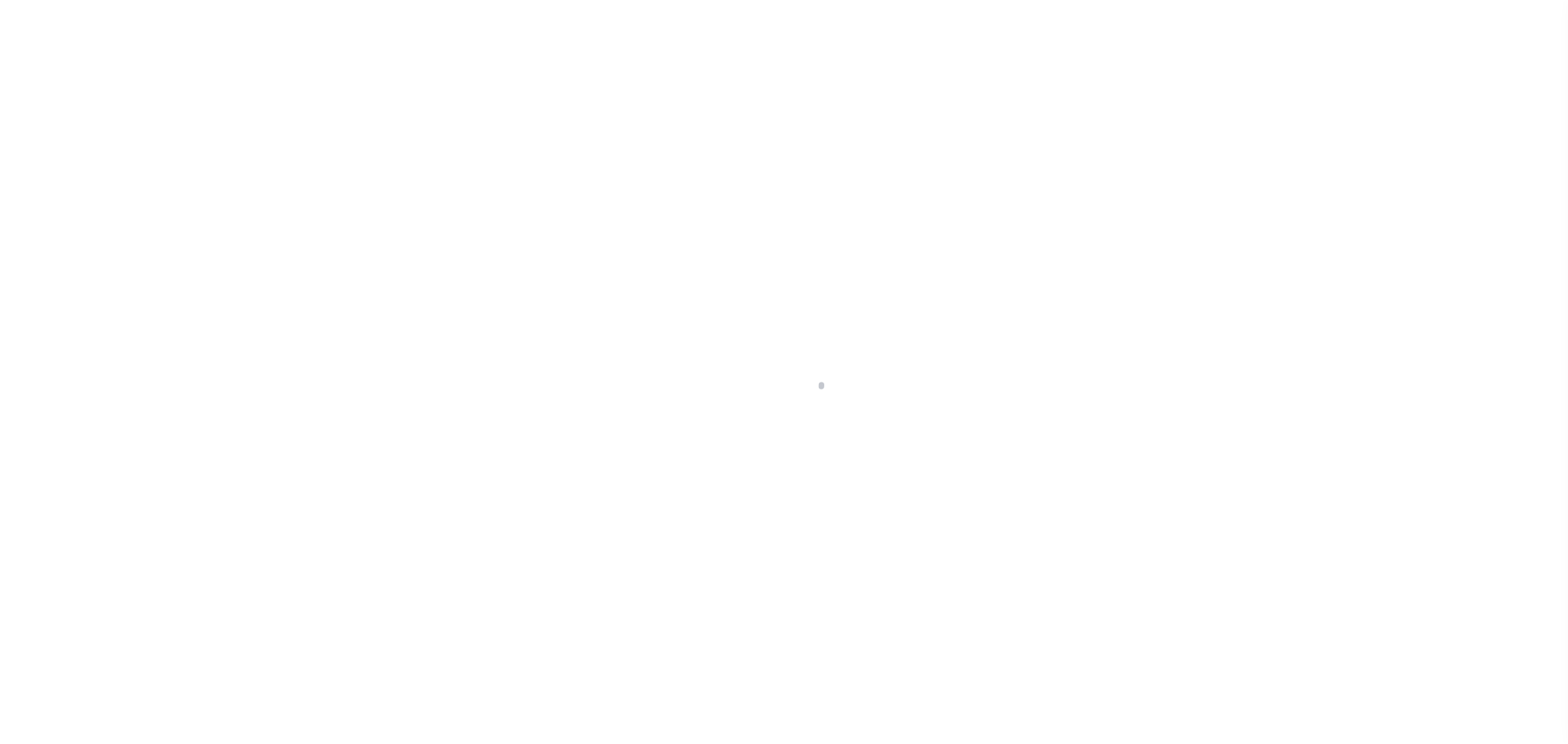
select select "OP2"
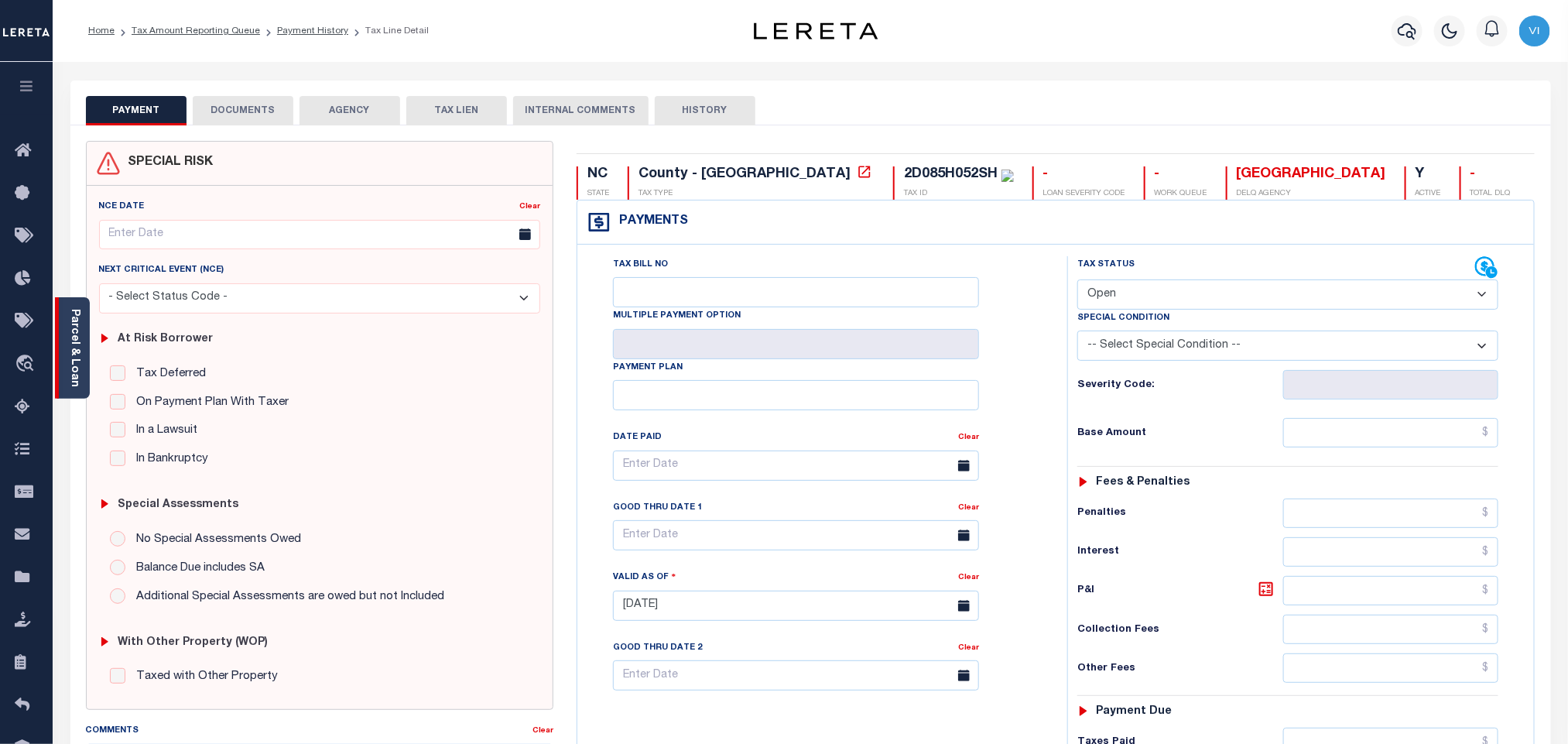
click at [86, 362] on div "Parcel & Loan" at bounding box center [72, 348] width 35 height 102
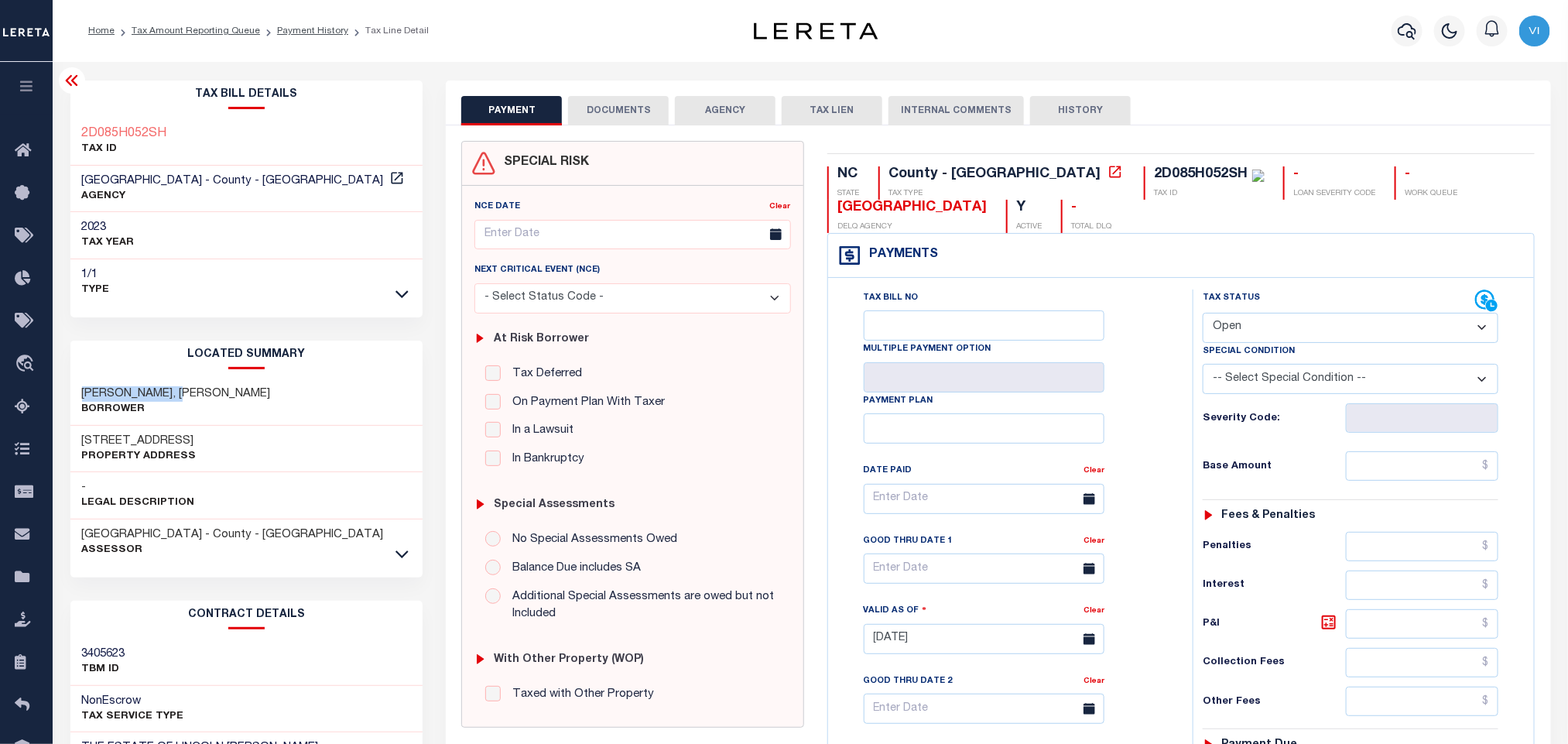
drag, startPoint x: 195, startPoint y: 392, endPoint x: 71, endPoint y: 388, distance: 124.1
click at [71, 388] on div "[PERSON_NAME], [PERSON_NAME]" at bounding box center [247, 402] width 353 height 47
copy h3 "[PERSON_NAME], [PERSON_NAME]"
drag, startPoint x: 183, startPoint y: 132, endPoint x: 62, endPoint y: 128, distance: 121.1
click at [62, 128] on div "Tax Bill Details 2D085H052SH TAX ID 1/1" at bounding box center [247, 626] width 376 height 1090
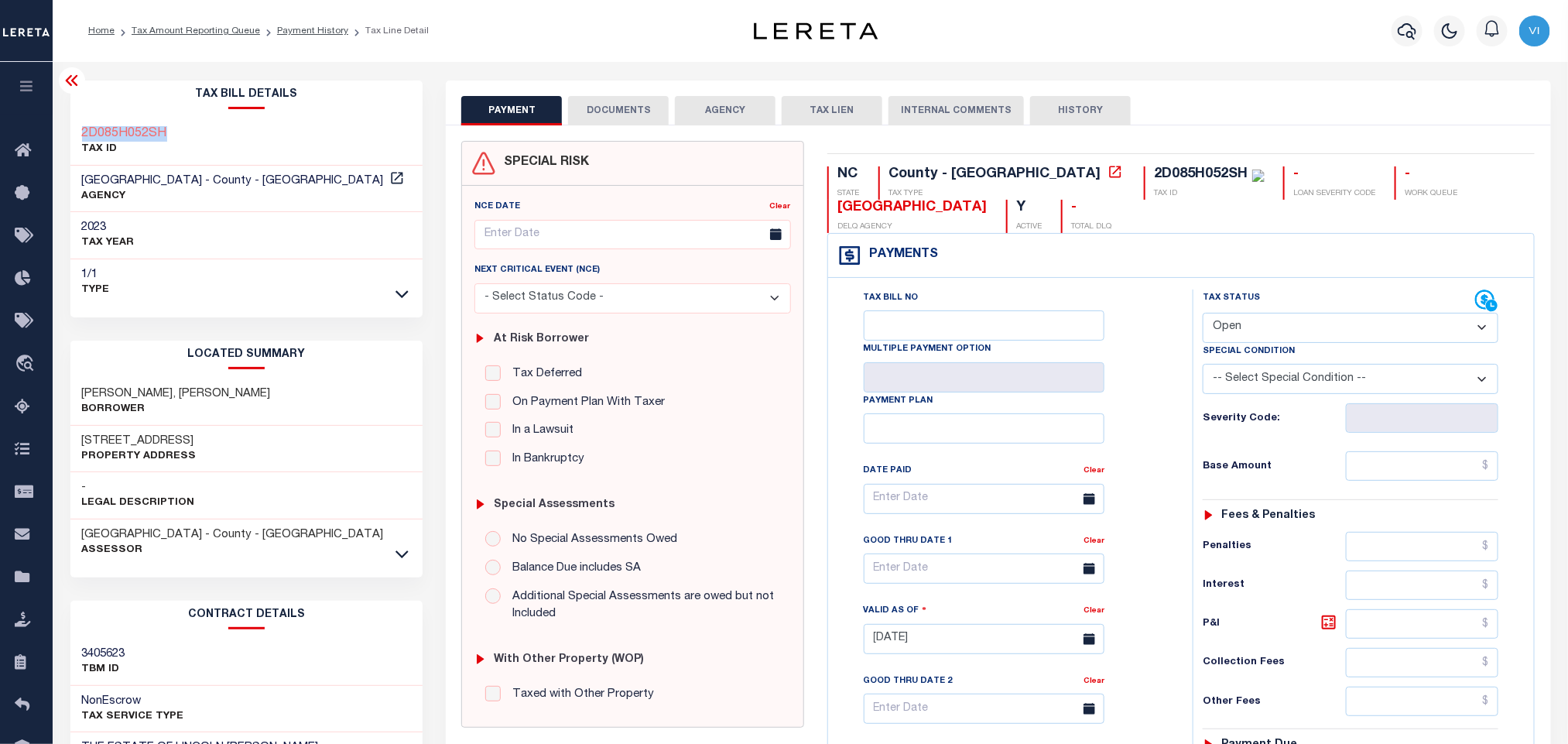
copy h3 "2D085H052SH"
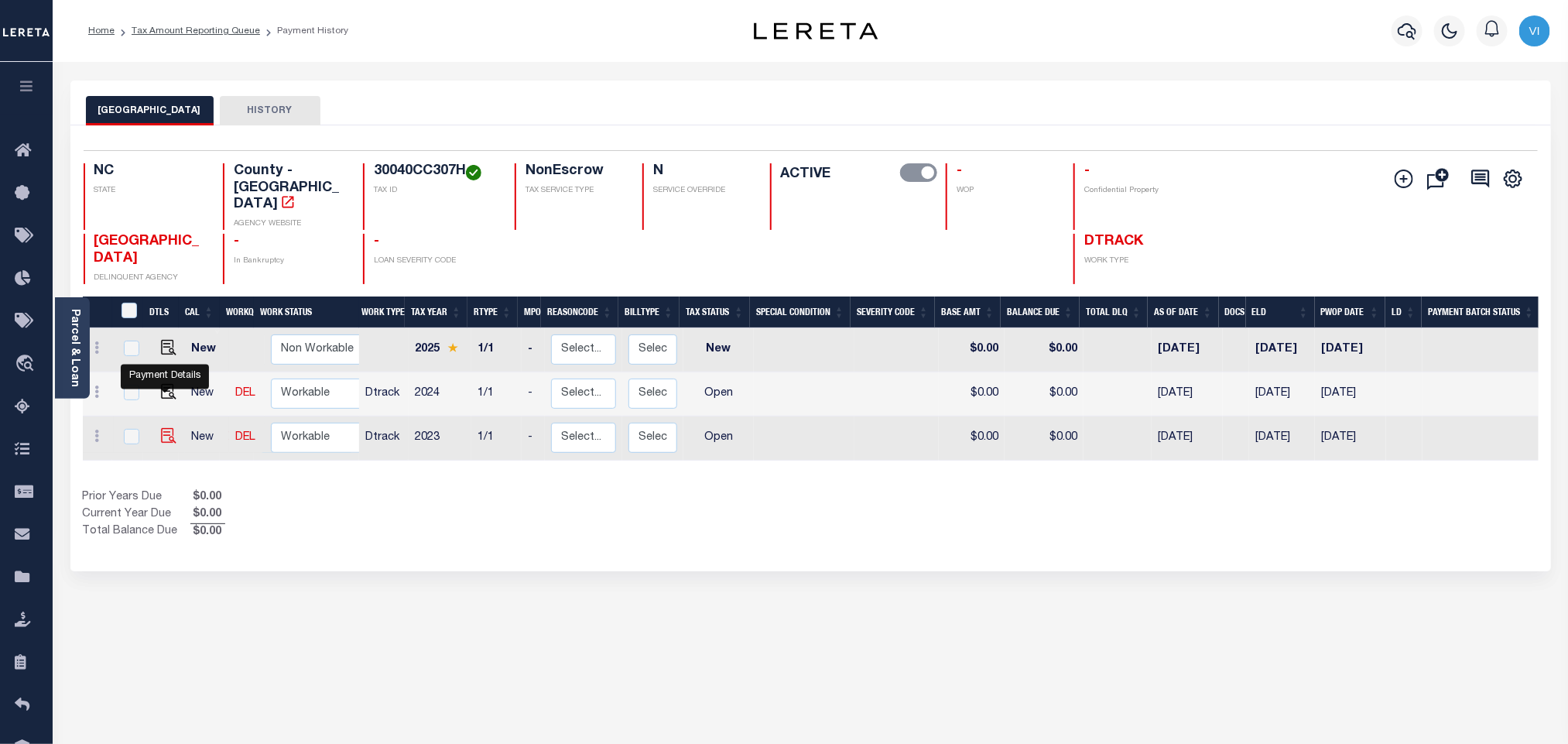
click at [162, 428] on img "" at bounding box center [168, 436] width 16 height 16
checkbox input "true"
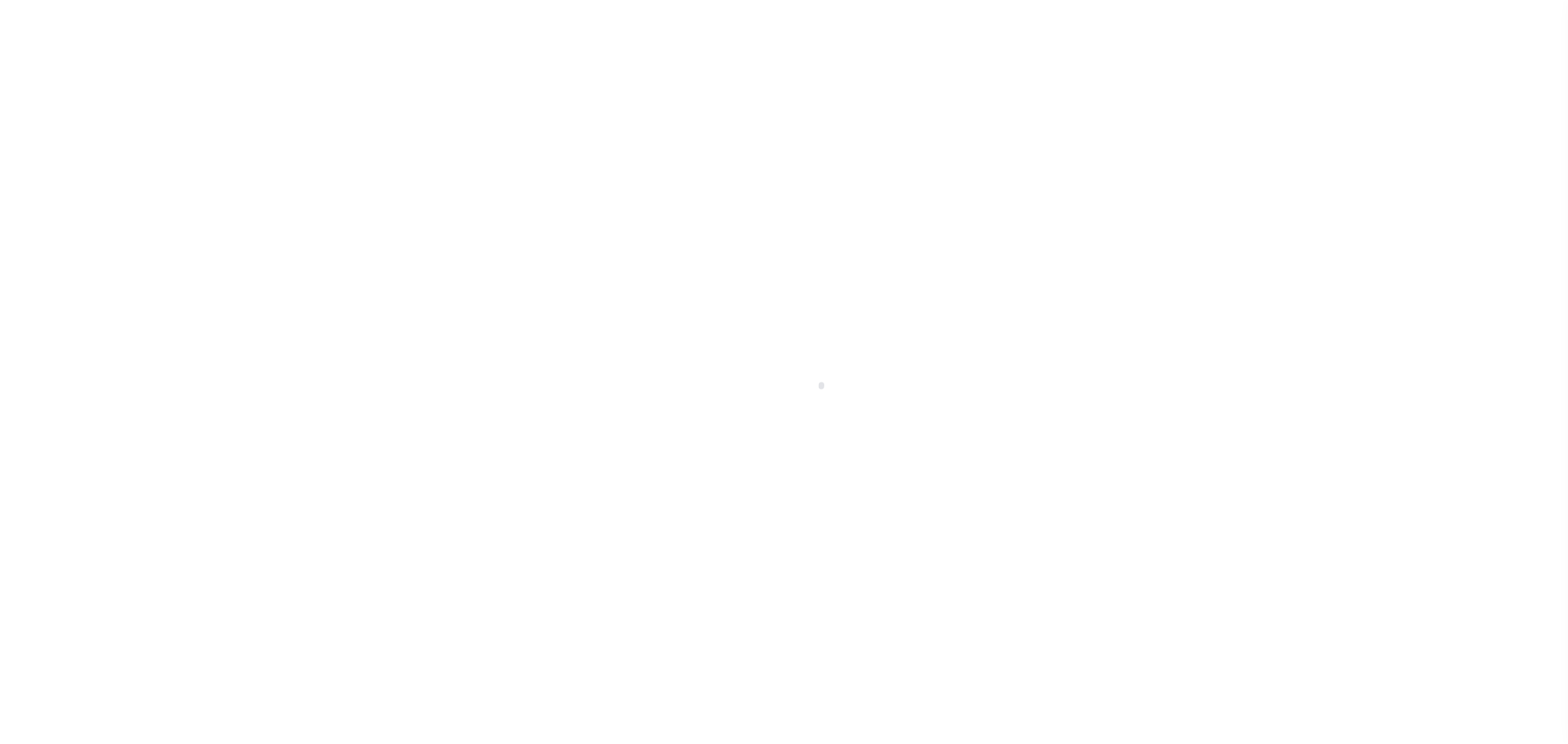
select select "OP2"
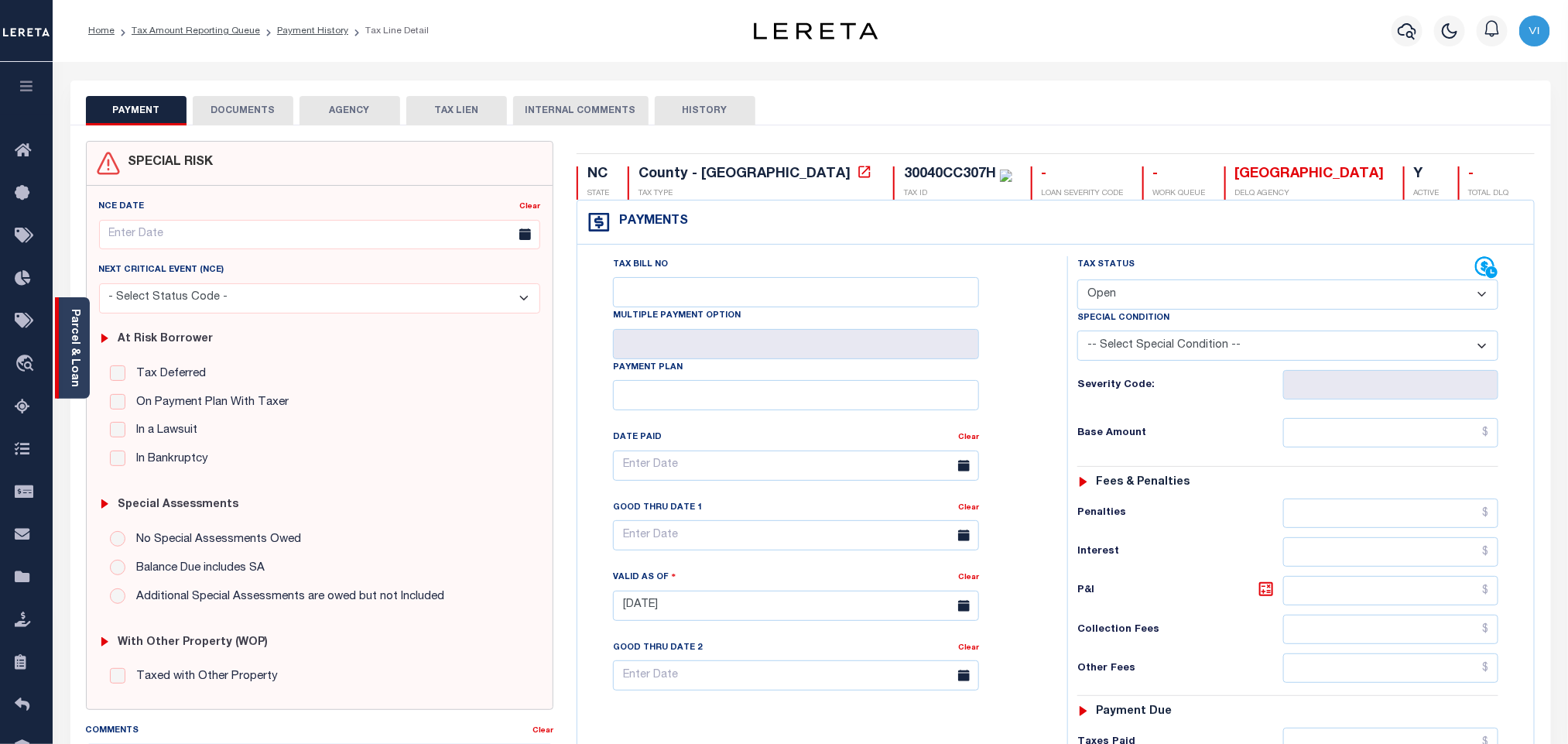
click at [80, 348] on link "Parcel & Loan" at bounding box center [74, 348] width 11 height 78
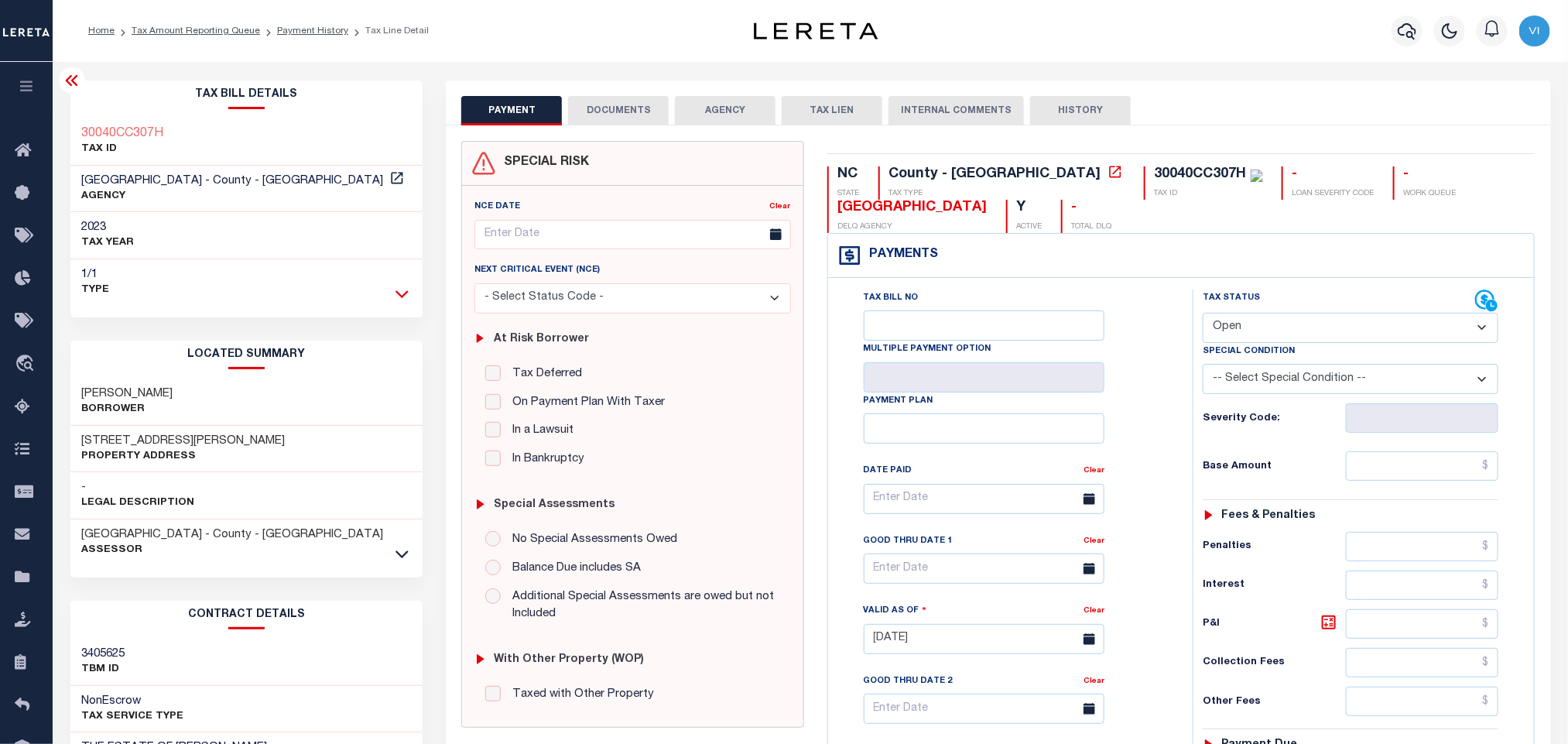
click at [400, 297] on icon at bounding box center [402, 293] width 13 height 7
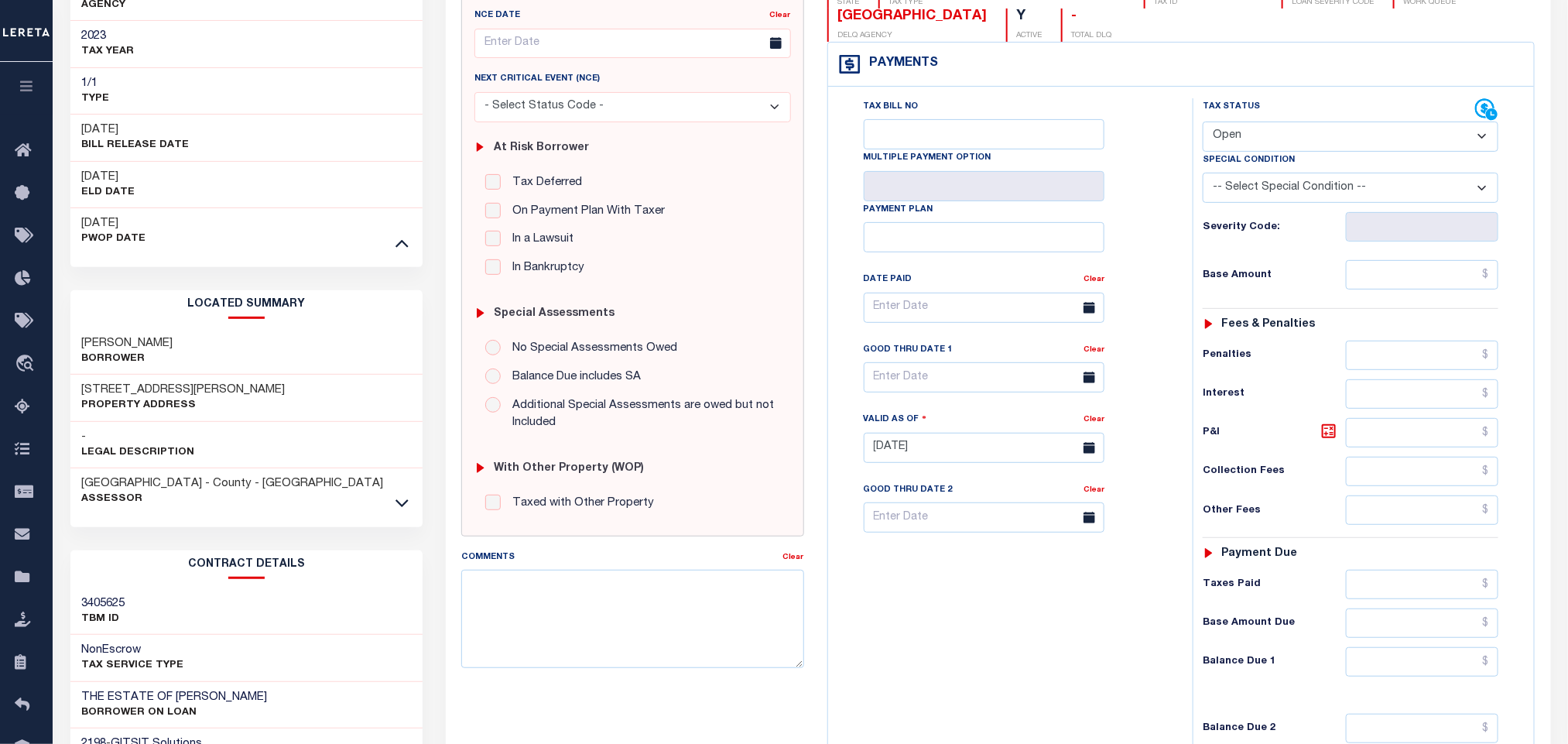
scroll to position [348, 0]
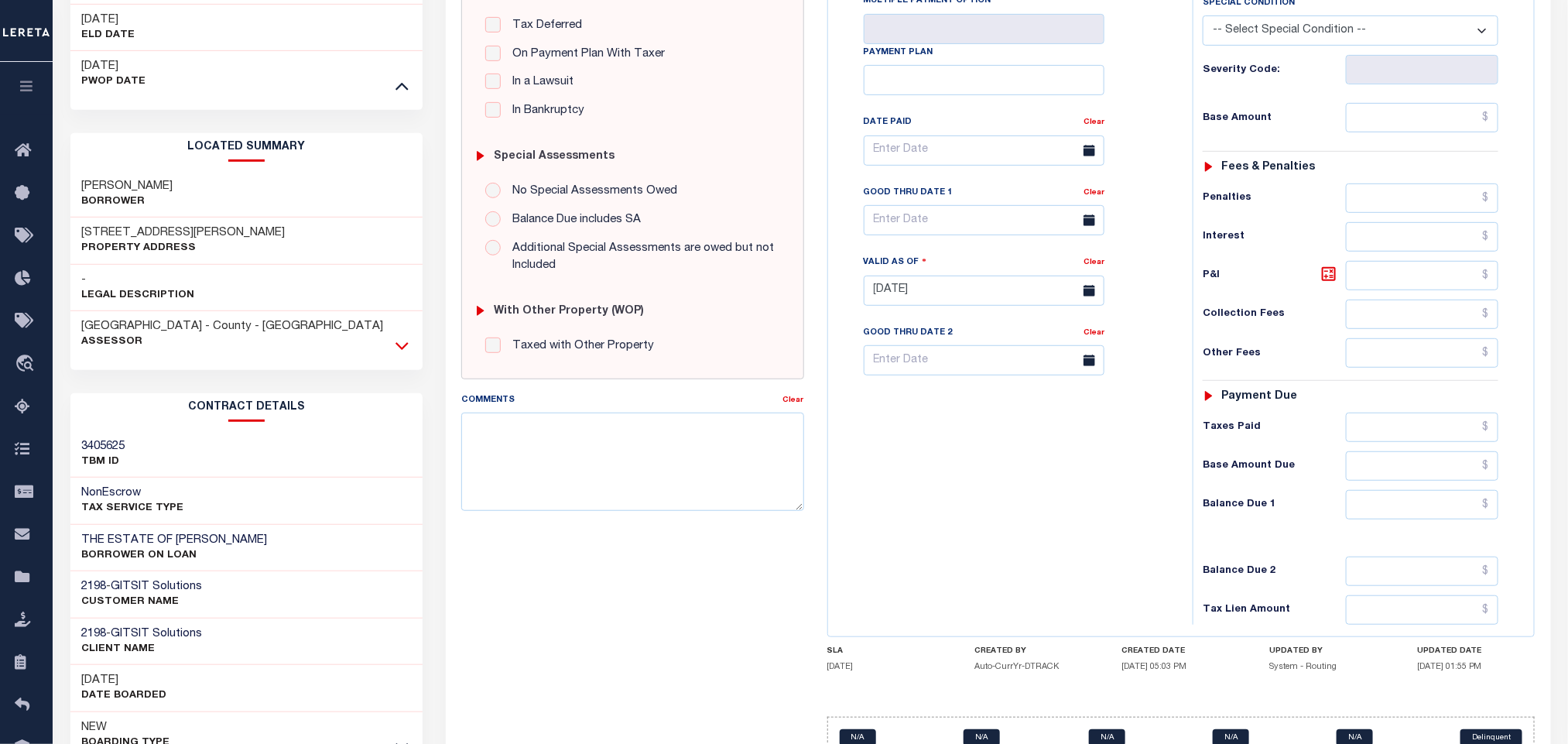
click at [407, 348] on icon at bounding box center [402, 347] width 13 height 7
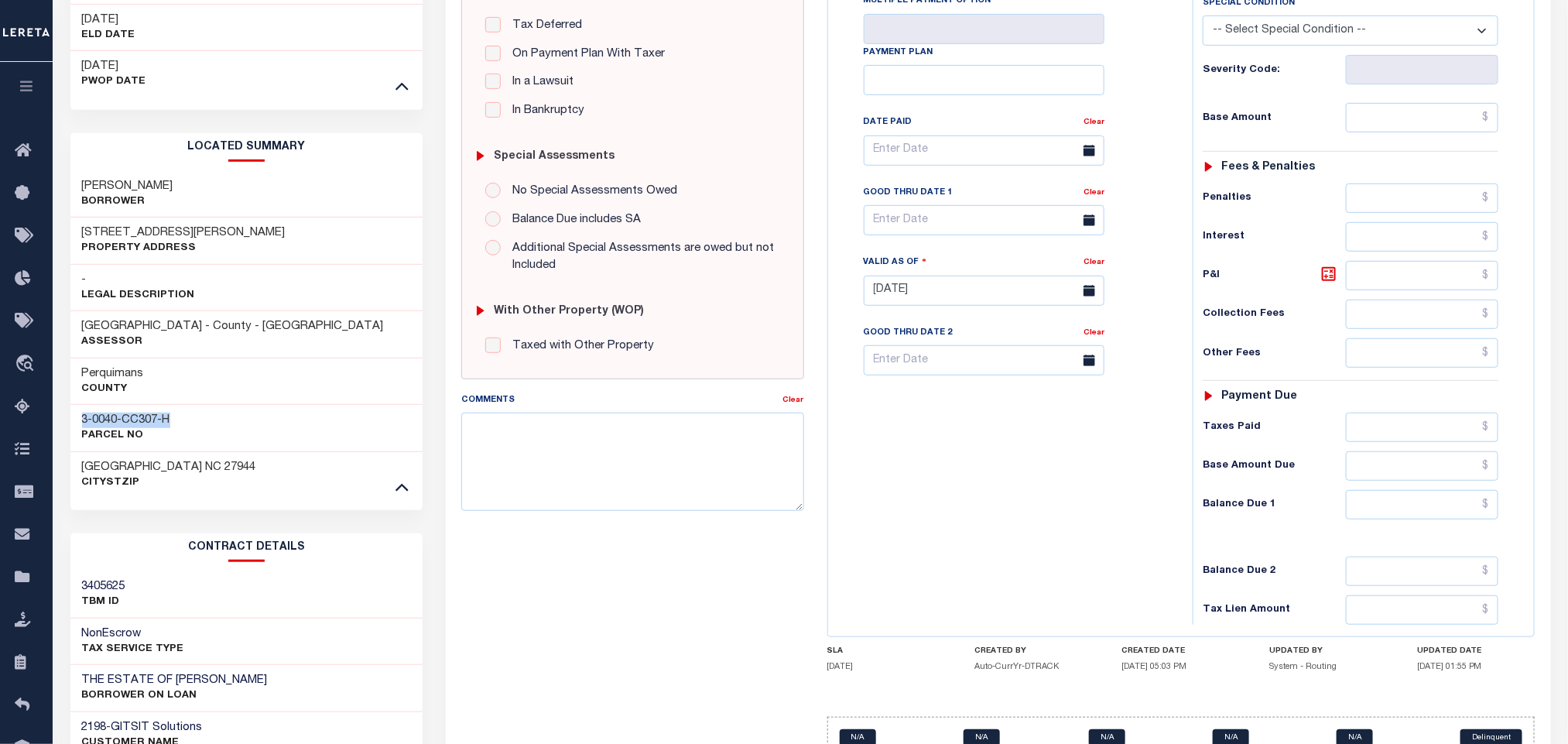
drag, startPoint x: 160, startPoint y: 419, endPoint x: 63, endPoint y: 418, distance: 97.0
click at [63, 418] on div "Tax Bill Details 30040CC307H TAX ID AGENCY 2023 TAX YEAR 2025 1/1 Type -" at bounding box center [247, 357] width 376 height 1248
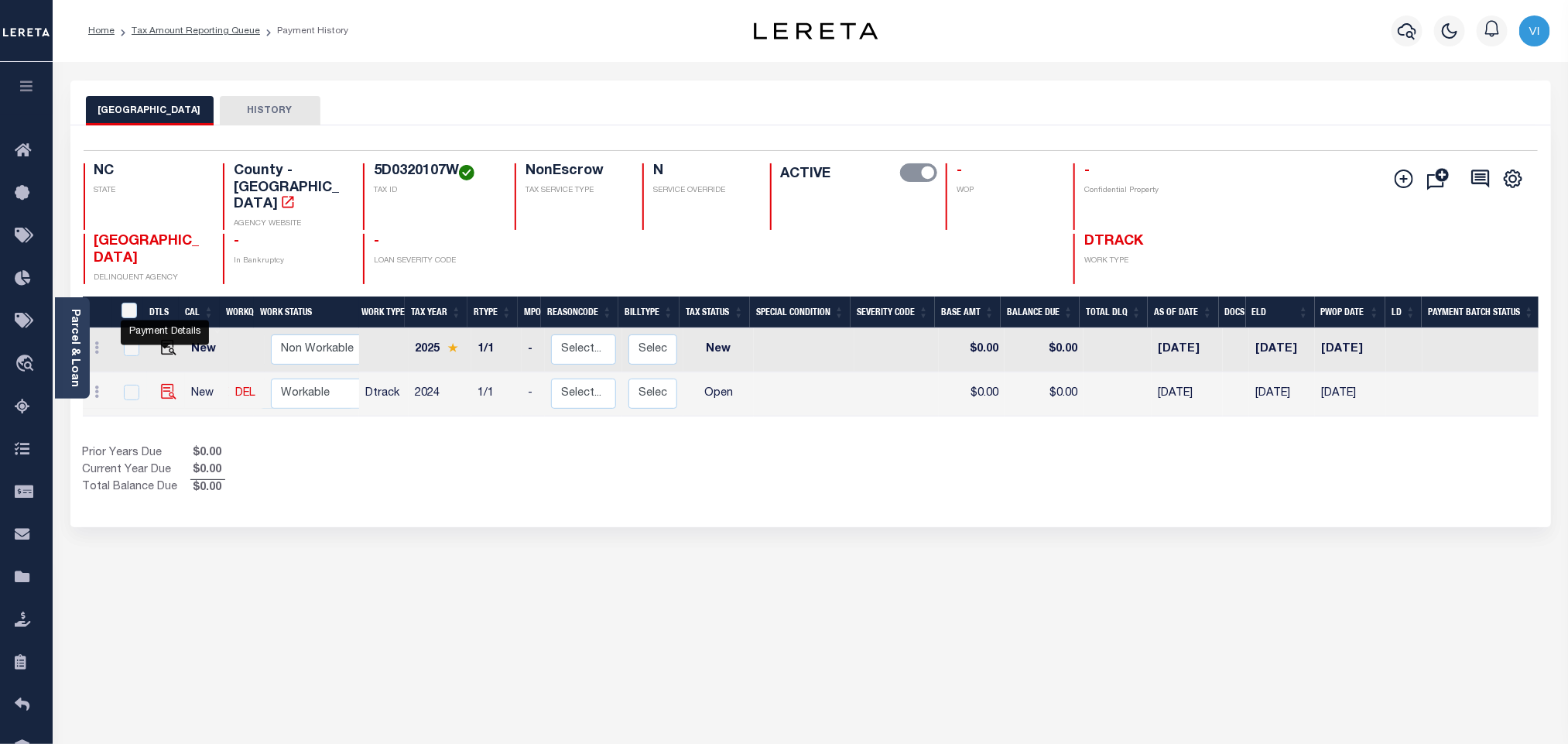
click at [168, 384] on img "" at bounding box center [168, 392] width 16 height 16
checkbox input "true"
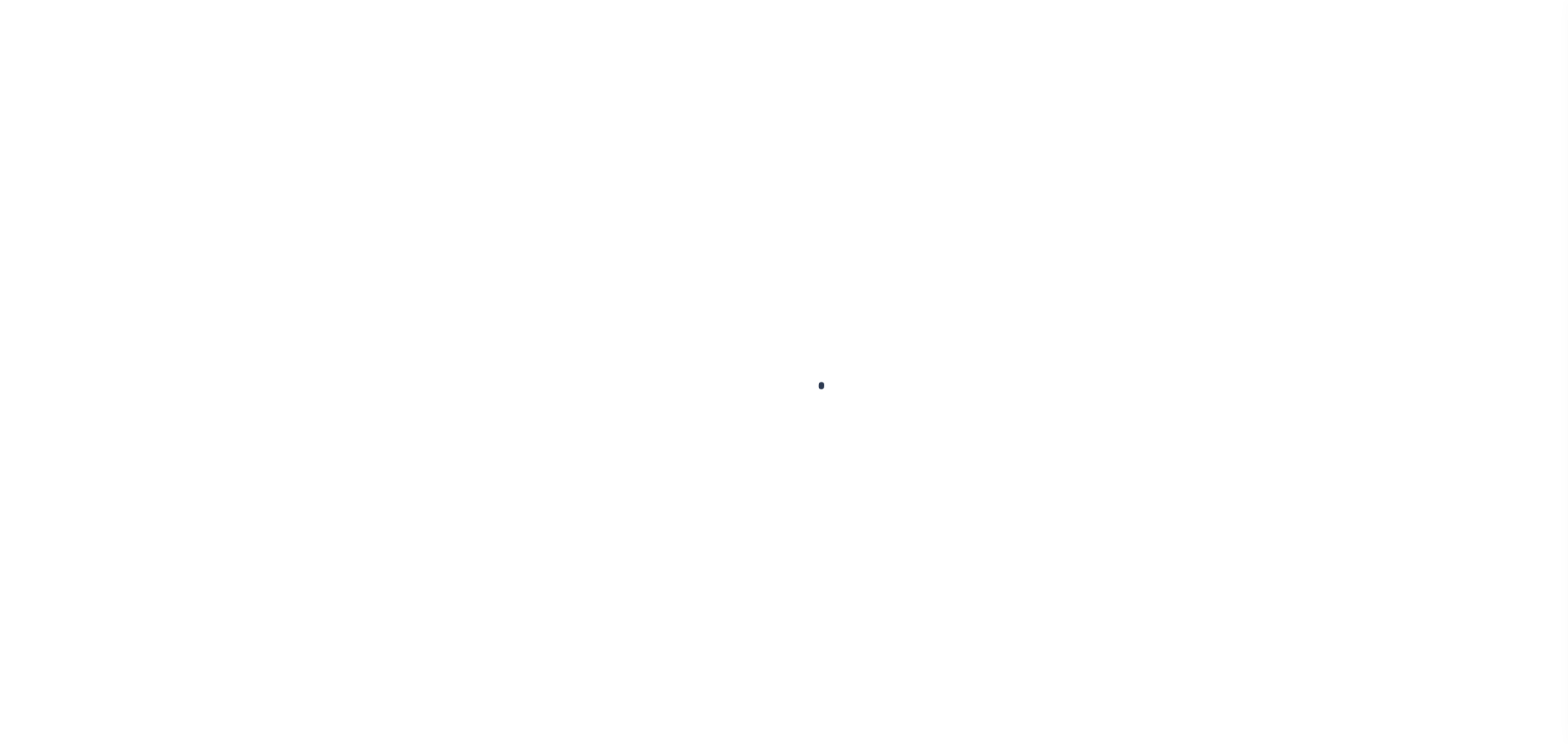
checkbox input "false"
type input "[DATE]"
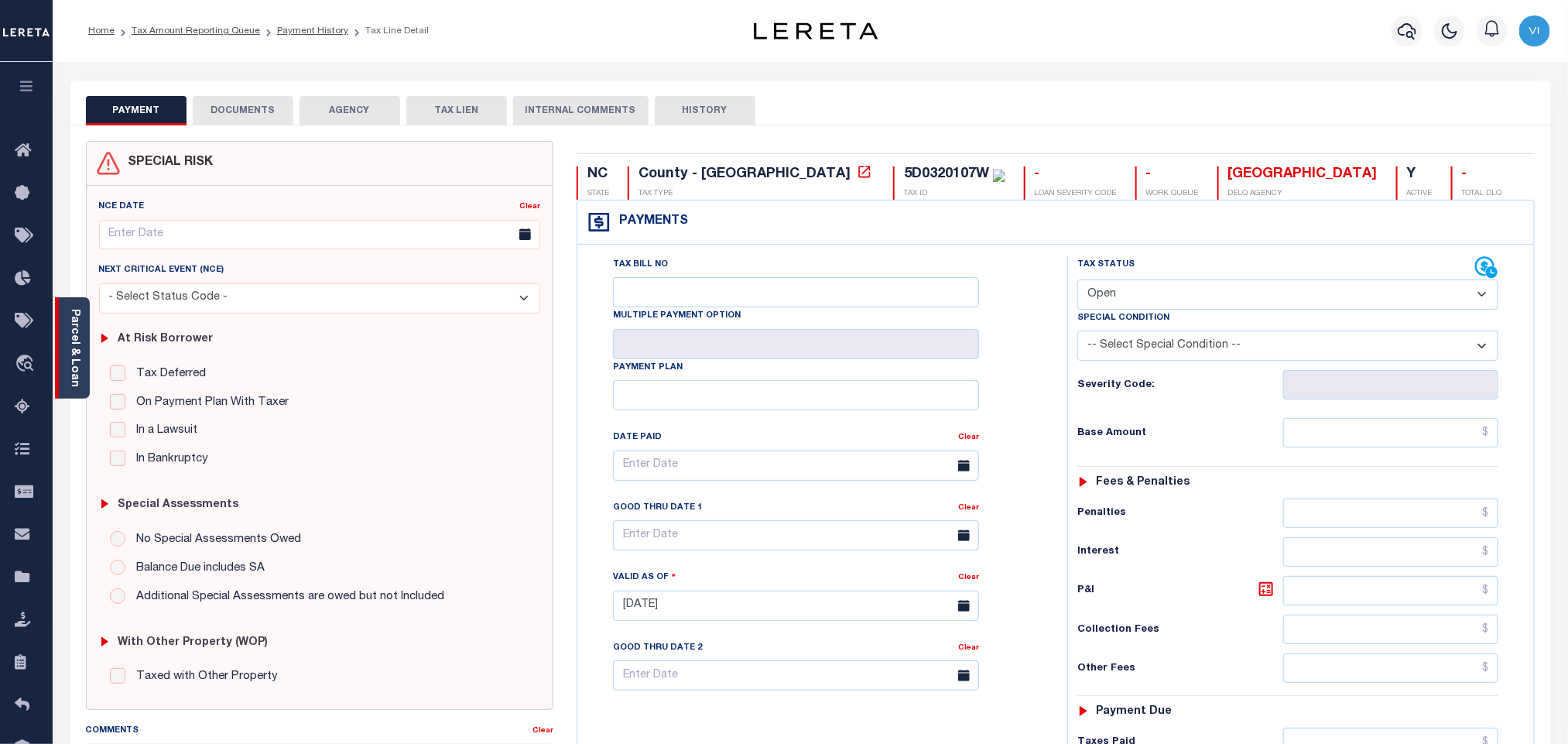
click at [72, 367] on link "Parcel & Loan" at bounding box center [74, 348] width 11 height 78
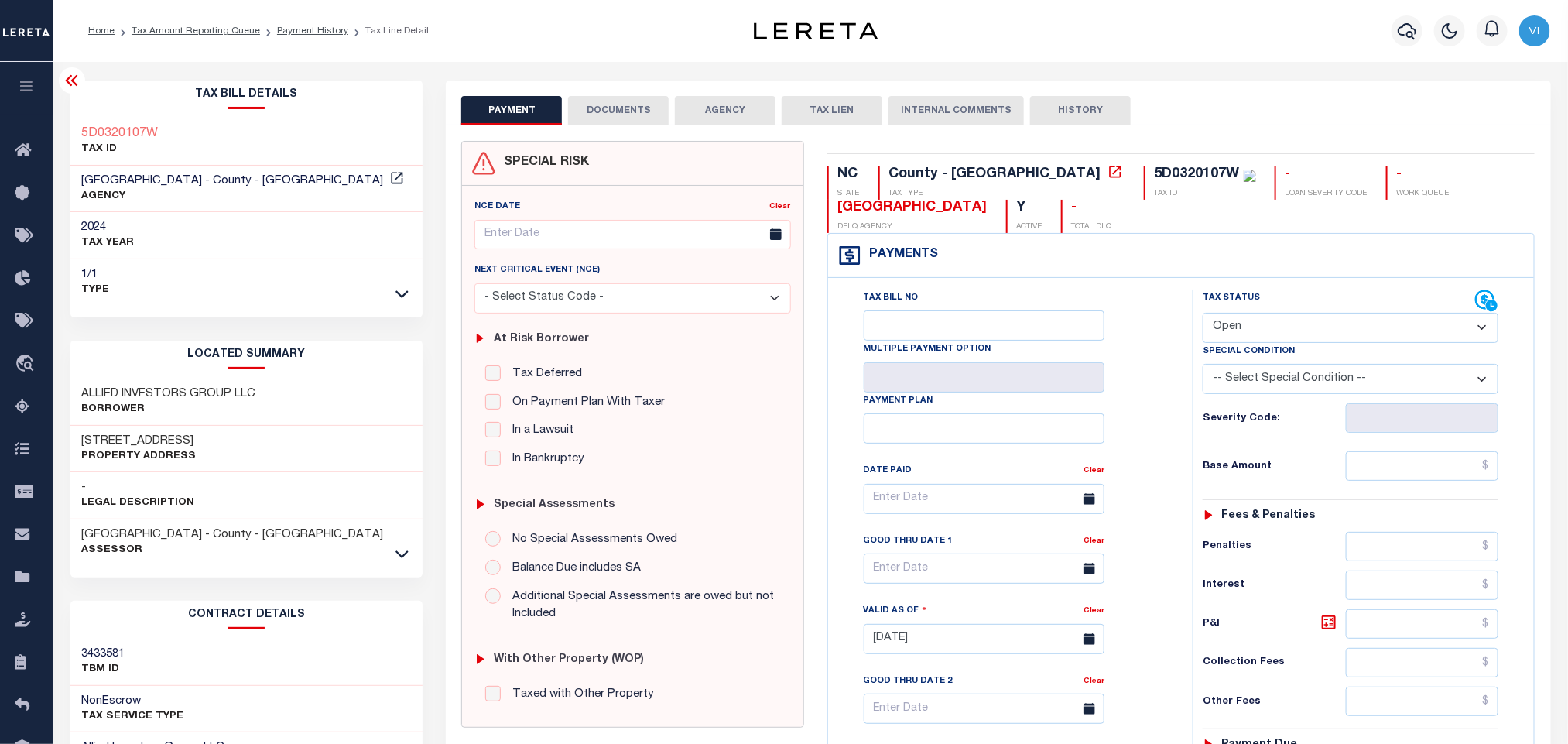
click at [395, 309] on div "Tax Bill Details 5D0320107W TAX ID AGENCY" at bounding box center [247, 199] width 353 height 237
click at [397, 296] on icon at bounding box center [402, 294] width 13 height 17
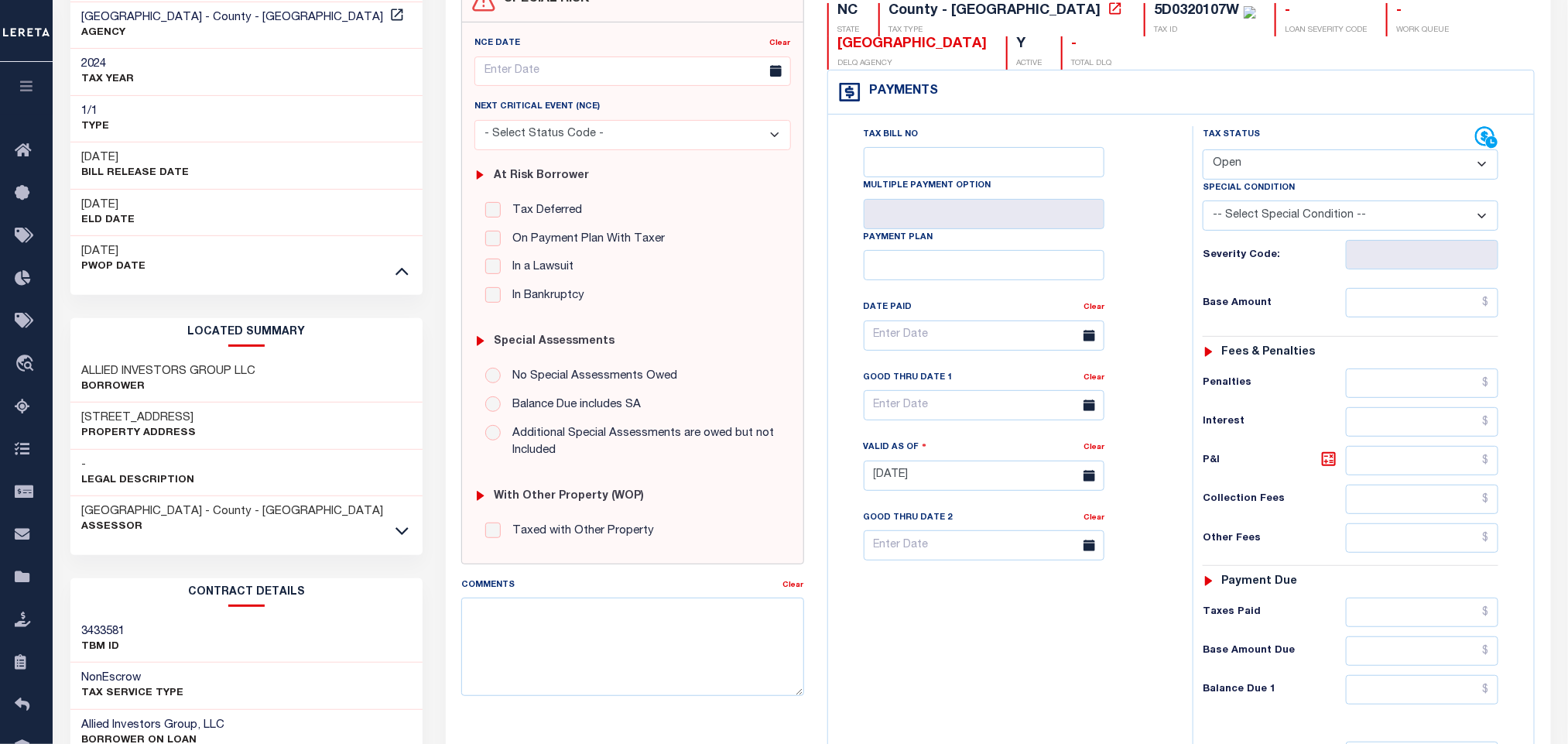
scroll to position [358, 0]
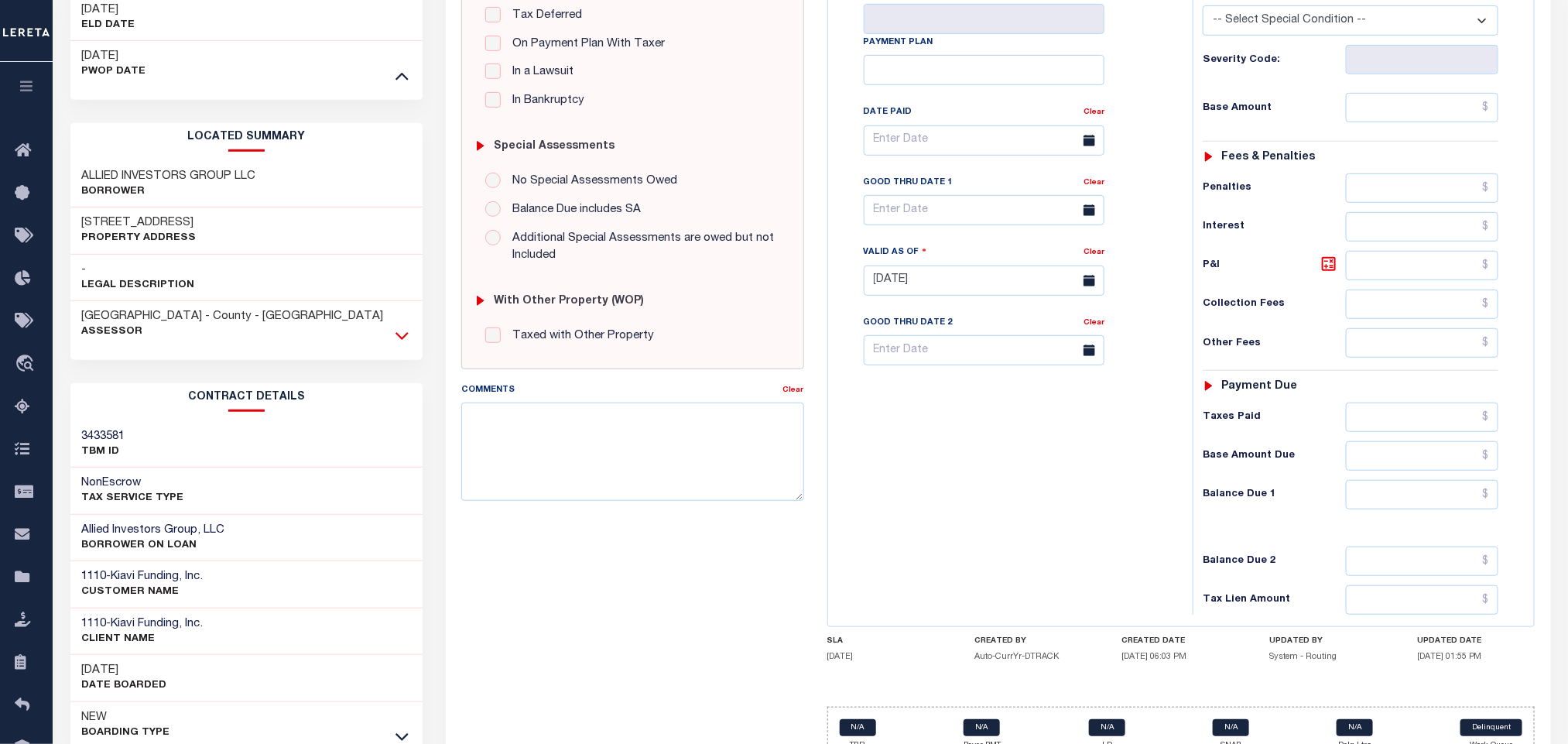
drag, startPoint x: 413, startPoint y: 328, endPoint x: 400, endPoint y: 337, distance: 15.8
click at [413, 330] on div "PERQUIMANS COUNTY - County - NC Assessor" at bounding box center [247, 324] width 353 height 47
click at [400, 337] on icon at bounding box center [402, 336] width 13 height 17
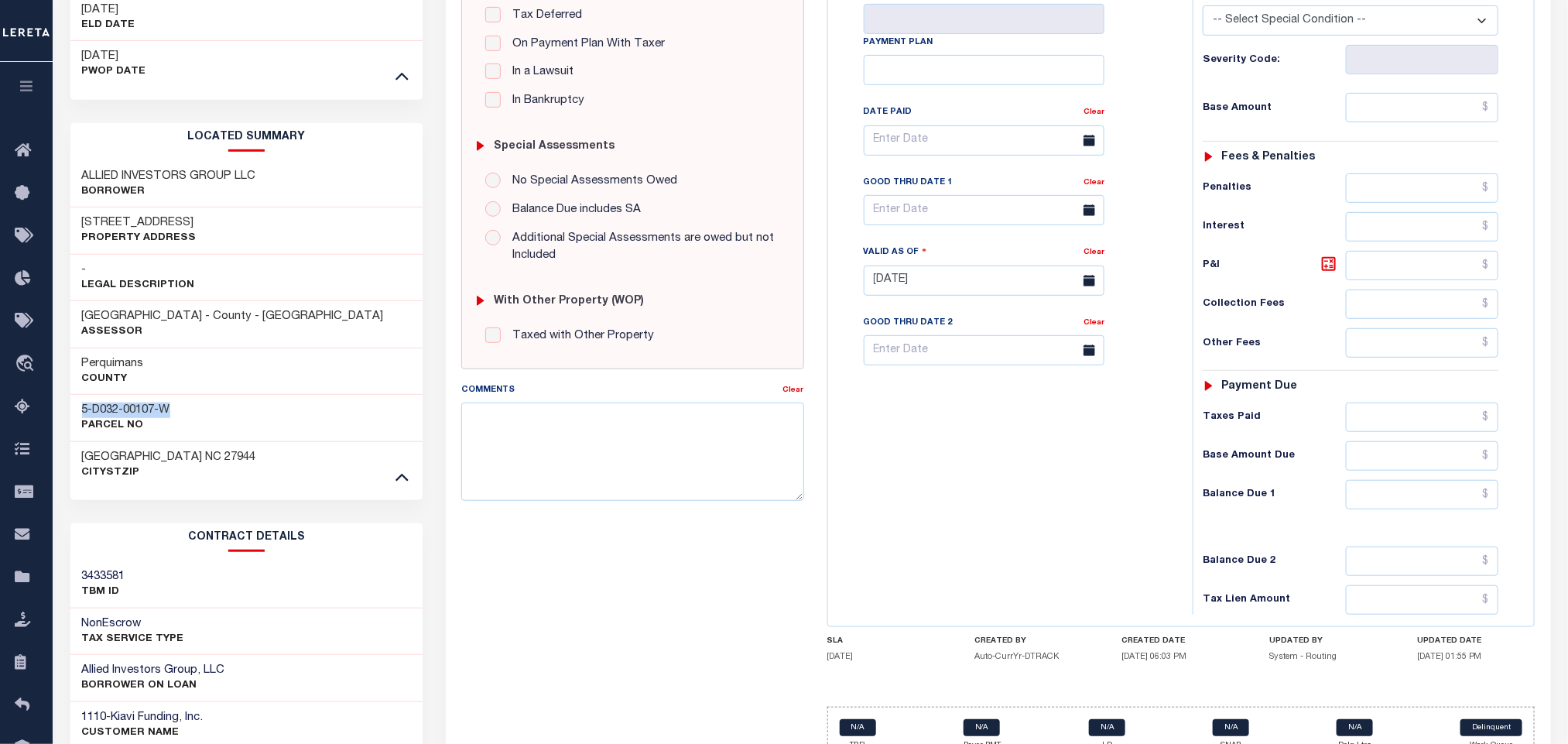
drag, startPoint x: 183, startPoint y: 412, endPoint x: 68, endPoint y: 407, distance: 115.1
click at [68, 407] on div "Tax Bill Details 5D0320107W TAX ID AGENCY 2024 TAX YEAR 2025 DEFAULT YEAR" at bounding box center [247, 347] width 376 height 1248
copy h3 "5-D032-00107-W"
drag, startPoint x: 266, startPoint y: 169, endPoint x: 79, endPoint y: 172, distance: 187.0
click at [79, 172] on div "ALLIED INVESTORS GROUP LLC Borrower" at bounding box center [247, 184] width 353 height 47
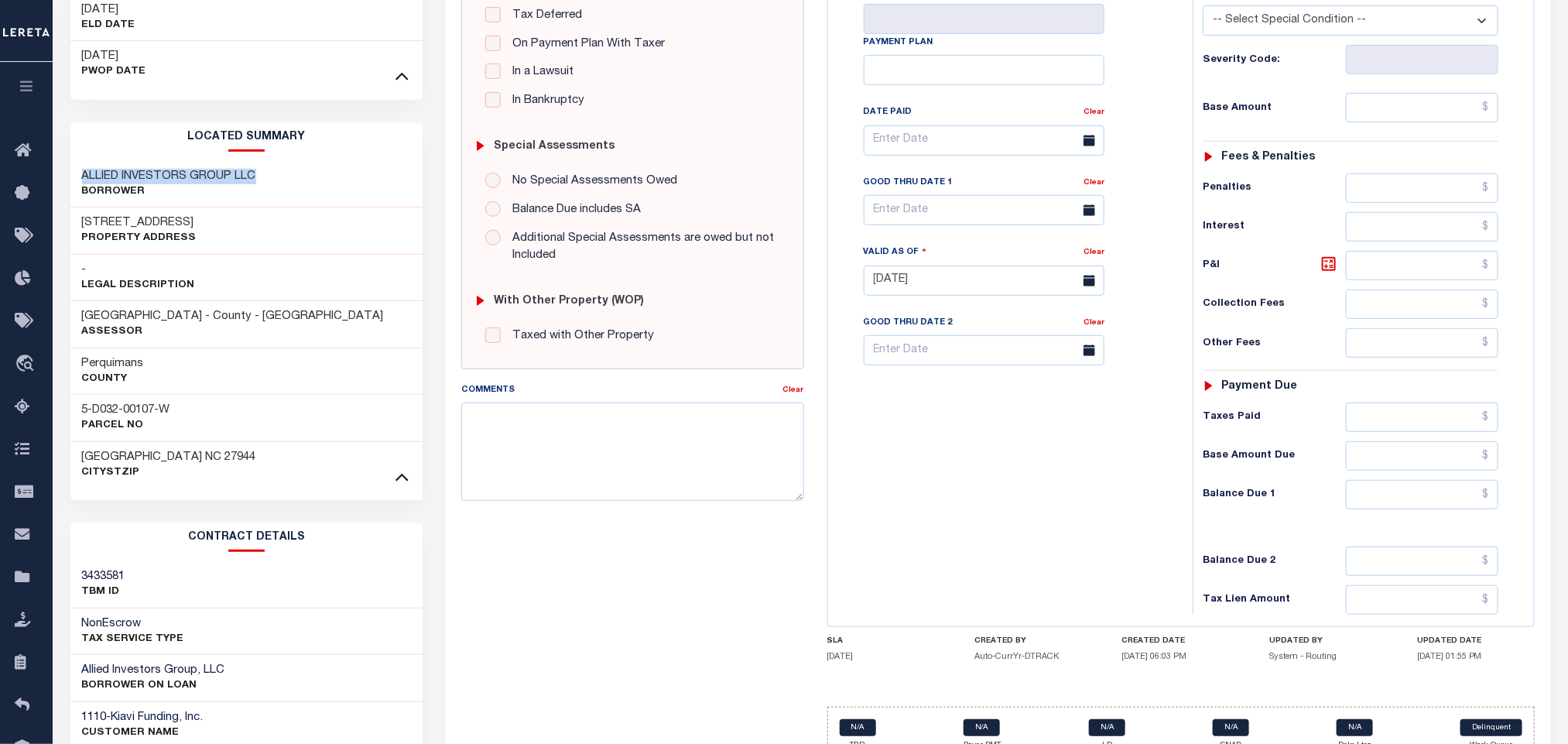
copy h3 "ALLIED INVESTORS GROUP LLC"
drag, startPoint x: 188, startPoint y: 227, endPoint x: 67, endPoint y: 230, distance: 121.0
click at [67, 230] on div "Tax Bill Details 5D0320107W TAX ID AGENCY 2024 TAX YEAR 2025 DEFAULT YEAR" at bounding box center [247, 347] width 376 height 1248
copy h3 "167 WINFALL BLVD"
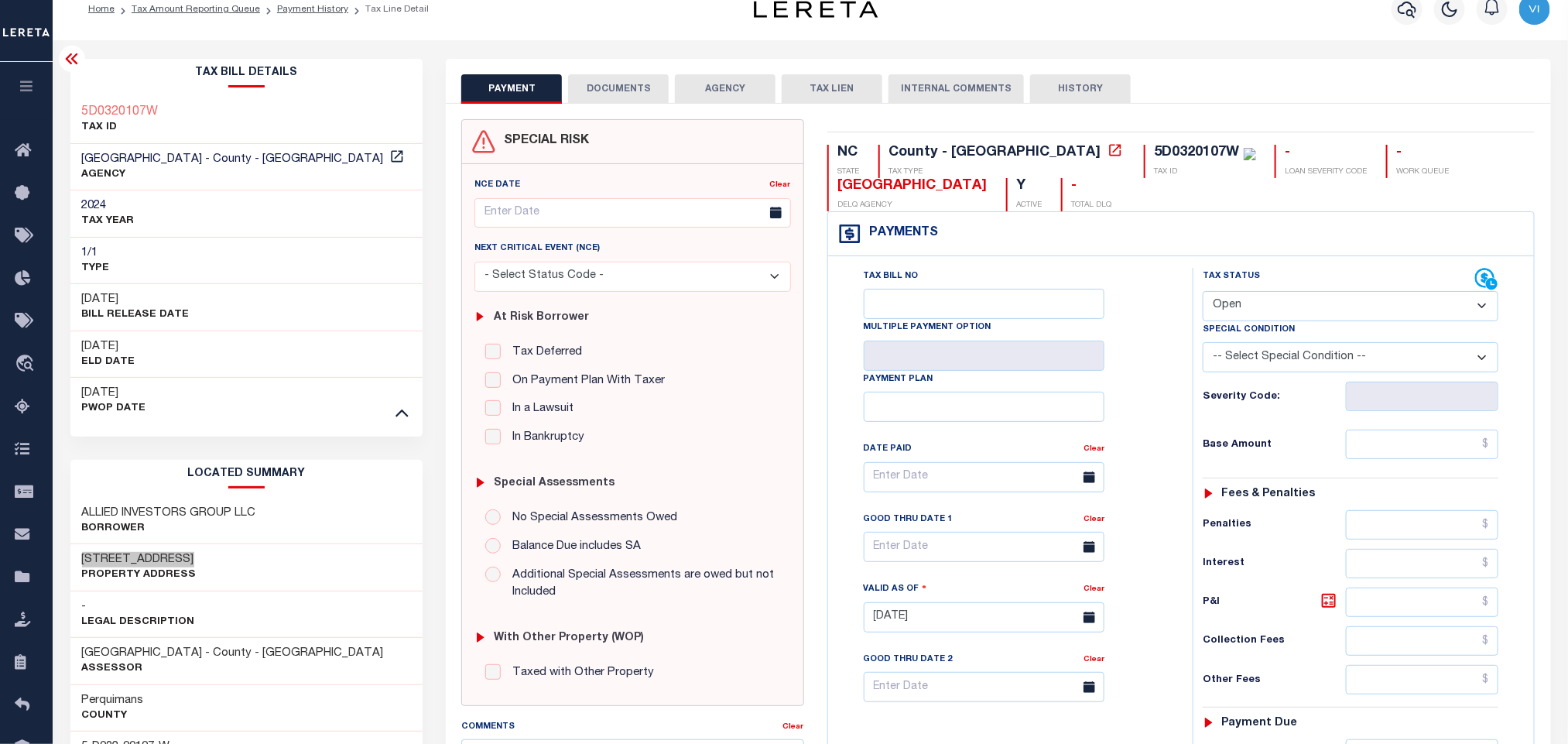
scroll to position [10, 0]
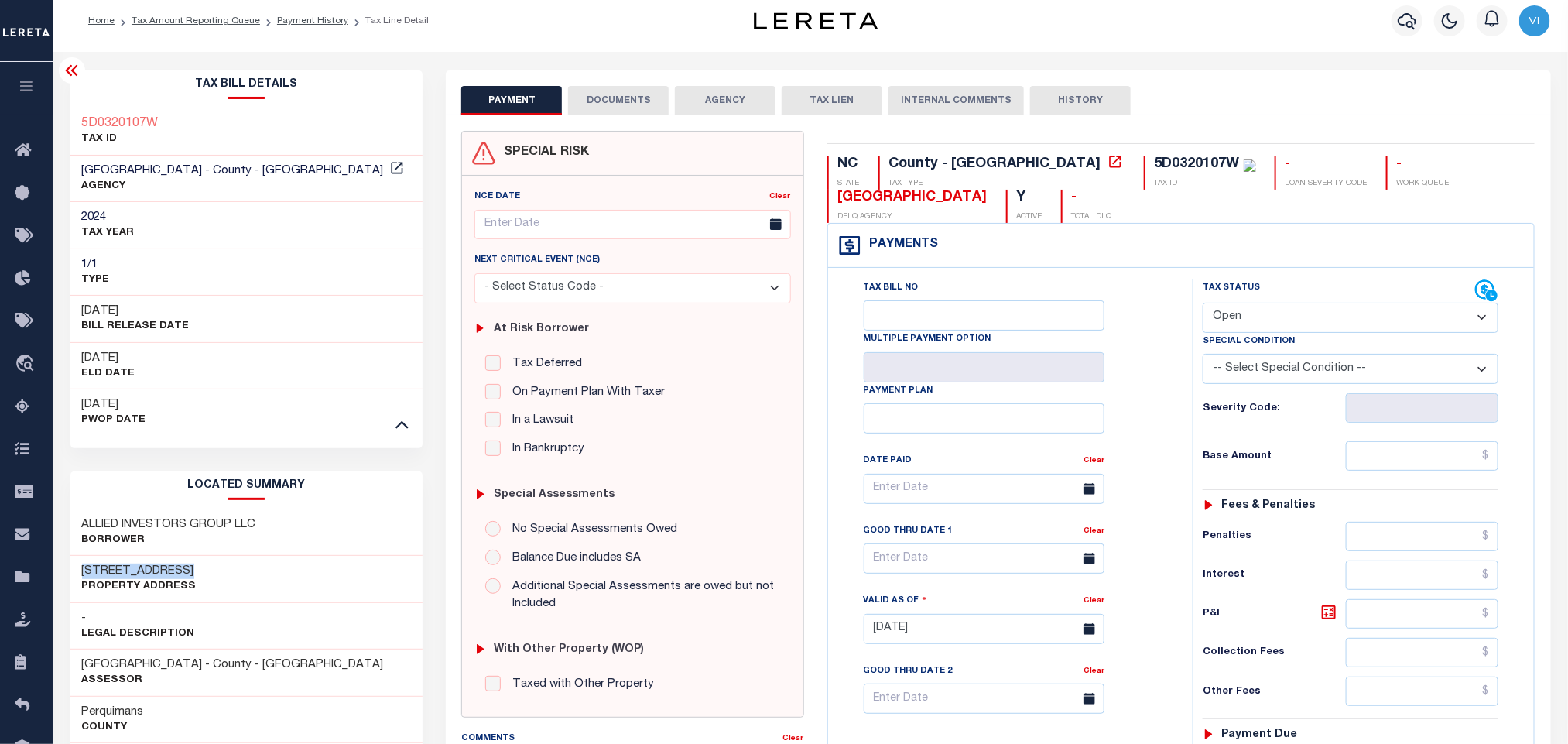
click at [1249, 319] on select "- Select Status Code - Open Due/Unpaid Paid Incomplete No Tax Due Internal Refu…" at bounding box center [1351, 317] width 296 height 30
select select "PYD"
click at [1203, 304] on select "- Select Status Code - Open Due/Unpaid Paid Incomplete No Tax Due Internal Refu…" at bounding box center [1351, 317] width 296 height 30
type input "08/12/2025"
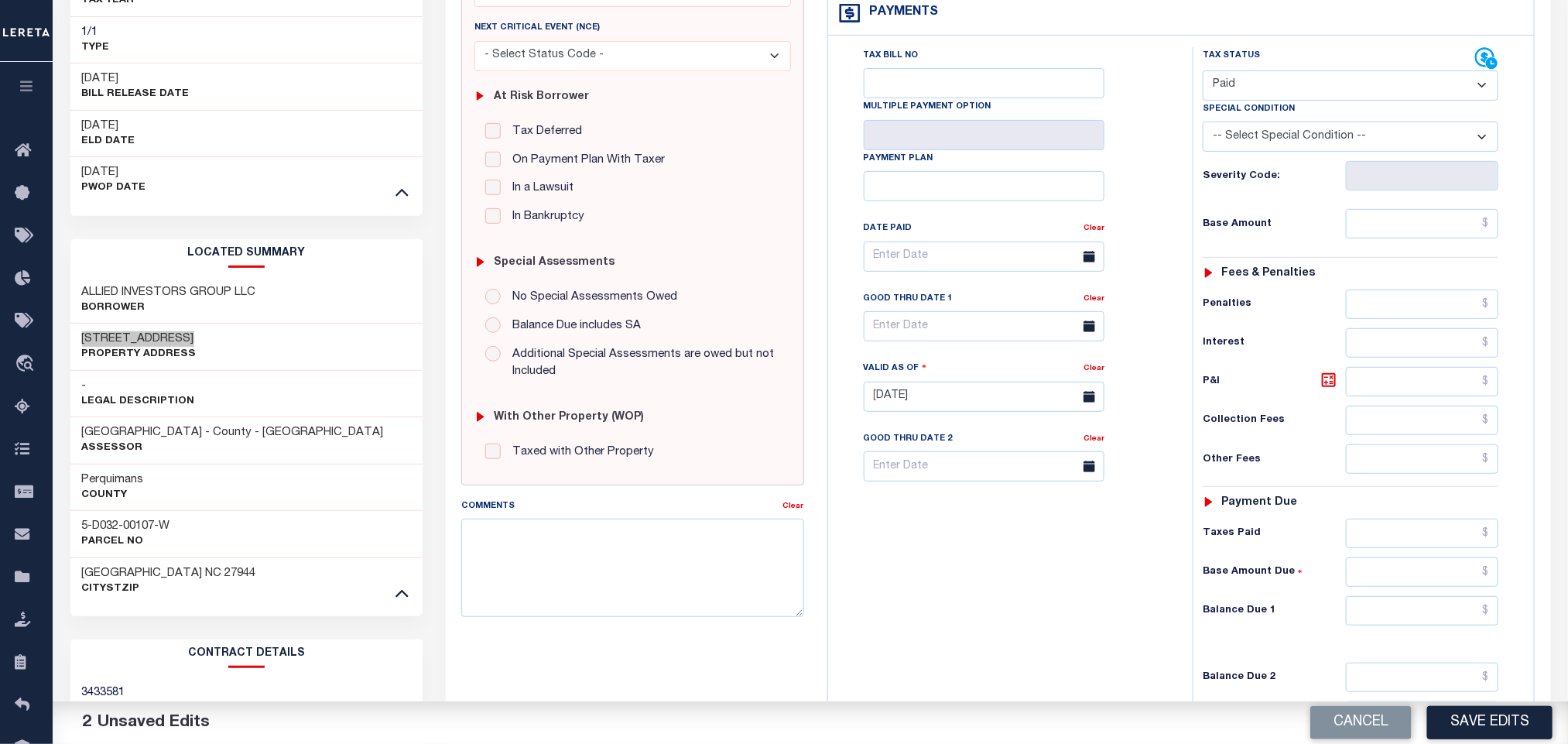
scroll to position [358, 0]
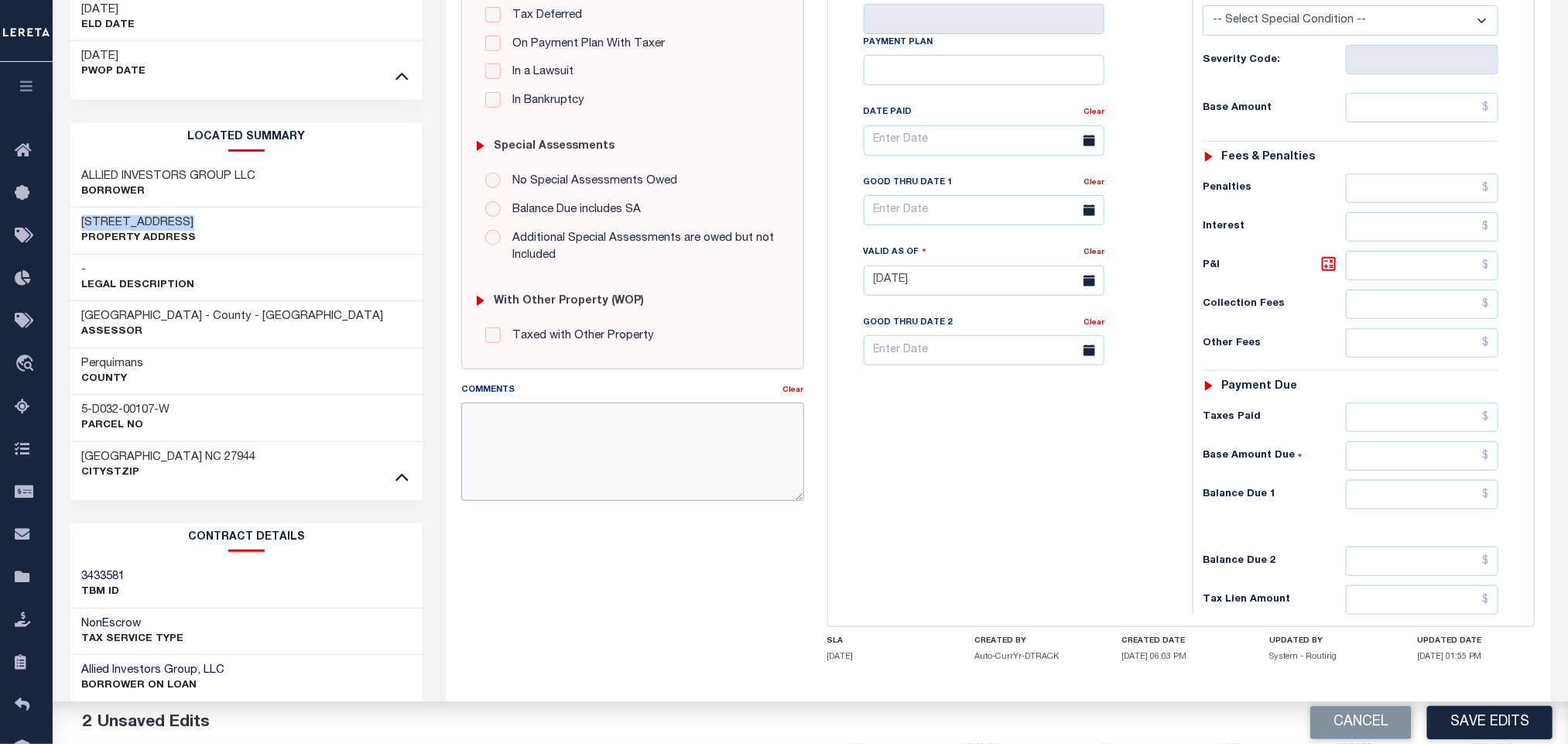
click at [694, 493] on textarea "Comments" at bounding box center [632, 451] width 342 height 97
paste textarea "Information taken verbally."
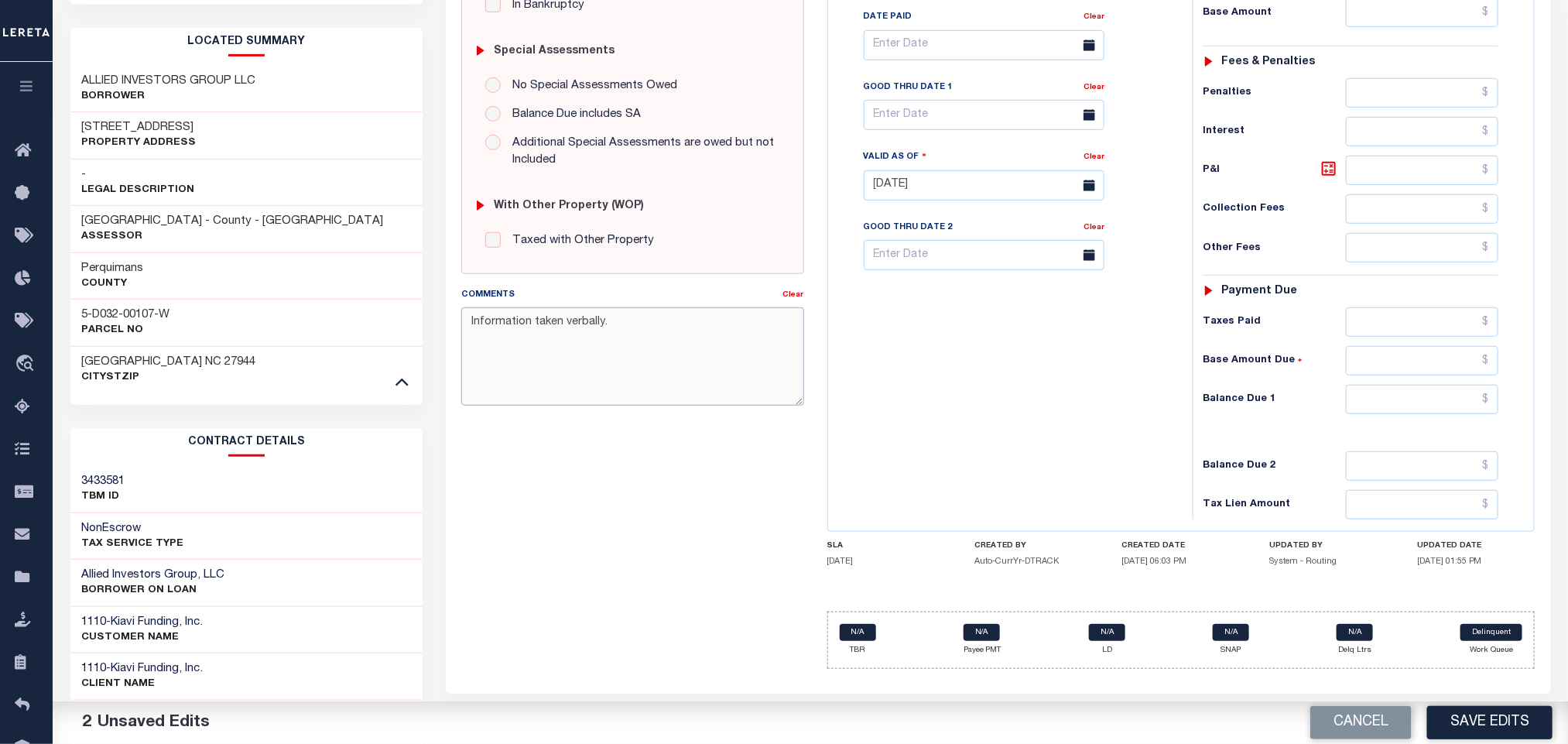
scroll to position [591, 0]
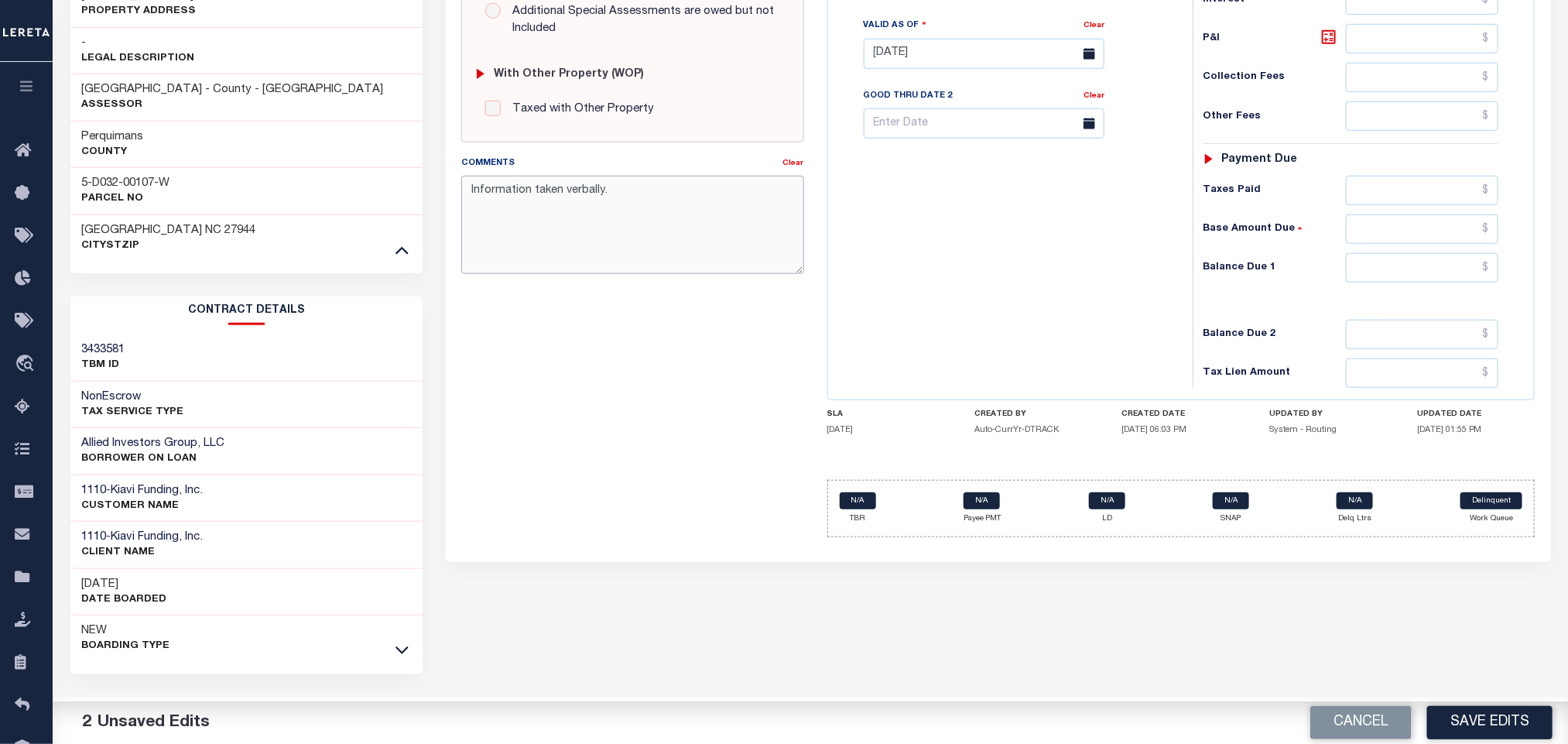
type textarea "Information taken verbally."
click at [1376, 275] on input "text" at bounding box center [1422, 267] width 153 height 29
type input "$0.00"
click at [1143, 374] on div "Tax Bill No Multiple Payment Option Payment Plan Clear" at bounding box center [1006, 46] width 349 height 683
click at [1467, 715] on button "Save Edits" at bounding box center [1490, 722] width 125 height 33
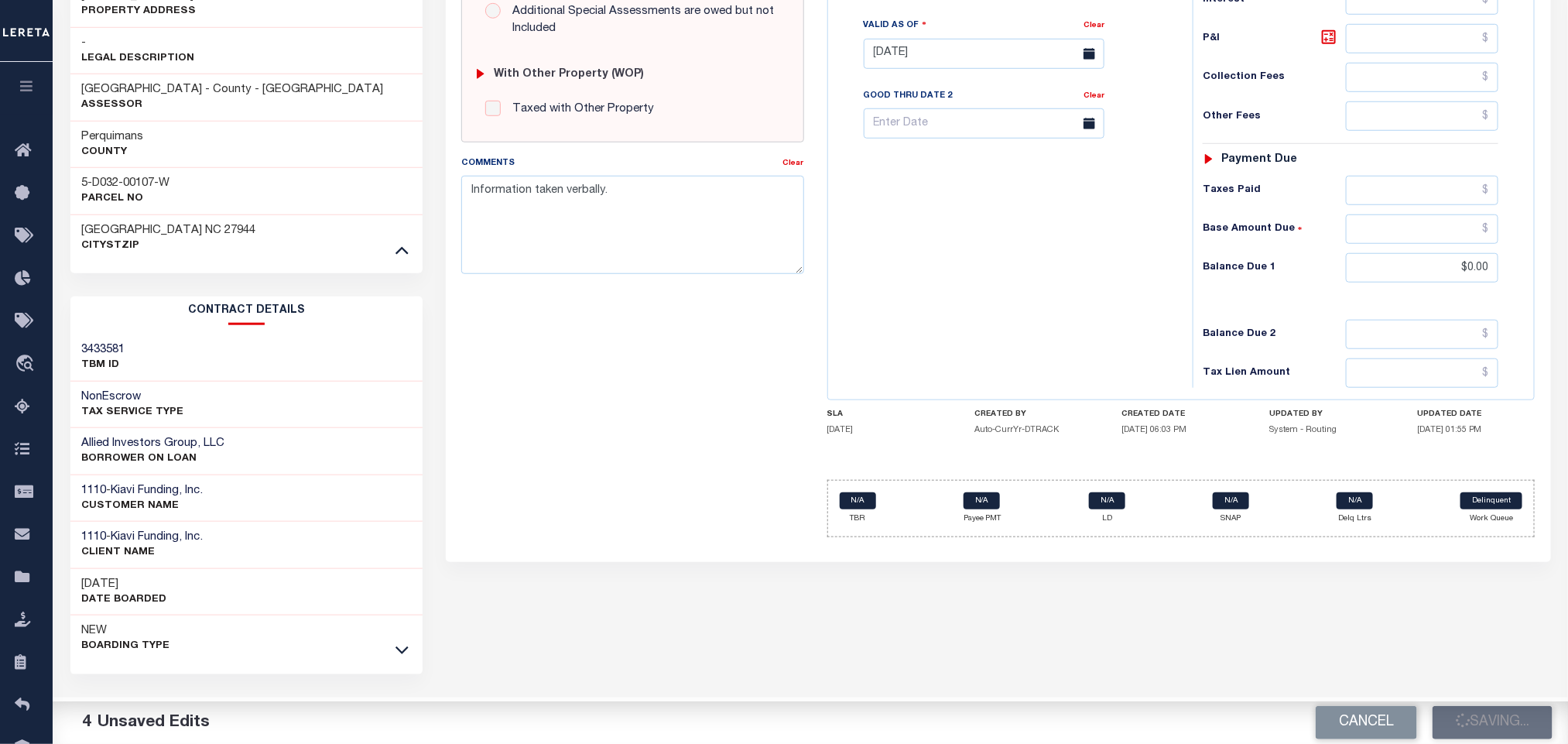
checkbox input "false"
type input "$0"
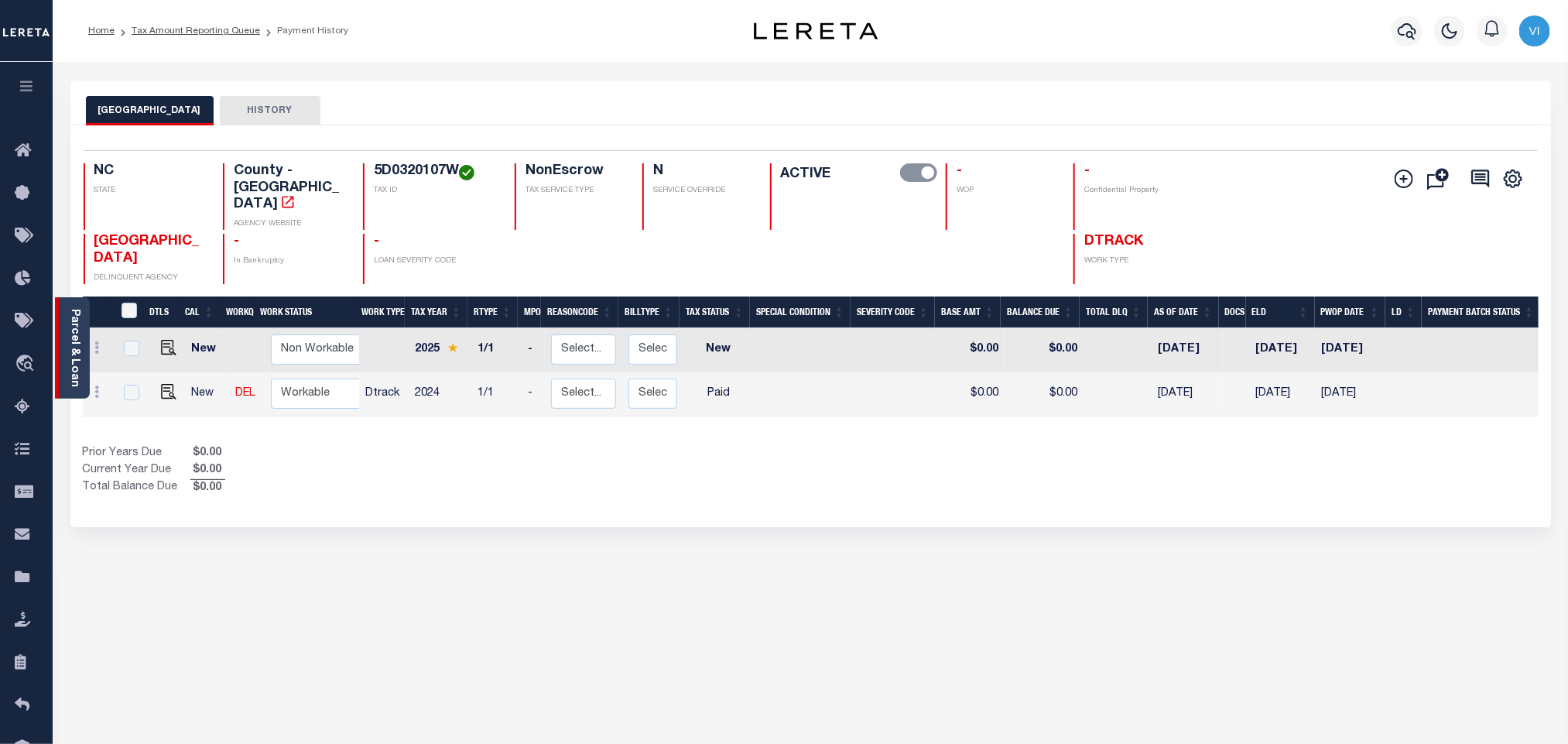
click at [82, 346] on div "Parcel & Loan" at bounding box center [72, 348] width 35 height 102
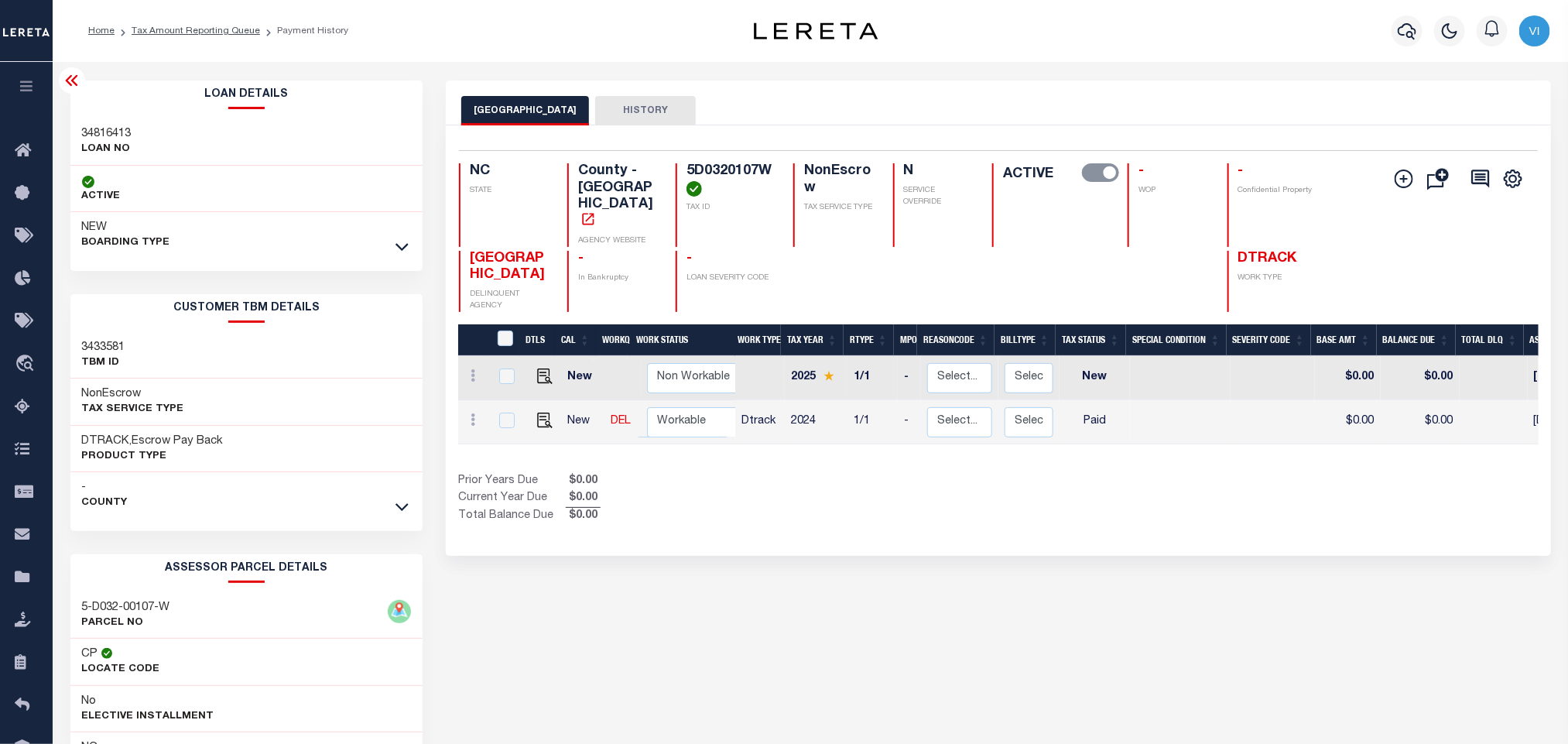
click at [91, 132] on h3 "34816413" at bounding box center [106, 133] width 49 height 16
copy h3 "34816413"
click at [751, 167] on h4 "5D0320107W" at bounding box center [731, 180] width 88 height 33
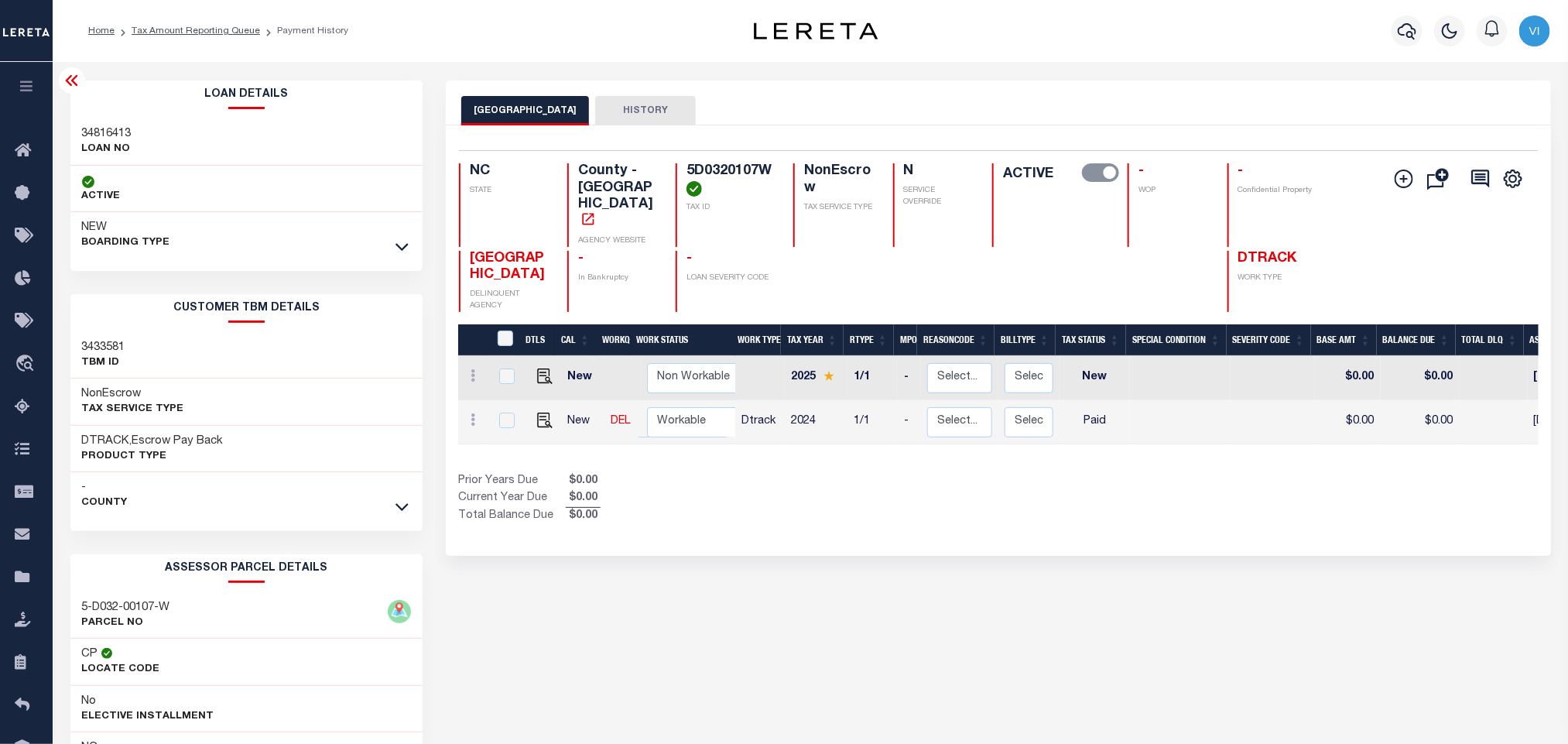
copy h4 "5D0320107W"
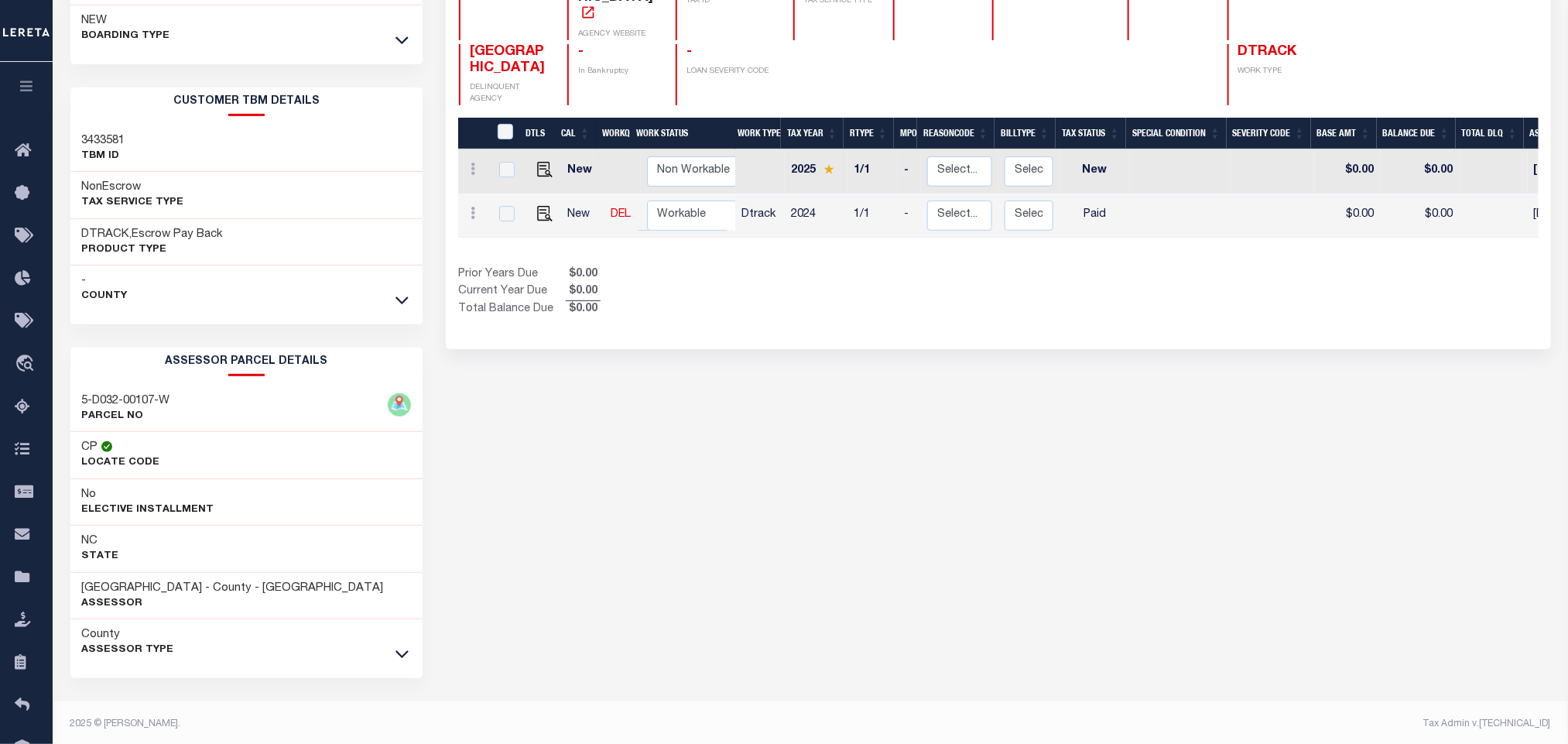
scroll to position [216, 0]
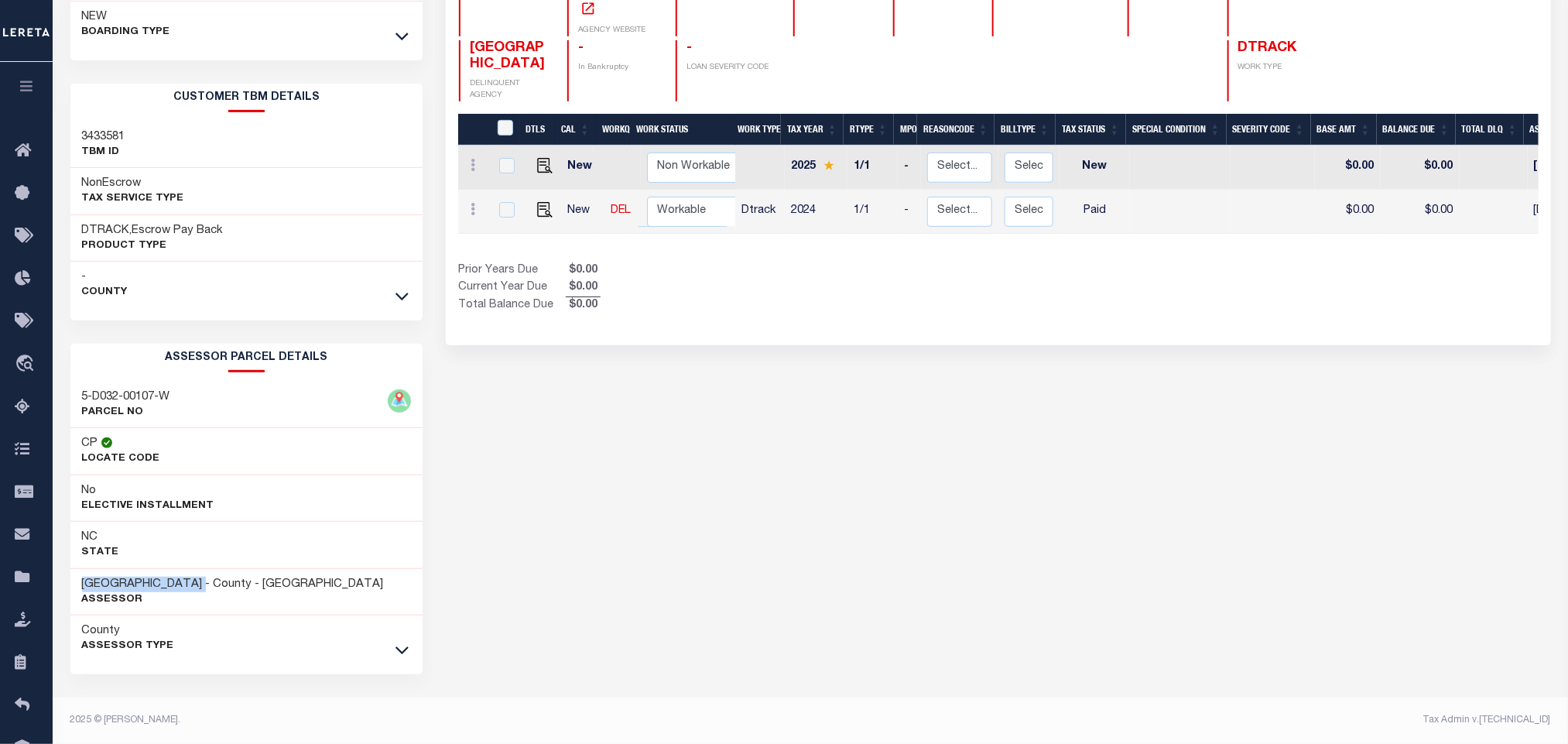
drag, startPoint x: 213, startPoint y: 581, endPoint x: 57, endPoint y: 572, distance: 156.3
click at [57, 572] on div "Parcel & Loan Loan Details 34816413 LOAN NO ACTIVE NEW BOARDING TYPE 952023" at bounding box center [810, 297] width 1516 height 892
copy h3 "[GEOGRAPHIC_DATA]"
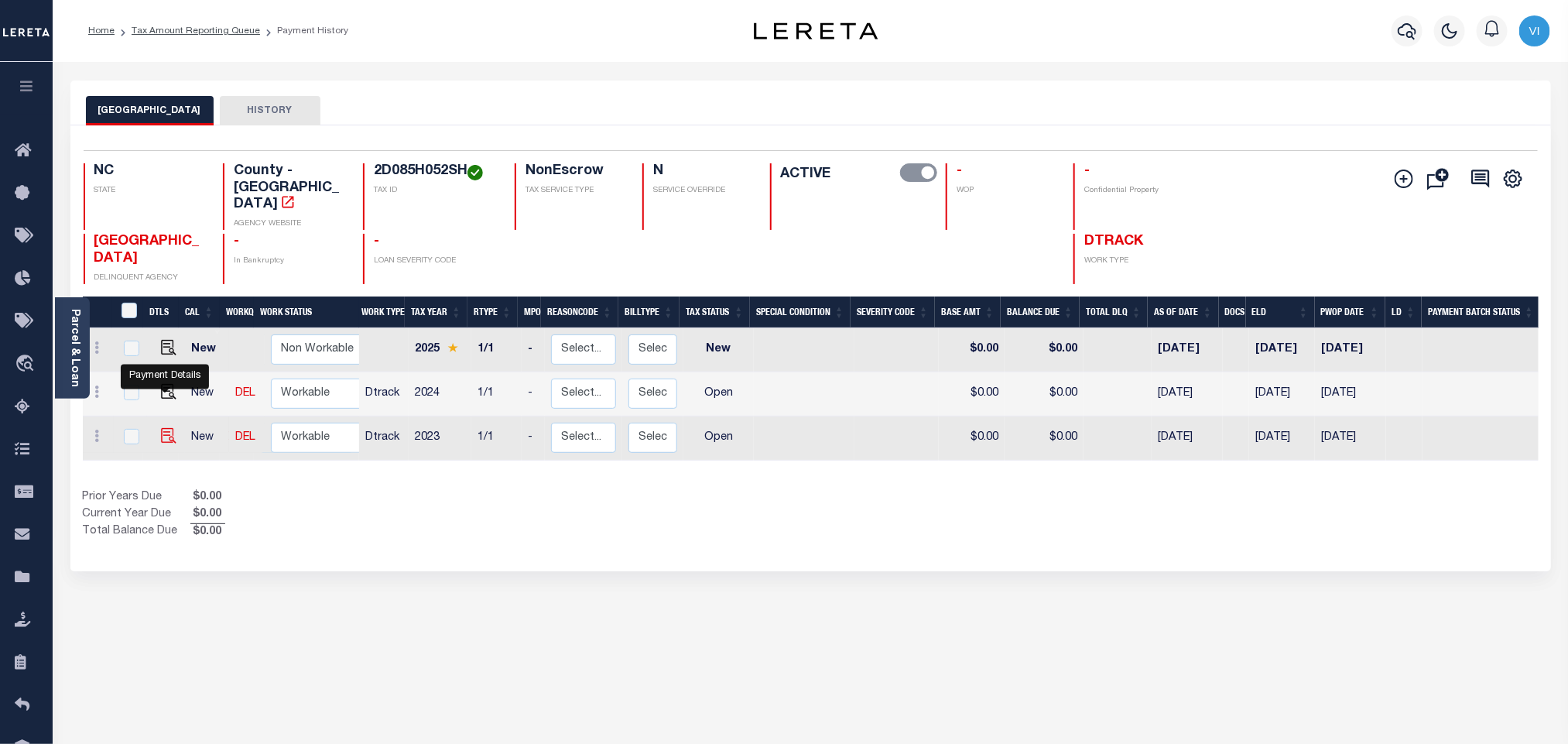
click at [170, 428] on img "" at bounding box center [168, 436] width 16 height 16
checkbox input "true"
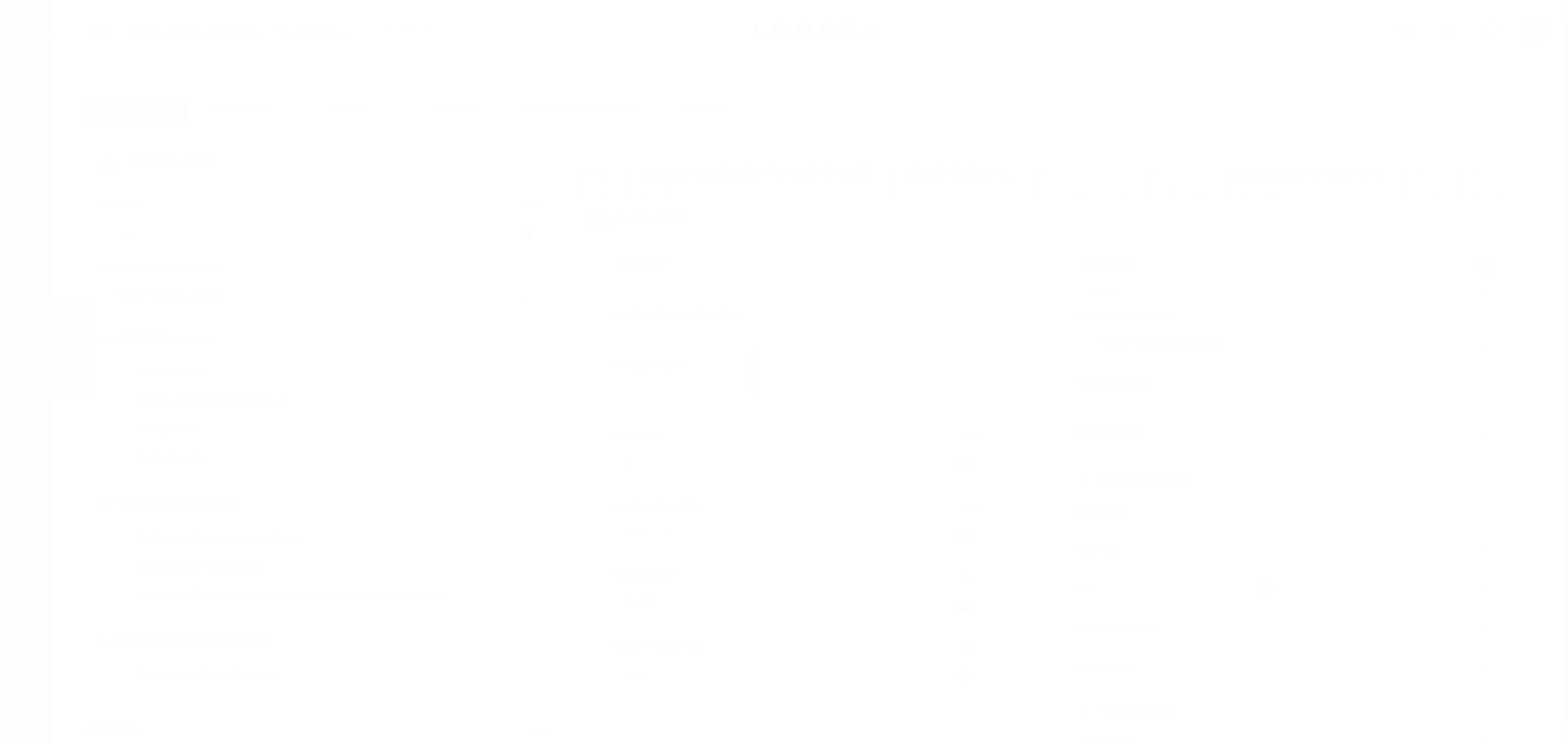
select select "OP2"
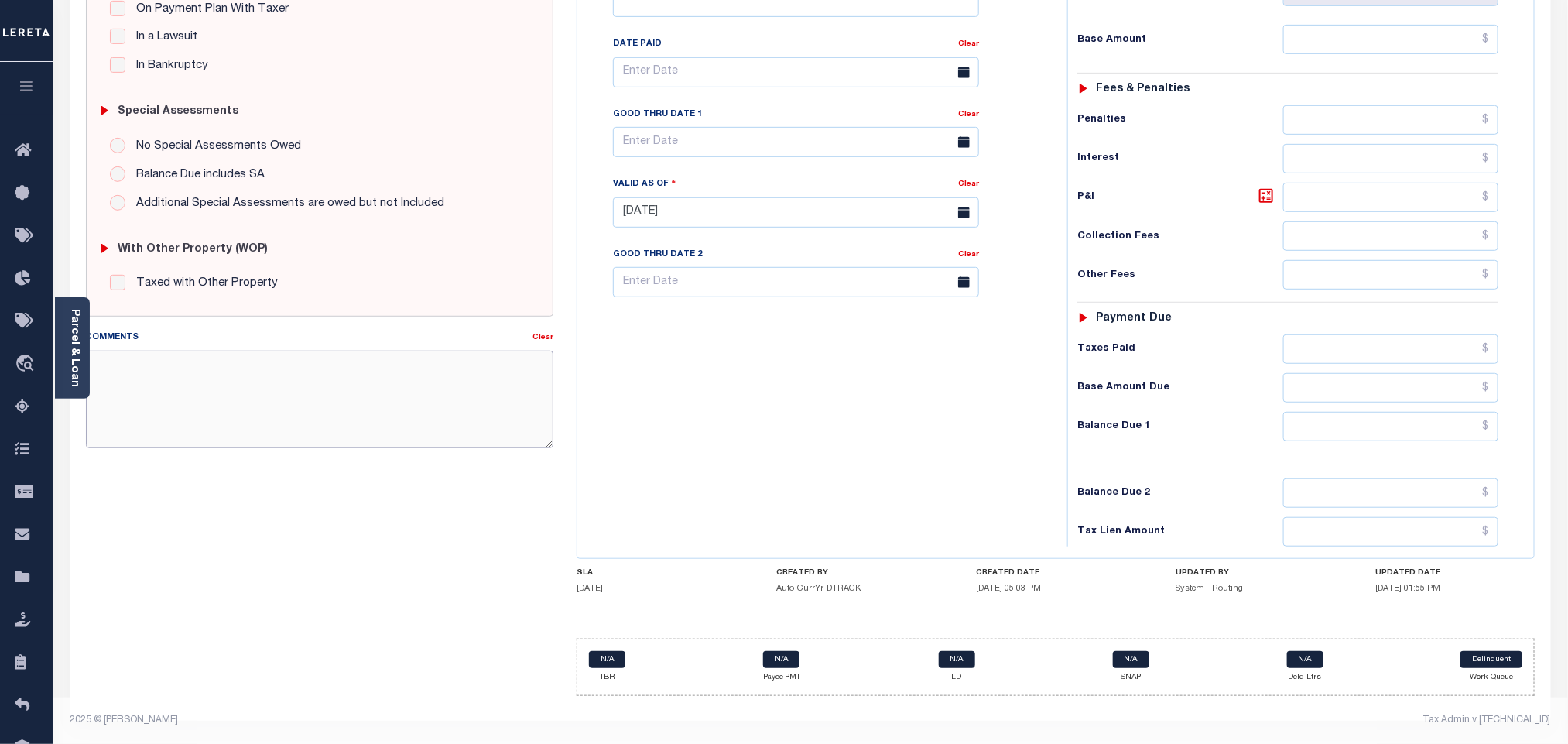
click at [322, 374] on textarea "Comments" at bounding box center [319, 399] width 467 height 97
paste textarea "Information taken verbally."
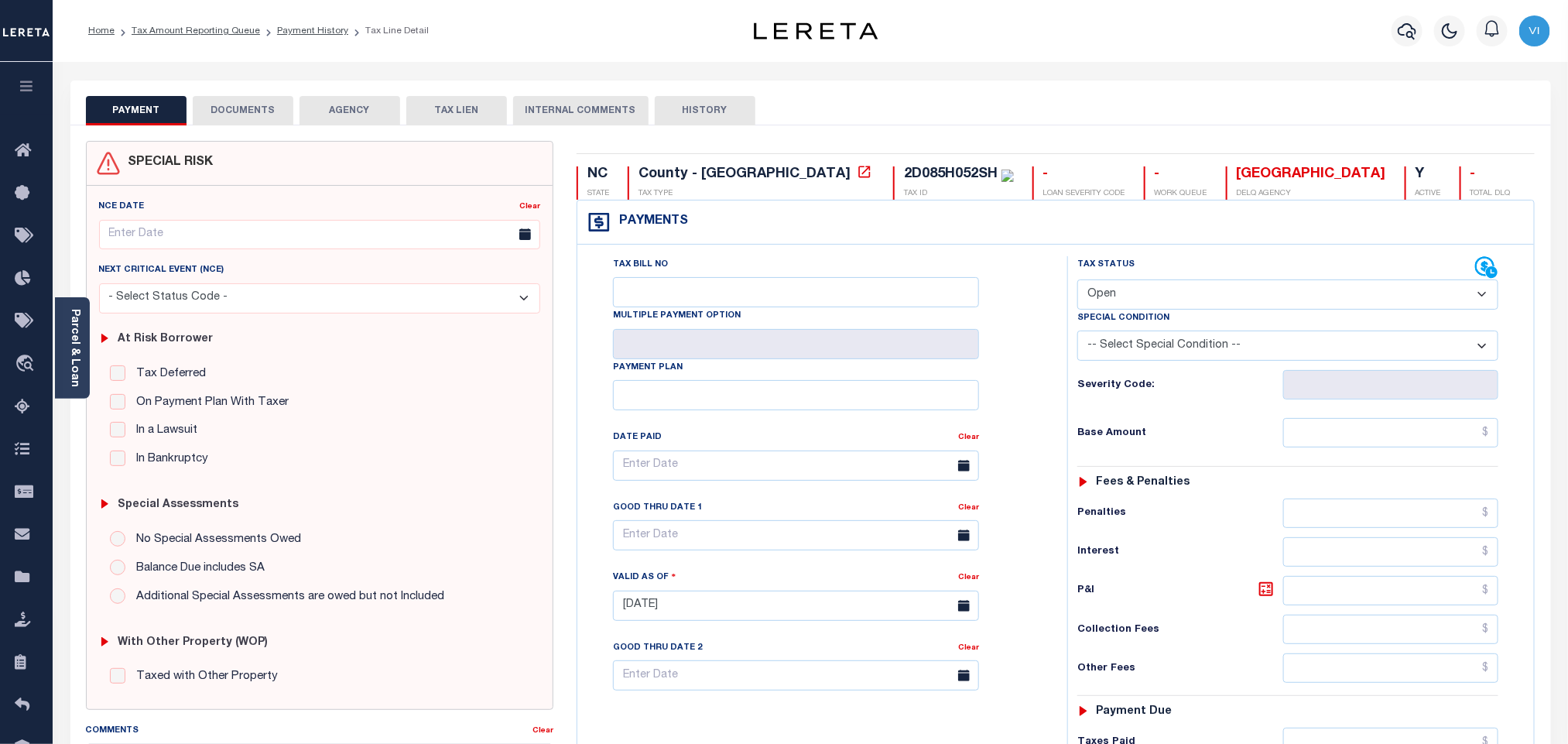
type textarea "Information taken verbally."
type input "[DATE]"
drag, startPoint x: 1138, startPoint y: 293, endPoint x: 1138, endPoint y: 311, distance: 18.0
click at [1138, 293] on select "- Select Status Code - Open Due/Unpaid Paid Incomplete No Tax Due Internal Refu…" at bounding box center [1287, 294] width 421 height 30
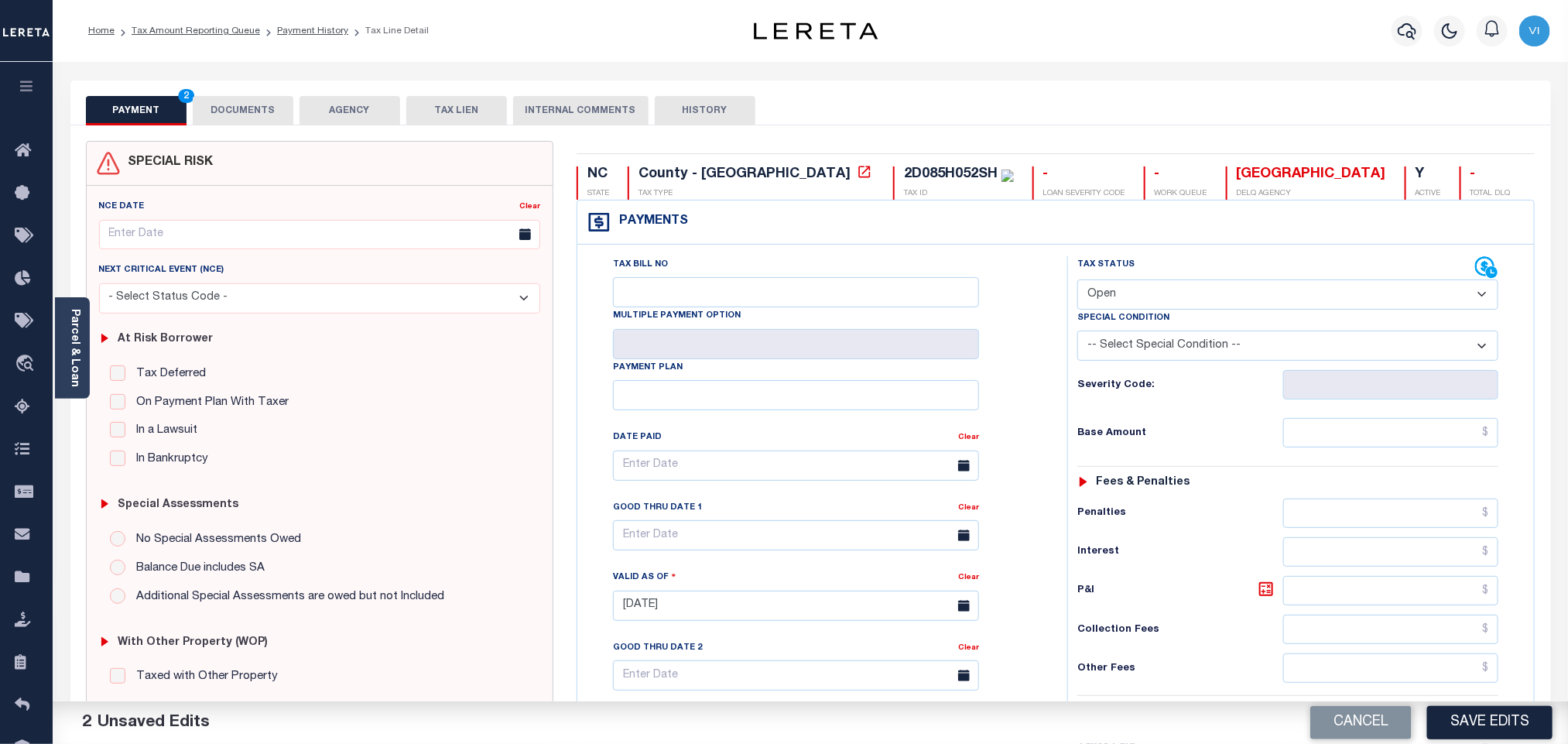
select select "PYD"
click at [1077, 281] on select "- Select Status Code - Open Due/Unpaid Paid Incomplete No Tax Due Internal Refu…" at bounding box center [1287, 294] width 421 height 30
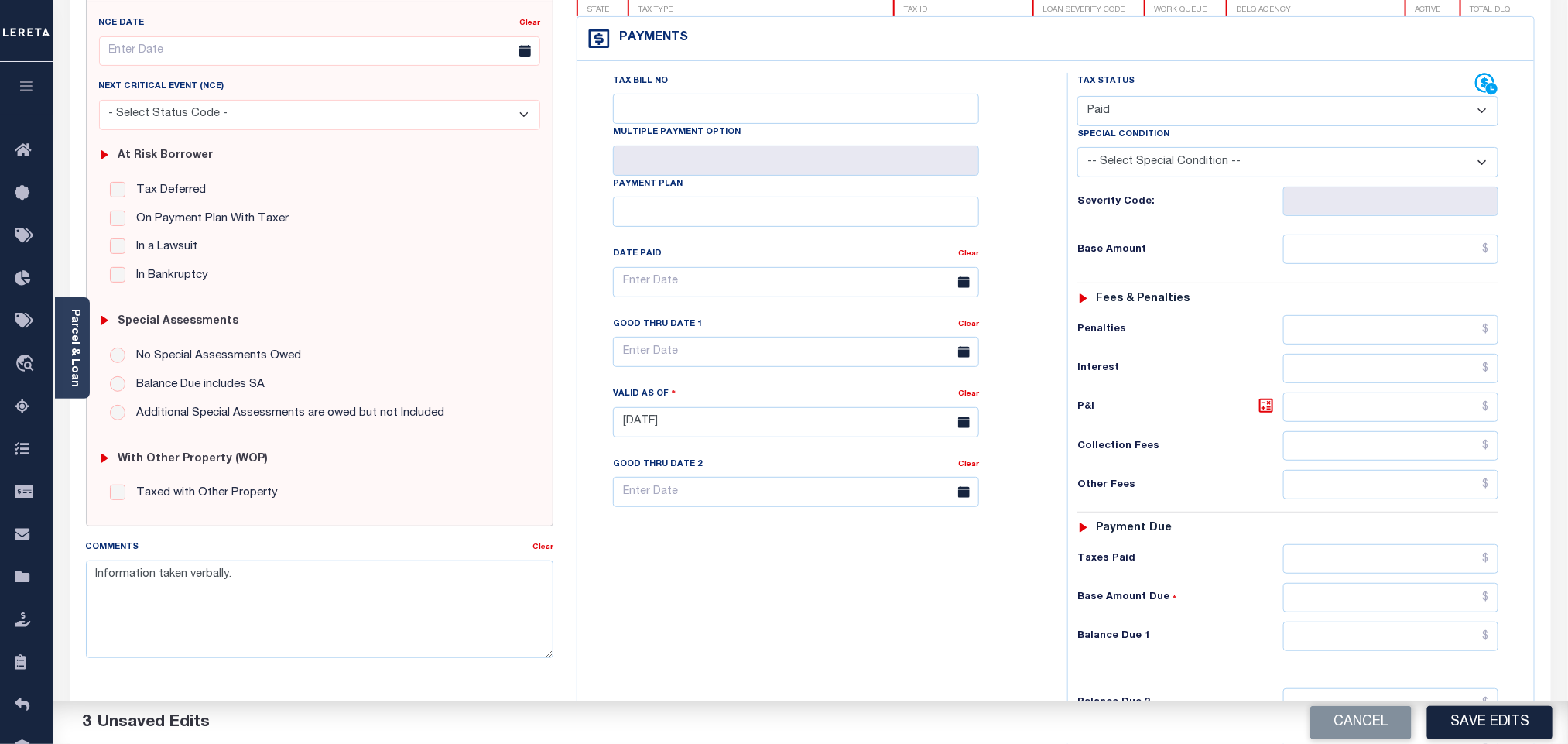
scroll to position [407, 0]
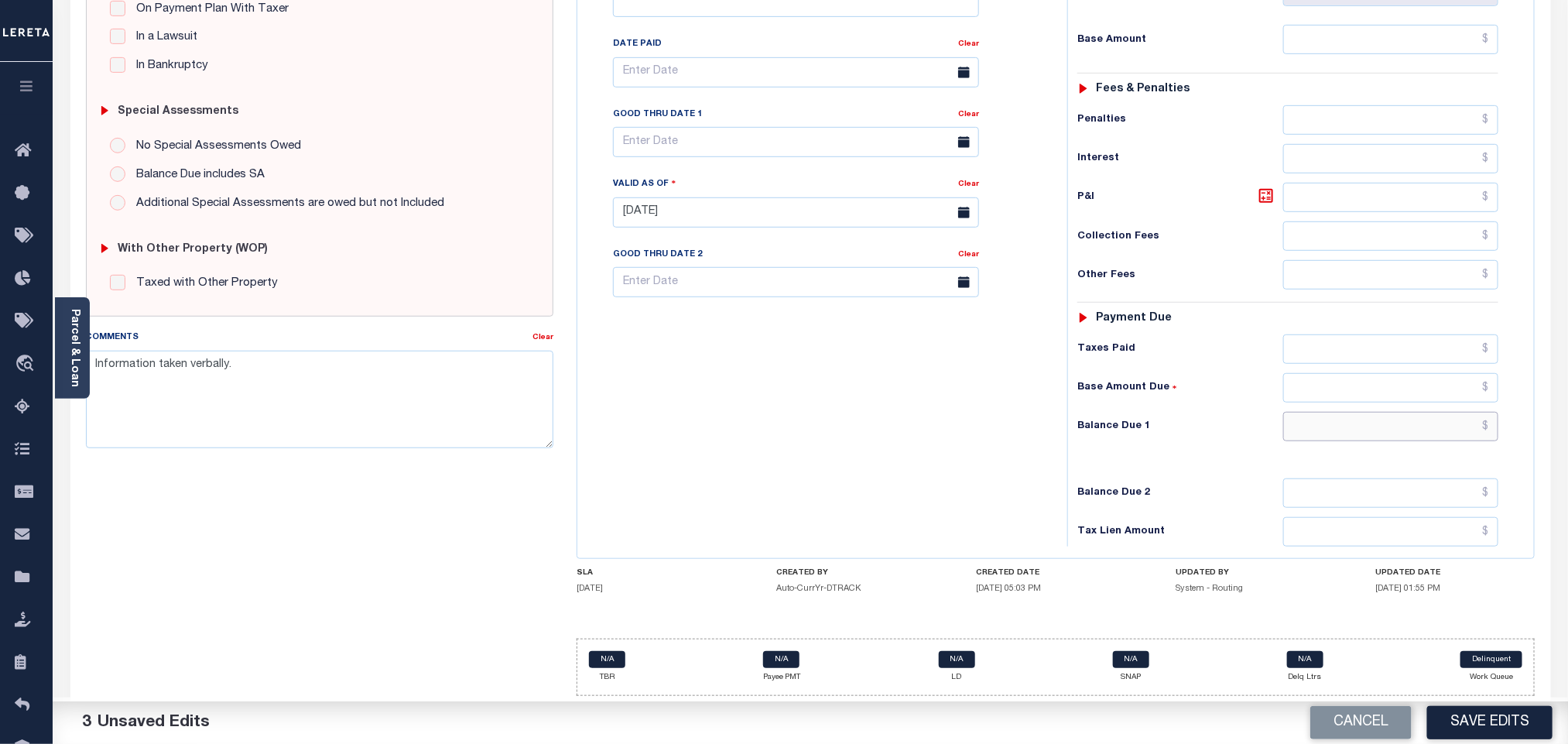
drag, startPoint x: 1346, startPoint y: 418, endPoint x: 1341, endPoint y: 427, distance: 10.3
click at [1346, 420] on input "text" at bounding box center [1391, 426] width 216 height 29
type input "$0.00"
click at [1456, 715] on button "Save Edits" at bounding box center [1490, 722] width 125 height 33
checkbox input "false"
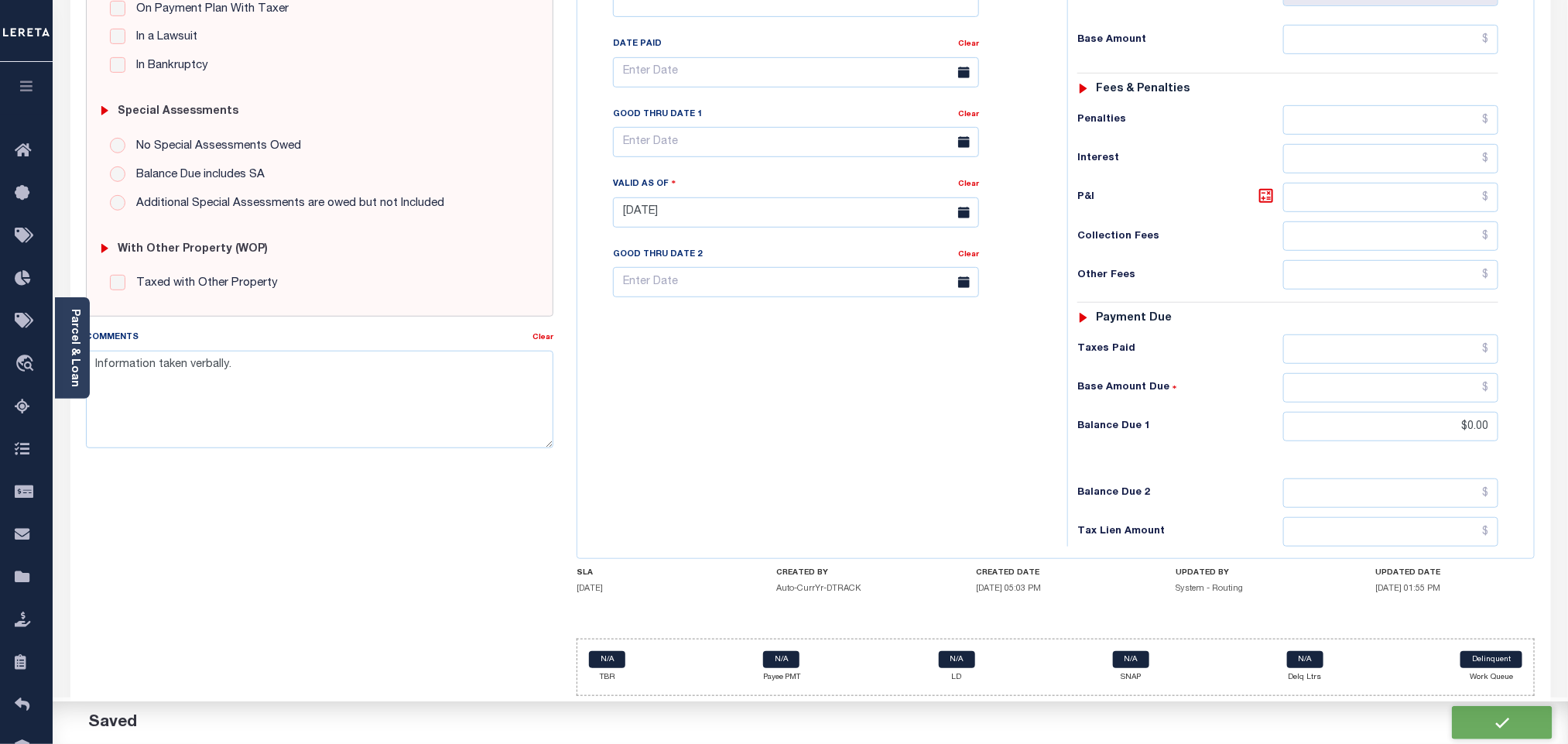
checkbox input "false"
type input "$0"
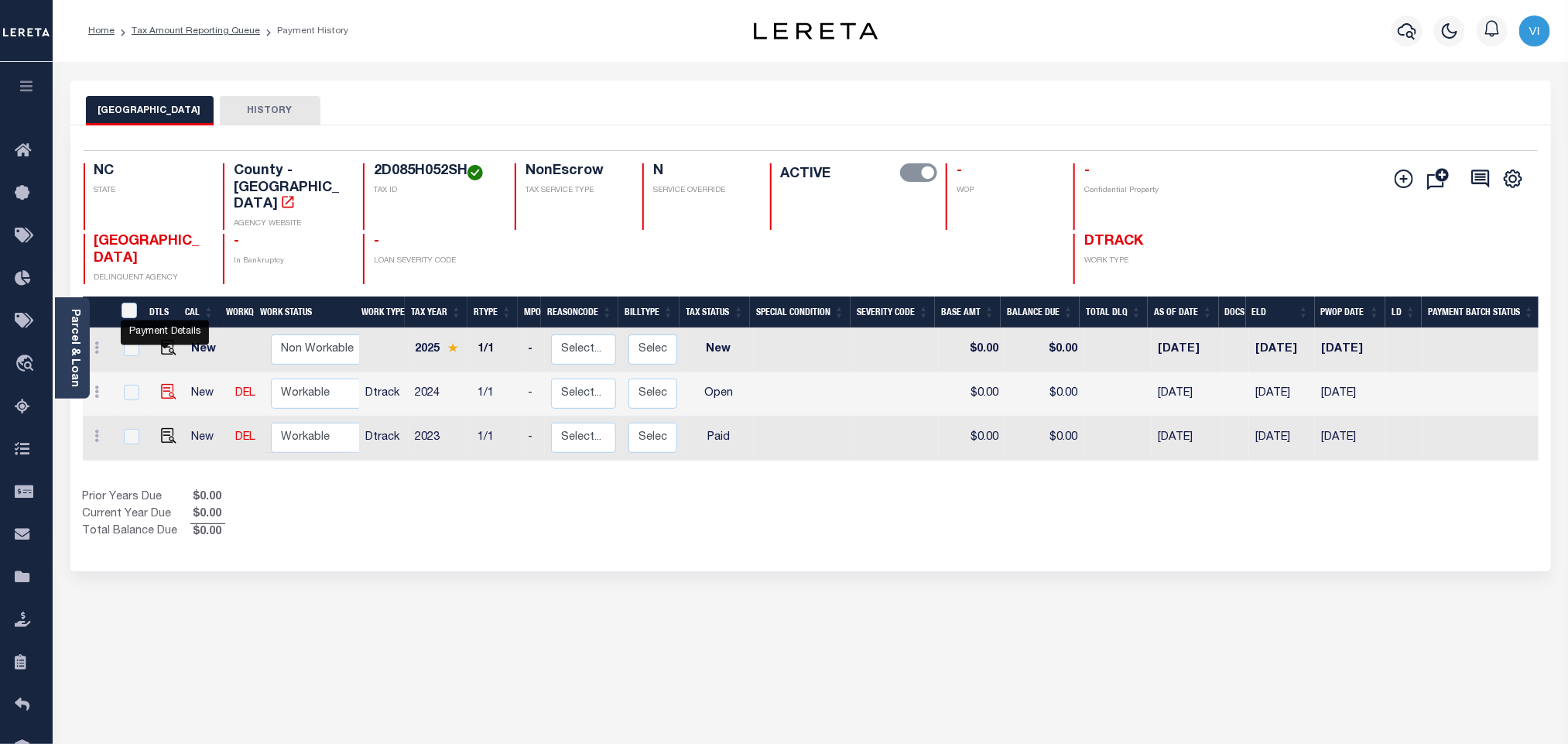
click at [161, 384] on img "" at bounding box center [168, 392] width 16 height 16
checkbox input "true"
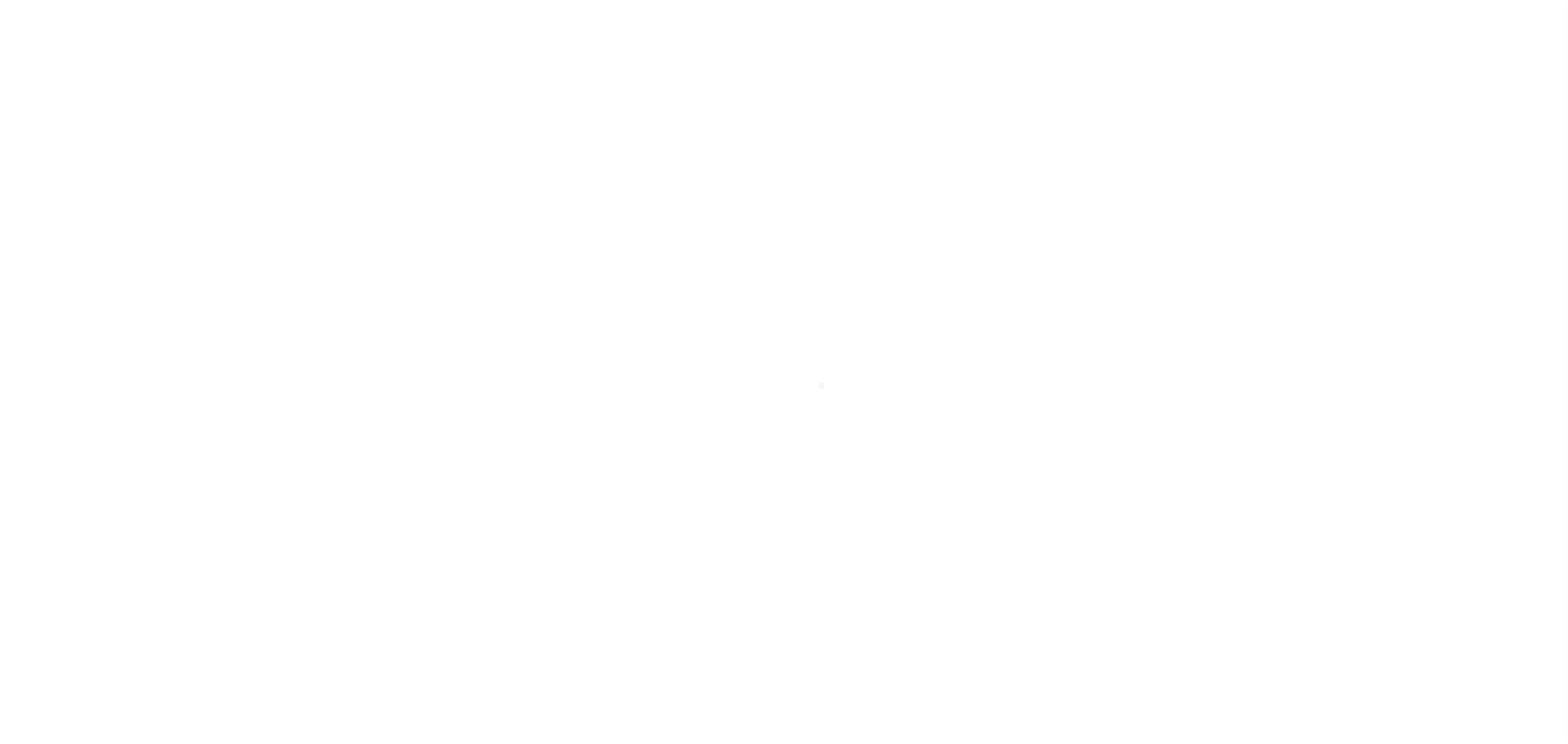
select select "OP2"
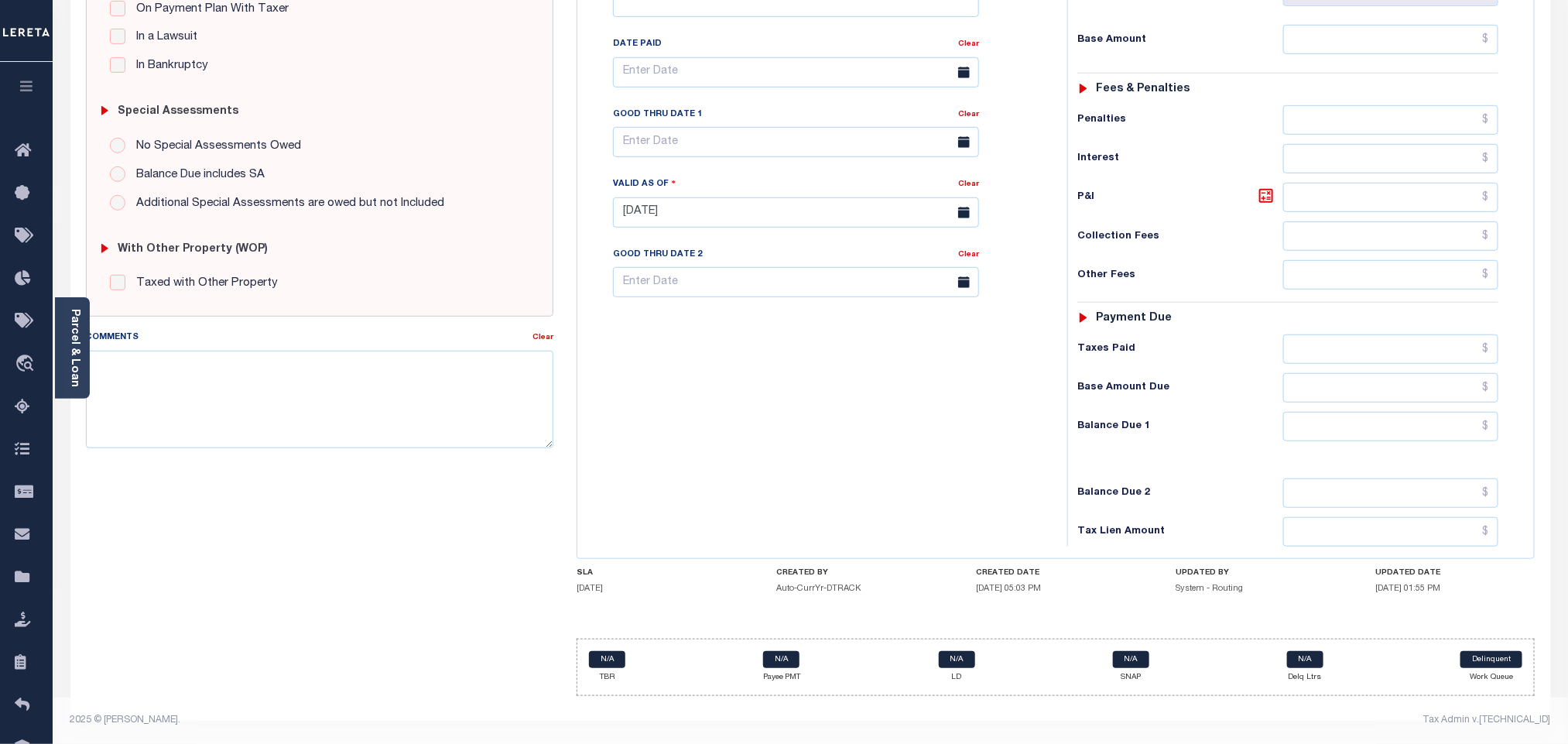
click at [335, 397] on body "Home Tax Amount Reporting Queue Payment History Tax Line Detail Profile" at bounding box center [784, 175] width 1568 height 1137
click at [335, 397] on textarea "Comments" at bounding box center [319, 399] width 467 height 97
paste textarea "Information taken verbally."
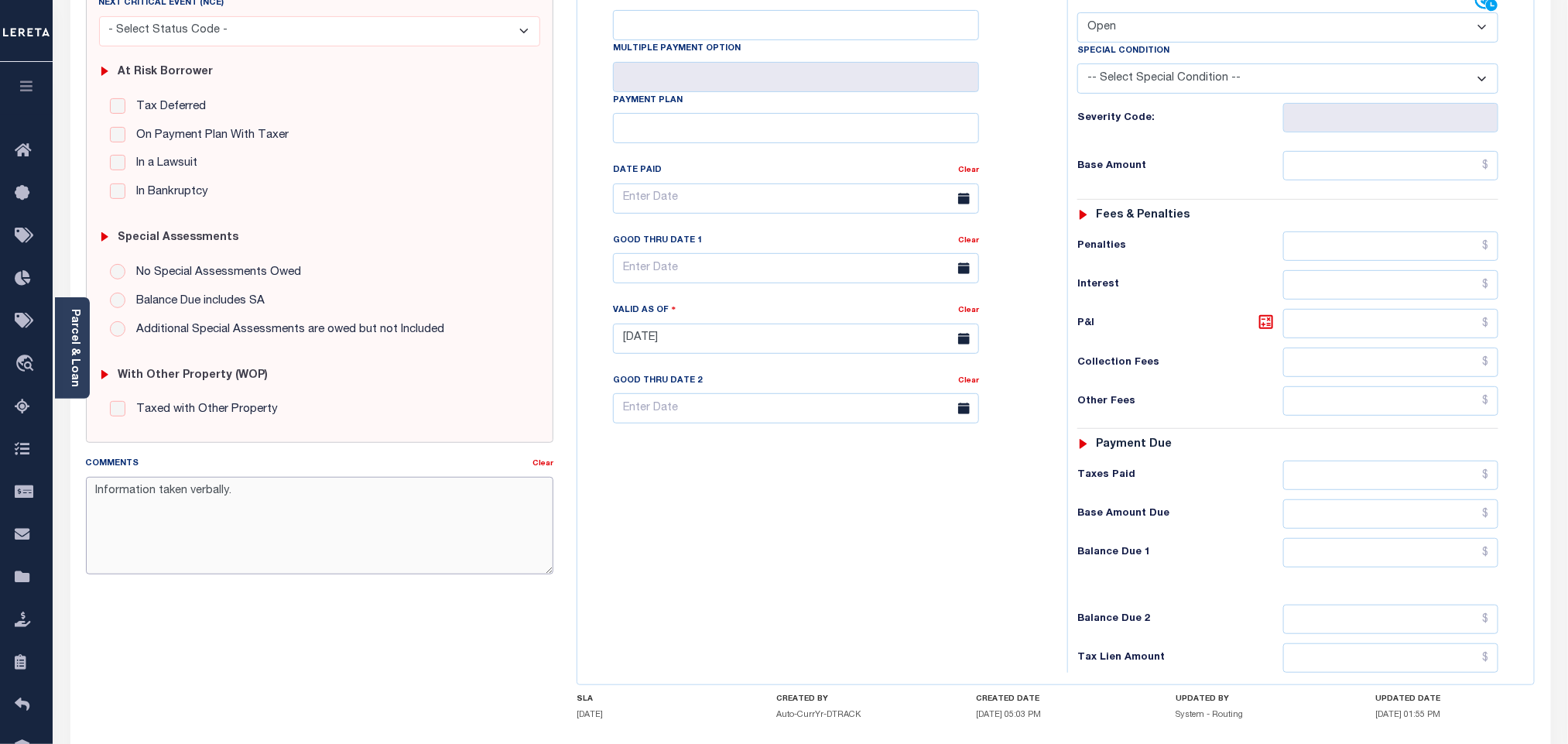
scroll to position [59, 0]
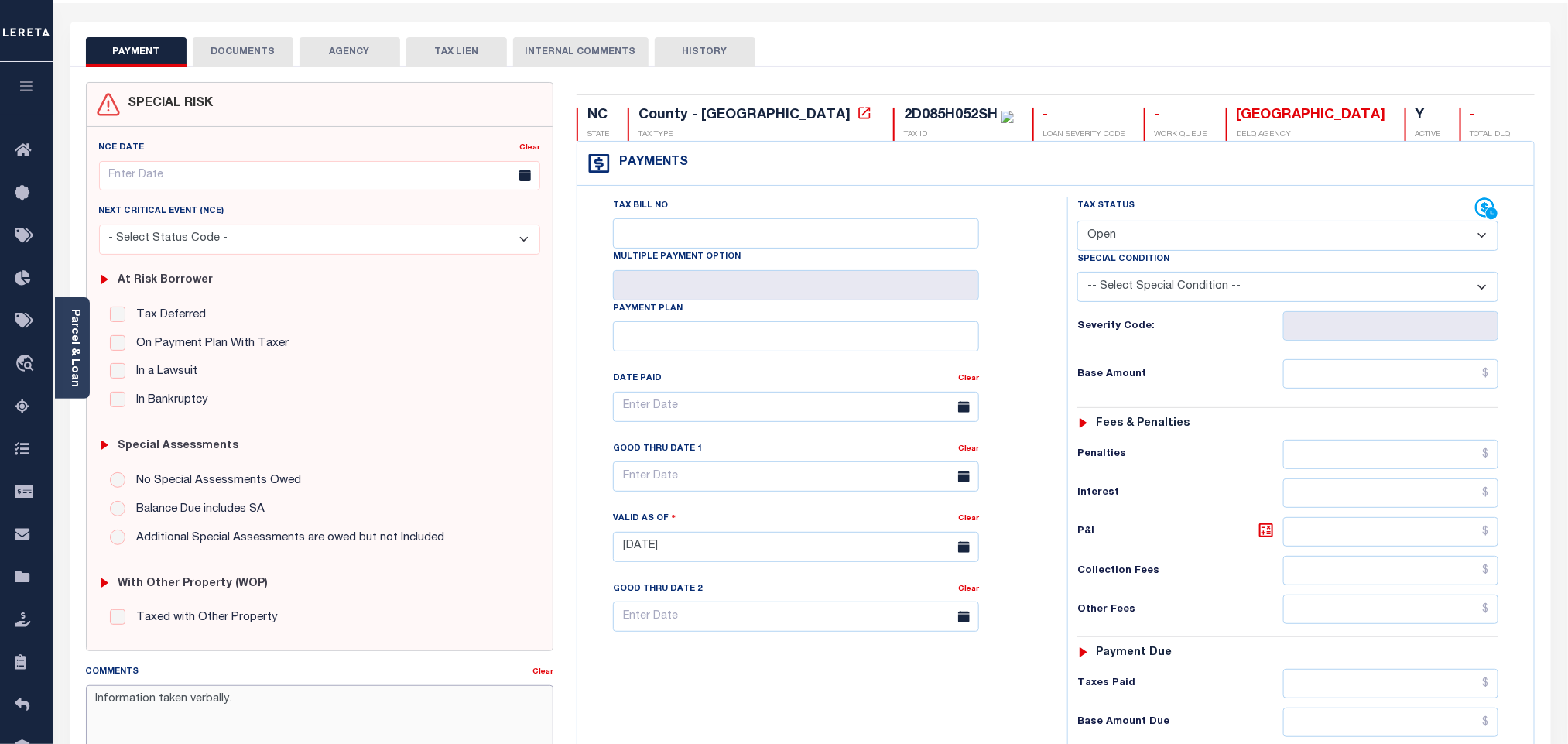
type textarea "Information taken verbally."
click at [1131, 239] on select "- Select Status Code - Open Due/Unpaid Paid Incomplete No Tax Due Internal Refu…" at bounding box center [1287, 236] width 421 height 30
type input "[DATE]"
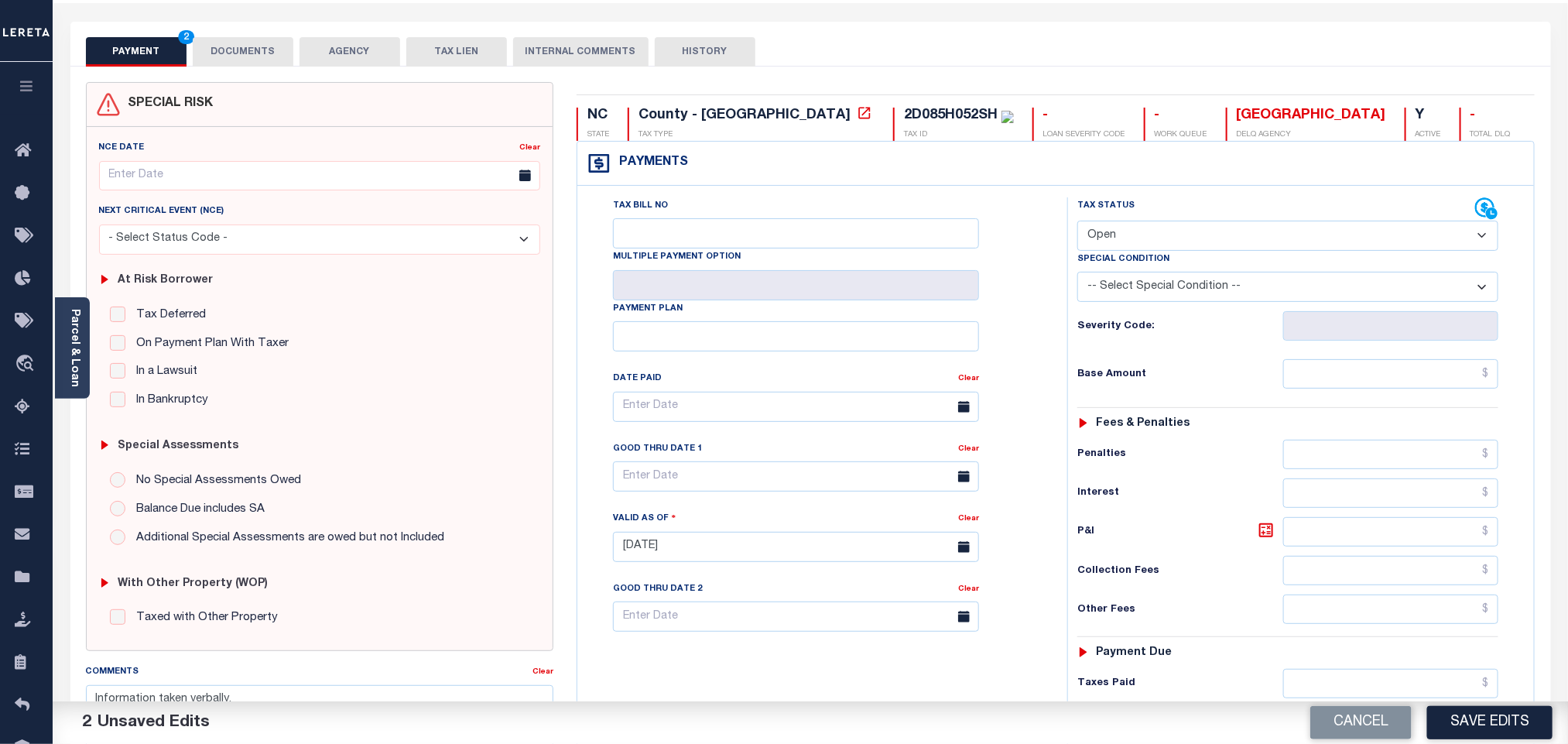
select select "PYD"
click at [1077, 222] on select "- Select Status Code - Open Due/Unpaid Paid Incomplete No Tax Due Internal Refu…" at bounding box center [1287, 236] width 421 height 30
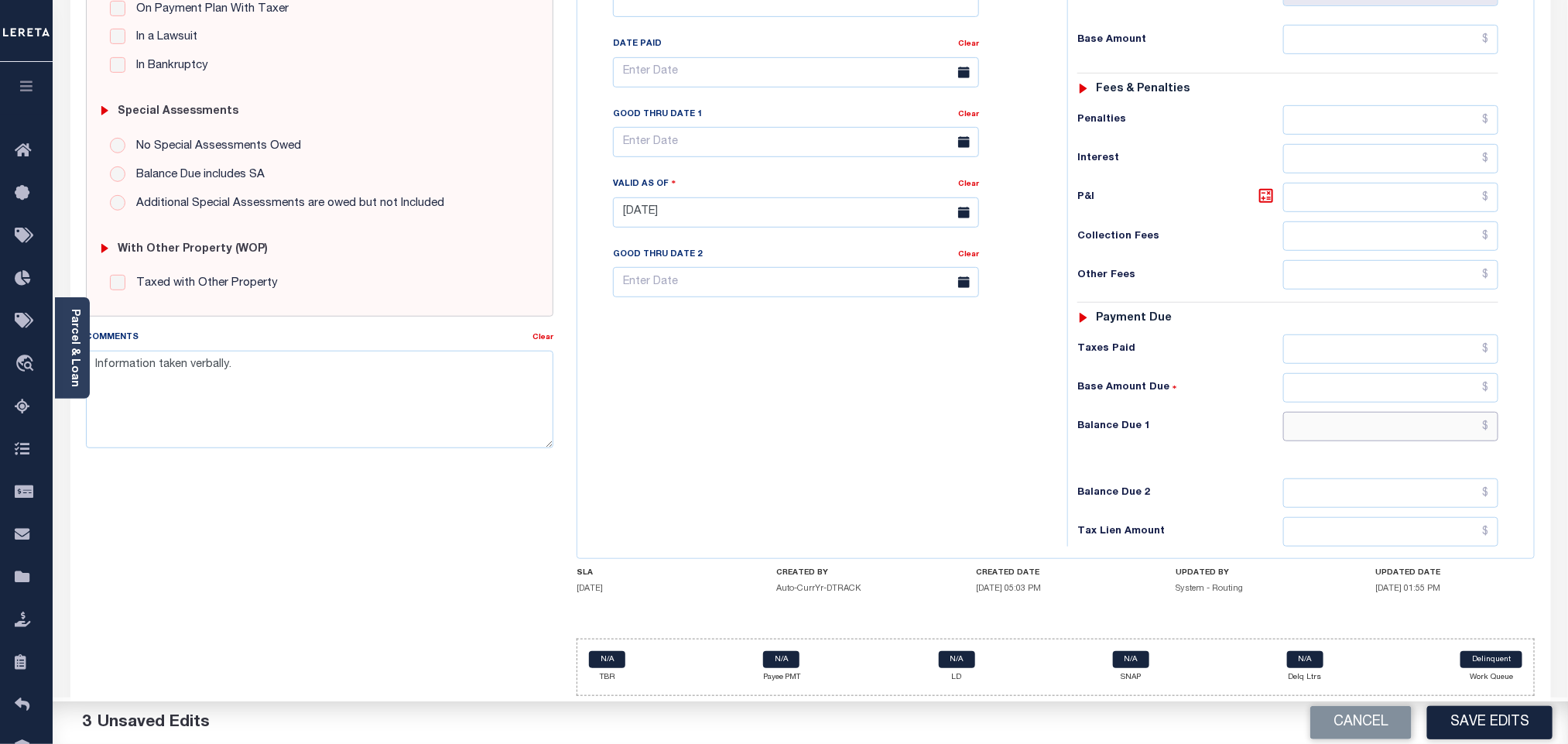
click at [1329, 427] on input "text" at bounding box center [1391, 426] width 216 height 29
type input "$0.00"
click at [1228, 483] on div "Balance Due 2" at bounding box center [1287, 492] width 421 height 29
click at [1446, 715] on button "Save Edits" at bounding box center [1490, 722] width 125 height 33
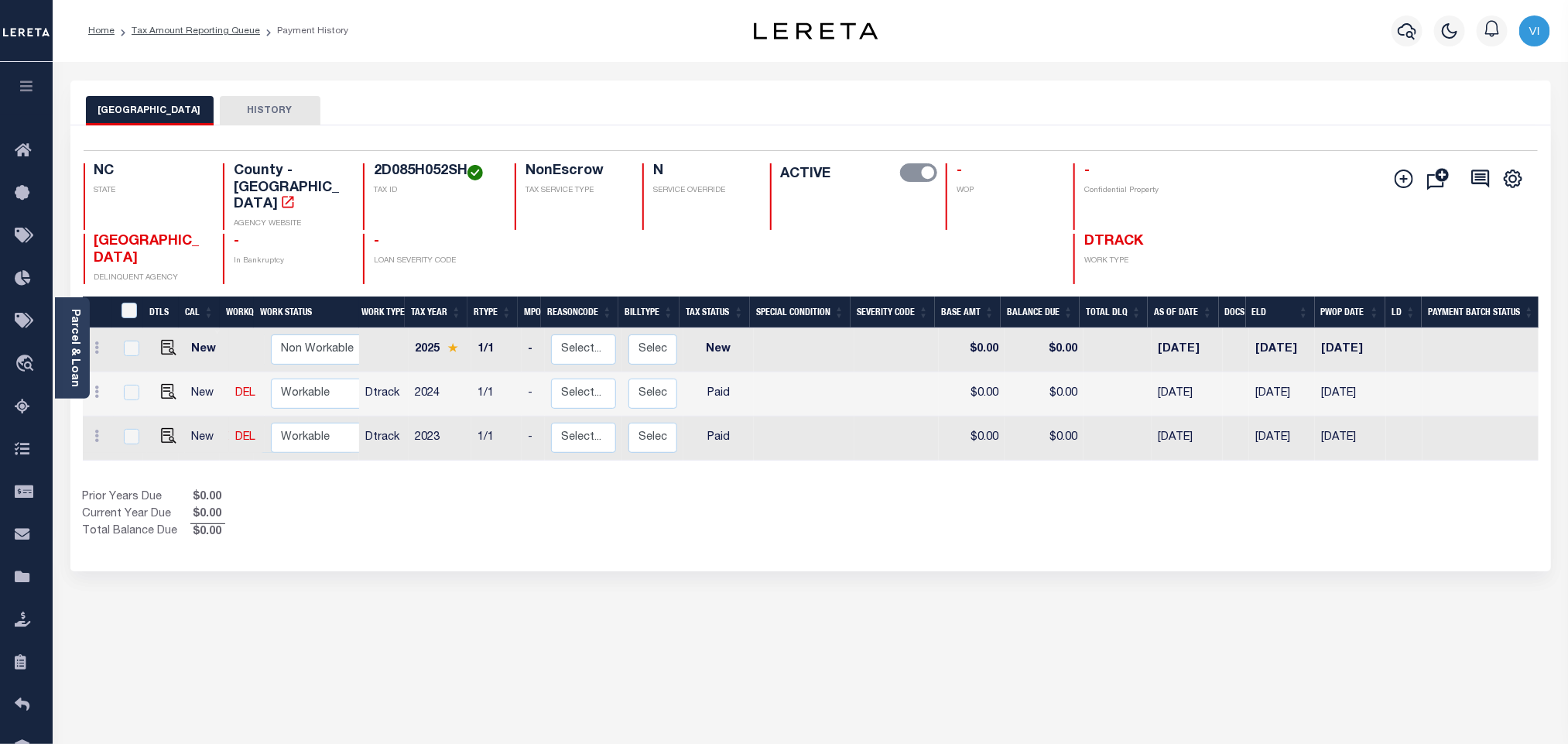
click at [402, 175] on h4 "2D085H052SH" at bounding box center [435, 172] width 122 height 17
copy h4 "2D085H052SH"
click at [75, 363] on link "Parcel & Loan" at bounding box center [74, 348] width 11 height 78
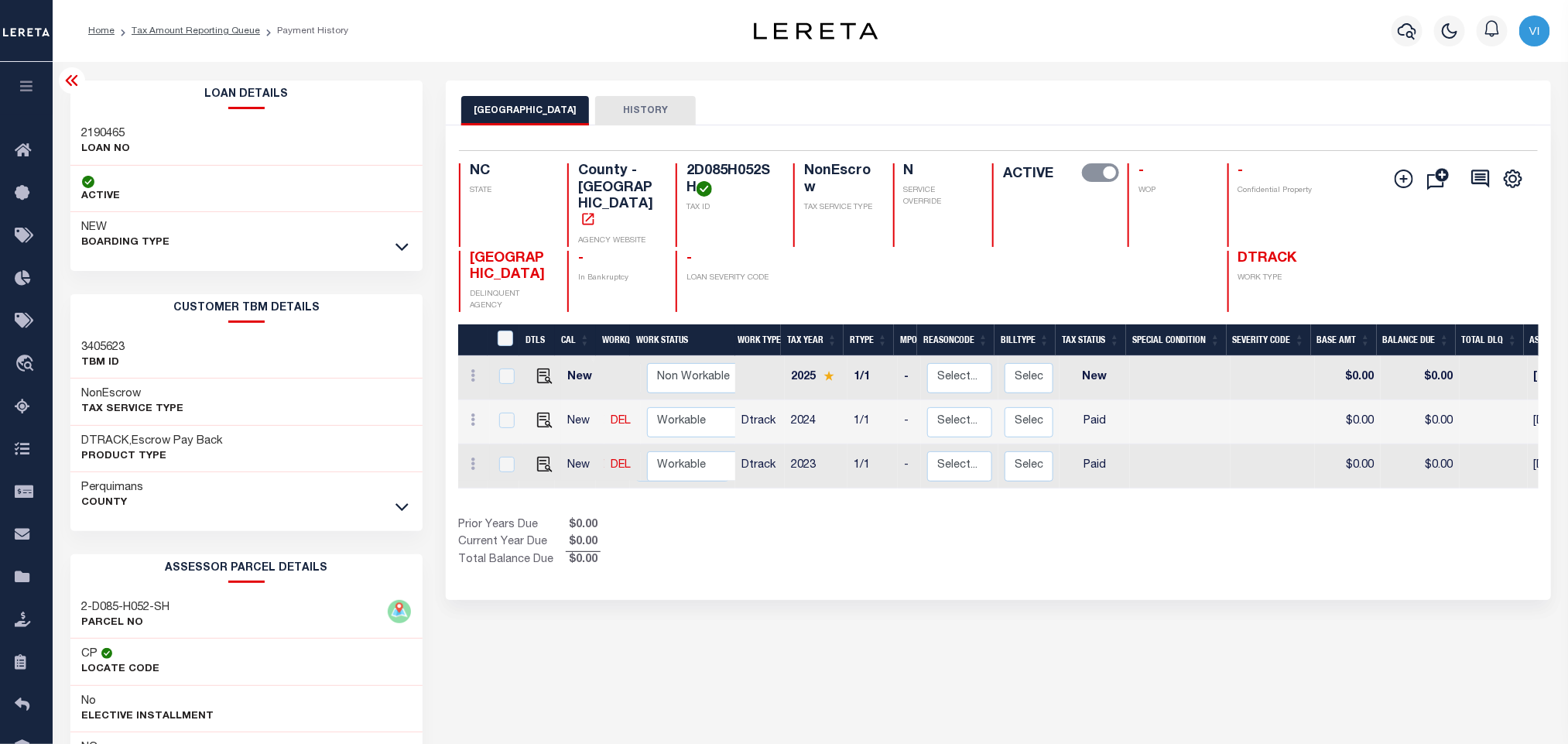
click at [79, 131] on div "2190465 LOAN NO" at bounding box center [247, 142] width 353 height 47
copy h3 "2190465"
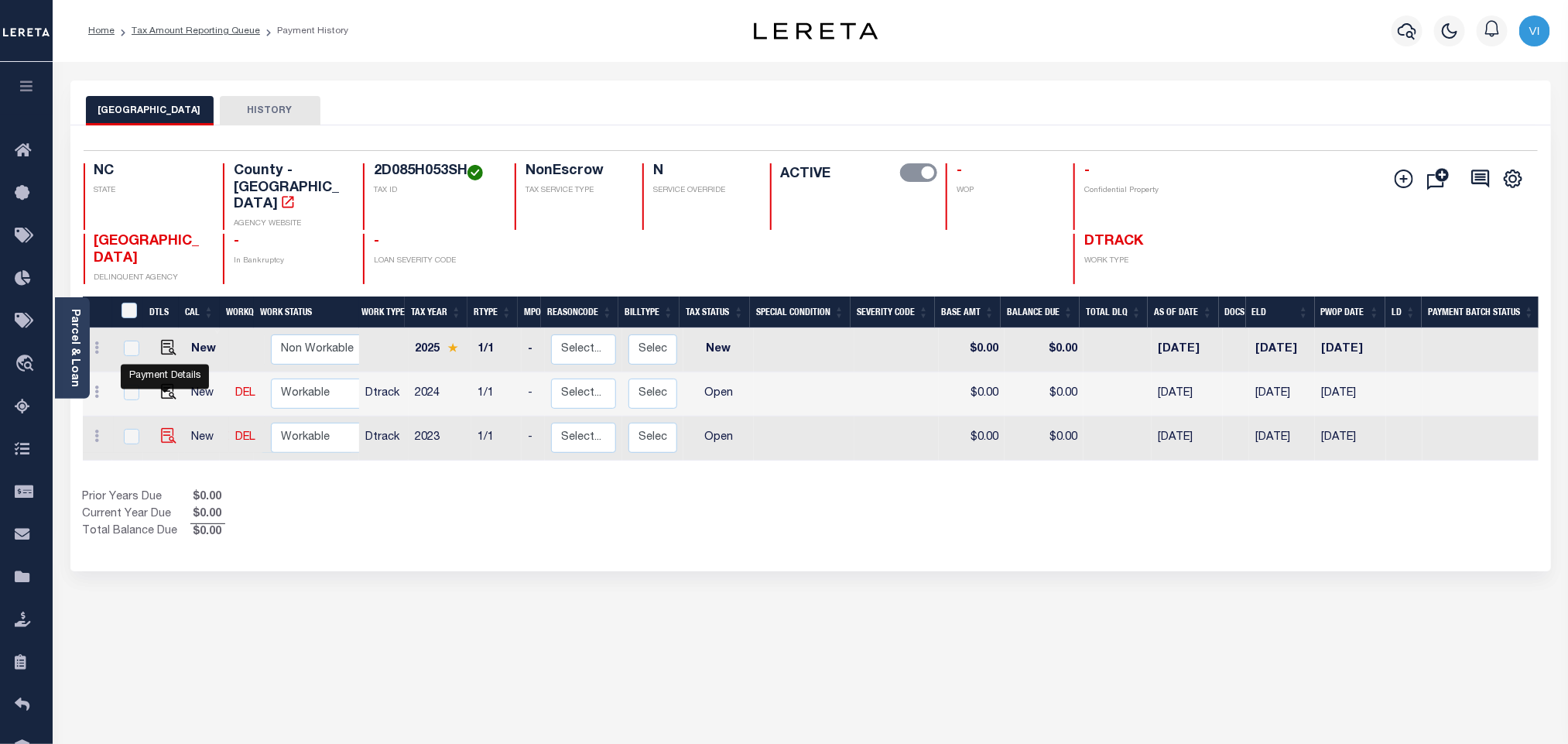
click at [161, 428] on img "" at bounding box center [168, 436] width 16 height 16
checkbox input "true"
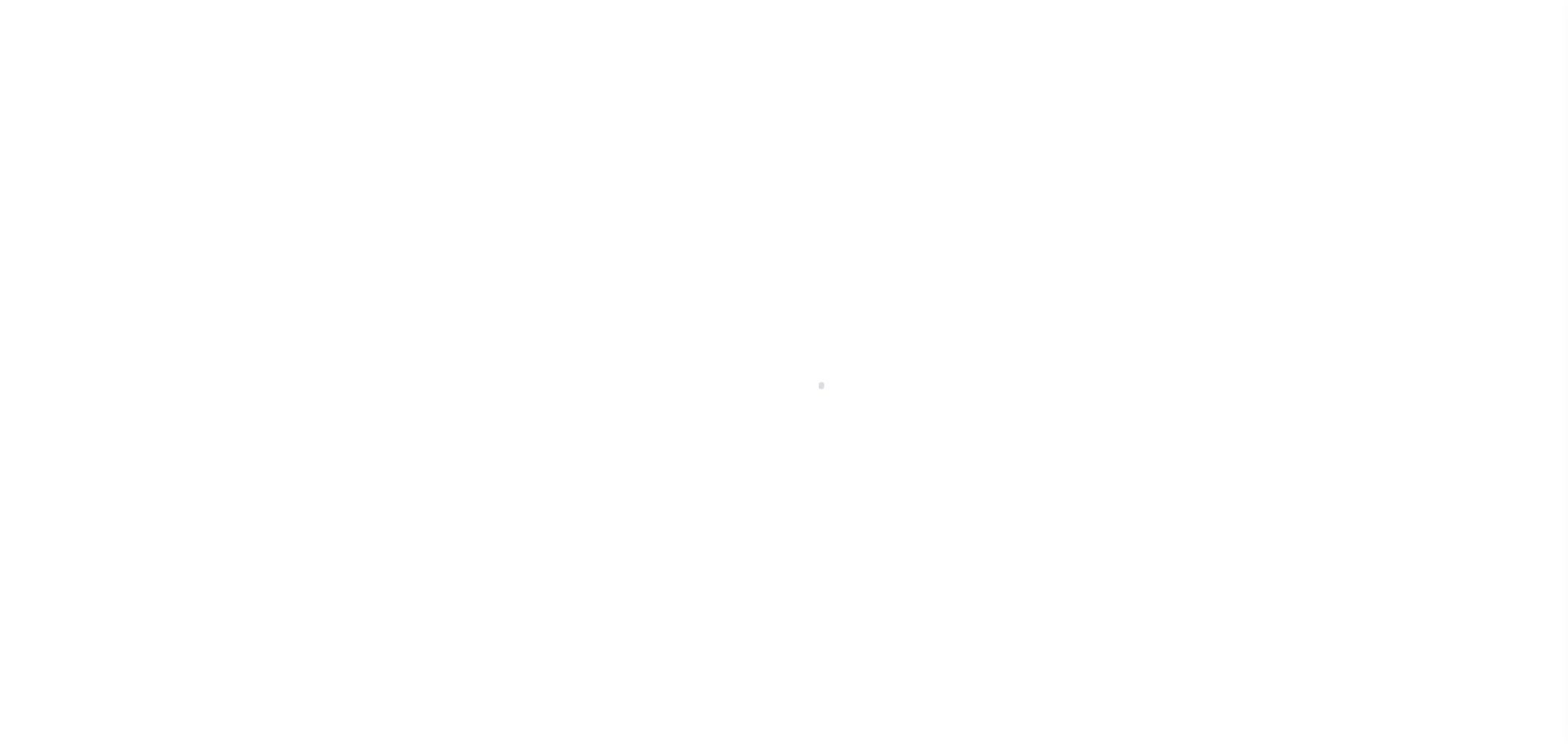
select select "OP2"
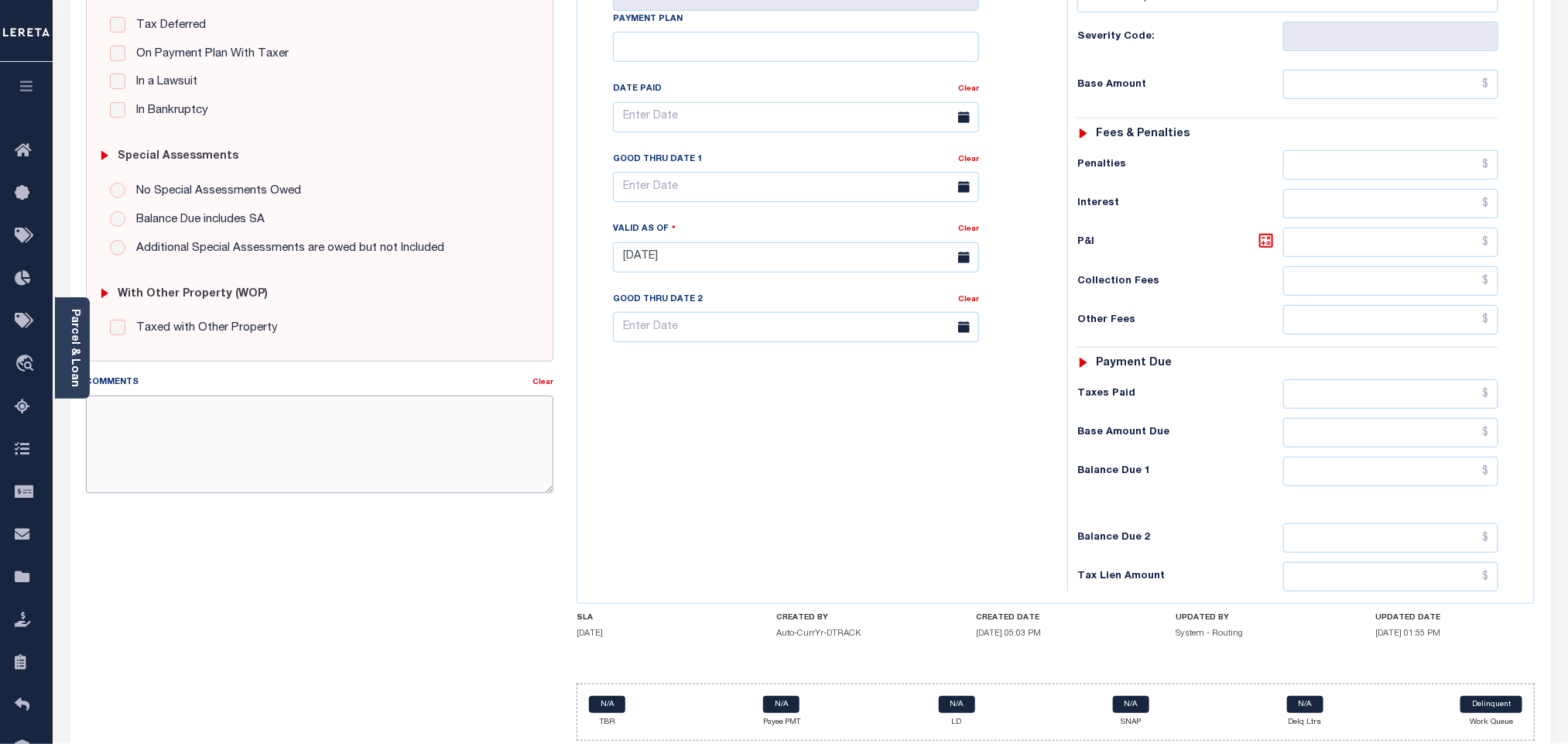
click at [184, 472] on textarea "Comments" at bounding box center [319, 444] width 467 height 97
paste textarea "Information taken verbally."
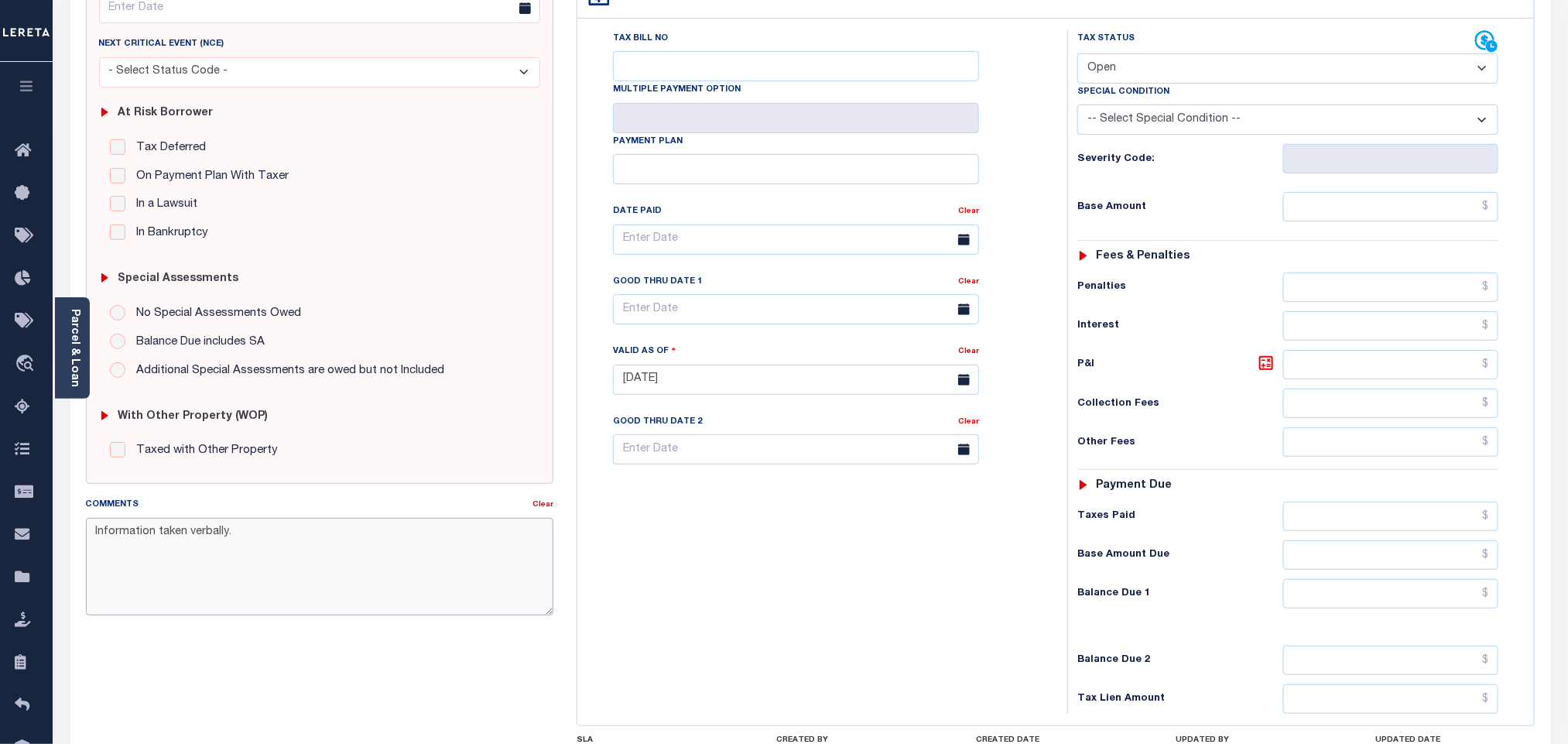
scroll to position [116, 0]
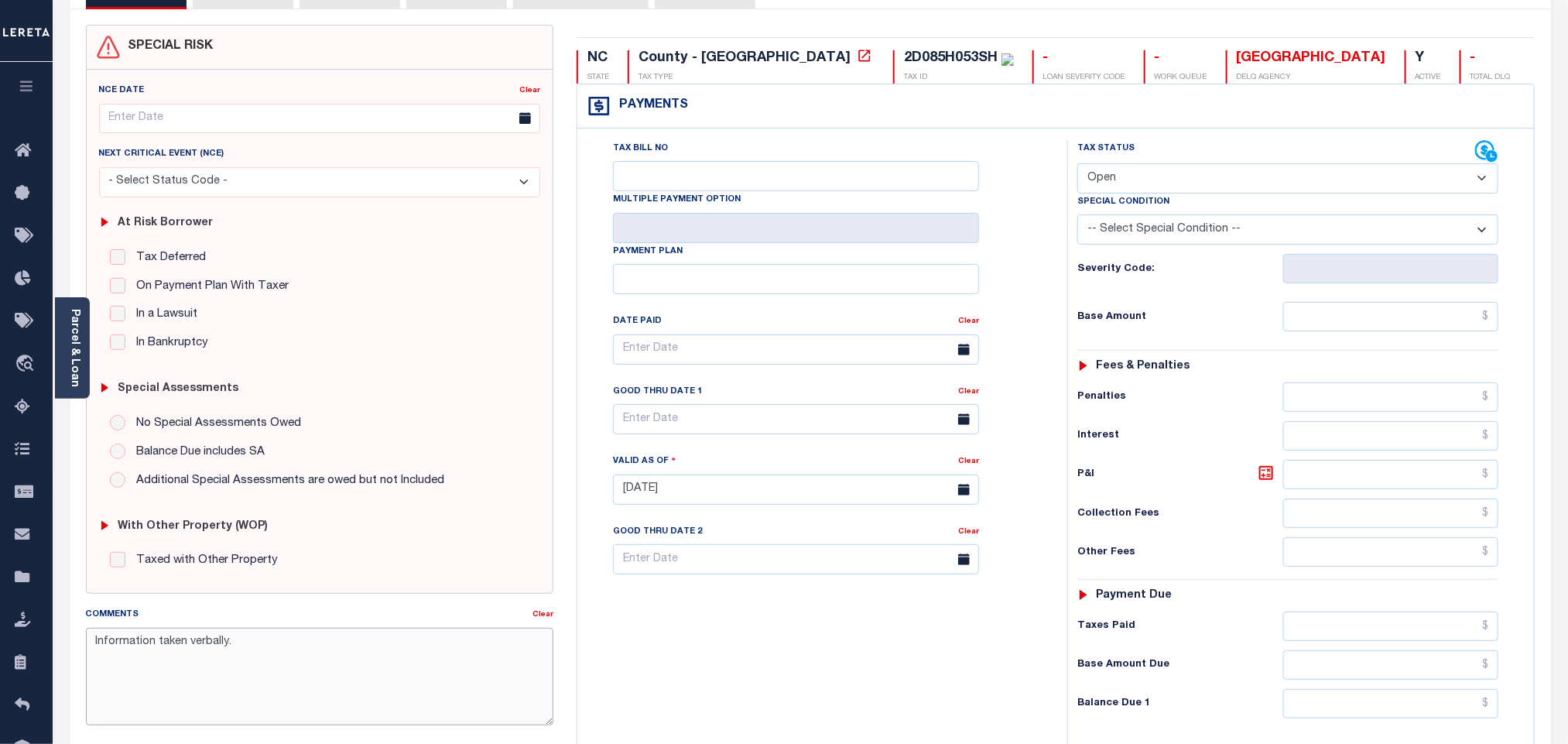
type textarea "Information taken verbally."
type input "[DATE]"
click at [1157, 167] on select "- Select Status Code - Open Due/Unpaid Paid Incomplete No Tax Due Internal Refu…" at bounding box center [1287, 178] width 421 height 30
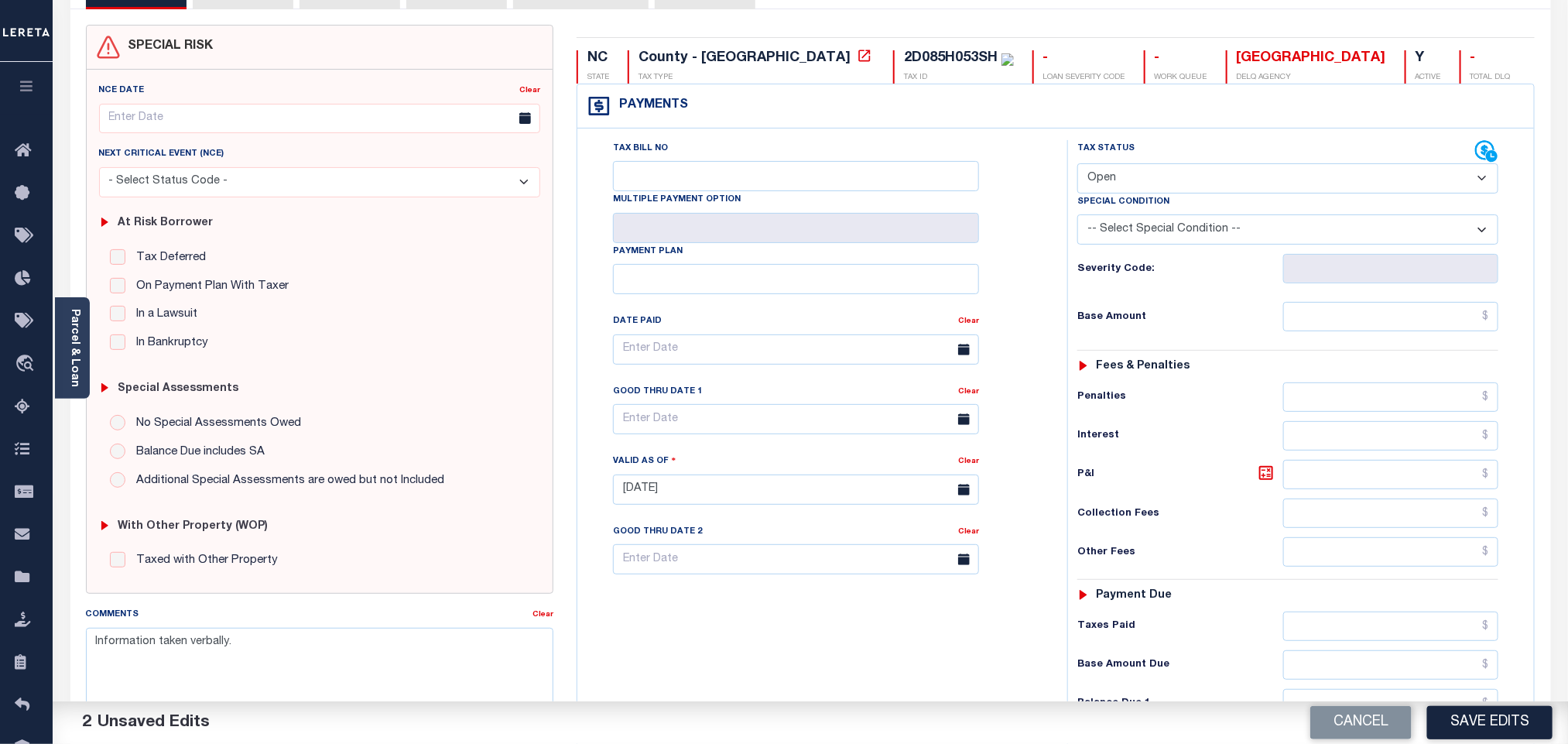
select select "PYD"
click at [1077, 165] on select "- Select Status Code - Open Due/Unpaid Paid Incomplete No Tax Due Internal Refu…" at bounding box center [1287, 178] width 421 height 30
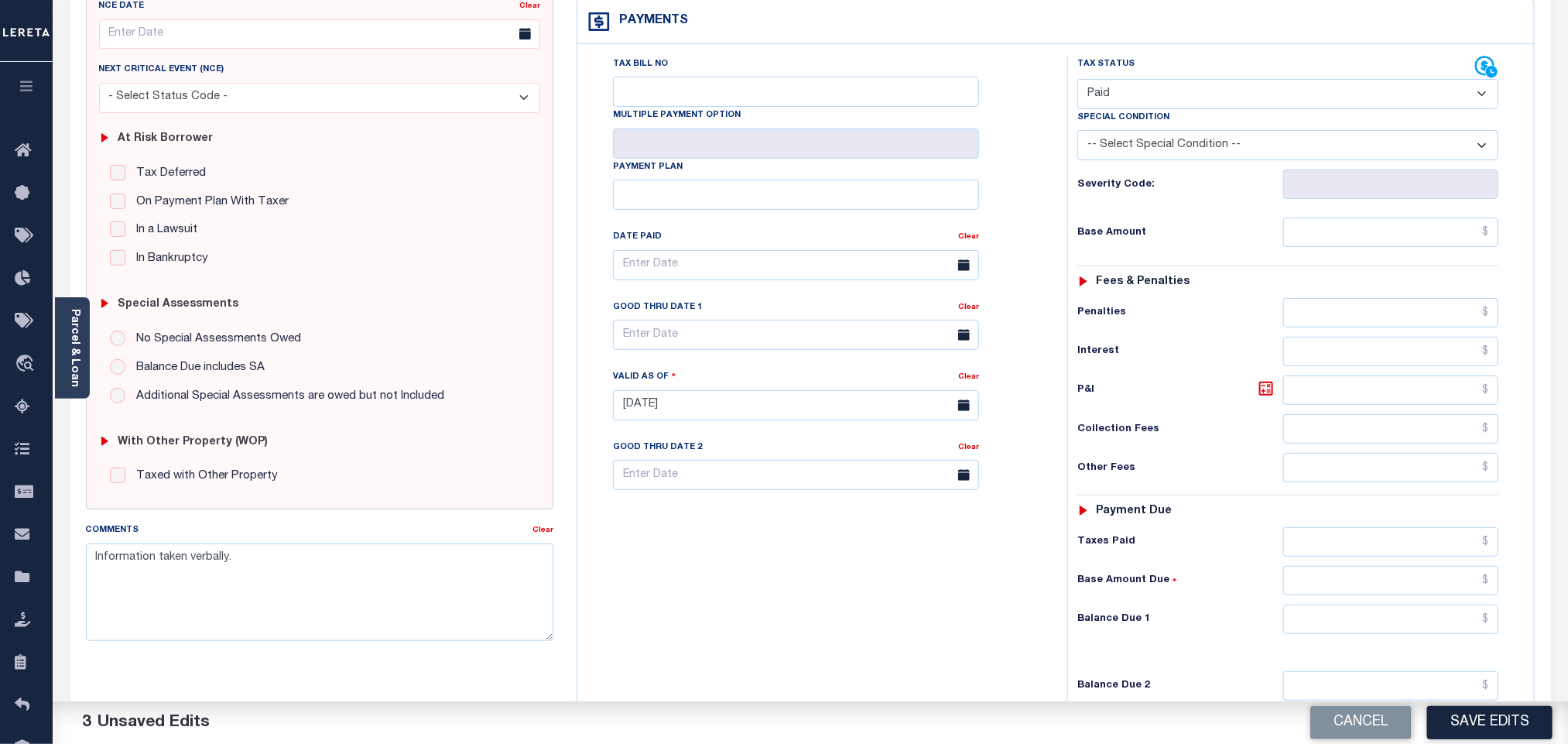
scroll to position [407, 0]
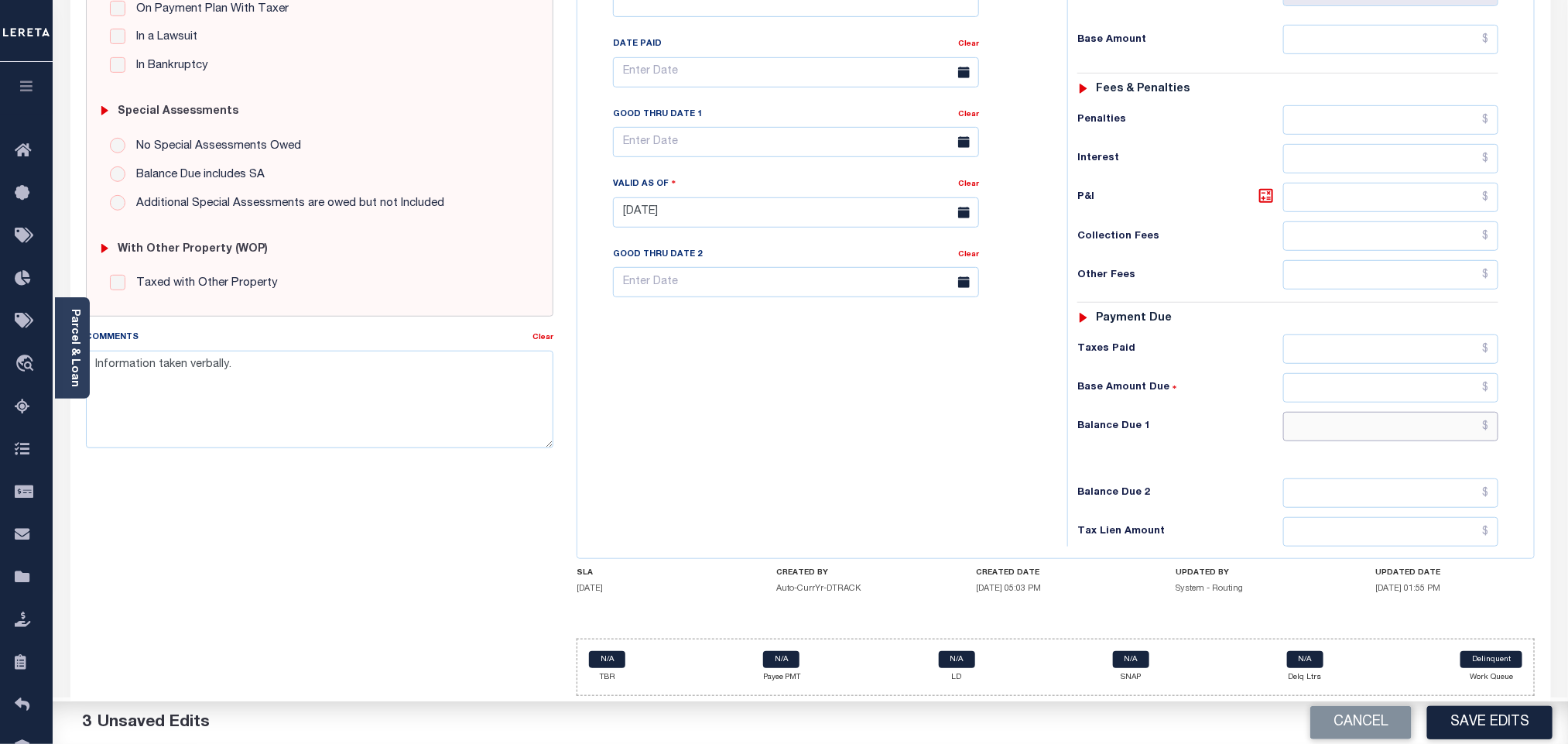
click at [1324, 432] on input "text" at bounding box center [1391, 426] width 216 height 29
type input "$0.00"
click at [1220, 481] on div "Balance Due 2" at bounding box center [1287, 492] width 421 height 29
click at [1515, 730] on button "Save Edits" at bounding box center [1490, 722] width 125 height 33
checkbox input "false"
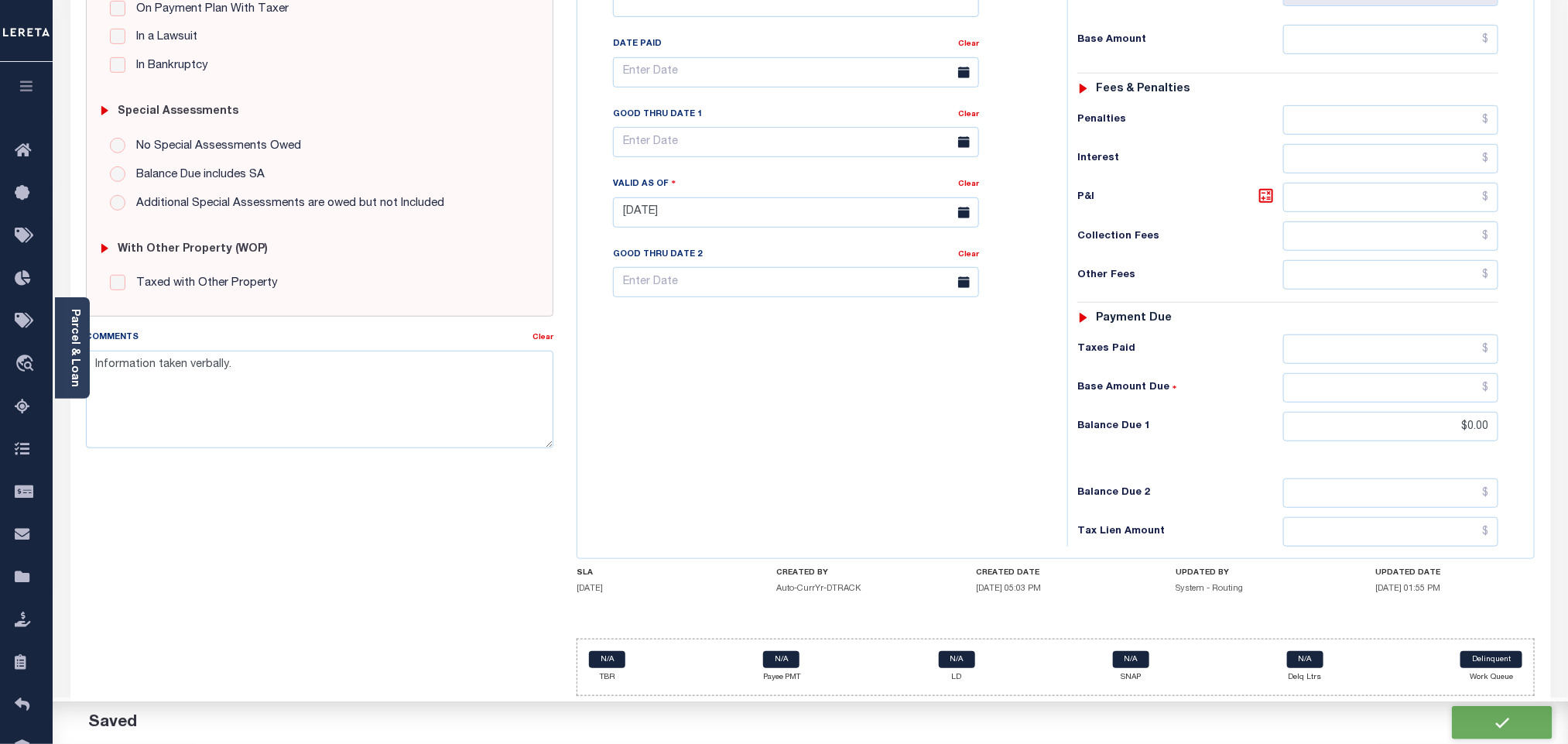
checkbox input "false"
type input "$0"
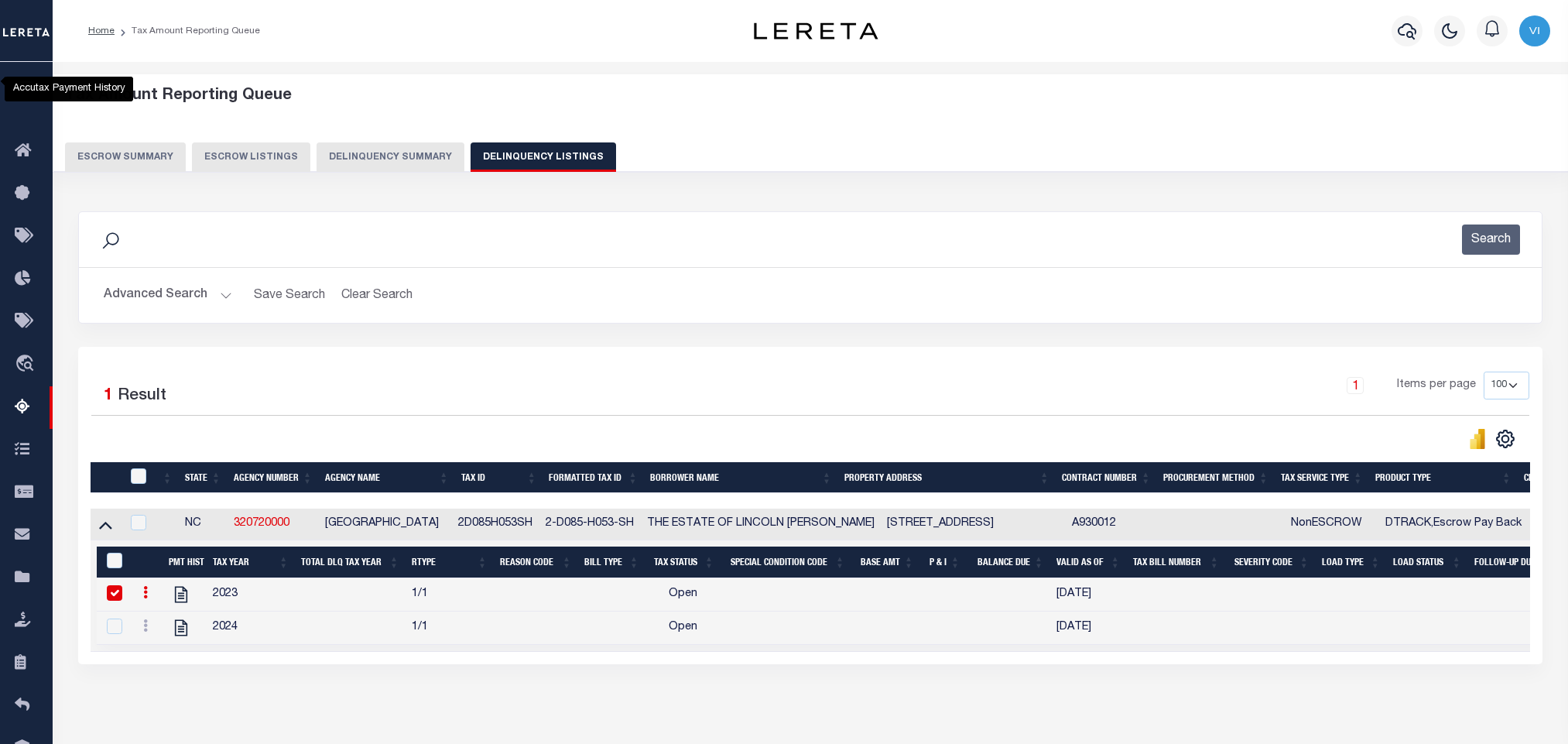
select select "100"
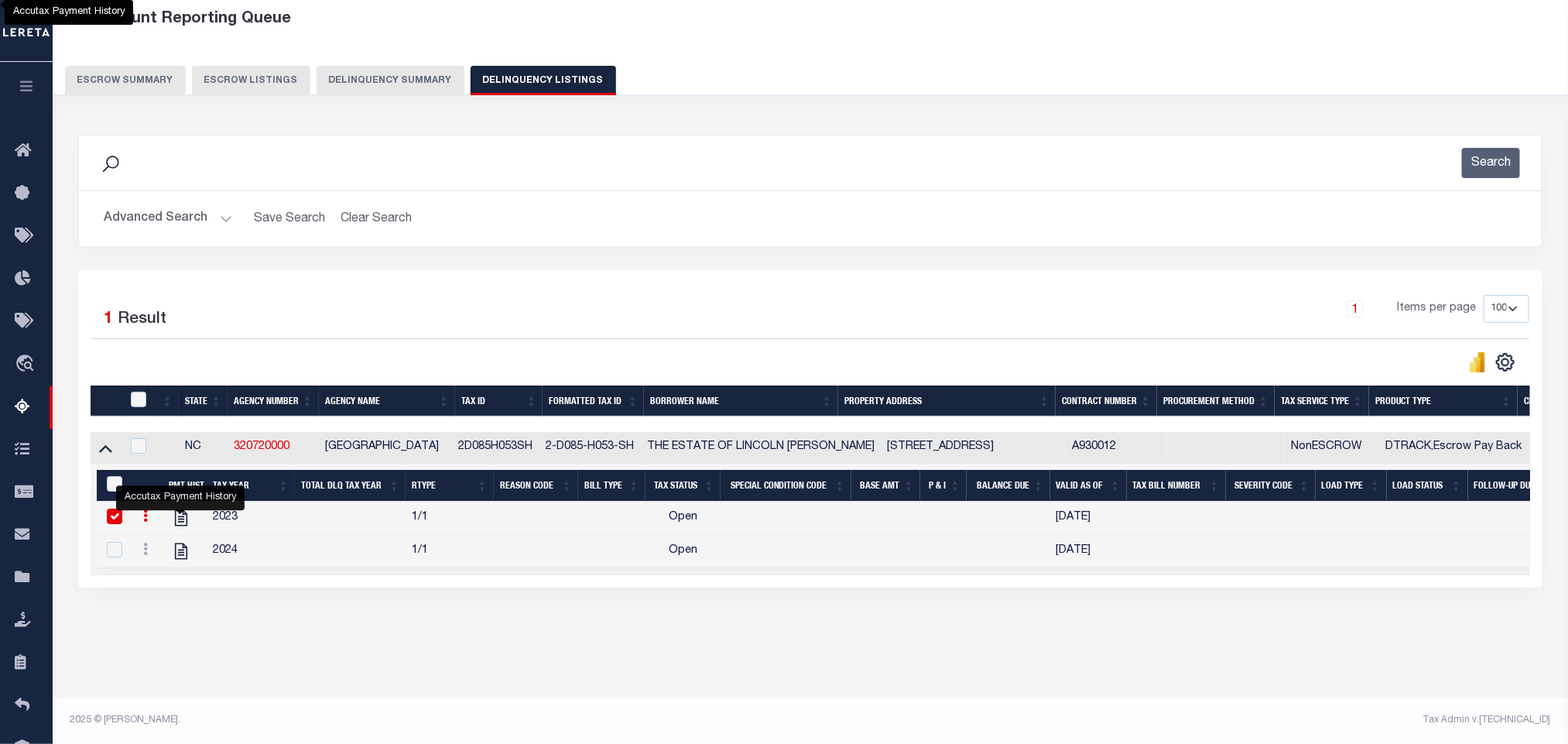
scroll to position [77, 0]
click at [145, 404] on input "checkbox" at bounding box center [138, 399] width 16 height 16
checkbox input "true"
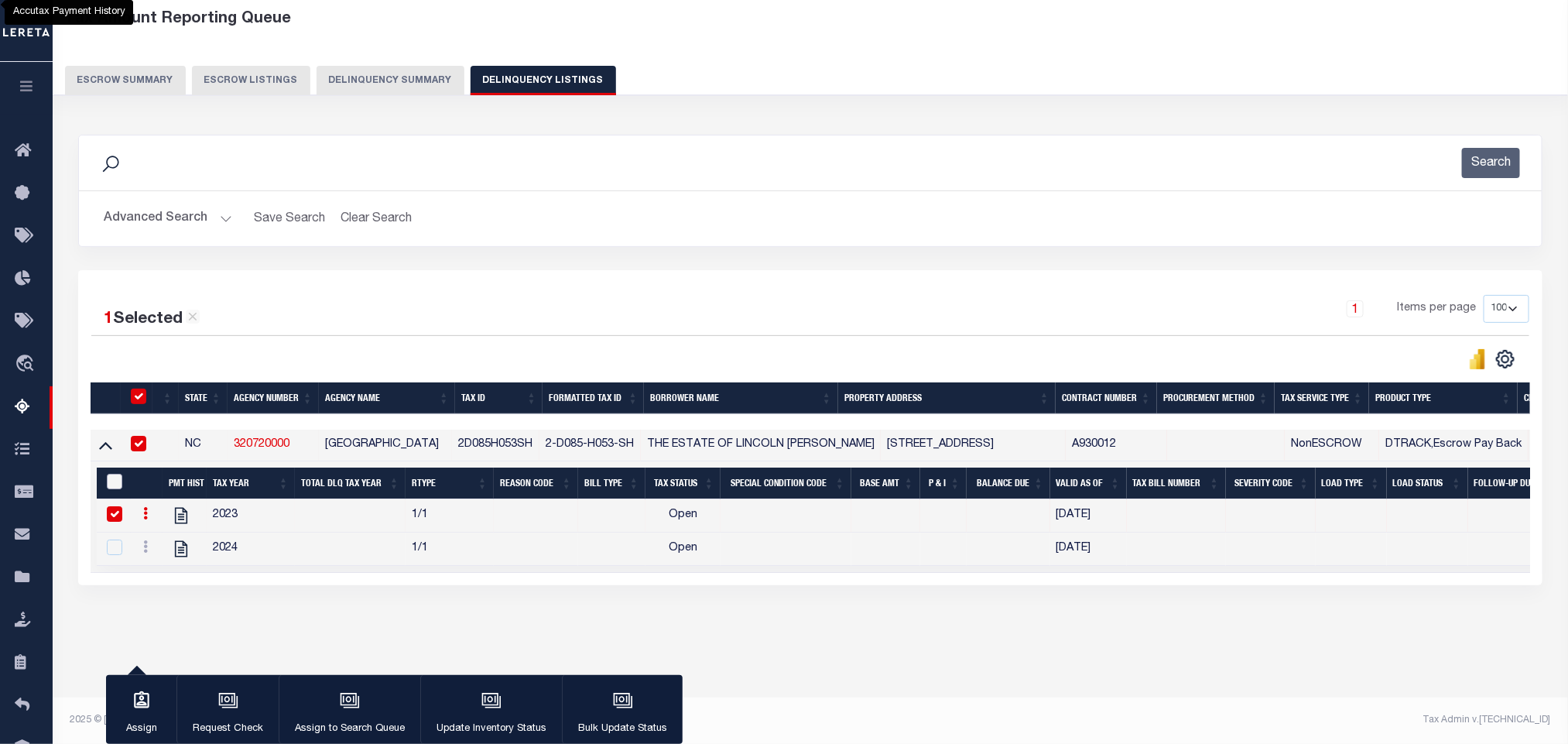
click at [116, 489] on input "&nbsp;" at bounding box center [114, 481] width 16 height 16
checkbox input "true"
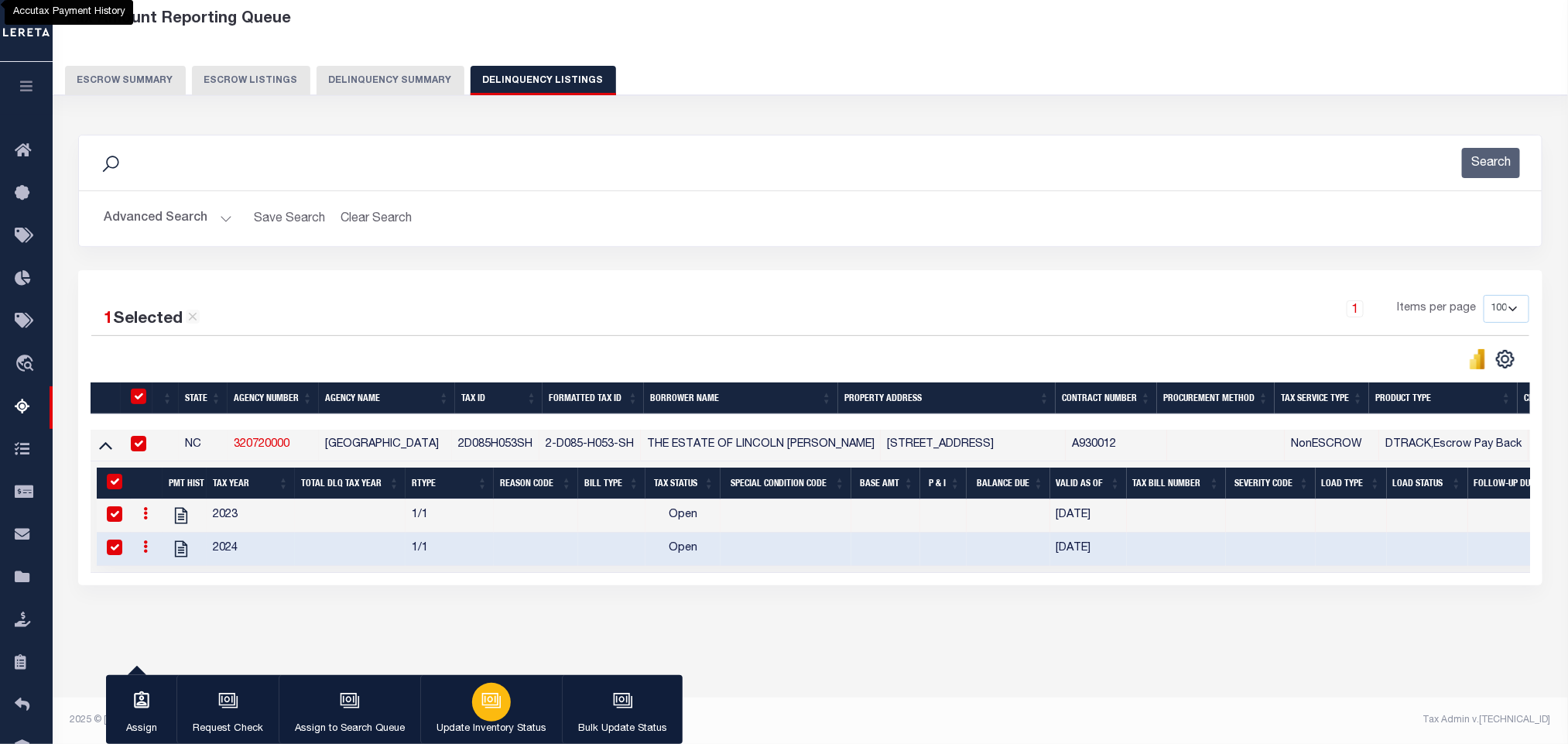
click at [486, 697] on icon "button" at bounding box center [492, 701] width 20 height 20
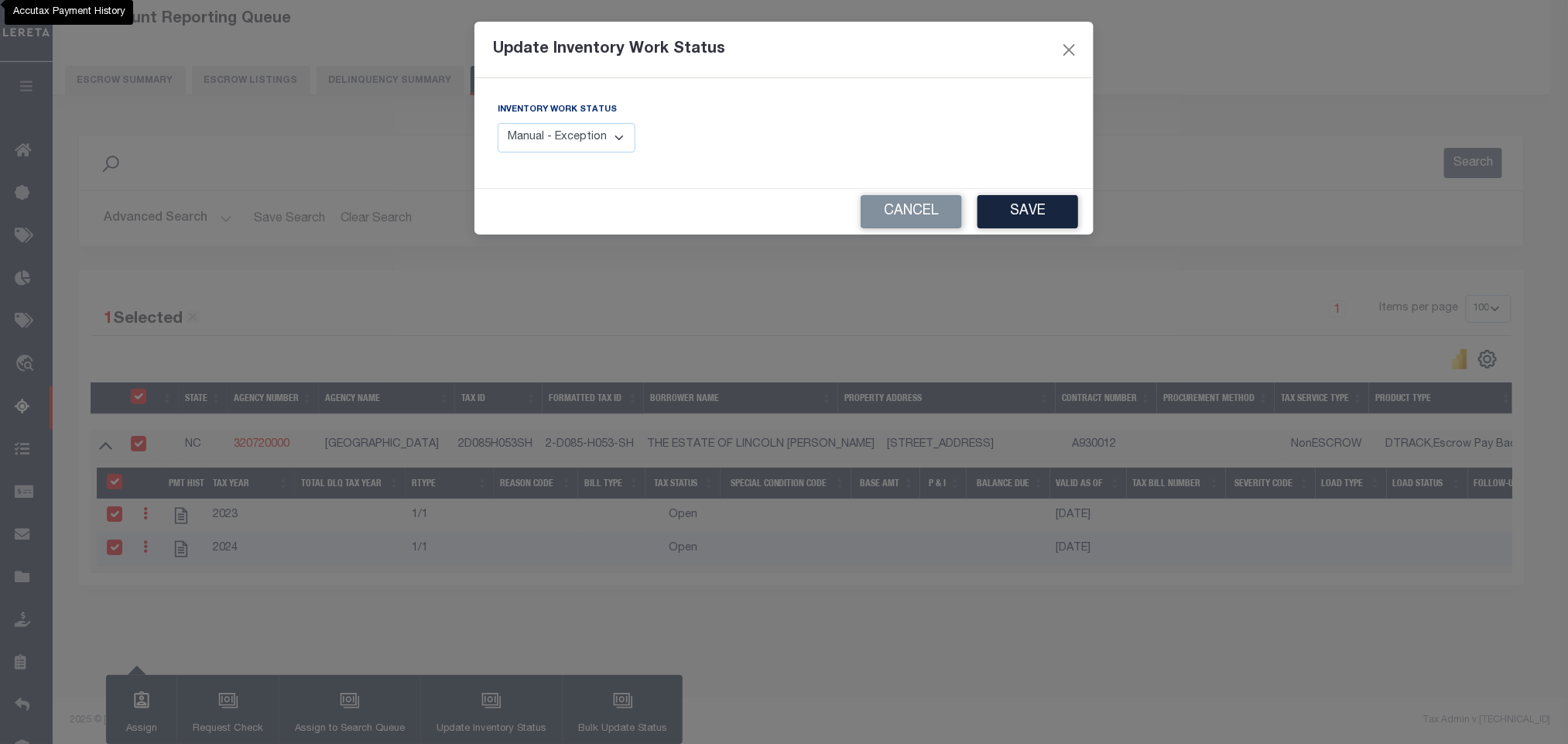
click at [595, 144] on select "Manual - Exception Pended - Awaiting Search Late Add Exception Completed" at bounding box center [566, 138] width 137 height 30
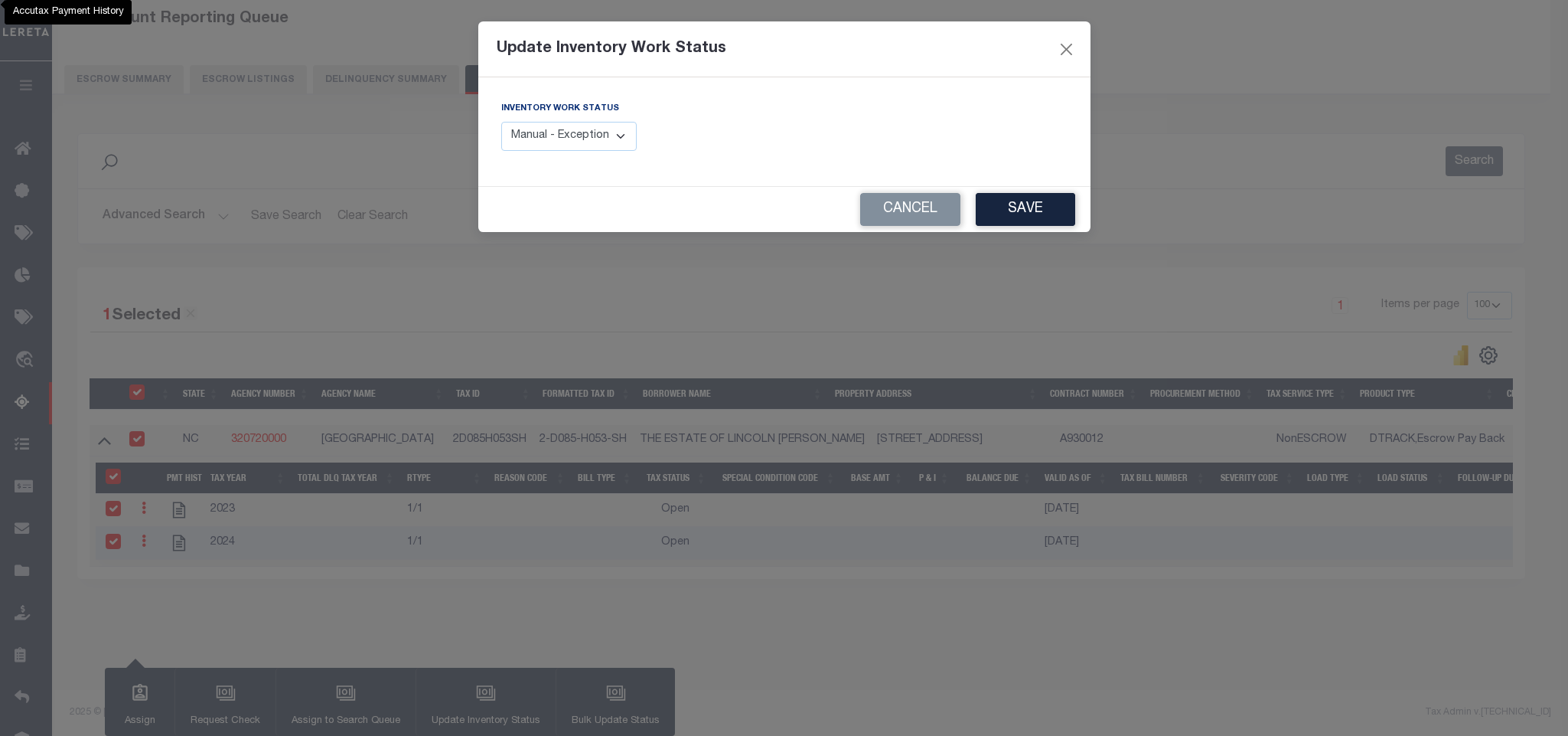
click at [618, 141] on select "Manual - Exception Pended - Awaiting Search Late Add Exception Completed" at bounding box center [569, 137] width 136 height 30
select select "4"
click at [501, 123] on select "Manual - Exception Pended - Awaiting Search Late Add Exception Completed" at bounding box center [569, 137] width 136 height 30
click at [990, 221] on button "Save" at bounding box center [1025, 209] width 100 height 33
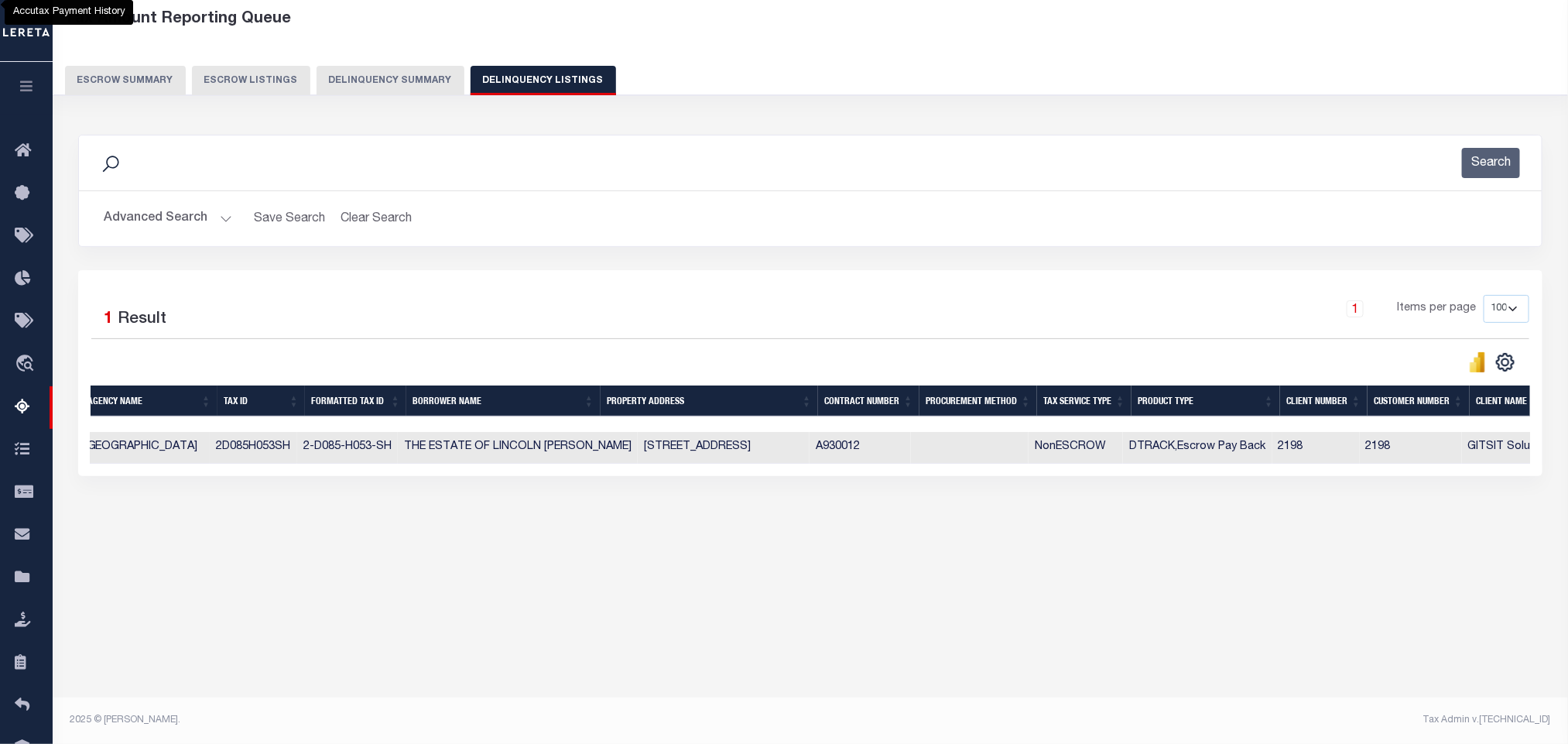
scroll to position [0, 0]
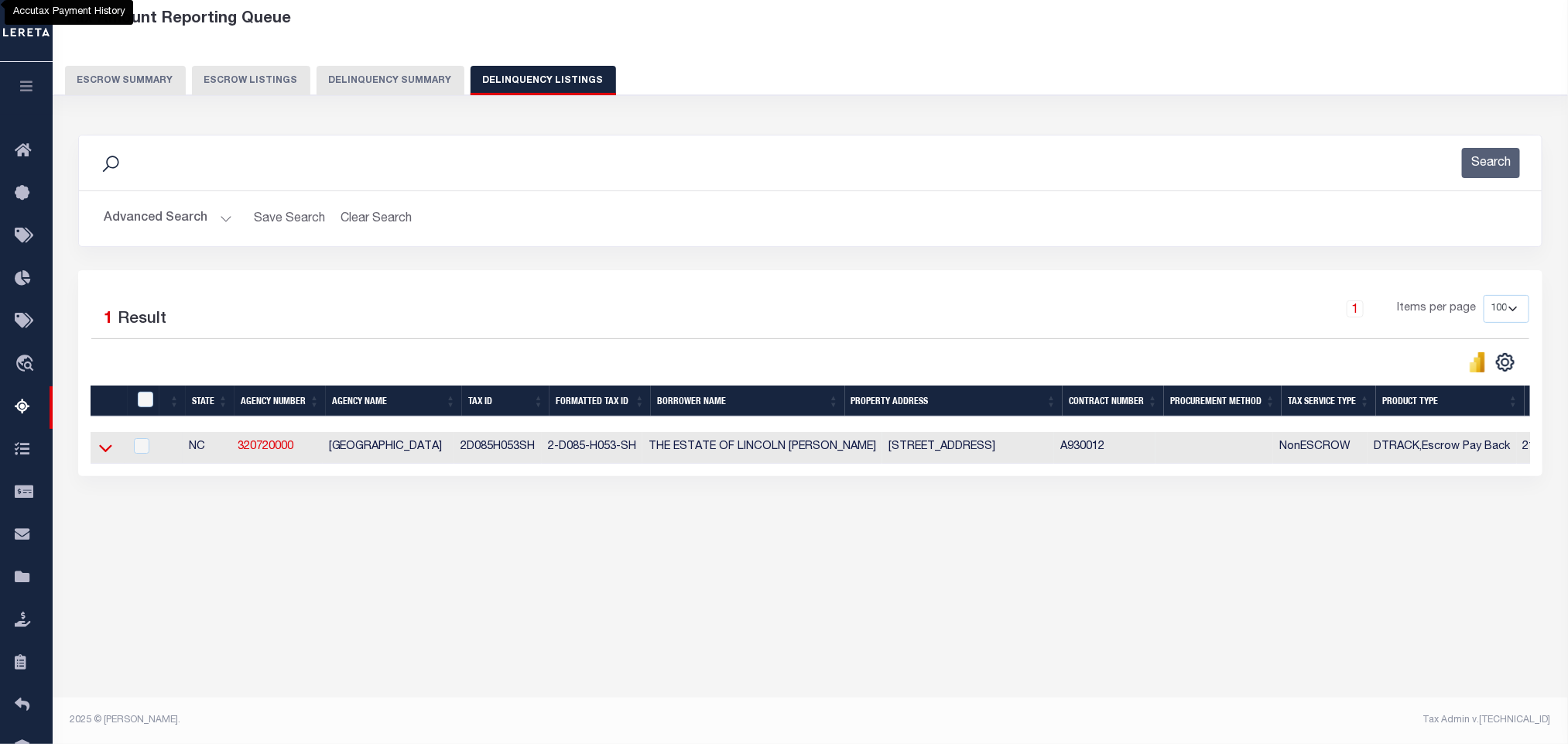
click at [104, 452] on icon at bounding box center [106, 448] width 13 height 17
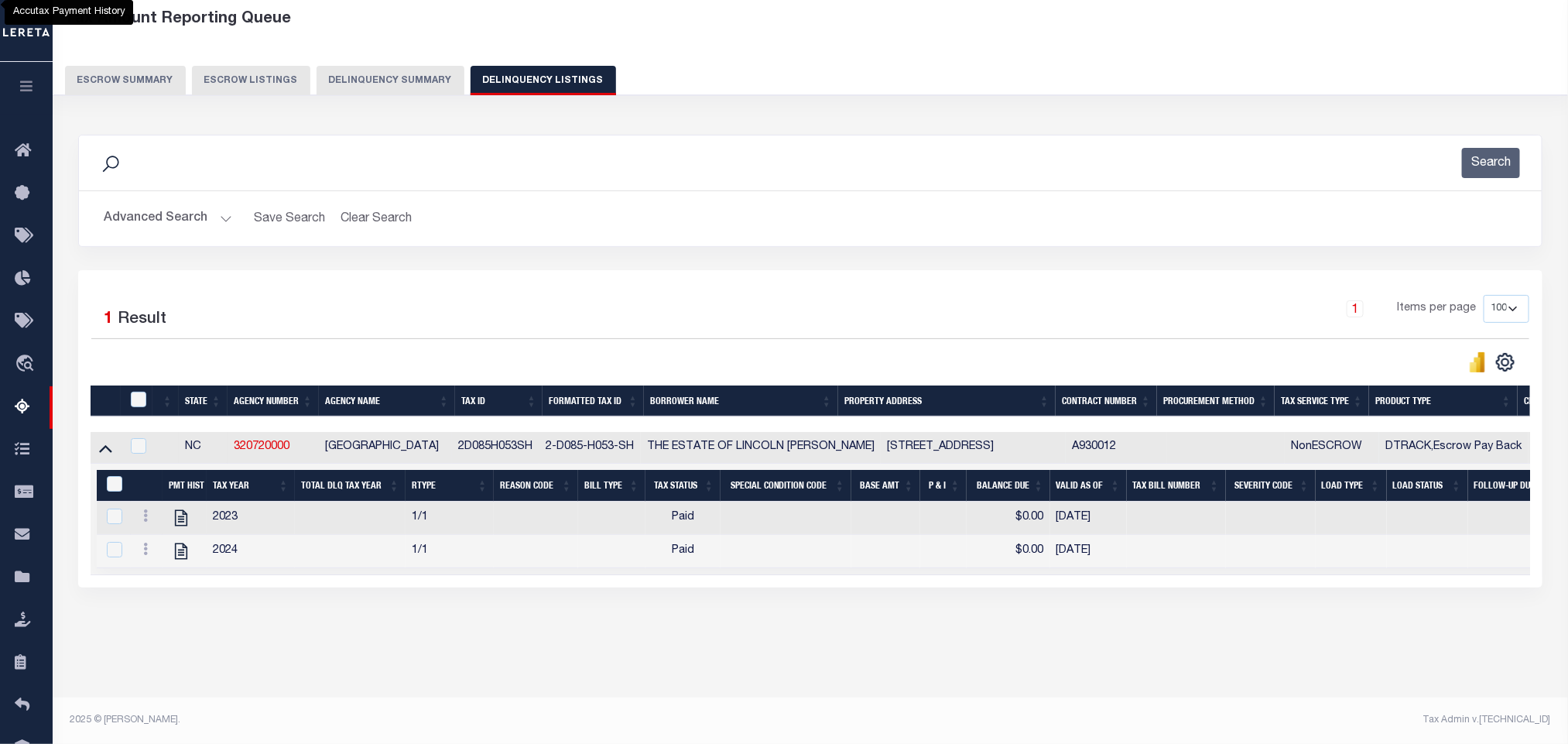
click at [209, 227] on button "Advanced Search" at bounding box center [167, 218] width 128 height 30
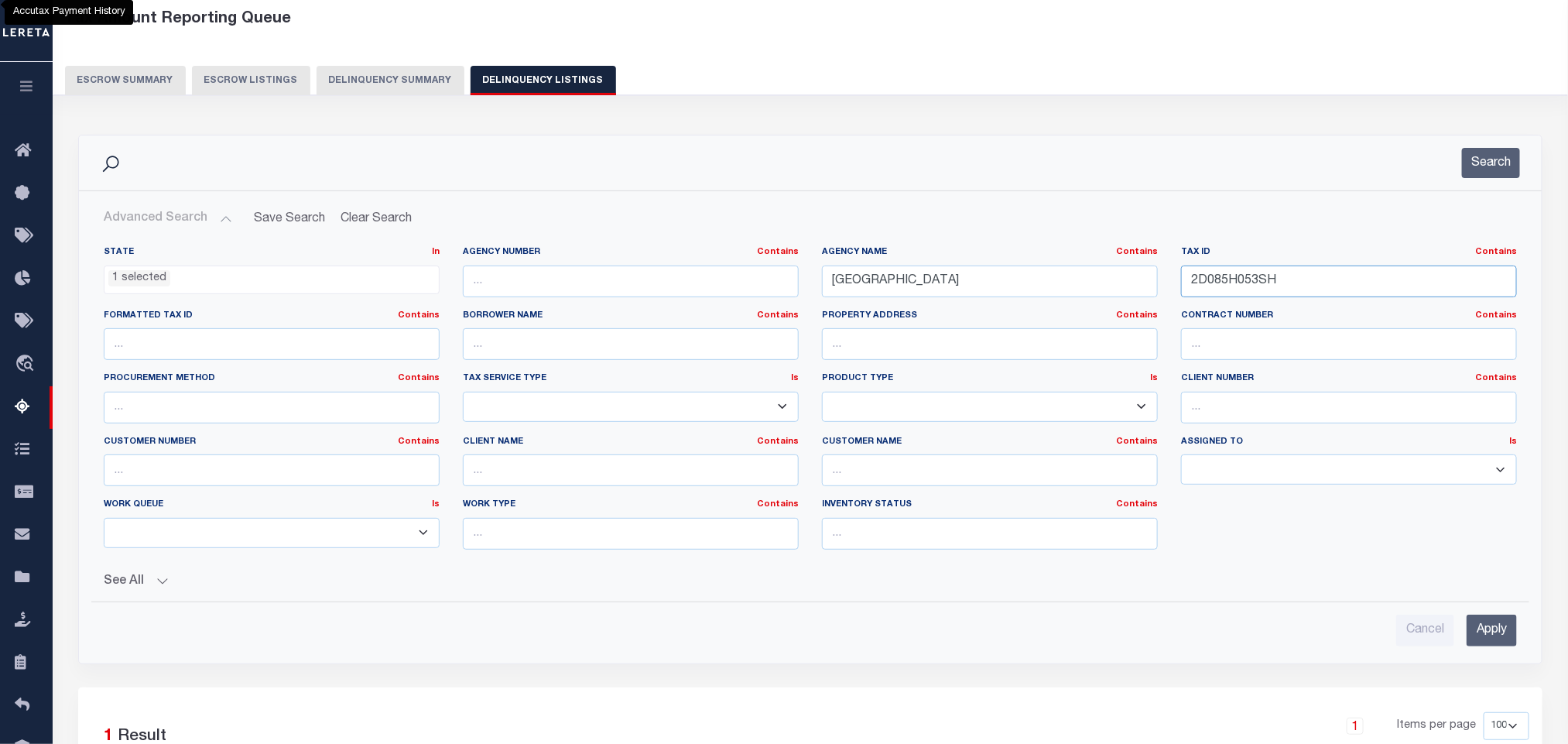
click at [1328, 288] on input "2D085H053SH" at bounding box center [1349, 282] width 336 height 32
paste input "30040CC307"
type input "30040CC307H"
click at [1508, 641] on input "Apply" at bounding box center [1491, 631] width 50 height 32
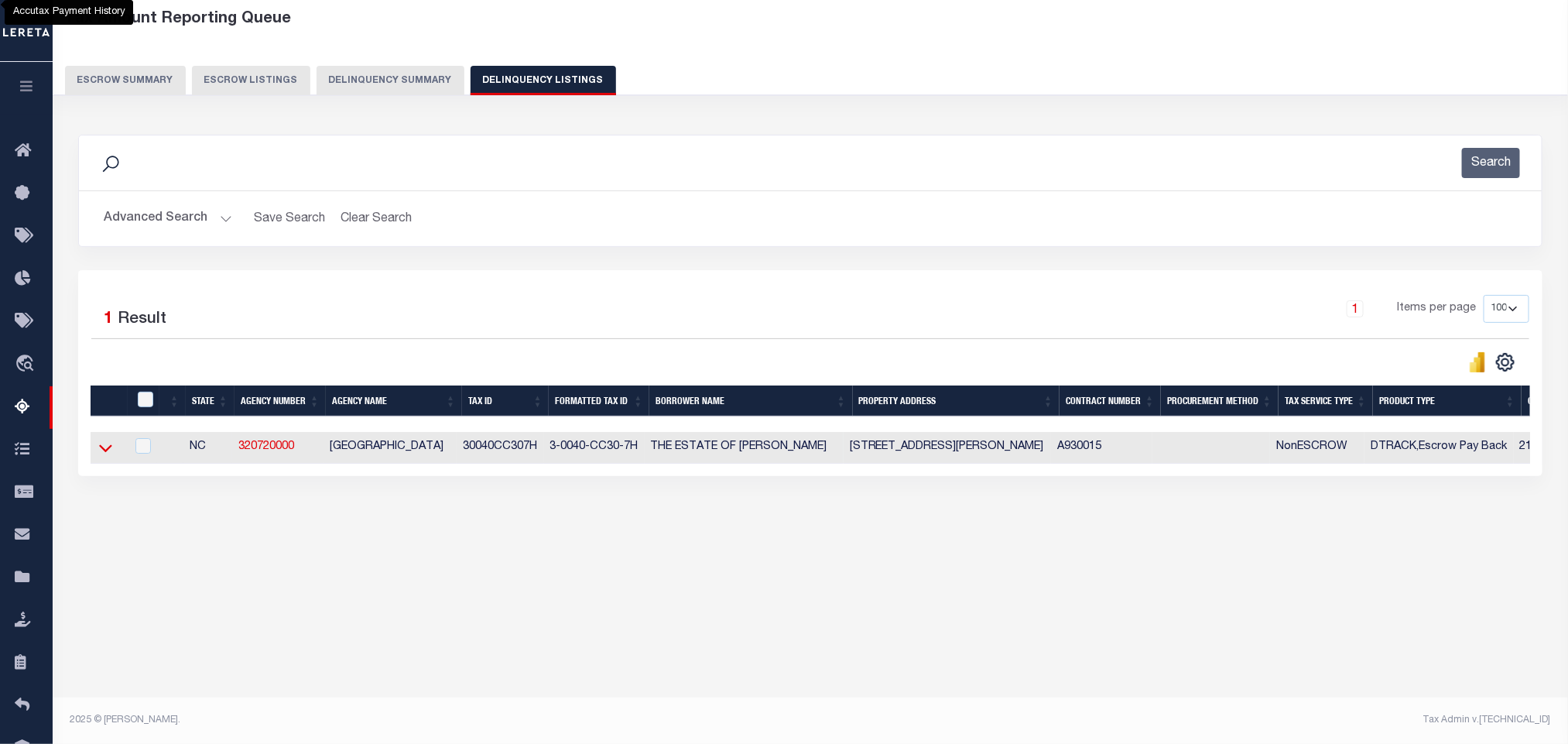
click at [103, 456] on icon at bounding box center [106, 448] width 13 height 17
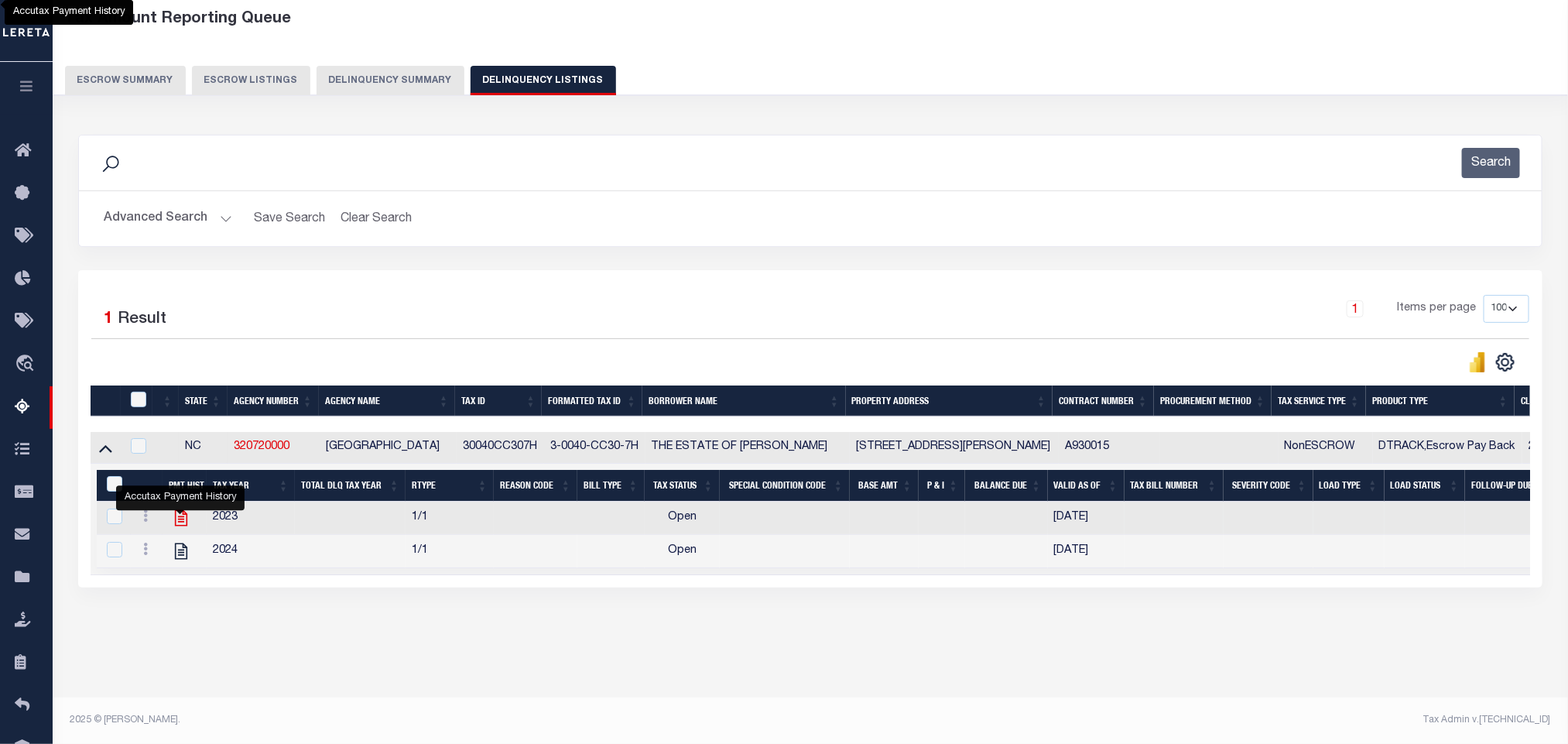
click at [180, 526] on icon "" at bounding box center [181, 517] width 20 height 20
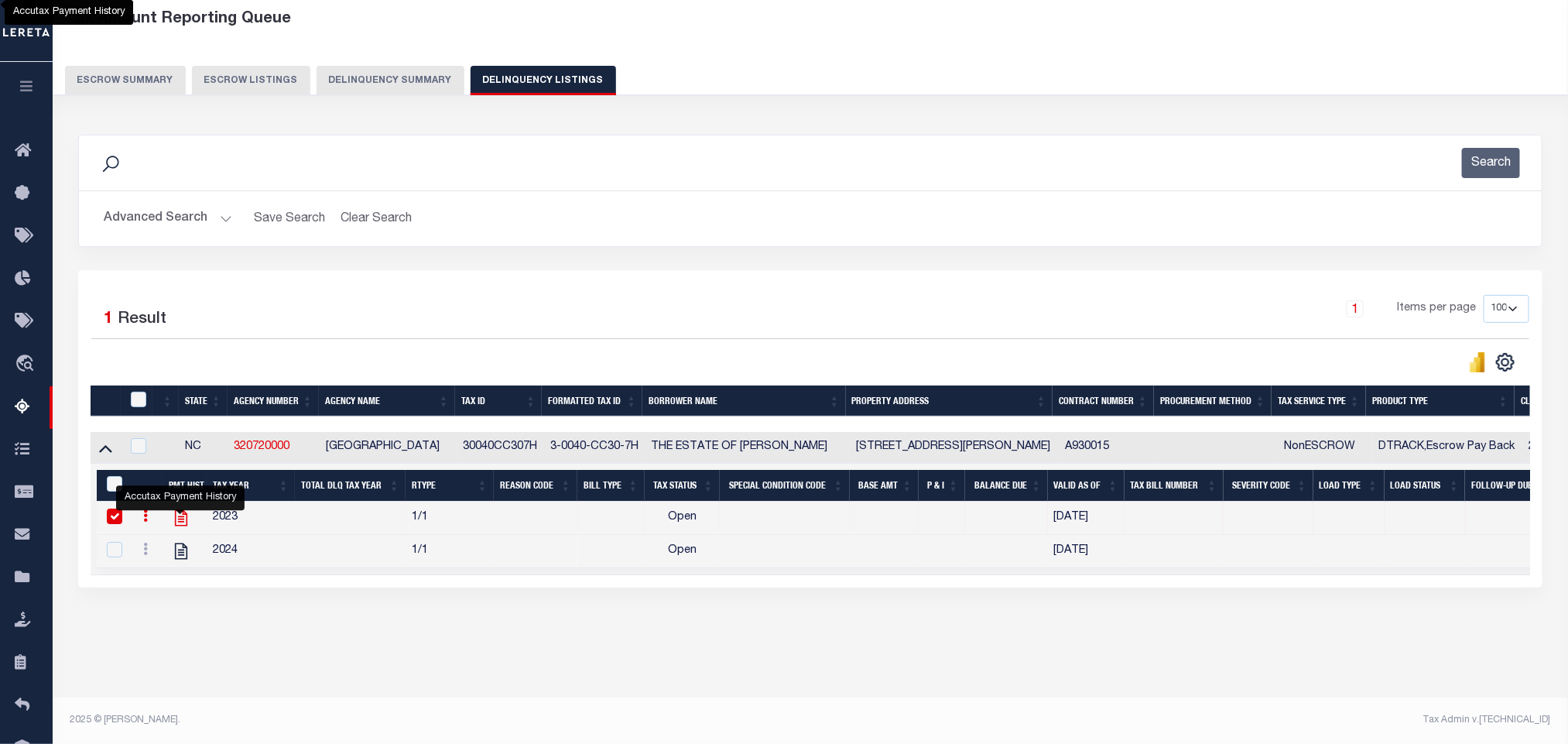
checkbox input "false"
checkbox input "true"
click at [114, 178] on div "Search" at bounding box center [811, 162] width 1438 height 30
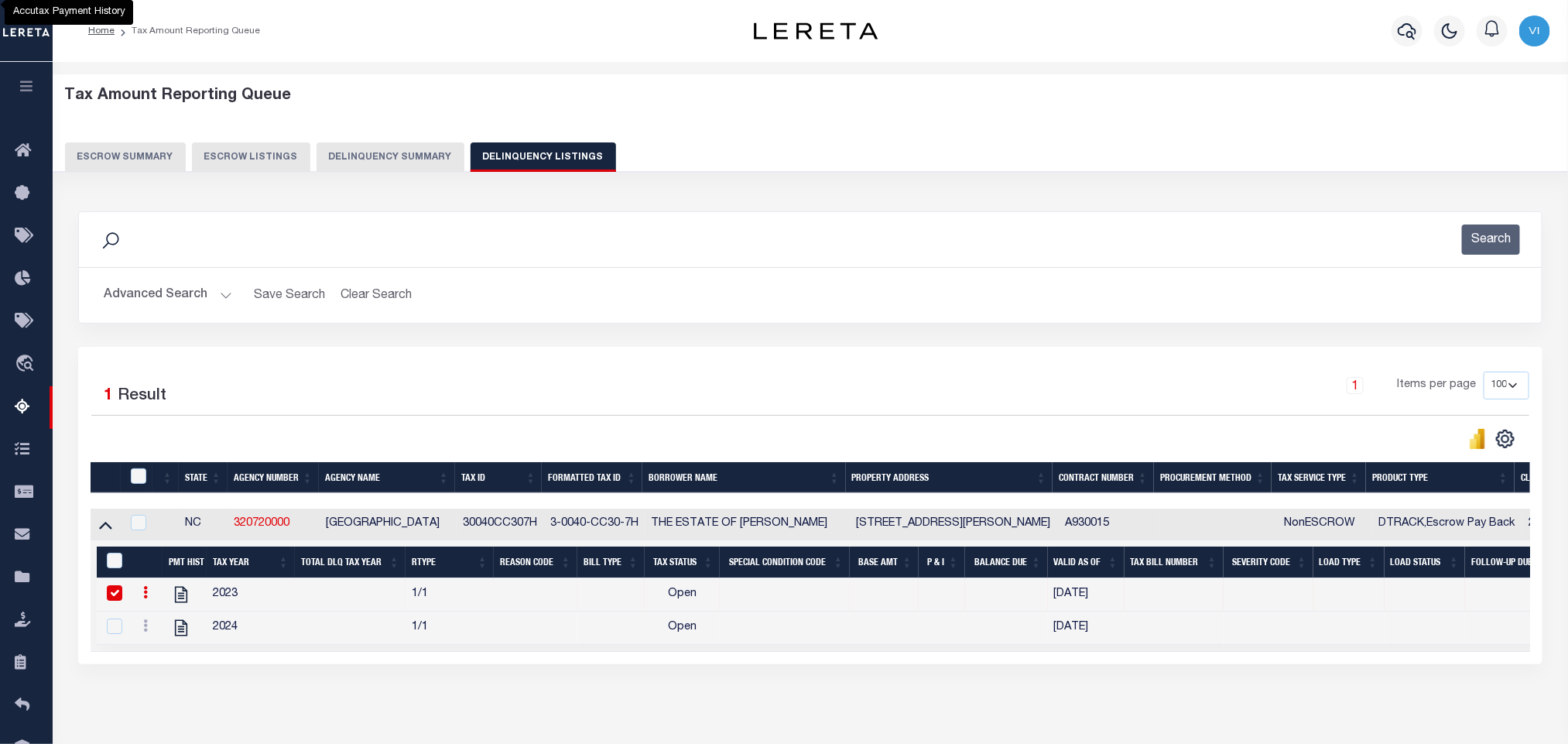
click at [122, 295] on button "Advanced Search" at bounding box center [167, 295] width 128 height 30
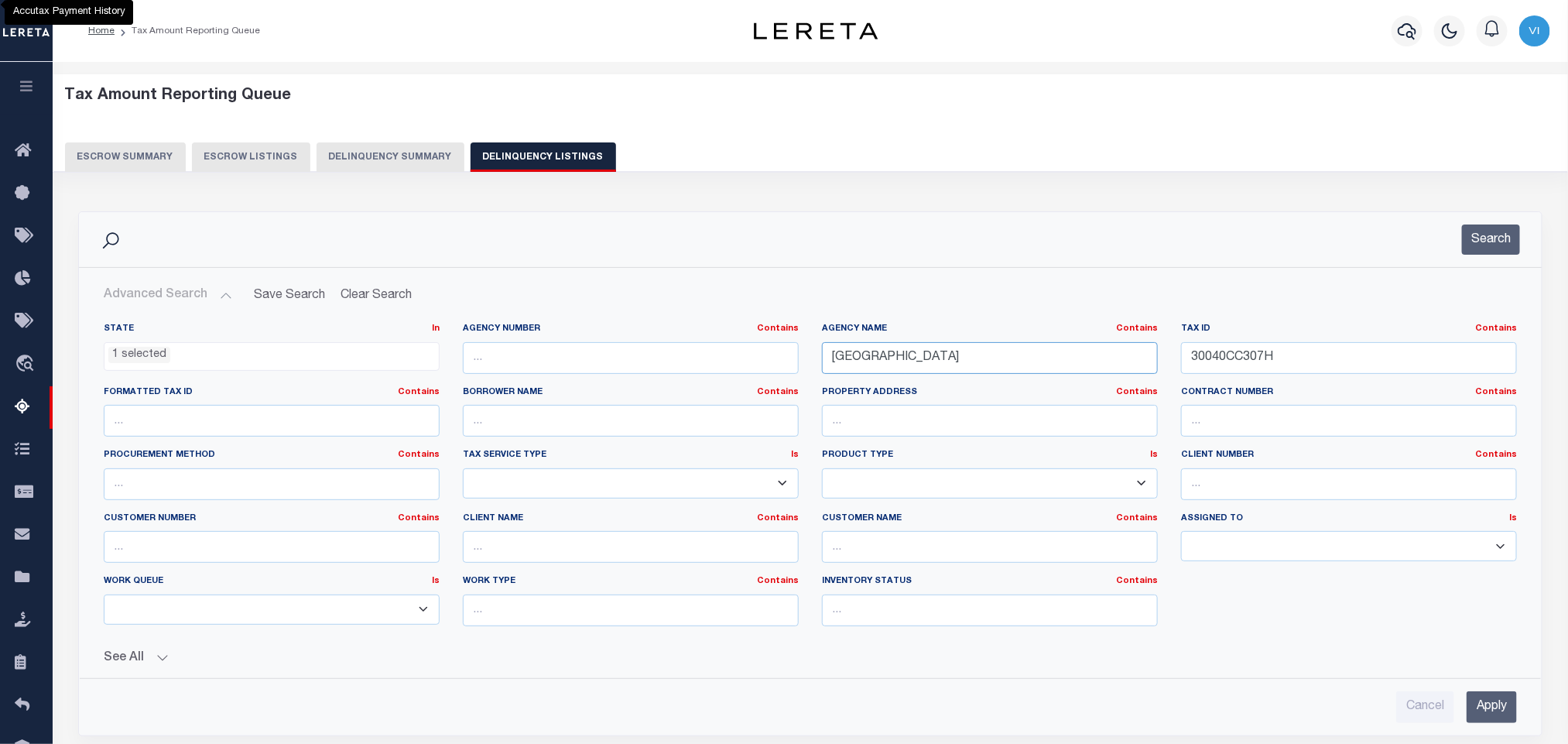
click at [1031, 365] on input "PERQUIMANS COUNTY" at bounding box center [990, 358] width 336 height 32
paste input "ASQUOTANK"
type input "PASQUOTANK COUNTY"
click at [1294, 358] on input "30040CC307H" at bounding box center [1349, 358] width 336 height 32
paste input "P142A-123"
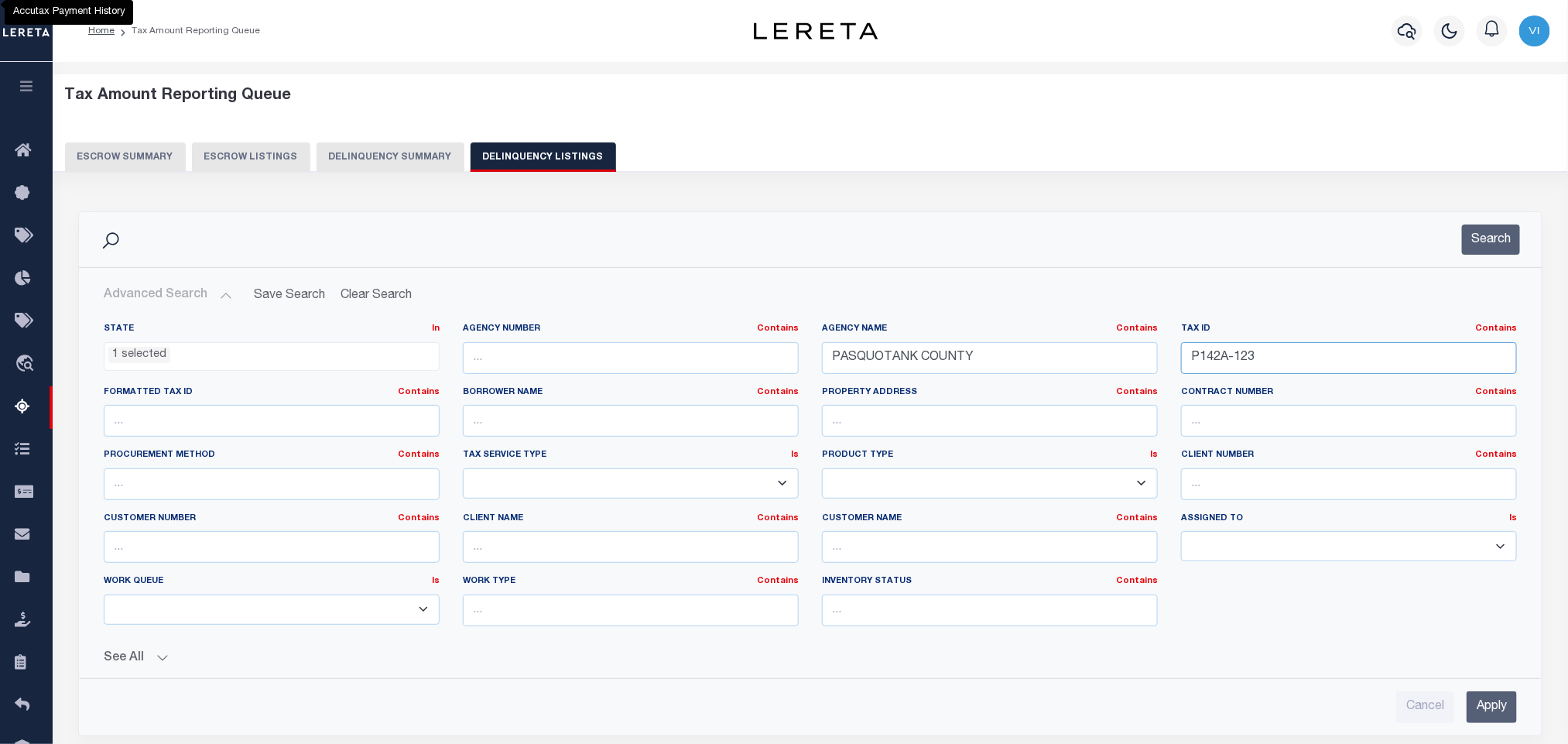
type input "P142A-123"
click at [1485, 702] on input "Apply" at bounding box center [1491, 707] width 50 height 32
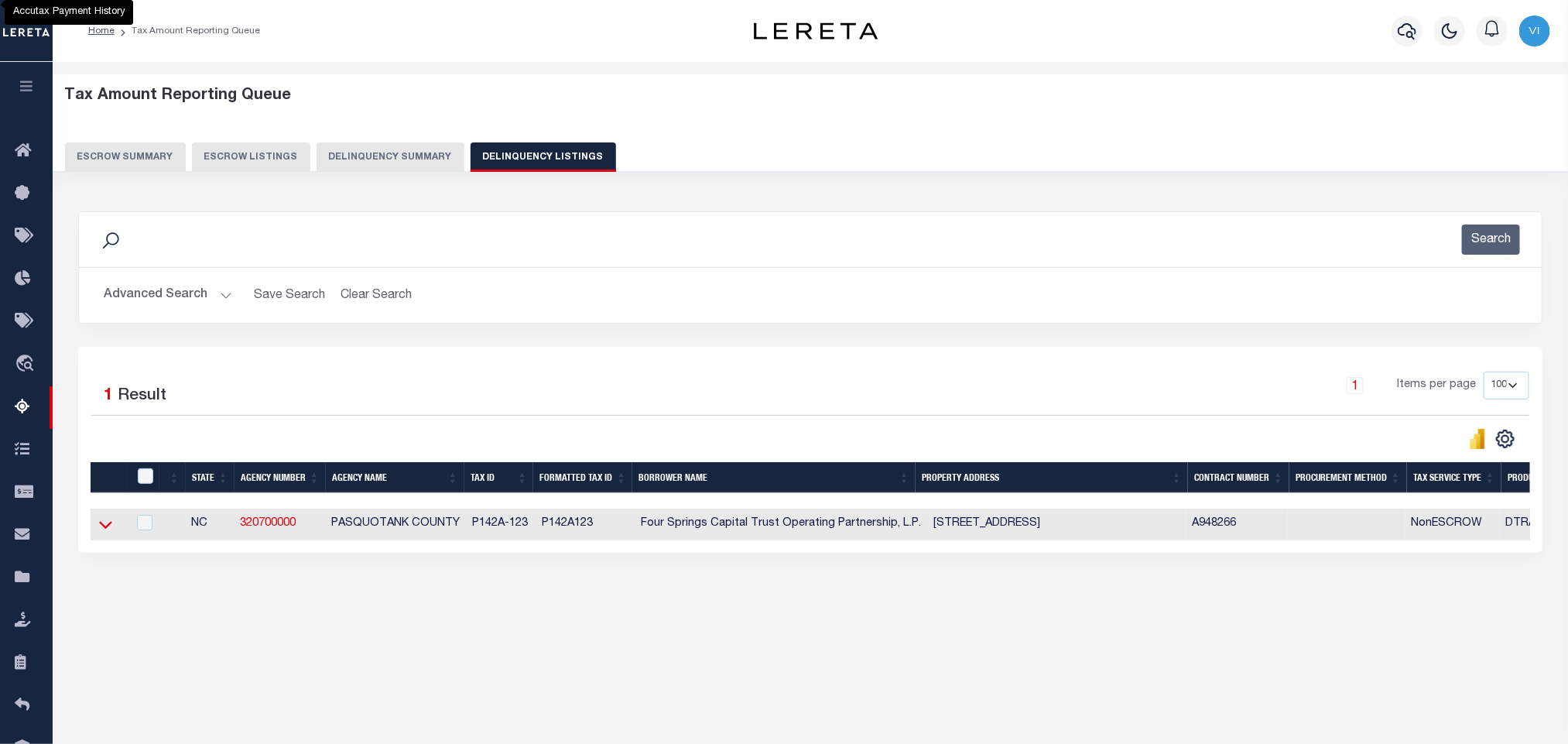
click at [101, 532] on icon at bounding box center [106, 525] width 13 height 17
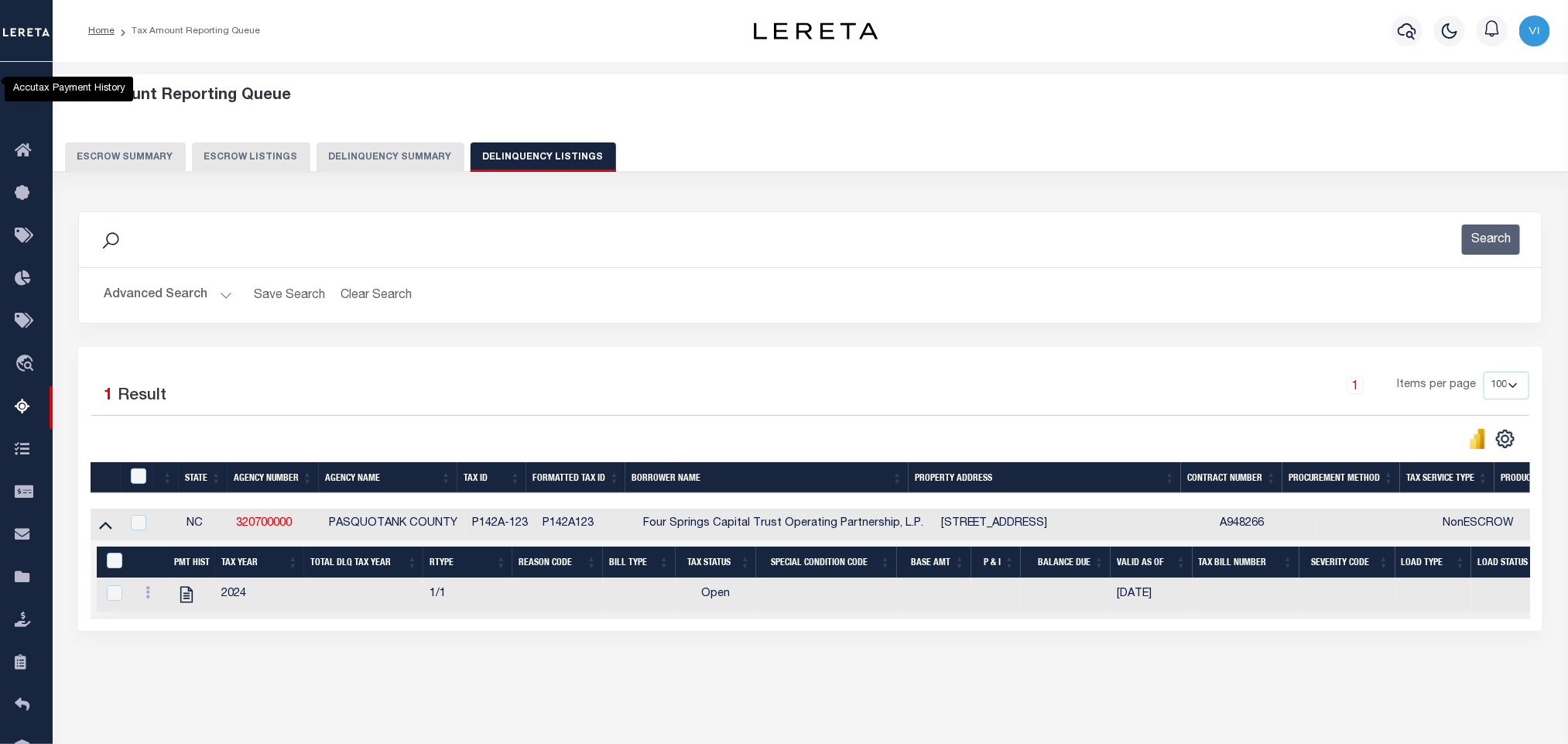
scroll to position [77, 0]
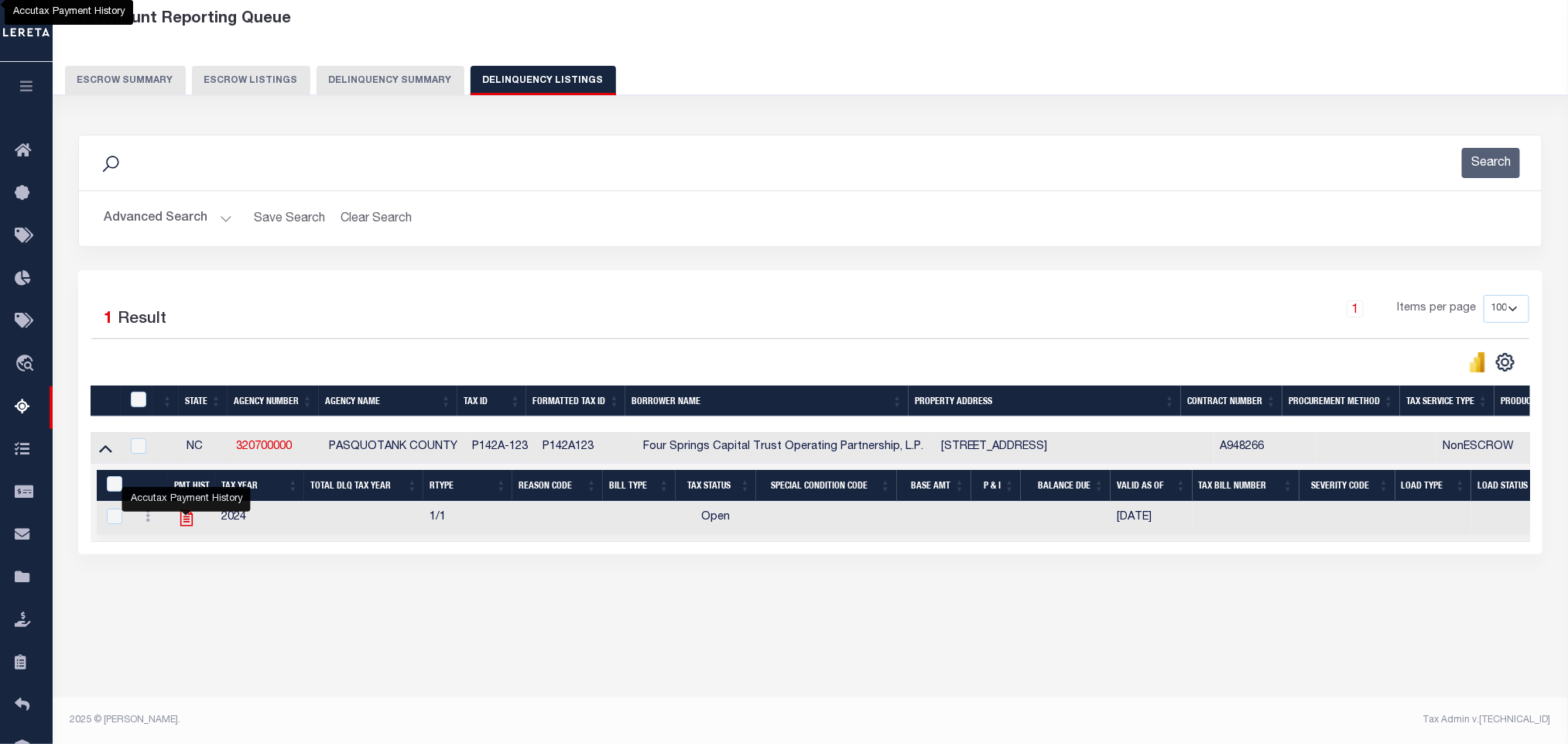
click at [189, 528] on icon "" at bounding box center [187, 517] width 20 height 20
checkbox input "true"
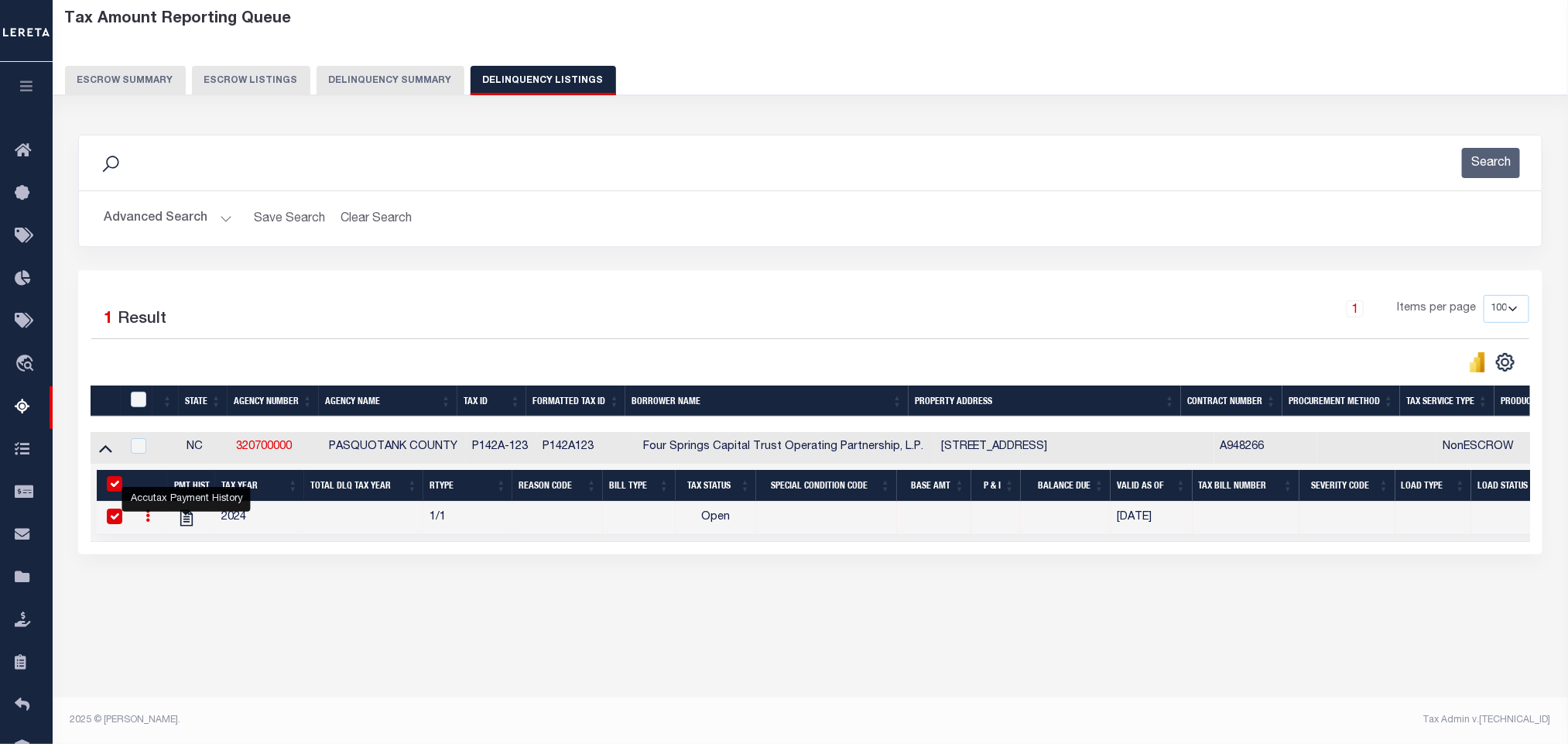
scroll to position [0, 0]
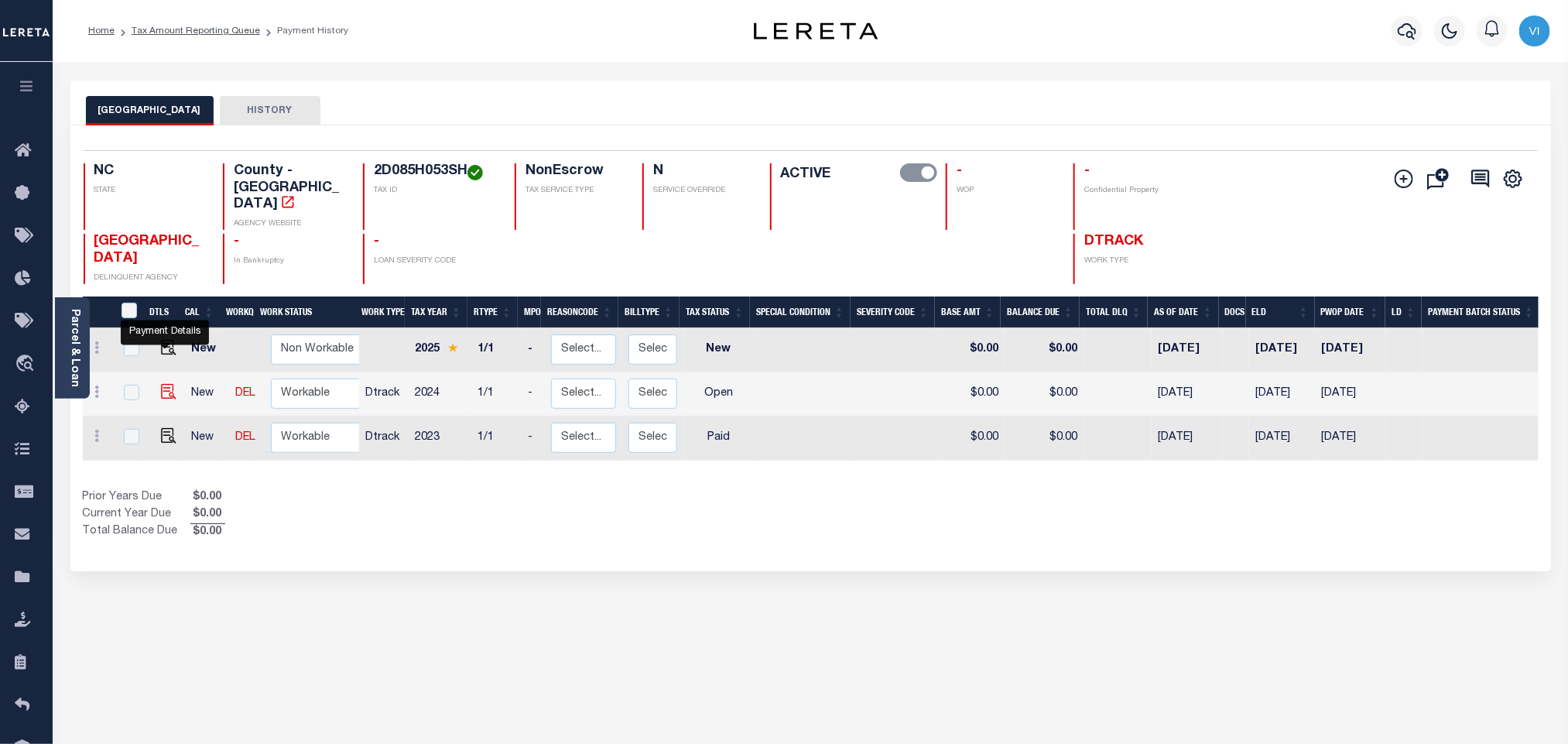
click at [162, 384] on img "" at bounding box center [168, 392] width 16 height 16
checkbox input "true"
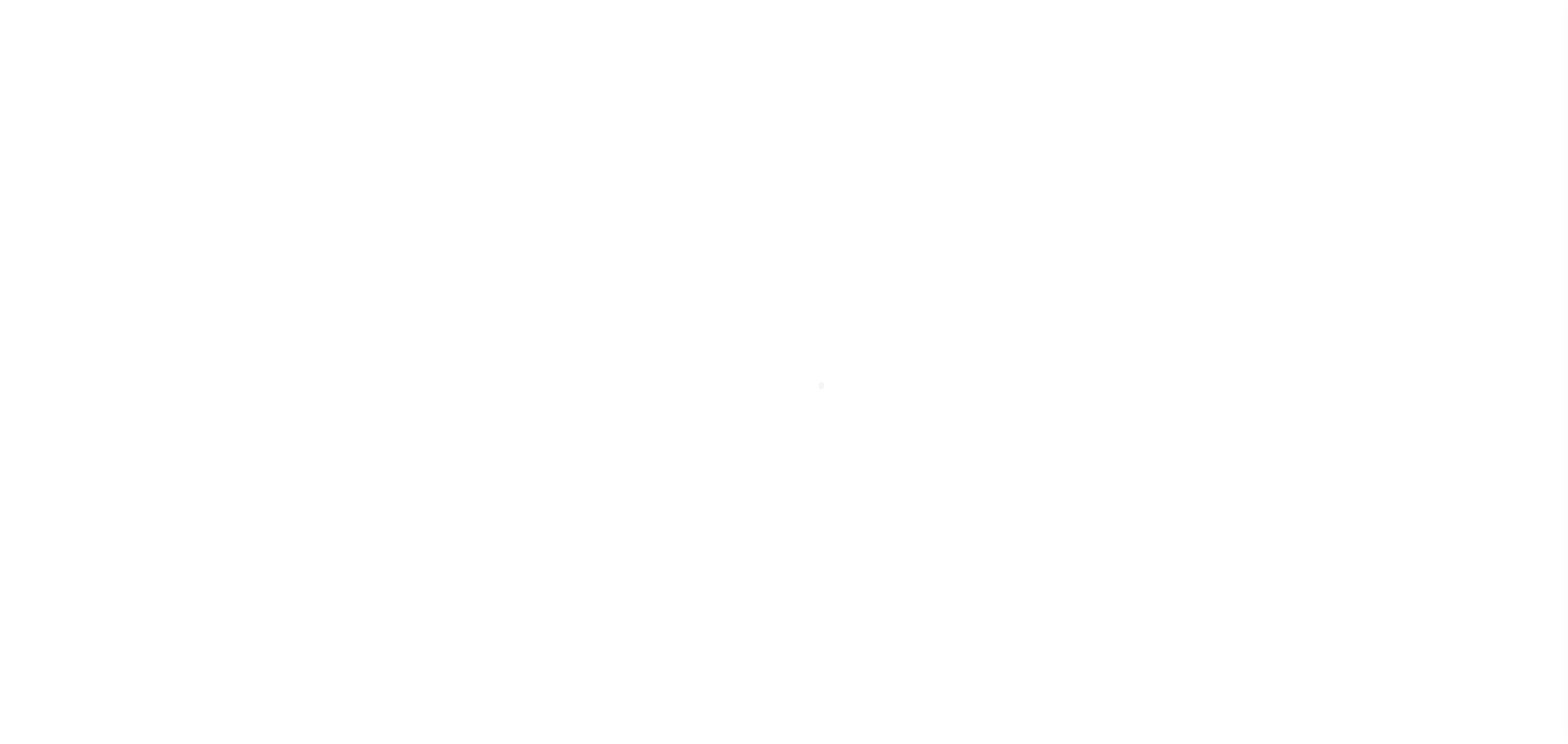
select select "OP2"
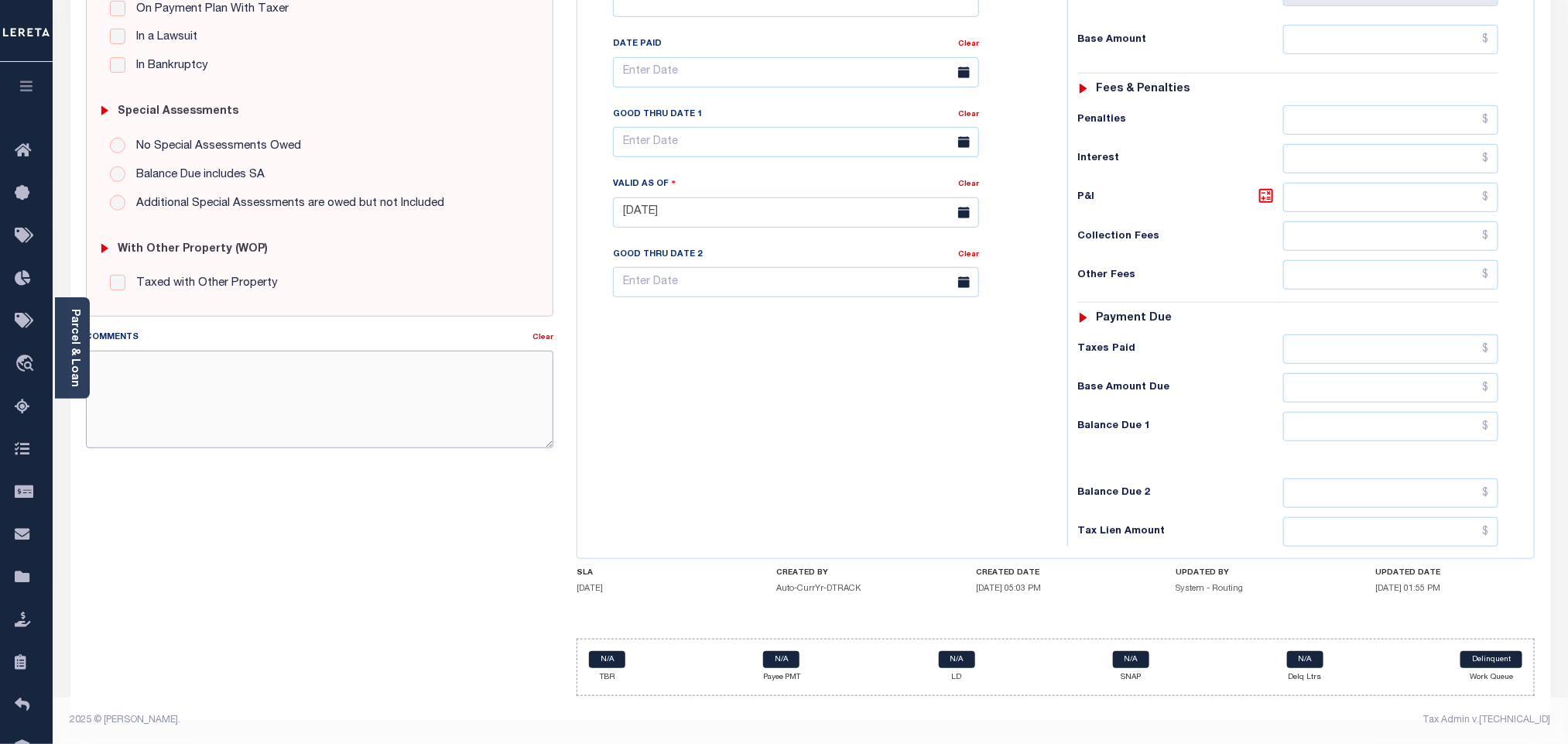
click at [419, 422] on textarea "Comments" at bounding box center [319, 399] width 467 height 97
paste textarea "Information taken verbally."
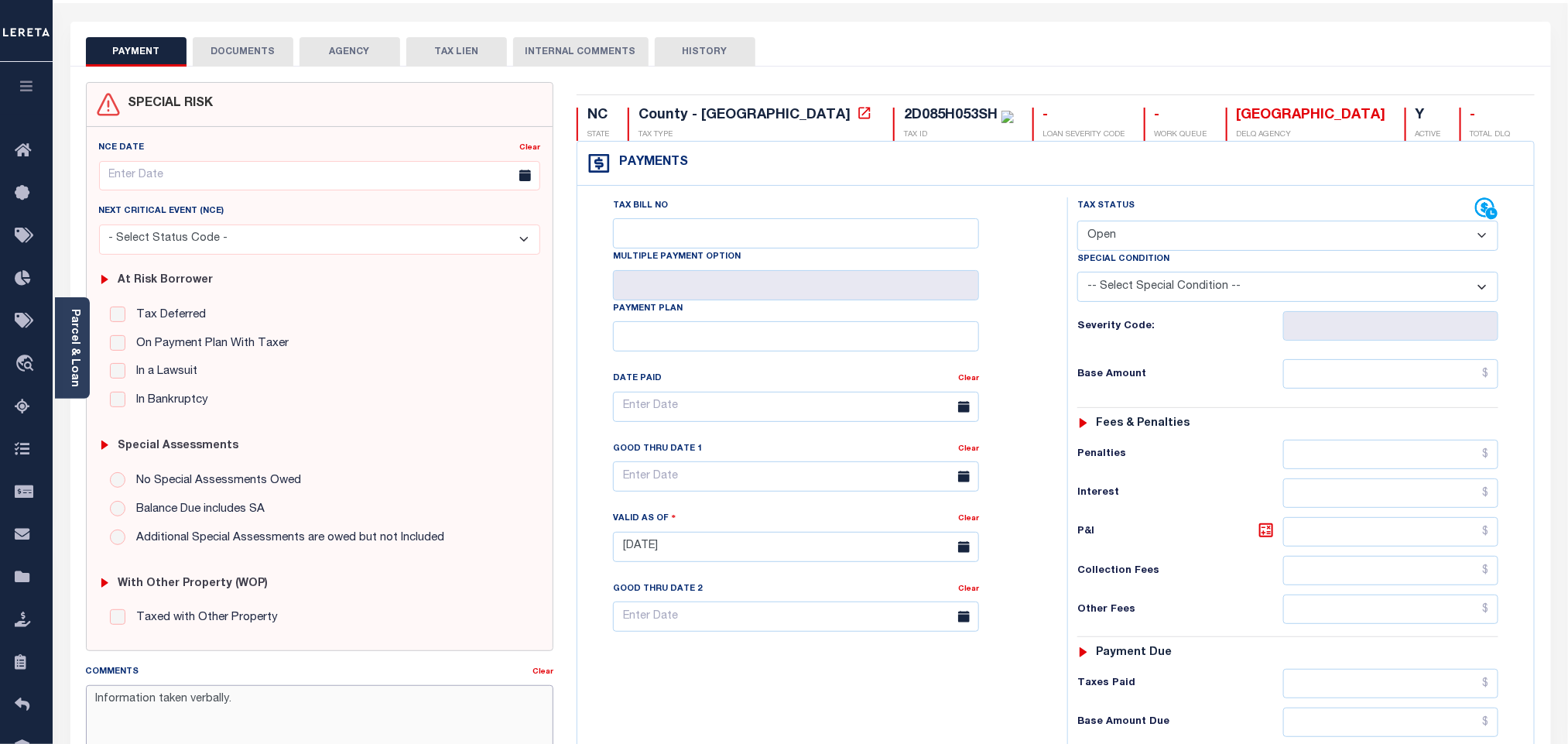
type textarea "Information taken verbally."
type input "[DATE]"
click at [1129, 221] on div "Tax Status Status" at bounding box center [1276, 209] width 397 height 23
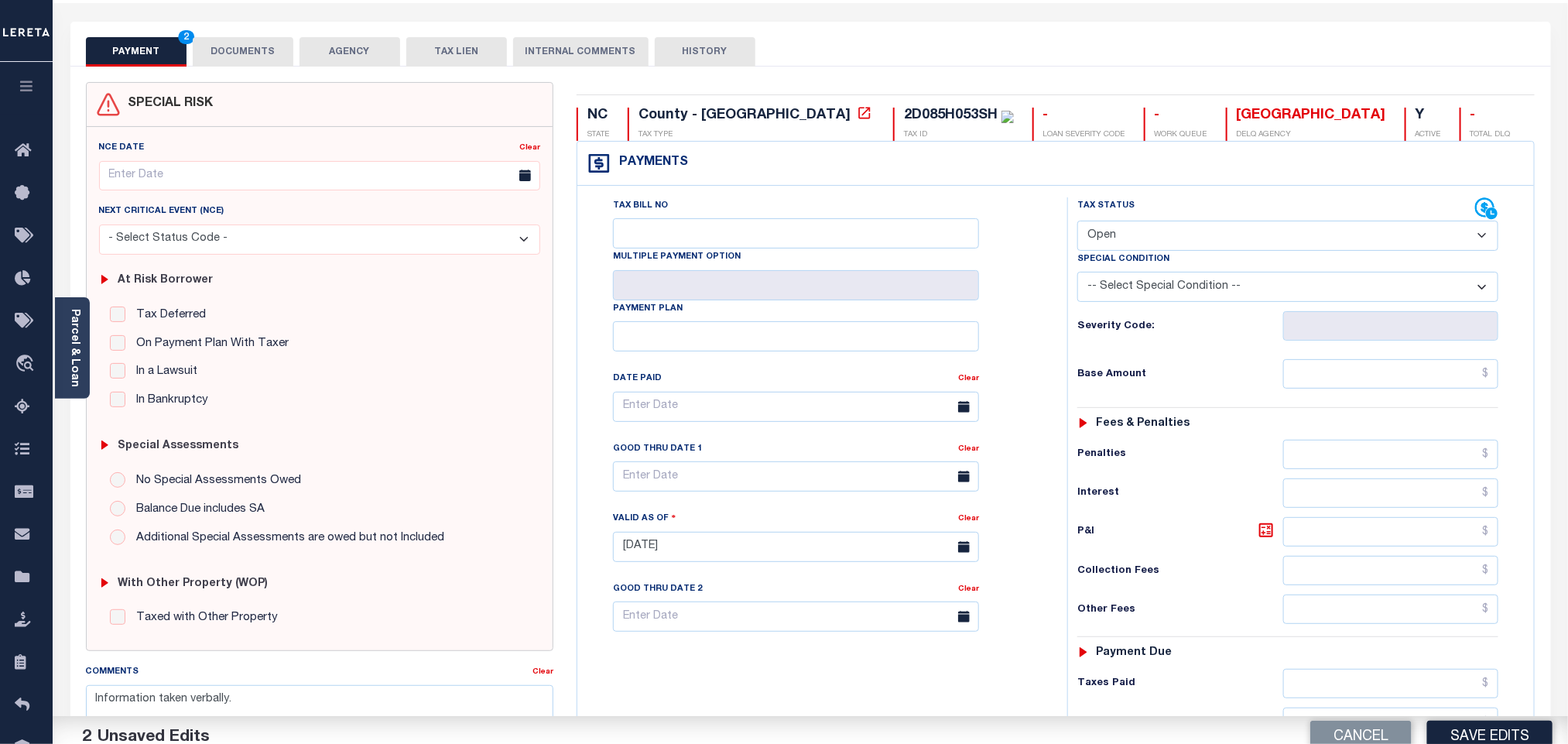
click at [1129, 249] on select "- Select Status Code - Open Due/Unpaid Paid Incomplete No Tax Due Internal Refu…" at bounding box center [1287, 236] width 421 height 30
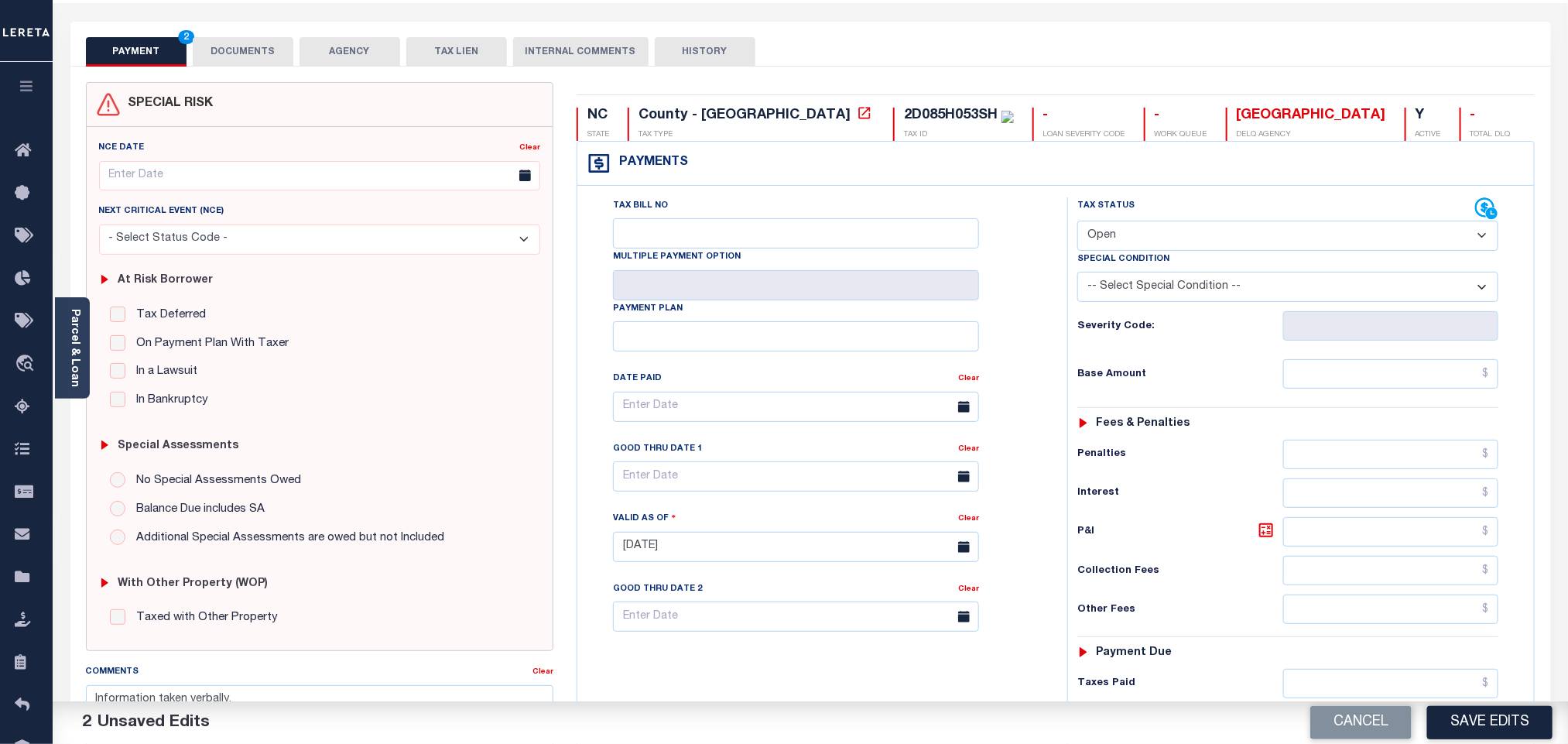
select select "PYD"
click at [1077, 222] on select "- Select Status Code - Open Due/Unpaid Paid Incomplete No Tax Due Internal Refu…" at bounding box center [1287, 236] width 421 height 30
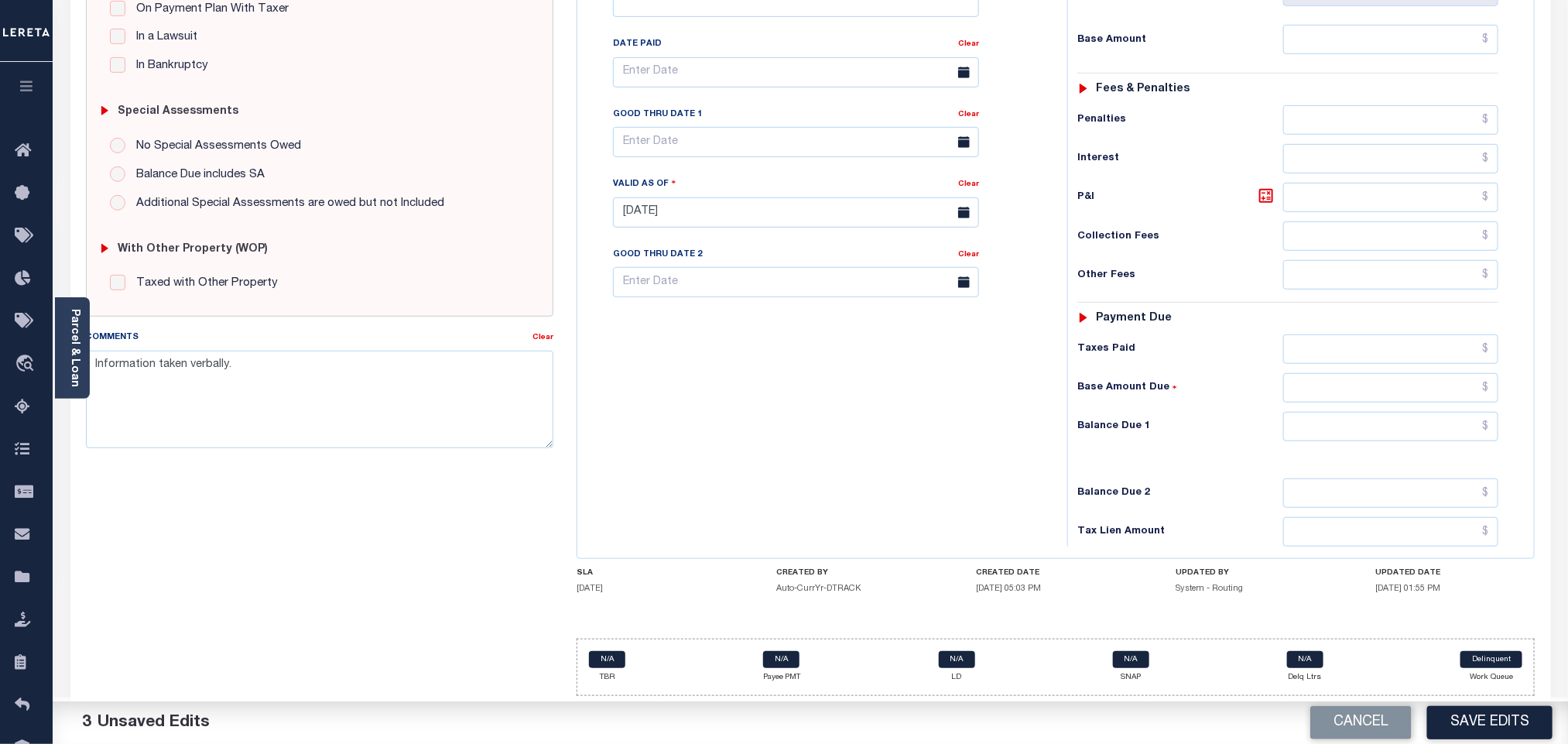
click at [1321, 442] on div "Tax Status Status - Select Status Code -" at bounding box center [1293, 205] width 452 height 683
click at [1319, 432] on input "text" at bounding box center [1391, 426] width 216 height 29
type input "$0.00"
click at [1222, 487] on h6 "Balance Due 2" at bounding box center [1180, 492] width 206 height 12
click at [1444, 718] on button "Save Edits" at bounding box center [1490, 722] width 125 height 33
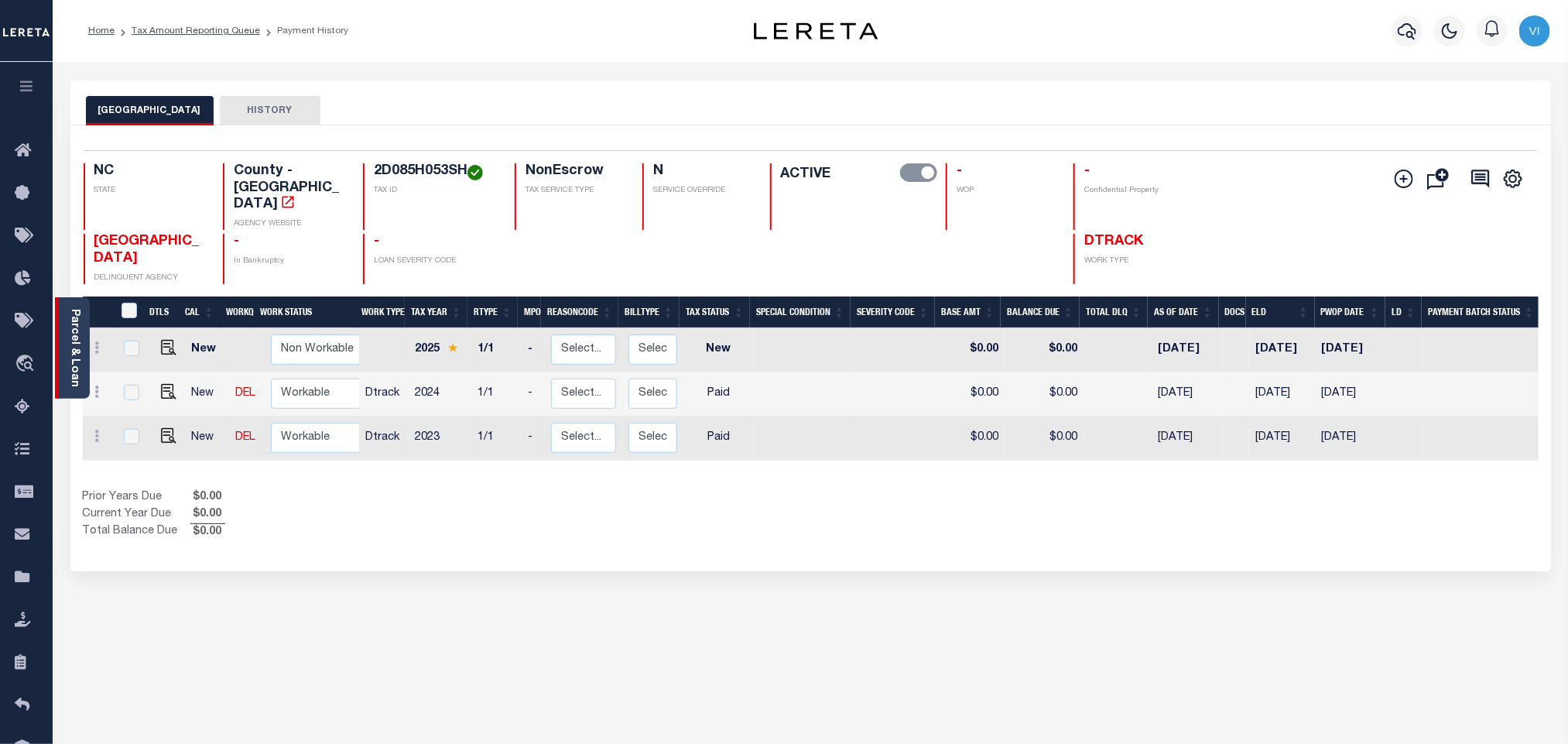
click at [72, 355] on link "Parcel & Loan" at bounding box center [74, 348] width 11 height 78
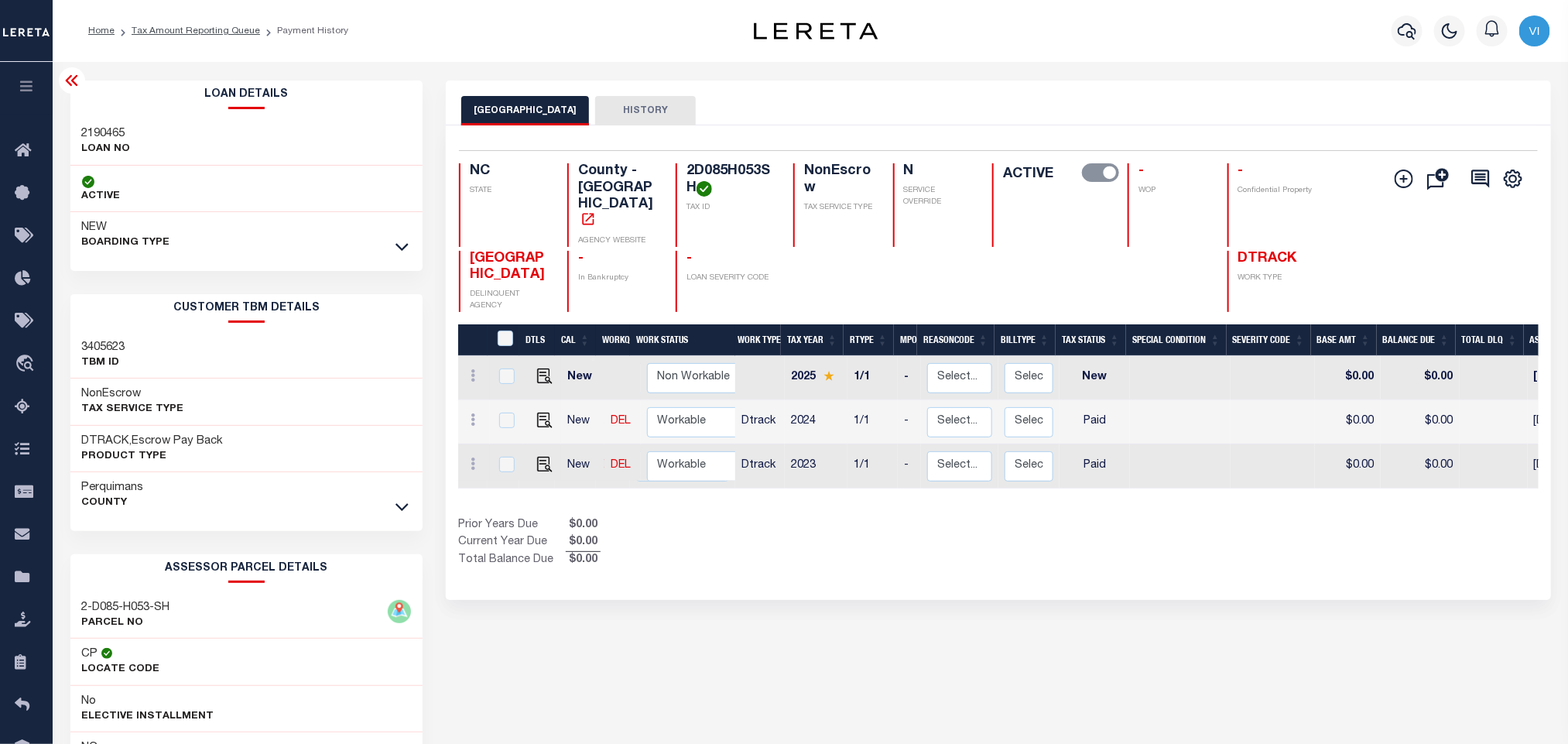
click at [71, 132] on div "2190465 LOAN NO" at bounding box center [247, 142] width 353 height 47
copy h3 "2190465"
click at [706, 172] on h4 "2D085H053SH" at bounding box center [731, 180] width 88 height 33
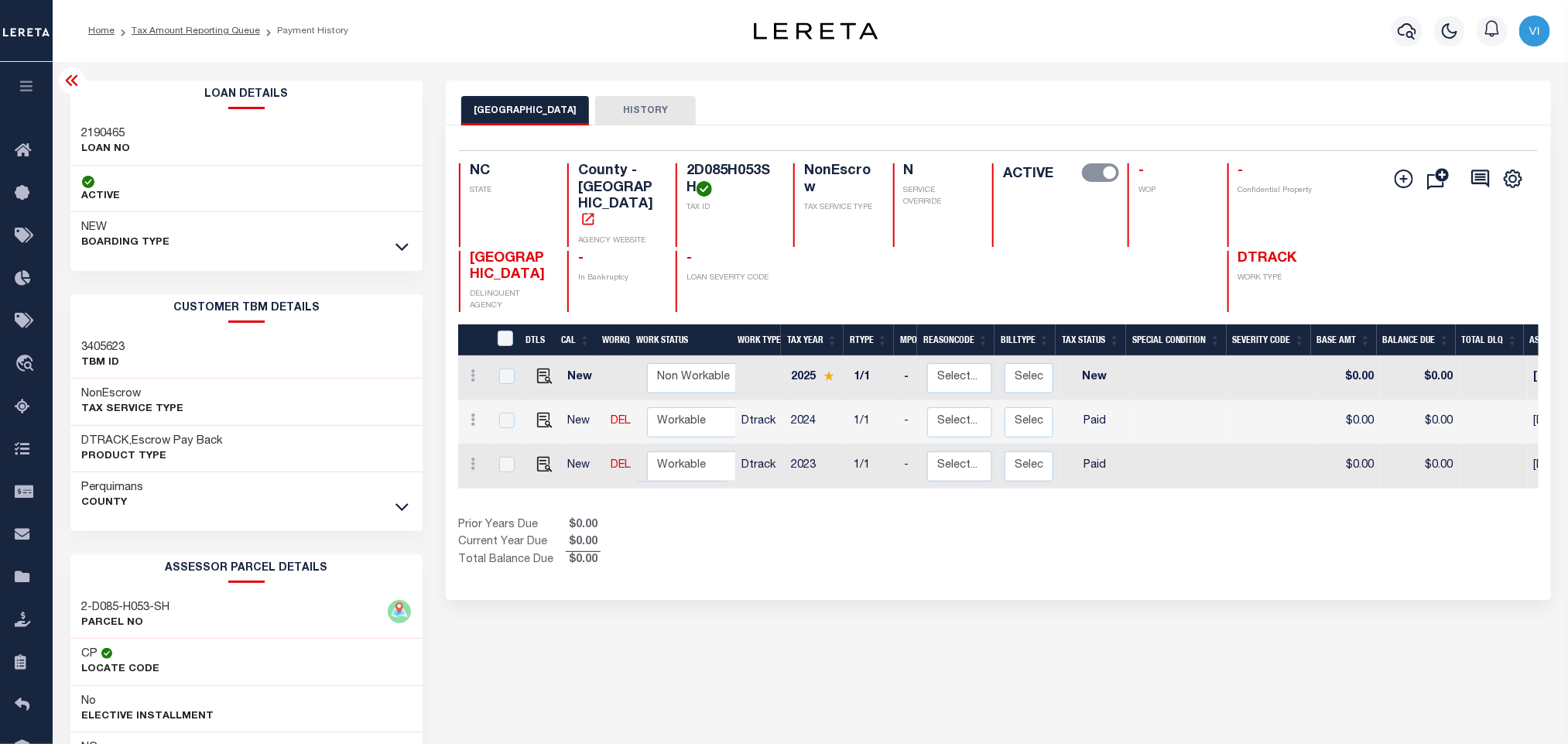
copy h4 "2D085H053SH"
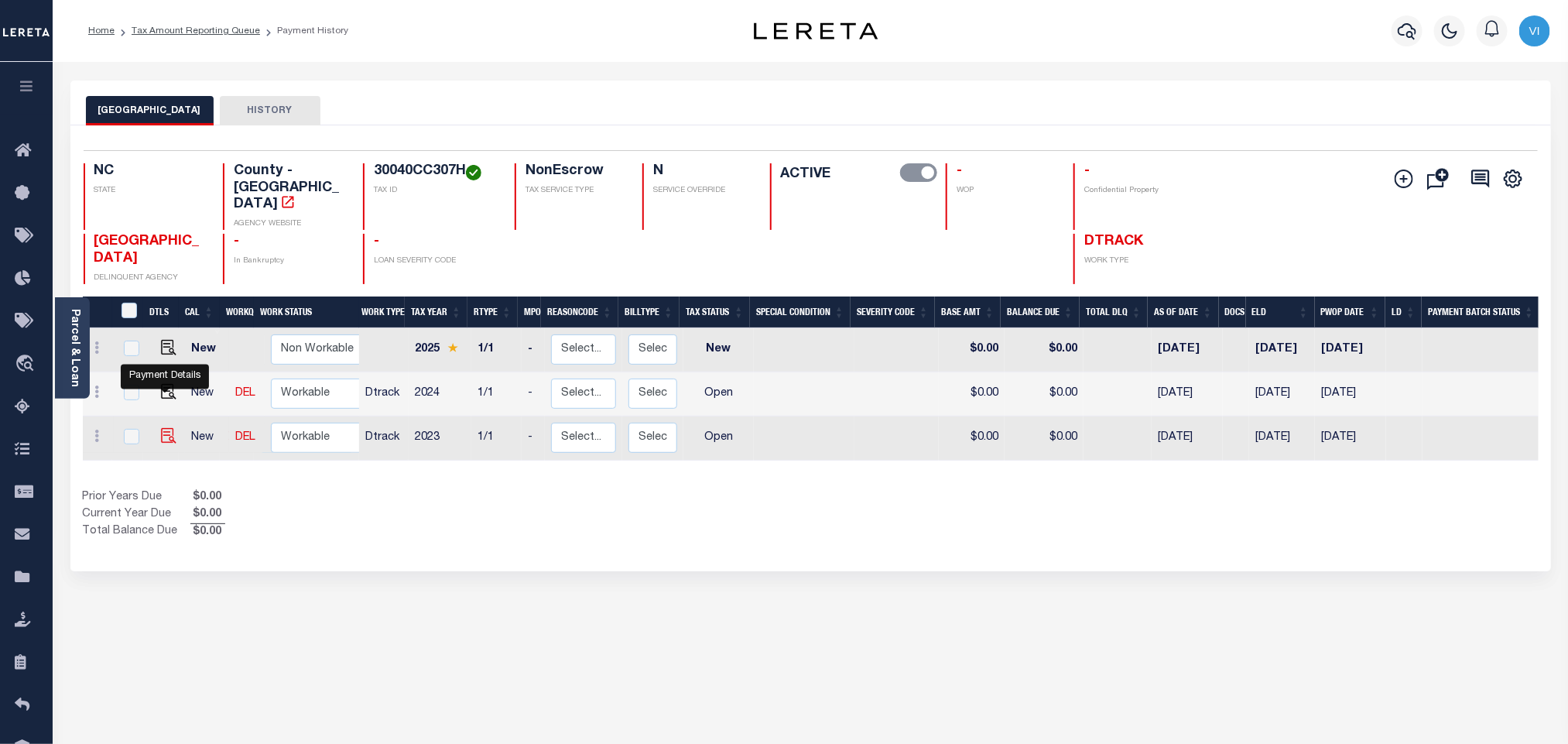
click at [168, 428] on img "" at bounding box center [168, 436] width 16 height 16
checkbox input "true"
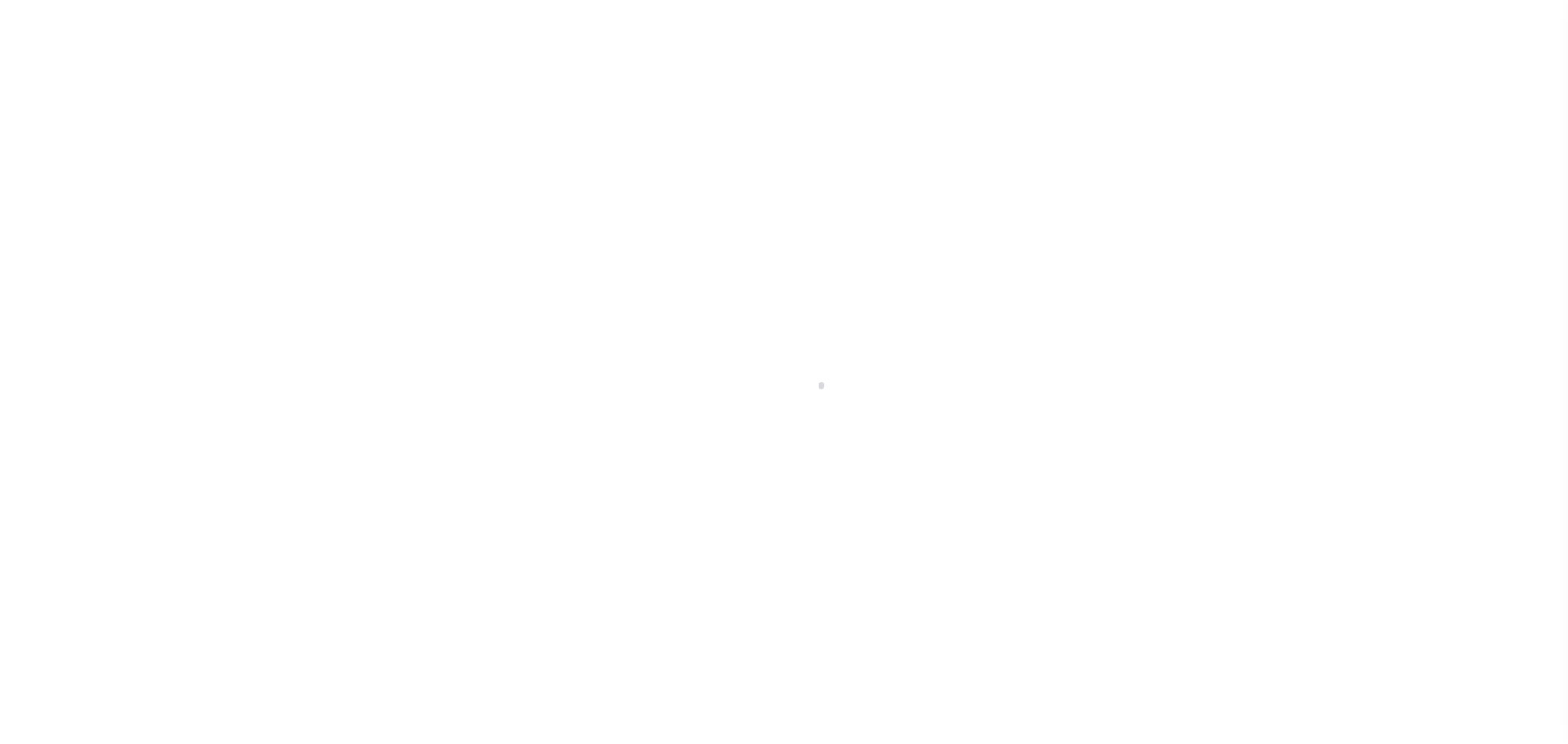
select select "OP2"
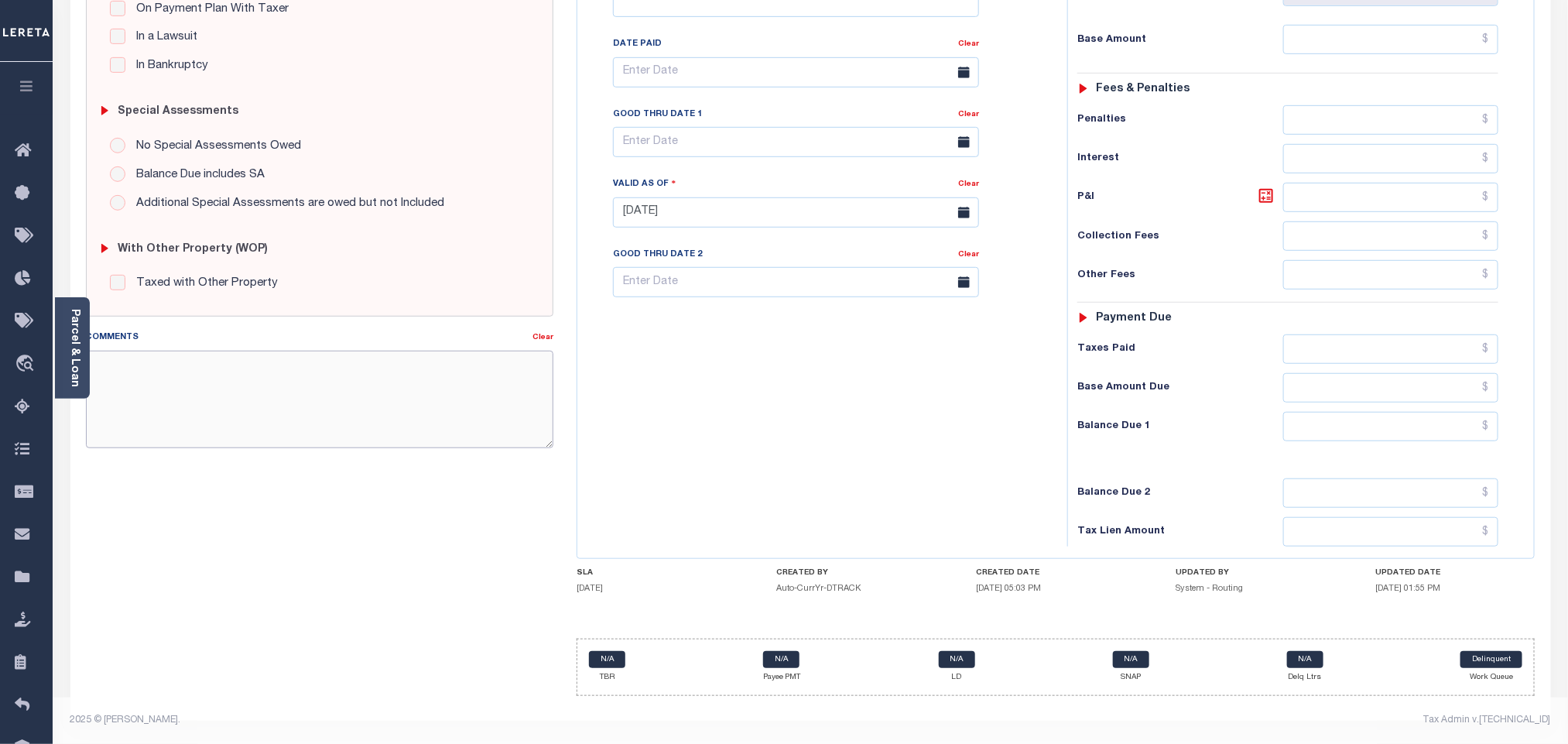
click at [283, 396] on textarea "Comments" at bounding box center [319, 399] width 467 height 97
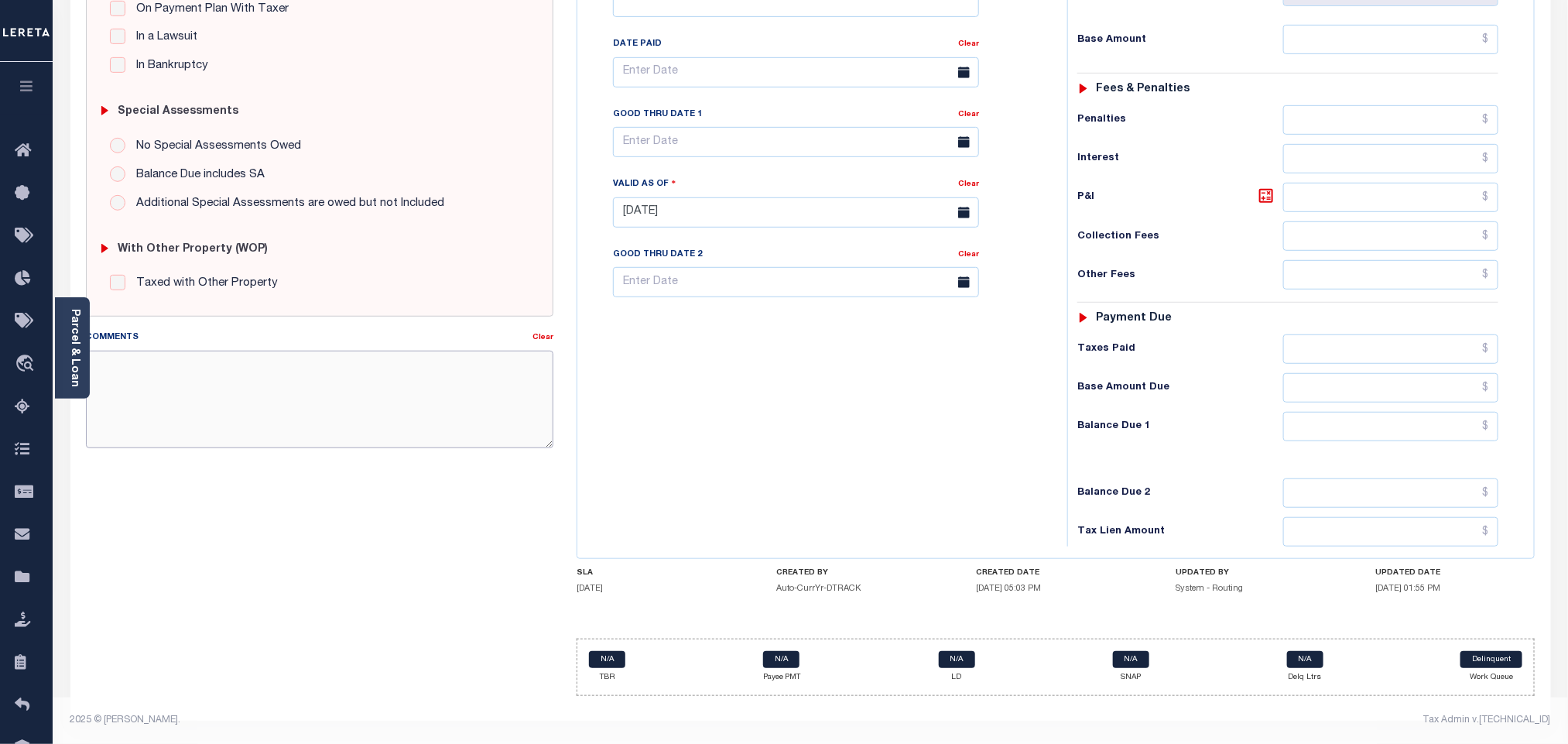
paste textarea "Information taken verbally."
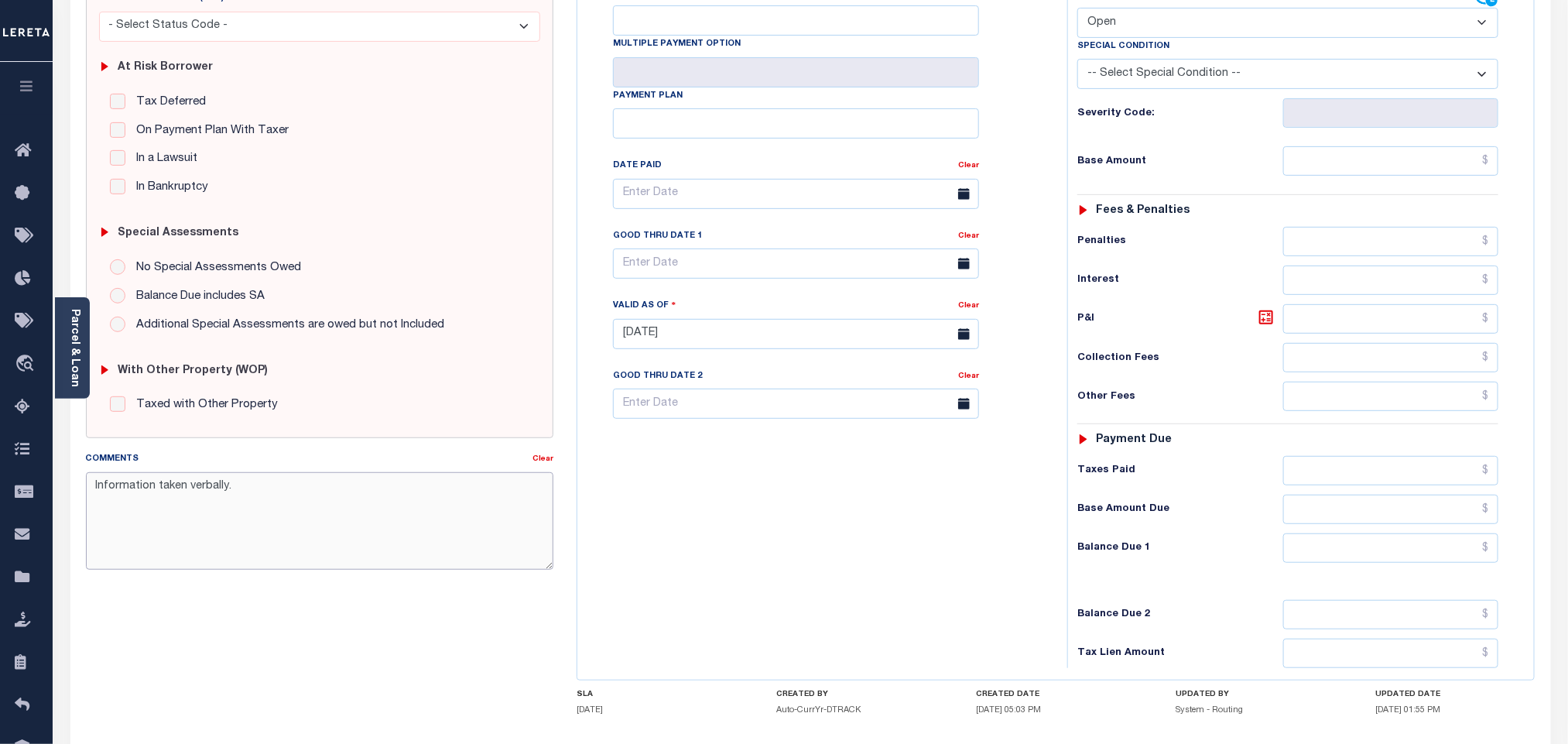
scroll to position [59, 0]
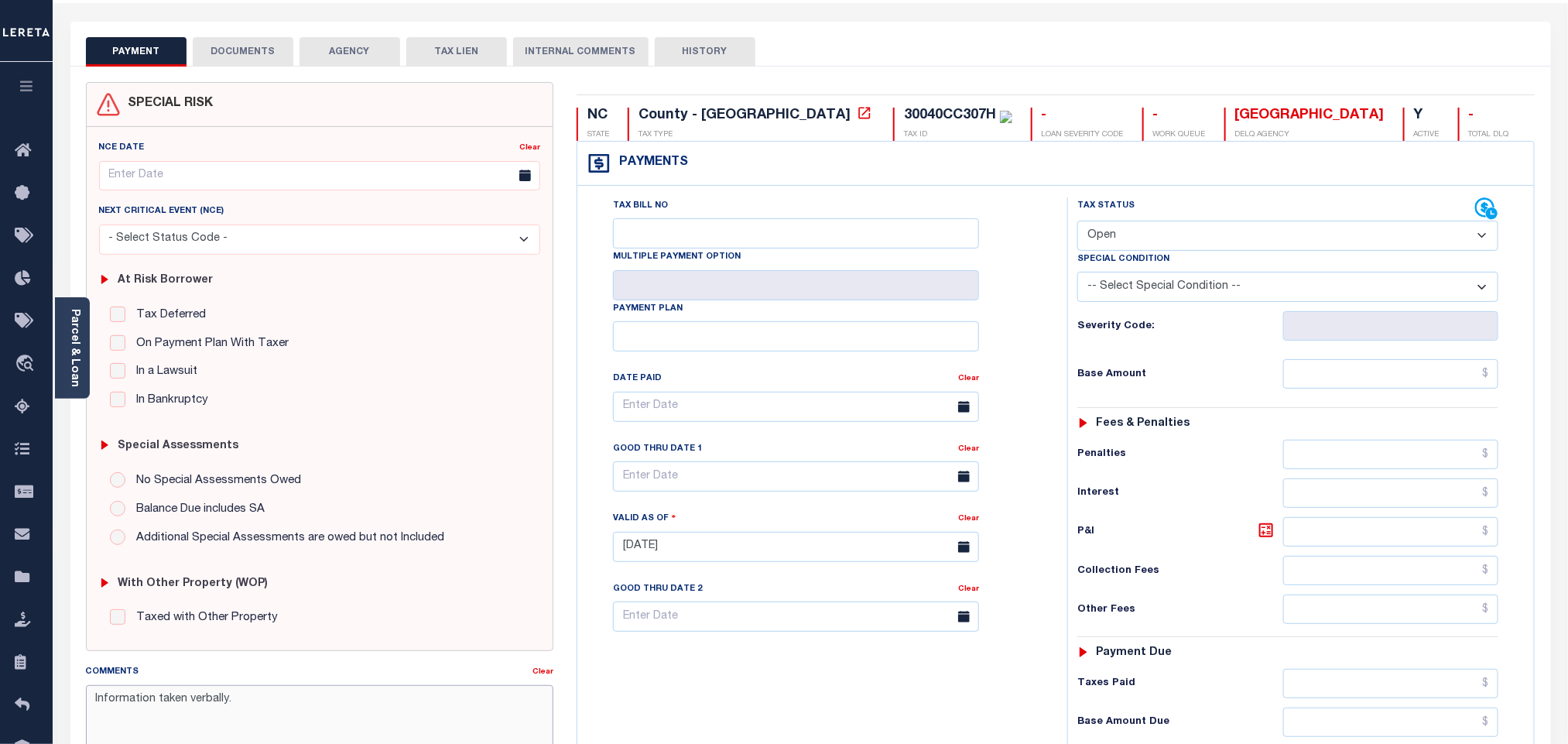
type textarea "Information taken verbally."
click at [1129, 245] on select "- Select Status Code - Open Due/Unpaid Paid Incomplete No Tax Due Internal Refu…" at bounding box center [1287, 236] width 421 height 30
type input "[DATE]"
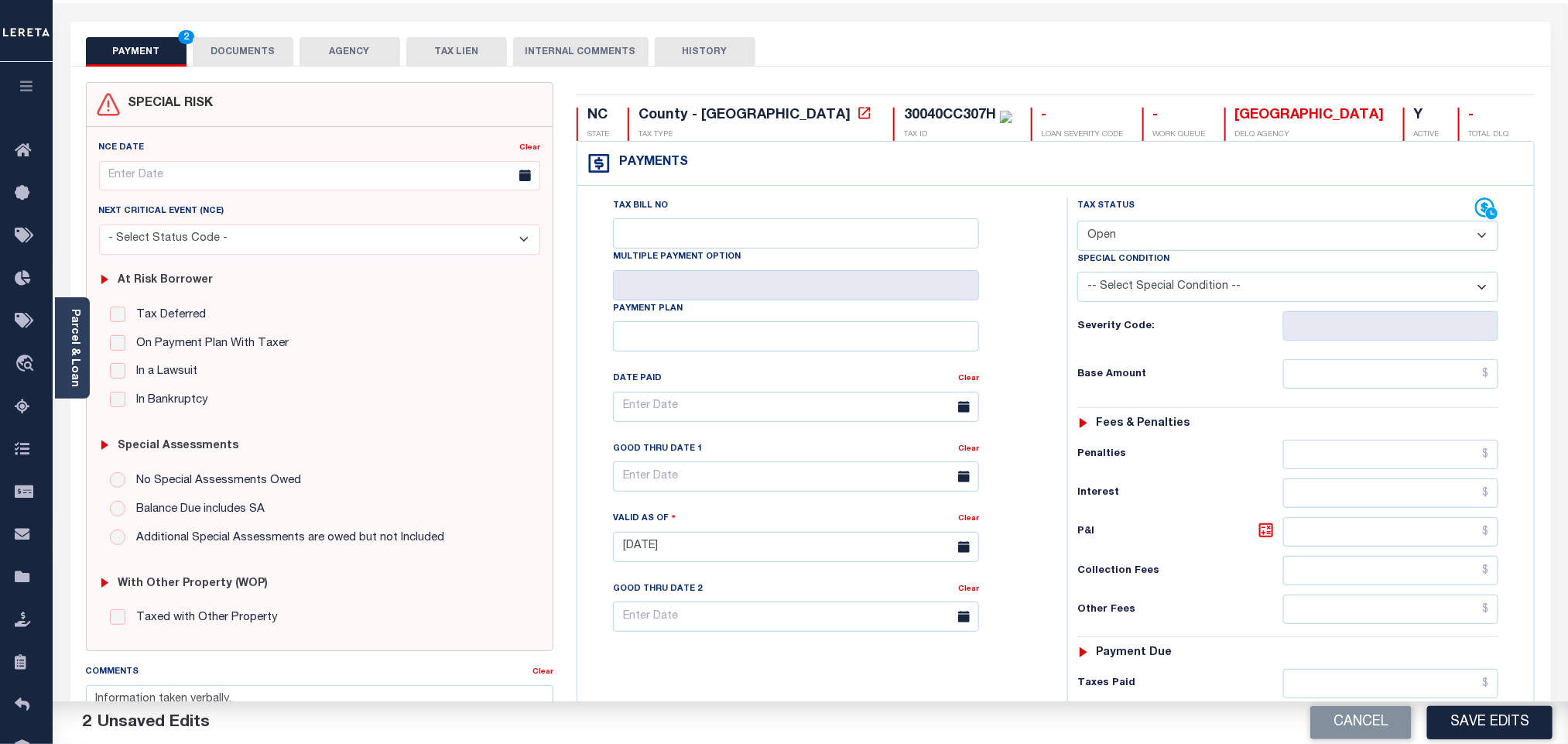
select select "PYD"
click at [1077, 222] on select "- Select Status Code - Open Due/Unpaid Paid Incomplete No Tax Due Internal Refu…" at bounding box center [1287, 236] width 421 height 30
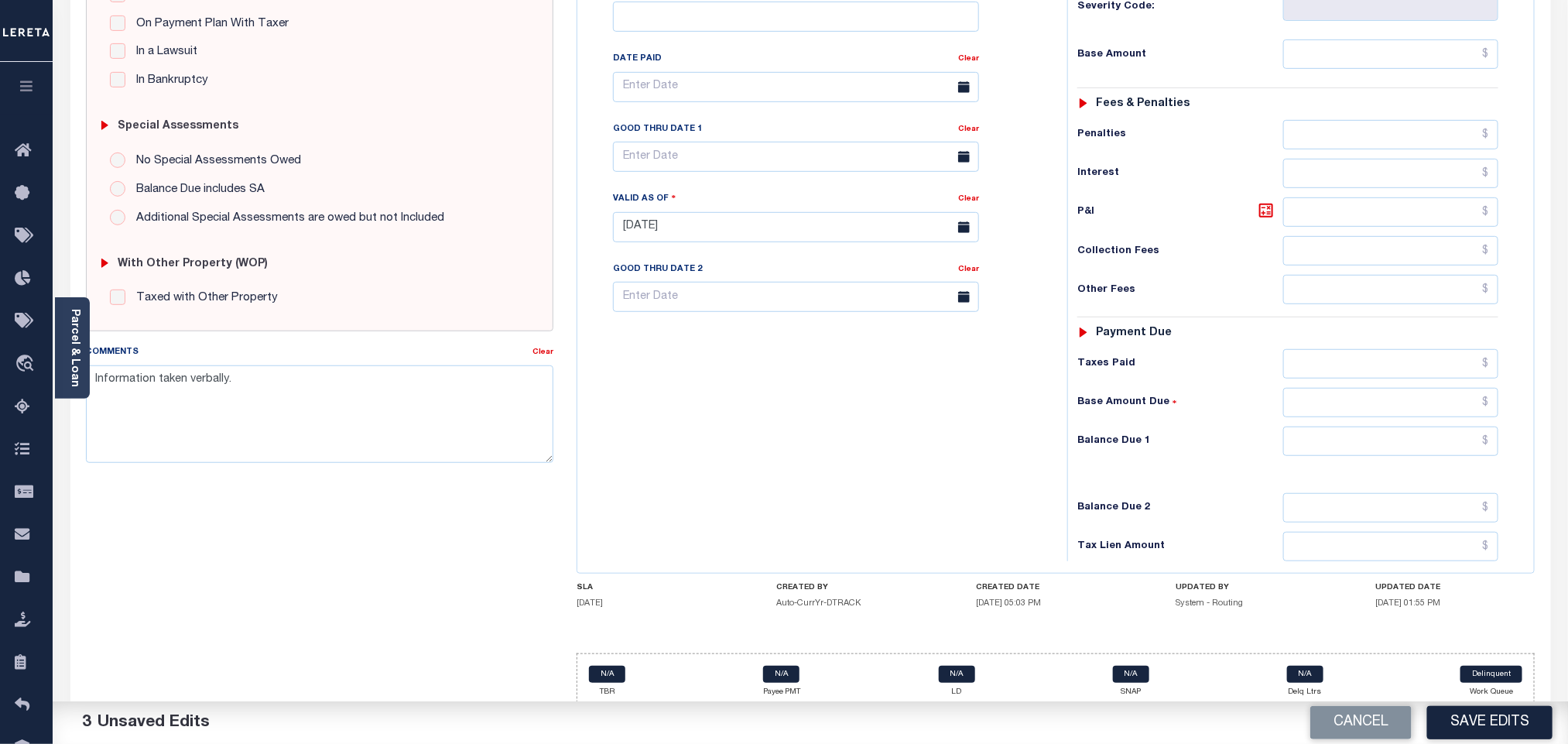
scroll to position [407, 0]
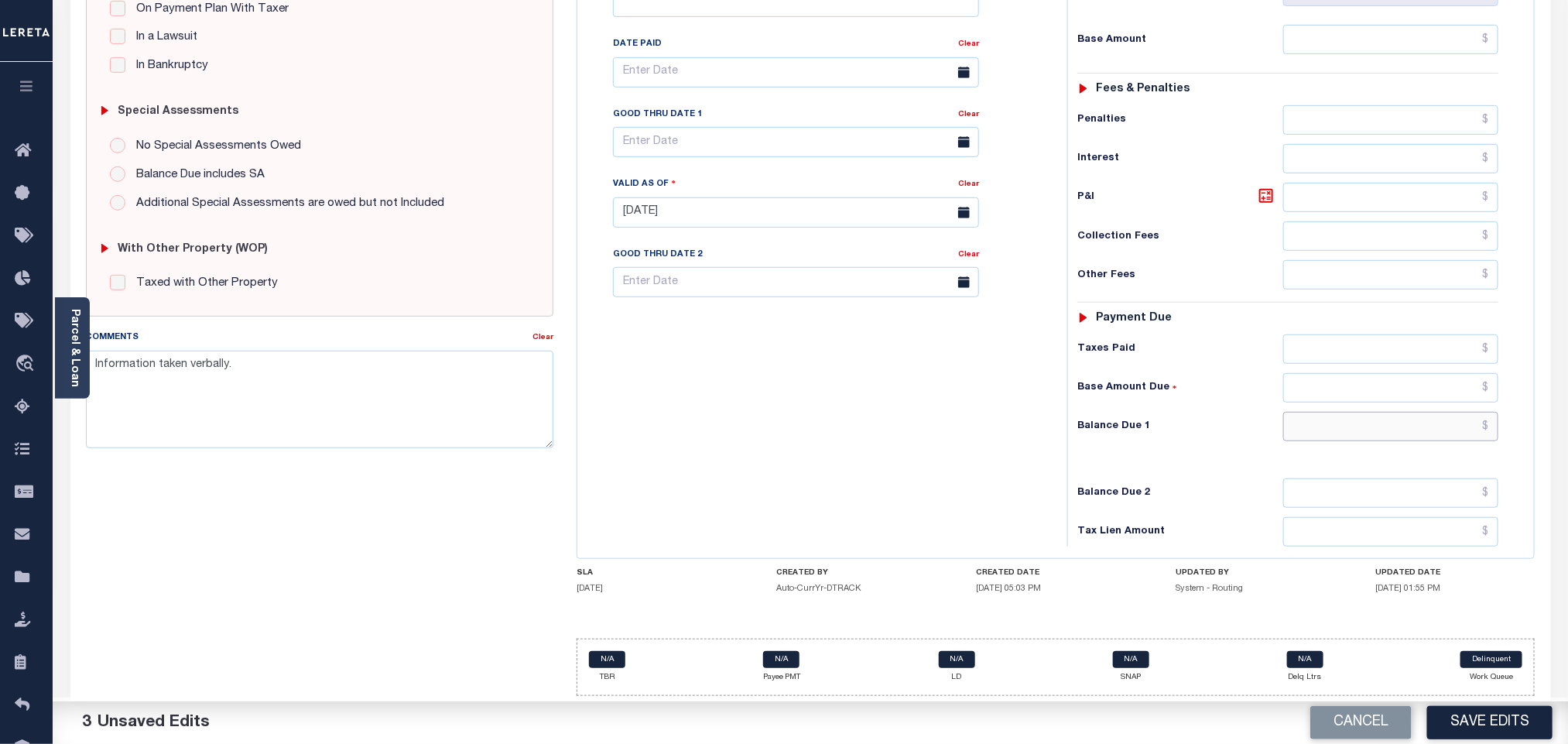
drag, startPoint x: 1323, startPoint y: 420, endPoint x: 1315, endPoint y: 439, distance: 20.6
click at [1323, 420] on input "text" at bounding box center [1391, 426] width 216 height 29
type input "$0.00"
click at [1259, 479] on div "Balance Due 2" at bounding box center [1287, 492] width 421 height 29
click at [1491, 727] on button "Save Edits" at bounding box center [1490, 722] width 125 height 33
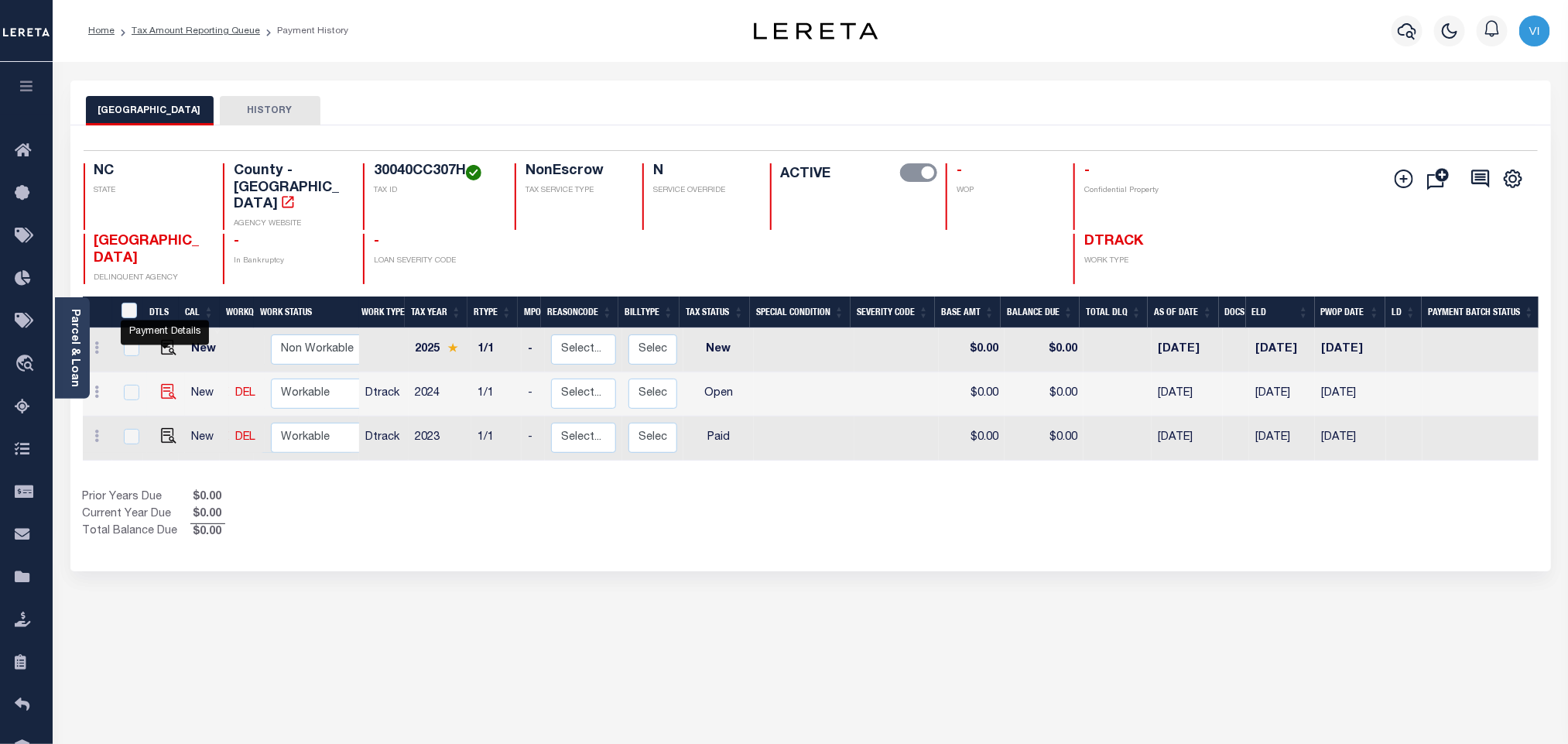
click at [166, 384] on img "" at bounding box center [168, 392] width 16 height 16
checkbox input "true"
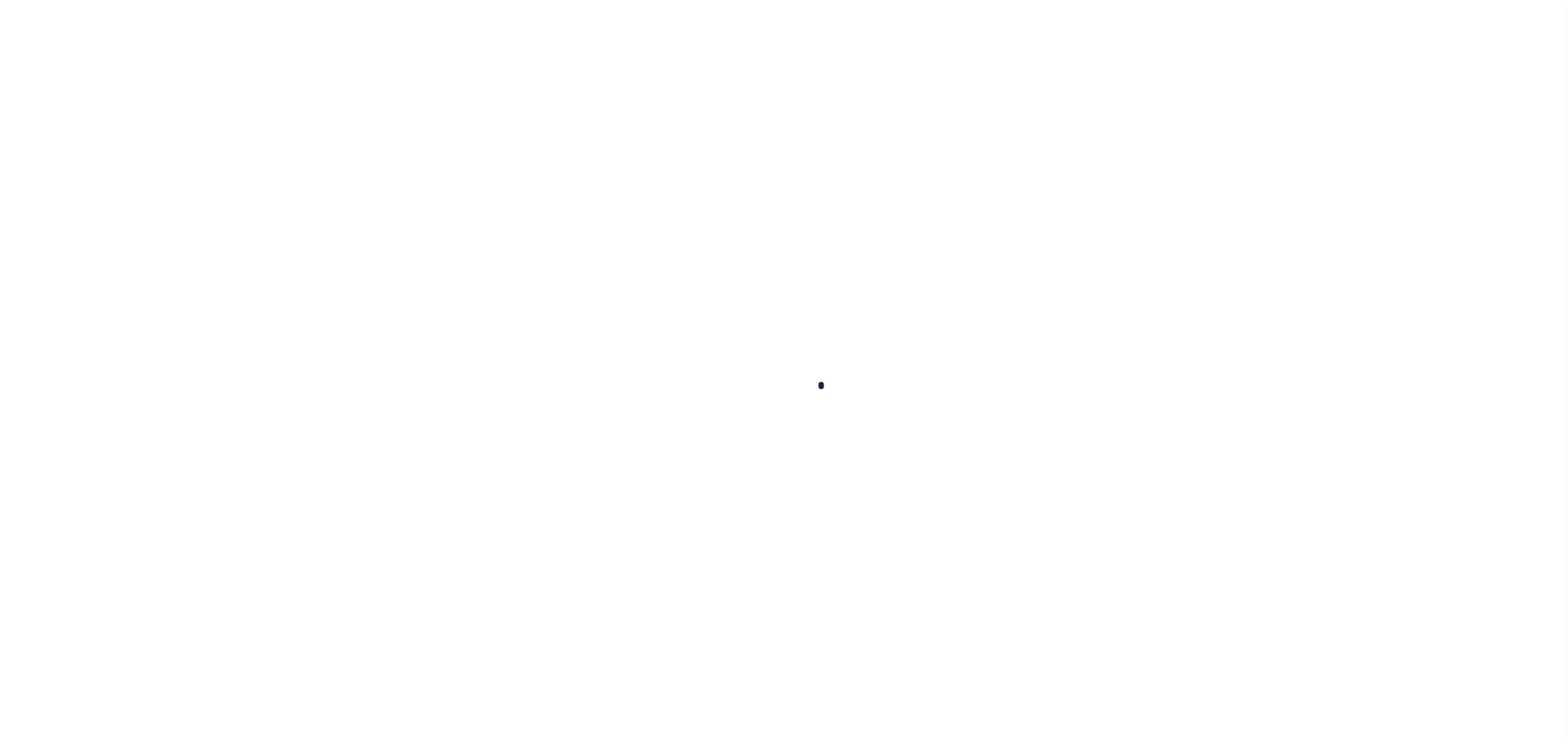
checkbox input "false"
type input "[DATE]"
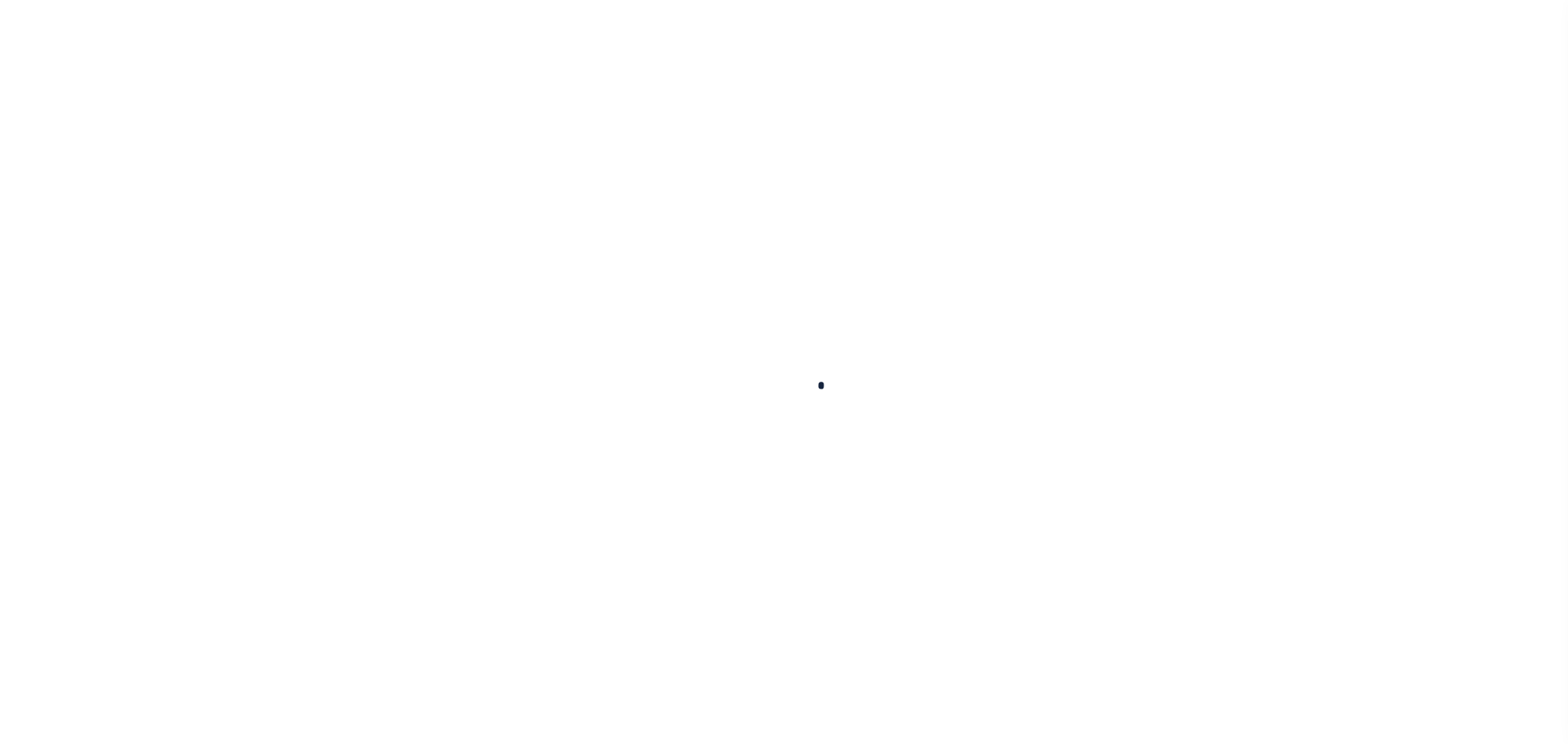
select select "OP2"
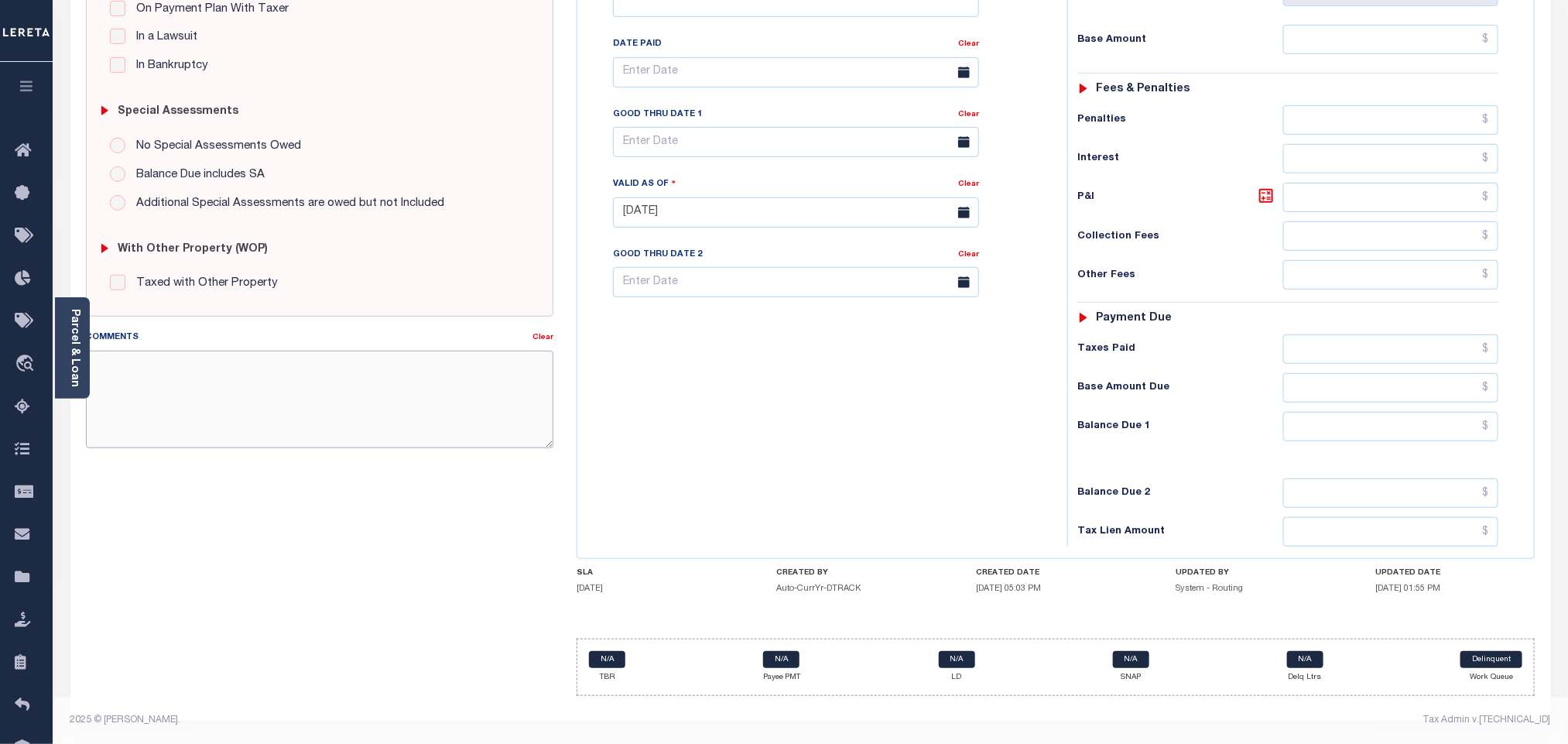
click at [319, 378] on textarea "Comments" at bounding box center [319, 399] width 467 height 97
paste textarea "Information taken verbally."
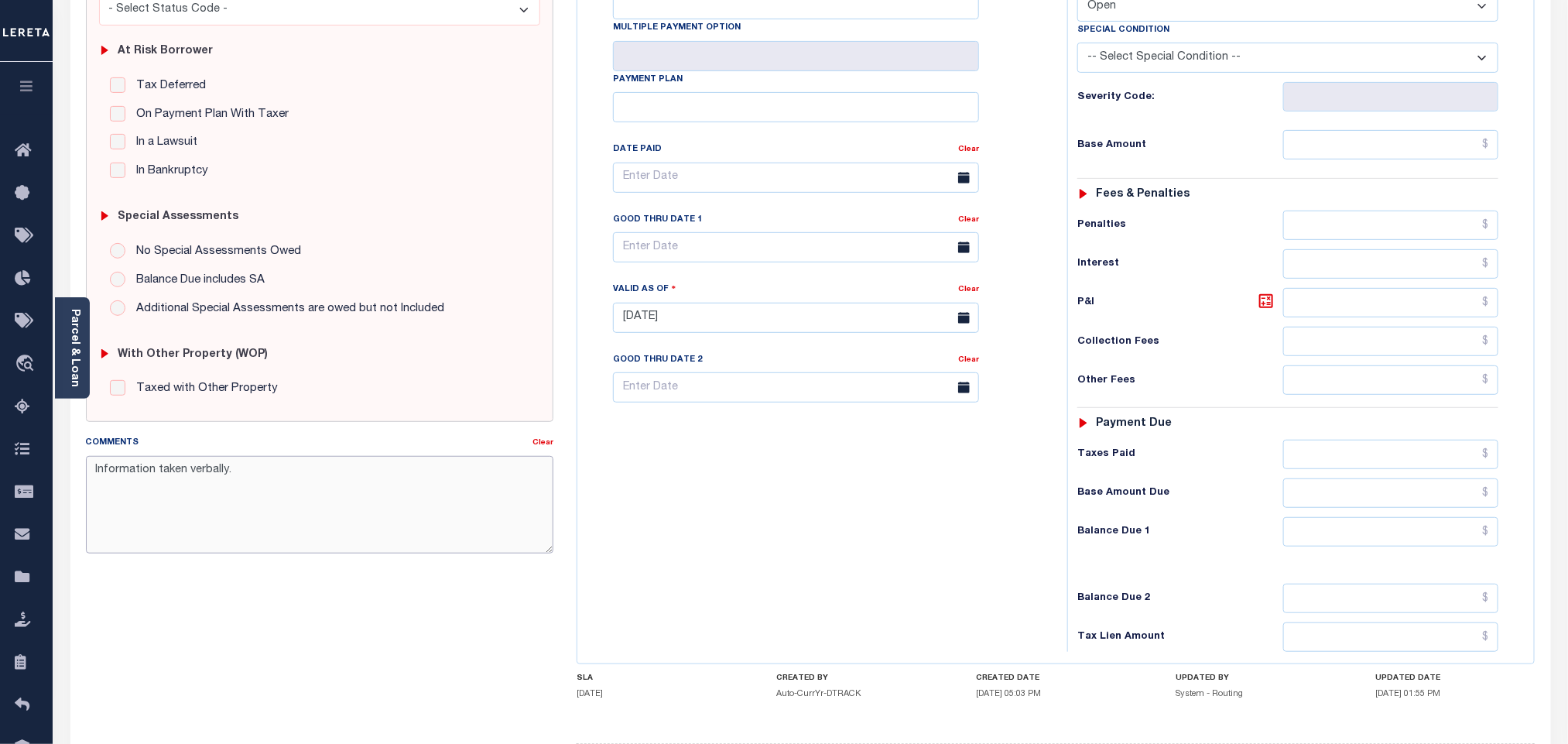
scroll to position [175, 0]
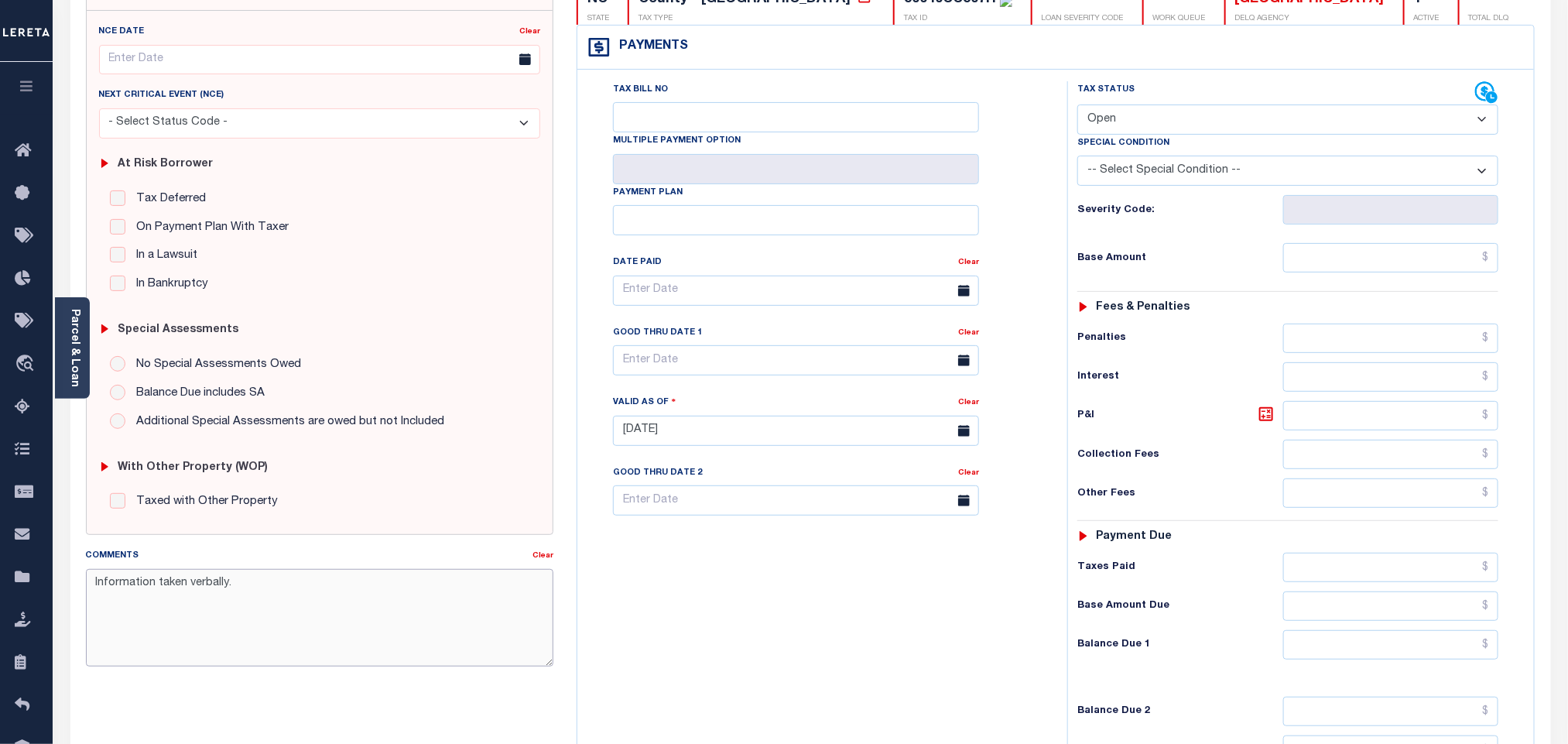
type textarea "Information taken verbally."
click at [1126, 112] on select "- Select Status Code - Open Due/Unpaid Paid Incomplete No Tax Due Internal Refu…" at bounding box center [1287, 119] width 421 height 30
type input "[DATE]"
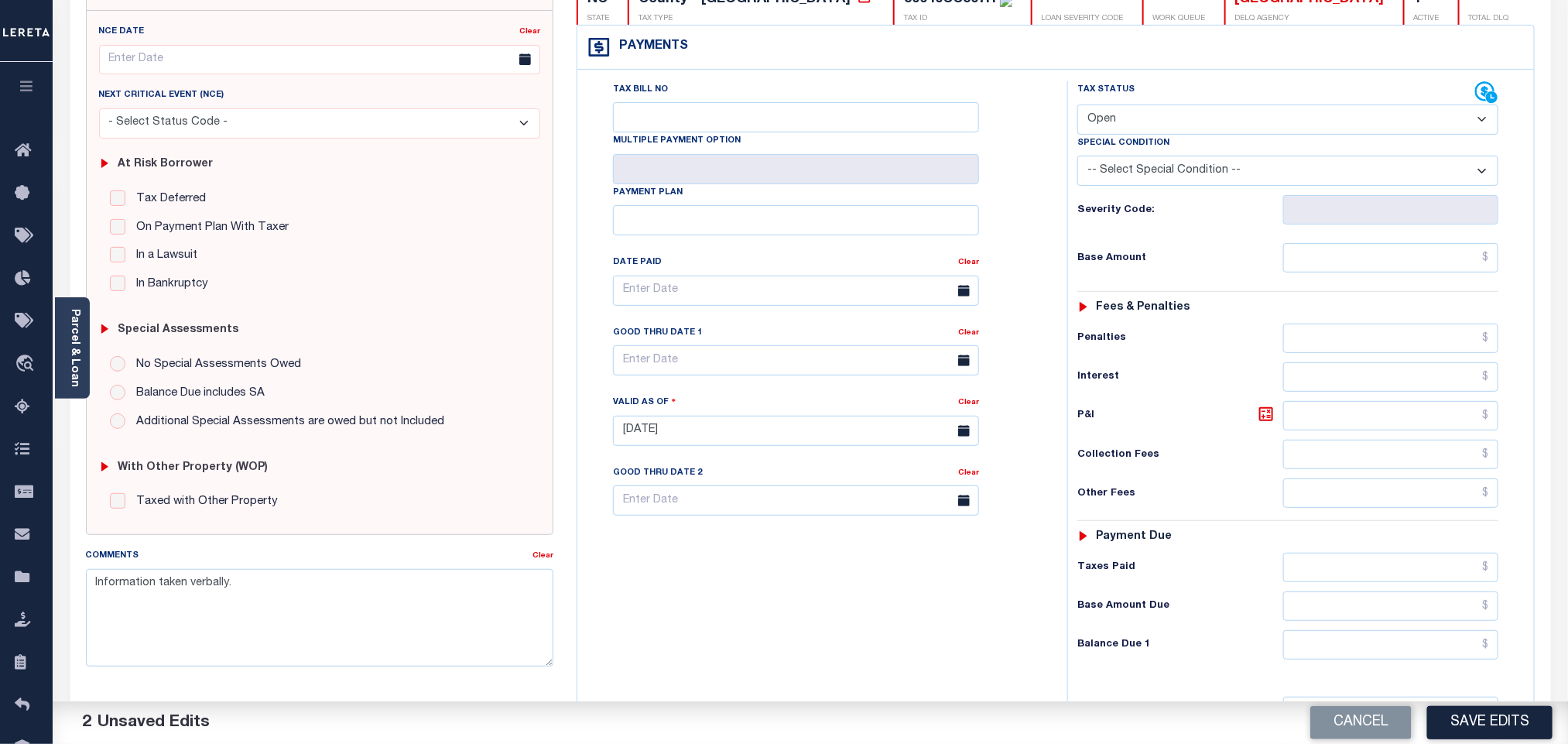
select select "PYD"
click at [1077, 106] on select "- Select Status Code - Open Due/Unpaid Paid Incomplete No Tax Due Internal Refu…" at bounding box center [1287, 119] width 421 height 30
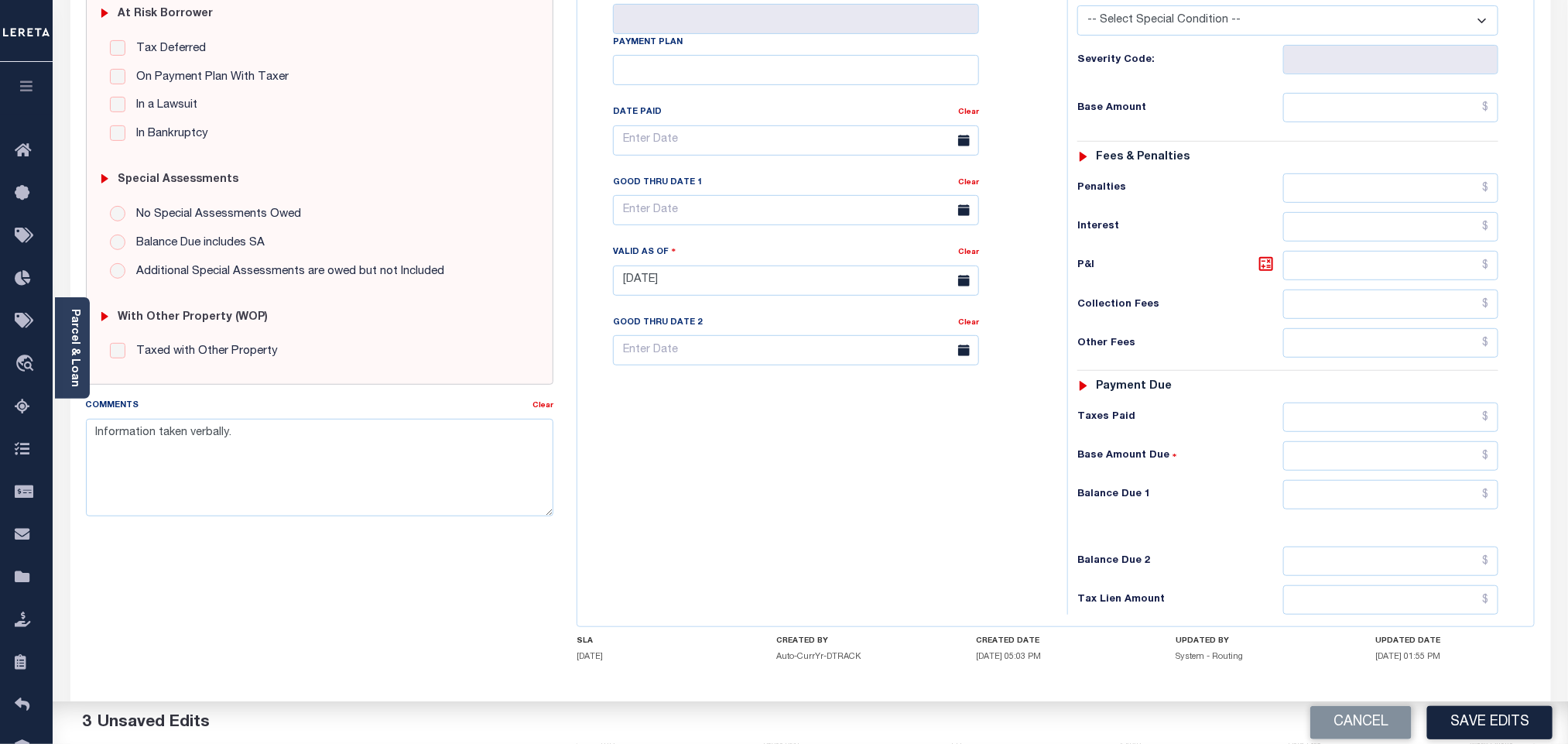
scroll to position [407, 0]
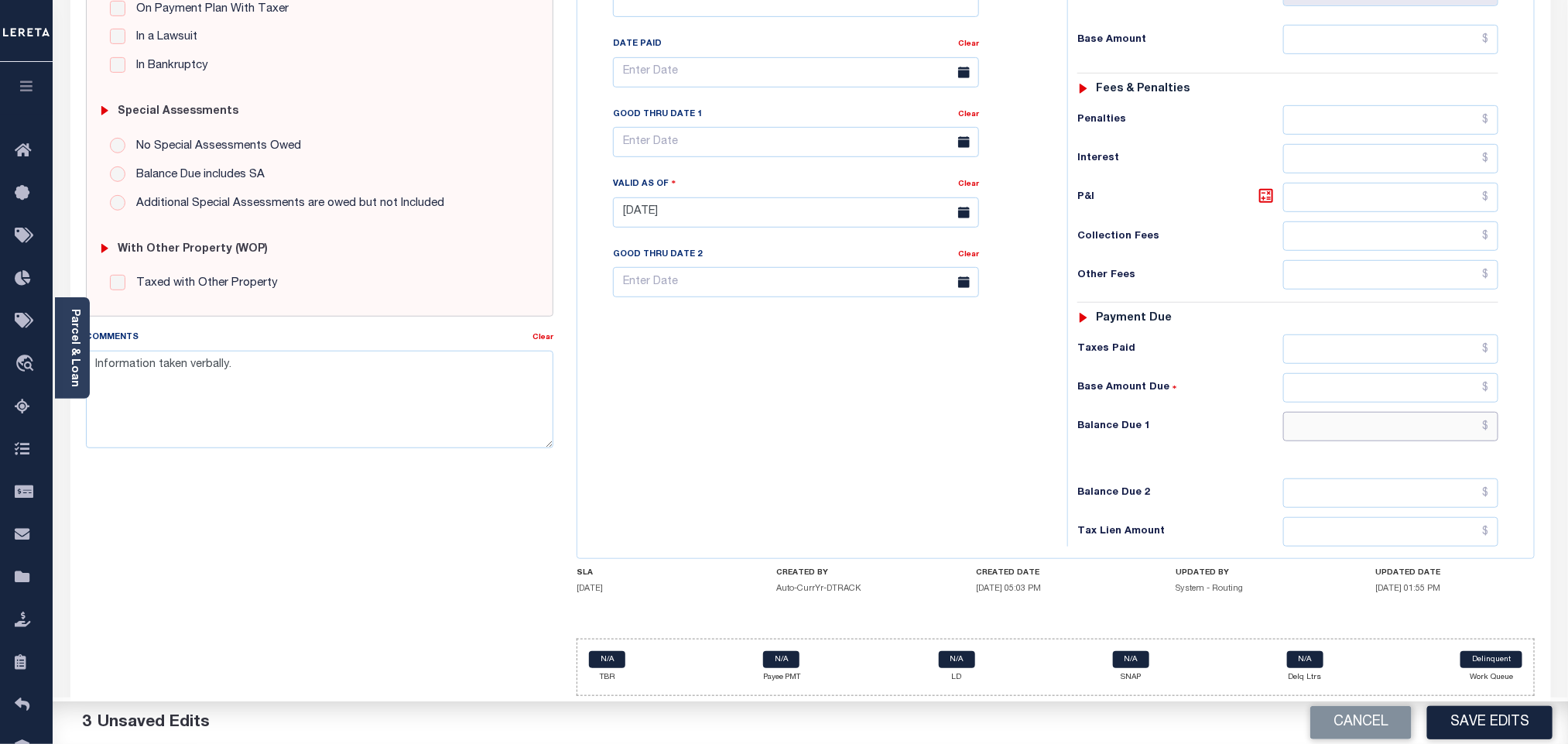
drag, startPoint x: 1303, startPoint y: 430, endPoint x: 1301, endPoint y: 439, distance: 9.2
click at [1303, 430] on input "text" at bounding box center [1391, 426] width 216 height 29
type input "$0.00"
click at [1228, 482] on div "Balance Due 2" at bounding box center [1287, 492] width 421 height 29
click at [1491, 717] on button "Save Edits" at bounding box center [1490, 722] width 125 height 33
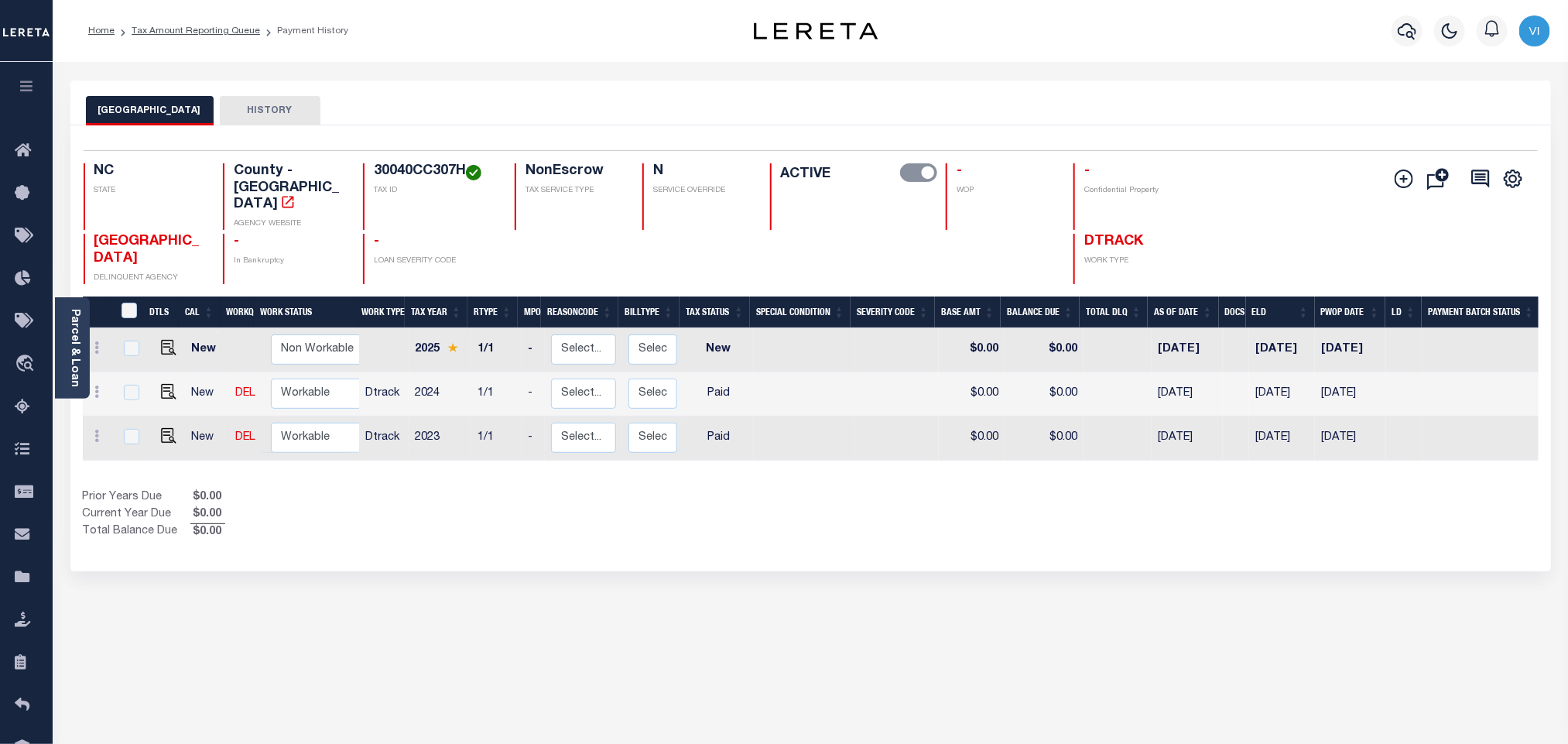
click at [66, 347] on div "Parcel & Loan" at bounding box center [72, 348] width 35 height 102
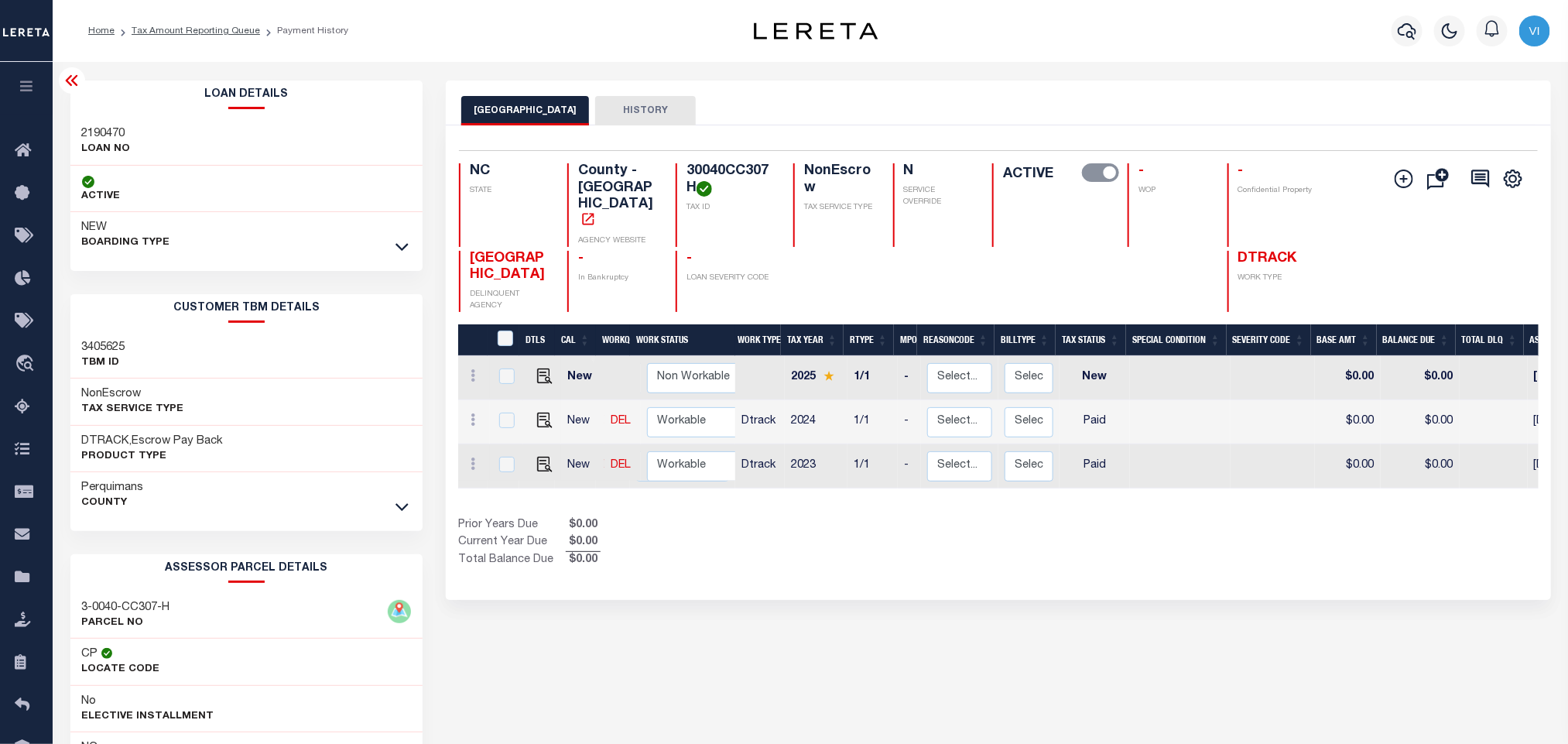
click at [60, 125] on div "Loan Details 2190470 LOAN NO ACTIVE" at bounding box center [247, 517] width 376 height 874
copy h3 "2190470"
click at [723, 172] on h4 "30040CC307H" at bounding box center [731, 180] width 88 height 33
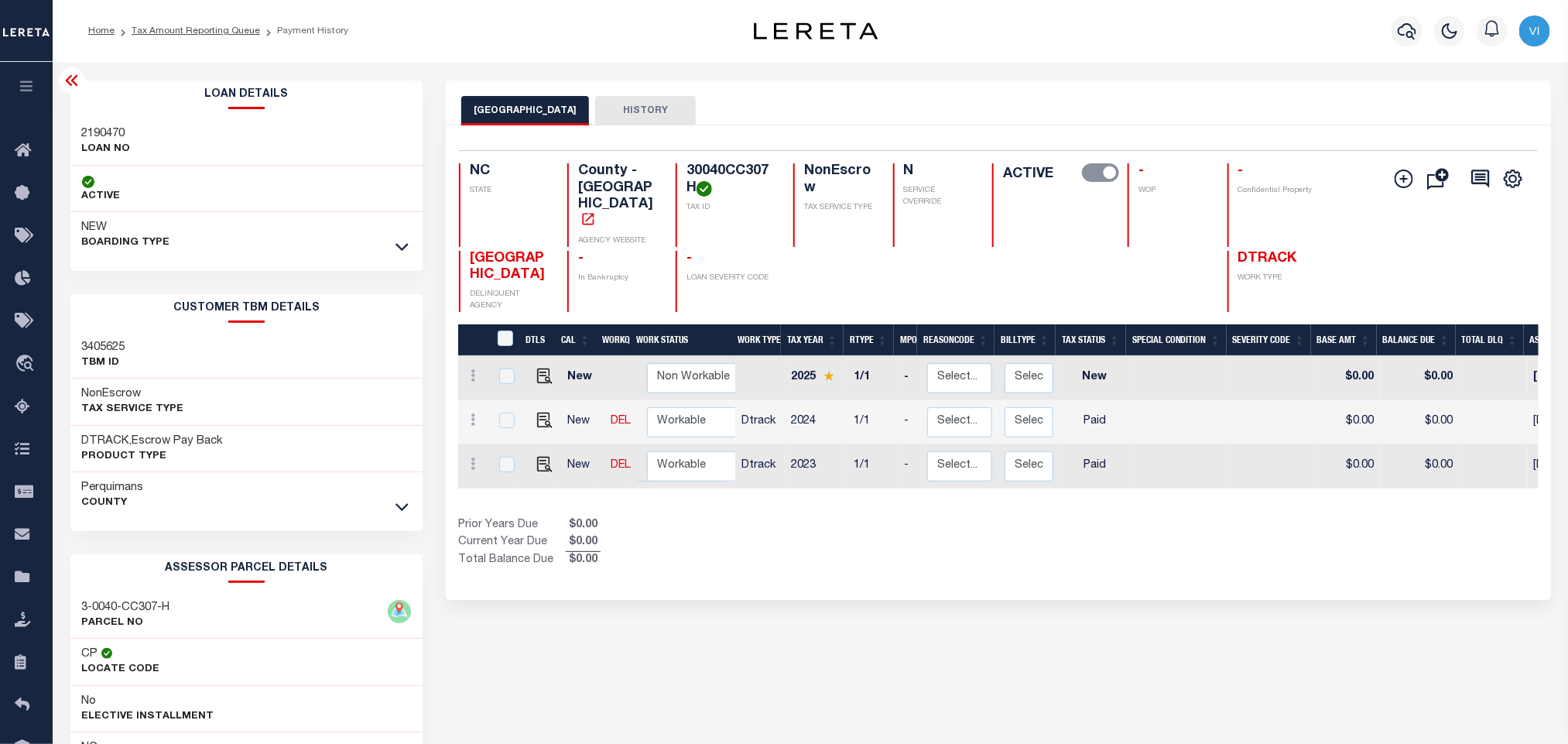
copy h4 "30040CC307H"
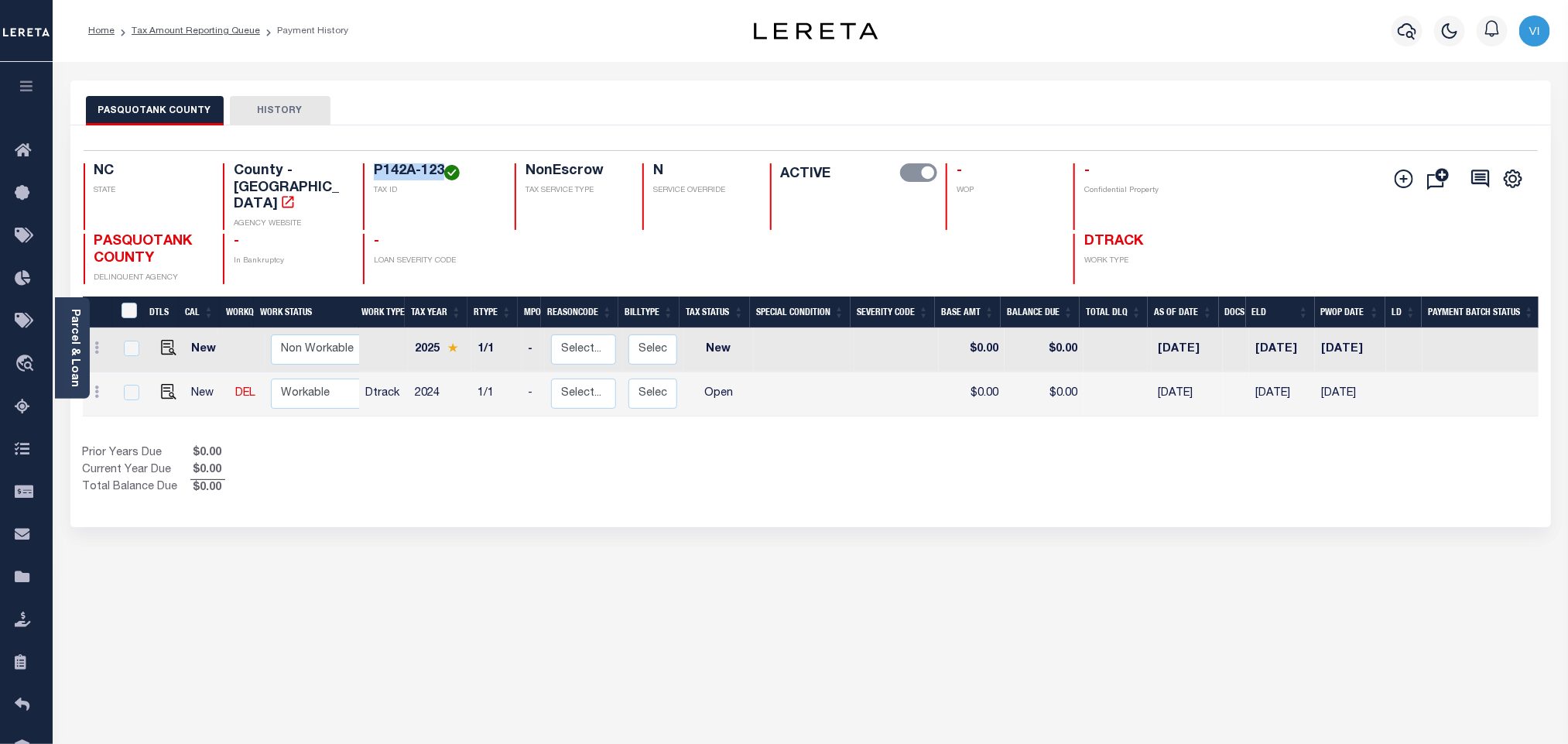
drag, startPoint x: 360, startPoint y: 165, endPoint x: 443, endPoint y: 179, distance: 84.2
click at [443, 179] on div "NC STATE County - NC AGENCY WEBSITE P142A-123 TAX ID NonEscrow TAX SERVICE TYPE…" at bounding box center [689, 197] width 1212 height 67
click at [69, 362] on link "Parcel & Loan" at bounding box center [74, 348] width 11 height 78
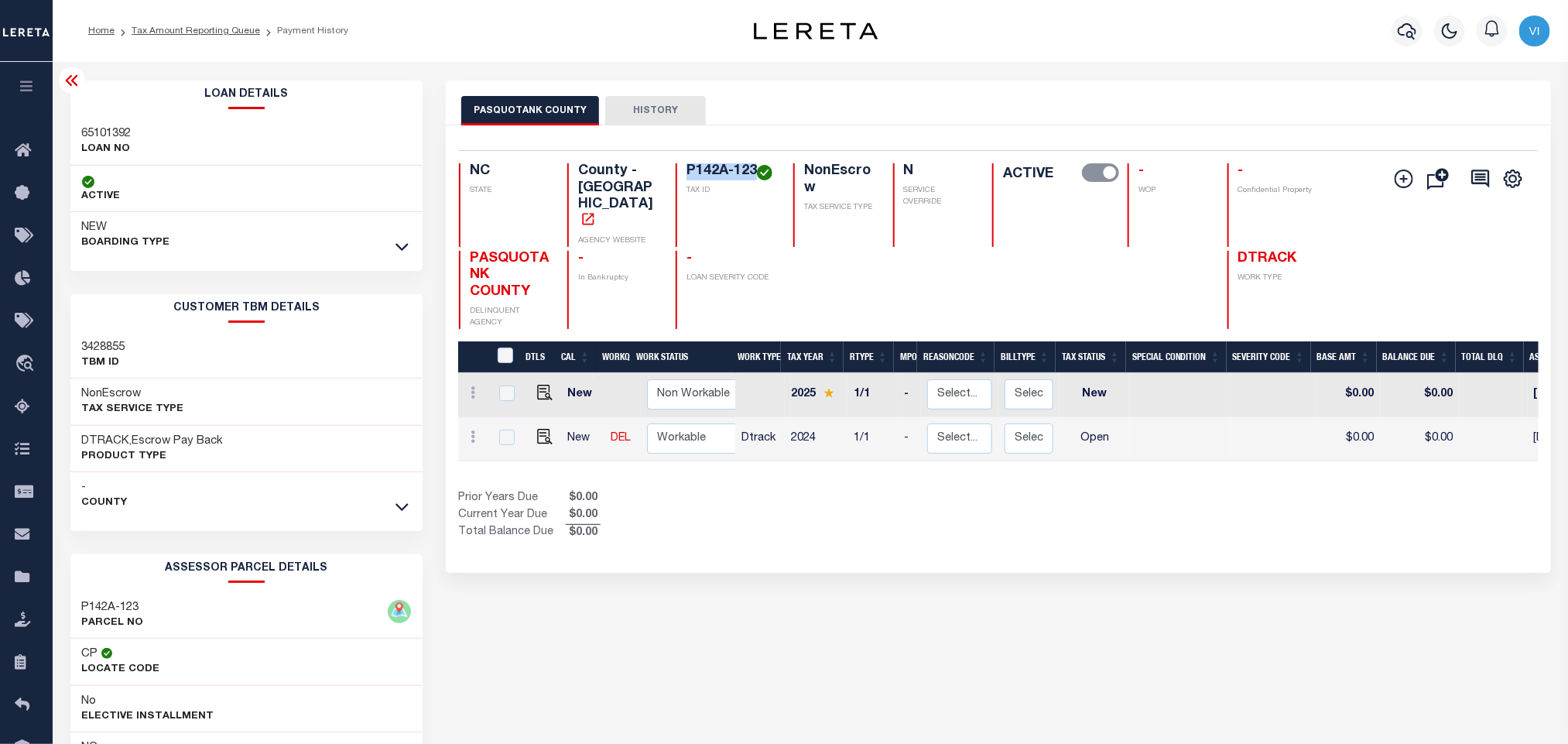
scroll to position [216, 0]
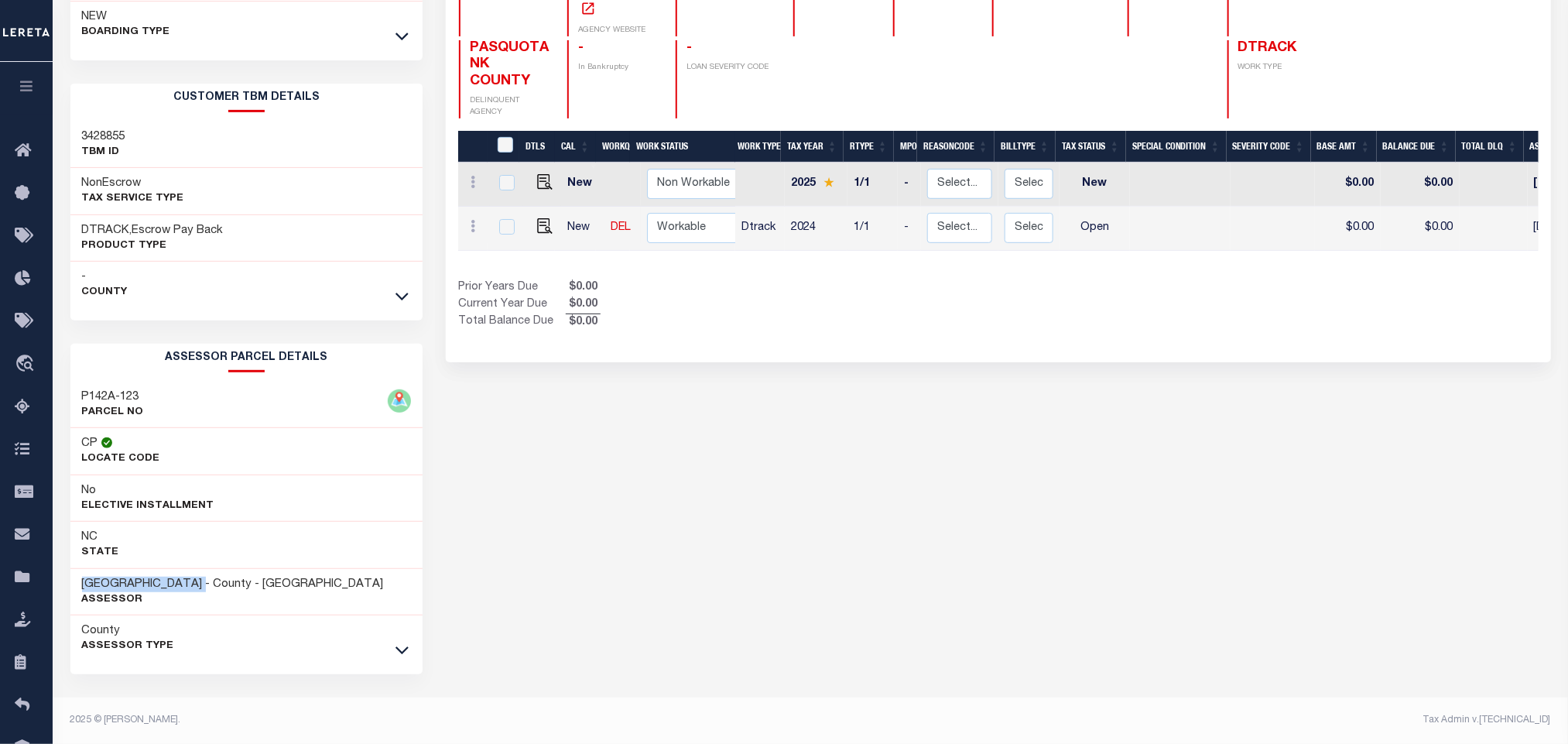
drag, startPoint x: 214, startPoint y: 582, endPoint x: 60, endPoint y: 570, distance: 154.5
click at [60, 570] on div "Loan Details 65101392 LOAN NO NEW" at bounding box center [247, 307] width 376 height 874
copy h3 "PASQUOTANK COUNTY"
